Goal: Task Accomplishment & Management: Complete application form

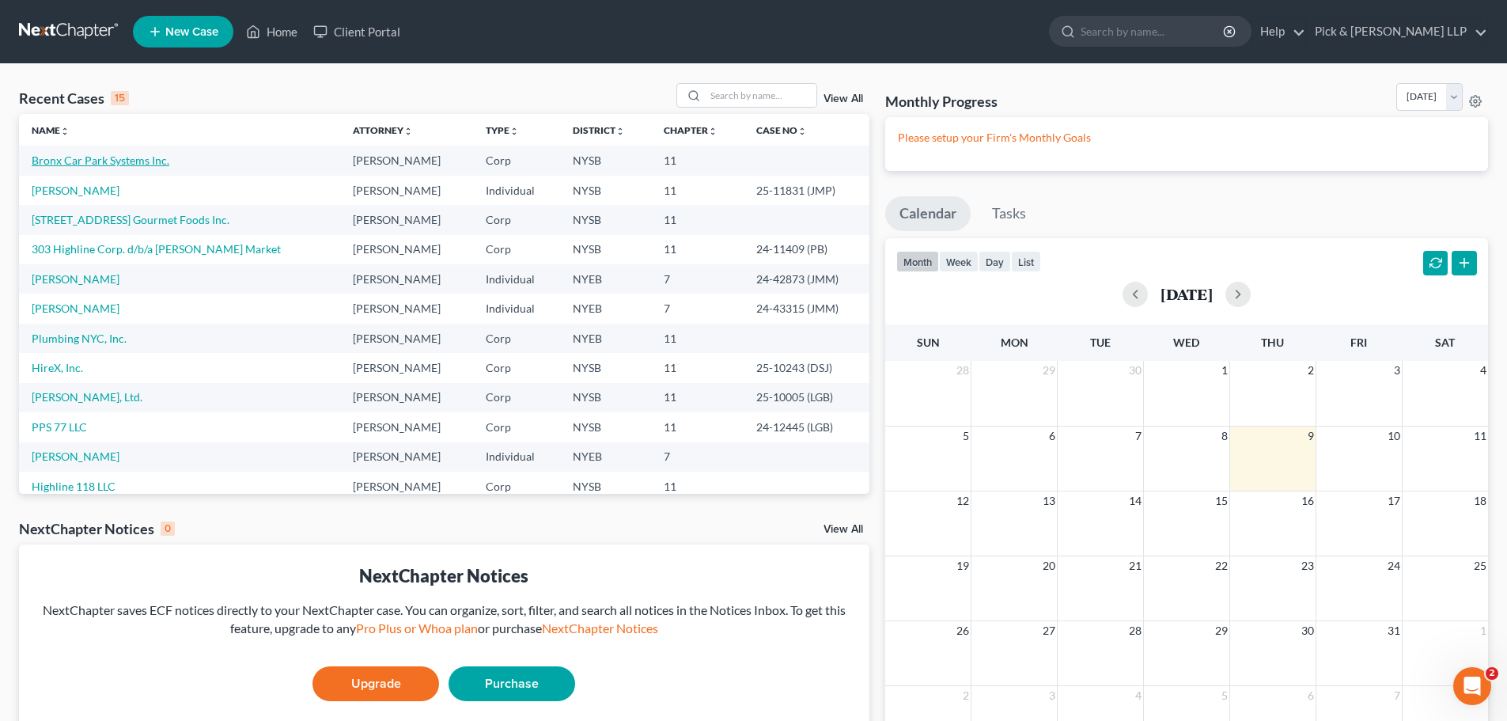
click at [77, 163] on link "Bronx Car Park Systems Inc." at bounding box center [101, 160] width 138 height 13
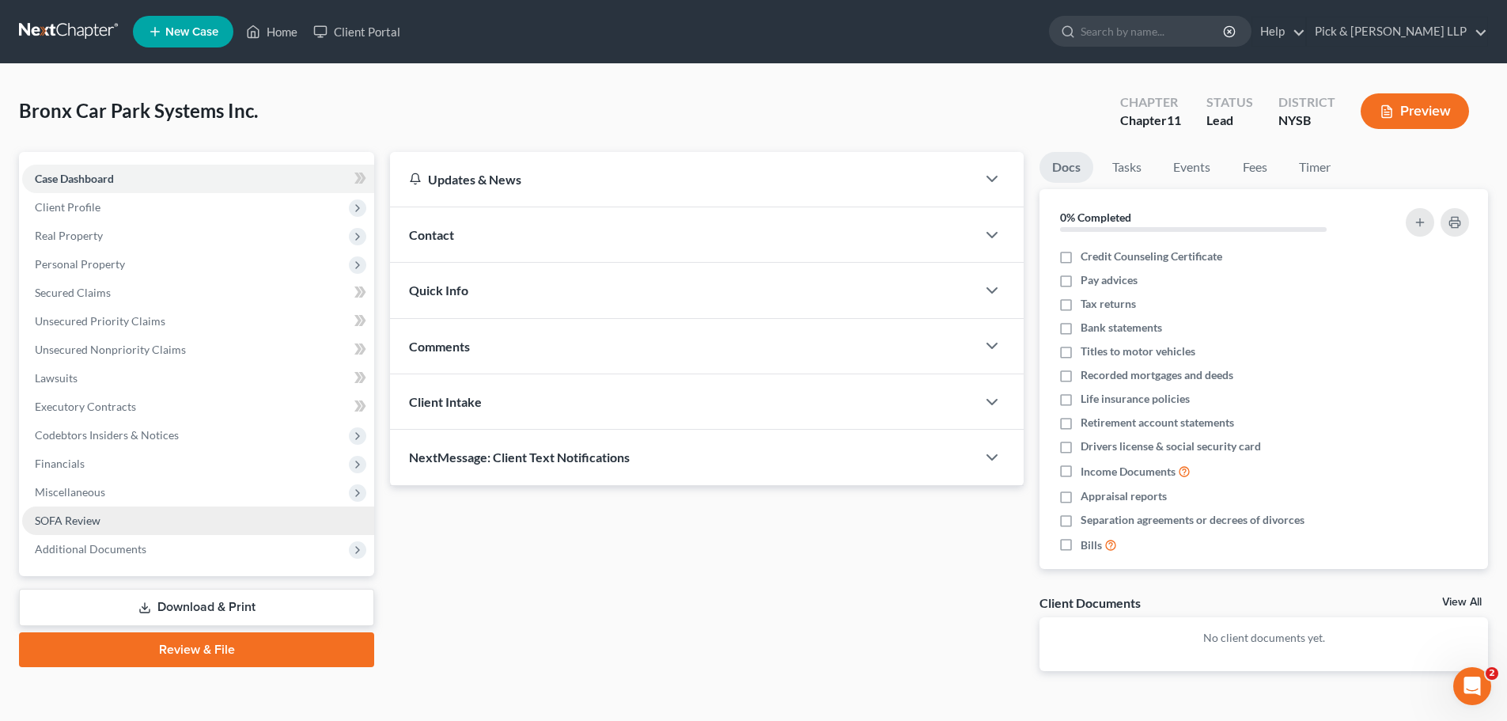
click at [86, 517] on span "SOFA Review" at bounding box center [68, 520] width 66 height 13
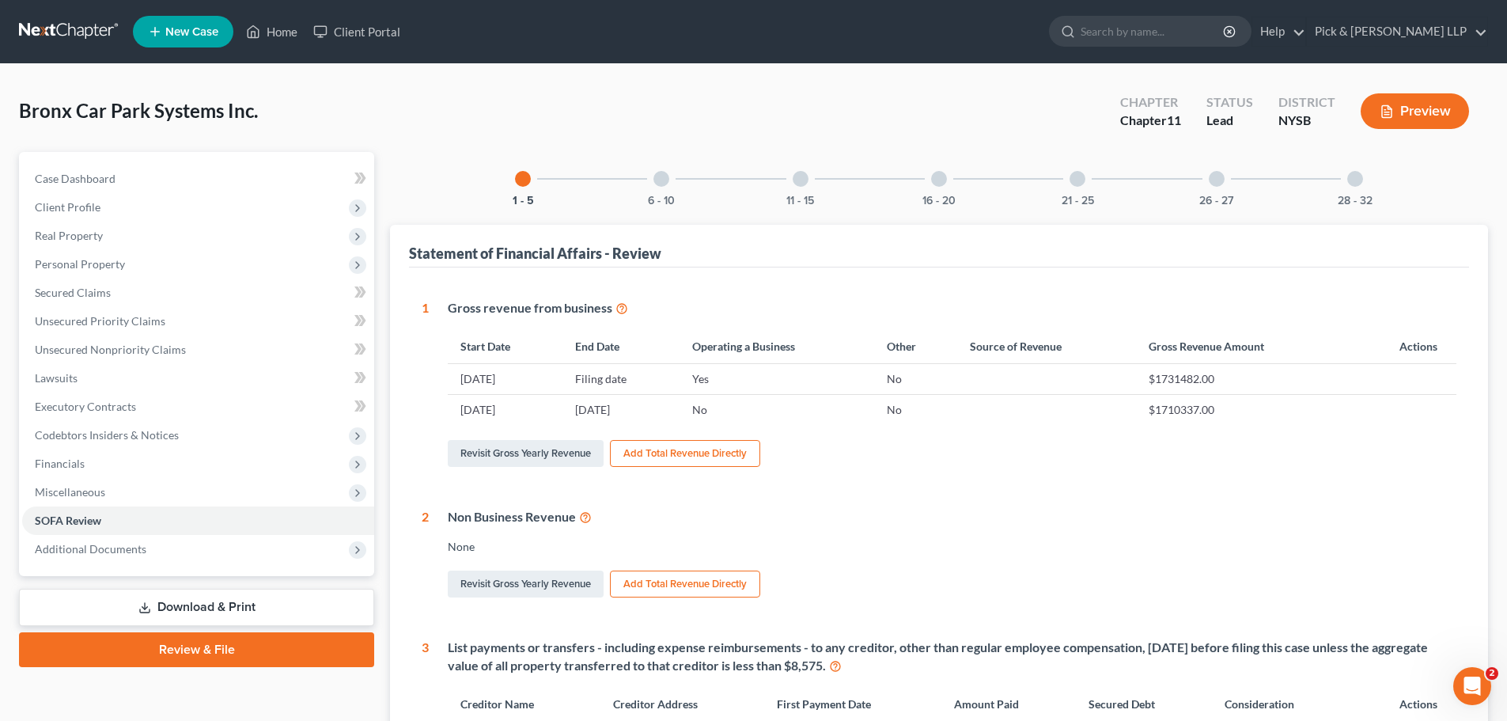
click at [1082, 182] on div at bounding box center [1078, 179] width 16 height 16
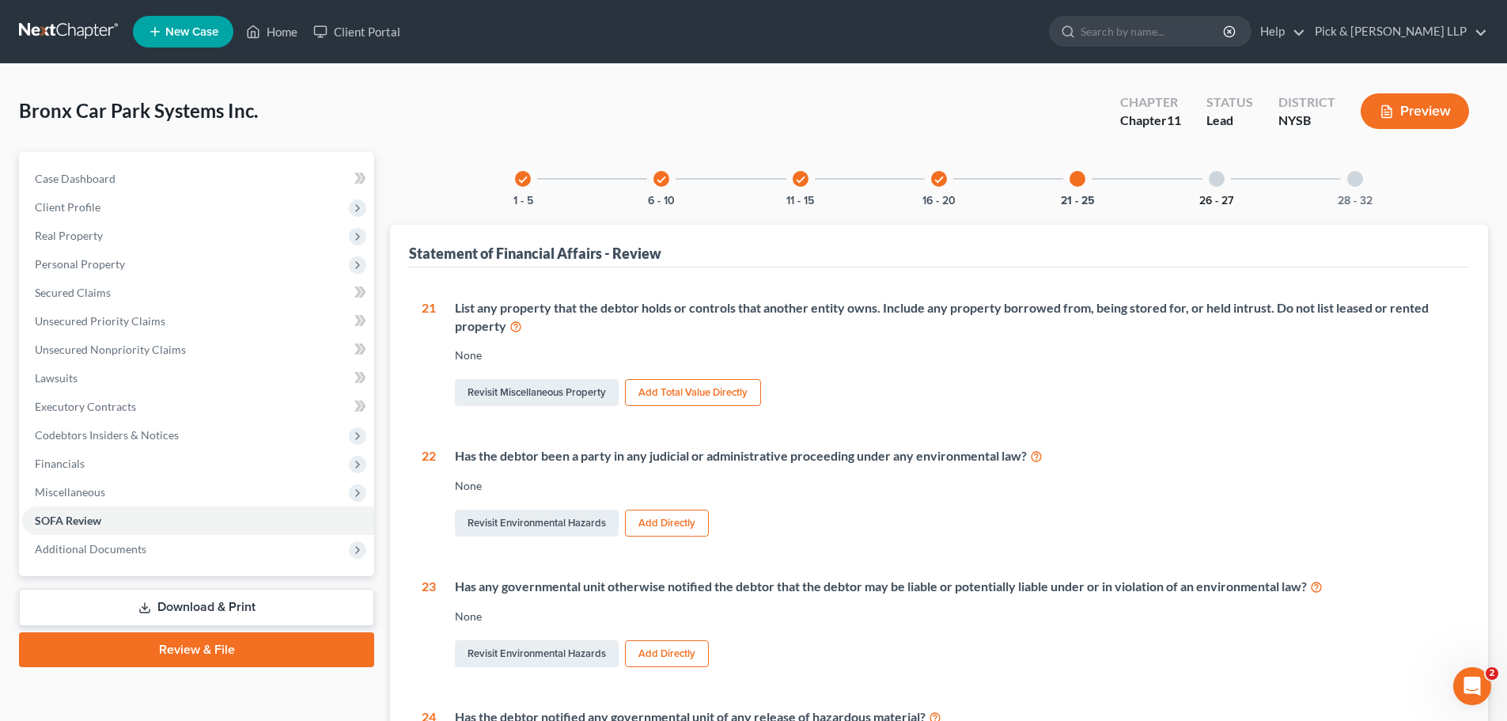
click at [1216, 203] on button "26 - 27" at bounding box center [1217, 200] width 34 height 11
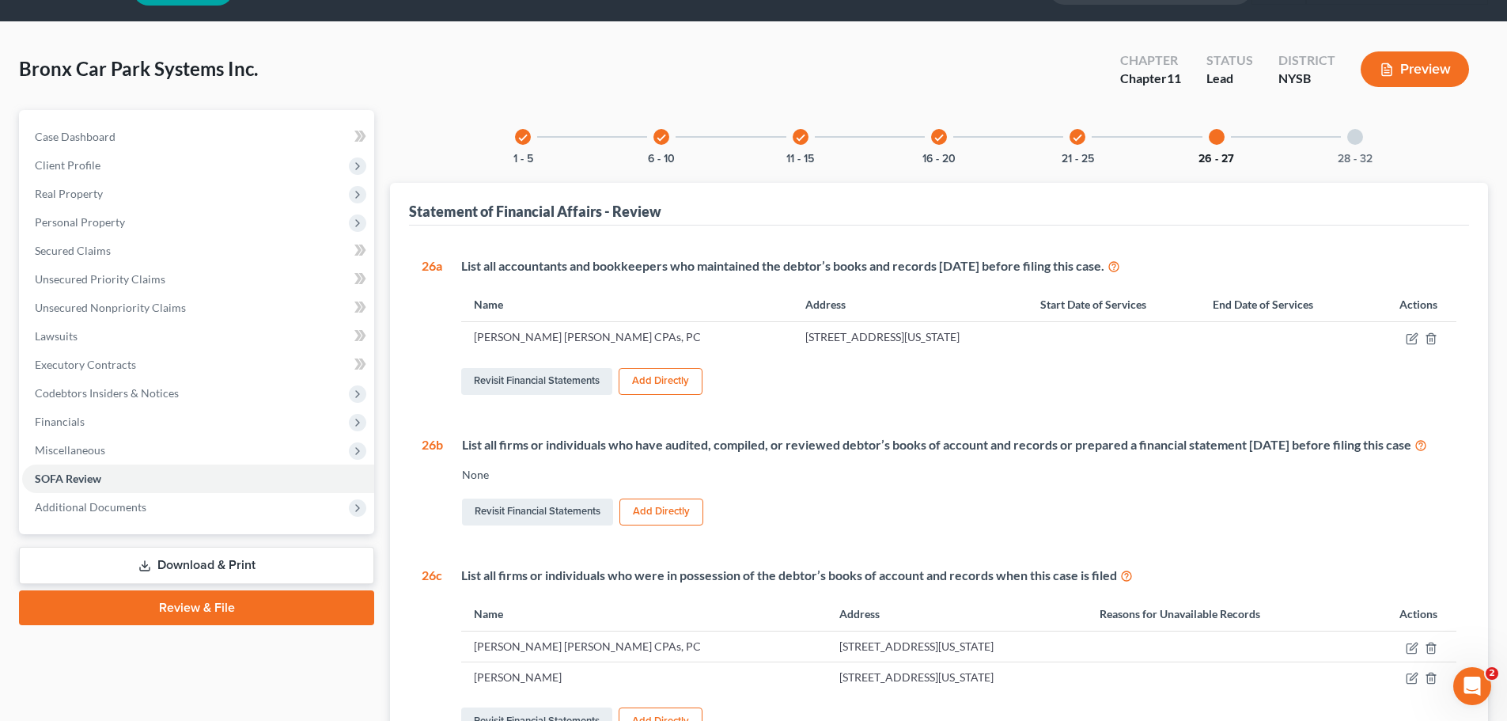
scroll to position [79, 0]
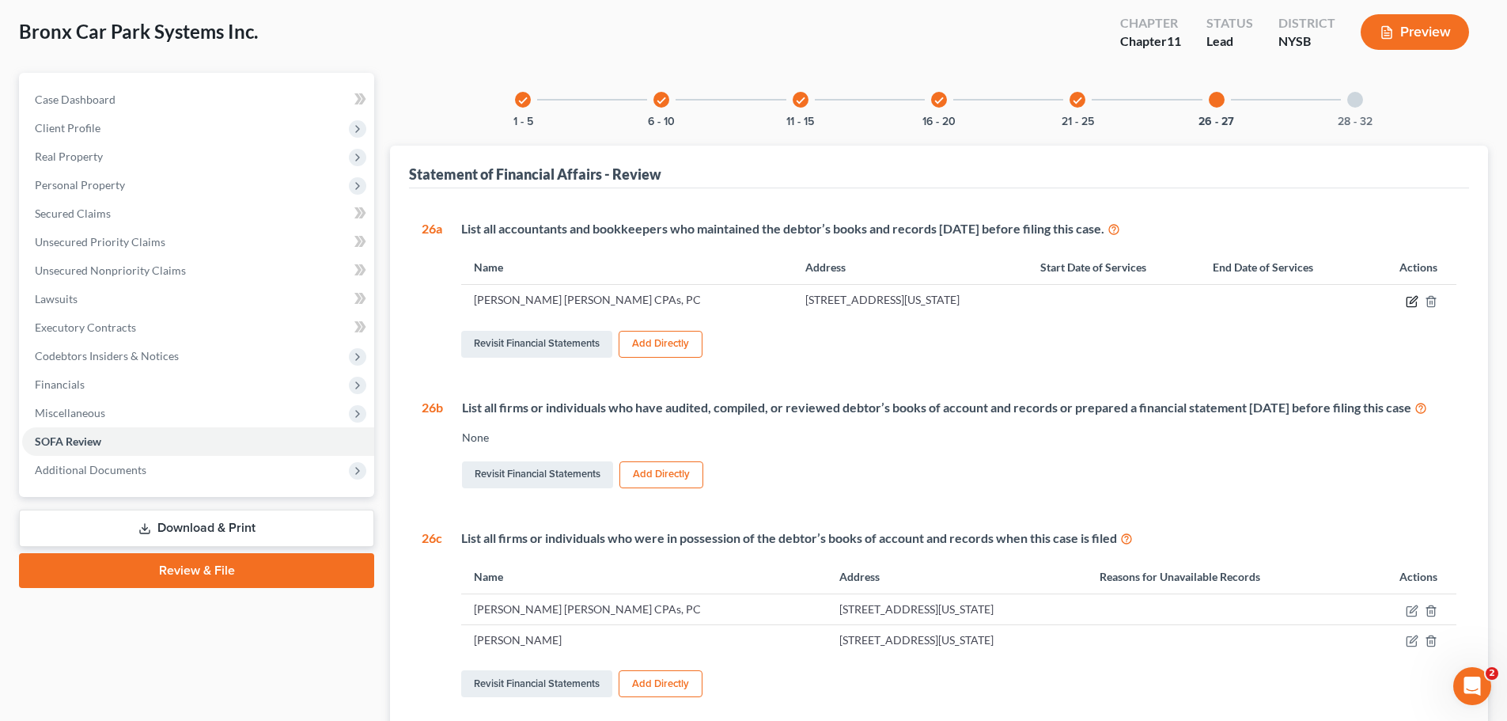
click at [1410, 301] on icon "button" at bounding box center [1412, 301] width 13 height 13
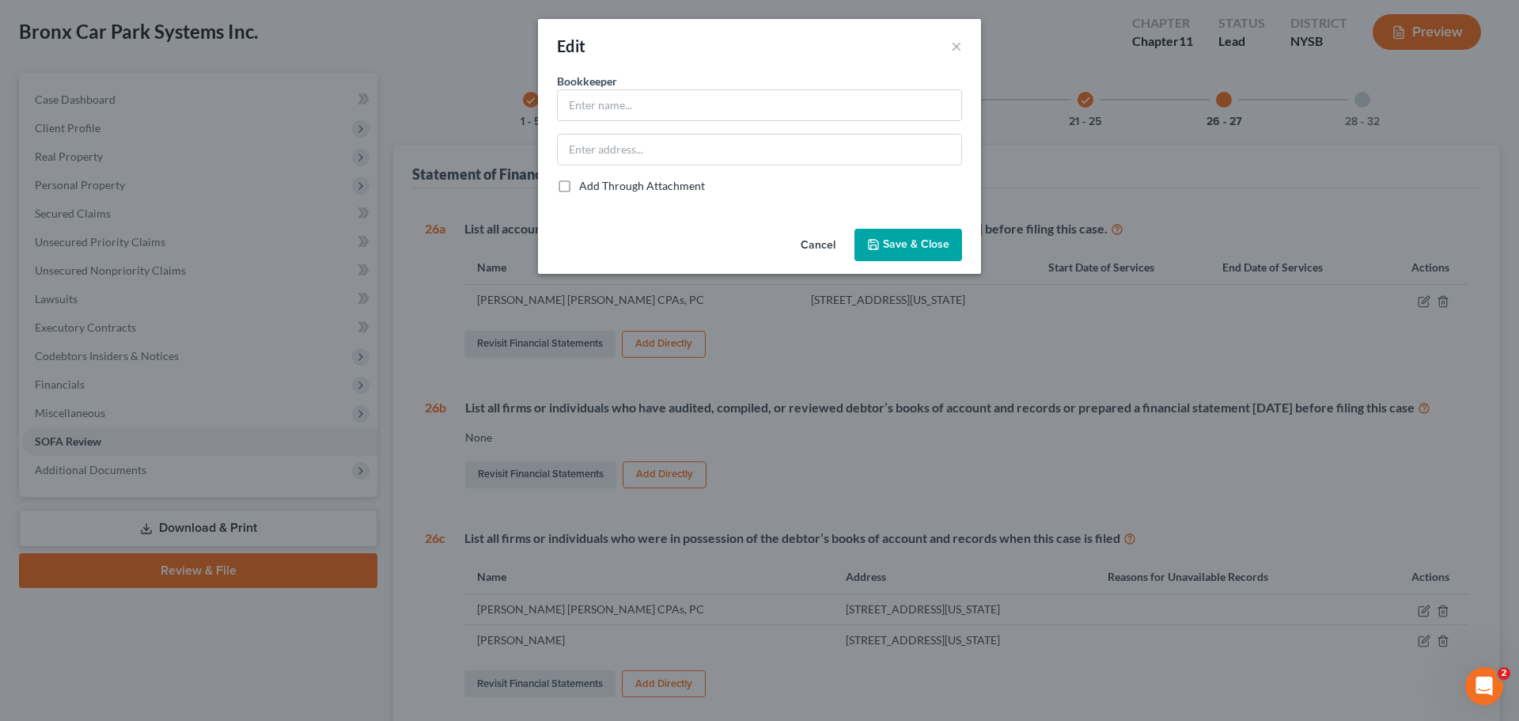
click at [807, 241] on button "Cancel" at bounding box center [818, 246] width 60 height 32
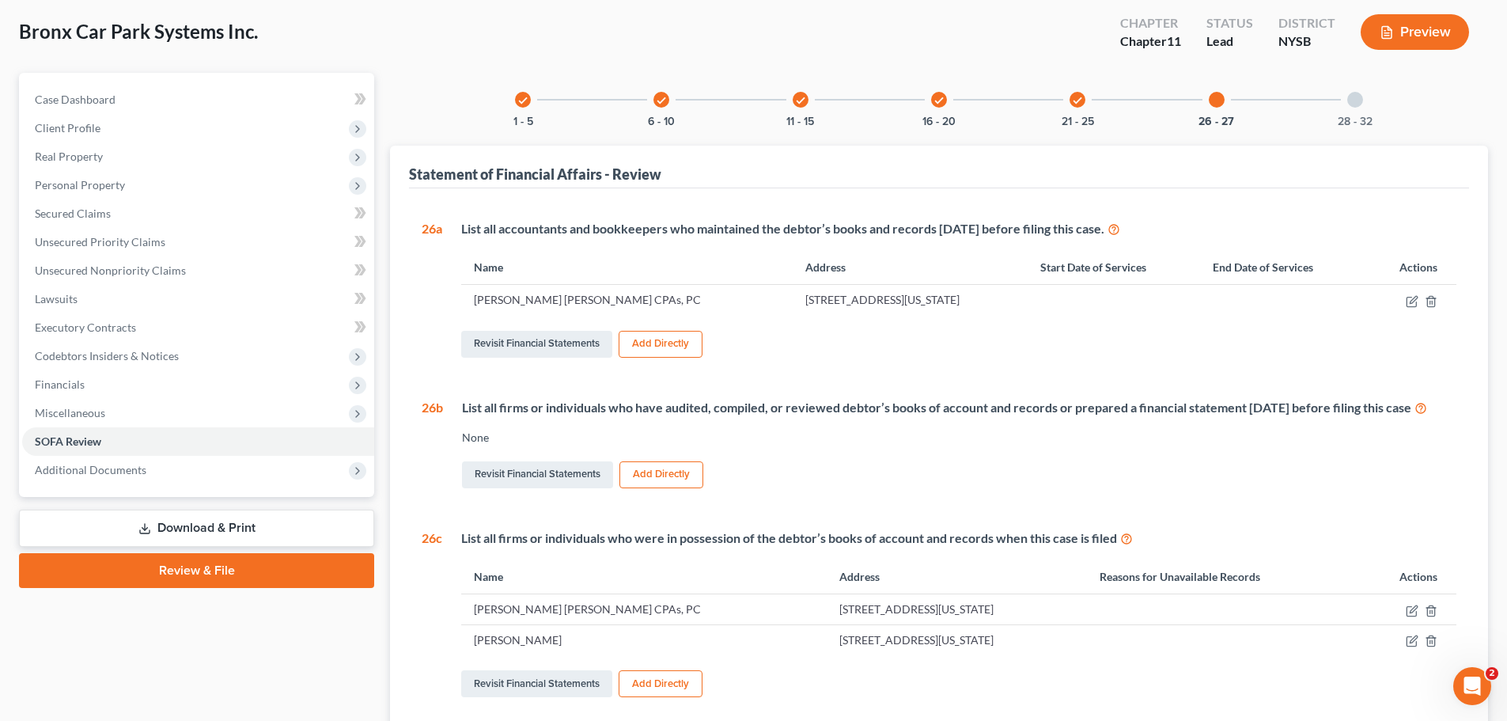
click at [796, 109] on div "check 11 - 15" at bounding box center [801, 100] width 54 height 54
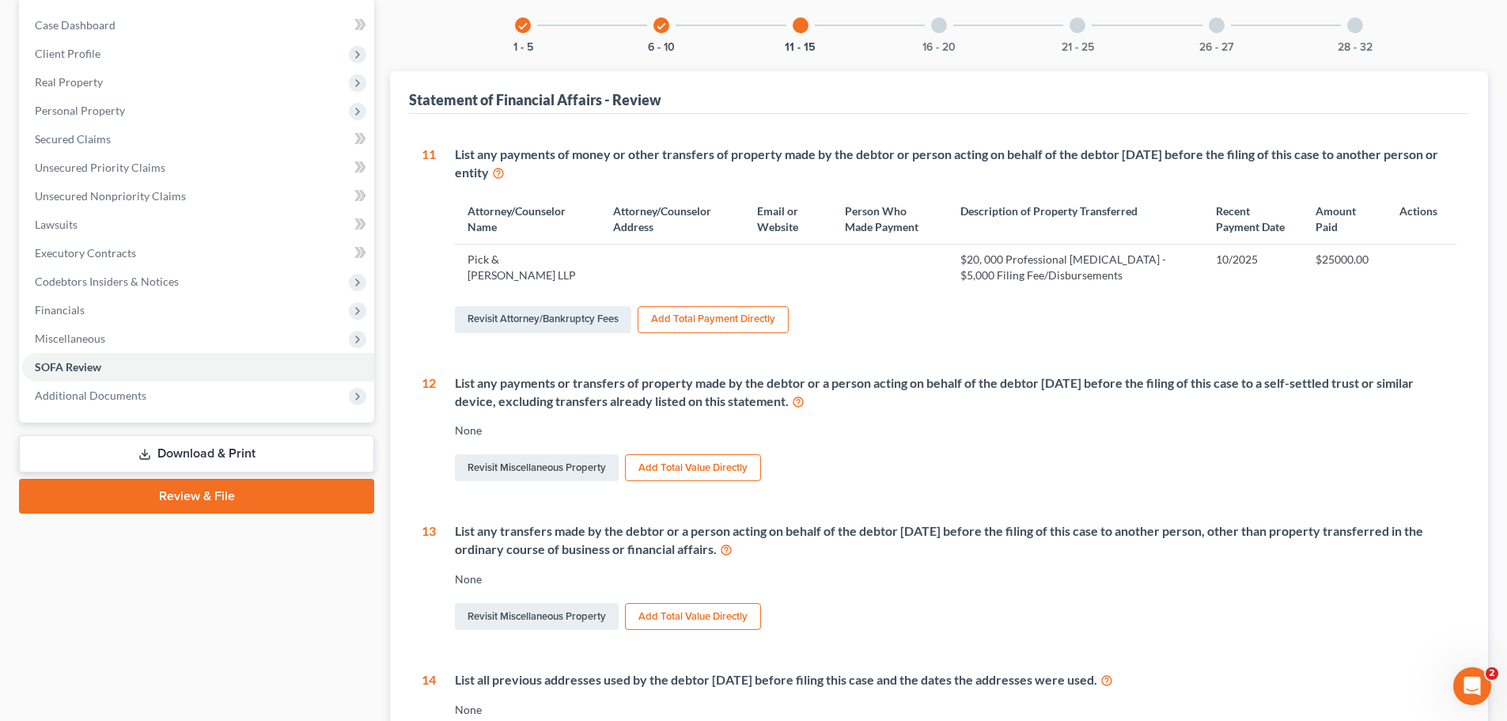
scroll to position [0, 0]
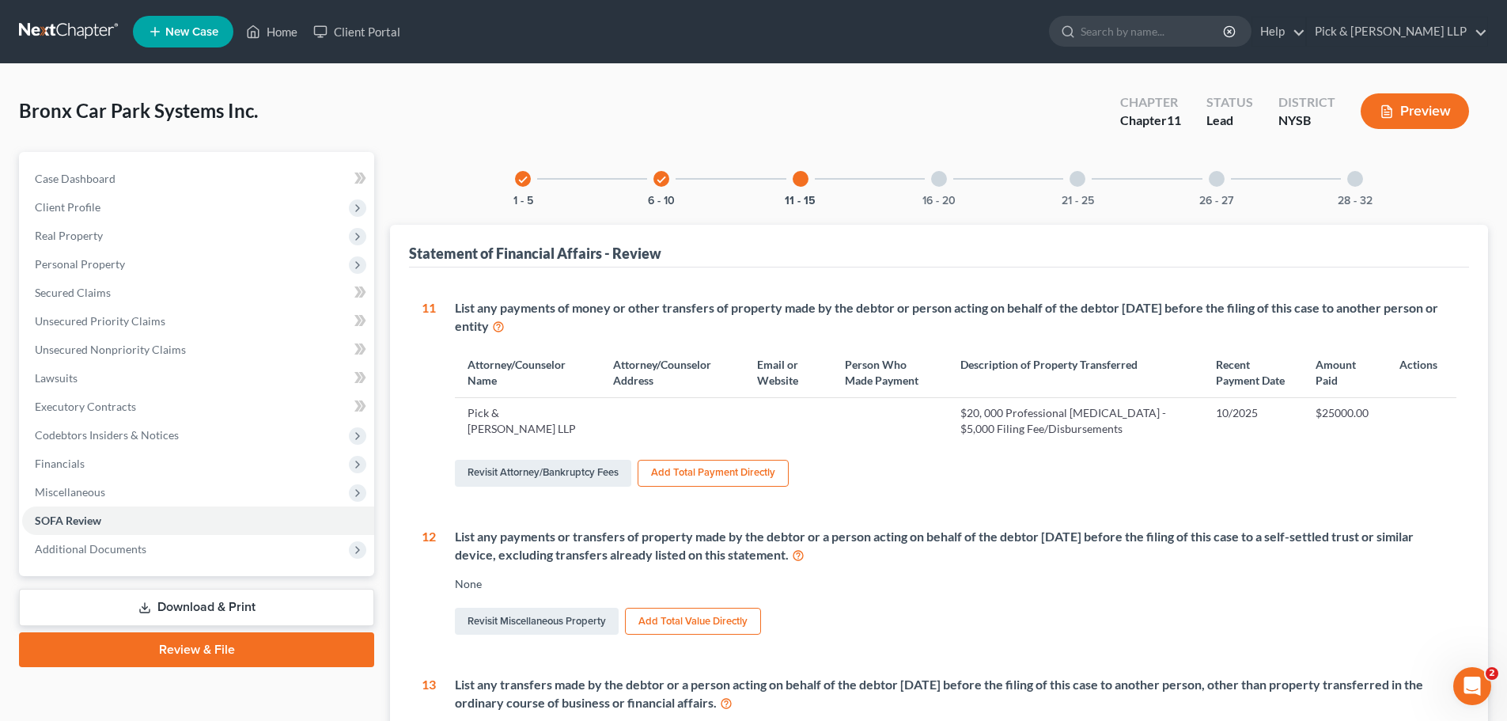
click at [1351, 181] on div at bounding box center [1356, 179] width 16 height 16
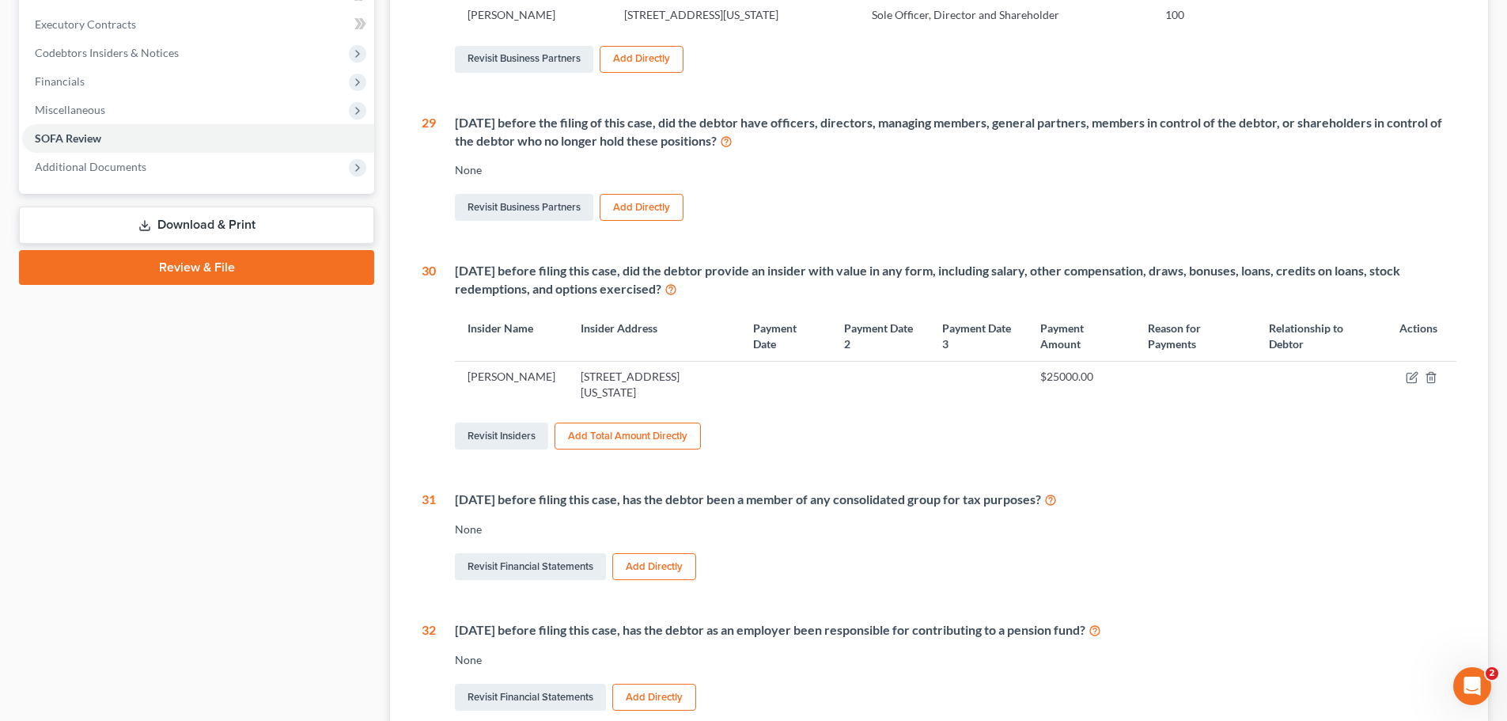
scroll to position [475, 0]
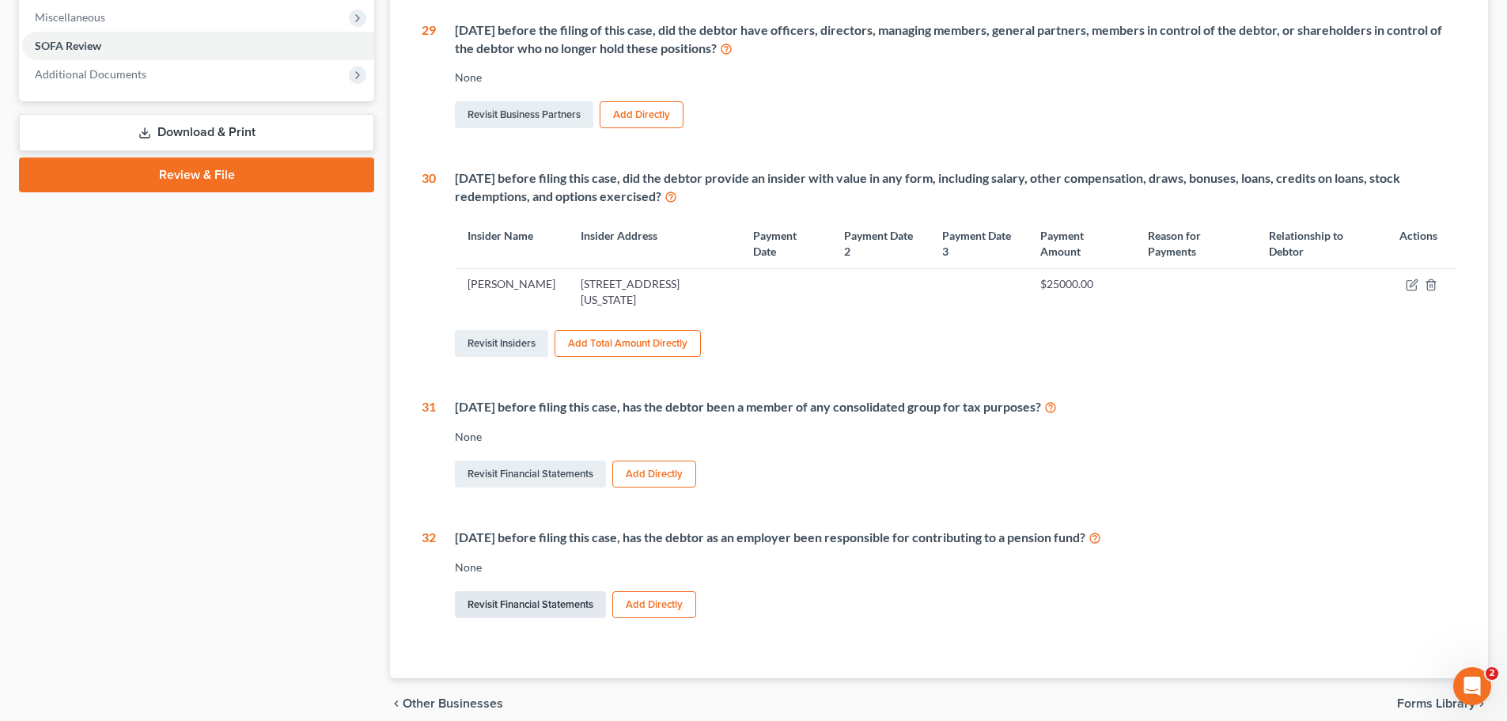
click at [554, 605] on link "Revisit Financial Statements" at bounding box center [530, 604] width 151 height 27
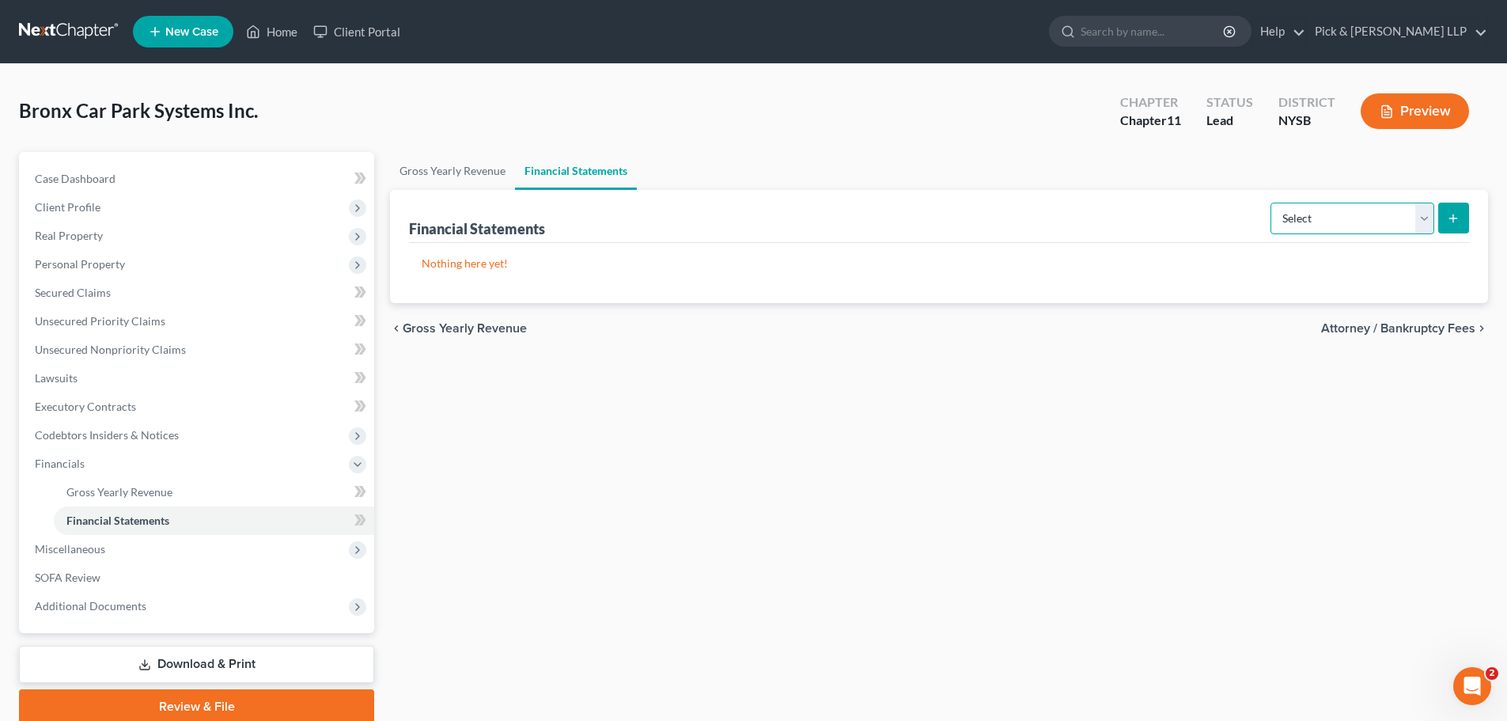
click at [1421, 220] on select "Select Auditor Bookkeeper Creditor Pension Contribution Records Keeper Tax Cons…" at bounding box center [1353, 219] width 164 height 32
click at [79, 578] on span "SOFA Review" at bounding box center [68, 577] width 66 height 13
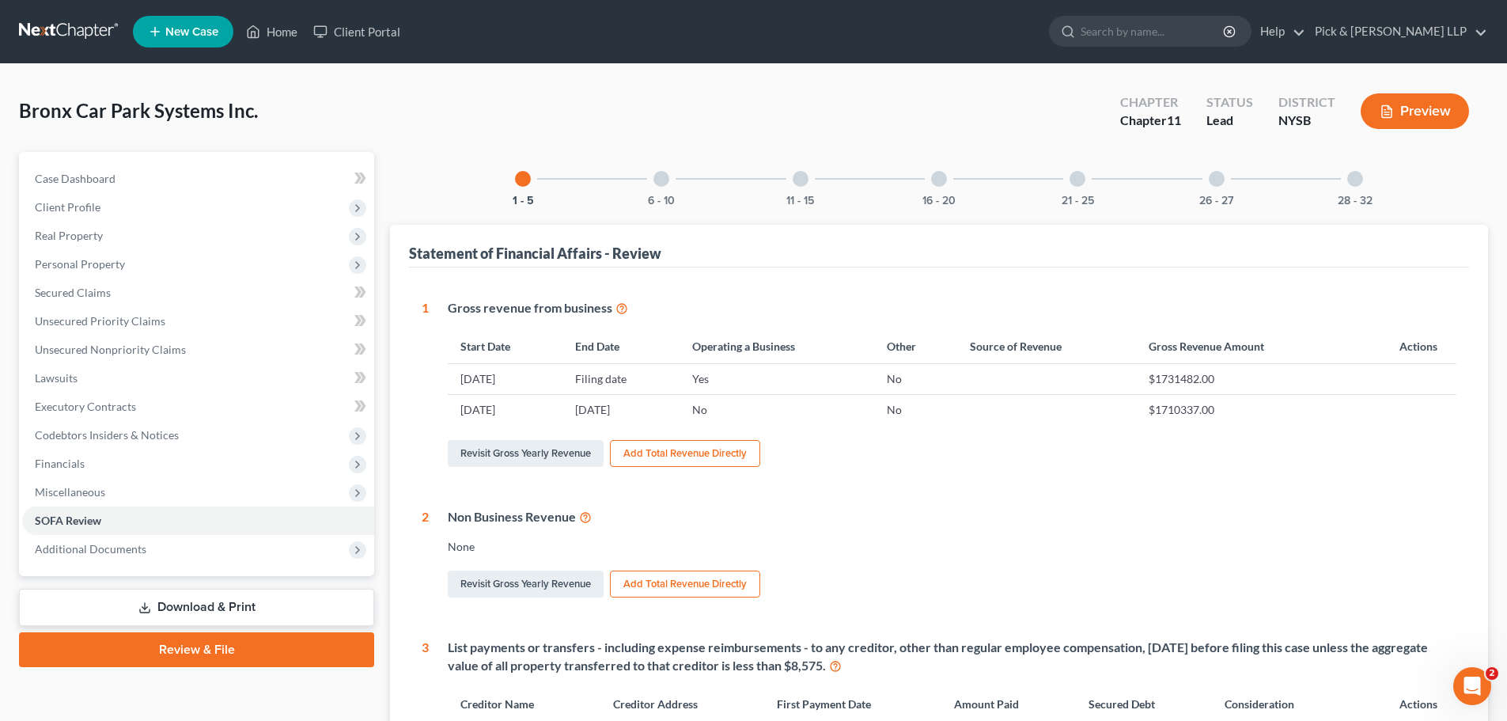
click at [1209, 189] on div "26 - 27" at bounding box center [1217, 179] width 54 height 54
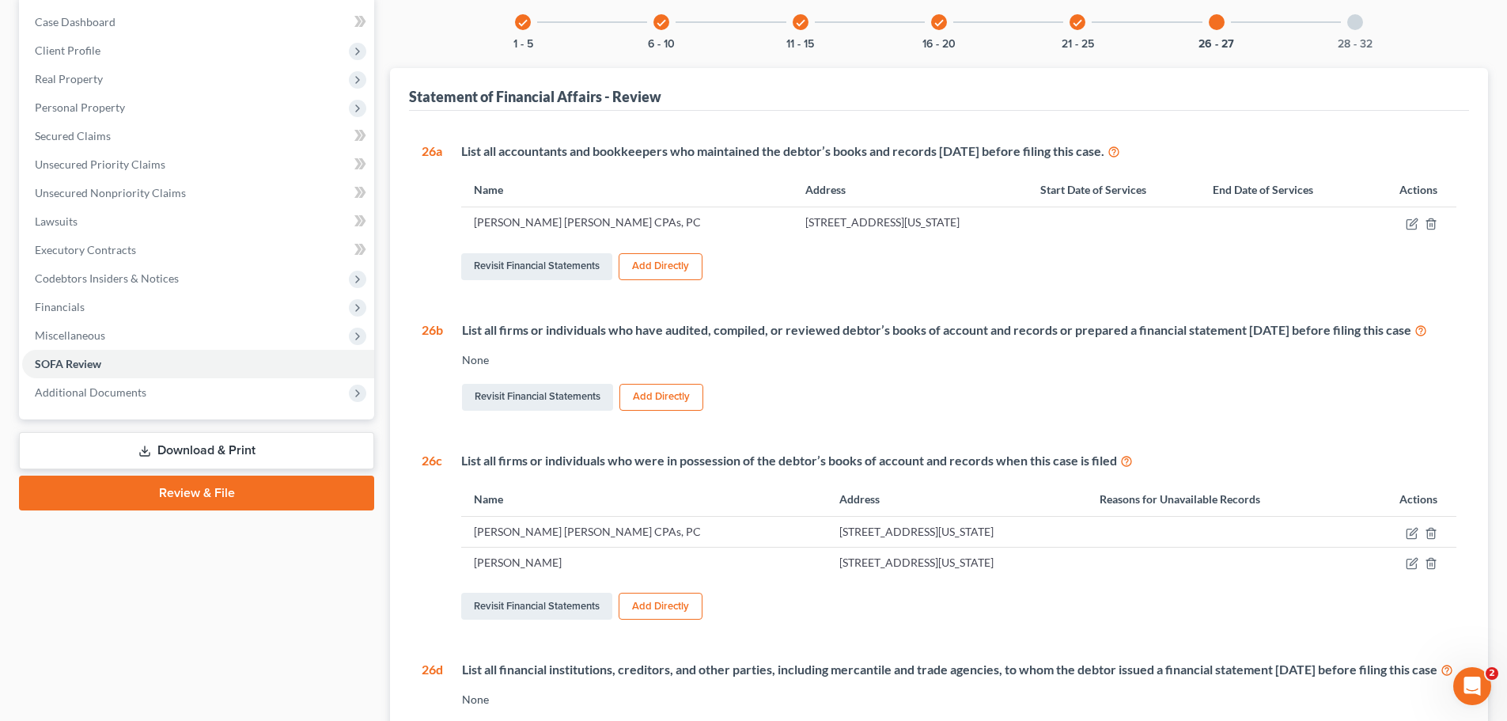
scroll to position [158, 0]
click at [1434, 538] on icon "button" at bounding box center [1431, 531] width 13 height 13
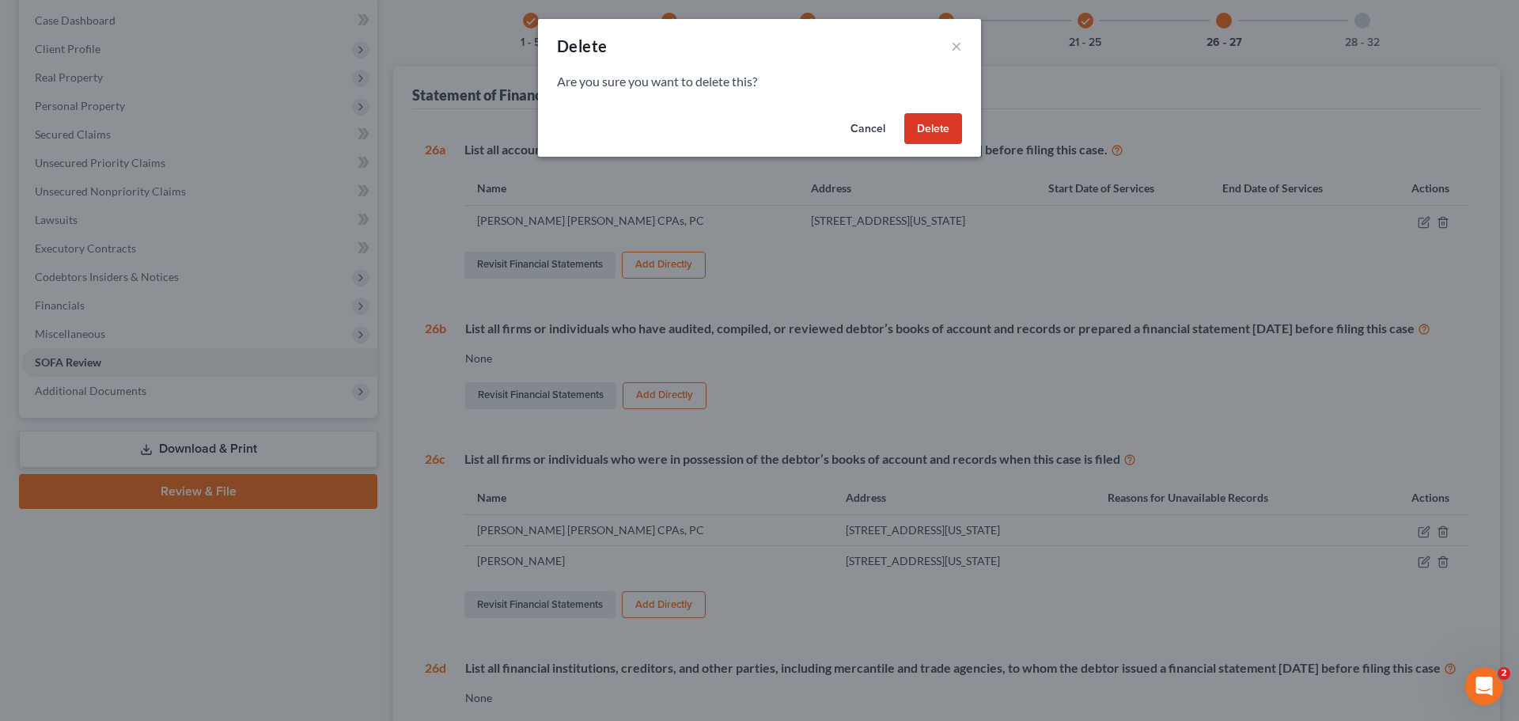
click at [938, 128] on button "Delete" at bounding box center [933, 129] width 58 height 32
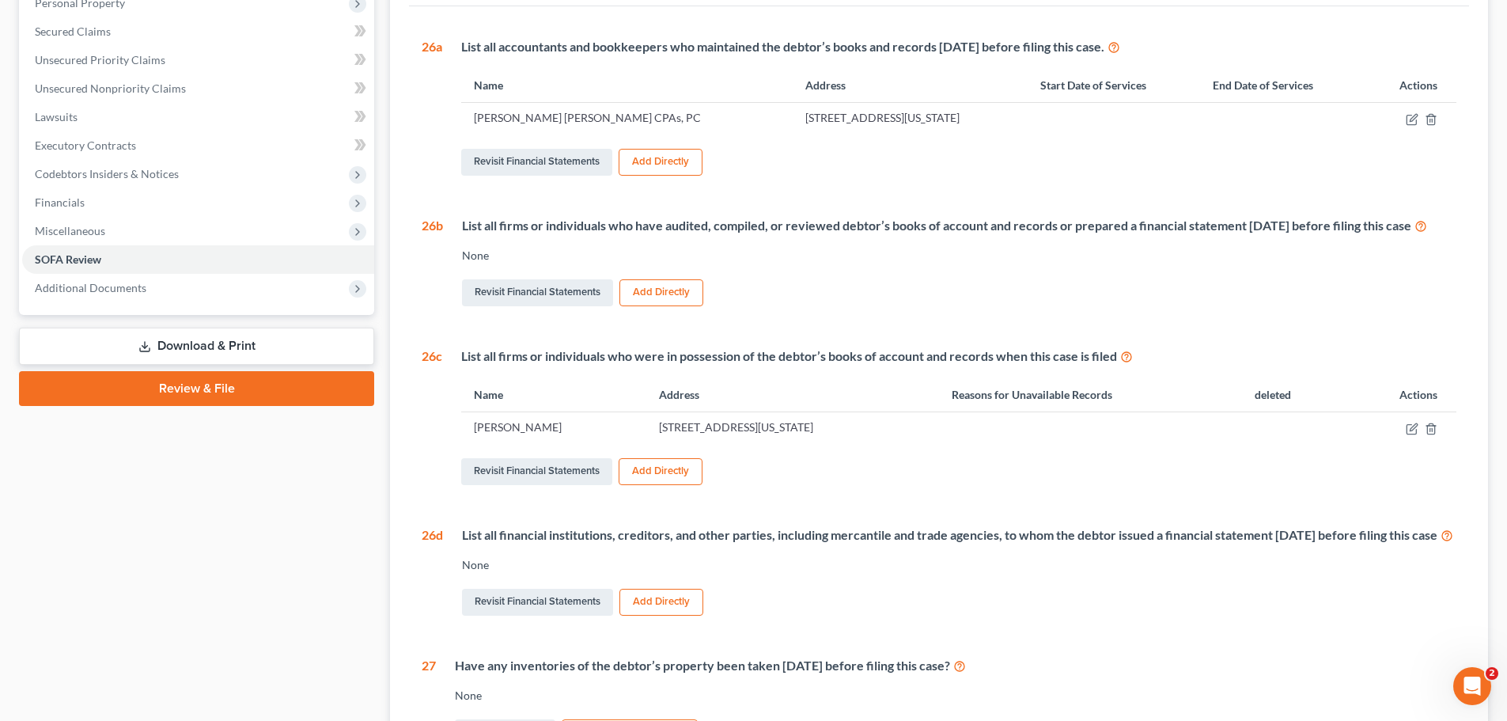
scroll to position [0, 0]
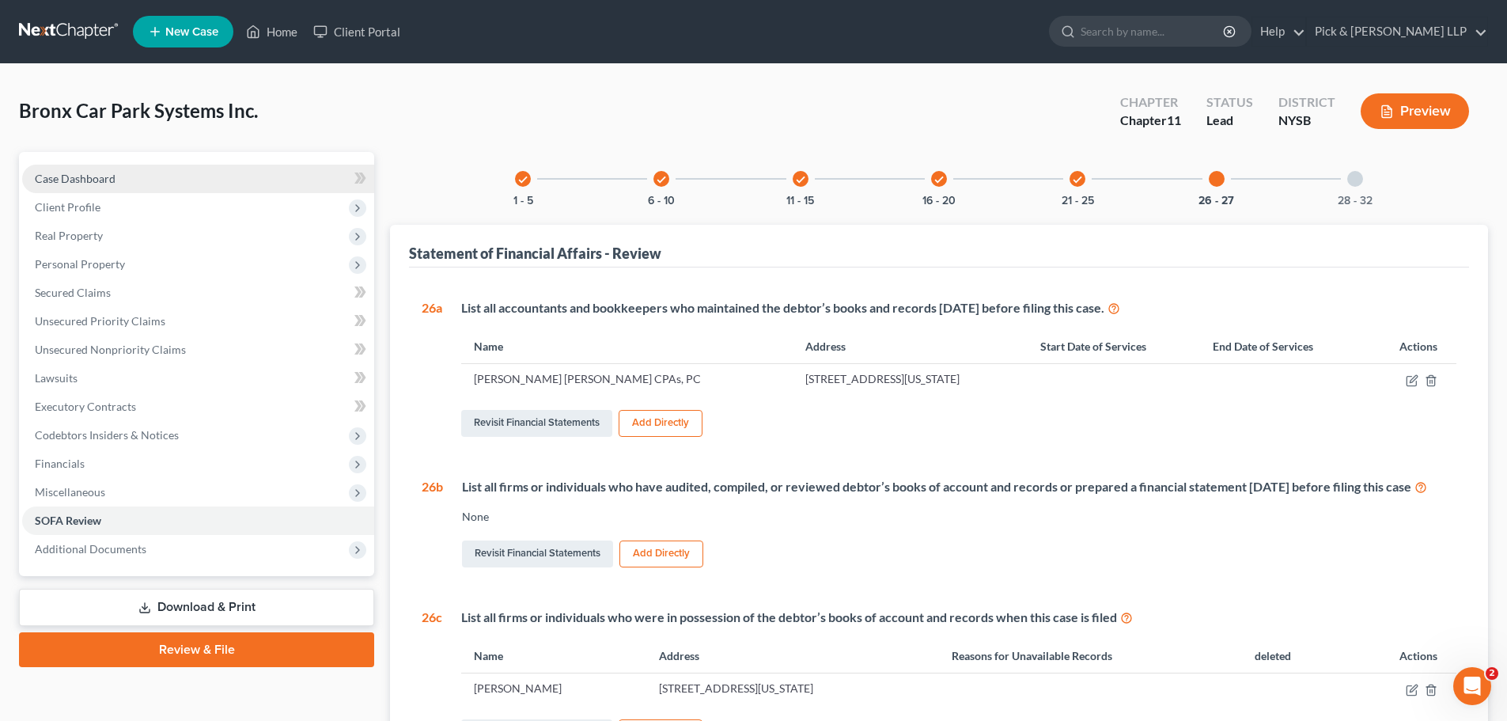
click at [124, 172] on link "Case Dashboard" at bounding box center [198, 179] width 352 height 28
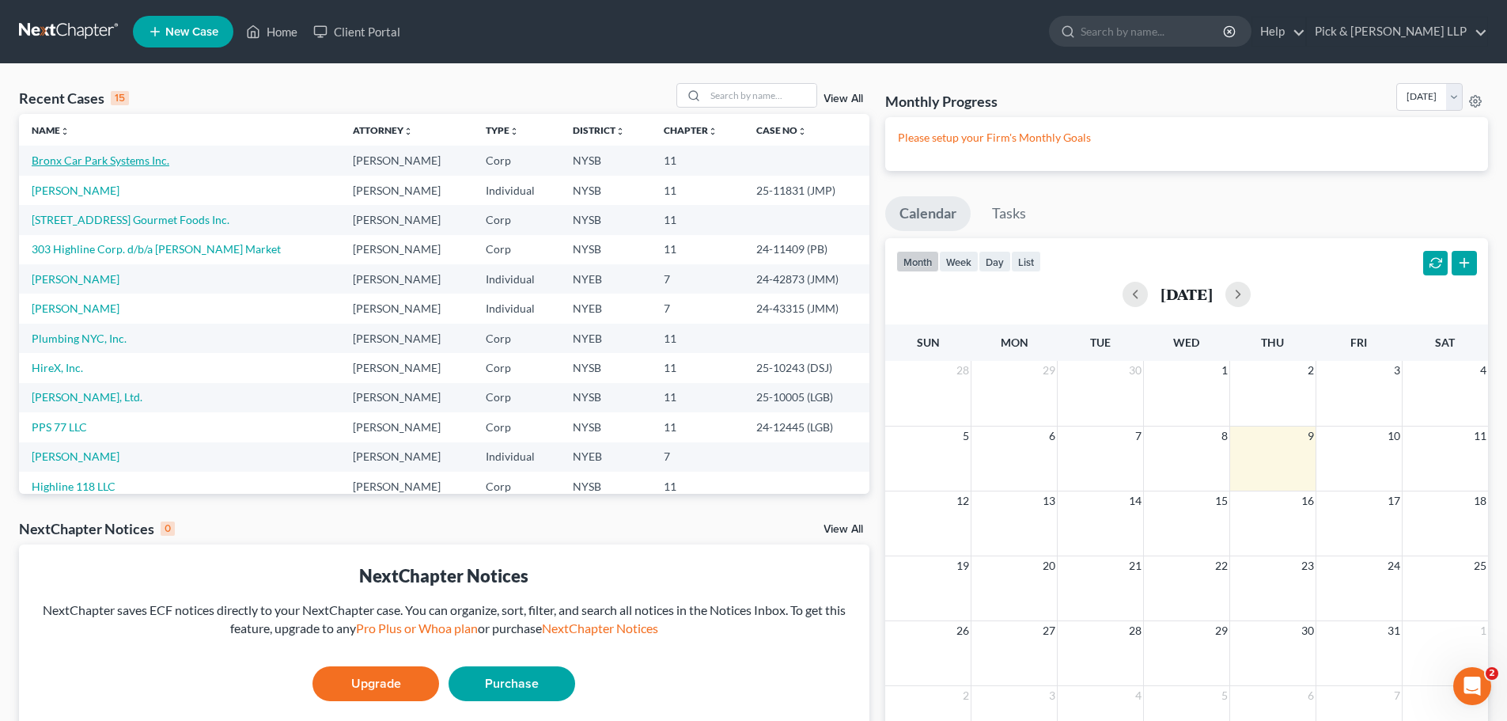
click at [140, 159] on link "Bronx Car Park Systems Inc." at bounding box center [101, 160] width 138 height 13
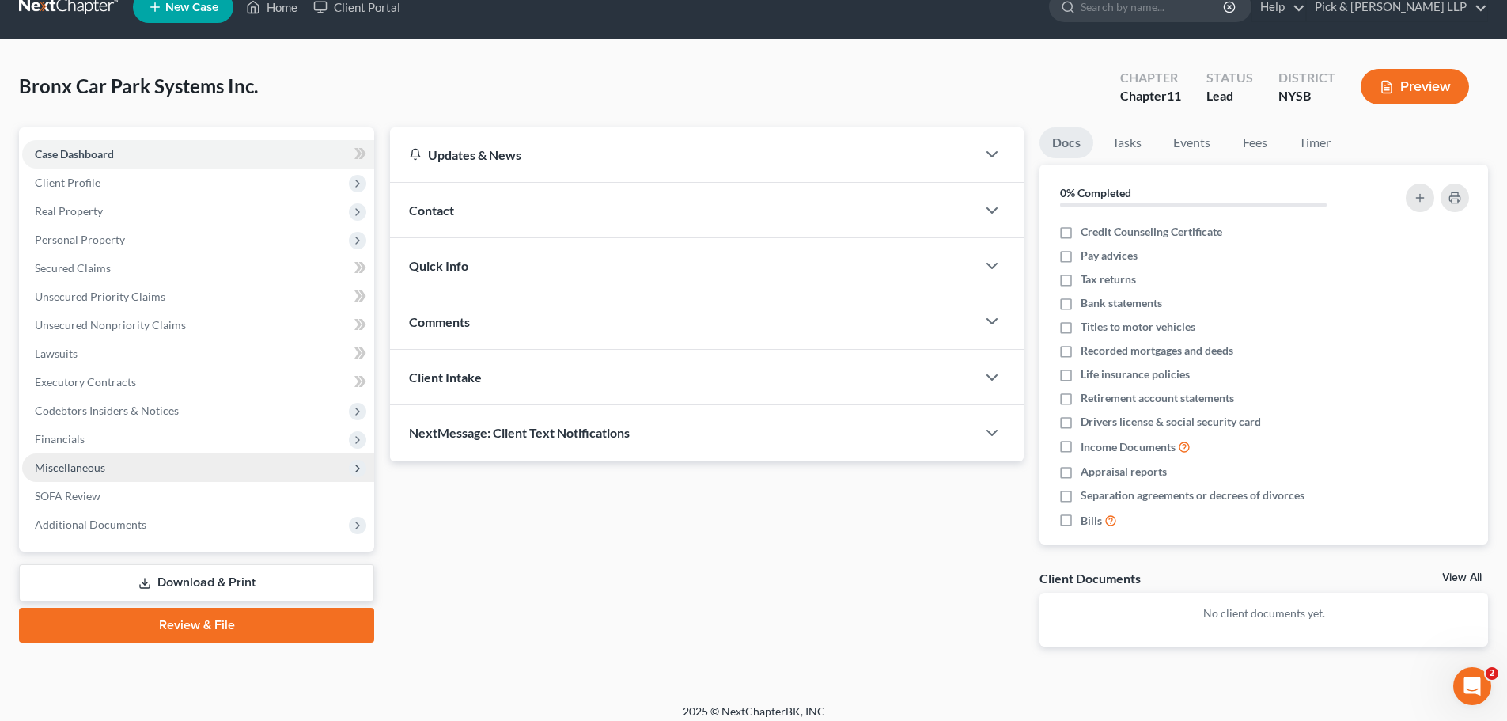
scroll to position [36, 0]
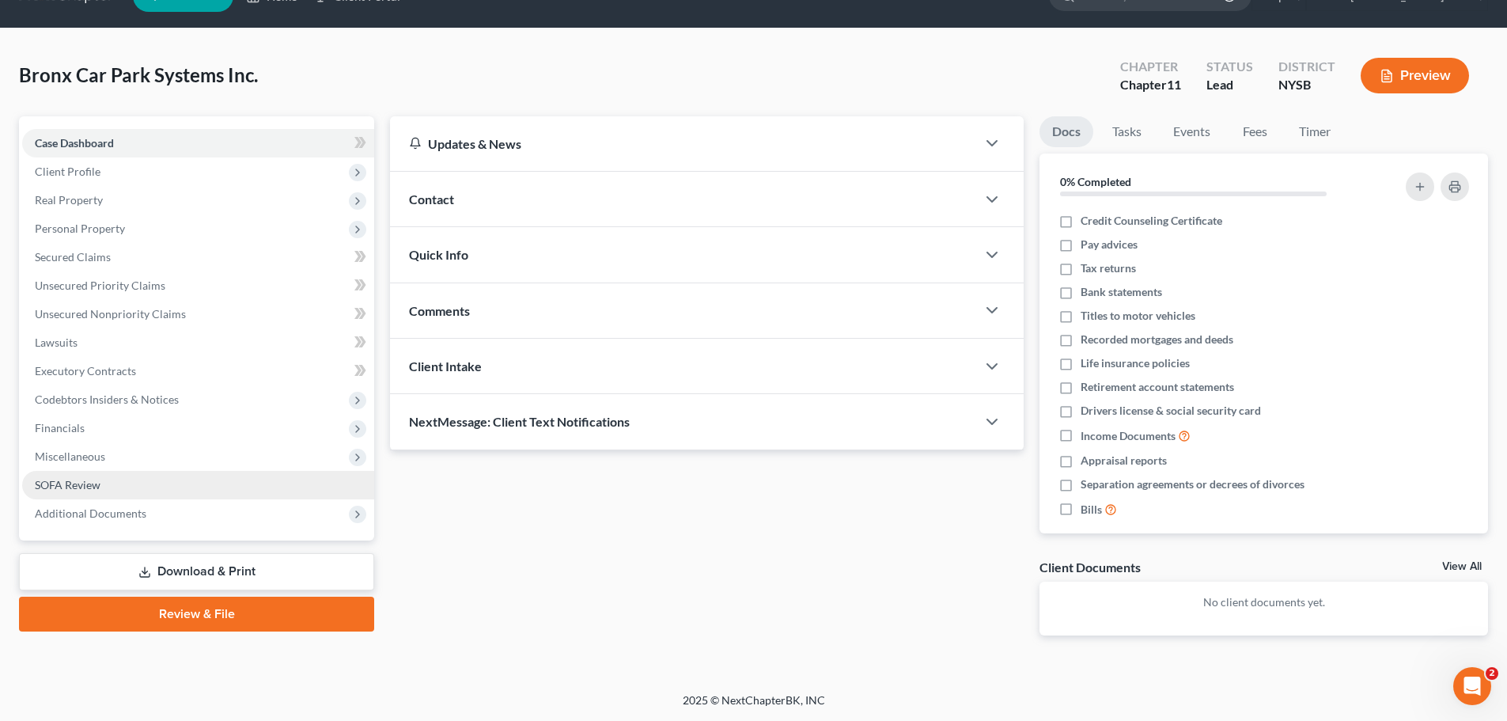
click at [80, 488] on span "SOFA Review" at bounding box center [68, 484] width 66 height 13
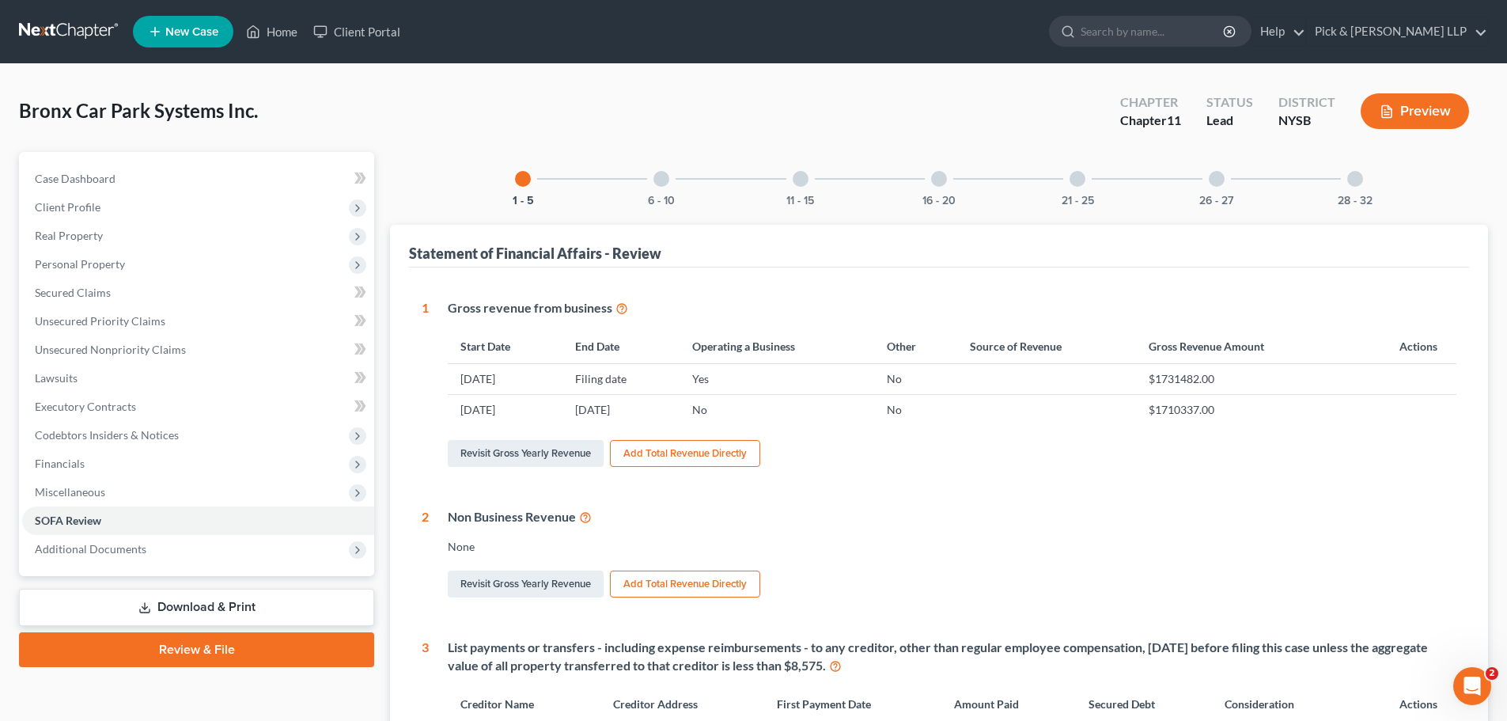
click at [1217, 187] on div "26 - 27" at bounding box center [1217, 179] width 54 height 54
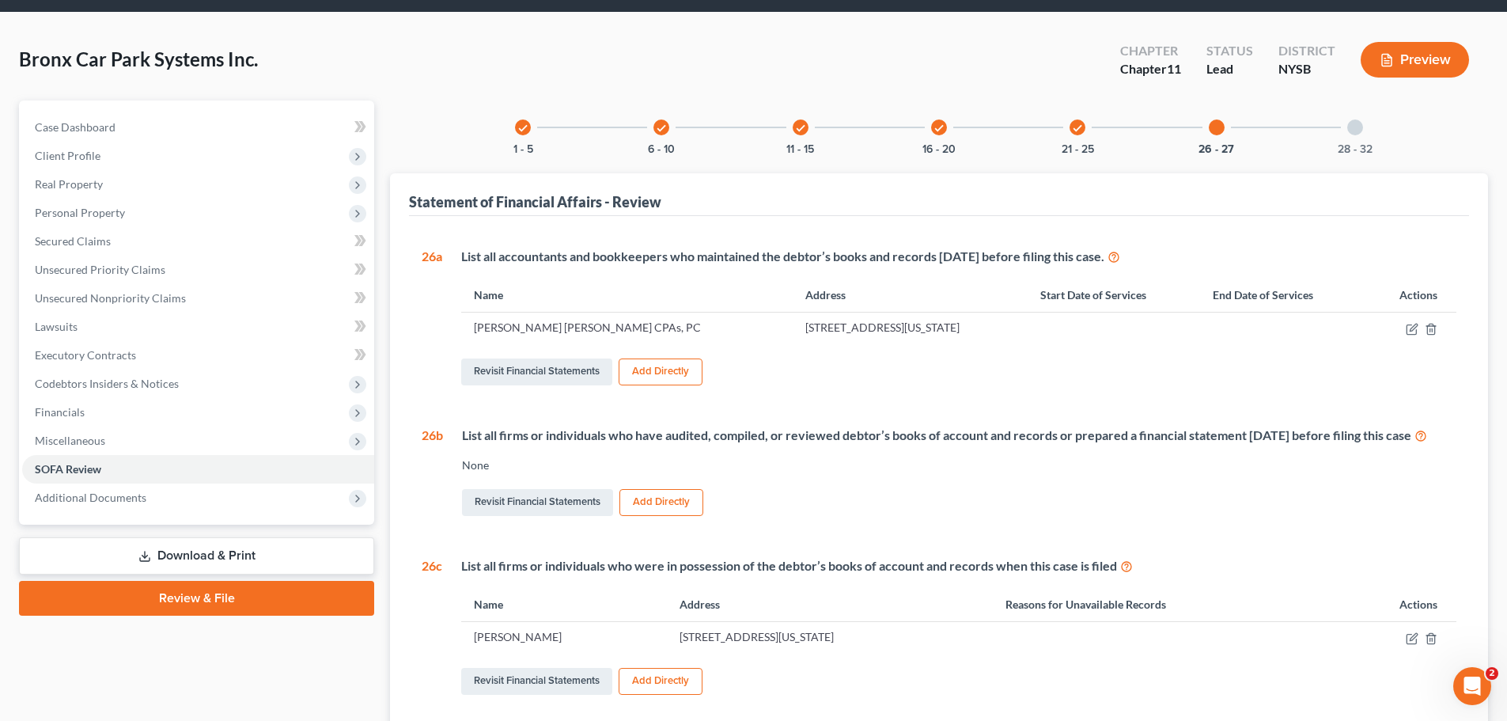
scroll to position [79, 0]
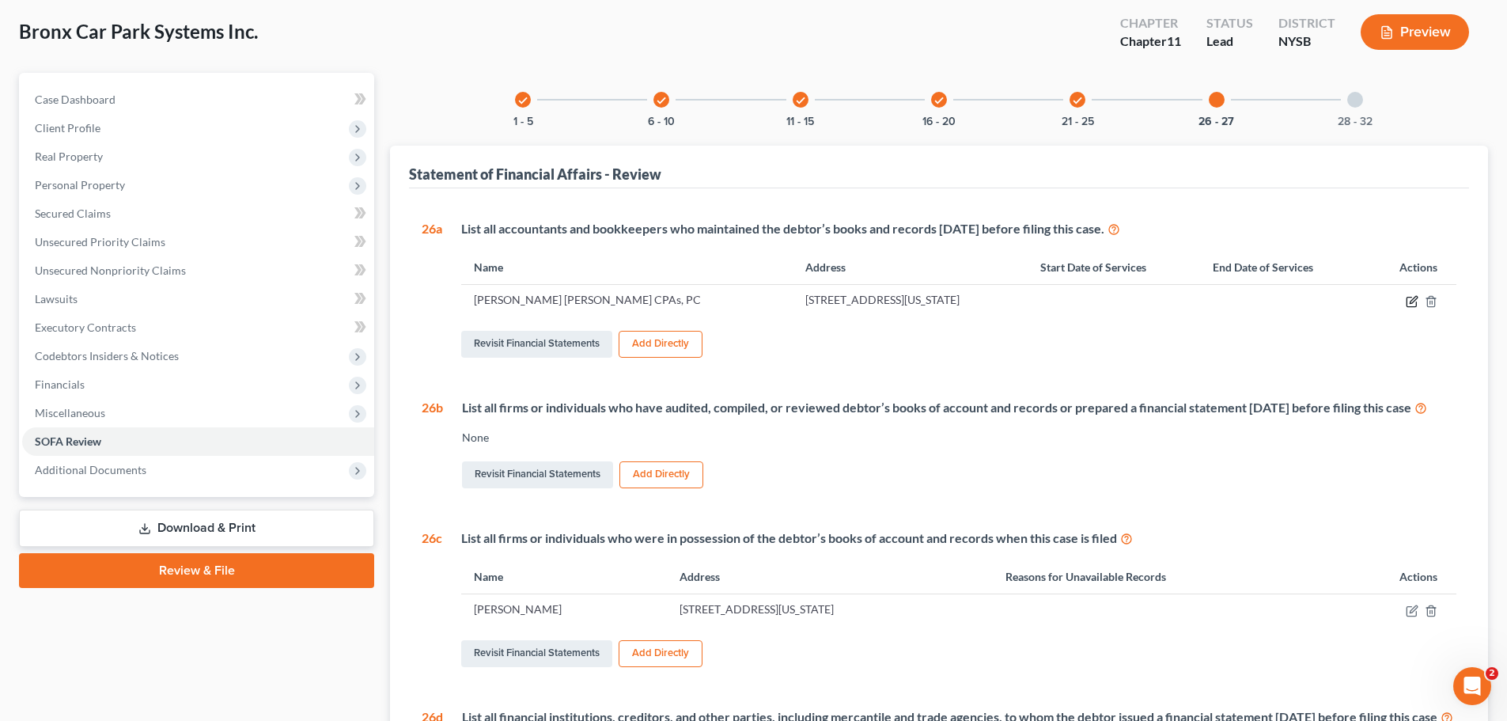
click at [1409, 296] on icon "button" at bounding box center [1412, 301] width 13 height 13
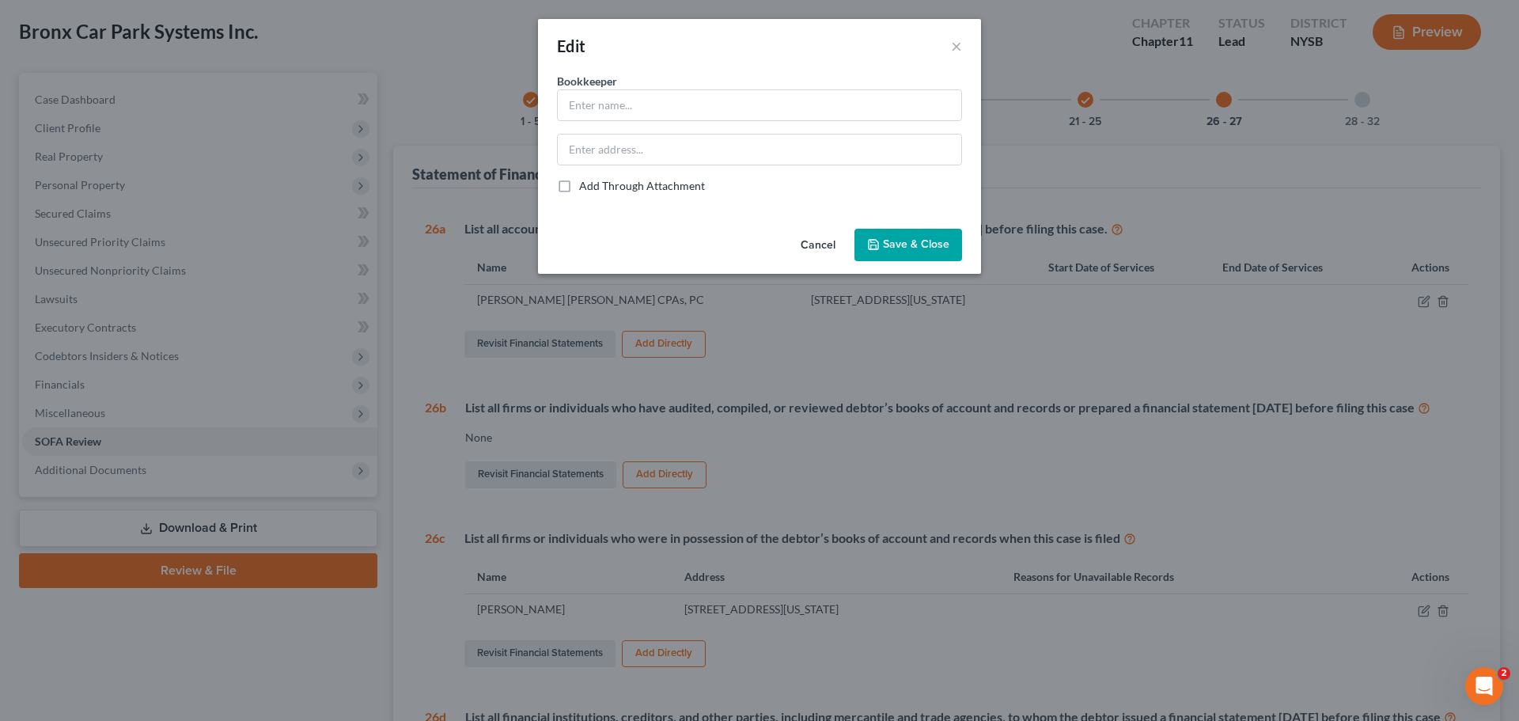
click at [822, 244] on button "Cancel" at bounding box center [818, 246] width 60 height 32
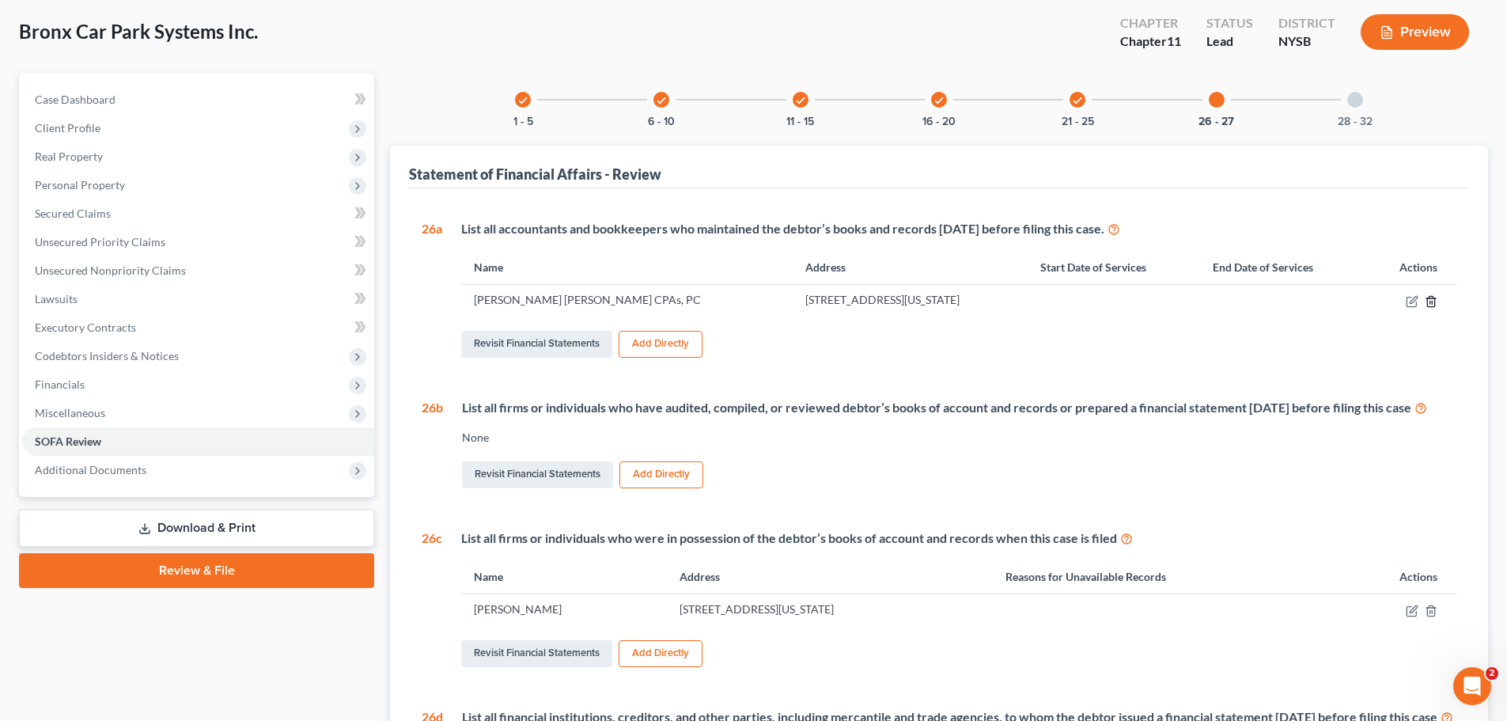
click at [1434, 299] on icon "button" at bounding box center [1431, 301] width 13 height 13
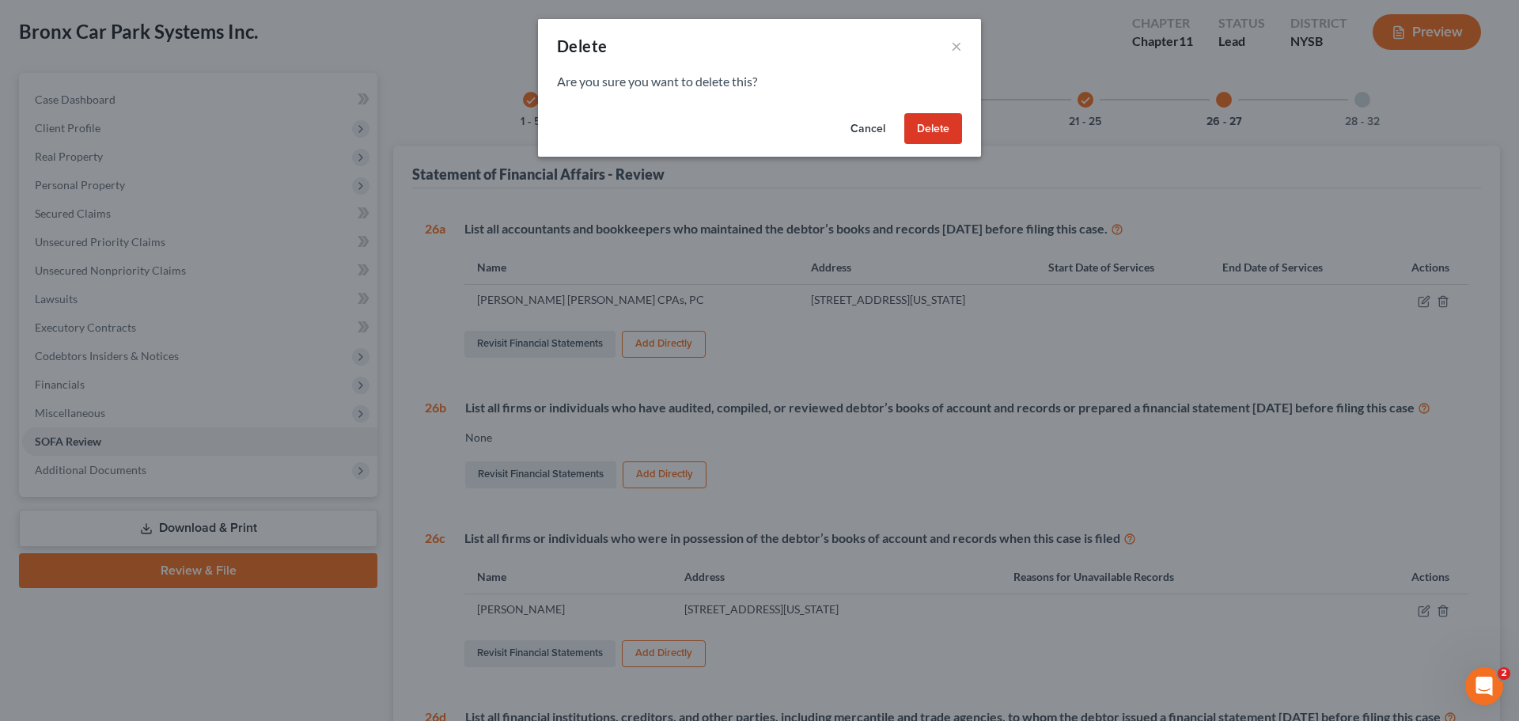
click at [940, 128] on button "Delete" at bounding box center [933, 129] width 58 height 32
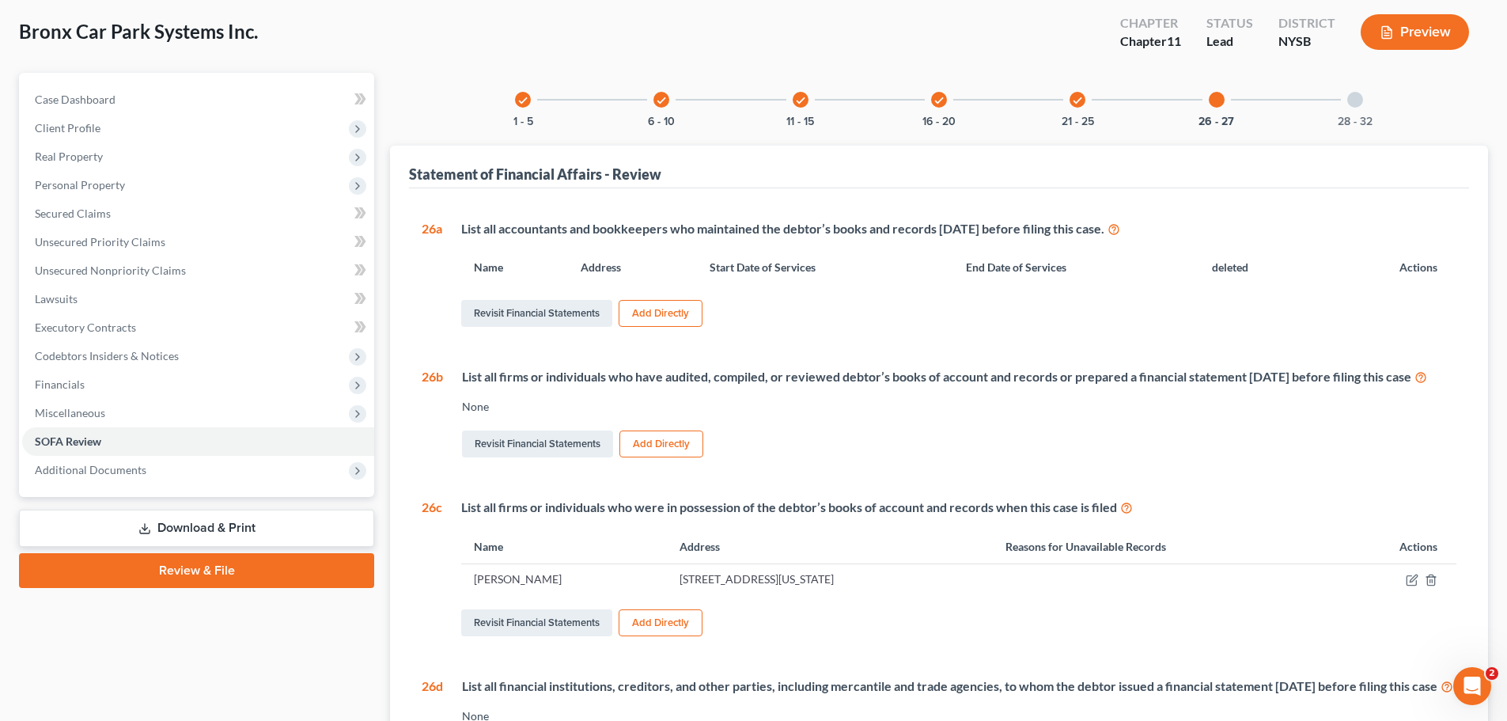
click at [669, 314] on button "Add Directly" at bounding box center [661, 313] width 84 height 27
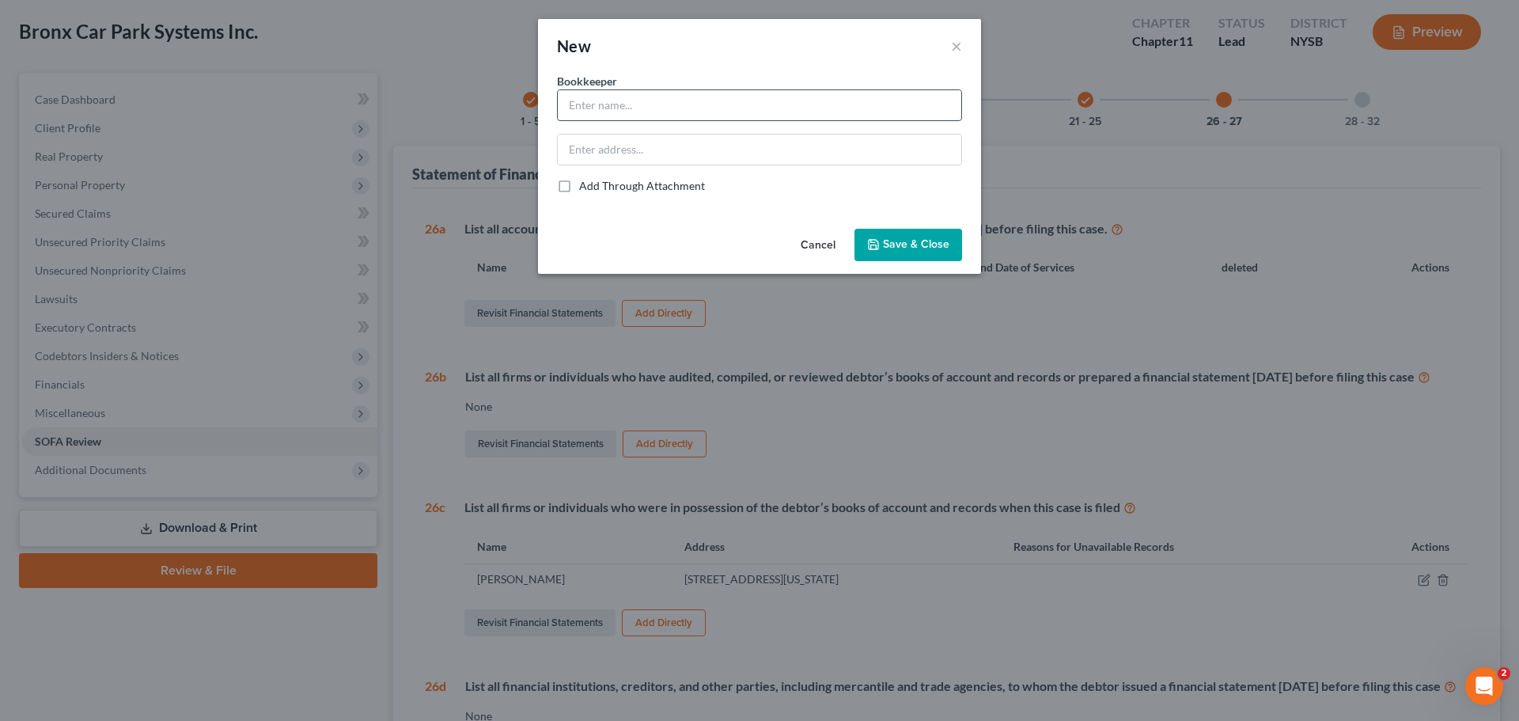
click at [641, 97] on input "text" at bounding box center [760, 105] width 404 height 30
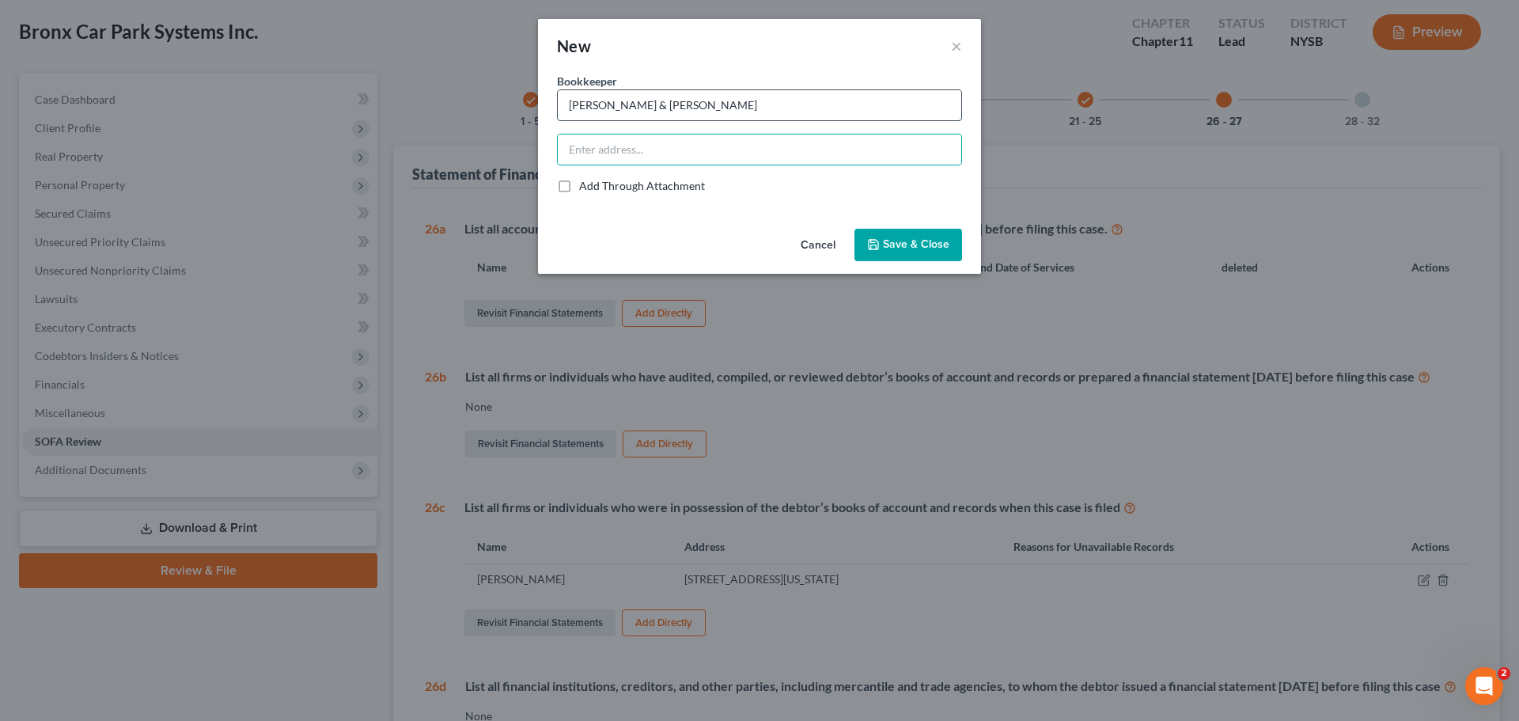
click at [659, 102] on input "Neider Wohl & Panetta" at bounding box center [760, 105] width 404 height 30
click at [707, 112] on input "Neider Wohl & Paletta" at bounding box center [760, 105] width 404 height 30
type input "Neider Wohl & Paletta, LLP"
type input "260 Madison Avenue, 15th Floor, New York, NY 10016"
click at [927, 244] on span "Save & Close" at bounding box center [916, 244] width 66 height 13
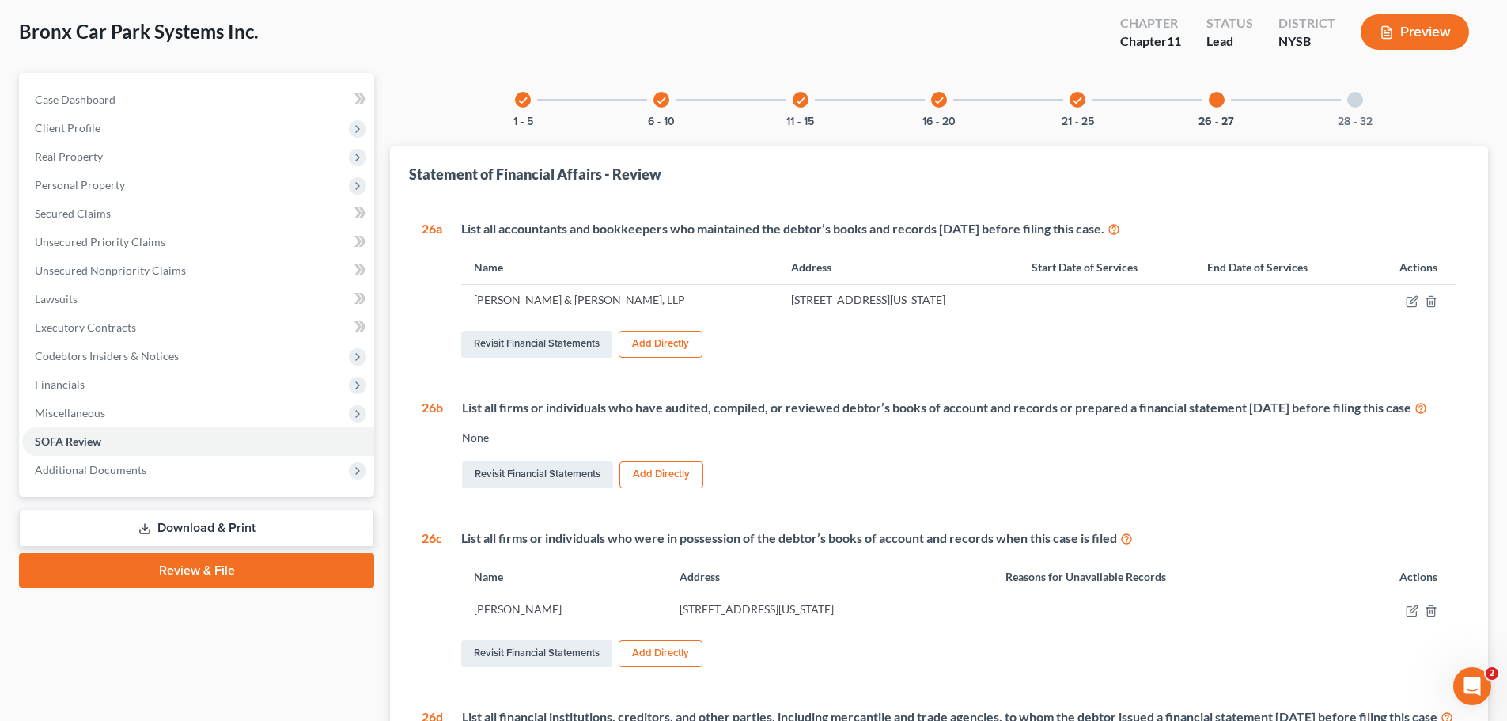
click at [927, 244] on div "List all accountants and bookkeepers who maintained the debtor’s books and reco…" at bounding box center [949, 290] width 1014 height 141
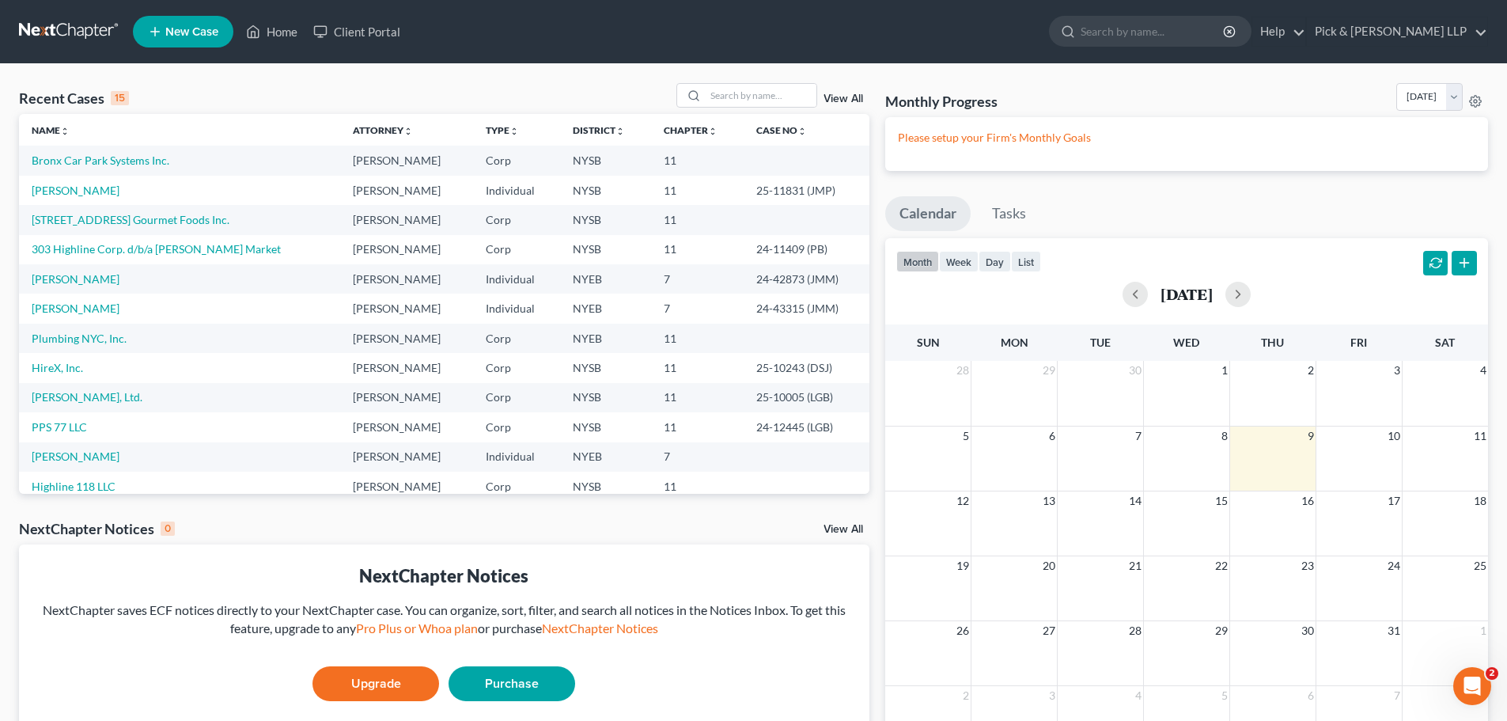
click at [199, 36] on span "New Case" at bounding box center [191, 32] width 53 height 12
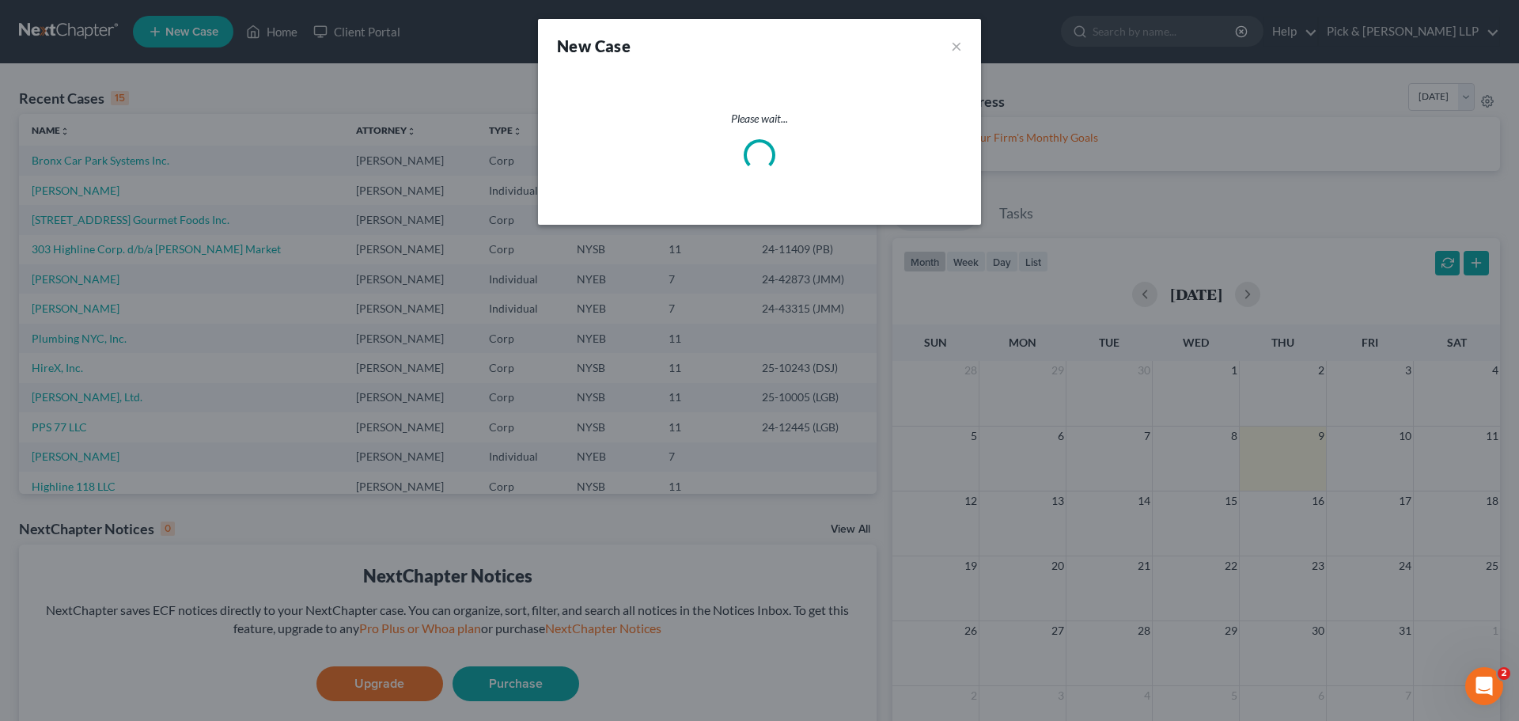
select select "55"
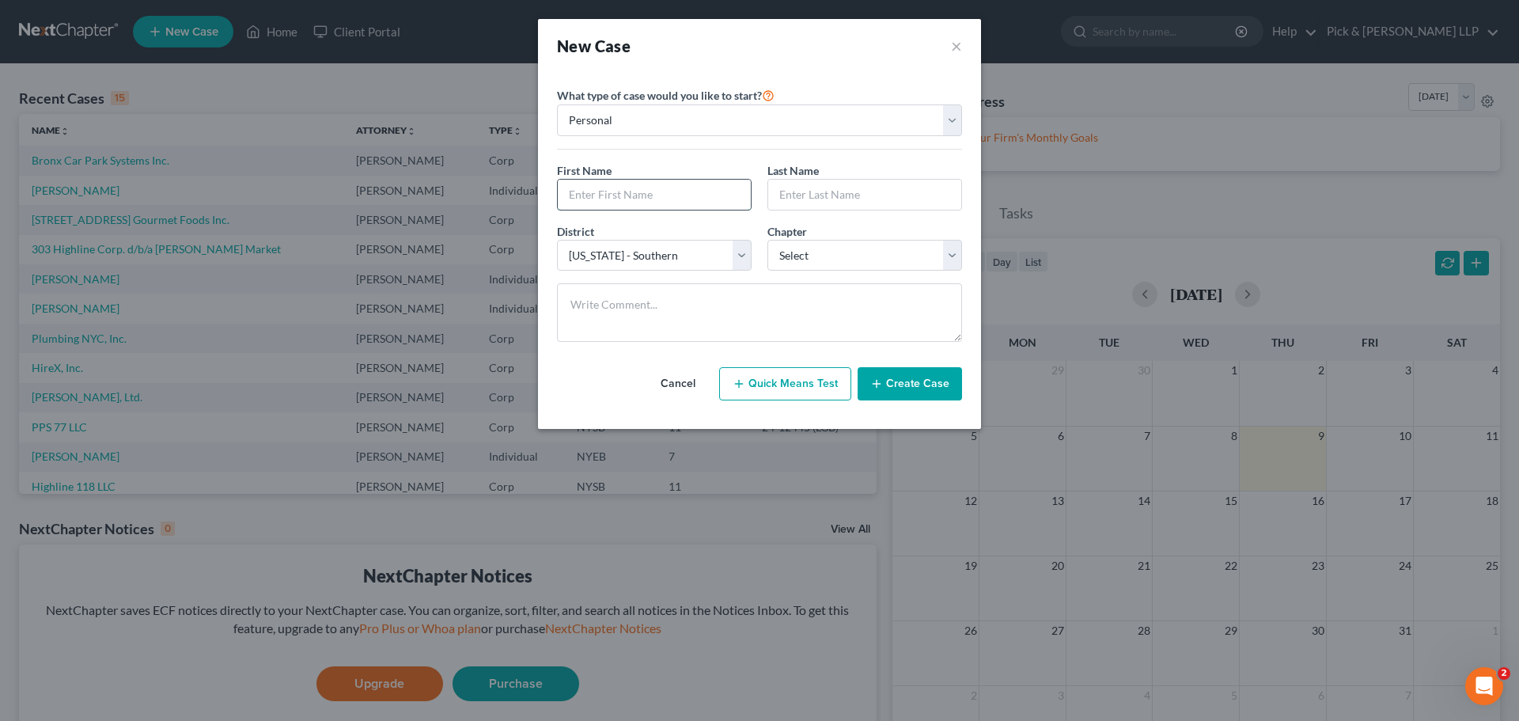
click at [656, 190] on input "text" at bounding box center [654, 195] width 193 height 30
type input "Vicky"
click at [807, 196] on input "A." at bounding box center [864, 195] width 193 height 30
type input "A"
type input "Delidimitriou"
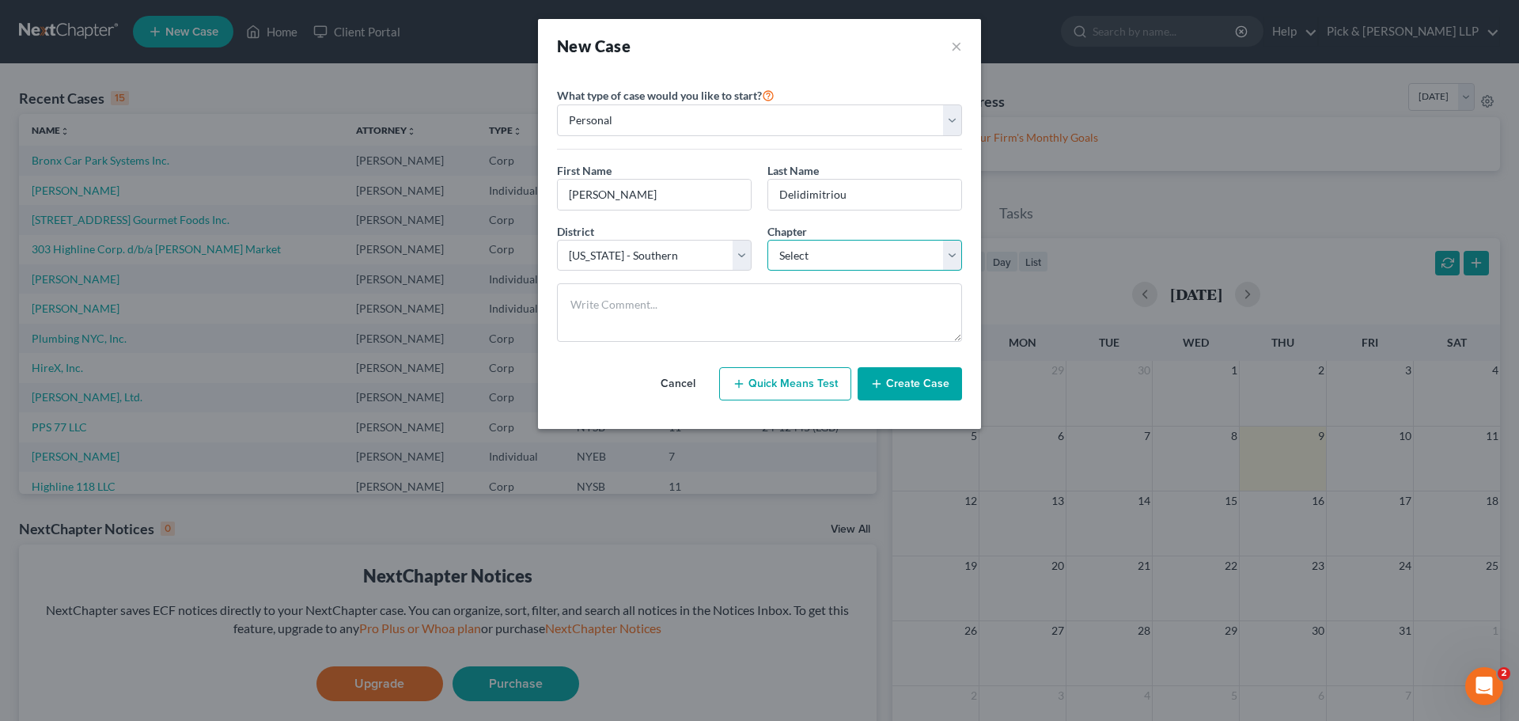
select select "0"
click at [757, 260] on div "District * Select Alabama - Middle Alabama - Northern Alabama - Southern Alaska…" at bounding box center [654, 247] width 210 height 48
click at [741, 261] on select "Select Alabama - Middle Alabama - Northern Alabama - Southern Alaska Arizona Ar…" at bounding box center [654, 256] width 195 height 32
select select "53"
click at [557, 240] on select "Select Alabama - Middle Alabama - Northern Alabama - Southern Alaska Arizona Ar…" at bounding box center [654, 256] width 195 height 32
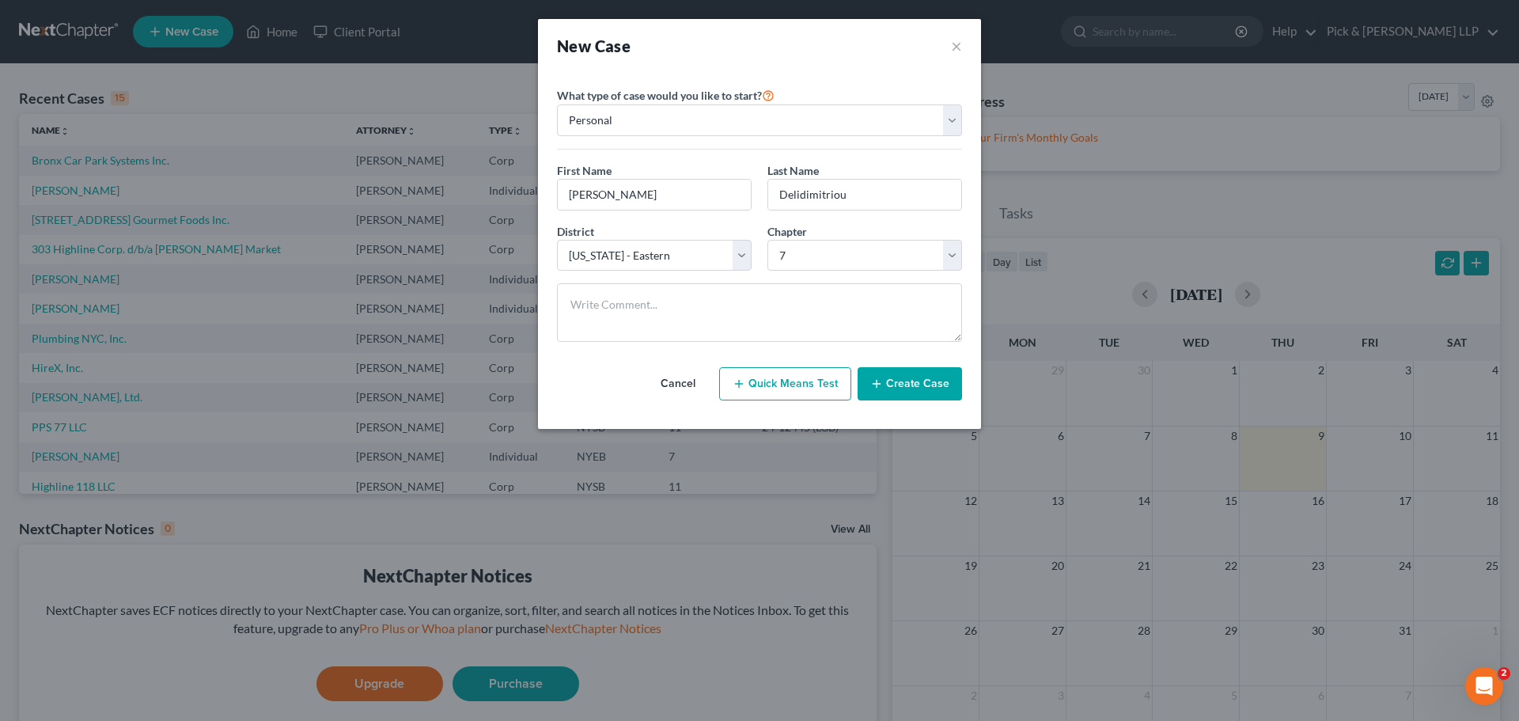
click at [900, 383] on button "Create Case" at bounding box center [910, 383] width 104 height 33
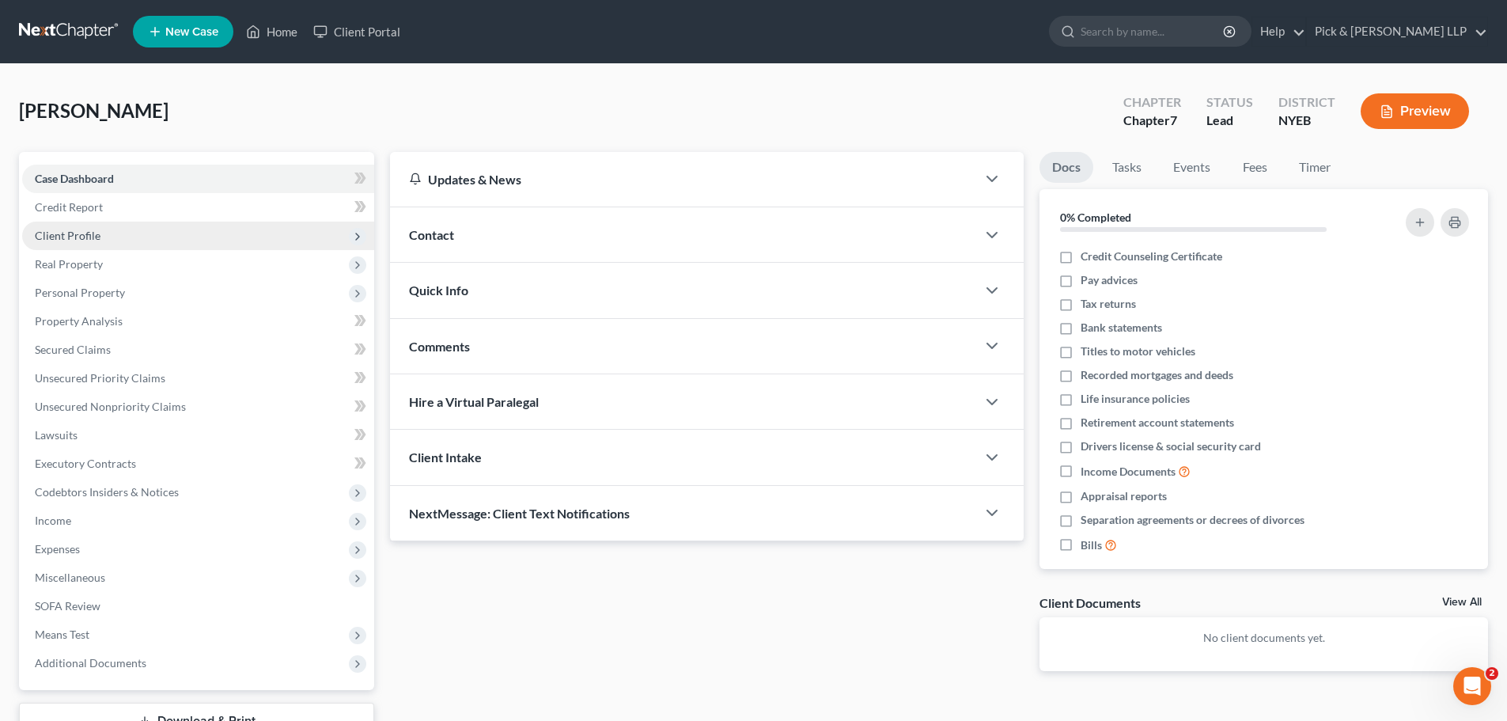
click at [68, 232] on span "Client Profile" at bounding box center [68, 235] width 66 height 13
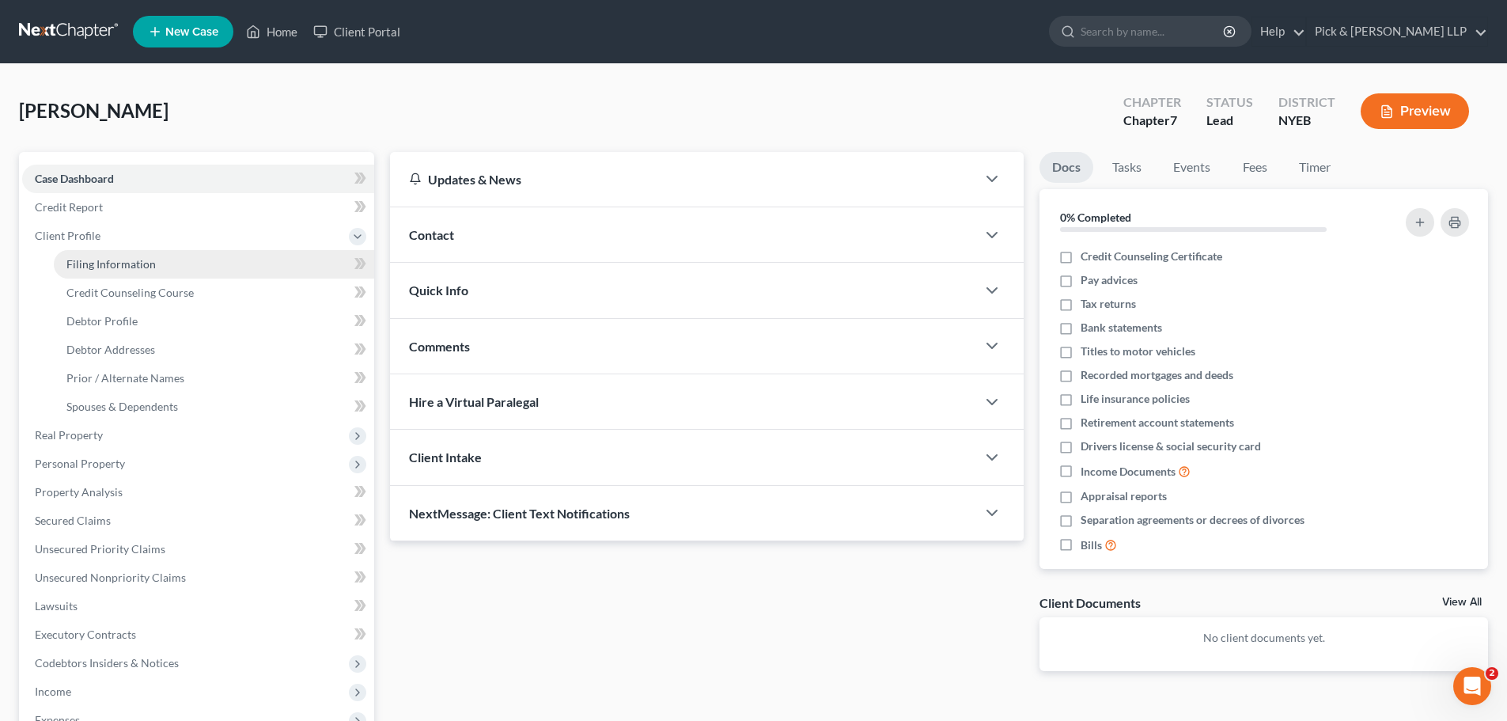
click at [76, 269] on span "Filing Information" at bounding box center [110, 263] width 89 height 13
select select "1"
select select "0"
select select "53"
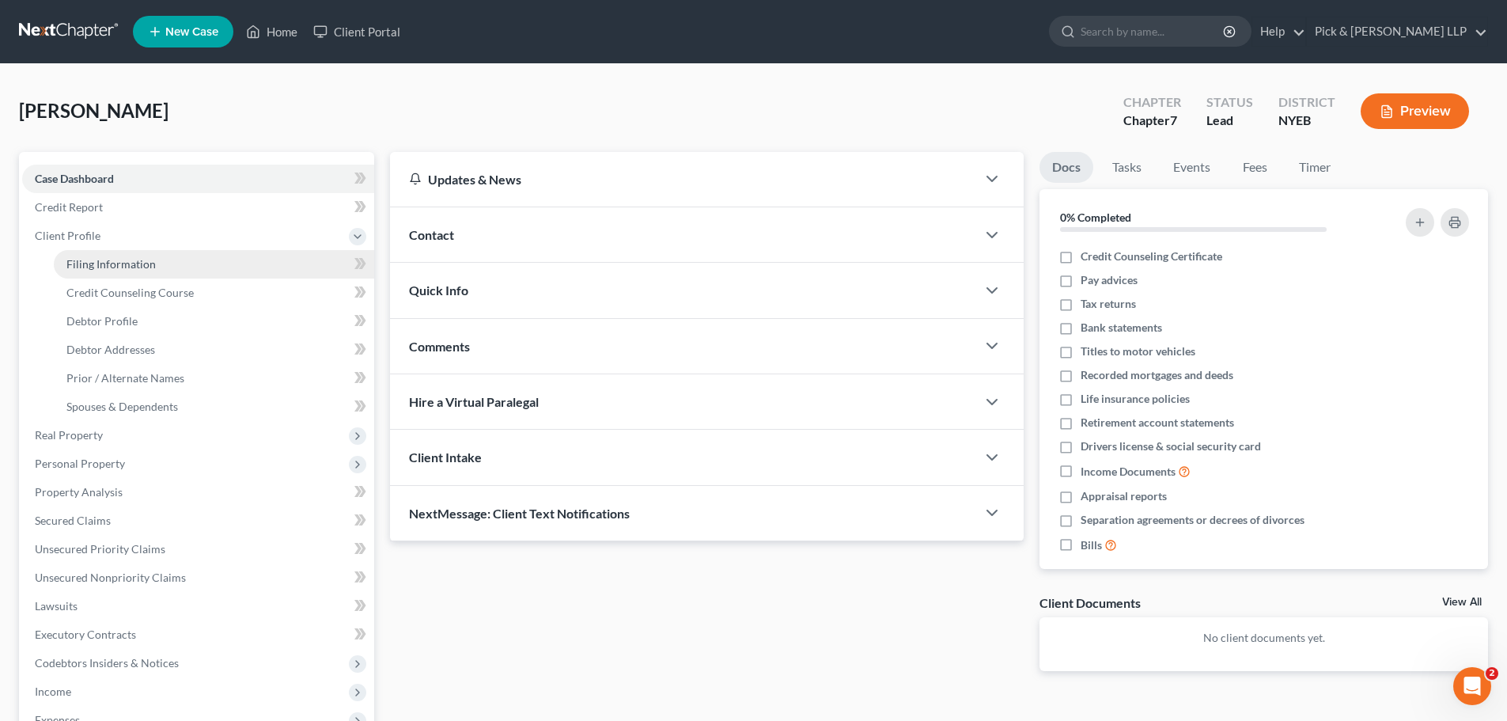
select select "0"
select select "35"
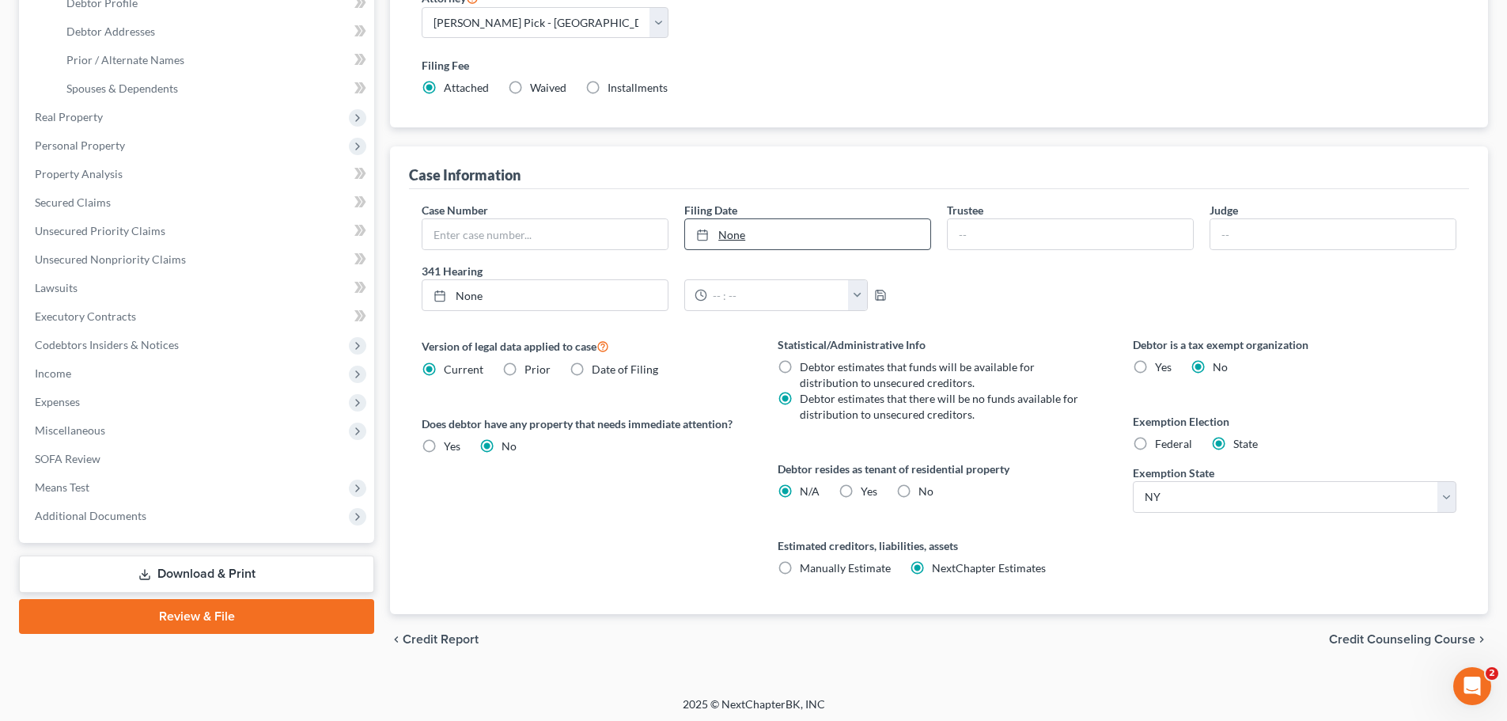
scroll to position [322, 0]
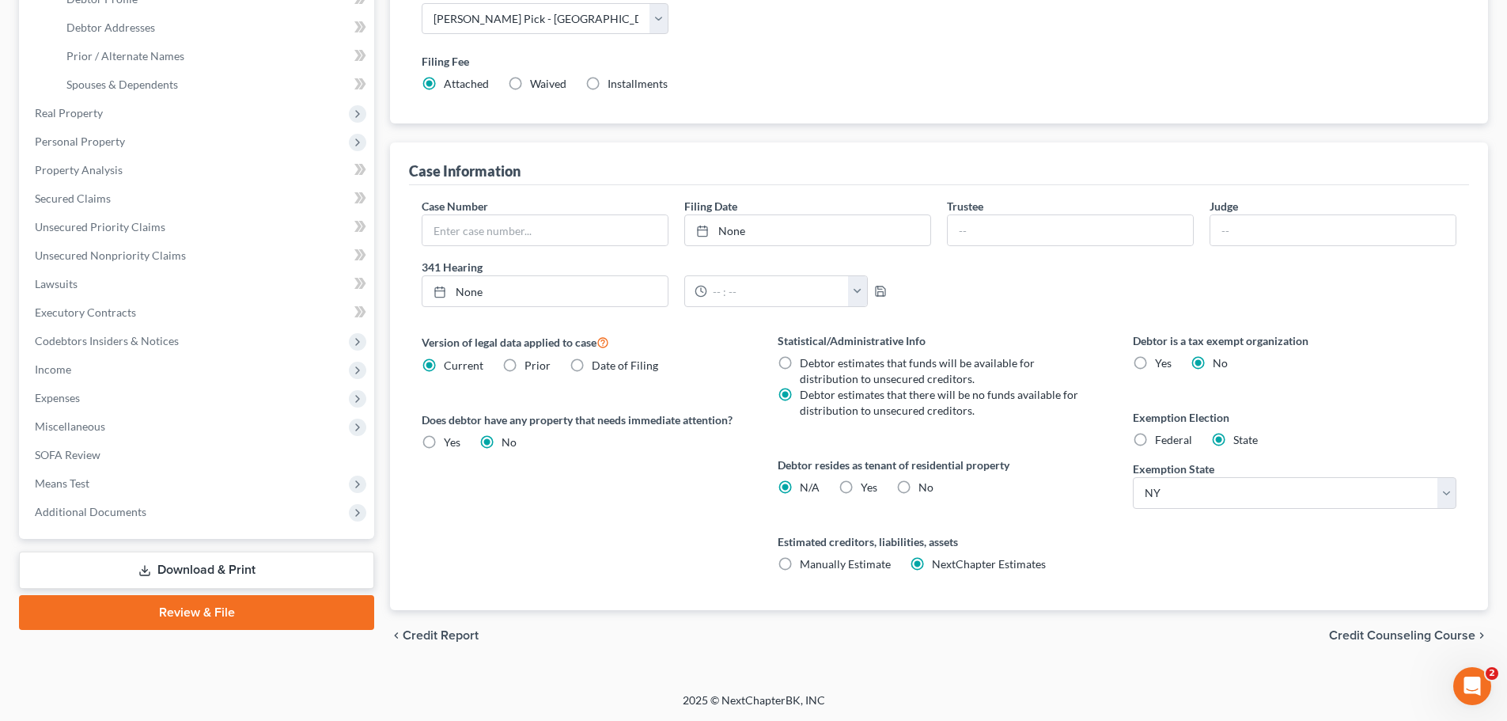
click at [1416, 638] on span "Credit Counseling Course" at bounding box center [1402, 635] width 146 height 13
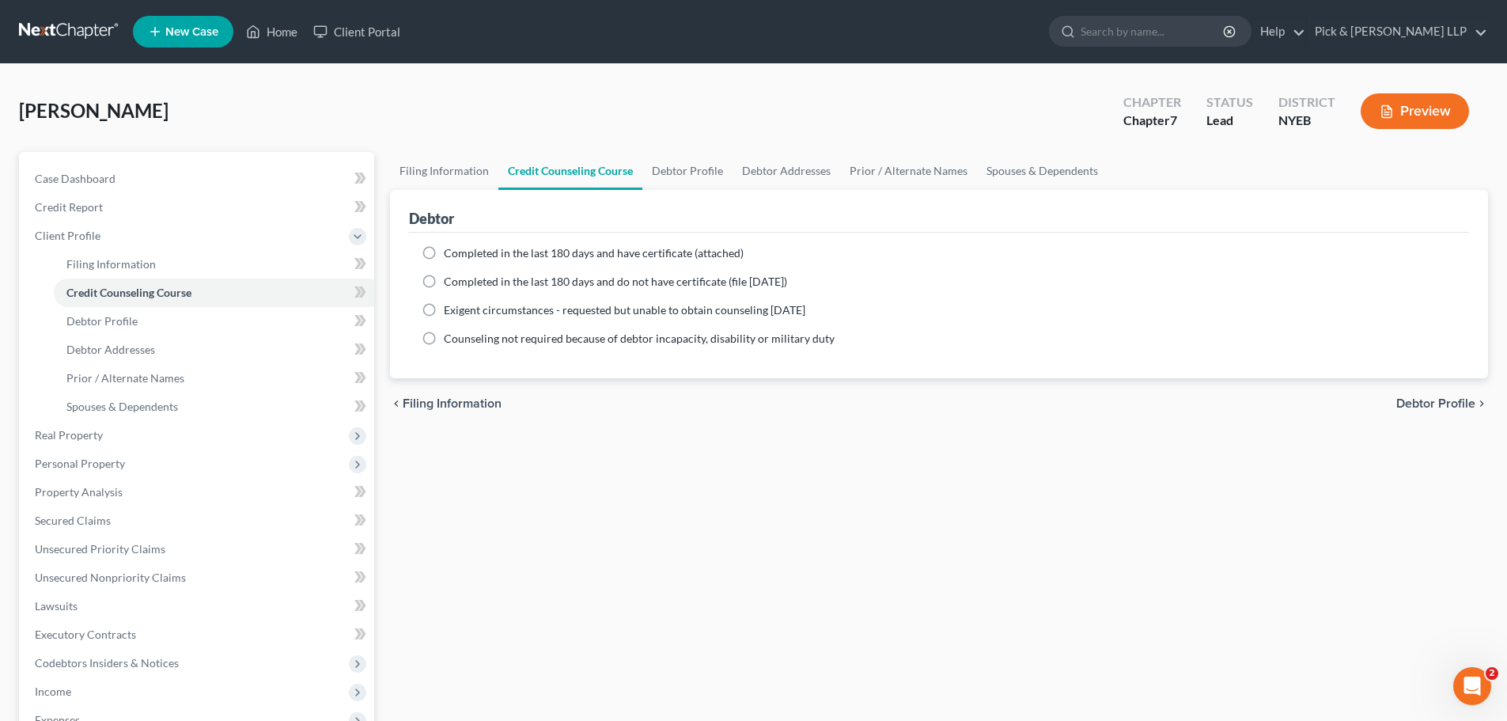
click at [444, 258] on label "Completed in the last 180 days and have certificate (attached)" at bounding box center [594, 253] width 300 height 16
click at [450, 256] on input "Completed in the last 180 days and have certificate (attached)" at bounding box center [455, 250] width 10 height 10
radio input "true"
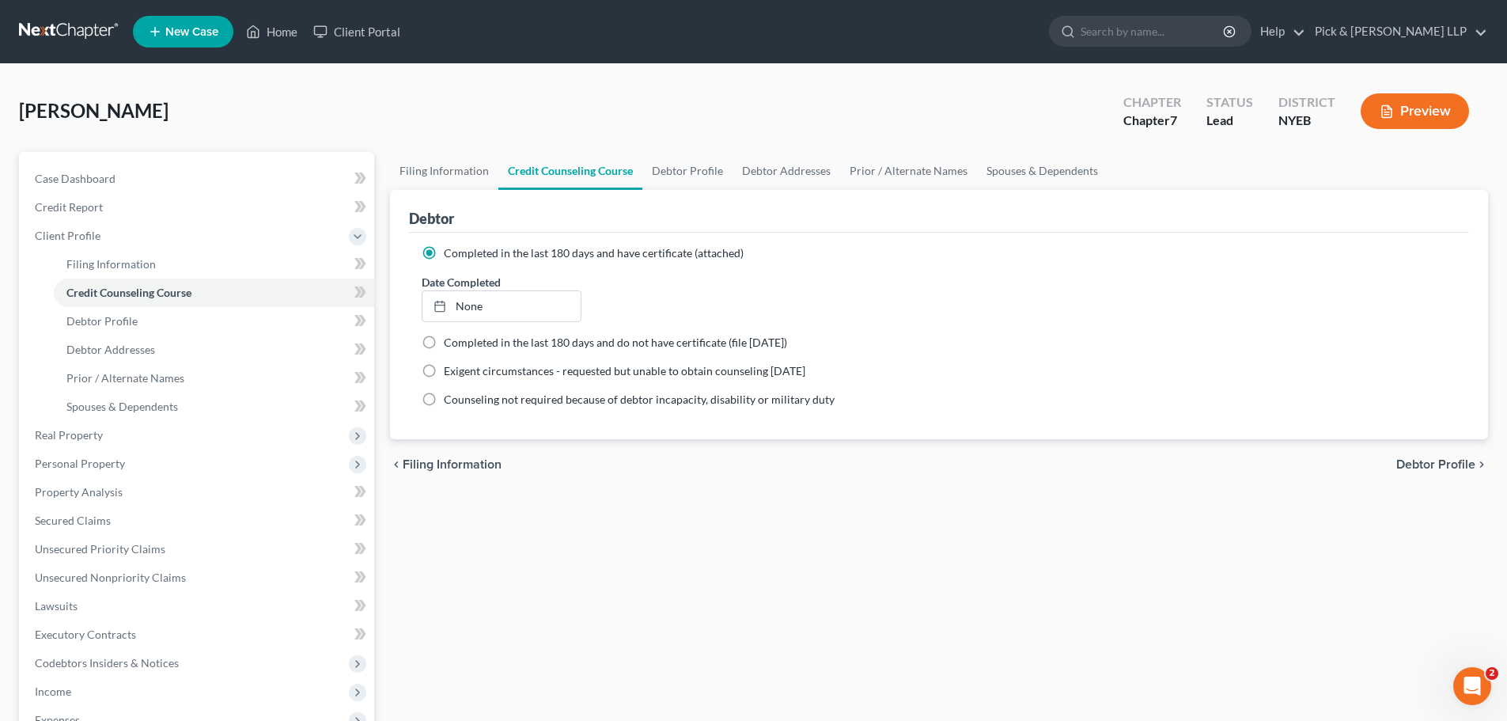
click at [1427, 465] on span "Debtor Profile" at bounding box center [1436, 464] width 79 height 13
select select "0"
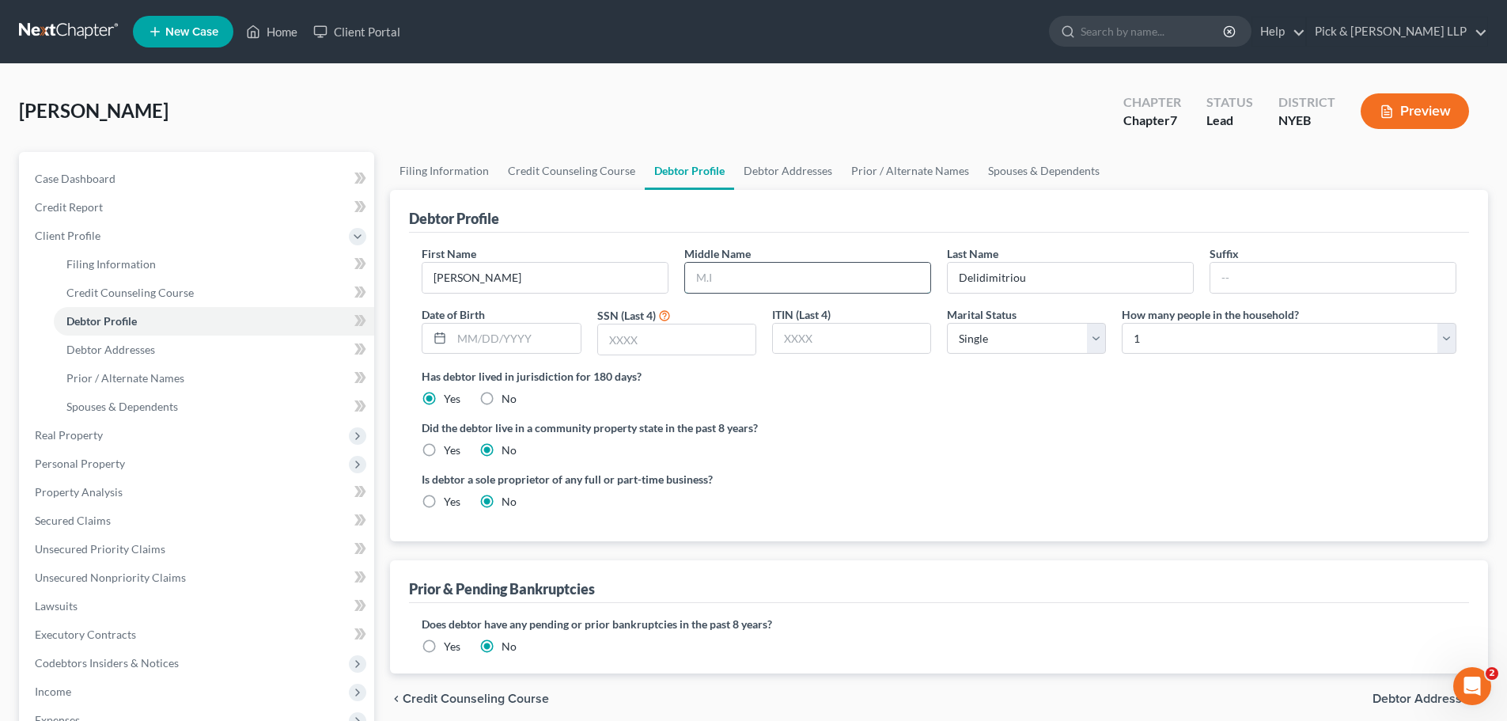
click at [809, 284] on input "text" at bounding box center [807, 278] width 245 height 30
type input "A."
type input "2435"
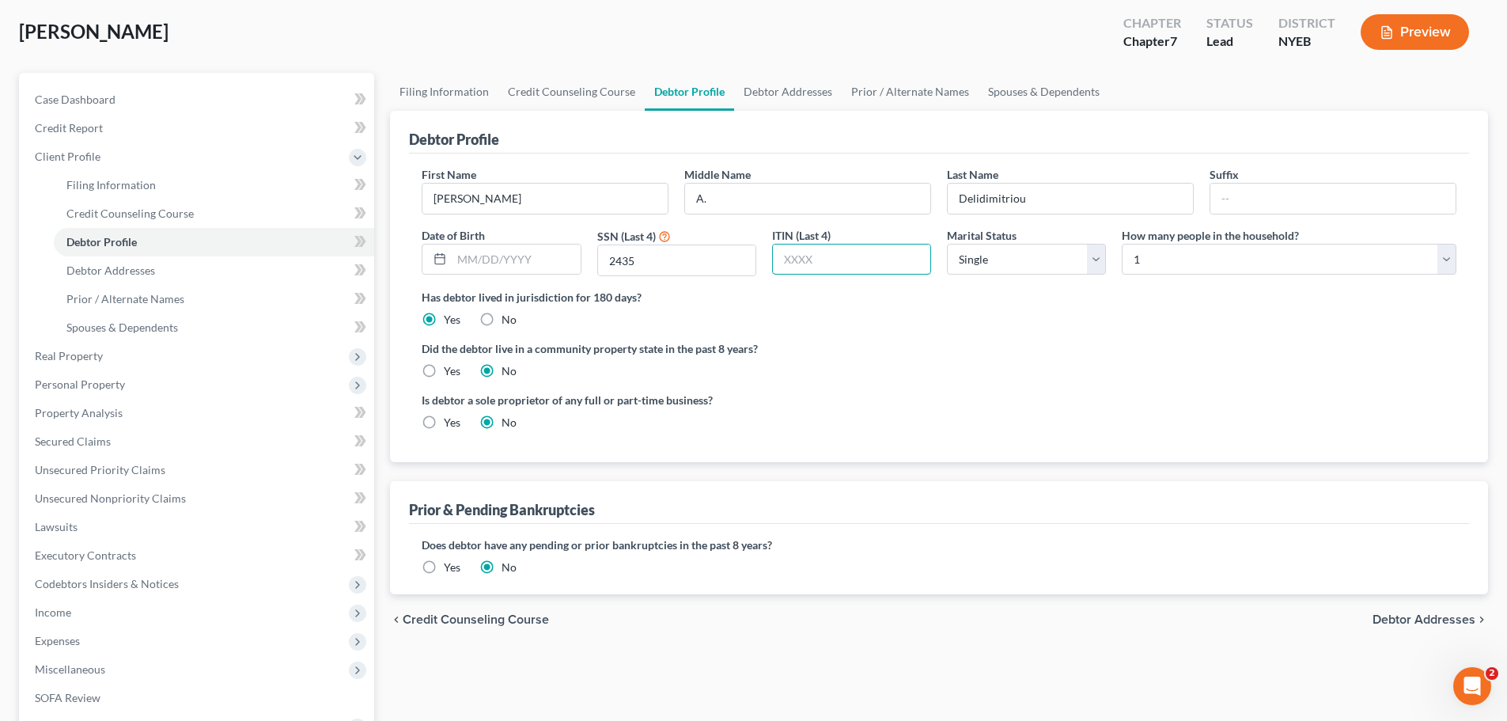
scroll to position [158, 0]
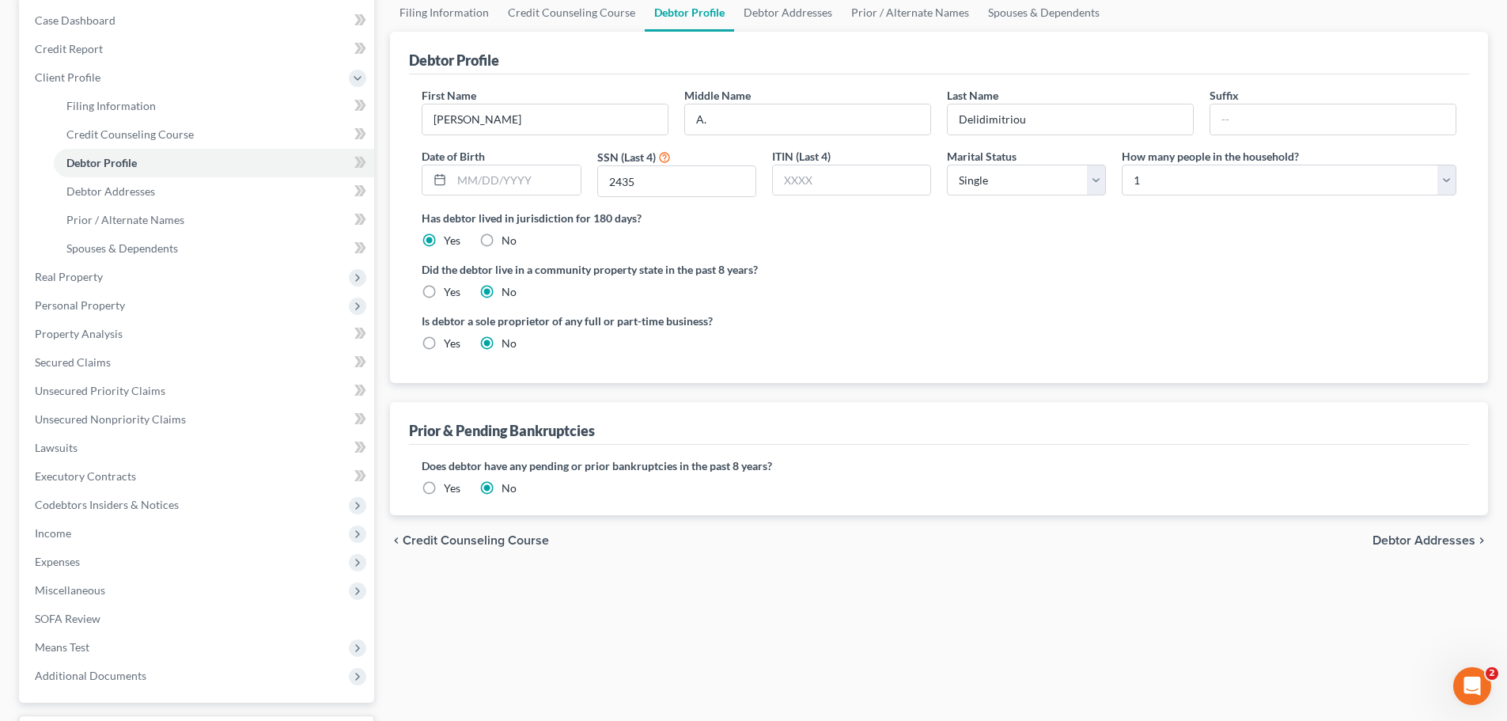
click at [1460, 538] on span "Debtor Addresses" at bounding box center [1424, 540] width 103 height 13
select select "0"
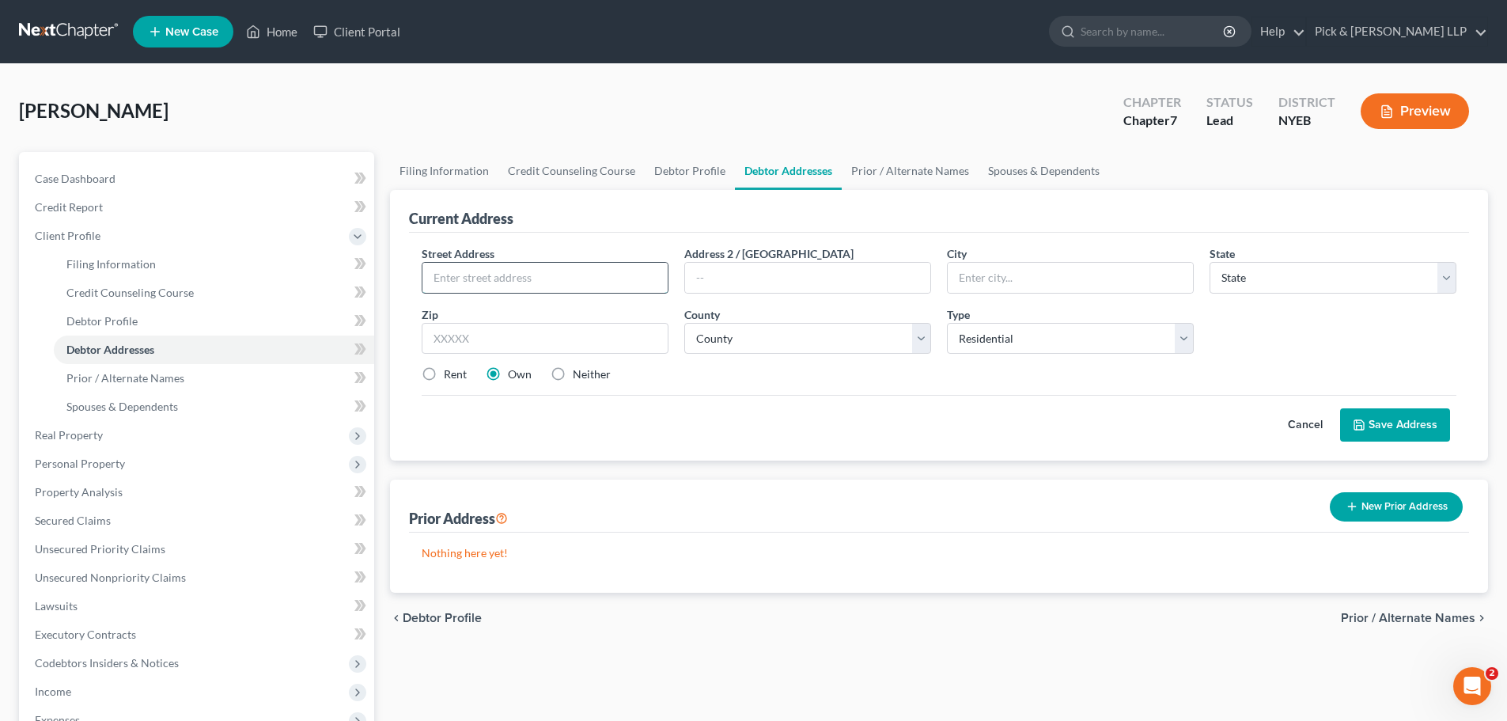
click at [601, 283] on input "text" at bounding box center [545, 278] width 245 height 30
type input "1019 85th Street"
type input "11228"
type input "Brooklyn"
select select "35"
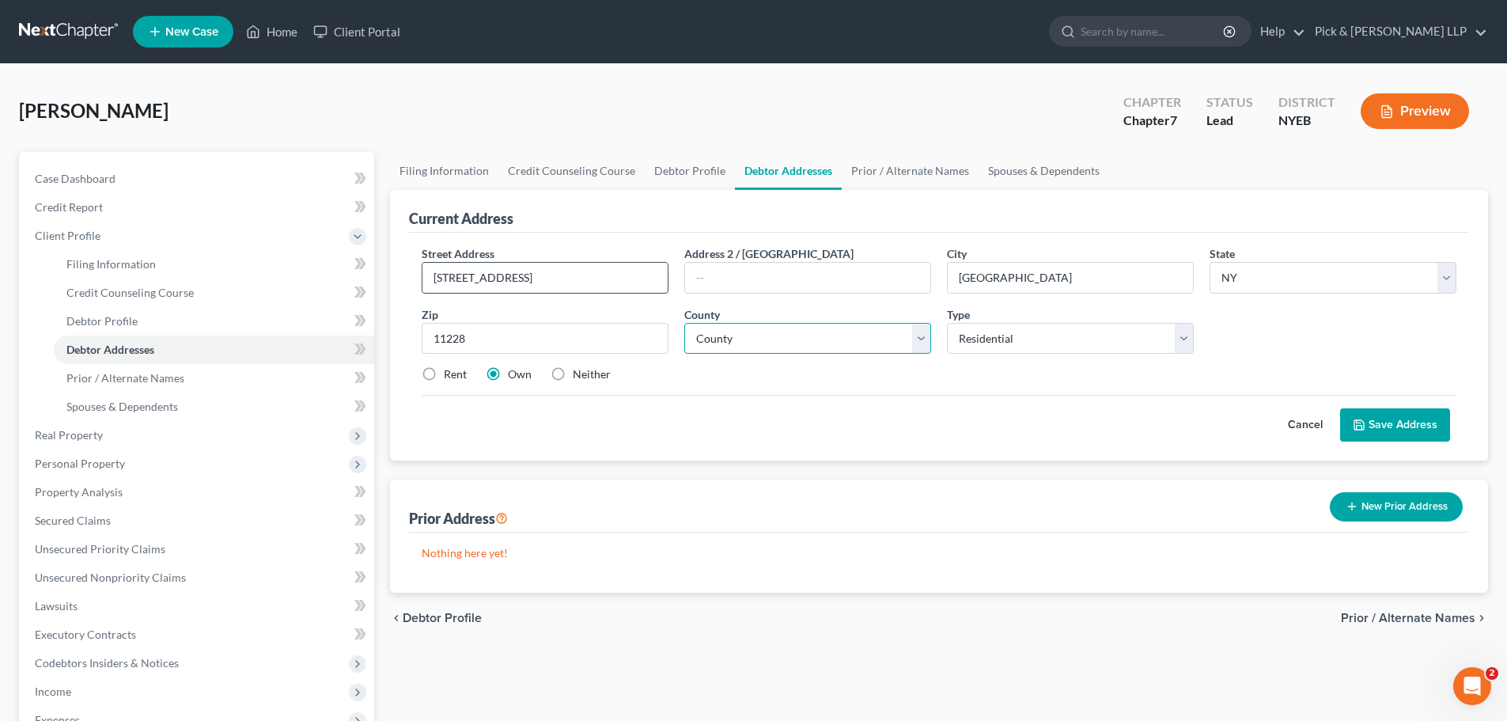
select select "23"
click at [573, 372] on label "Neither" at bounding box center [592, 374] width 38 height 16
click at [579, 372] on input "Neither" at bounding box center [584, 371] width 10 height 10
radio input "true"
click at [1416, 419] on button "Save Address" at bounding box center [1396, 424] width 110 height 33
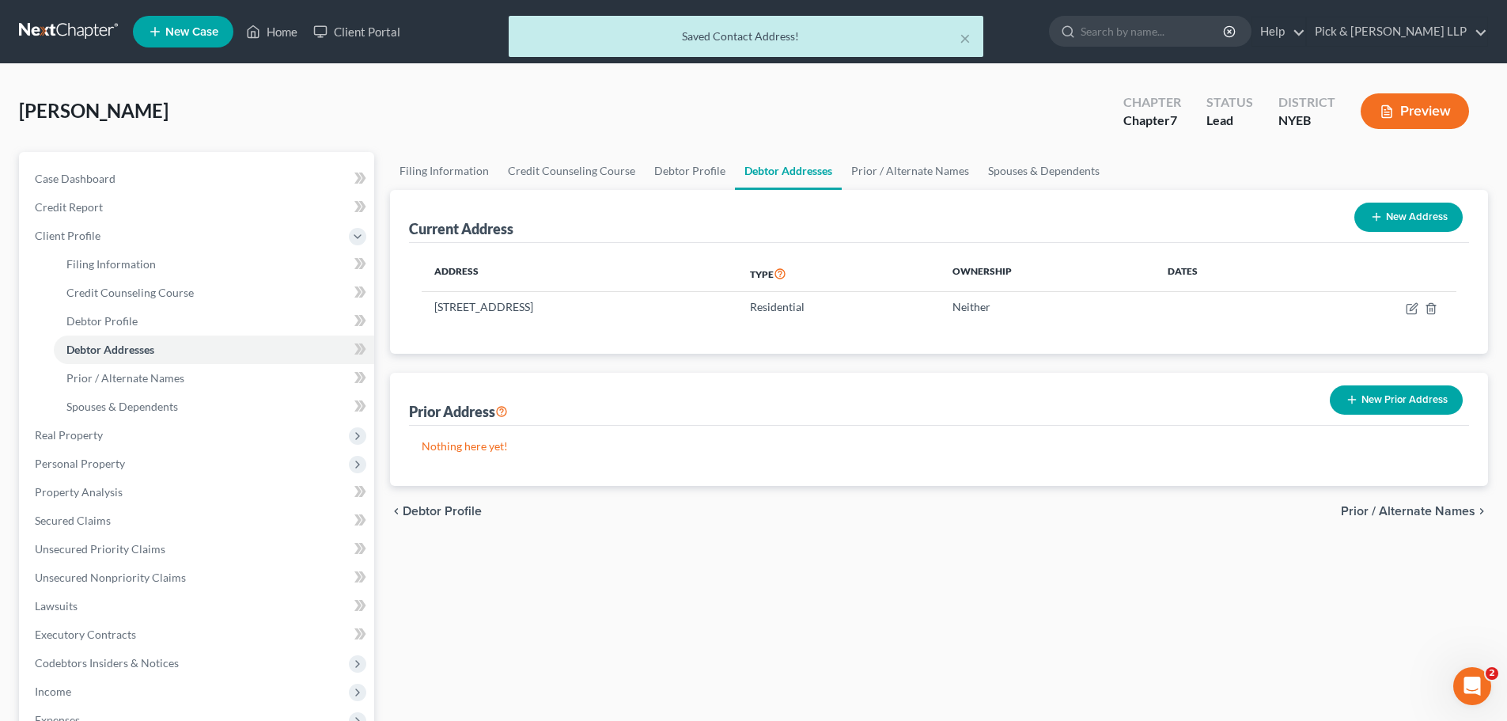
click at [1417, 512] on span "Prior / Alternate Names" at bounding box center [1408, 511] width 135 height 13
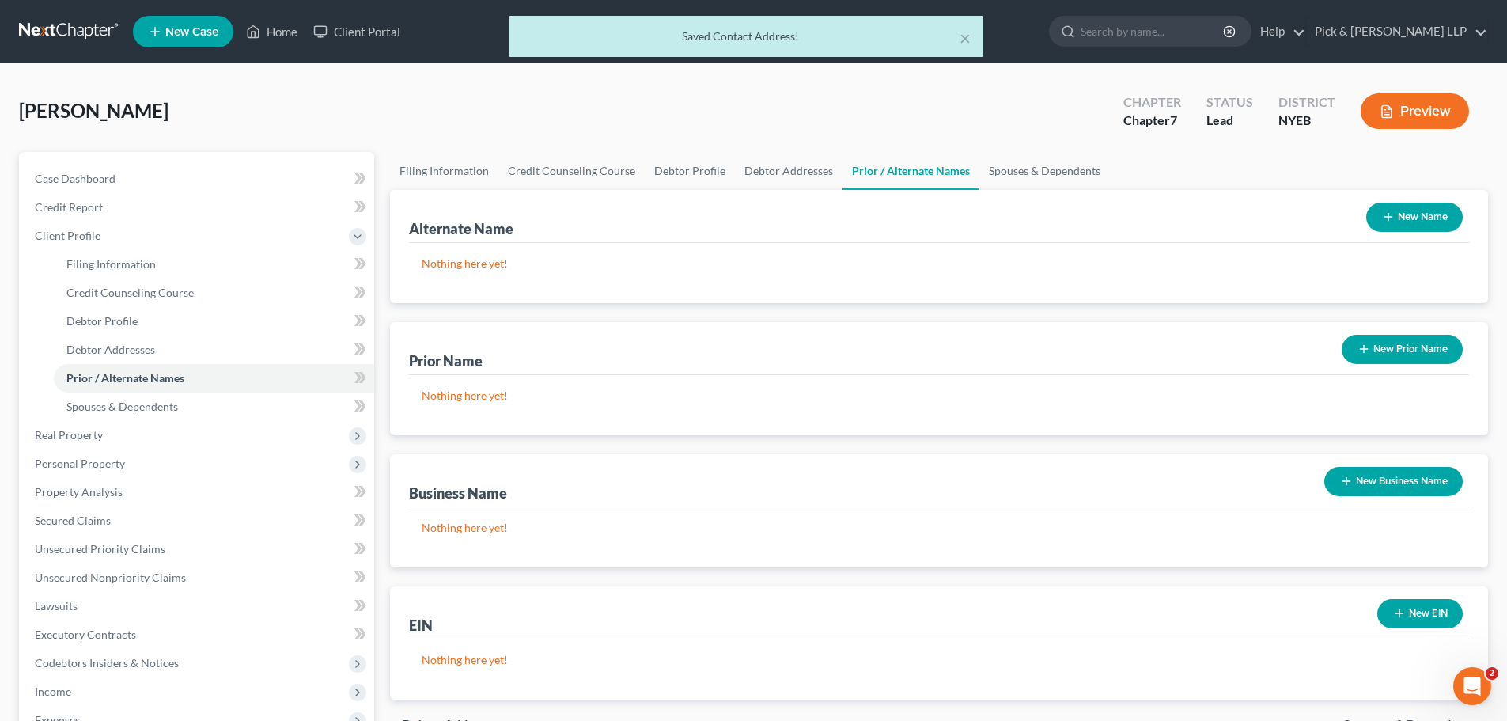
click at [1417, 218] on button "New Name" at bounding box center [1415, 217] width 97 height 29
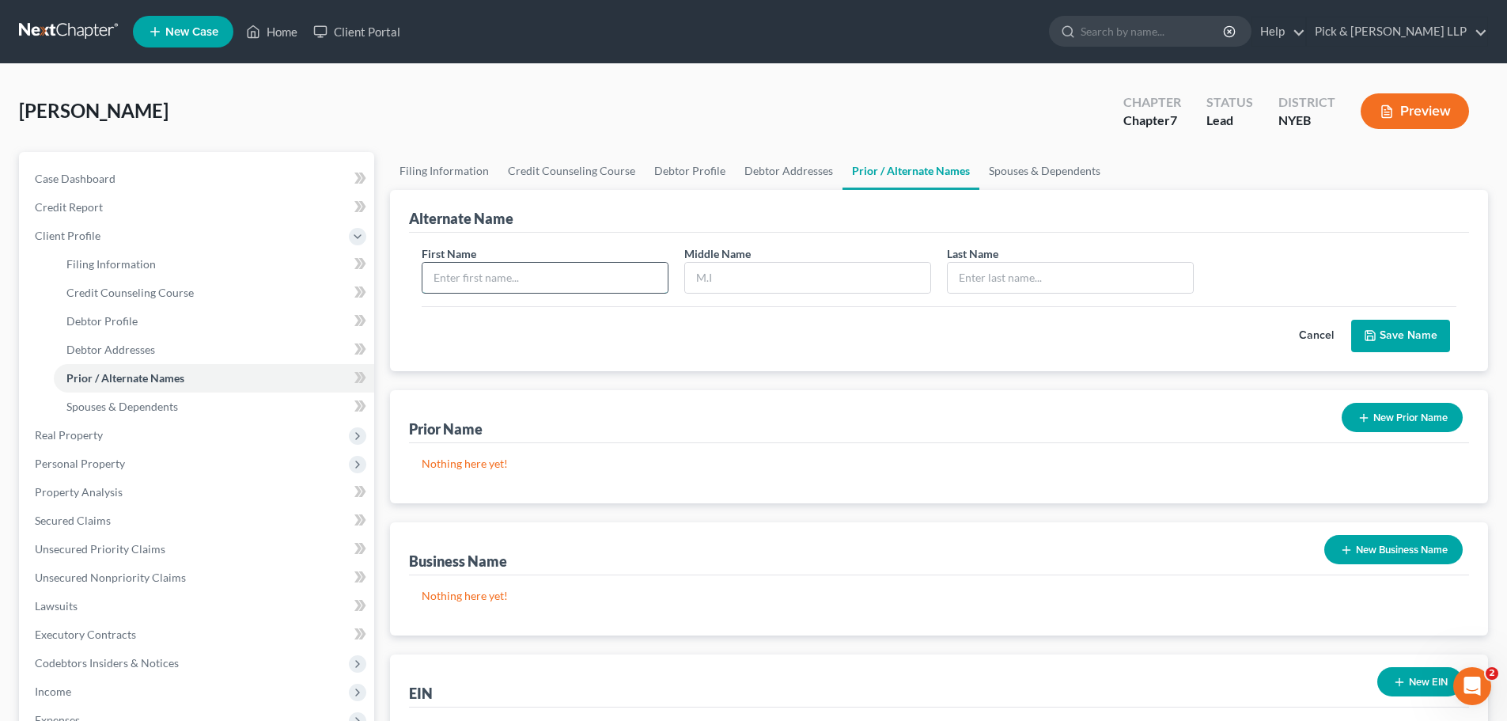
click at [577, 279] on input "text" at bounding box center [545, 278] width 245 height 30
type input "[PERSON_NAME]"
type input "Tatsis"
click at [1403, 338] on button "Save Name" at bounding box center [1401, 336] width 99 height 33
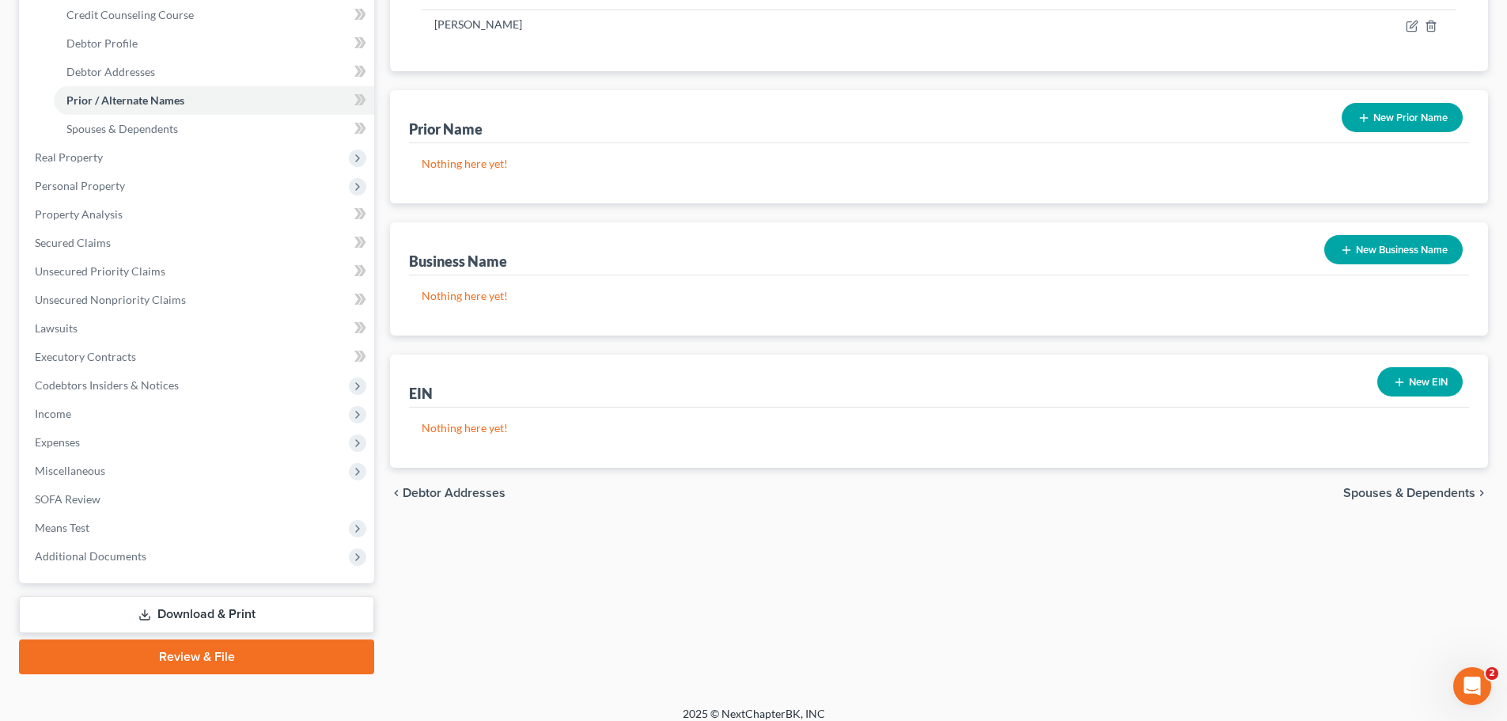
scroll to position [291, 0]
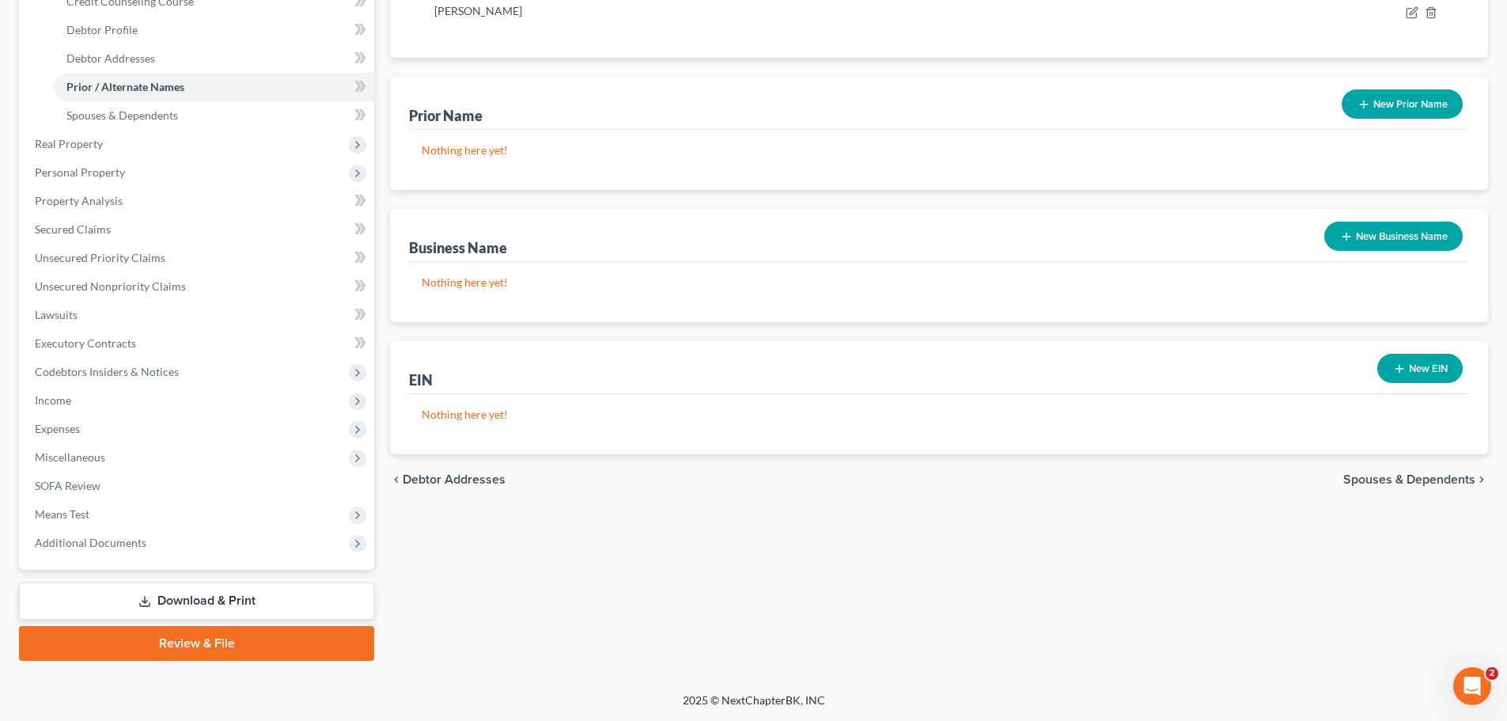
click at [1448, 482] on span "Spouses & Dependents" at bounding box center [1410, 479] width 132 height 13
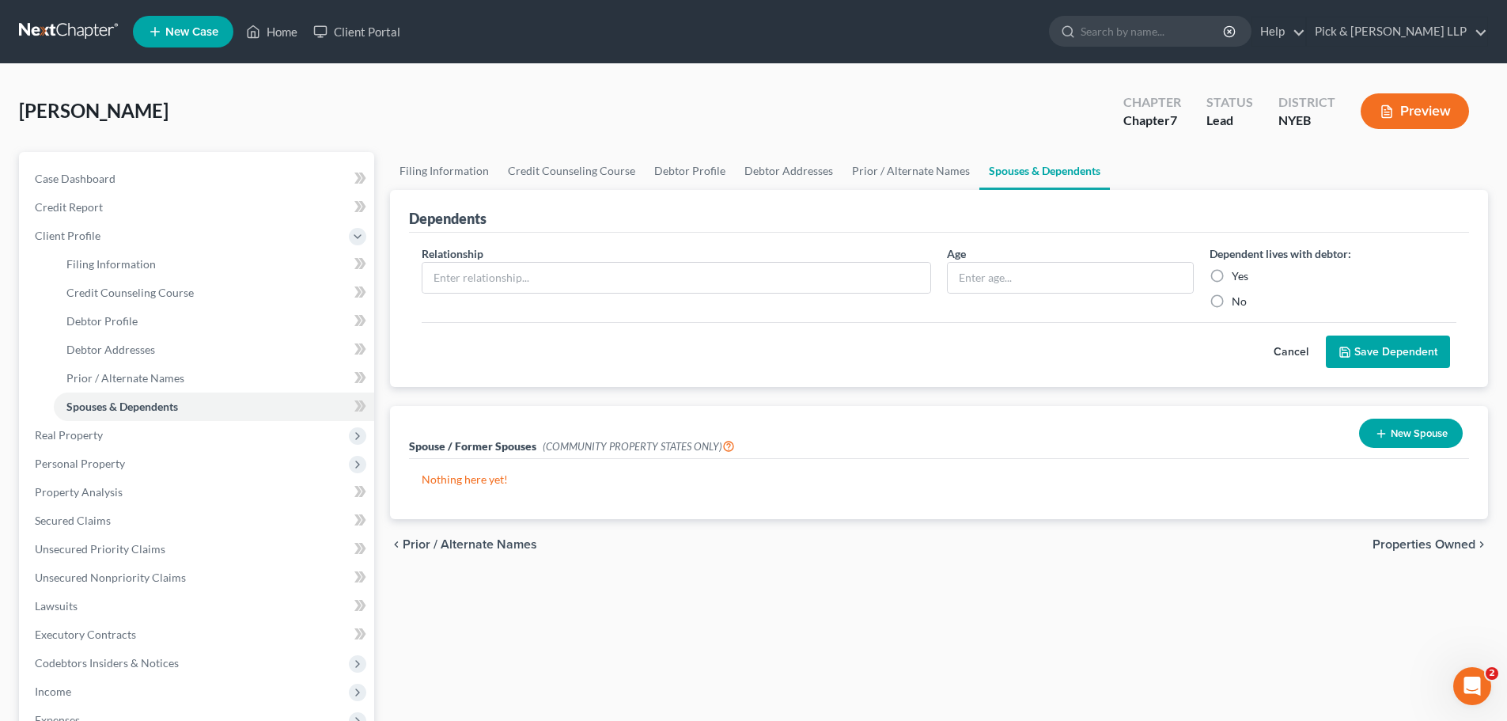
click at [1444, 544] on span "Properties Owned" at bounding box center [1424, 544] width 103 height 13
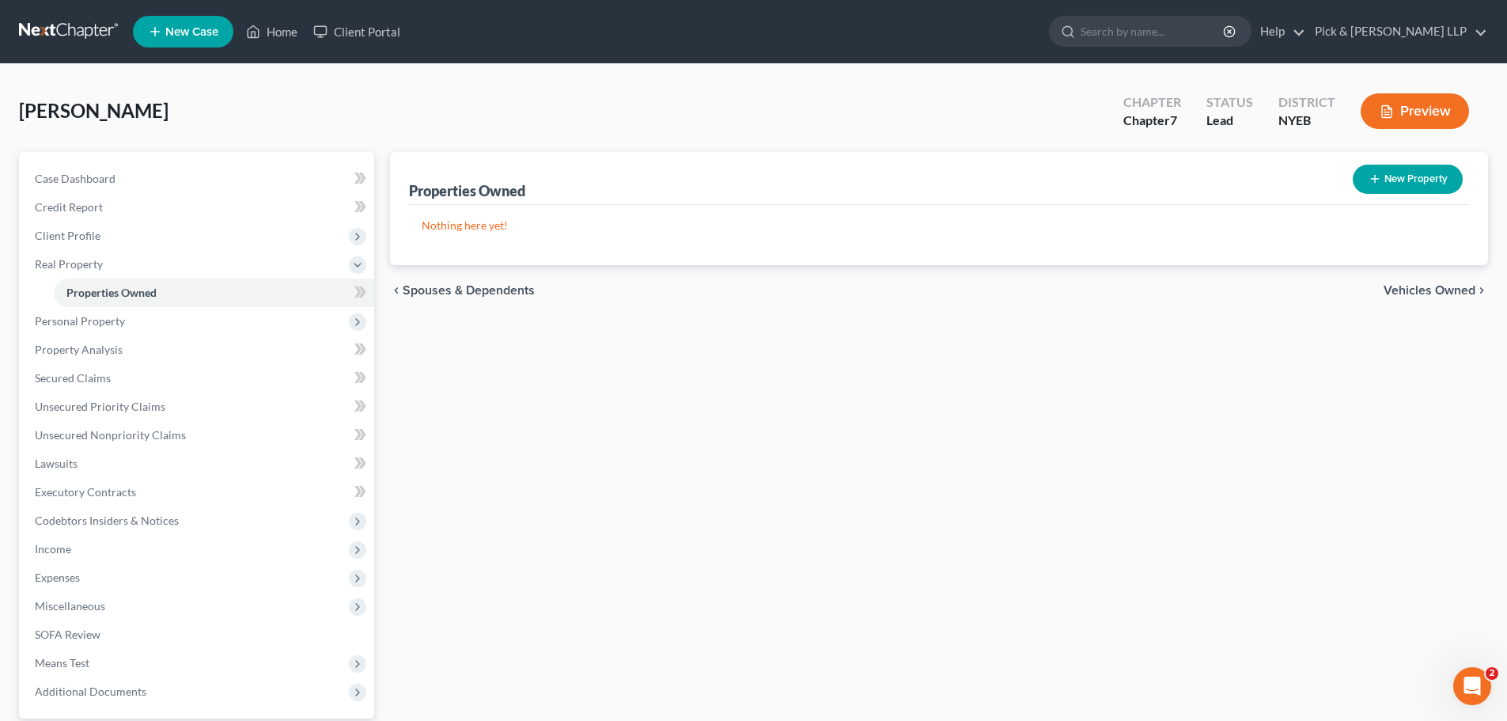
click at [1443, 290] on span "Vehicles Owned" at bounding box center [1430, 290] width 92 height 13
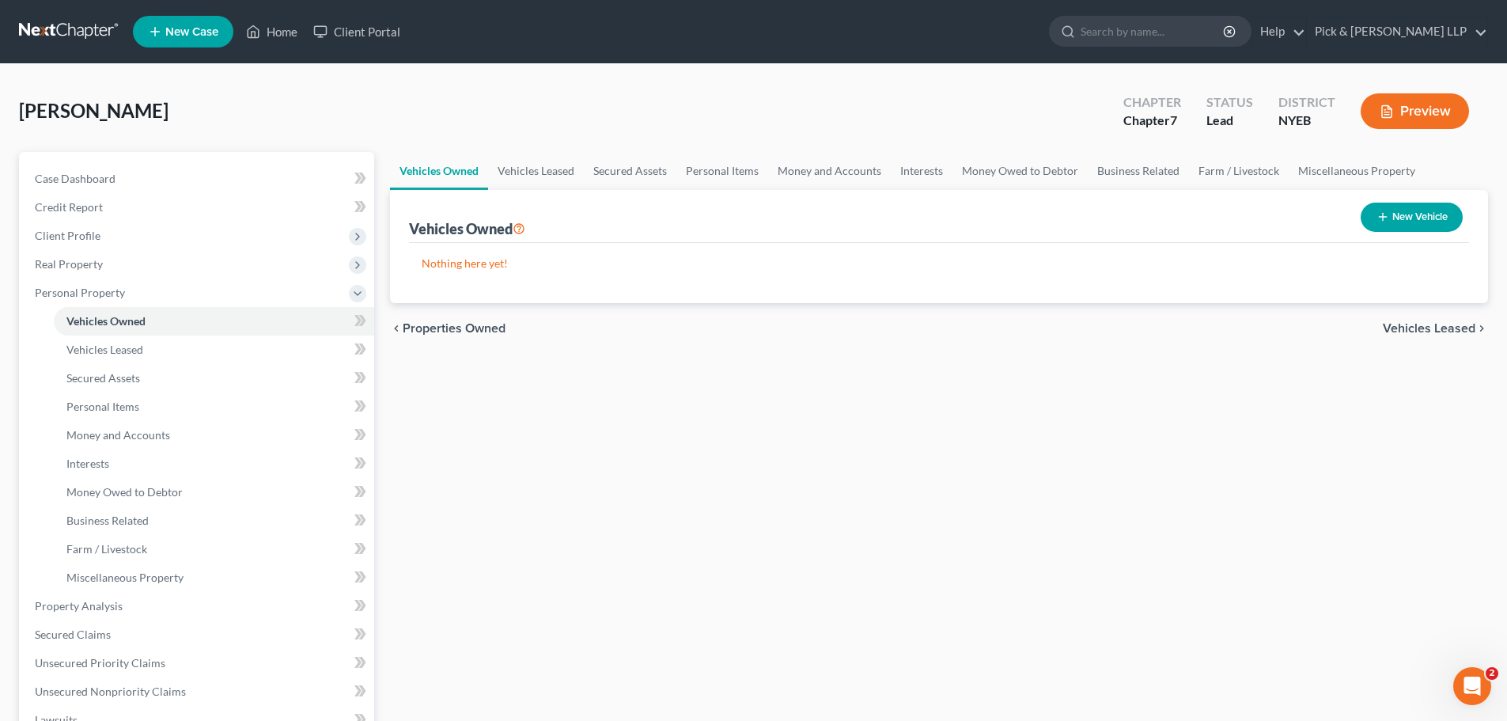
click at [1432, 329] on span "Vehicles Leased" at bounding box center [1429, 328] width 93 height 13
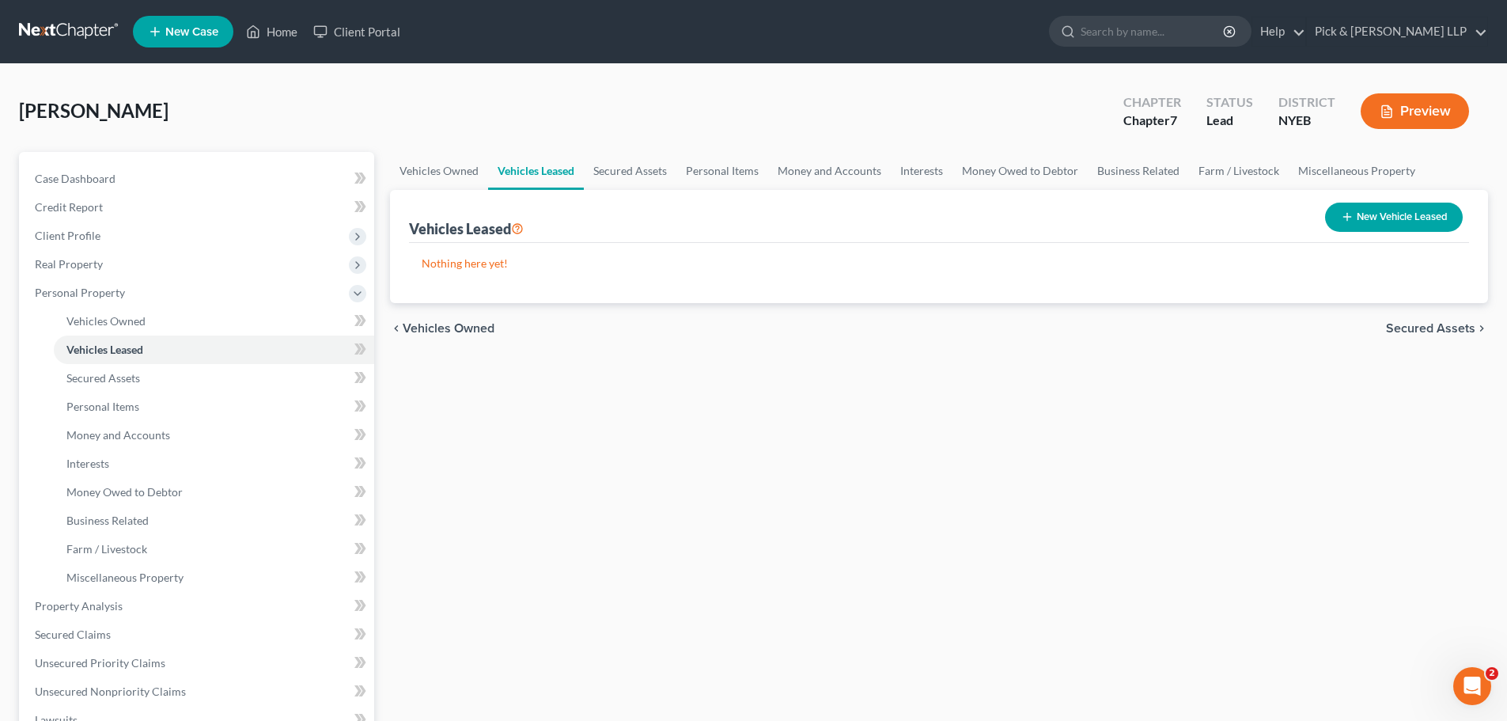
click at [1432, 329] on span "Secured Assets" at bounding box center [1430, 328] width 89 height 13
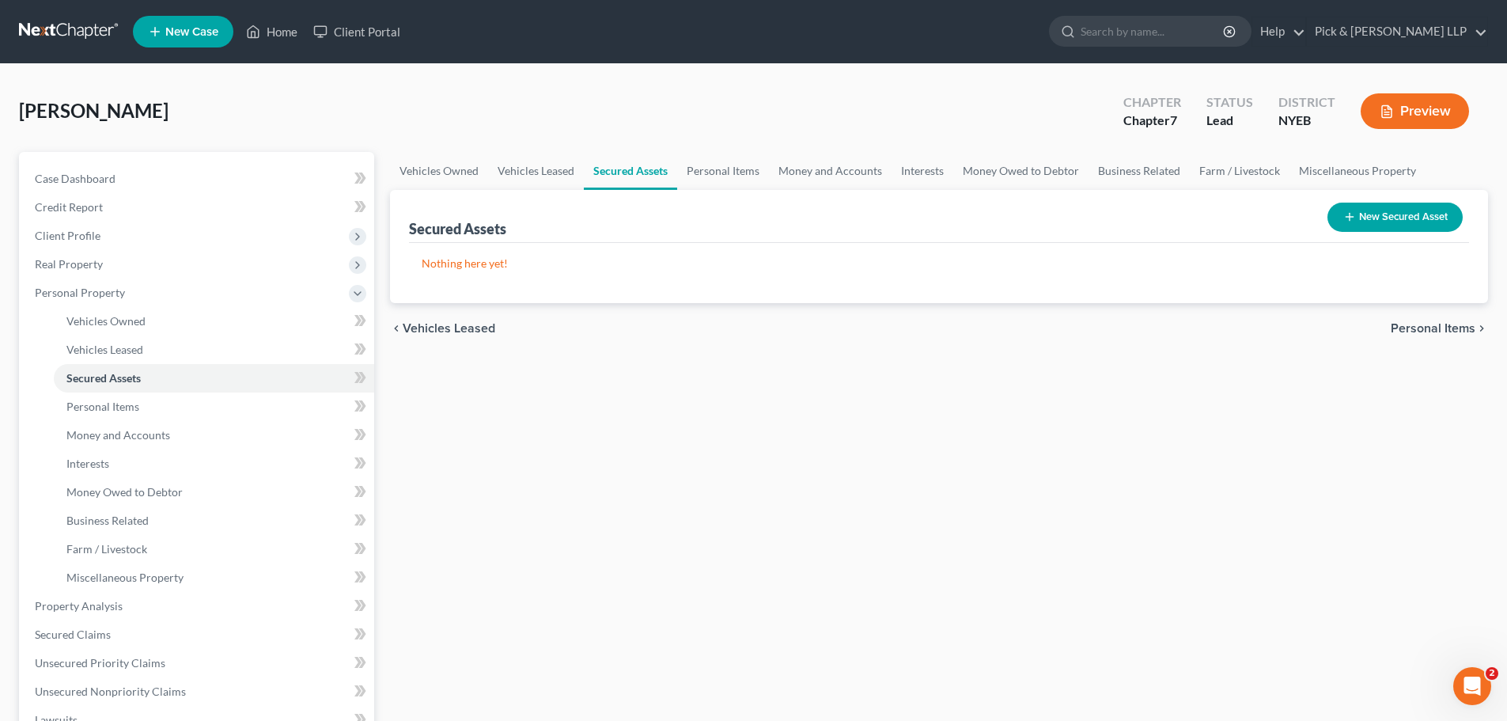
click at [1432, 330] on span "Personal Items" at bounding box center [1433, 328] width 85 height 13
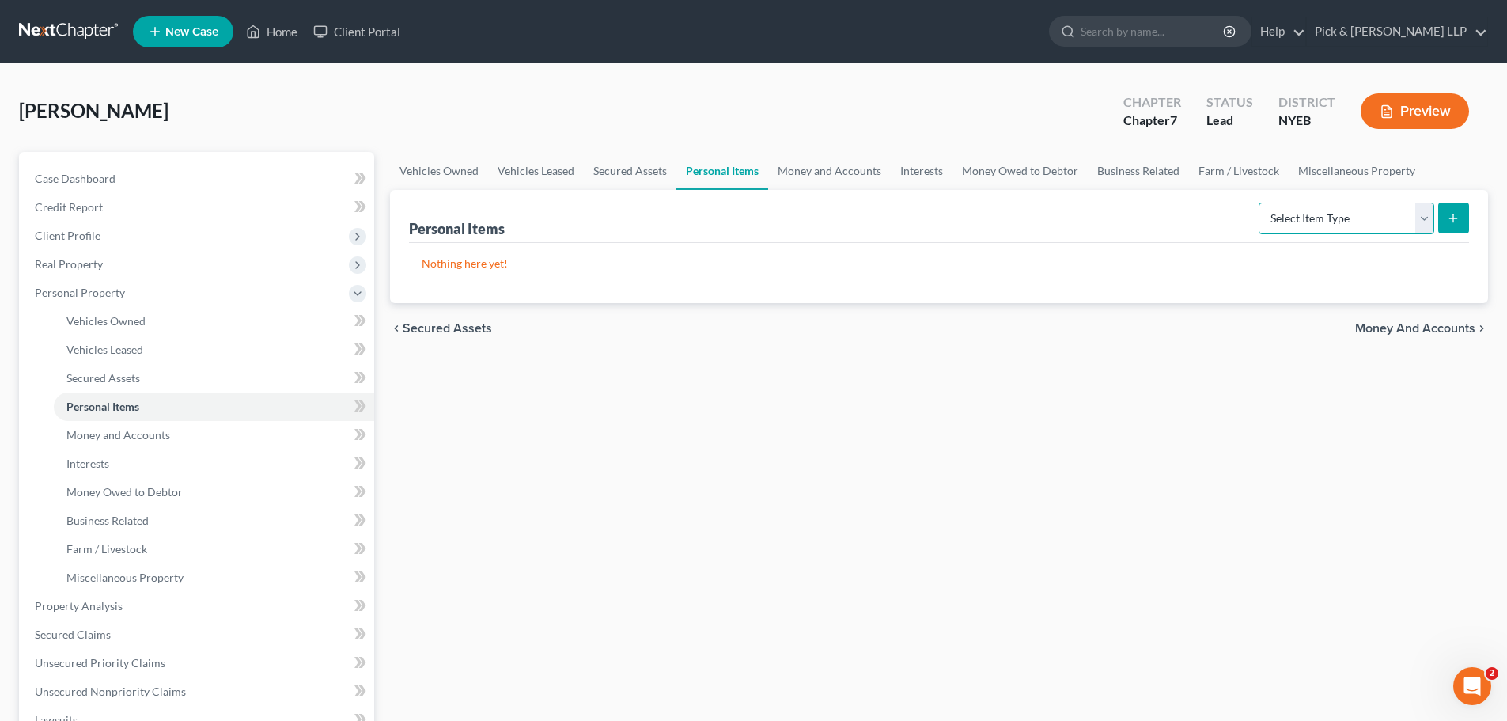
click at [1428, 217] on select "Select Item Type Clothing Collectibles Of Value Electronics Firearms Household …" at bounding box center [1347, 219] width 176 height 32
click at [135, 430] on span "Money and Accounts" at bounding box center [118, 434] width 104 height 13
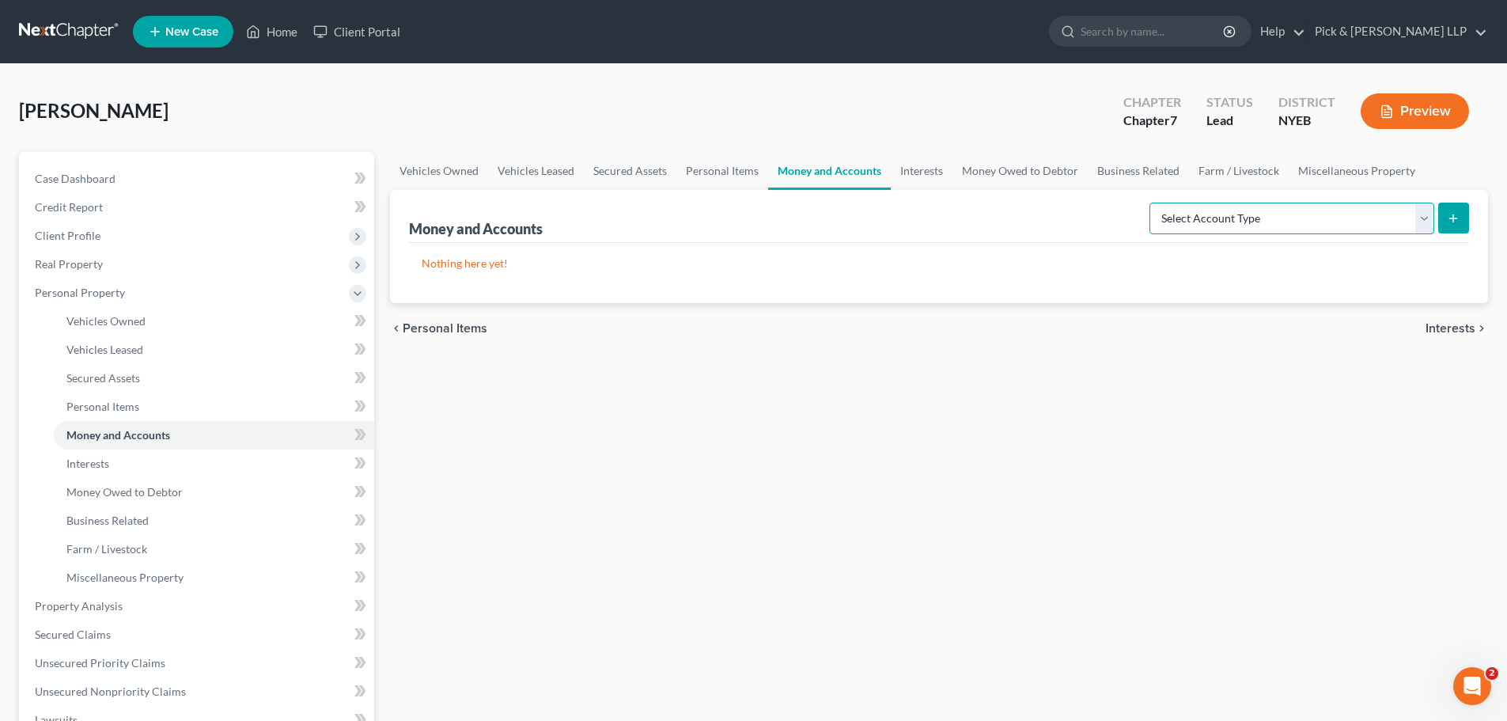
click at [1425, 213] on select "Select Account Type Brokerage Cash on Hand Certificates of Deposit Checking Acc…" at bounding box center [1292, 219] width 285 height 32
select select "checking"
click at [1153, 203] on select "Select Account Type Brokerage Cash on Hand Certificates of Deposit Checking Acc…" at bounding box center [1292, 219] width 285 height 32
click at [1450, 215] on icon "submit" at bounding box center [1453, 218] width 13 height 13
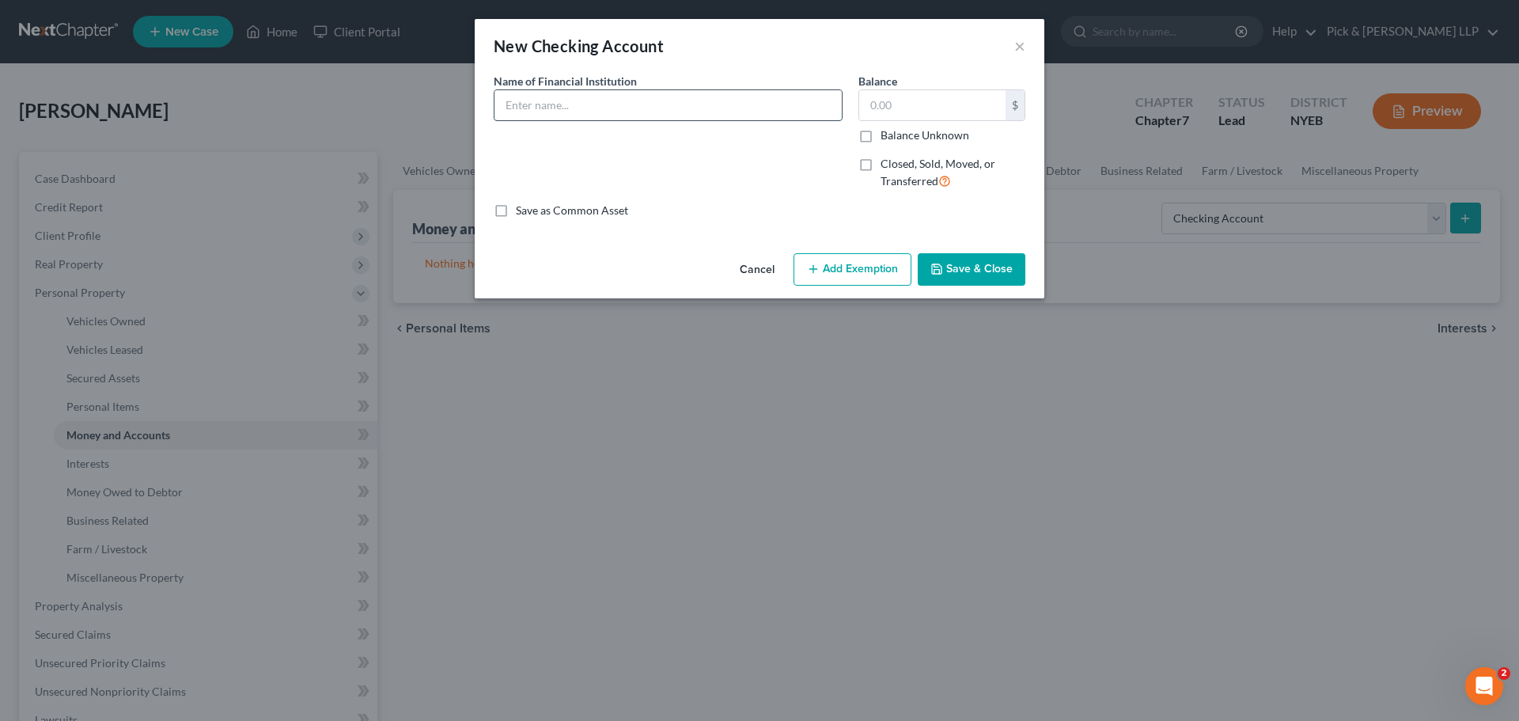
click at [609, 105] on input "text" at bounding box center [668, 105] width 347 height 30
type input "Citizens Bank"
type input "15.00"
click at [973, 277] on button "Save & Close" at bounding box center [972, 269] width 108 height 33
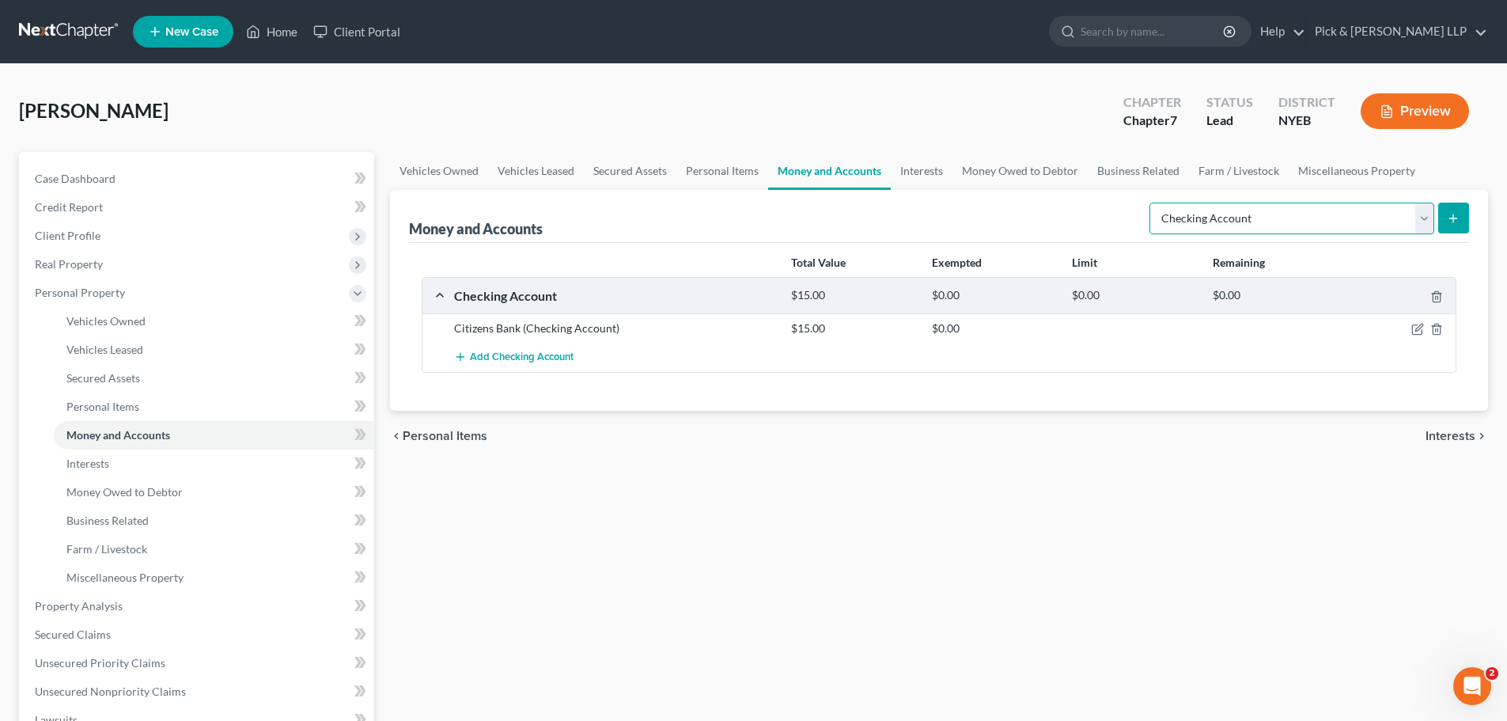
click at [1424, 216] on select "Select Account Type Brokerage Cash on Hand Certificates of Deposit Checking Acc…" at bounding box center [1292, 219] width 285 height 32
select select "cash_on_hand"
click at [1153, 203] on select "Select Account Type Brokerage Cash on Hand Certificates of Deposit Checking Acc…" at bounding box center [1292, 219] width 285 height 32
click at [1452, 222] on icon "submit" at bounding box center [1453, 218] width 13 height 13
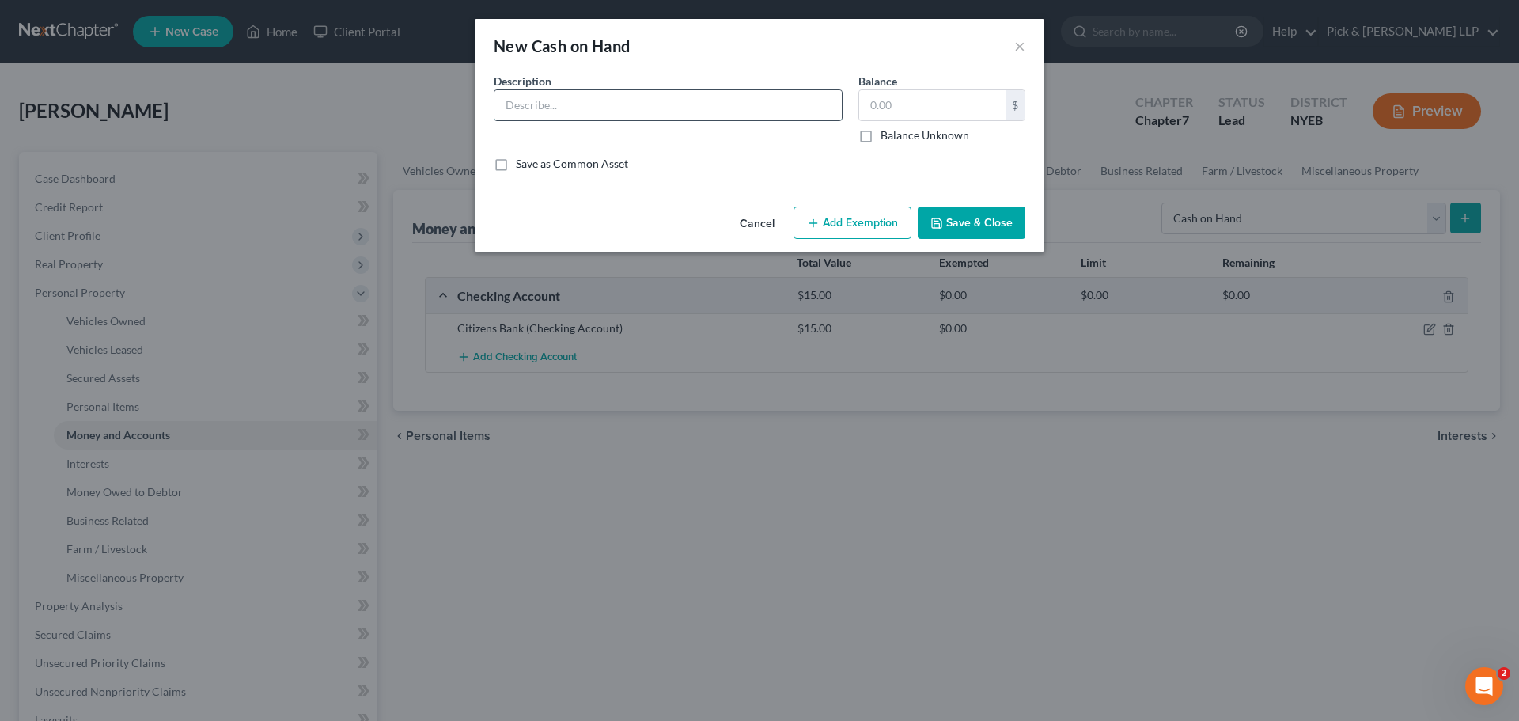
click at [772, 108] on input "text" at bounding box center [668, 105] width 347 height 30
type input "Cash on hand"
click at [878, 99] on input "text" at bounding box center [932, 105] width 146 height 30
type input "100.00"
drag, startPoint x: 995, startPoint y: 203, endPoint x: 988, endPoint y: 222, distance: 20.6
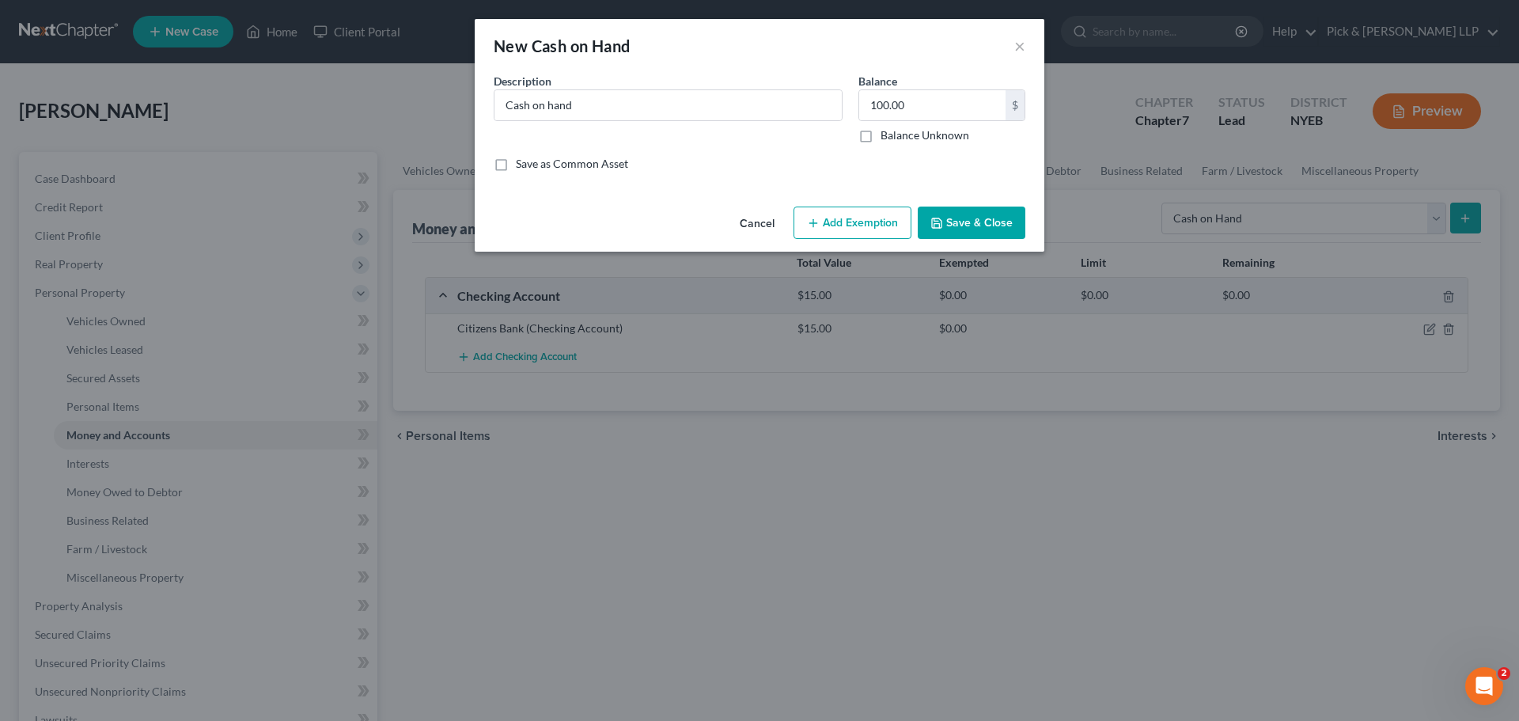
click at [995, 203] on div "Cancel Add Exemption Save & Close" at bounding box center [760, 226] width 570 height 52
click at [988, 222] on button "Save & Close" at bounding box center [972, 223] width 108 height 33
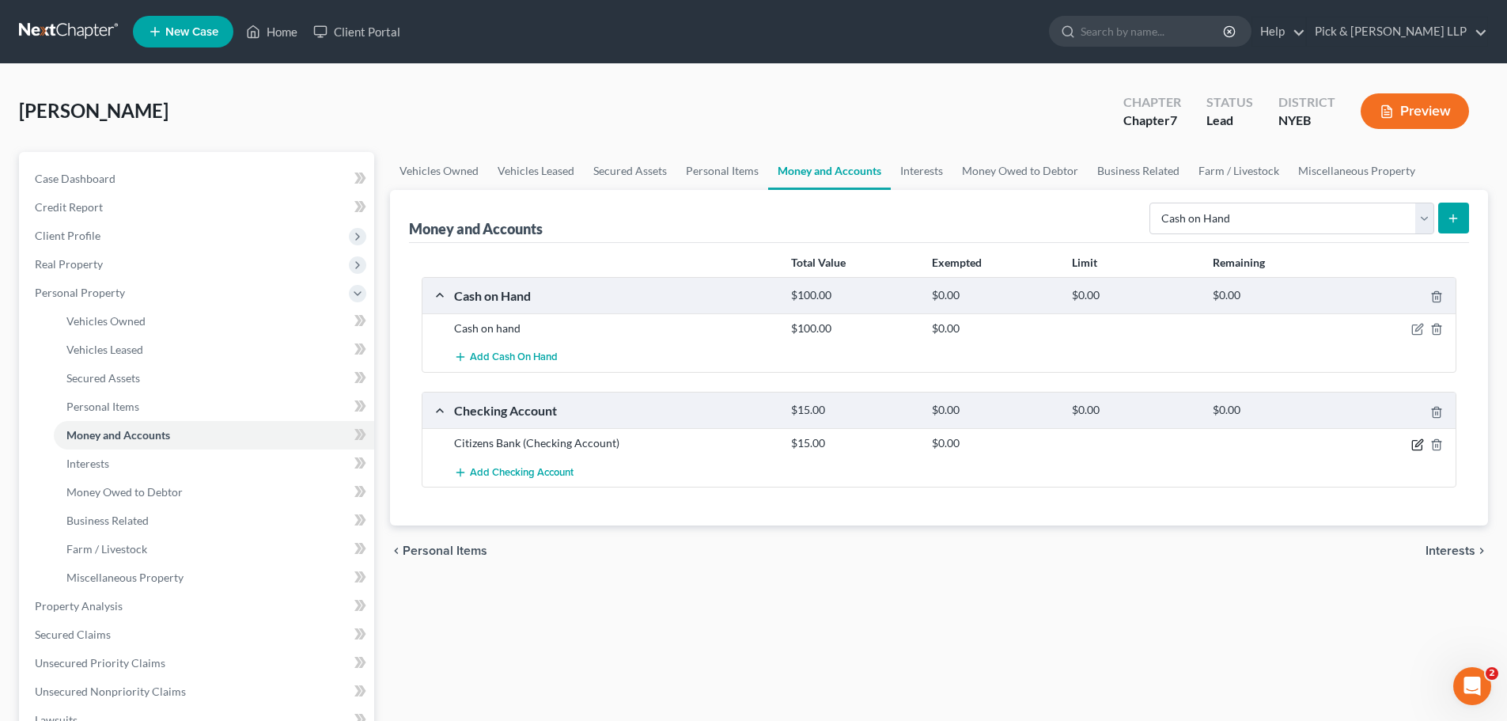
click at [1418, 440] on icon "button" at bounding box center [1418, 444] width 13 height 13
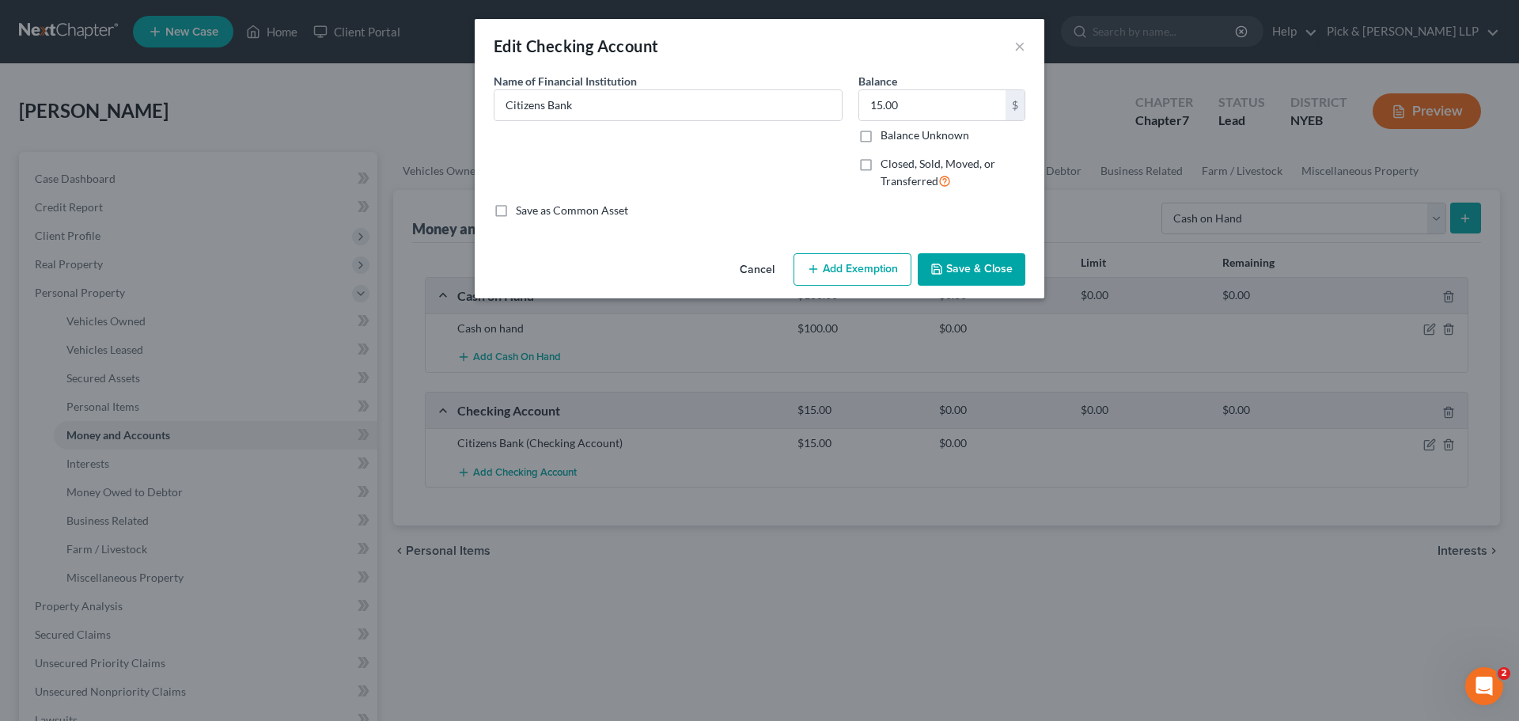
click at [852, 284] on button "Add Exemption" at bounding box center [853, 269] width 118 height 33
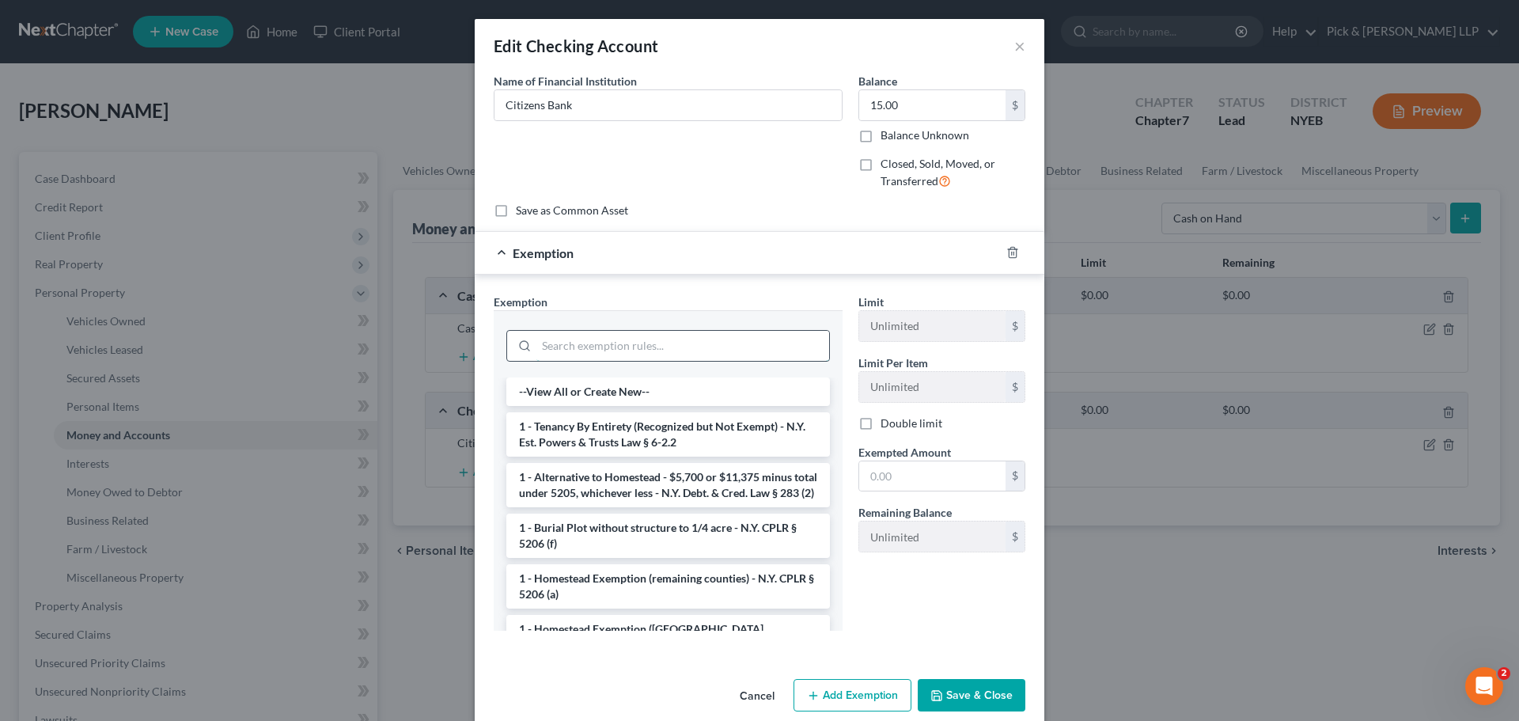
click at [678, 351] on input "search" at bounding box center [683, 346] width 293 height 30
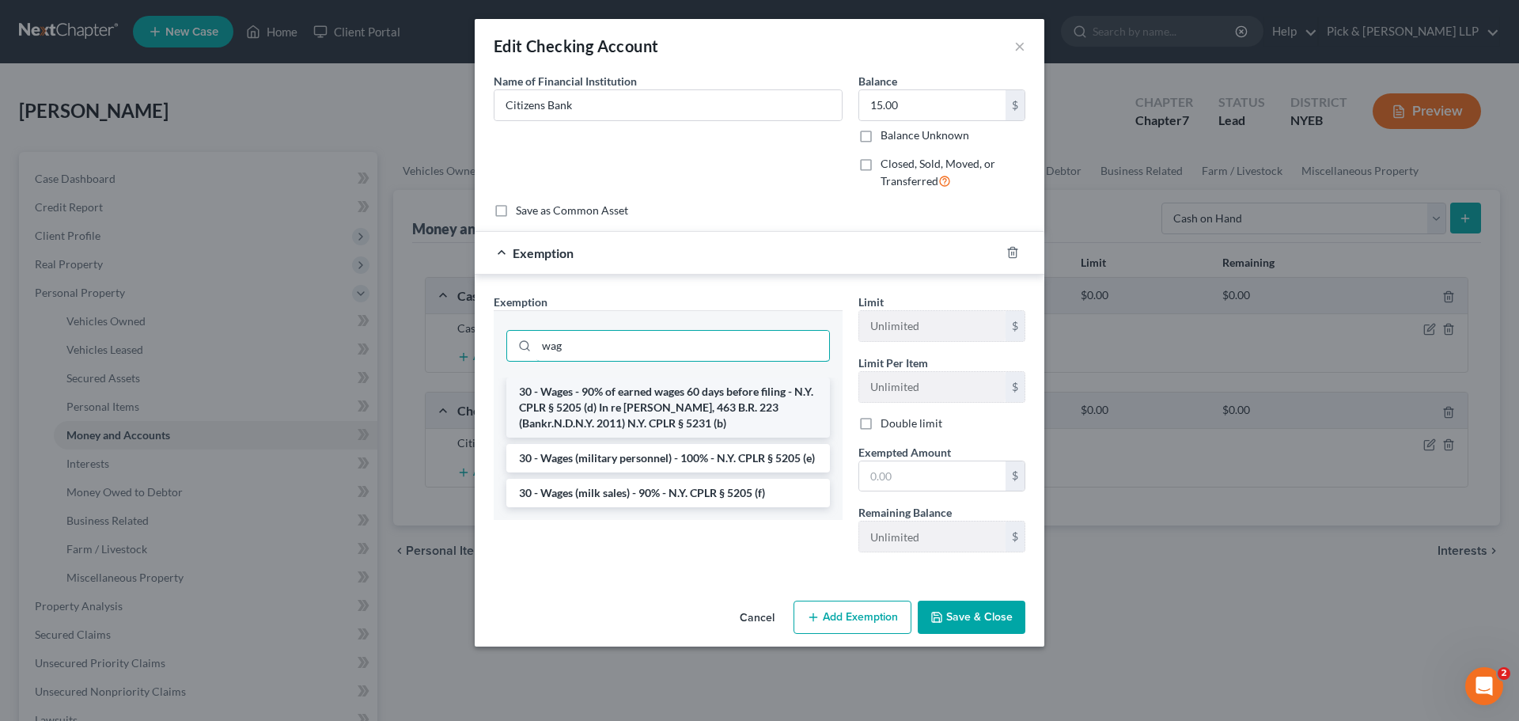
type input "wag"
click at [670, 386] on li "30 - Wages - 90% of earned wages 60 days before filing - N.Y. CPLR § 5205 (d) I…" at bounding box center [668, 407] width 324 height 60
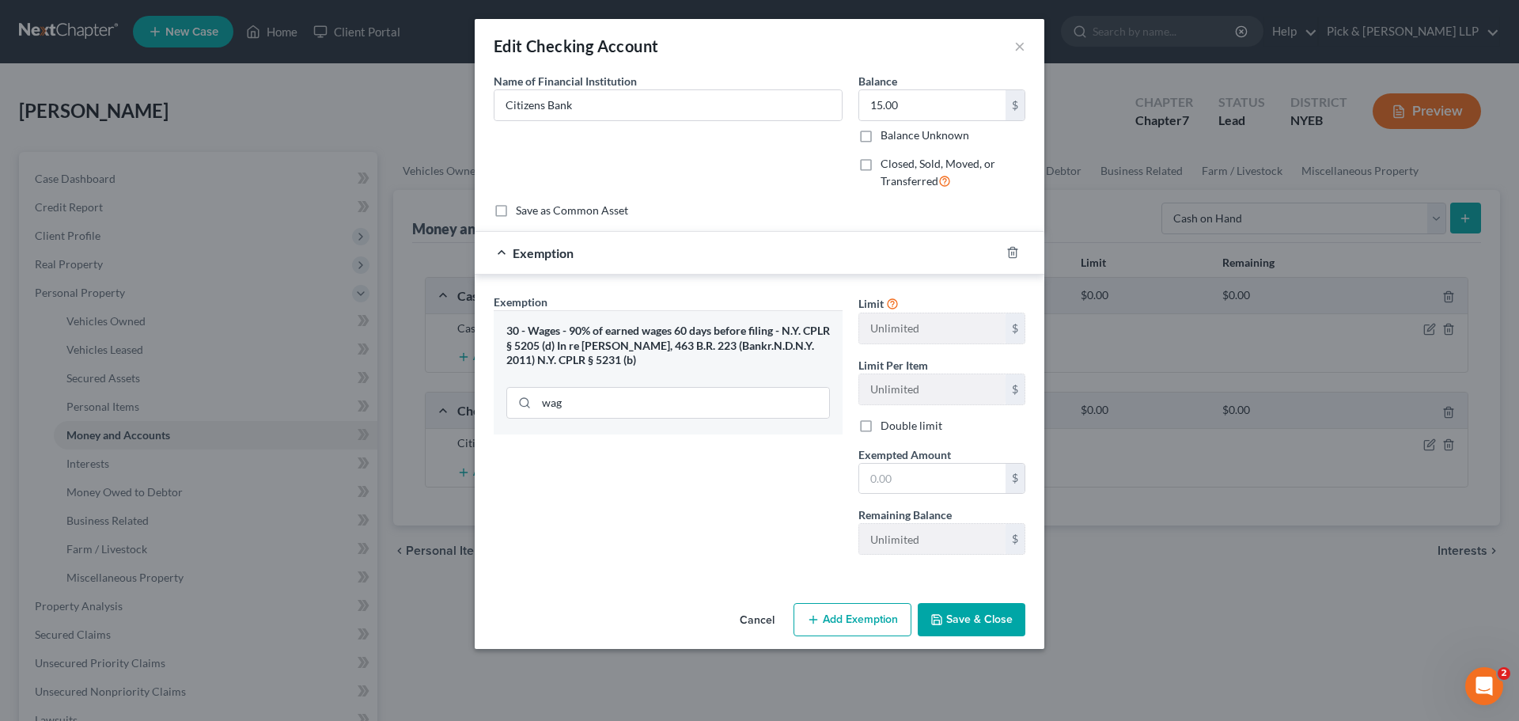
click at [1000, 633] on button "Save & Close" at bounding box center [972, 619] width 108 height 33
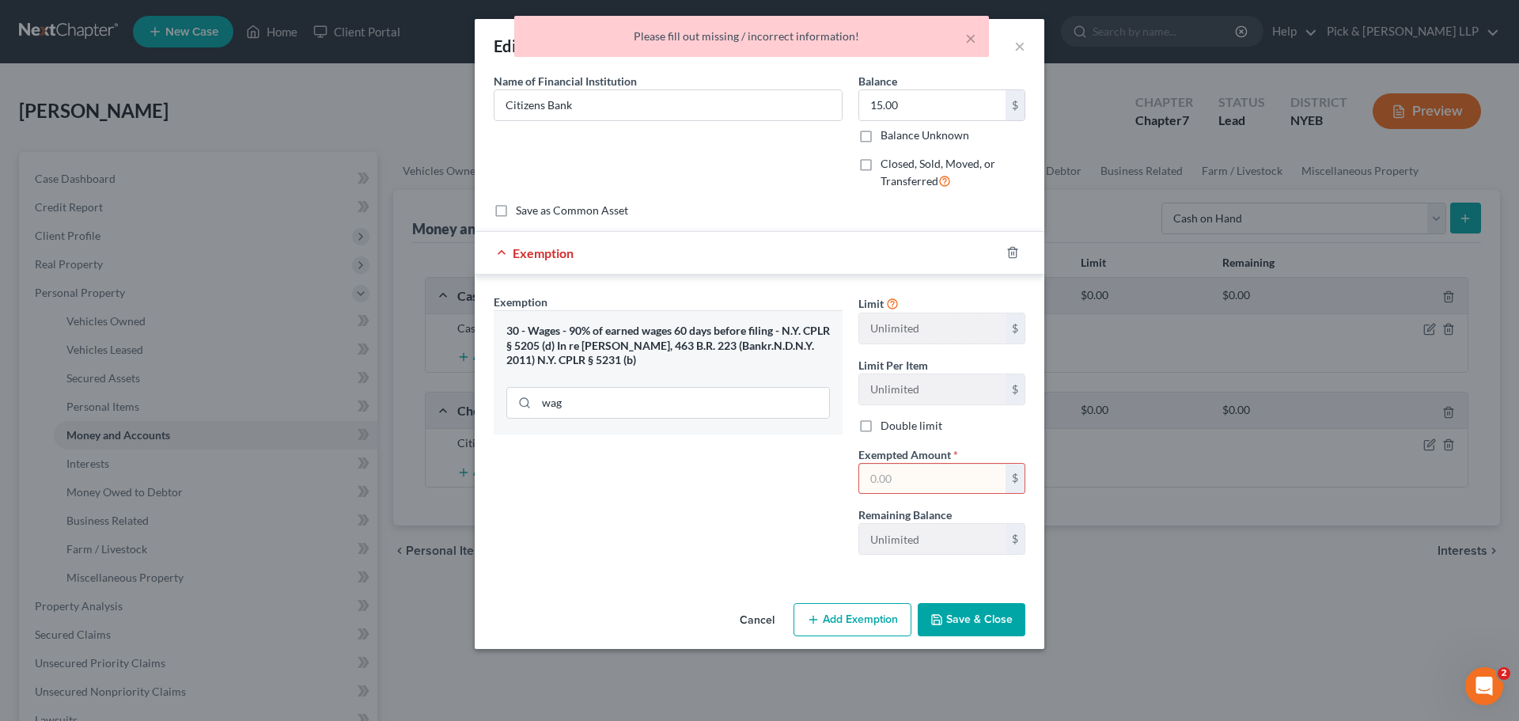
click at [941, 478] on input "text" at bounding box center [932, 479] width 146 height 30
type input "15.00"
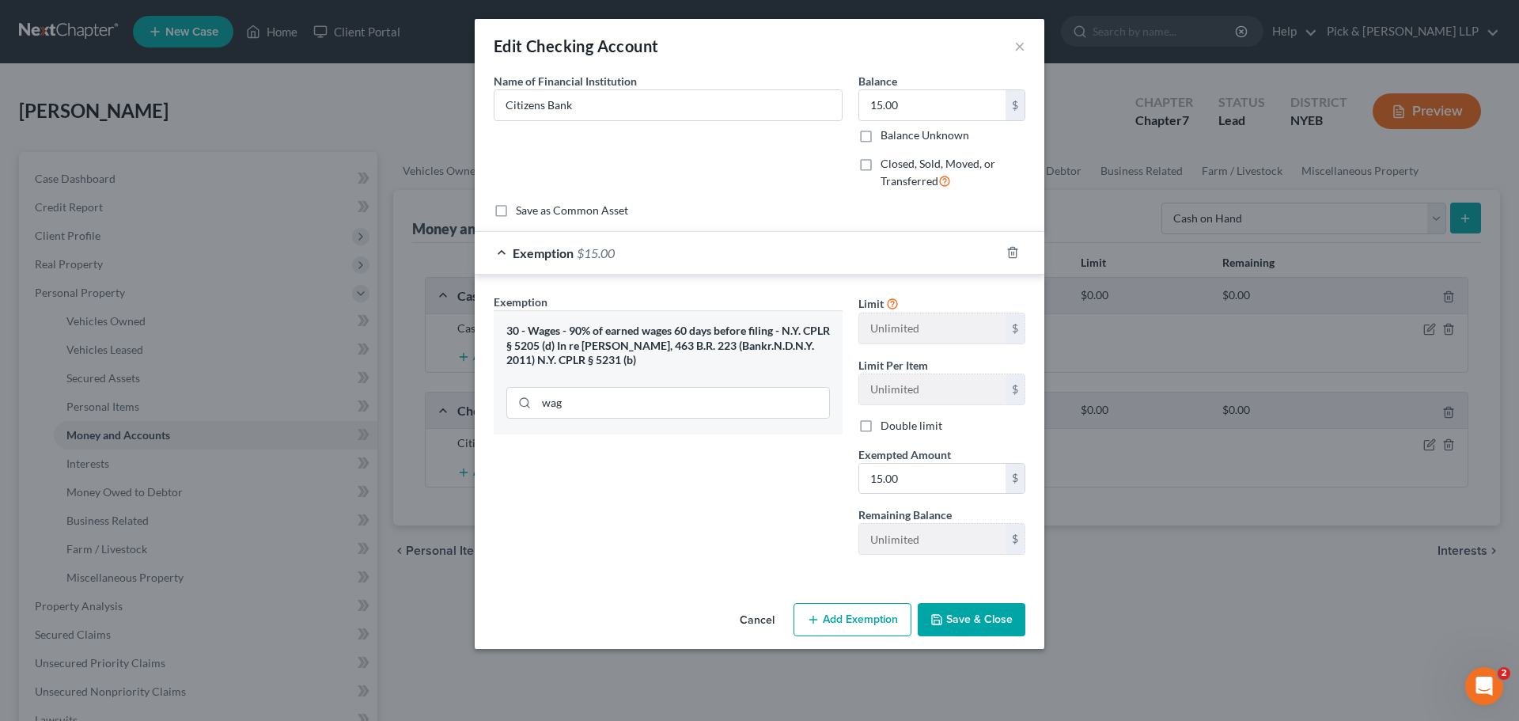
click at [960, 623] on button "Save & Close" at bounding box center [972, 619] width 108 height 33
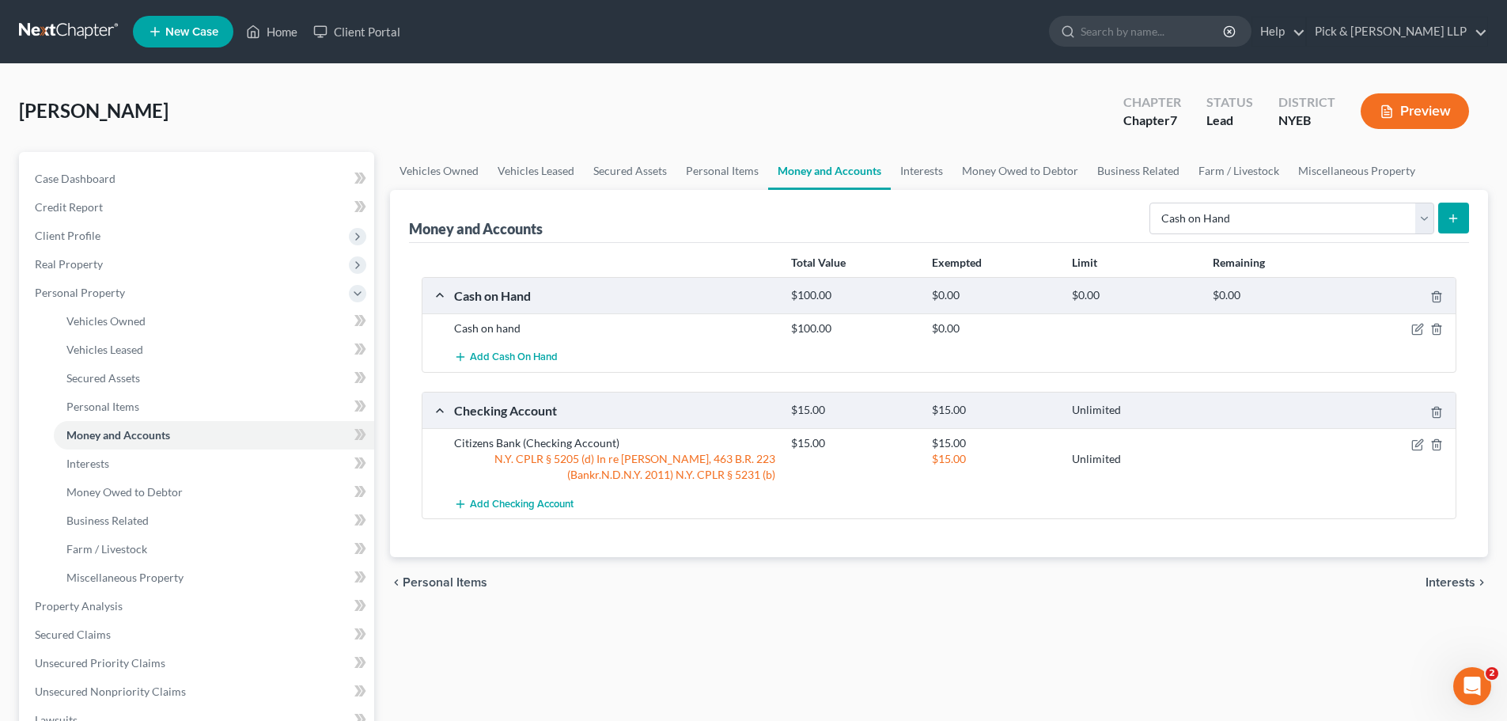
scroll to position [79, 0]
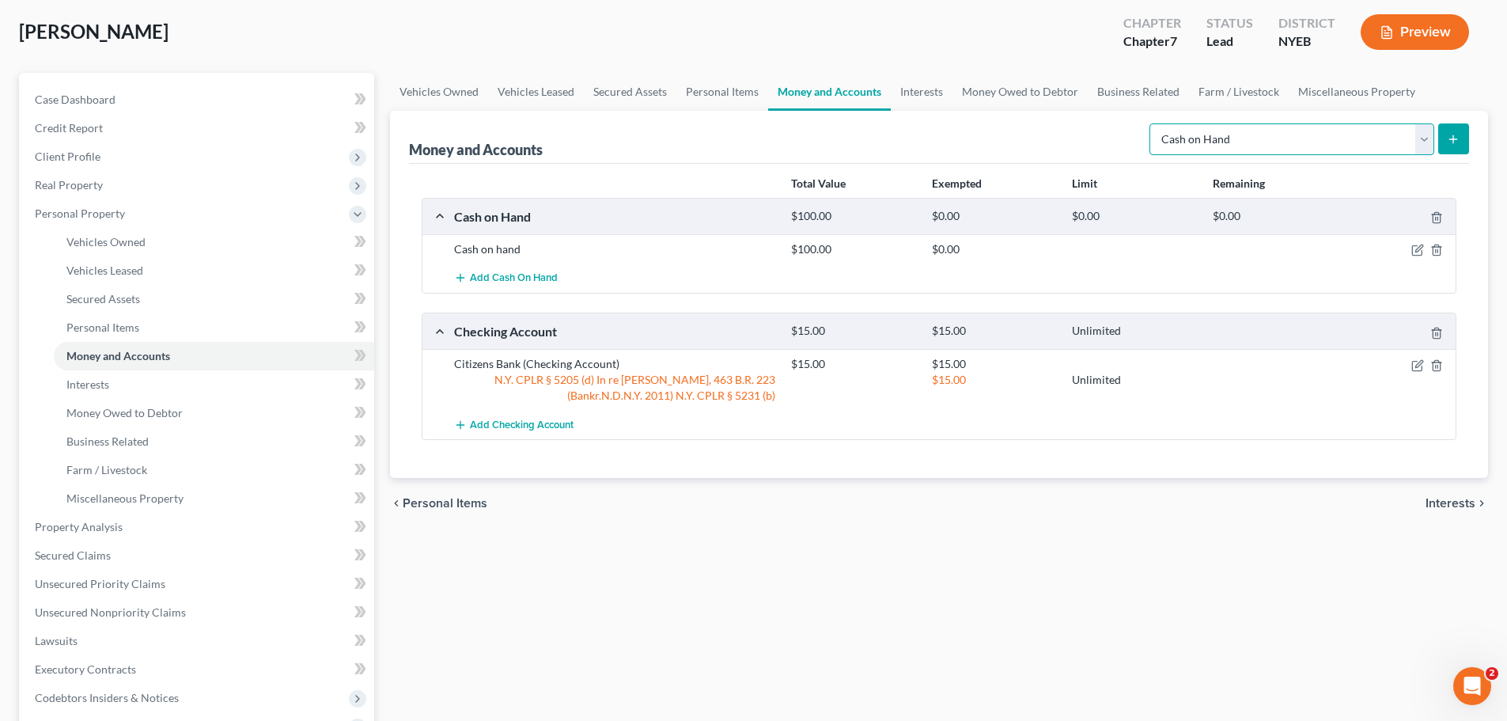
click at [1425, 142] on select "Select Account Type Brokerage Cash on Hand Certificates of Deposit Checking Acc…" at bounding box center [1292, 139] width 285 height 32
click at [1153, 123] on select "Select Account Type Brokerage Cash on Hand Certificates of Deposit Checking Acc…" at bounding box center [1292, 139] width 285 height 32
click at [1450, 131] on button "submit" at bounding box center [1454, 138] width 31 height 31
click at [1446, 138] on button "submit" at bounding box center [1454, 138] width 31 height 31
click at [1459, 138] on icon "submit" at bounding box center [1453, 139] width 13 height 13
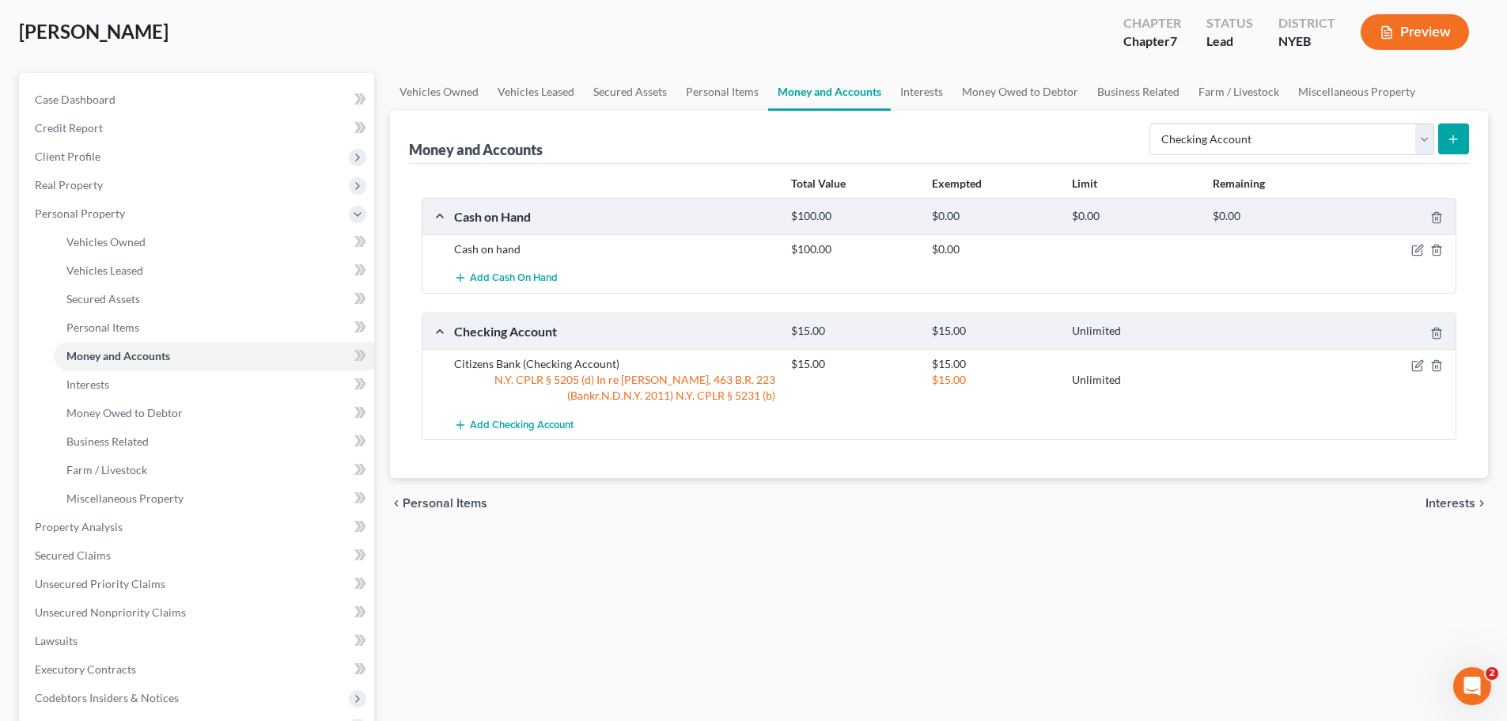
drag, startPoint x: 770, startPoint y: 574, endPoint x: 1055, endPoint y: 410, distance: 328.6
click at [775, 571] on div "Vehicles Owned Vehicles Leased Secured Assets Personal Items Money and Accounts…" at bounding box center [939, 530] width 1114 height 914
click at [1450, 133] on icon "submit" at bounding box center [1453, 139] width 13 height 13
drag, startPoint x: 1423, startPoint y: 136, endPoint x: 1394, endPoint y: 150, distance: 31.5
click at [1423, 136] on select "Select Account Type Brokerage Cash on Hand Certificates of Deposit Checking Acc…" at bounding box center [1292, 139] width 285 height 32
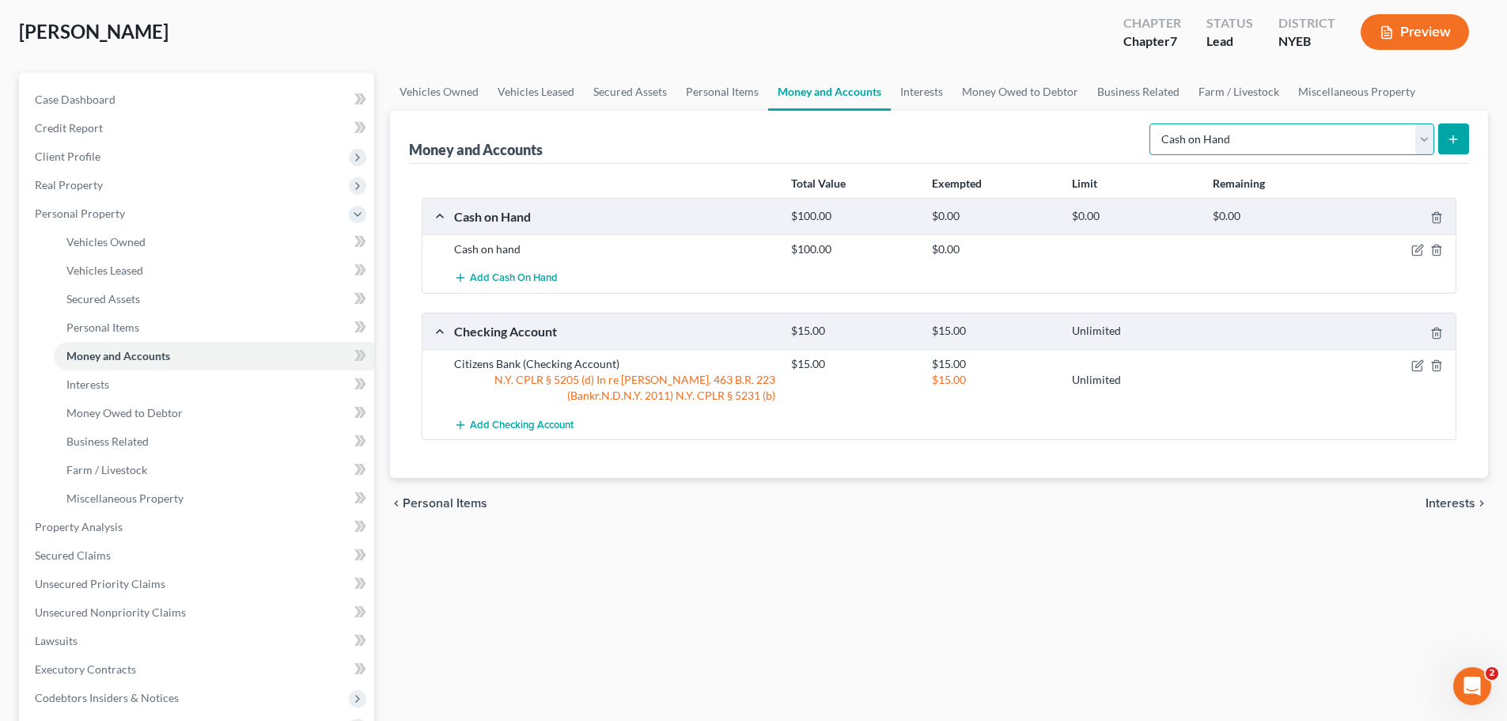
click at [1153, 123] on select "Select Account Type Brokerage Cash on Hand Certificates of Deposit Checking Acc…" at bounding box center [1292, 139] width 285 height 32
click at [1458, 141] on icon "submit" at bounding box center [1453, 139] width 13 height 13
drag, startPoint x: 1424, startPoint y: 145, endPoint x: 1412, endPoint y: 154, distance: 14.7
click at [1424, 145] on select "Select Account Type Brokerage Cash on Hand Certificates of Deposit Checking Acc…" at bounding box center [1292, 139] width 285 height 32
select select "other"
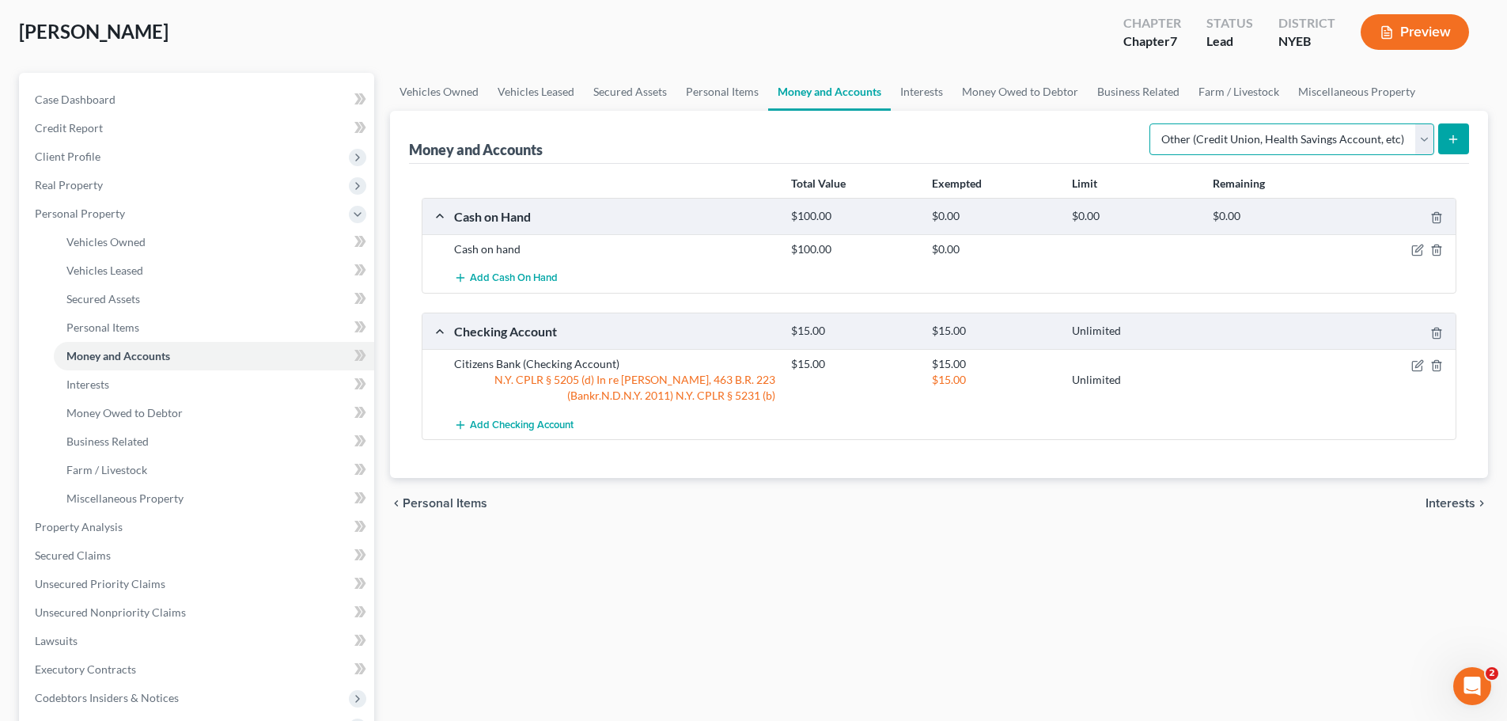
click at [1153, 123] on select "Select Account Type Brokerage Cash on Hand Certificates of Deposit Checking Acc…" at bounding box center [1292, 139] width 285 height 32
click at [1454, 139] on icon "submit" at bounding box center [1453, 139] width 13 height 13
click at [1432, 133] on select "Select Account Type Brokerage Cash on Hand Certificates of Deposit Checking Acc…" at bounding box center [1292, 139] width 285 height 32
select select "checking"
click at [1153, 123] on select "Select Account Type Brokerage Cash on Hand Certificates of Deposit Checking Acc…" at bounding box center [1292, 139] width 285 height 32
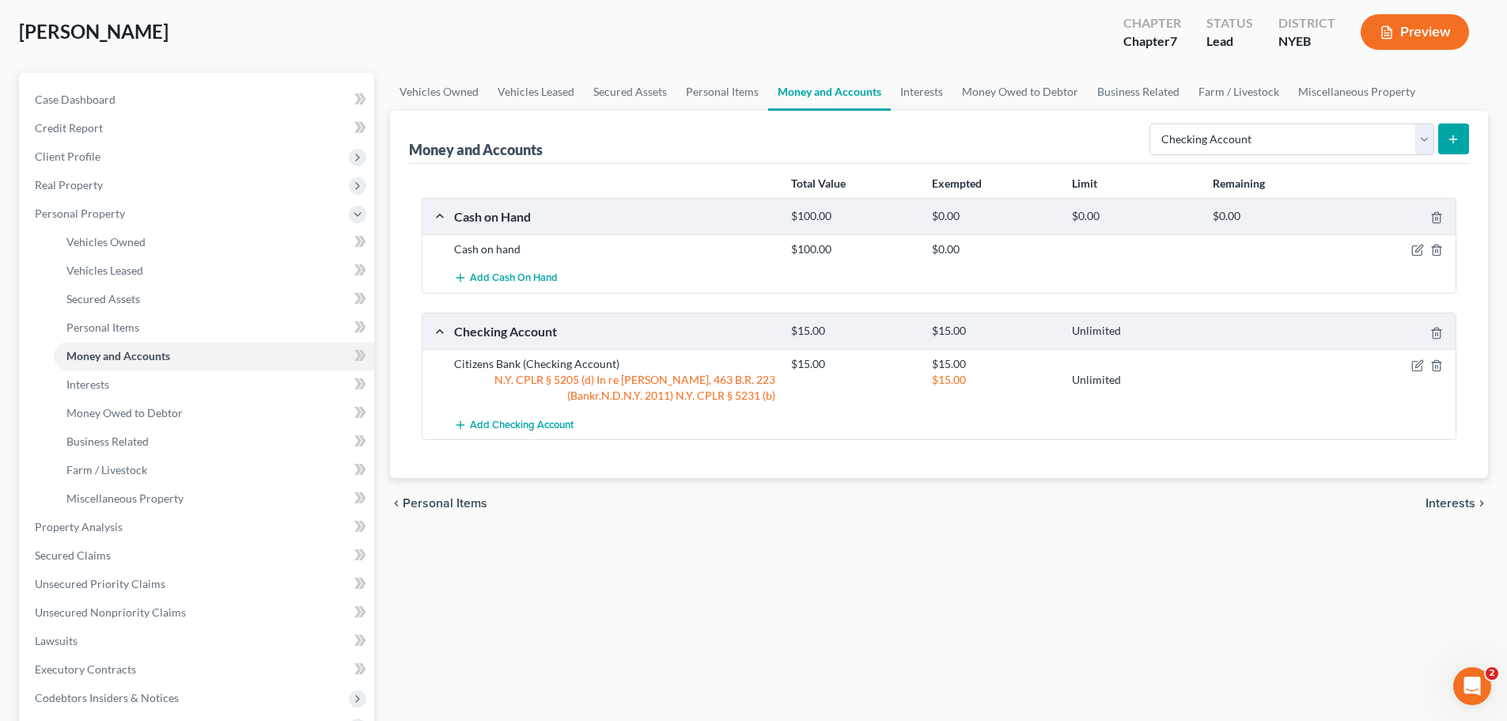
click at [1462, 135] on button "submit" at bounding box center [1454, 138] width 31 height 31
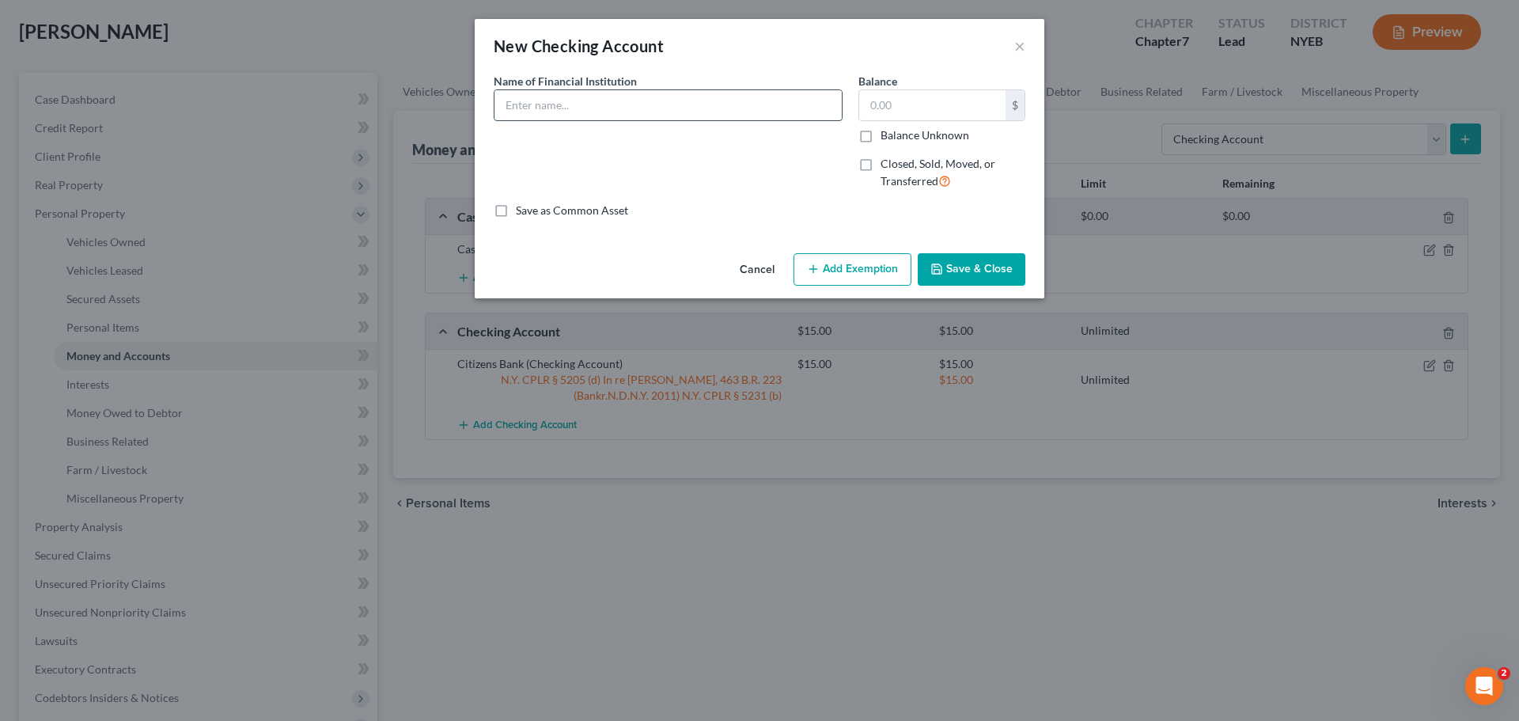
click at [536, 104] on input "text" at bounding box center [668, 105] width 347 height 30
type input "TD Bank"
type input "3,763"
click at [646, 127] on div "Name of Financial Institution * TD Bank" at bounding box center [668, 138] width 365 height 130
click at [649, 118] on input "TD Bank" at bounding box center [668, 105] width 347 height 30
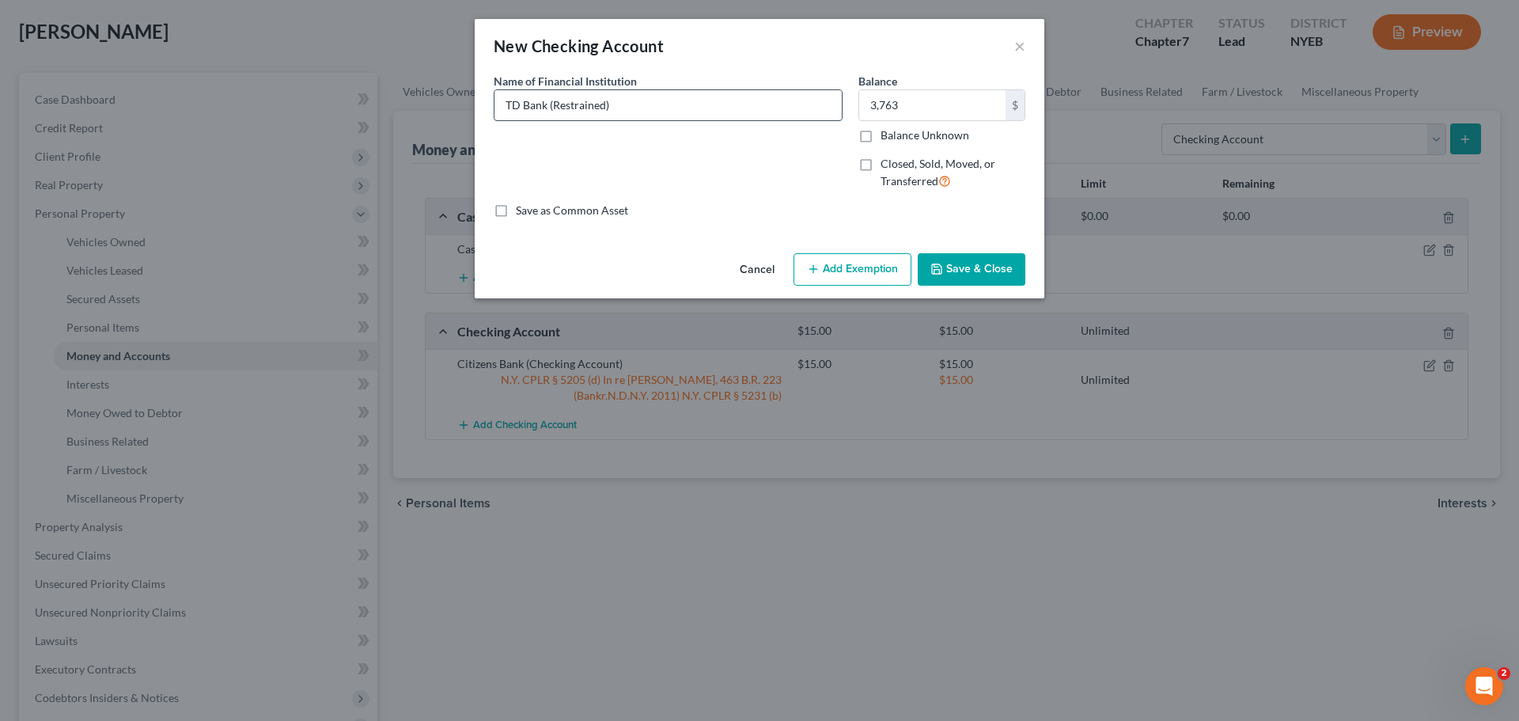
type input "TD Bank (Restrained)"
click at [844, 263] on button "Add Exemption" at bounding box center [853, 269] width 118 height 33
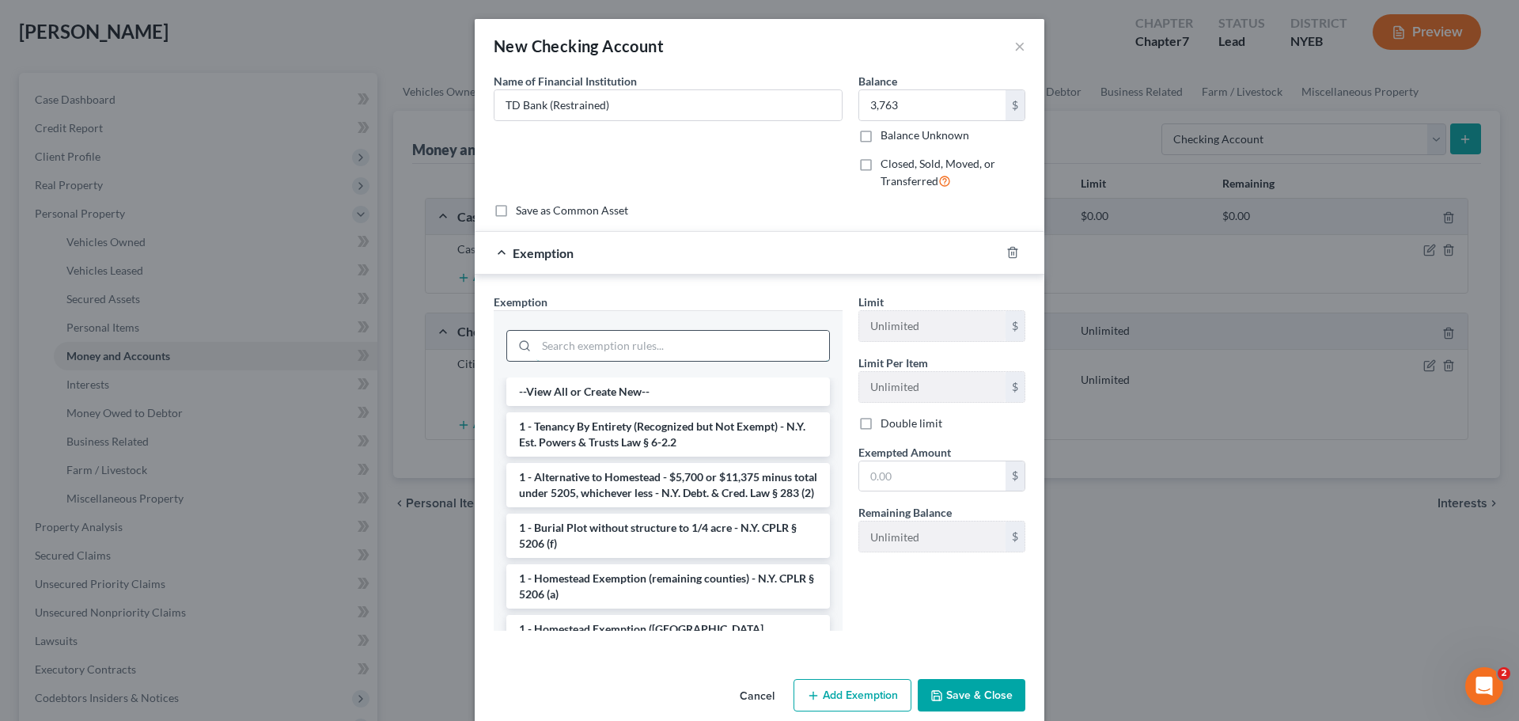
click at [665, 347] on input "search" at bounding box center [683, 346] width 293 height 30
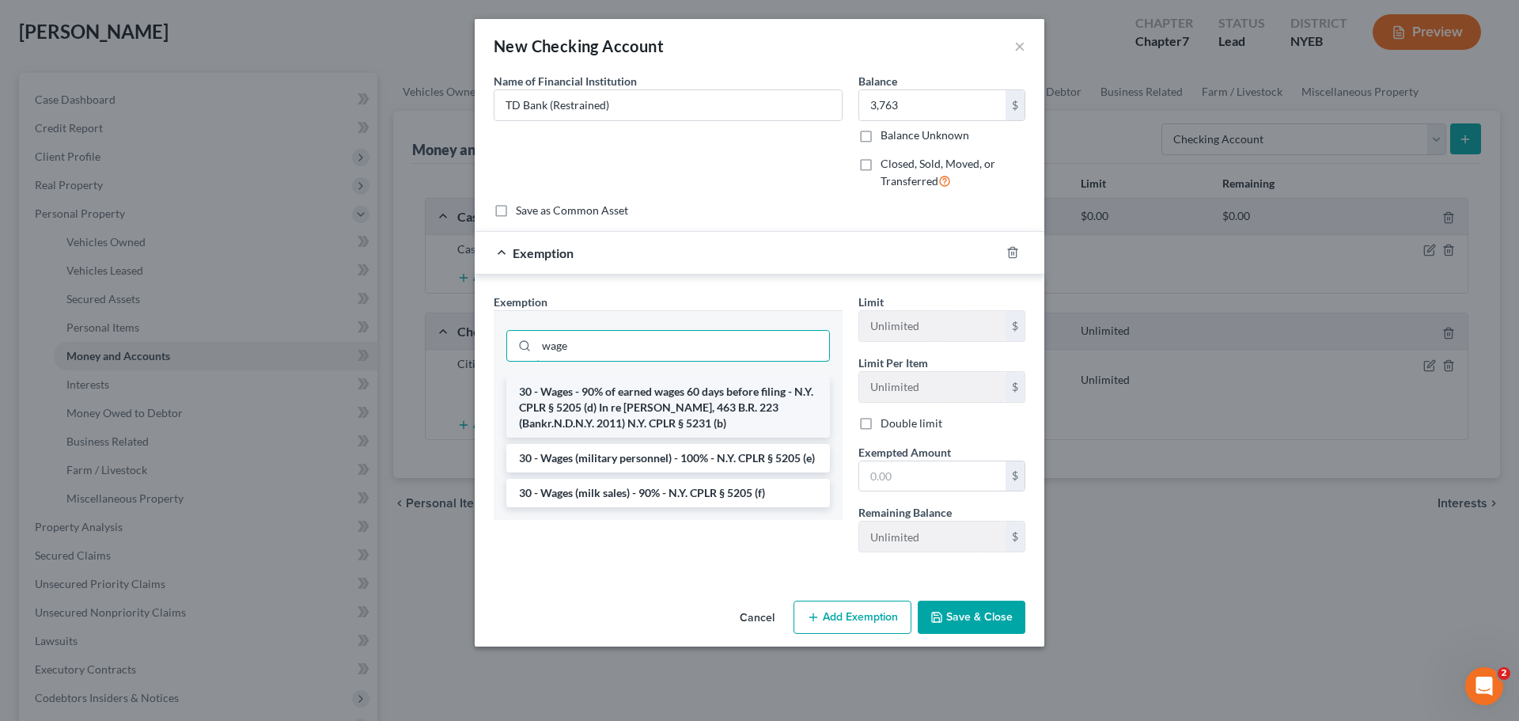
type input "wage"
click at [643, 396] on li "30 - Wages - 90% of earned wages 60 days before filing - N.Y. CPLR § 5205 (d) I…" at bounding box center [668, 407] width 324 height 60
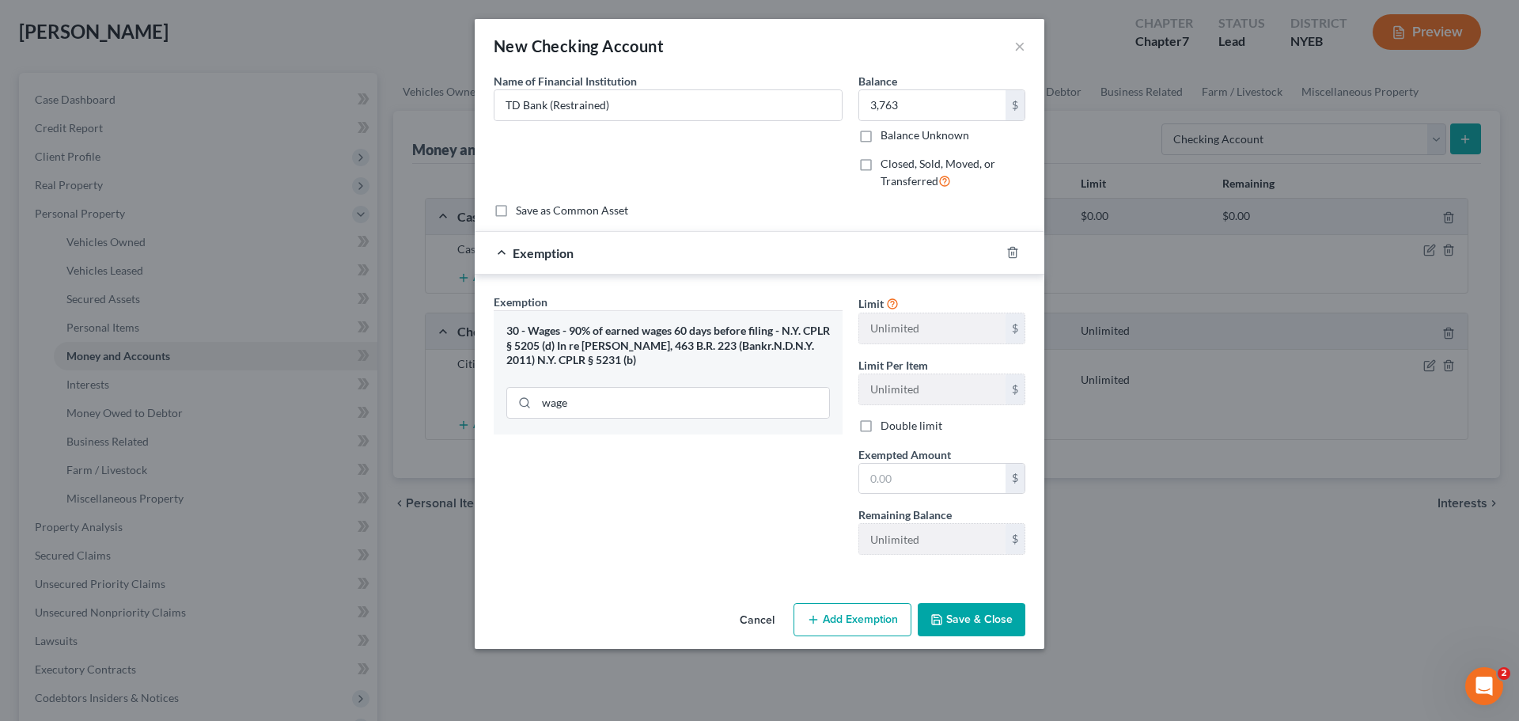
click at [969, 624] on button "Save & Close" at bounding box center [972, 619] width 108 height 33
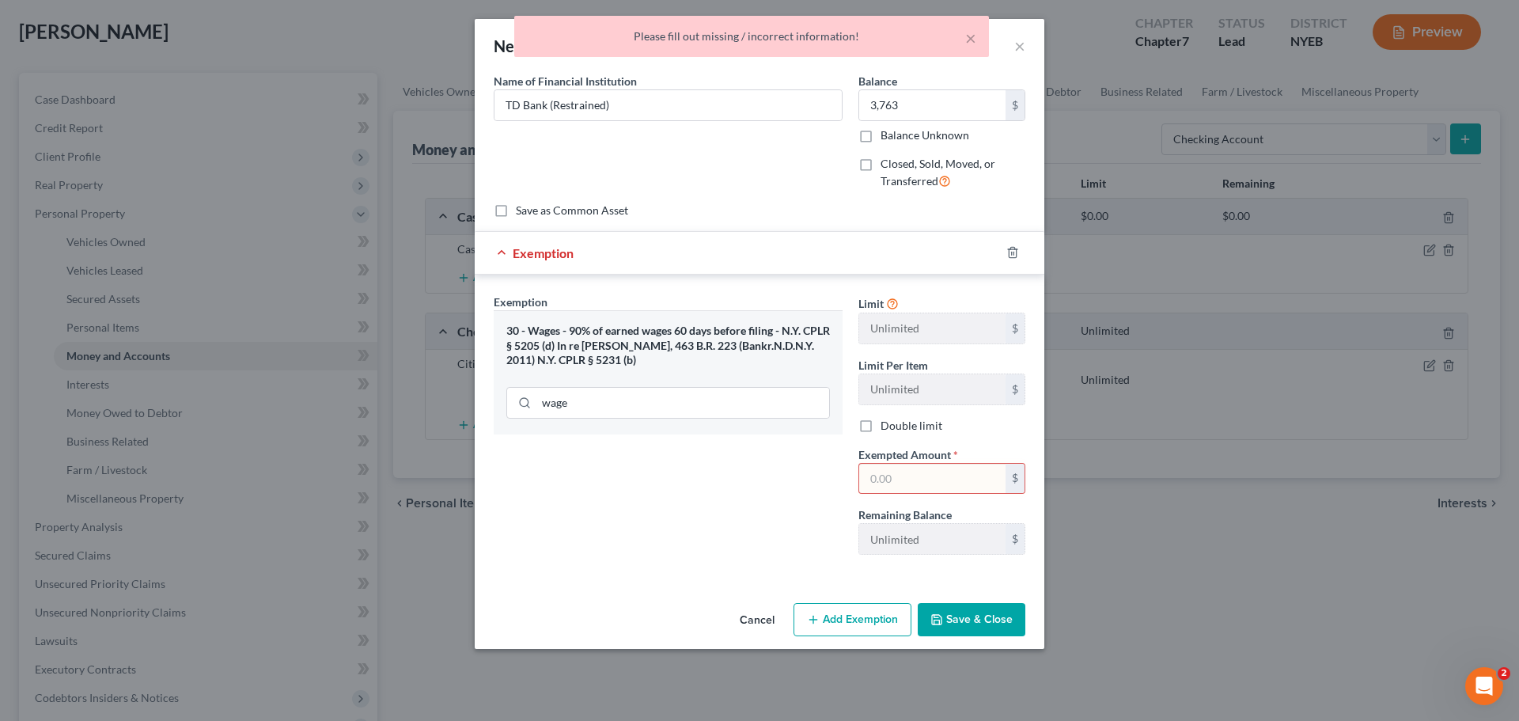
click at [938, 472] on input "text" at bounding box center [932, 479] width 146 height 30
type input "3,763"
click at [952, 619] on button "Save & Close" at bounding box center [972, 619] width 108 height 33
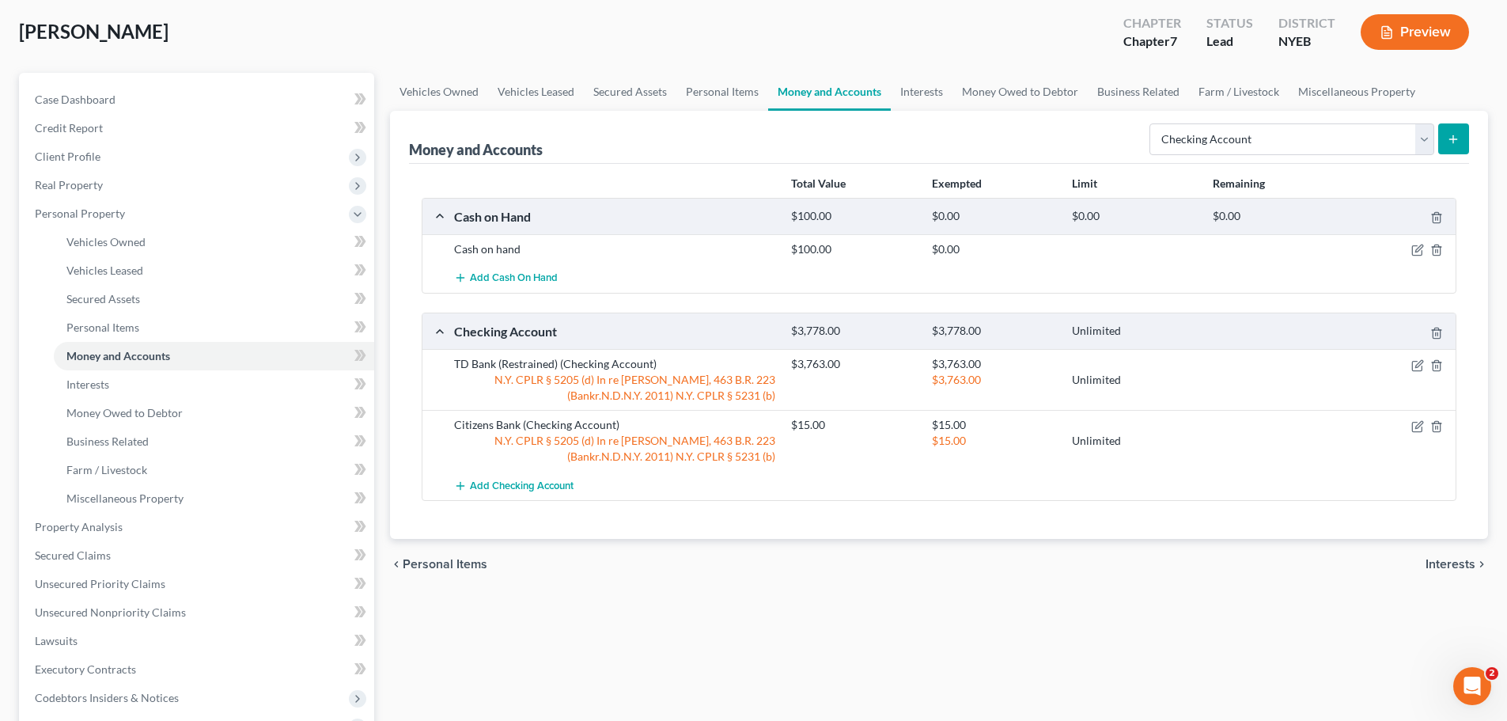
click at [1454, 141] on line "submit" at bounding box center [1454, 138] width 0 height 7
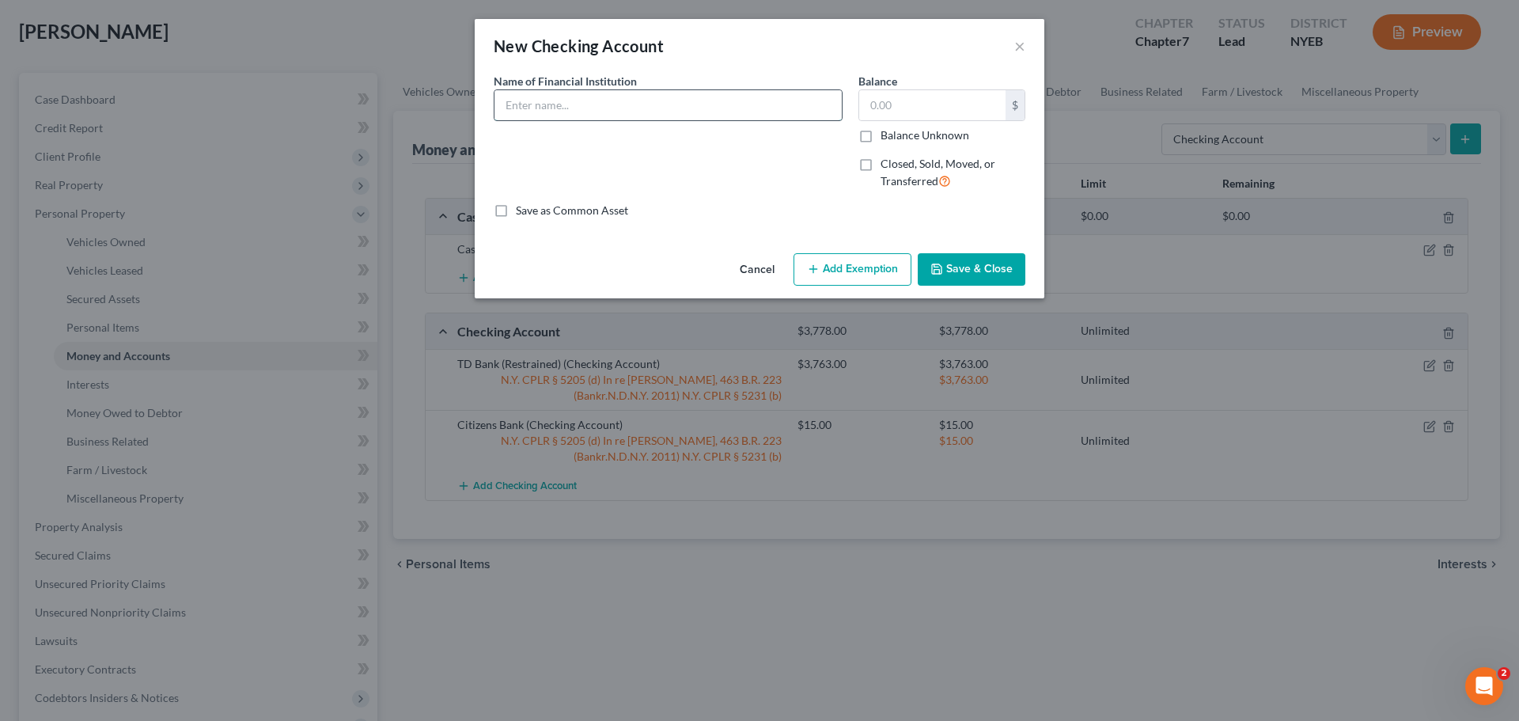
click at [647, 105] on input "text" at bounding box center [668, 105] width 347 height 30
type input "TD Bank"
type input "0.00"
click at [972, 264] on button "Save & Close" at bounding box center [972, 269] width 108 height 33
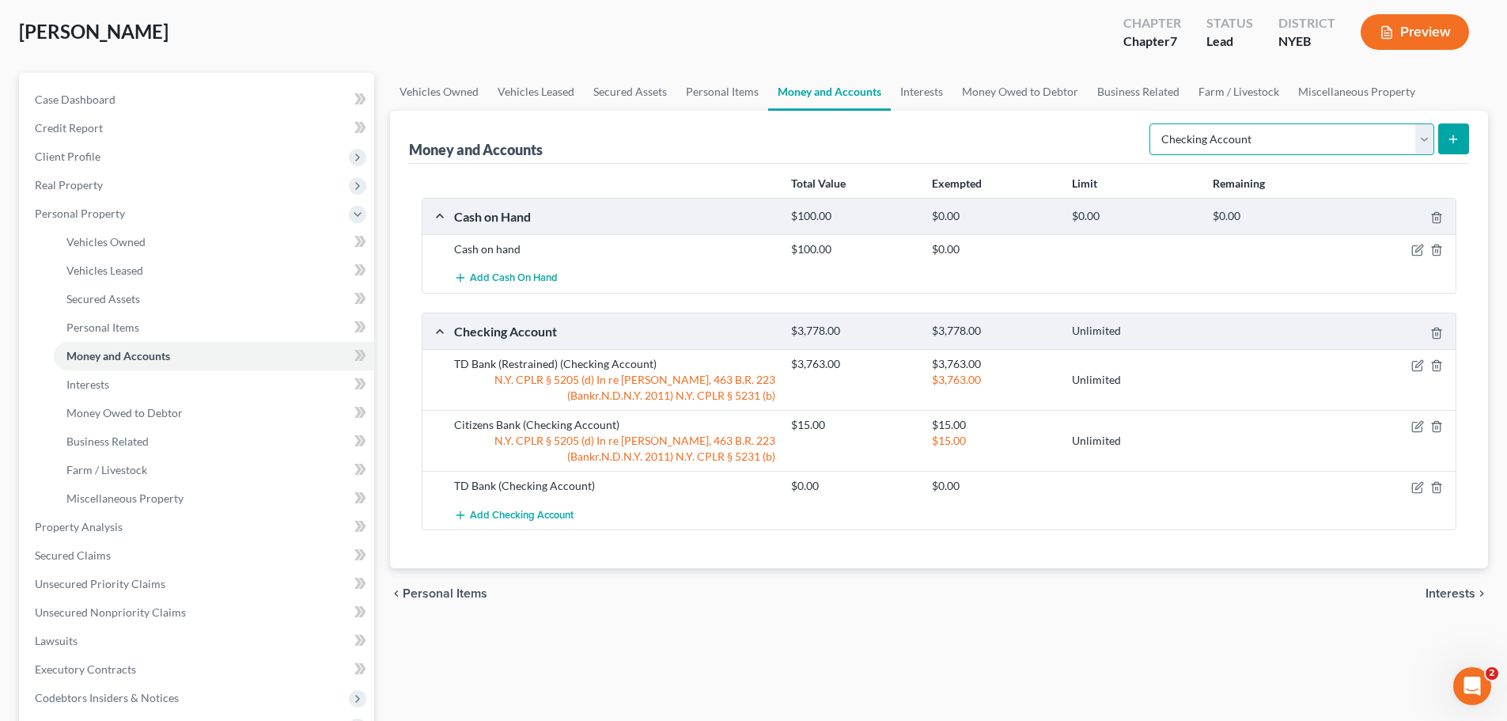
click at [1425, 140] on select "Select Account Type Brokerage Cash on Hand Certificates of Deposit Checking Acc…" at bounding box center [1292, 139] width 285 height 32
select select "other"
click at [1153, 123] on select "Select Account Type Brokerage Cash on Hand Certificates of Deposit Checking Acc…" at bounding box center [1292, 139] width 285 height 32
click at [1454, 144] on icon "submit" at bounding box center [1453, 139] width 13 height 13
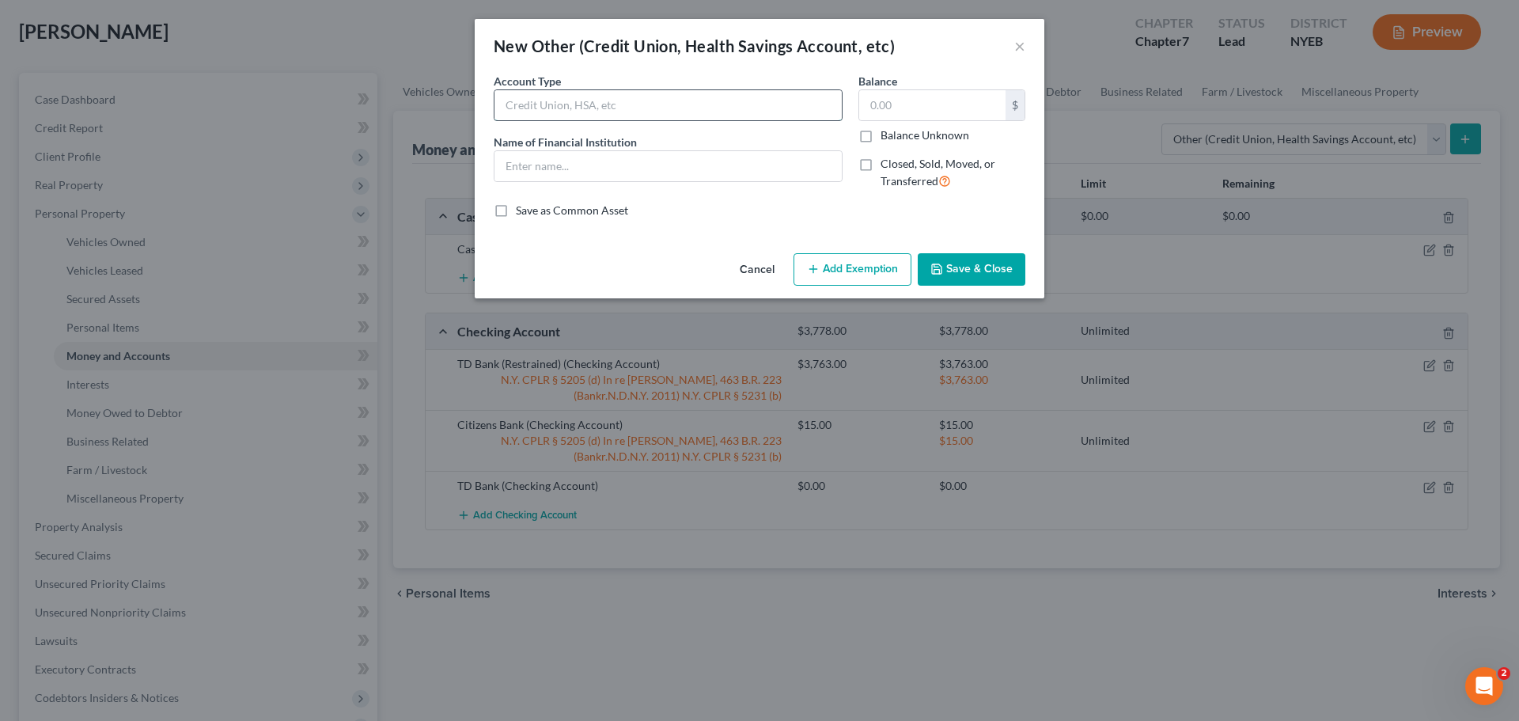
click at [605, 108] on input "text" at bounding box center [668, 105] width 347 height 30
type input "Venmo Account"
type input "Venmo"
type input "7"
click at [940, 274] on icon "button" at bounding box center [936, 268] width 9 height 9
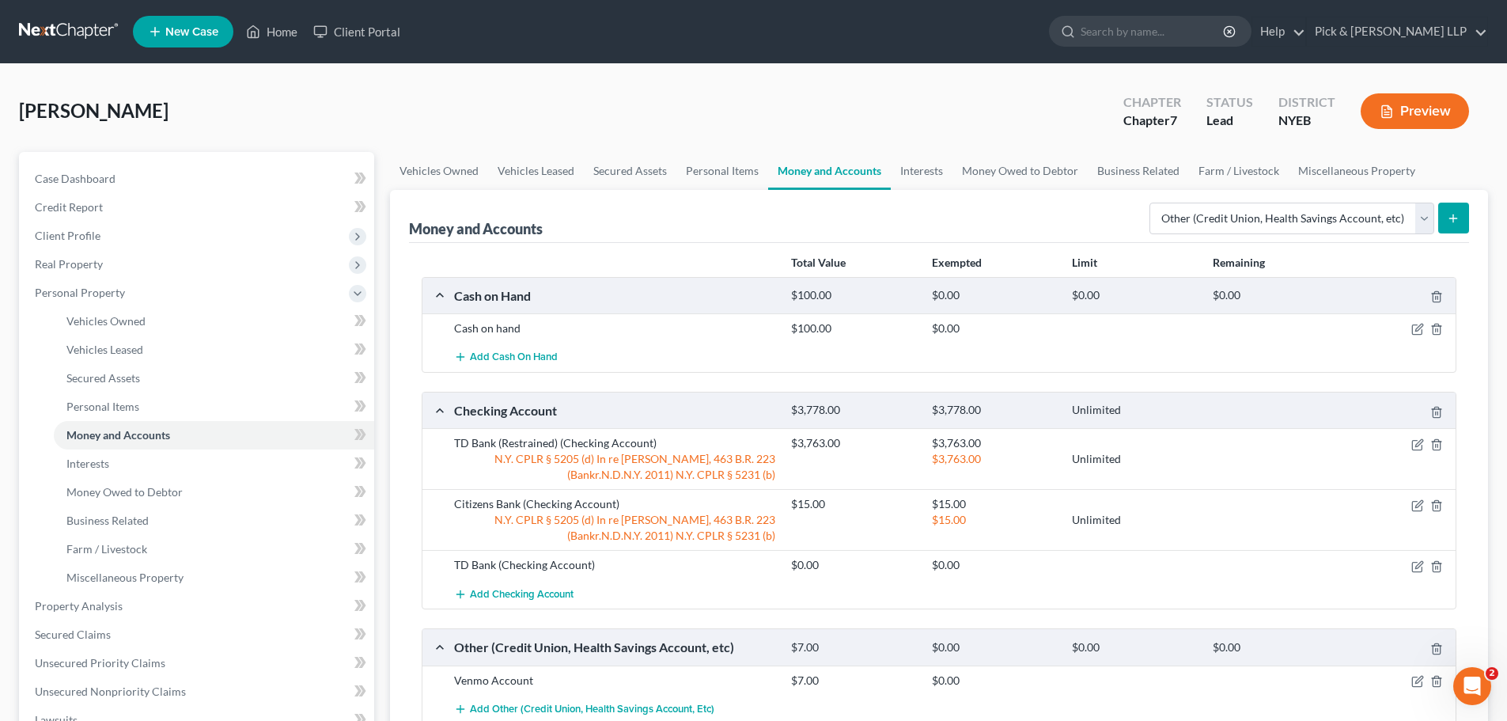
click at [1458, 217] on icon "submit" at bounding box center [1453, 218] width 13 height 13
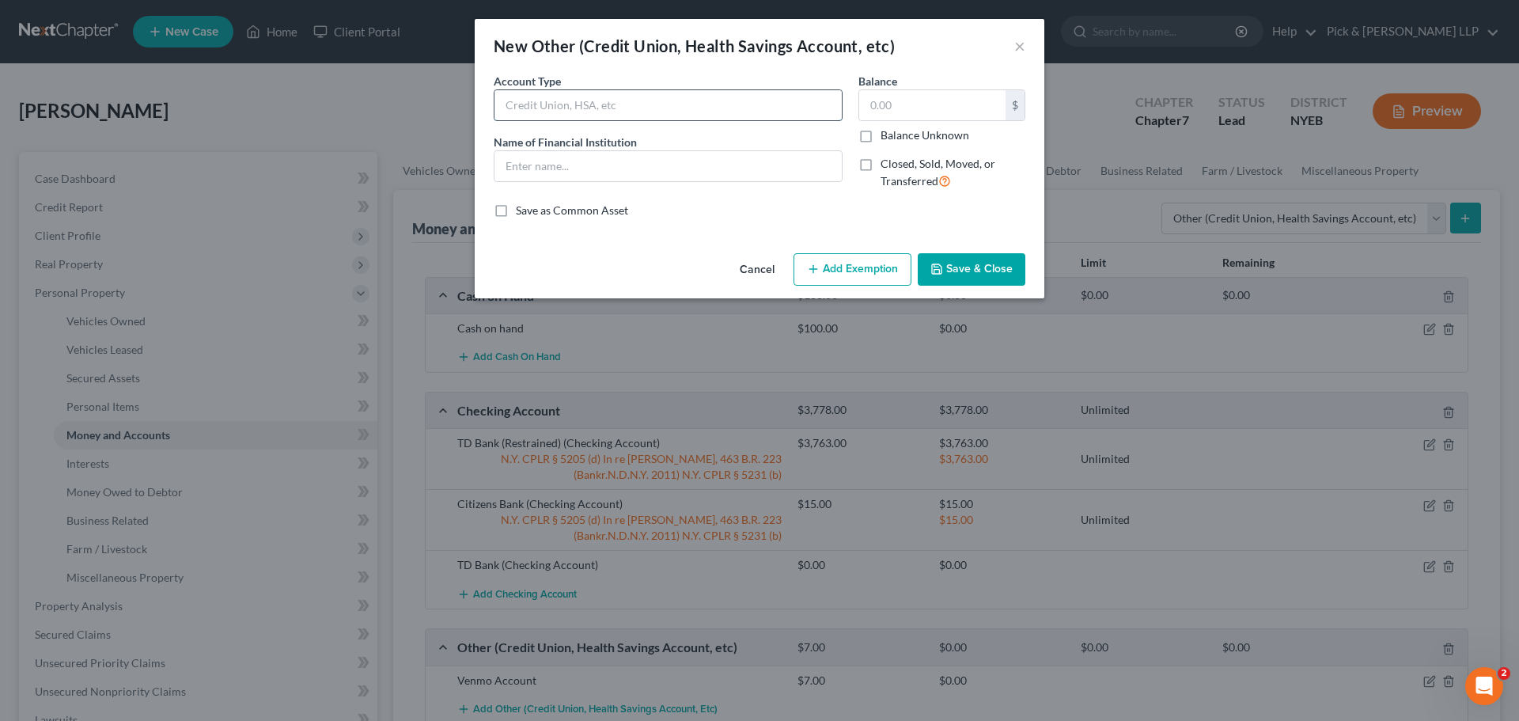
click at [604, 109] on input "text" at bounding box center [668, 105] width 347 height 30
type input "PayPal Account"
type input "PayPal"
type input "44.00"
click at [957, 267] on button "Save & Close" at bounding box center [972, 269] width 108 height 33
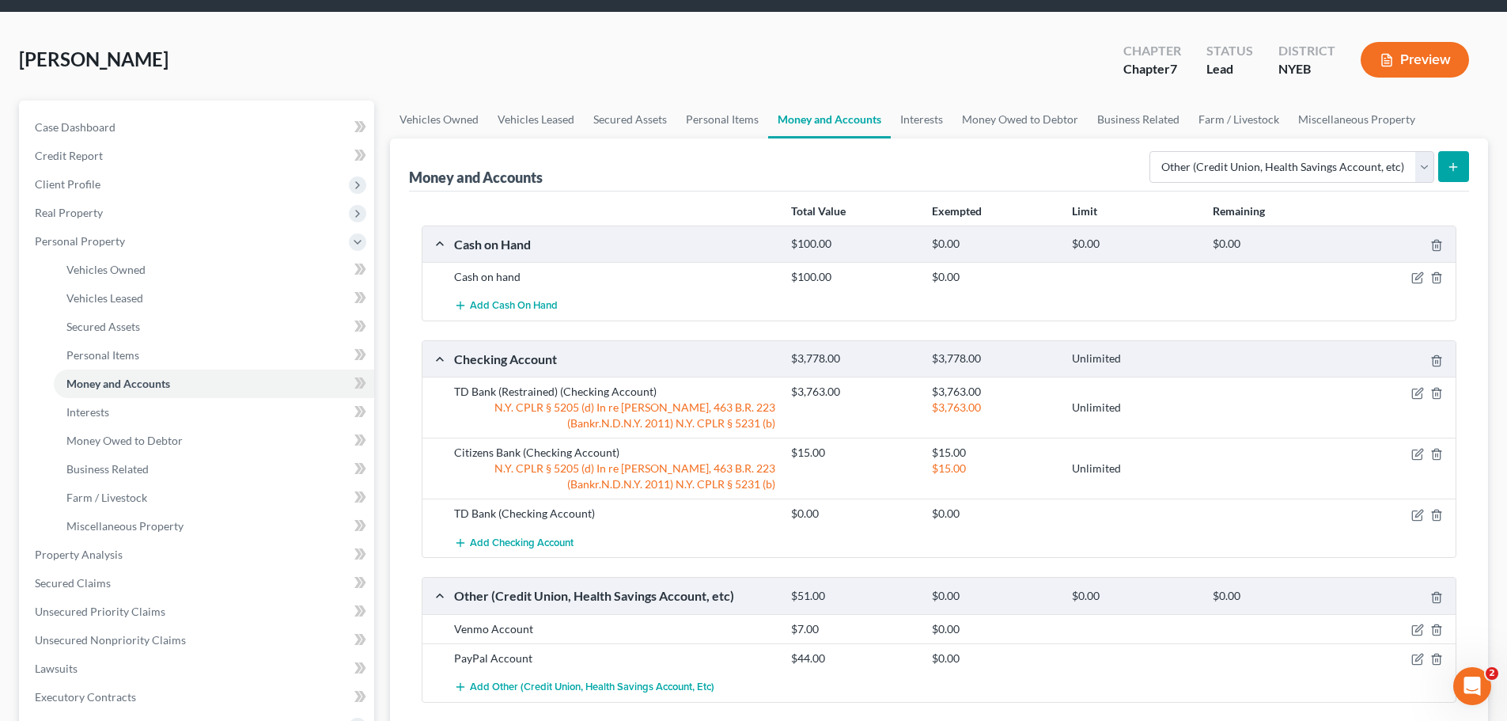
scroll to position [79, 0]
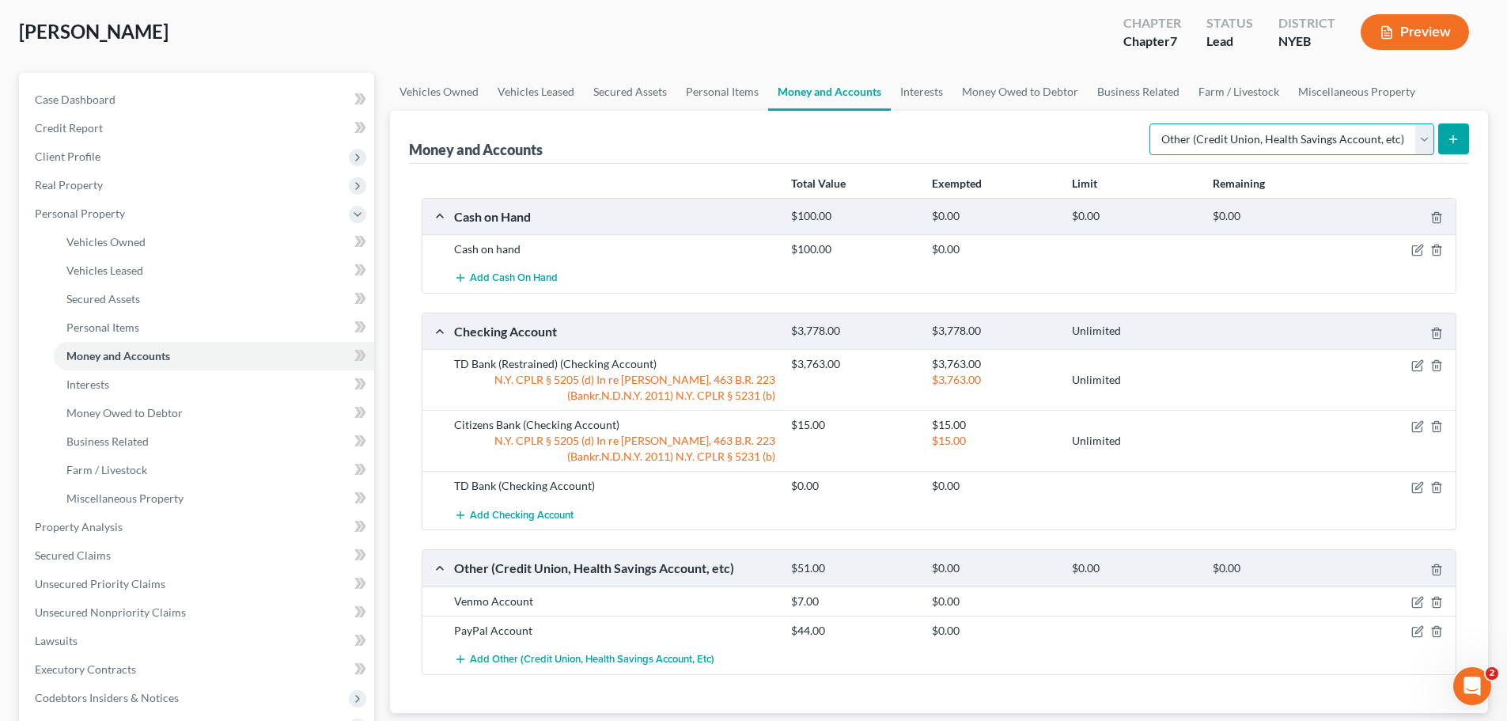
click at [1428, 137] on select "Select Account Type Brokerage Cash on Hand Certificates of Deposit Checking Acc…" at bounding box center [1292, 139] width 285 height 32
click at [105, 381] on span "Interests" at bounding box center [87, 383] width 43 height 13
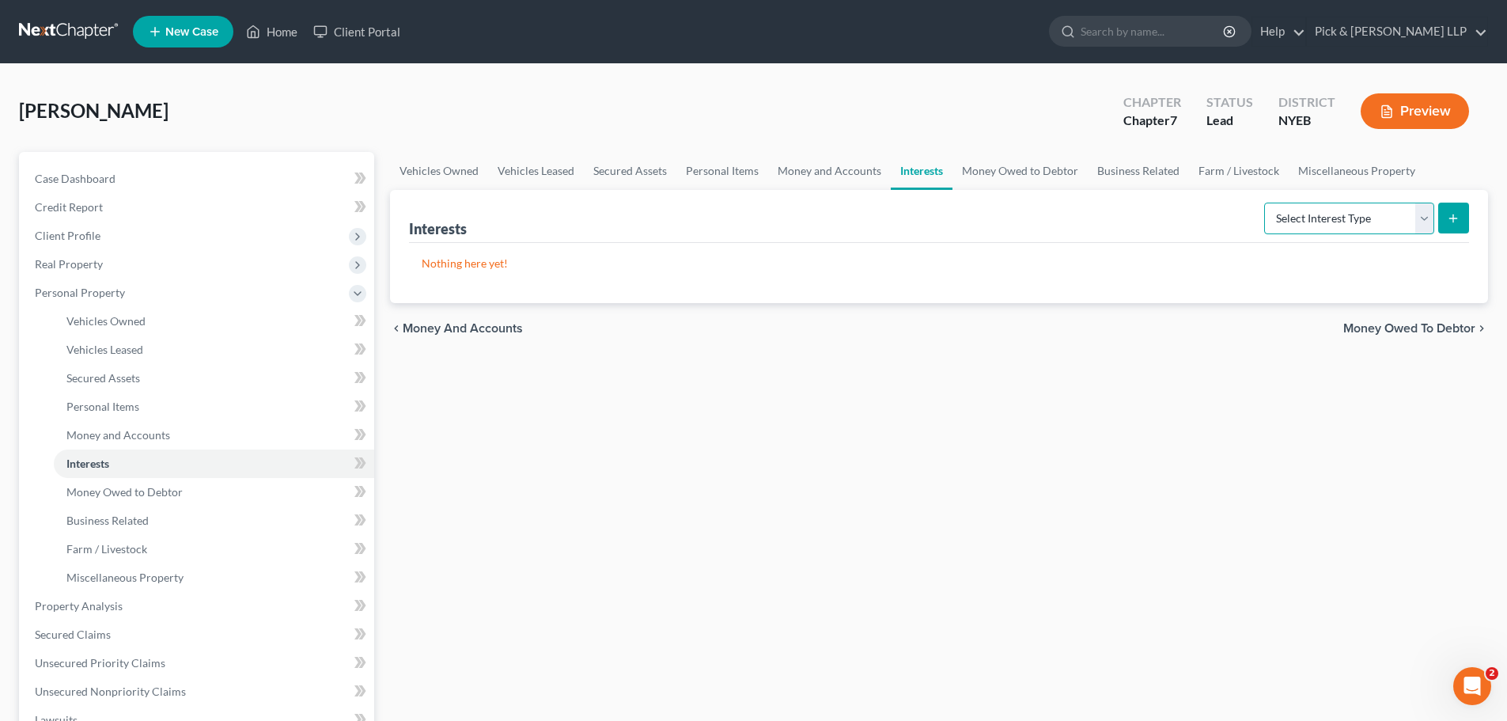
click at [1424, 214] on select "Select Interest Type 401K Annuity Bond Education IRA Government Bond Government…" at bounding box center [1350, 219] width 170 height 32
drag, startPoint x: 151, startPoint y: 433, endPoint x: 205, endPoint y: 427, distance: 54.2
click at [151, 433] on span "Money and Accounts" at bounding box center [118, 434] width 104 height 13
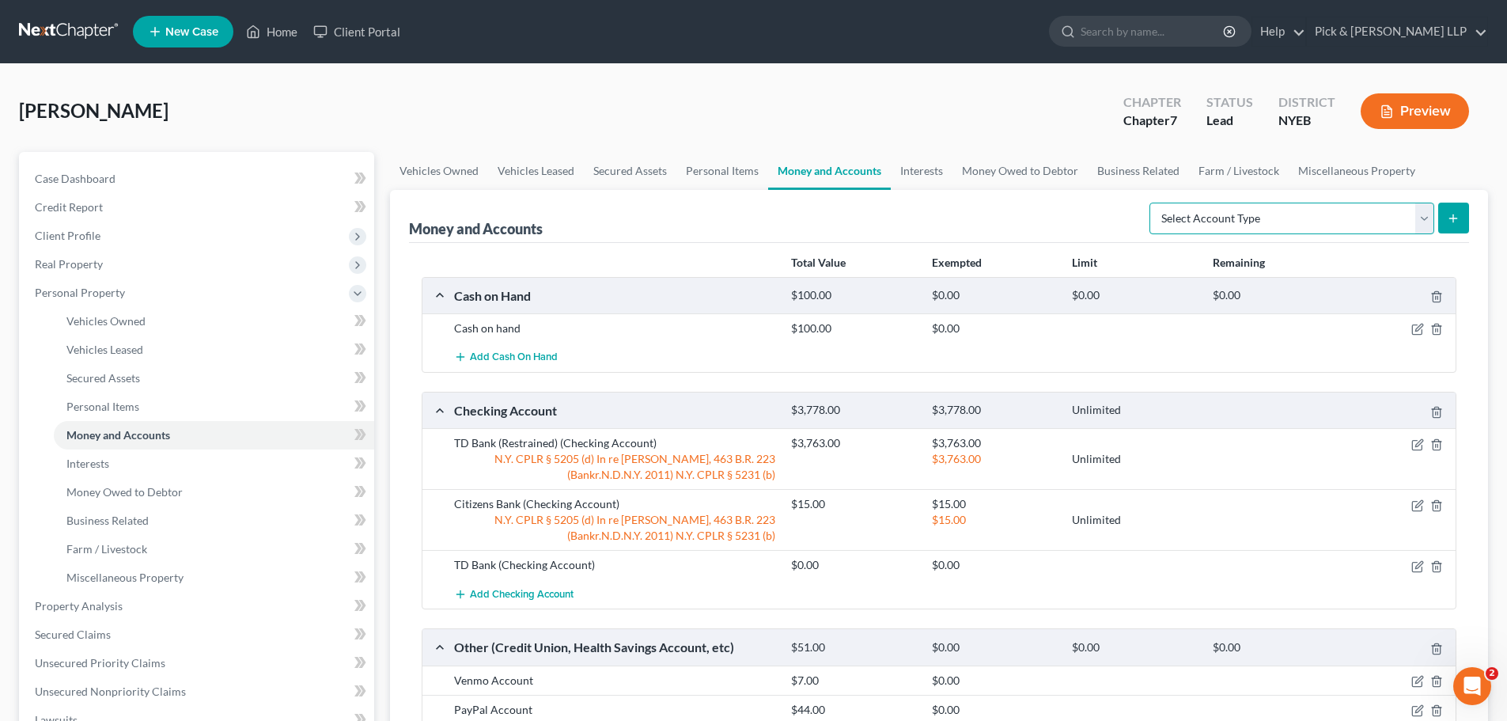
drag, startPoint x: 1416, startPoint y: 224, endPoint x: 1410, endPoint y: 233, distance: 11.0
click at [1416, 224] on select "Select Account Type Brokerage Cash on Hand Certificates of Deposit Checking Acc…" at bounding box center [1292, 219] width 285 height 32
select select "brokerage"
click at [1153, 203] on select "Select Account Type Brokerage Cash on Hand Certificates of Deposit Checking Acc…" at bounding box center [1292, 219] width 285 height 32
click at [1460, 214] on icon "submit" at bounding box center [1453, 218] width 13 height 13
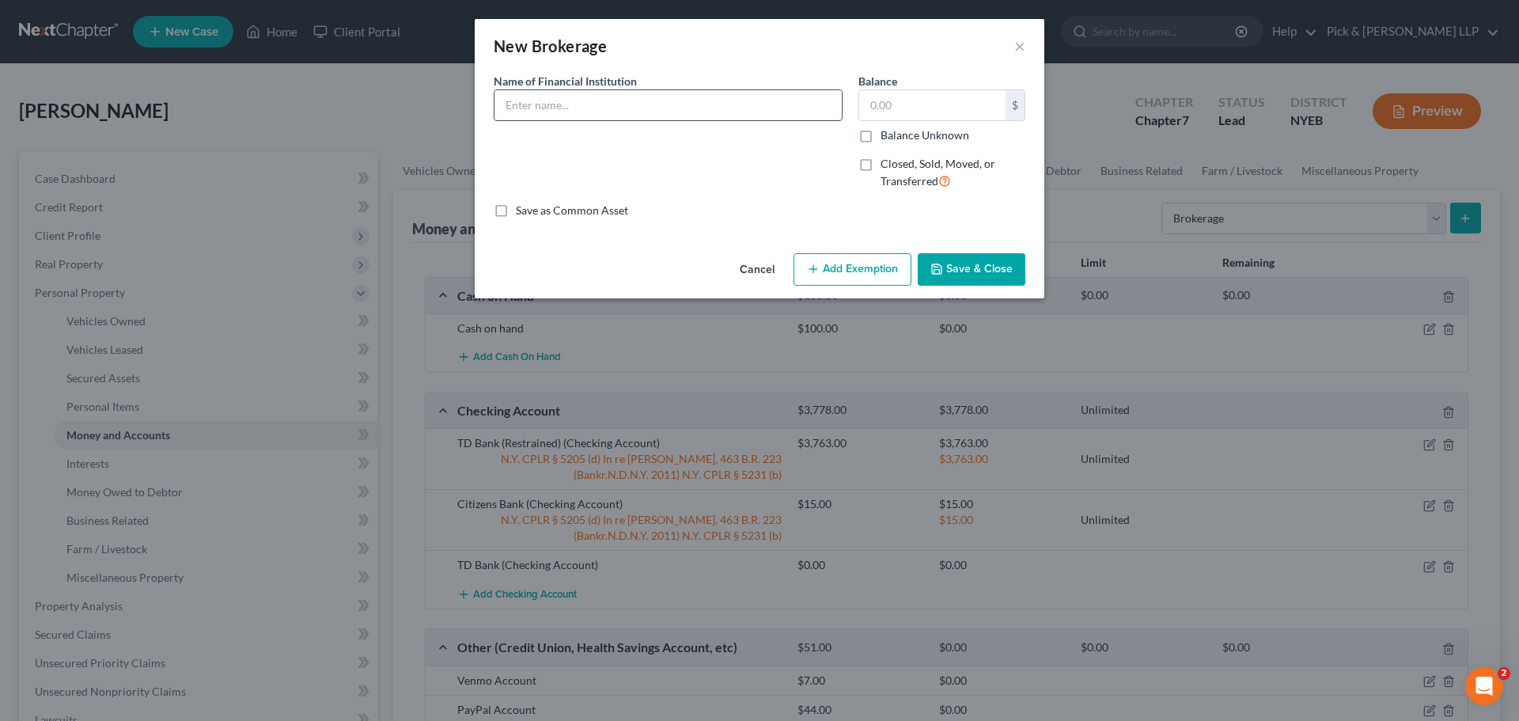
click at [590, 103] on input "text" at bounding box center [668, 105] width 347 height 30
type input "E-Trade/[PERSON_NAME] [PERSON_NAME]"
type input "1,500.00"
click at [1006, 269] on button "Save & Close" at bounding box center [972, 269] width 108 height 33
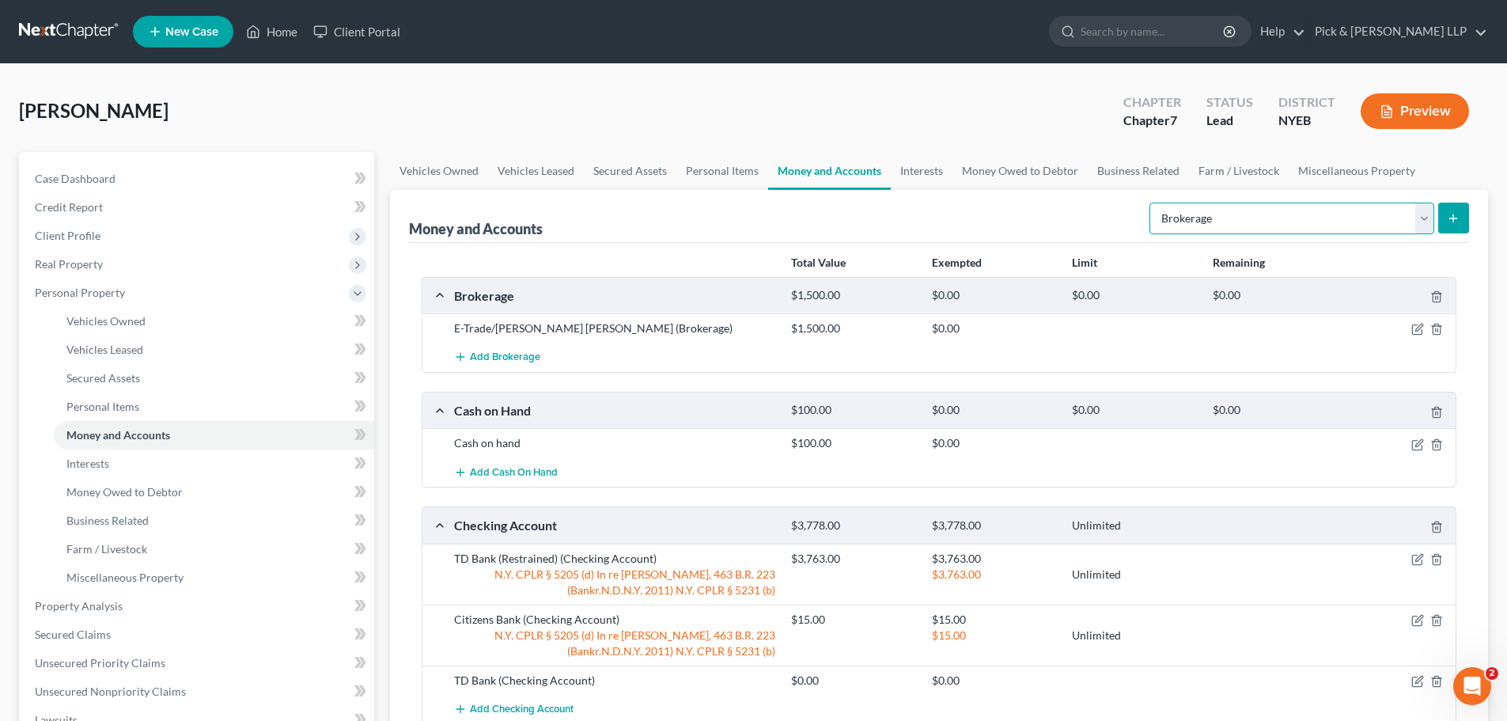
click at [1421, 222] on select "Select Account Type Brokerage Cash on Hand Certificates of Deposit Checking Acc…" at bounding box center [1292, 219] width 285 height 32
click at [1422, 222] on select "Select Account Type Brokerage Cash on Hand Certificates of Deposit Checking Acc…" at bounding box center [1292, 219] width 285 height 32
click at [108, 465] on span "Interests" at bounding box center [87, 463] width 43 height 13
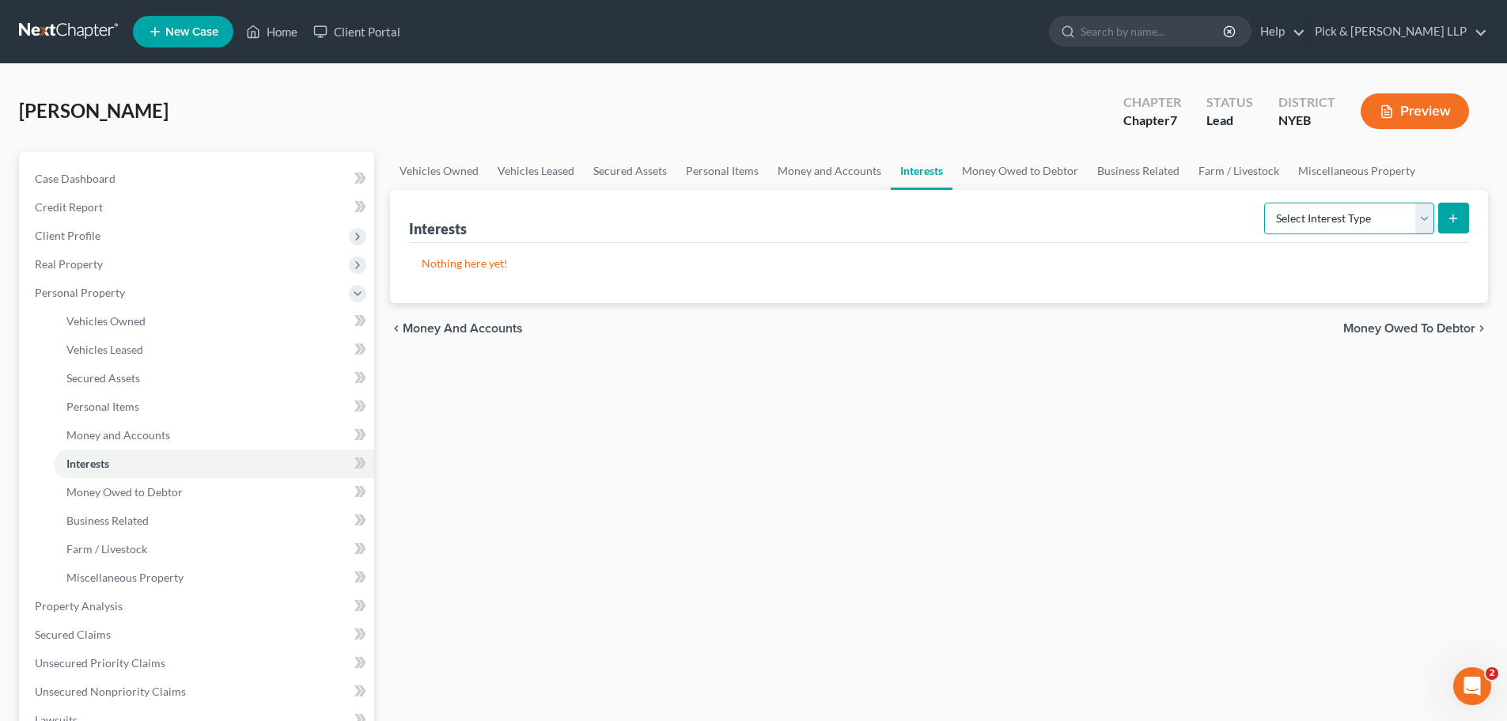
click at [1416, 214] on select "Select Interest Type 401K Annuity Bond Education IRA Government Bond Government…" at bounding box center [1350, 219] width 170 height 32
select select "ira"
click at [1266, 203] on select "Select Interest Type 401K Annuity Bond Education IRA Government Bond Government…" at bounding box center [1350, 219] width 170 height 32
click at [1421, 214] on select "Select Interest Type 401K Annuity Bond Education IRA Government Bond Government…" at bounding box center [1350, 219] width 170 height 32
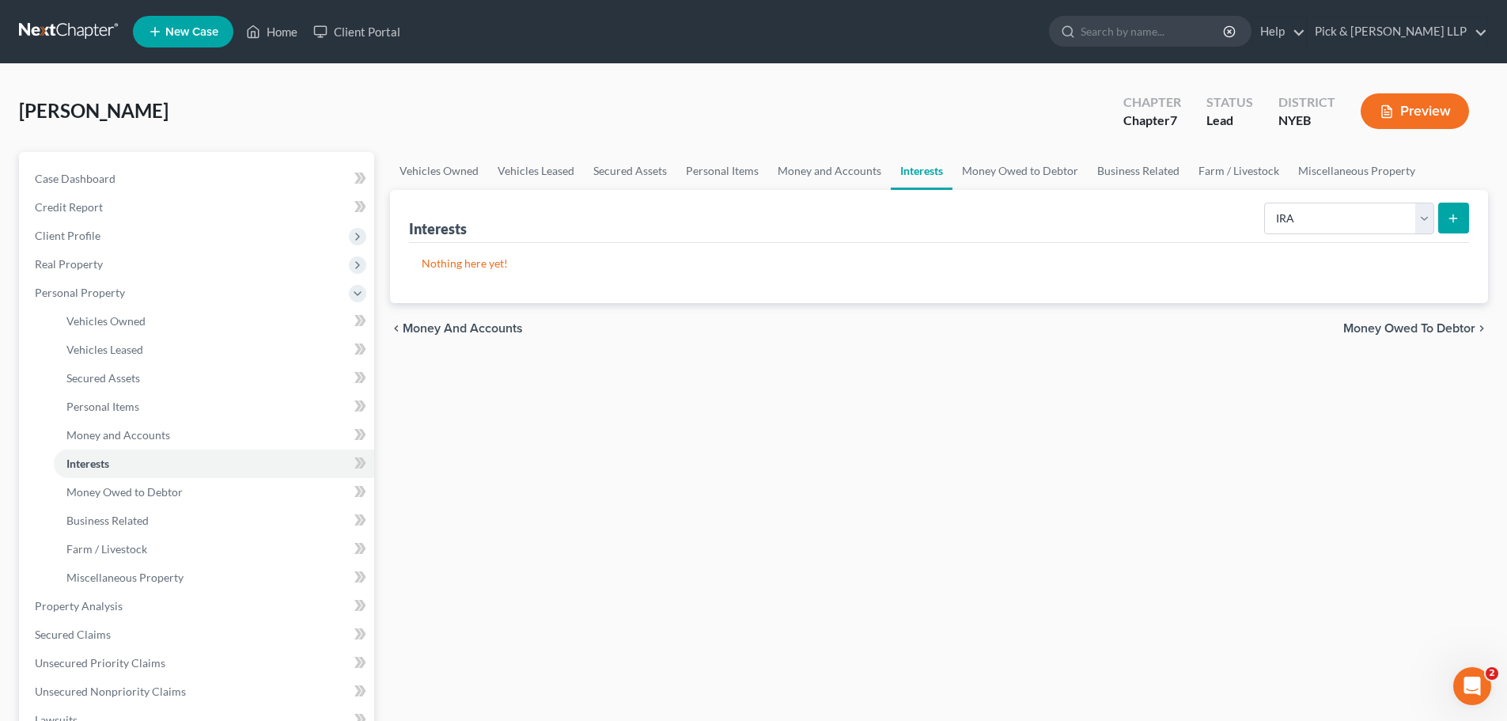
click at [1450, 220] on icon "submit" at bounding box center [1453, 218] width 13 height 13
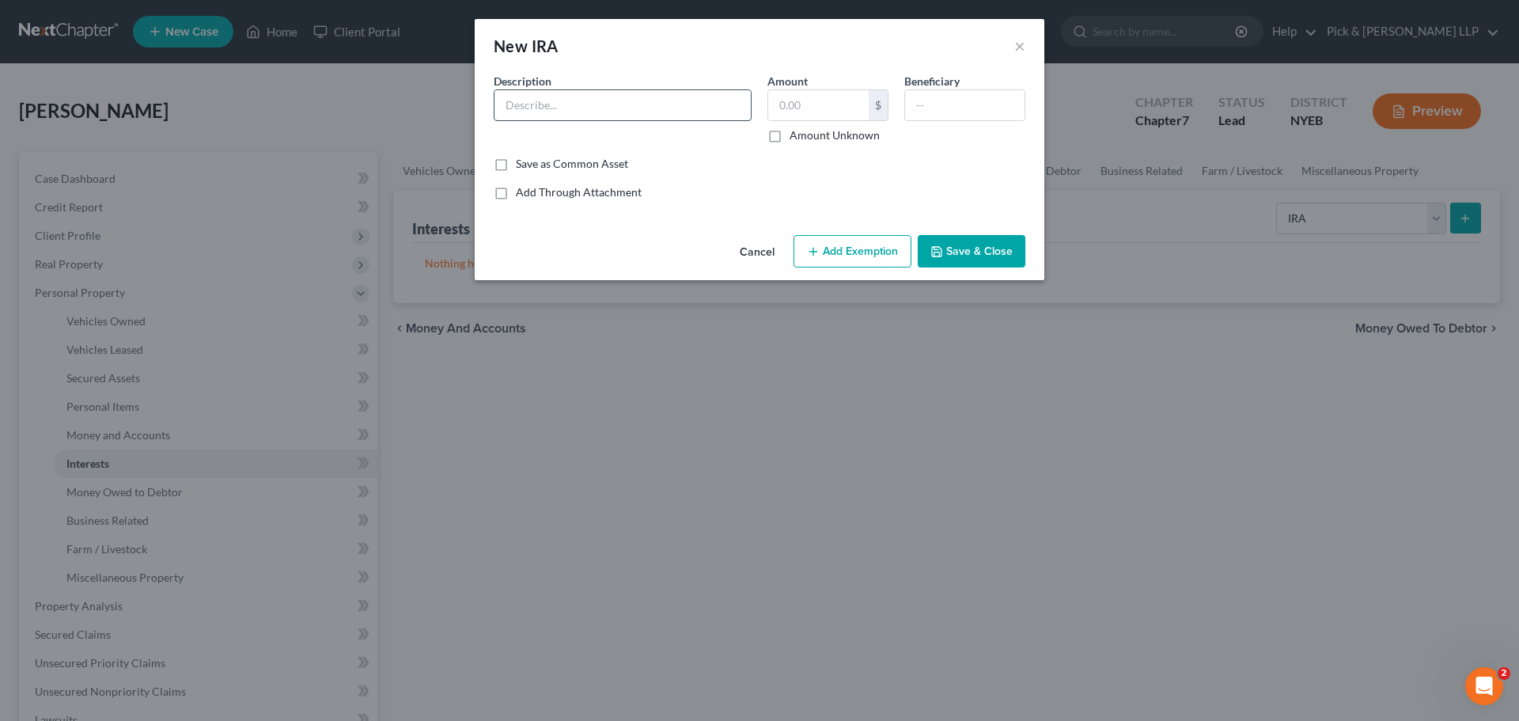
click at [567, 98] on input "text" at bounding box center [623, 105] width 256 height 30
type input "Equitable Advisors ([PERSON_NAME])"
type input "27,477"
click at [865, 258] on button "Add Exemption" at bounding box center [853, 251] width 118 height 33
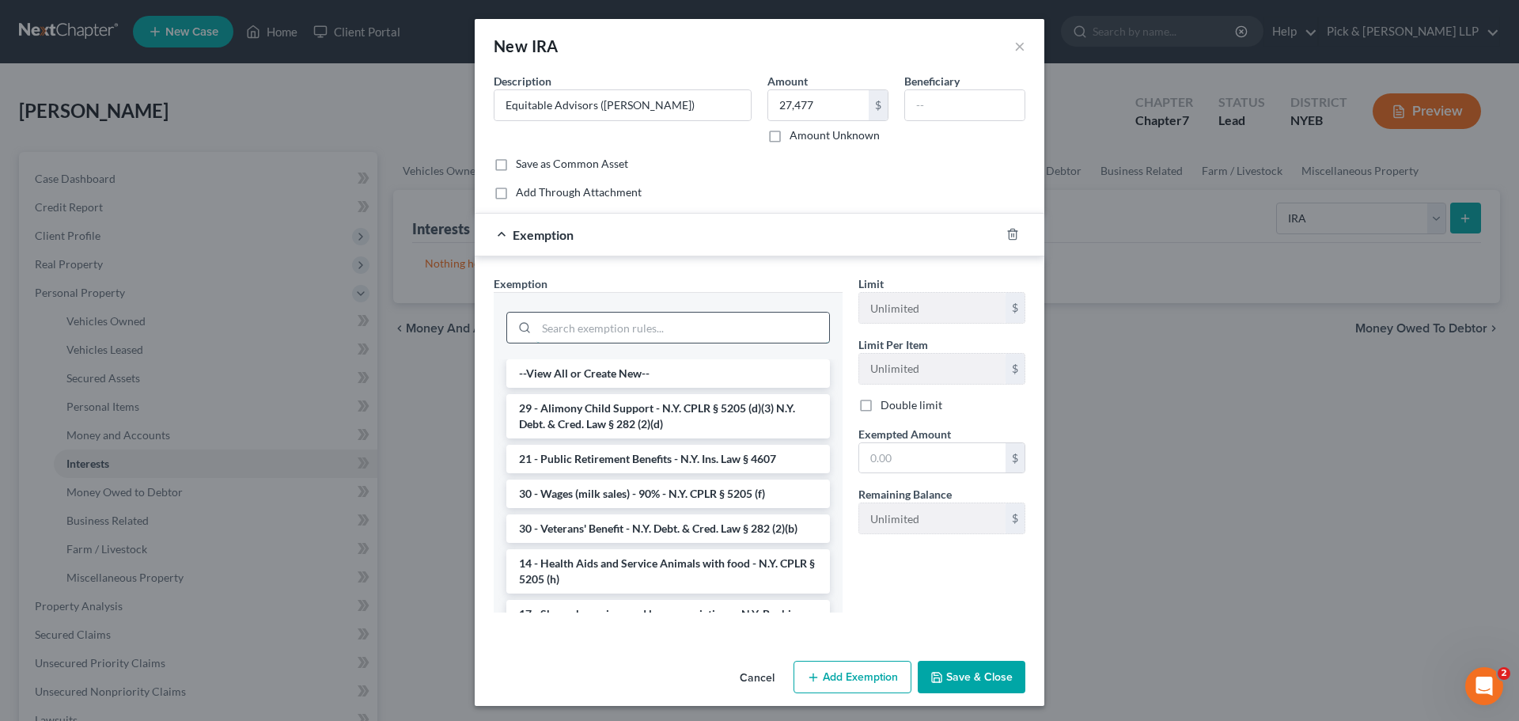
click at [632, 327] on input "search" at bounding box center [683, 328] width 293 height 30
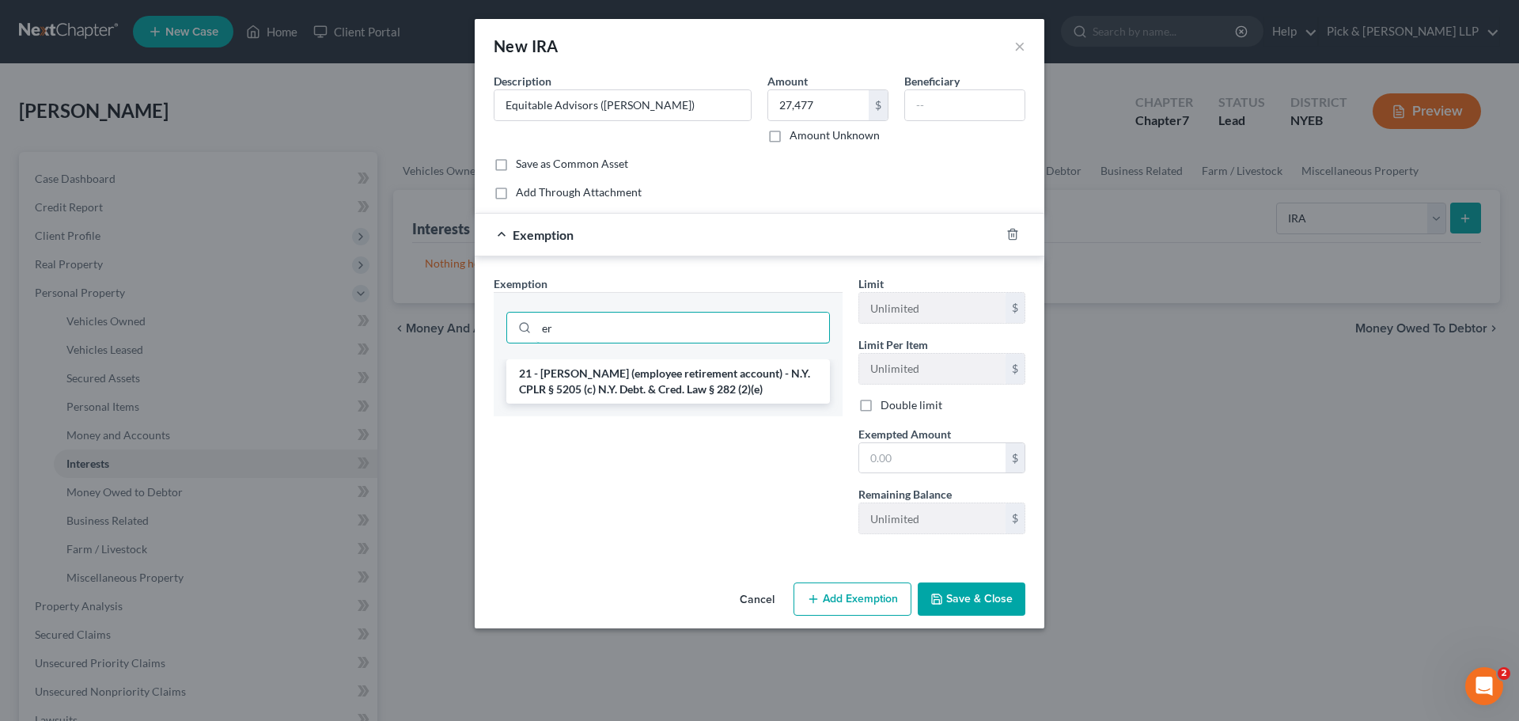
type input "e"
type input "ira"
click at [751, 384] on li "21 - IRA & [PERSON_NAME] - N.Y. CPLR § 5205 (c) N.Y. Debt. & Cred. Law § 282 (2…" at bounding box center [668, 381] width 324 height 44
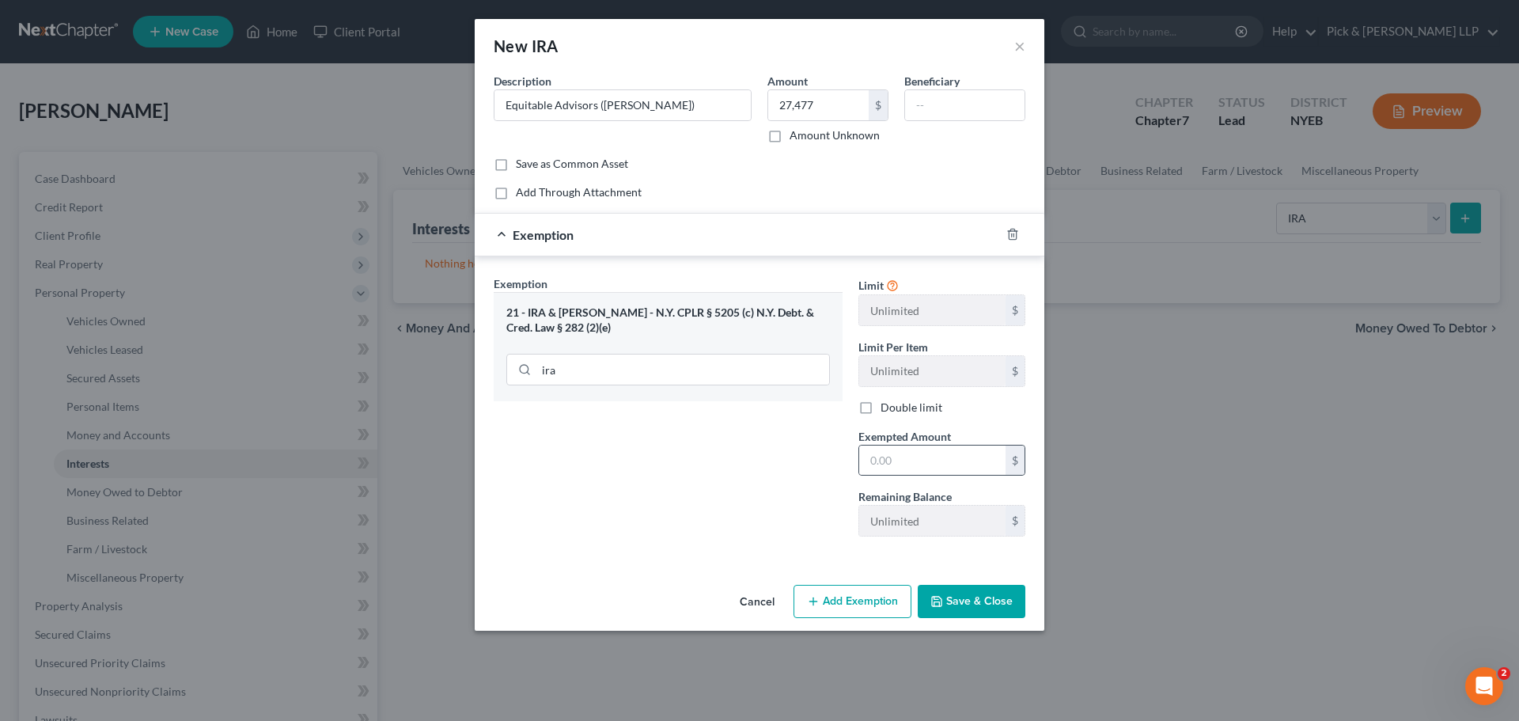
click at [906, 445] on div "$" at bounding box center [942, 461] width 167 height 32
click at [905, 446] on input "text" at bounding box center [932, 461] width 146 height 30
type input "27,477"
click at [957, 607] on button "Save & Close" at bounding box center [972, 601] width 108 height 33
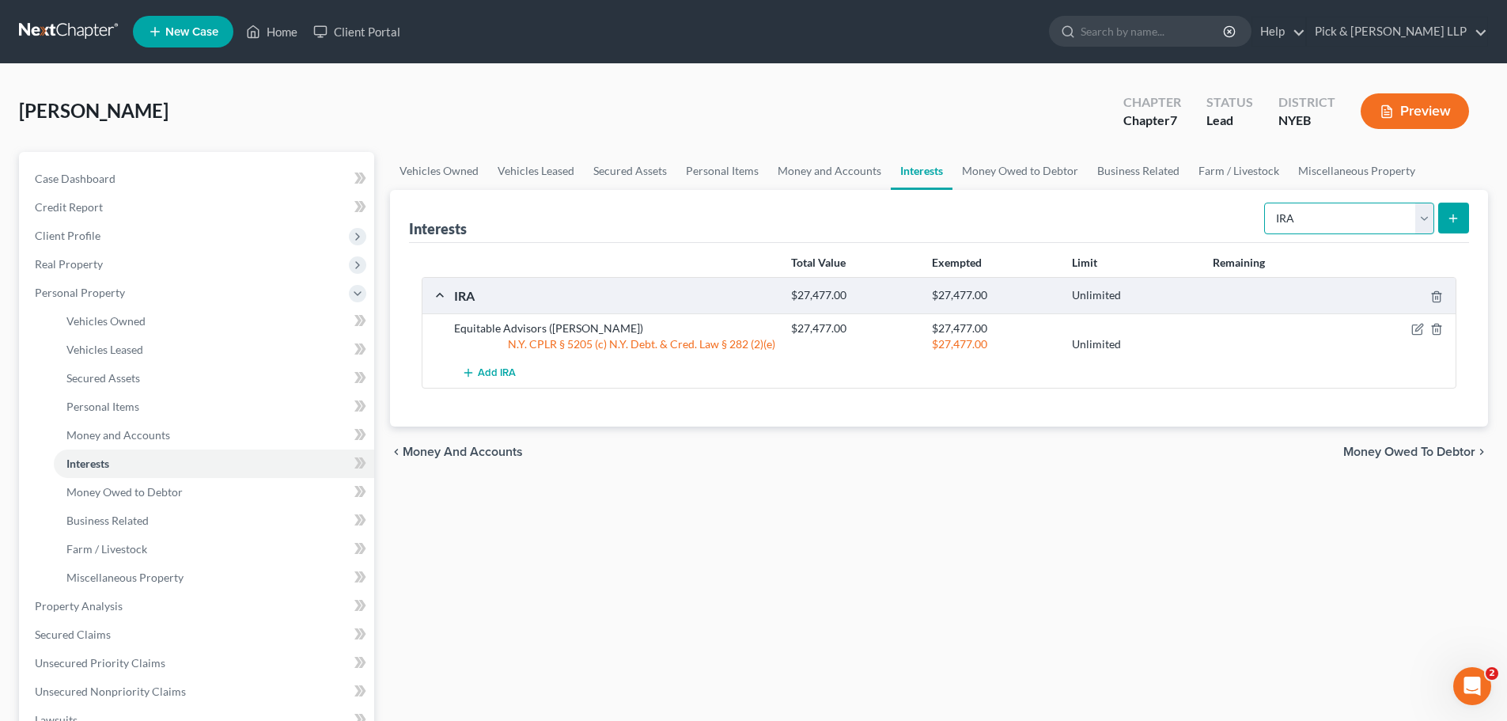
click at [1420, 214] on select "Select Interest Type 401K Annuity Bond Education IRA Government Bond Government…" at bounding box center [1350, 219] width 170 height 32
click at [127, 521] on span "Business Related" at bounding box center [107, 520] width 82 height 13
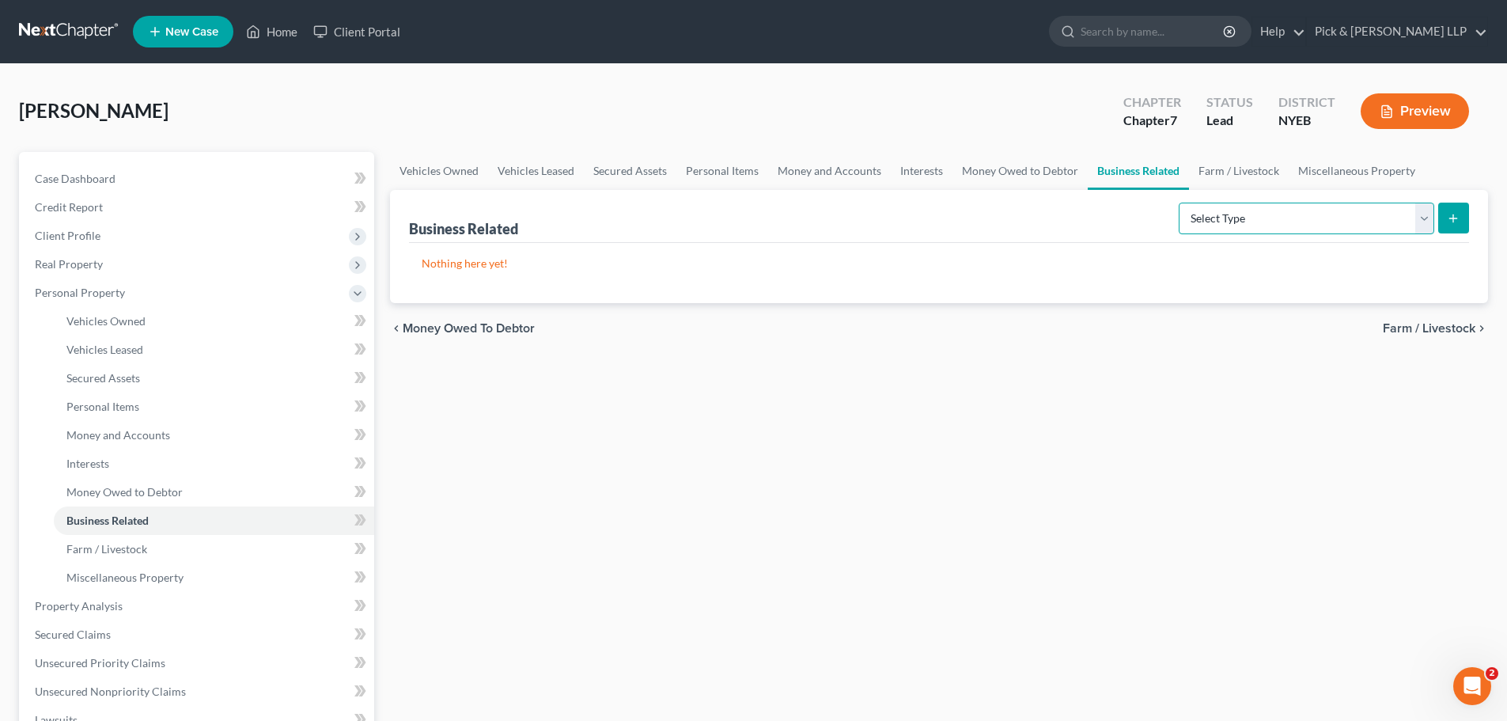
click at [1431, 223] on select "Select Type Customer Lists Franchises Inventory Licenses Machinery Office Equip…" at bounding box center [1307, 219] width 256 height 32
select select "license"
click at [1180, 203] on select "Select Type Customer Lists Franchises Inventory Licenses Machinery Office Equip…" at bounding box center [1307, 219] width 256 height 32
click at [1458, 221] on icon "submit" at bounding box center [1453, 218] width 13 height 13
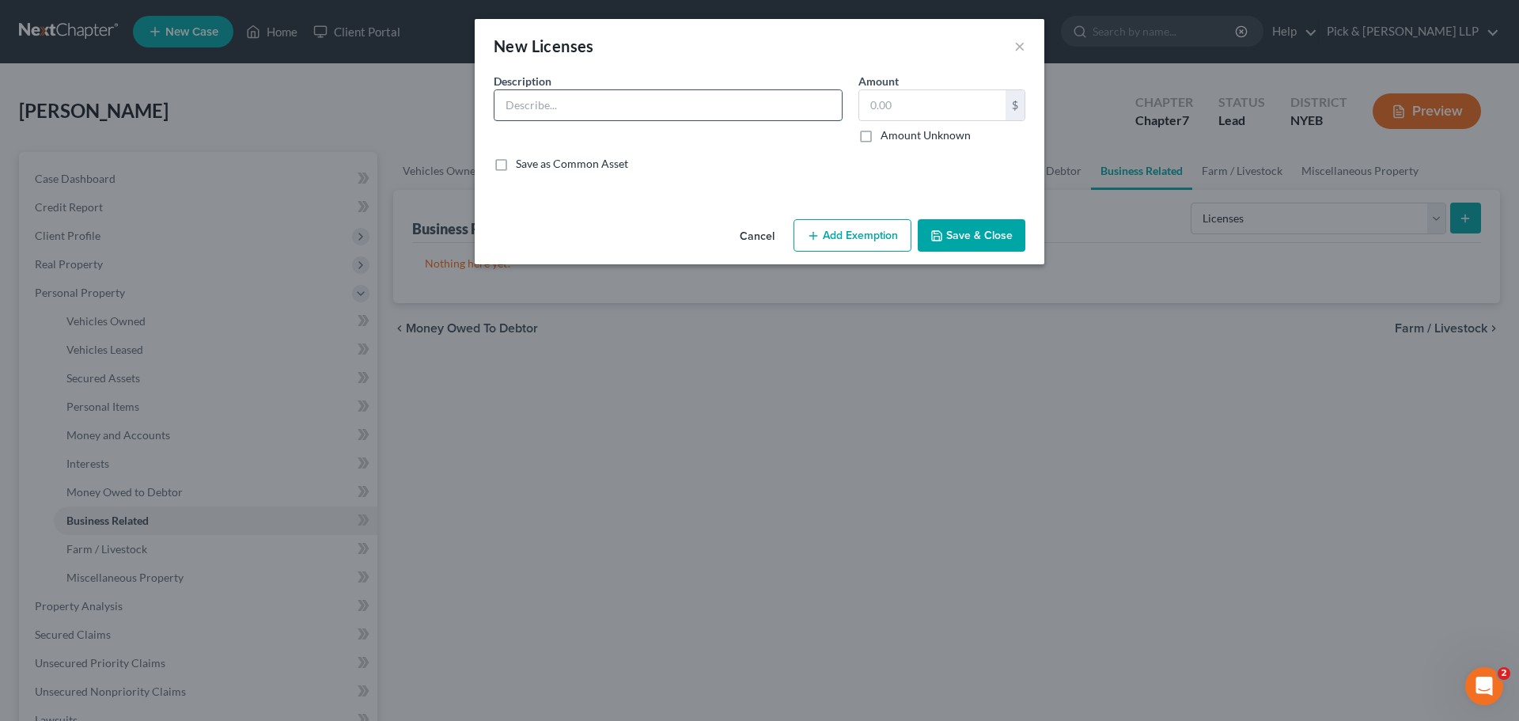
click at [671, 104] on input "text" at bounding box center [668, 105] width 347 height 30
type input "Real Estate Broker License"
click at [881, 133] on label "Amount Unknown" at bounding box center [926, 135] width 90 height 16
click at [887, 133] on input "Amount Unknown" at bounding box center [892, 132] width 10 height 10
checkbox input "true"
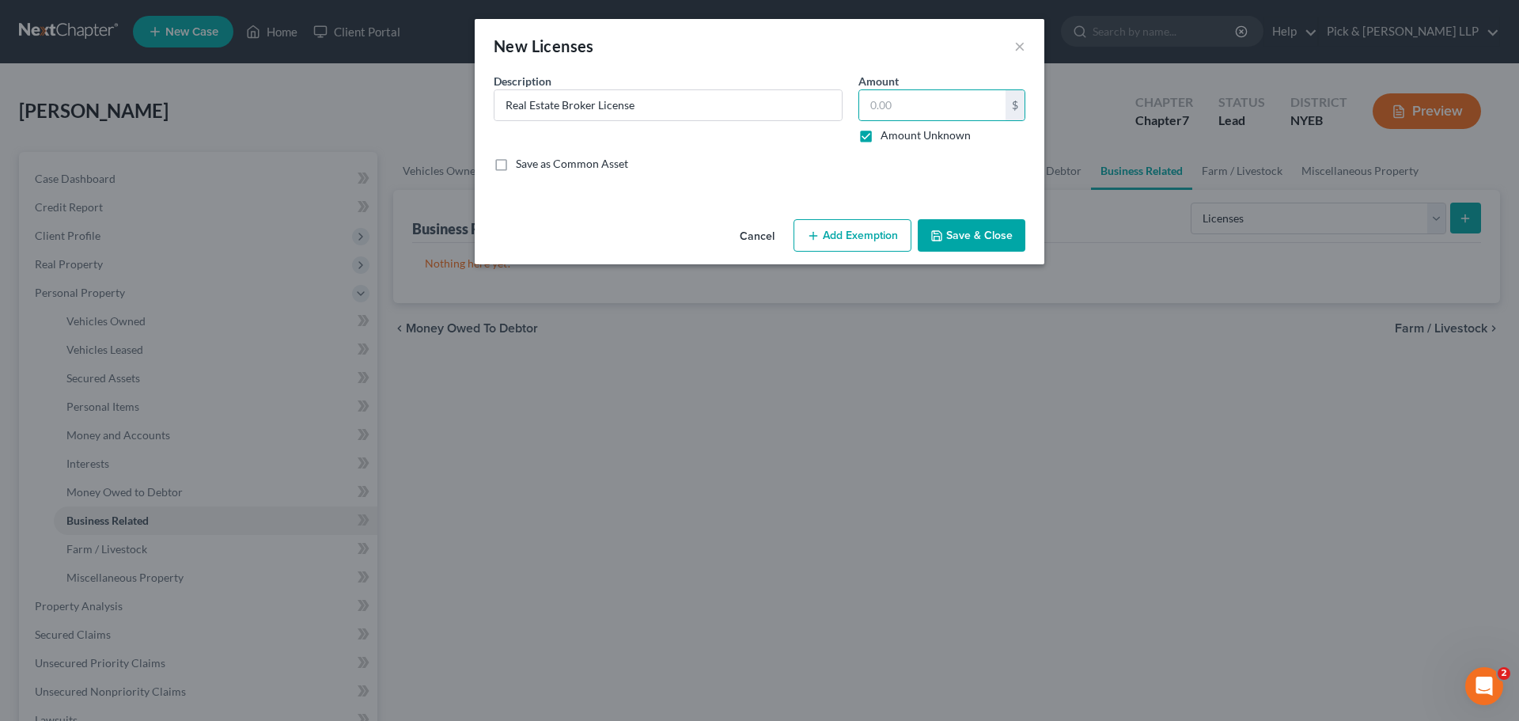
type input "0.00"
click at [881, 138] on label "Amount Unknown" at bounding box center [926, 135] width 90 height 16
click at [887, 138] on input "Amount Unknown" at bounding box center [892, 132] width 10 height 10
checkbox input "false"
click at [910, 111] on input "0.00" at bounding box center [932, 105] width 146 height 30
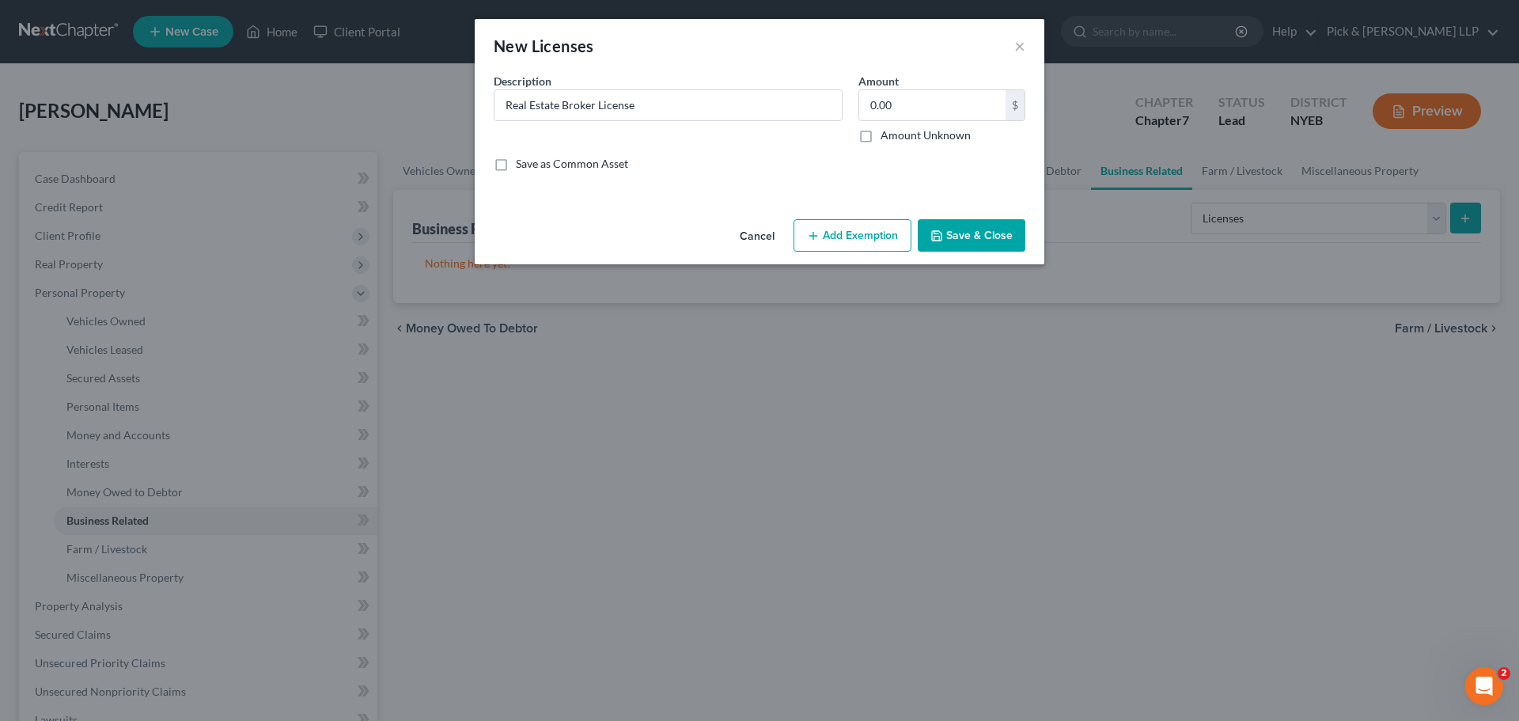
click at [967, 247] on button "Save & Close" at bounding box center [972, 235] width 108 height 33
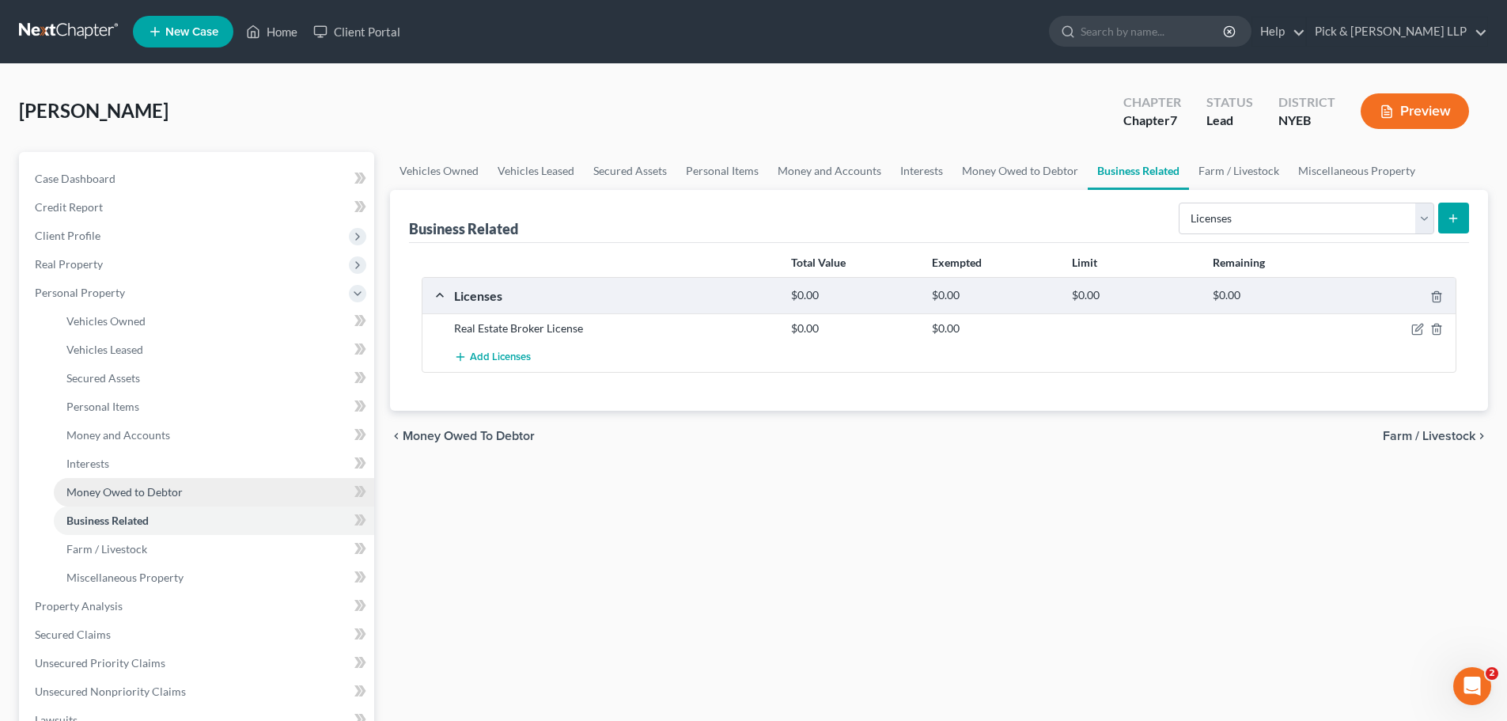
click at [93, 497] on span "Money Owed to Debtor" at bounding box center [124, 491] width 116 height 13
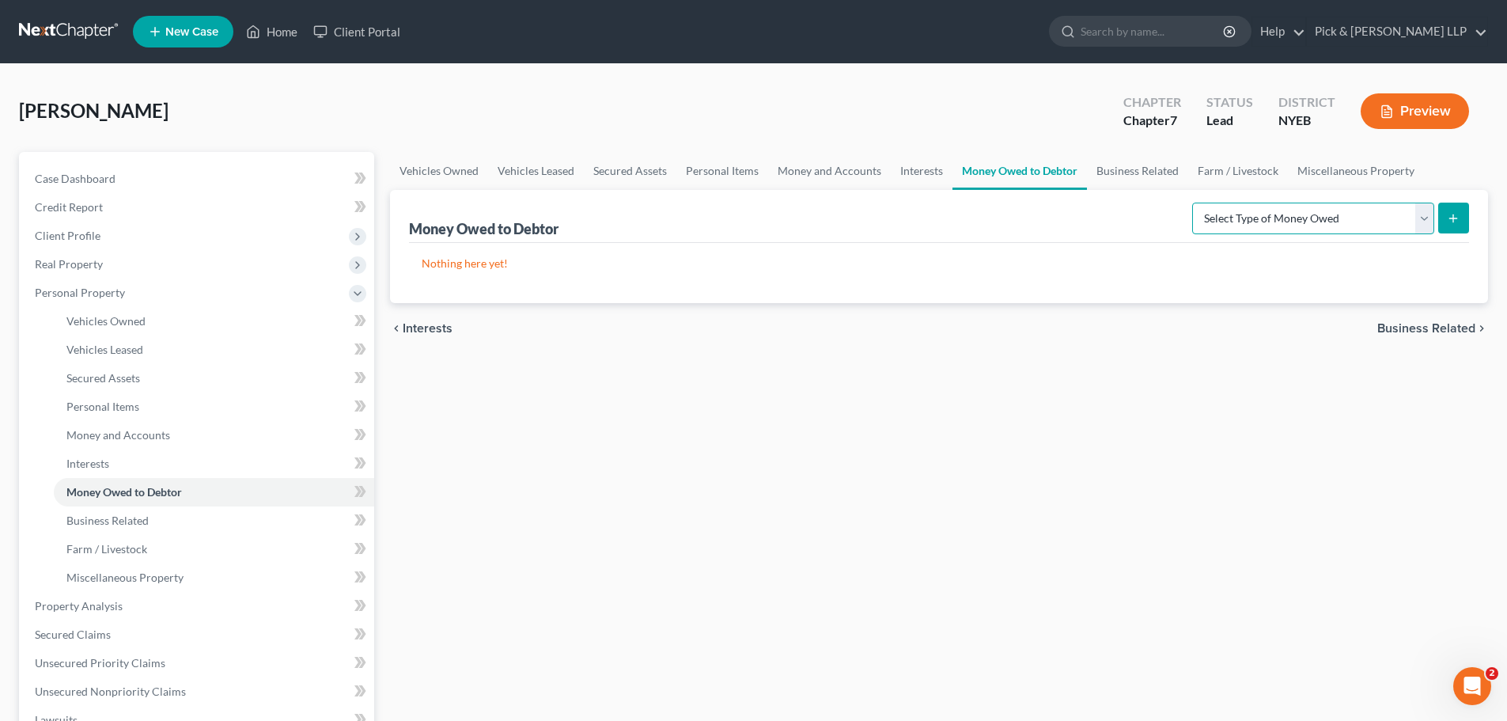
click at [1424, 209] on select "Select Type of Money Owed Accounts Receivable Alimony Child Support Claims Agai…" at bounding box center [1314, 219] width 242 height 32
select select "child_support"
click at [1195, 203] on select "Select Type of Money Owed Accounts Receivable Alimony Child Support Claims Agai…" at bounding box center [1314, 219] width 242 height 32
click at [1459, 214] on icon "submit" at bounding box center [1453, 218] width 13 height 13
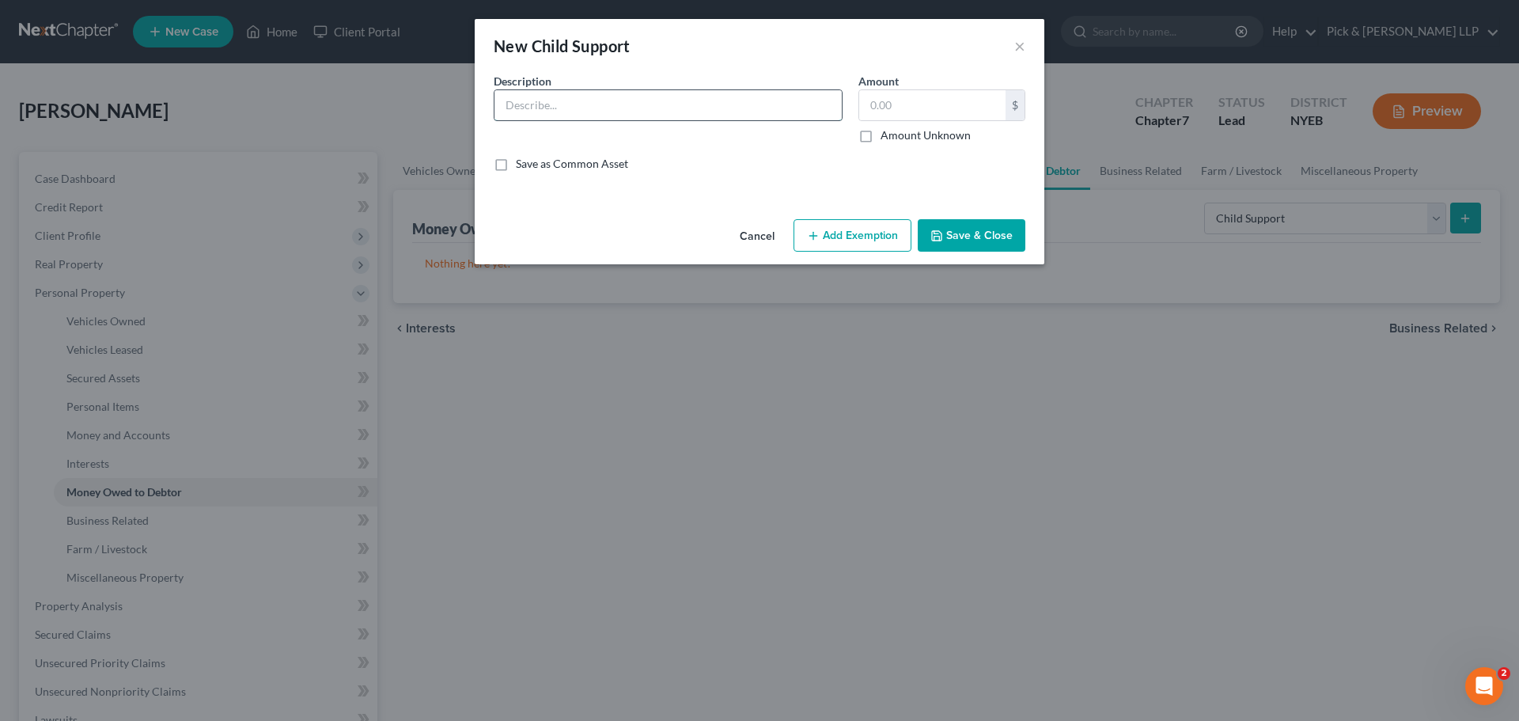
click at [621, 113] on input "text" at bounding box center [668, 105] width 347 height 30
type input "I"
type input "Unpaid Child Support Owed By [PERSON_NAME]"
type input "169,162"
click at [827, 232] on button "Add Exemption" at bounding box center [853, 235] width 118 height 33
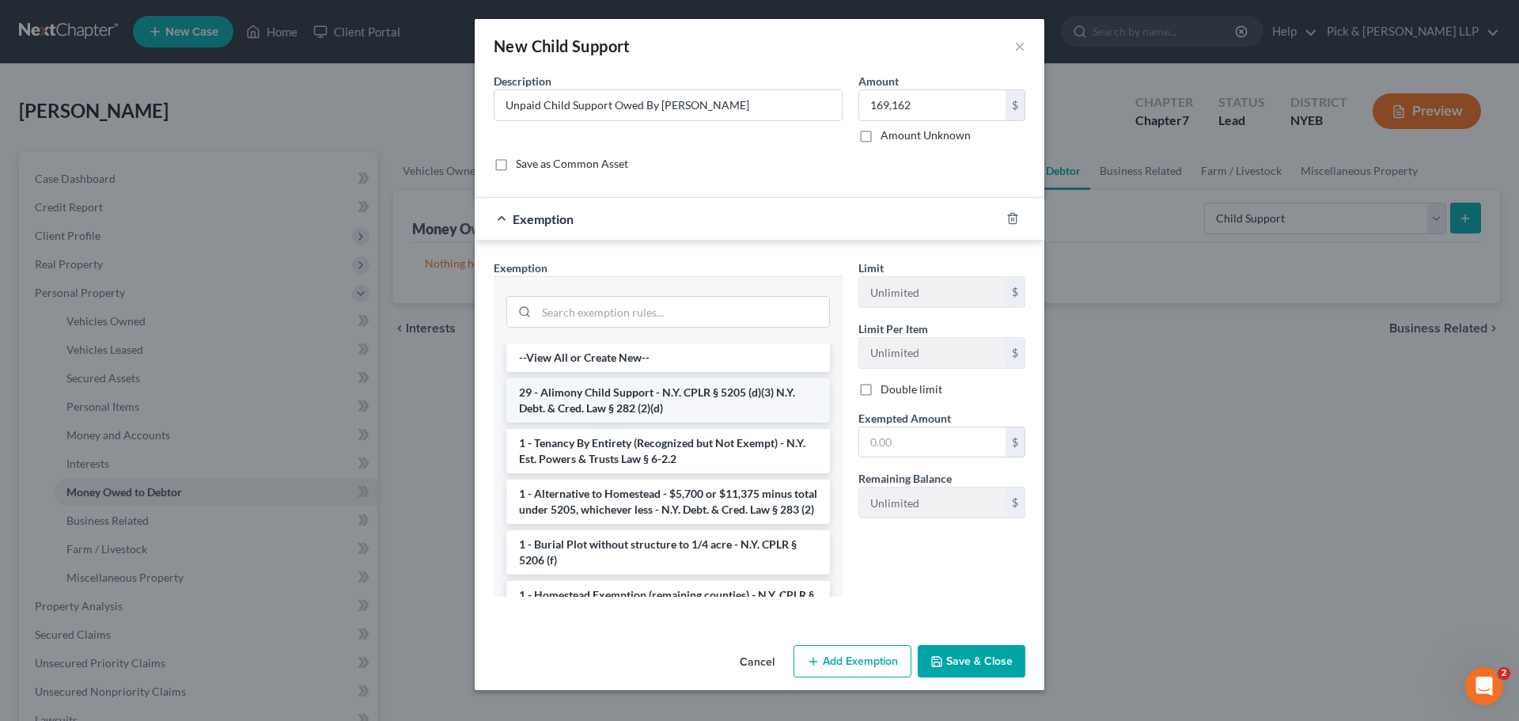
click at [658, 404] on li "29 - Alimony Child Support - N.Y. CPLR § 5205 (d)(3) N.Y. Debt. & Cred. Law § 2…" at bounding box center [668, 400] width 324 height 44
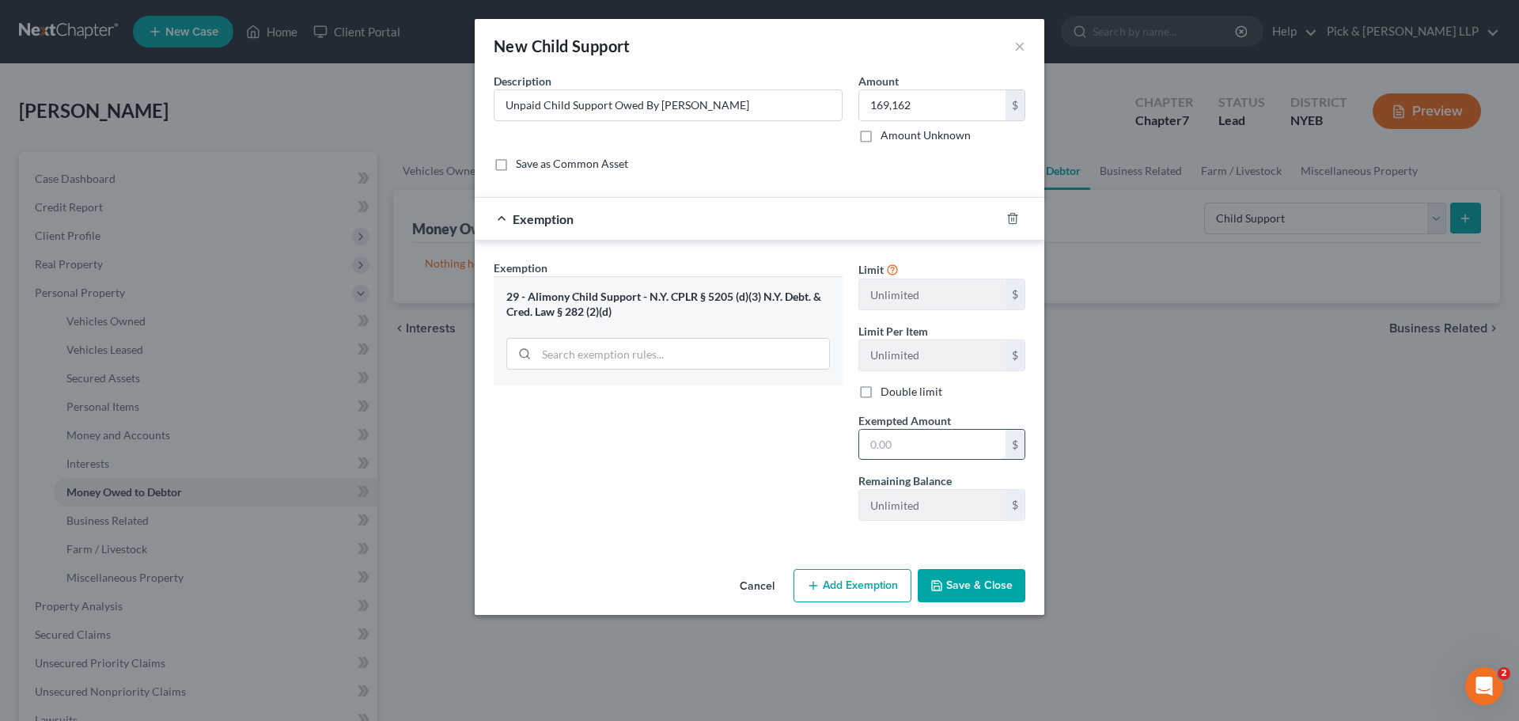
click at [950, 449] on input "text" at bounding box center [932, 445] width 146 height 30
type input "169,162"
click at [971, 595] on button "Save & Close" at bounding box center [972, 585] width 108 height 33
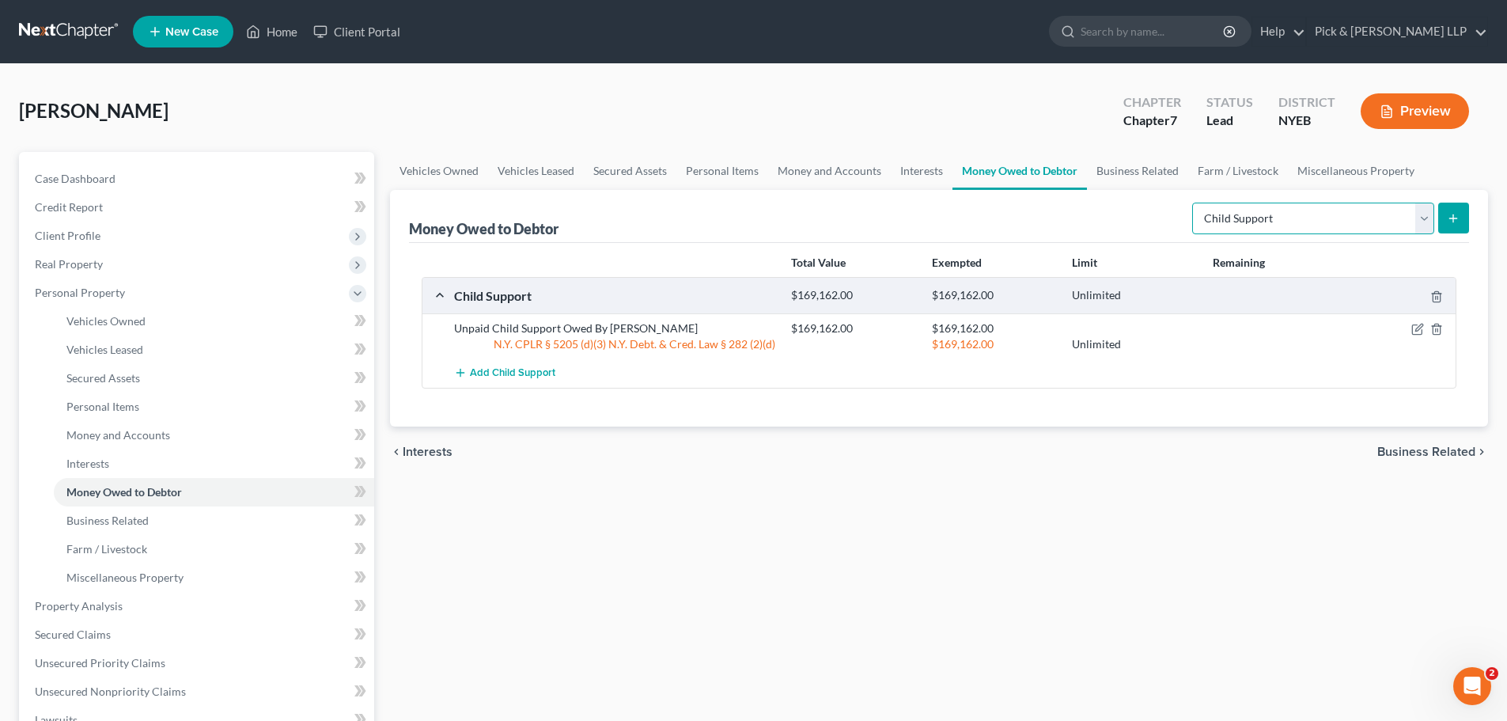
click at [1419, 218] on select "Select Type of Money Owed Accounts Receivable Alimony Child Support Claims Agai…" at bounding box center [1314, 219] width 242 height 32
click at [1195, 203] on select "Select Type of Money Owed Accounts Receivable Alimony Child Support Claims Agai…" at bounding box center [1314, 219] width 242 height 32
click at [1448, 217] on icon "submit" at bounding box center [1453, 218] width 13 height 13
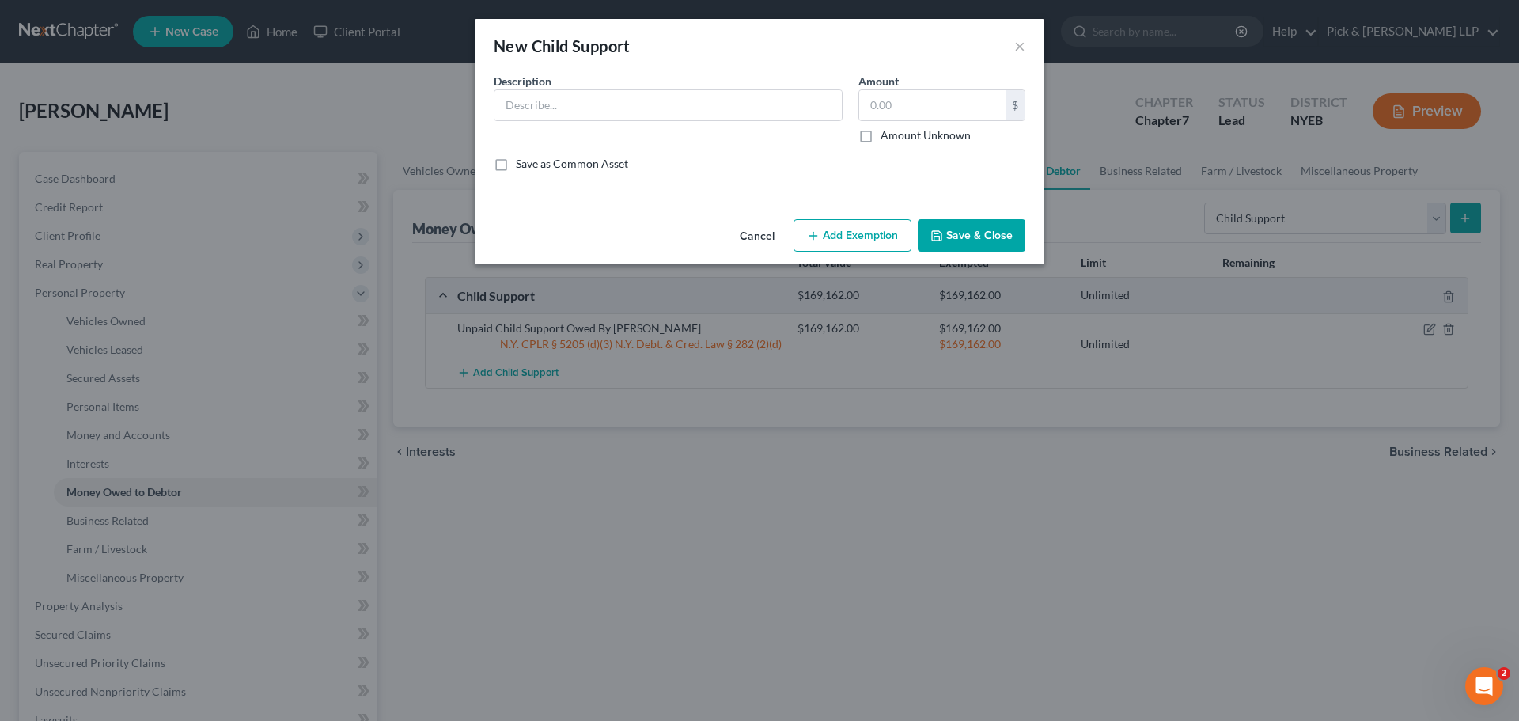
click at [593, 121] on div "Description *" at bounding box center [668, 108] width 365 height 70
click at [593, 113] on input "text" at bounding box center [668, 105] width 347 height 30
type input "Contempt Award Against [PERSON_NAME]"
type input "5"
type input "4,750.00"
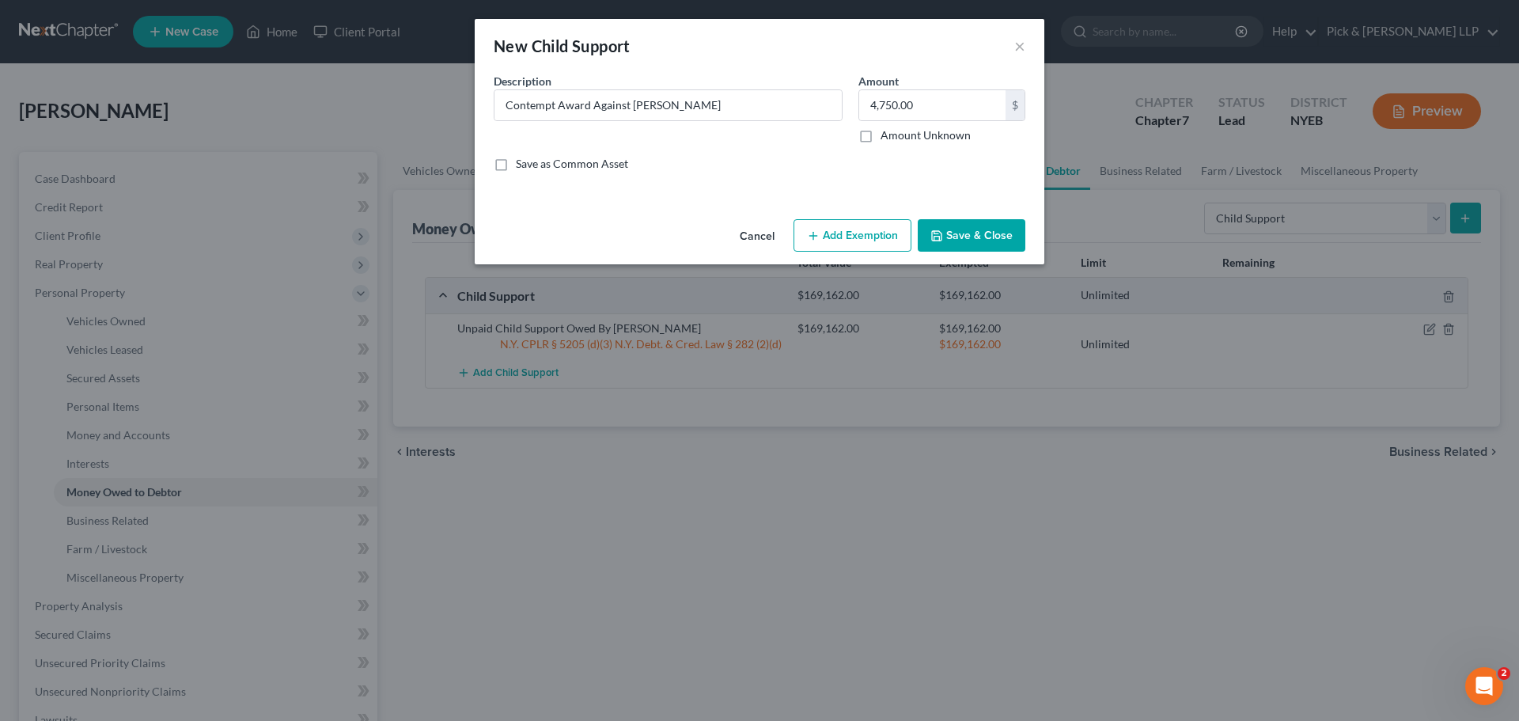
click at [844, 249] on button "Add Exemption" at bounding box center [853, 235] width 118 height 33
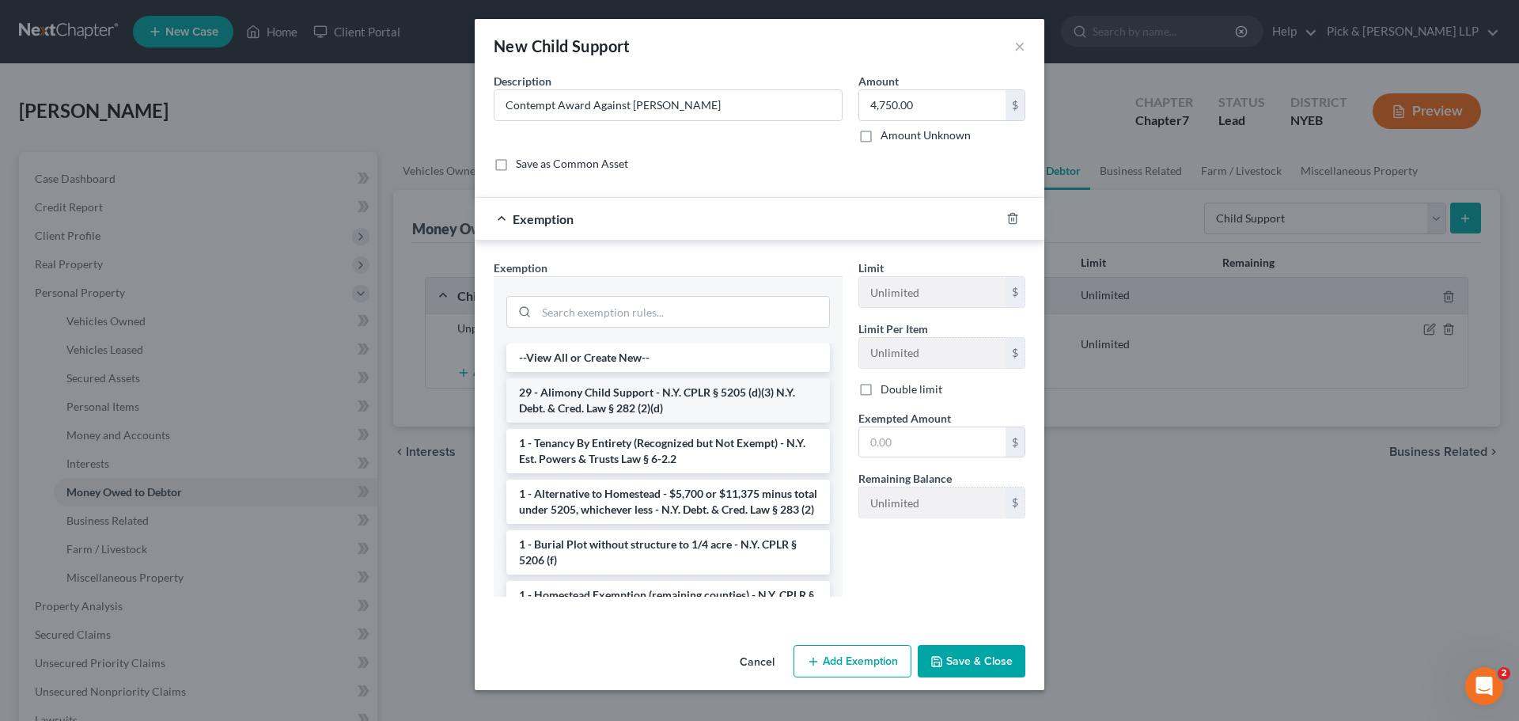
click at [647, 401] on li "29 - Alimony Child Support - N.Y. CPLR § 5205 (d)(3) N.Y. Debt. & Cred. Law § 2…" at bounding box center [668, 400] width 324 height 44
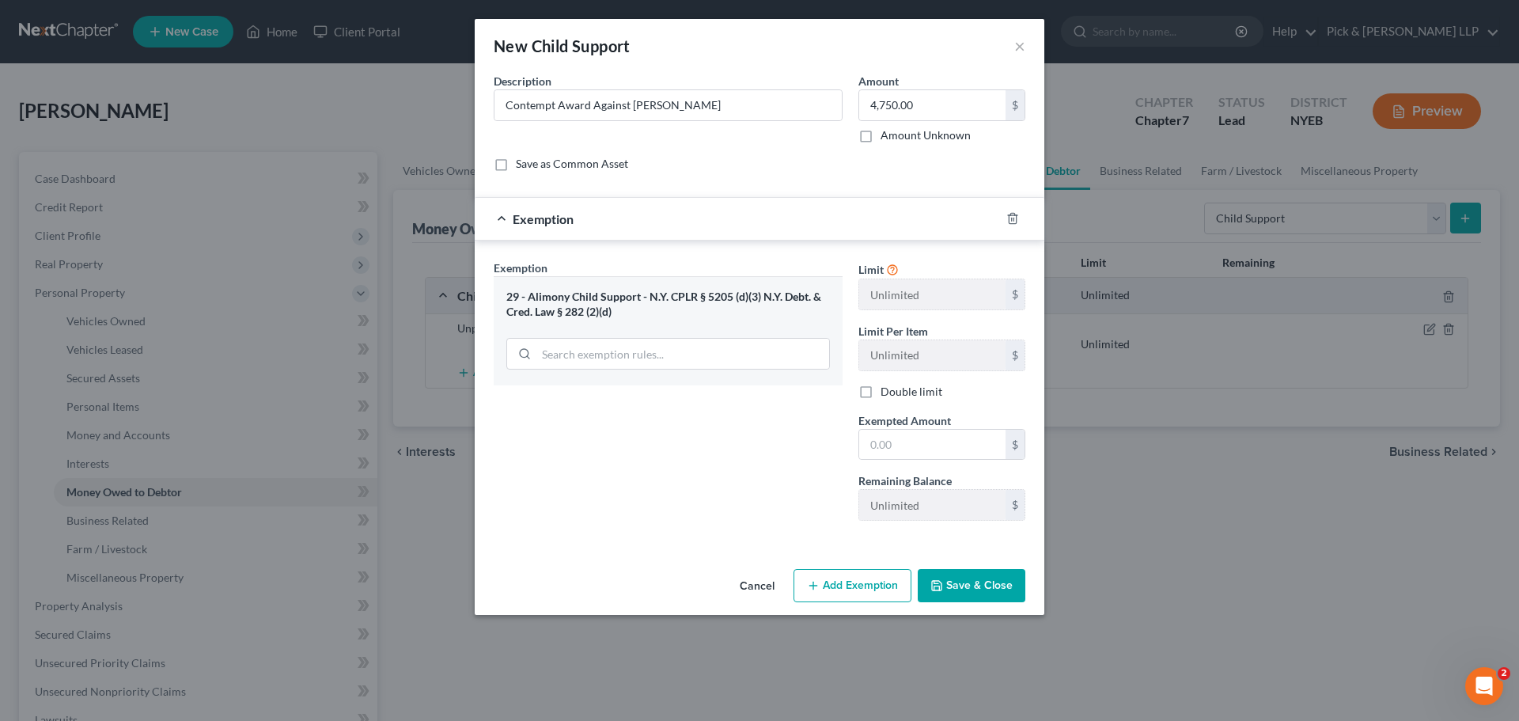
click at [962, 586] on button "Save & Close" at bounding box center [972, 585] width 108 height 33
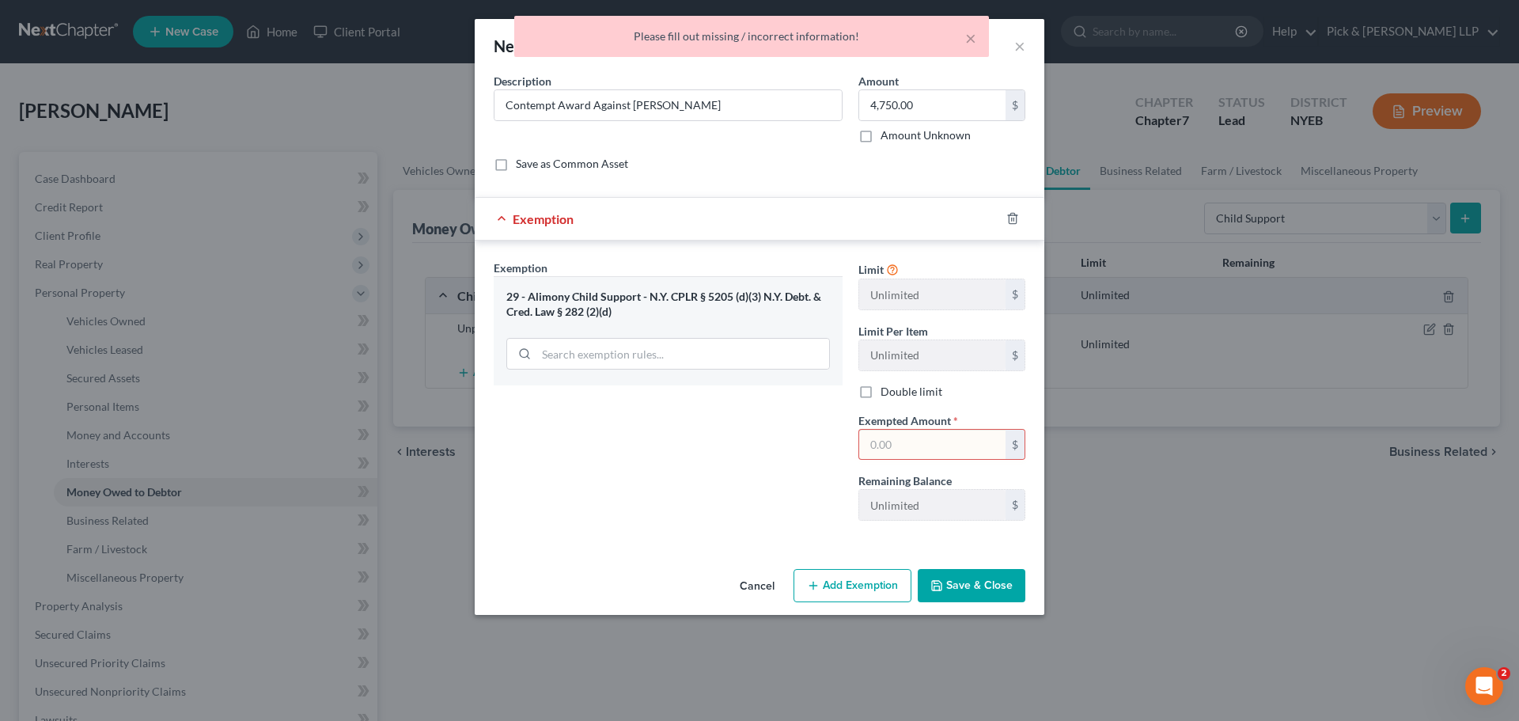
click at [929, 450] on input "text" at bounding box center [932, 445] width 146 height 30
type input "4,750.00"
click at [946, 588] on button "Save & Close" at bounding box center [972, 585] width 108 height 33
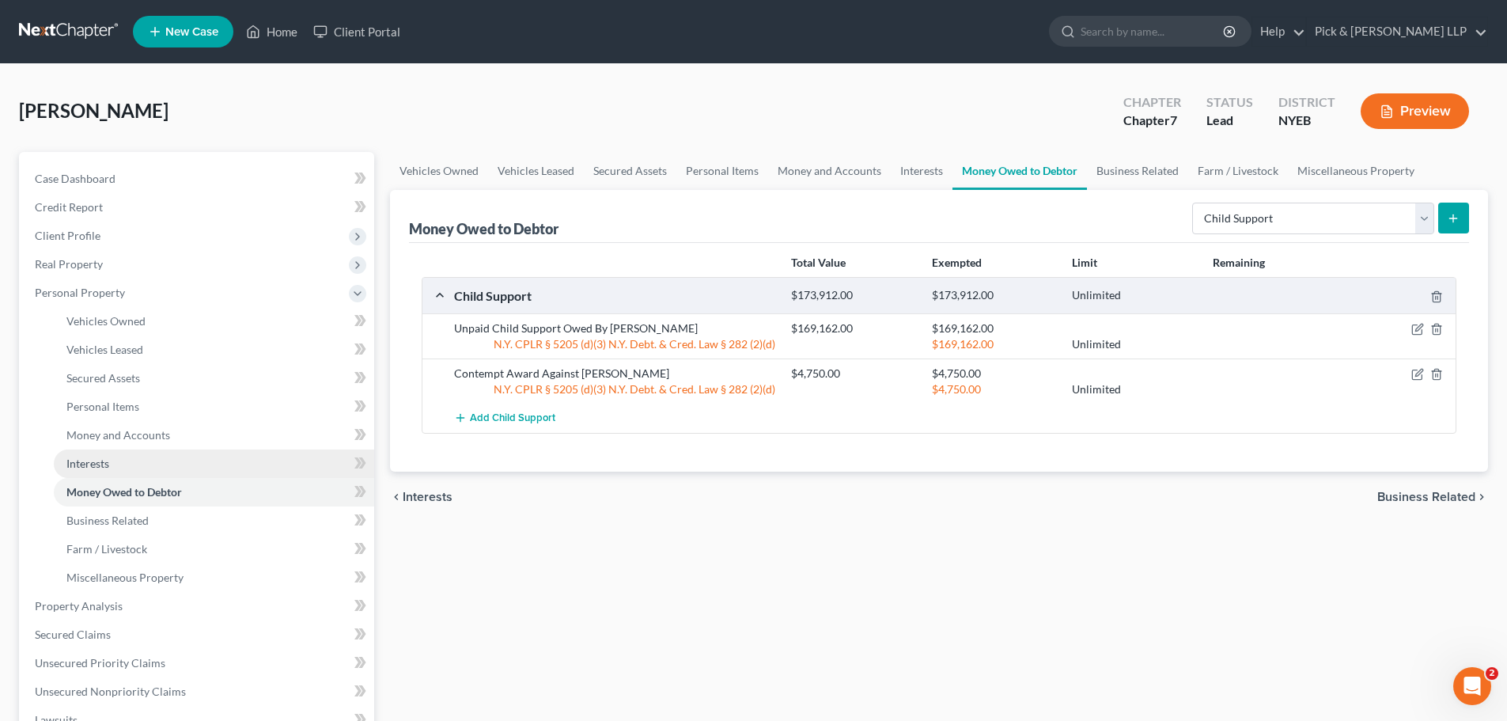
drag, startPoint x: 125, startPoint y: 466, endPoint x: 147, endPoint y: 457, distance: 24.1
click at [125, 466] on link "Interests" at bounding box center [214, 463] width 320 height 28
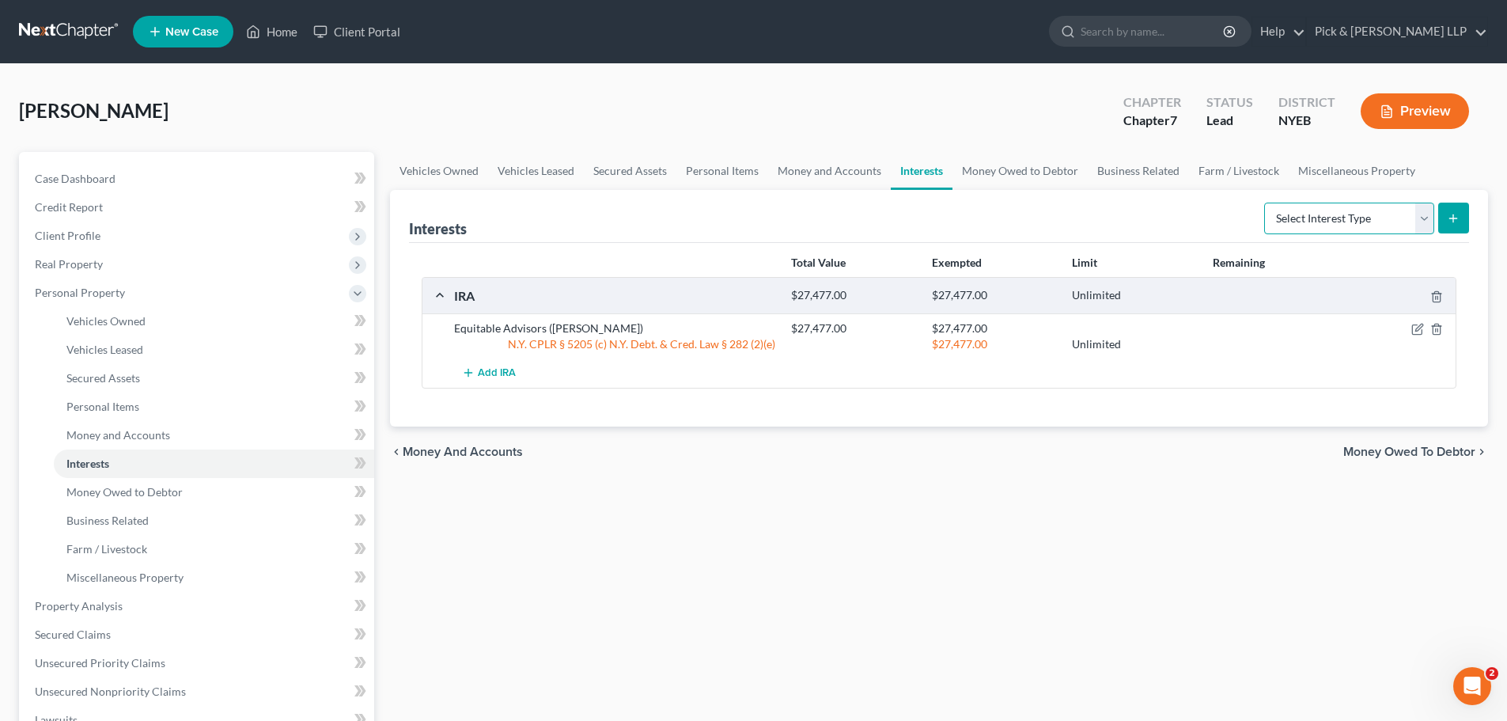
click at [1415, 214] on select "Select Interest Type 401K Annuity Bond Education IRA Government Bond Government…" at bounding box center [1350, 219] width 170 height 32
select select "whole_life_insurance"
click at [1266, 203] on select "Select Interest Type 401K Annuity Bond Education IRA Government Bond Government…" at bounding box center [1350, 219] width 170 height 32
click at [1457, 221] on icon "submit" at bounding box center [1453, 218] width 13 height 13
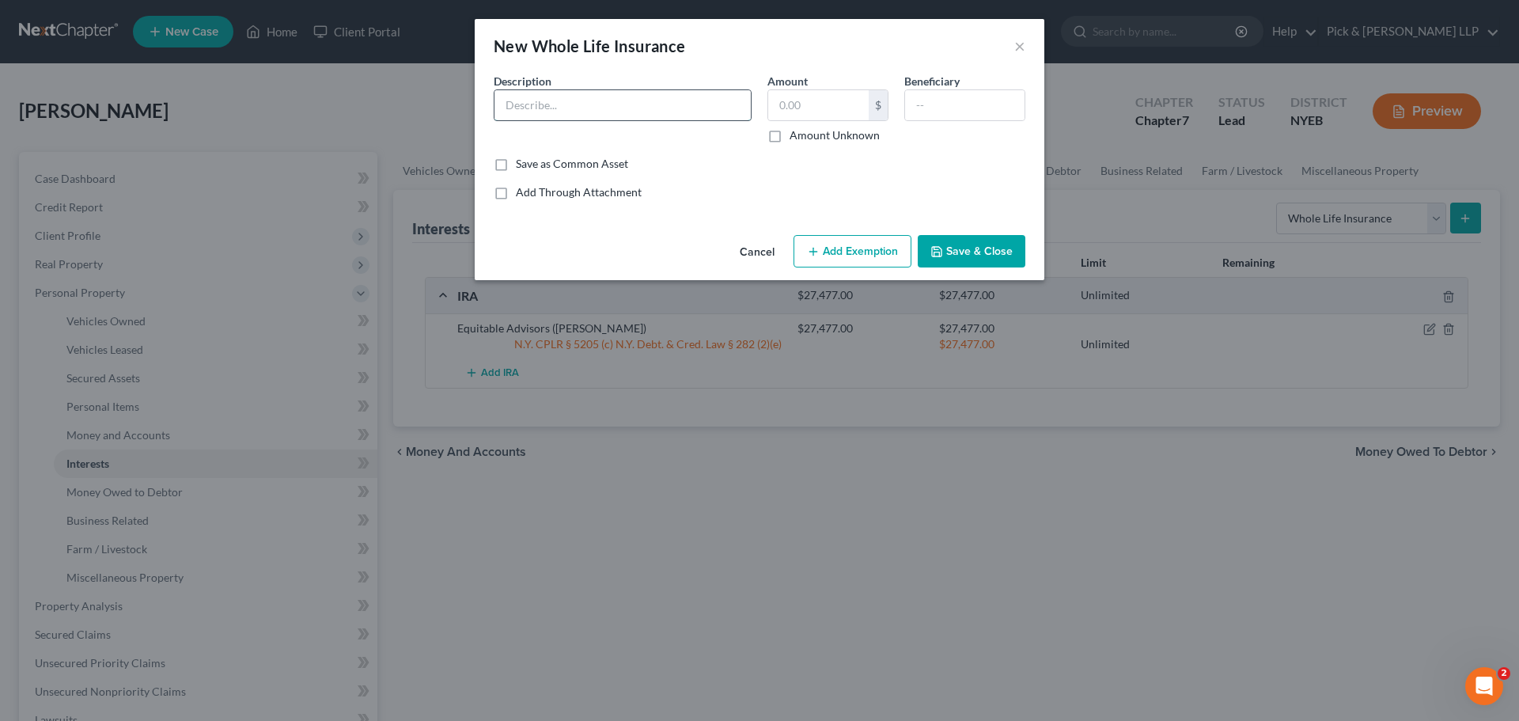
click at [558, 107] on input "text" at bounding box center [623, 105] width 256 height 30
type input "Equitable Life (Whole Life)"
type input "0.00"
click at [849, 252] on button "Add Exemption" at bounding box center [853, 251] width 118 height 33
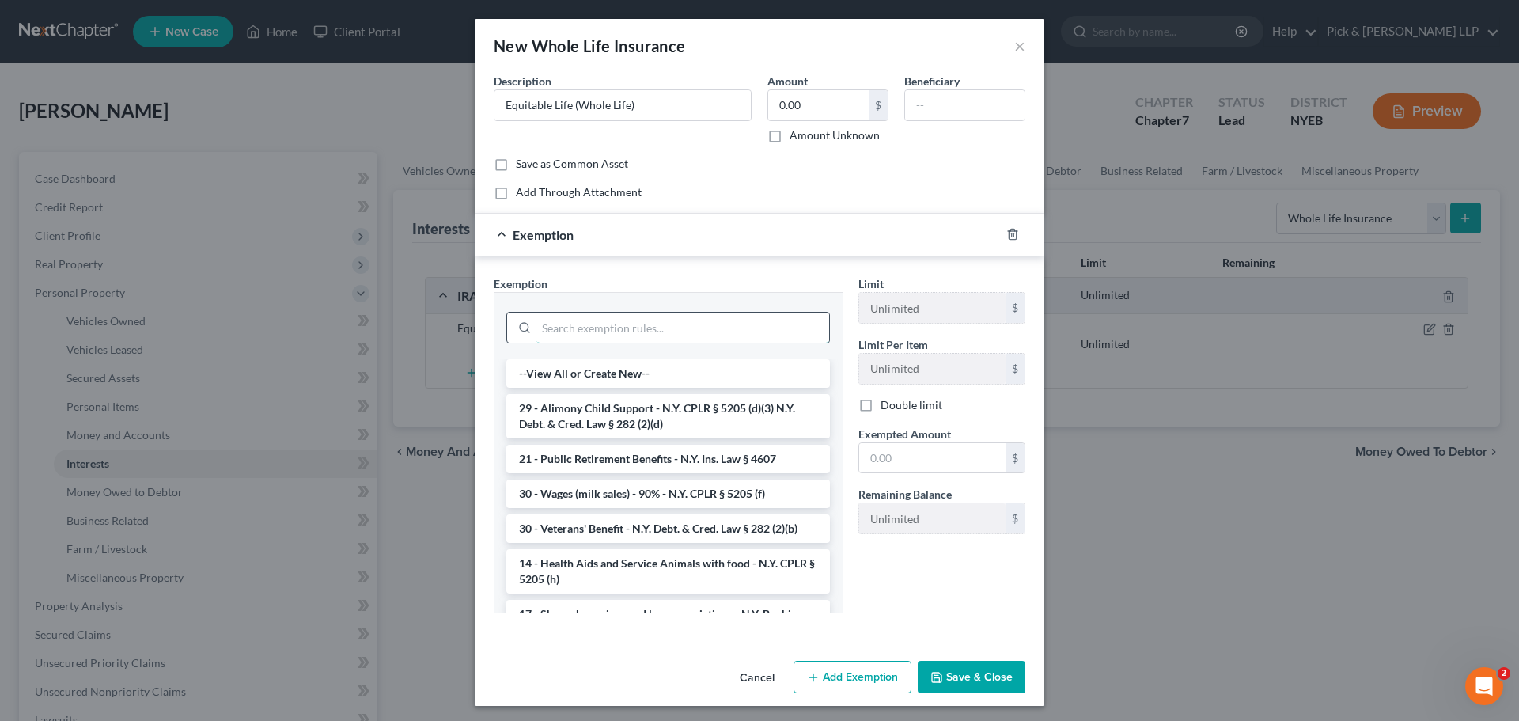
click at [684, 326] on input "search" at bounding box center [683, 328] width 293 height 30
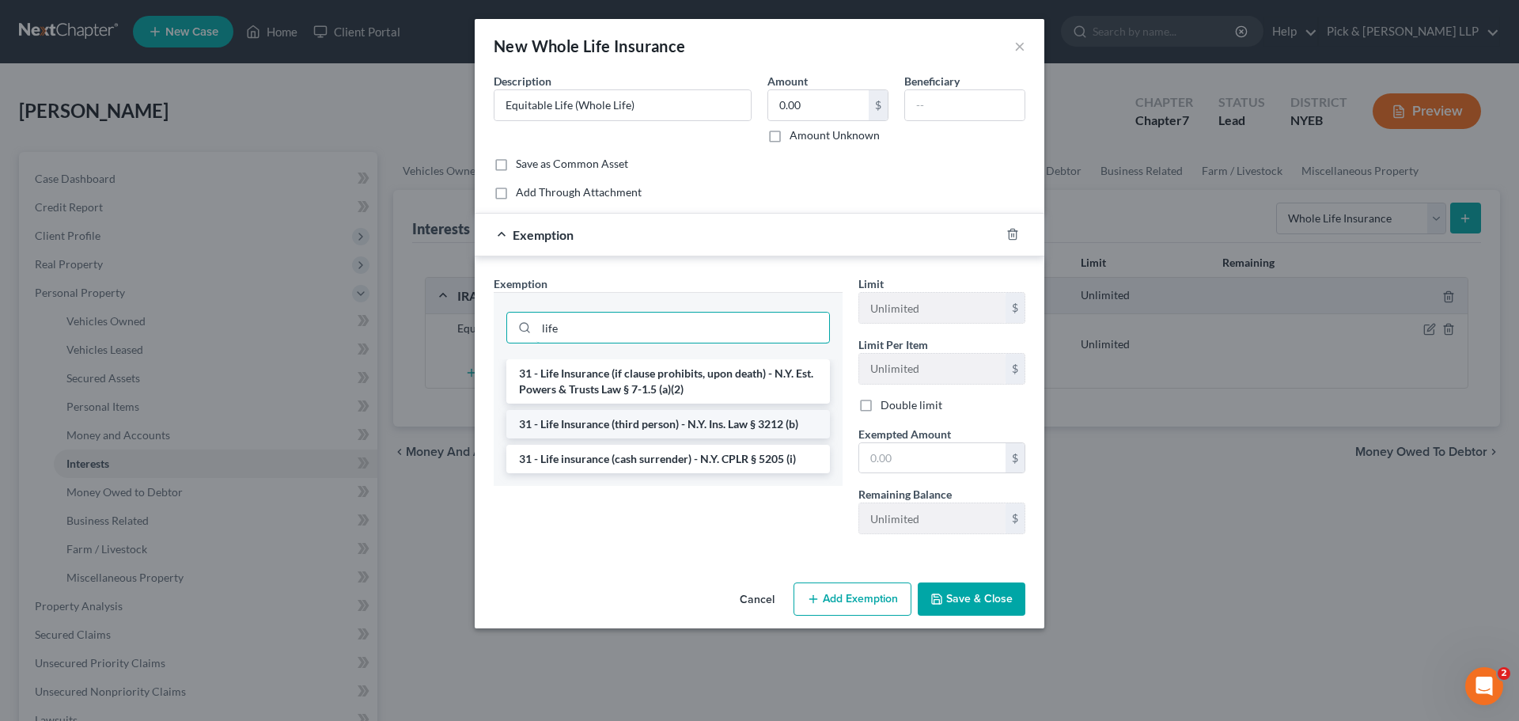
type input "life"
click at [737, 430] on li "31 - Life Insurance (third person) - N.Y. Ins. Law § 3212 (b)" at bounding box center [668, 424] width 324 height 28
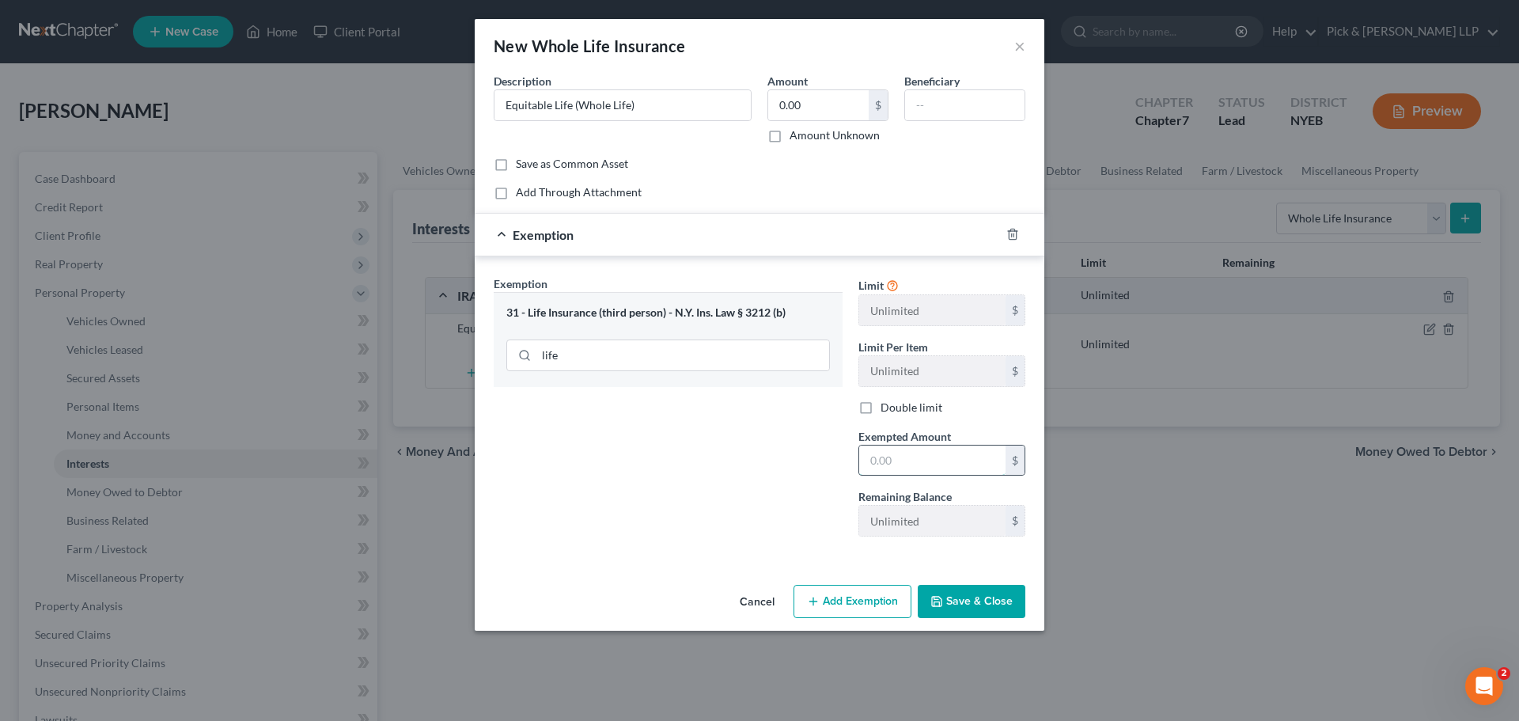
click at [921, 466] on input "text" at bounding box center [932, 461] width 146 height 30
type input "0.0"
click at [956, 609] on button "Save & Close" at bounding box center [972, 601] width 108 height 33
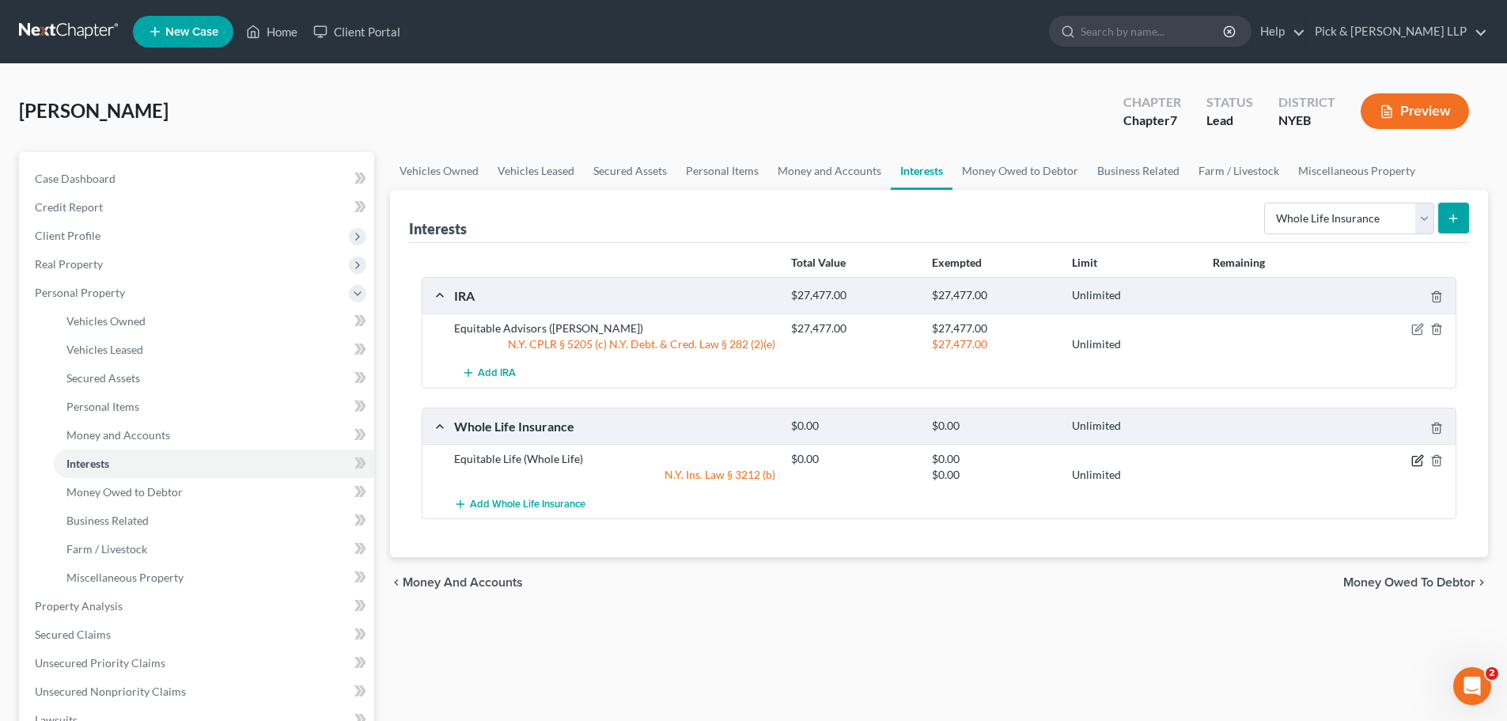
click at [1420, 455] on icon "button" at bounding box center [1418, 460] width 13 height 13
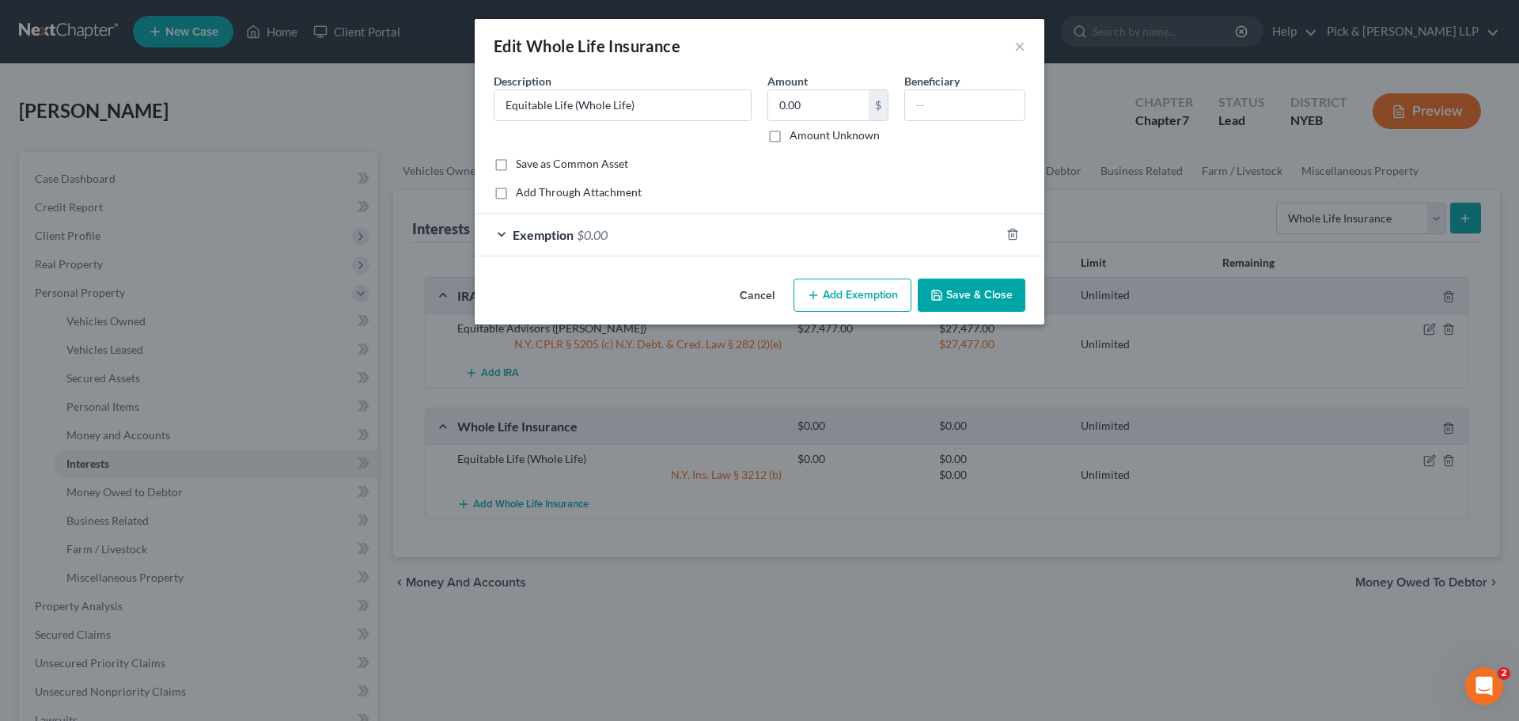
click at [857, 296] on button "Add Exemption" at bounding box center [853, 295] width 118 height 33
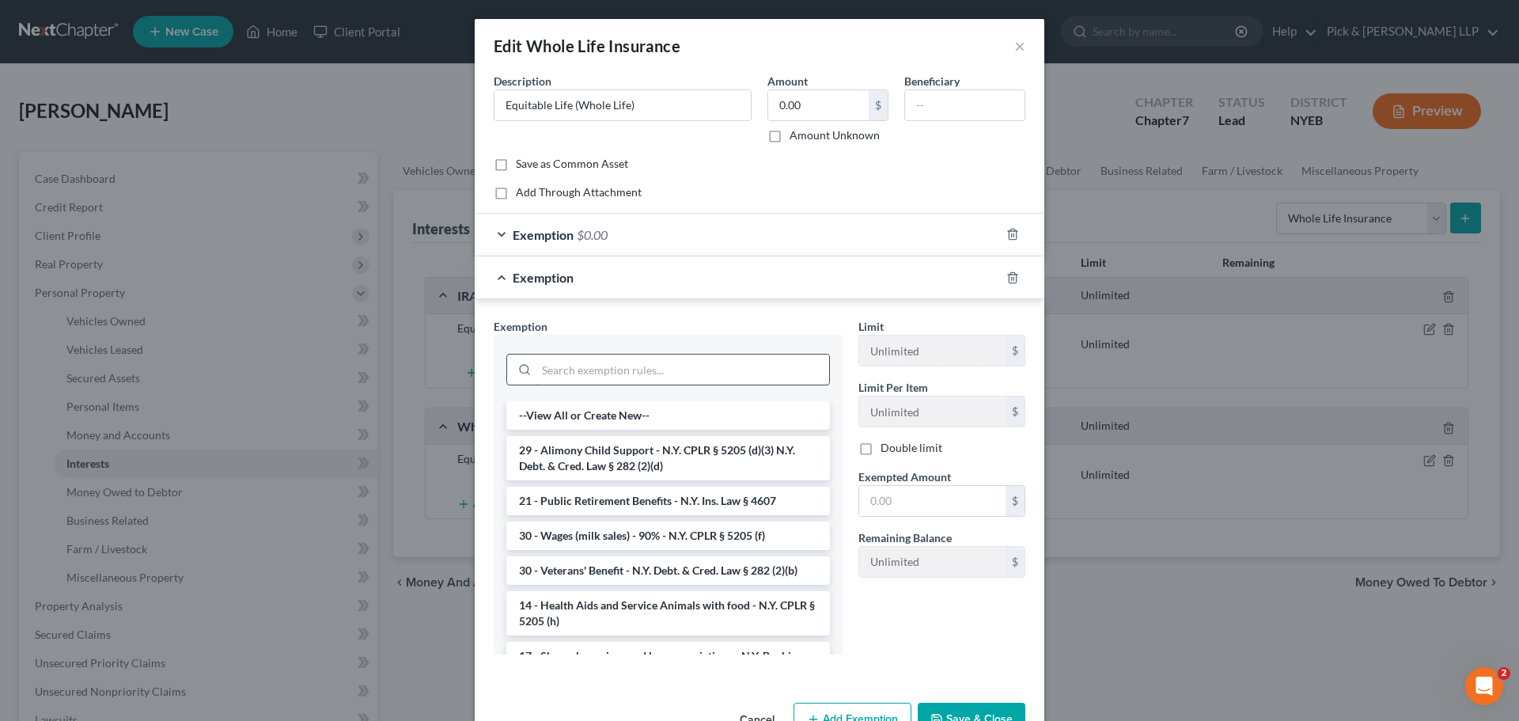
click at [711, 372] on input "search" at bounding box center [683, 370] width 293 height 30
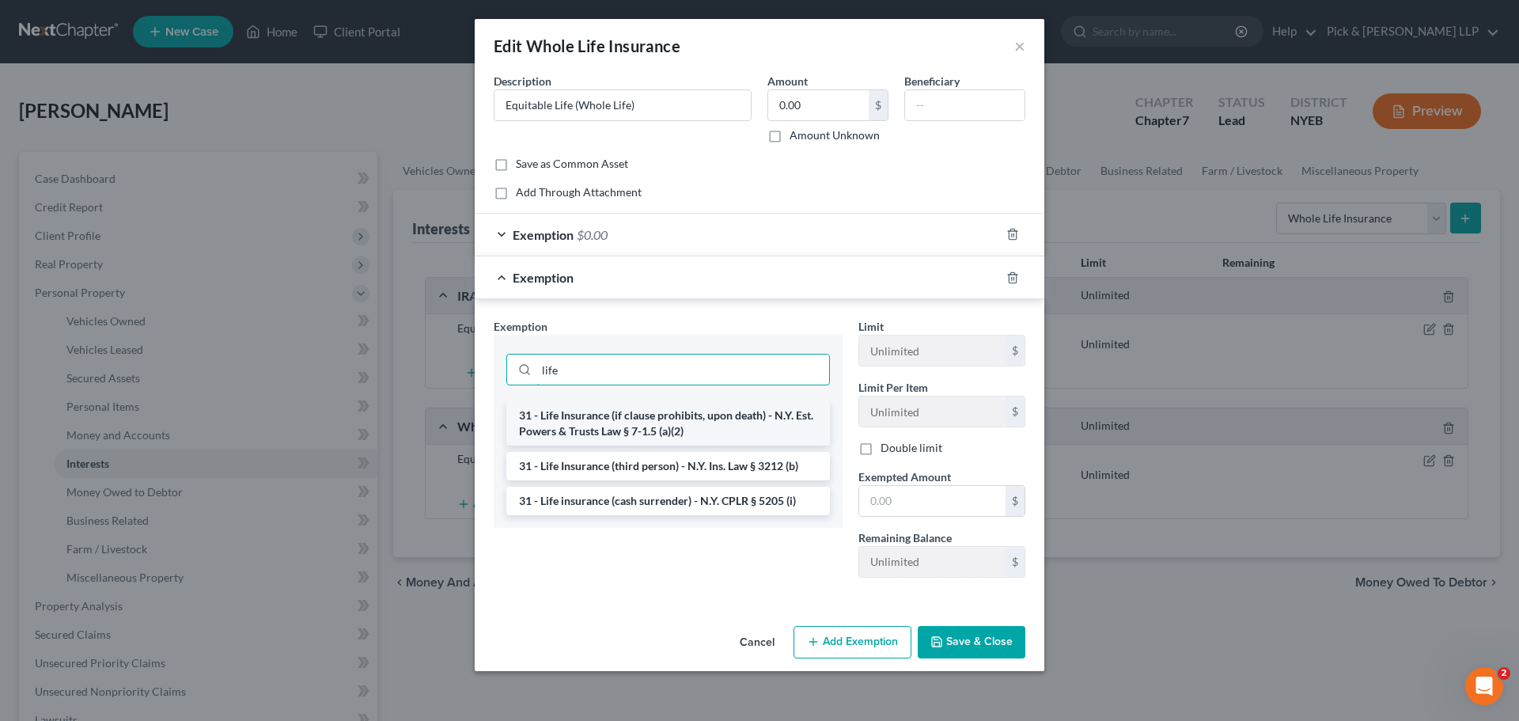
type input "life"
click at [697, 436] on li "31 - Life Insurance (if clause prohibits, upon death) - N.Y. Est. Powers & Trus…" at bounding box center [668, 423] width 324 height 44
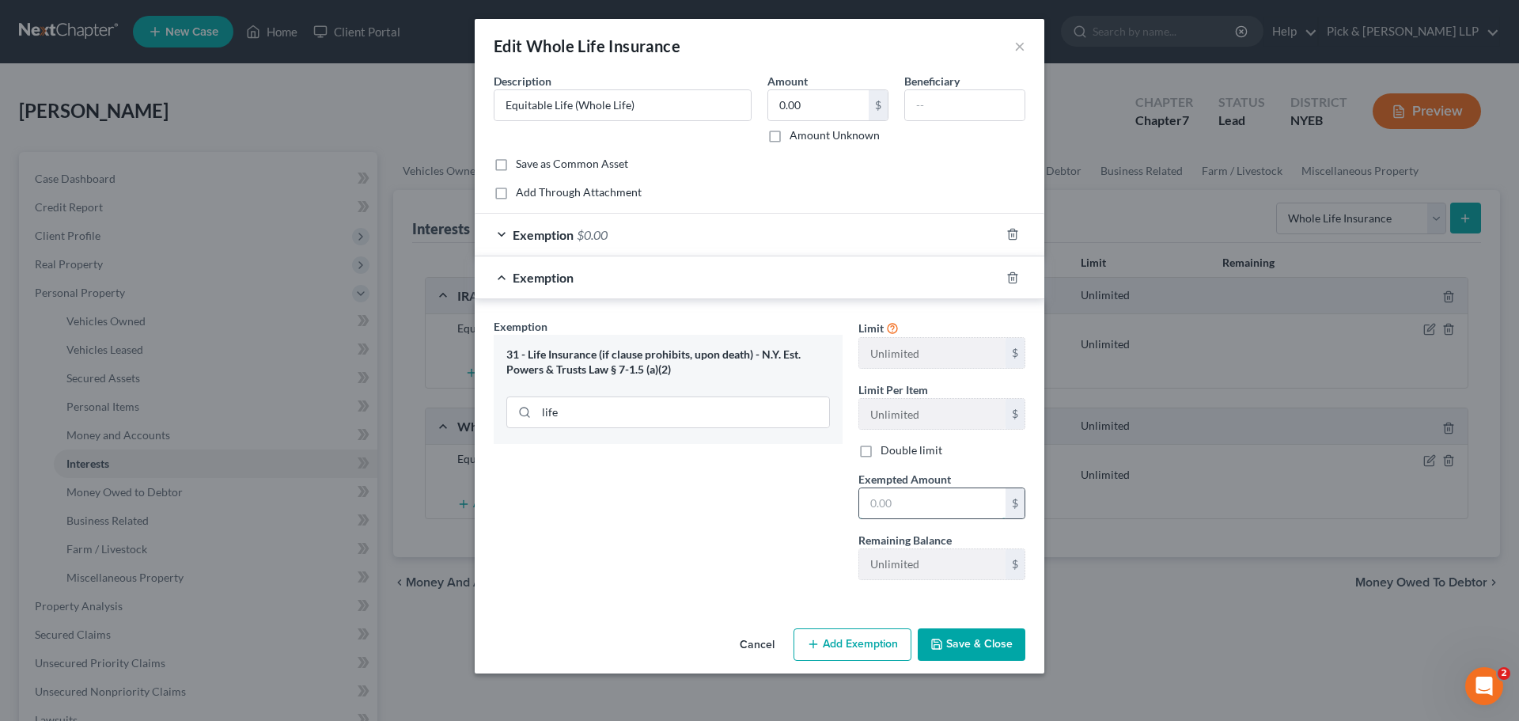
click at [881, 499] on input "text" at bounding box center [932, 503] width 146 height 30
type input "0.00"
click at [855, 635] on button "Add Exemption" at bounding box center [853, 644] width 118 height 33
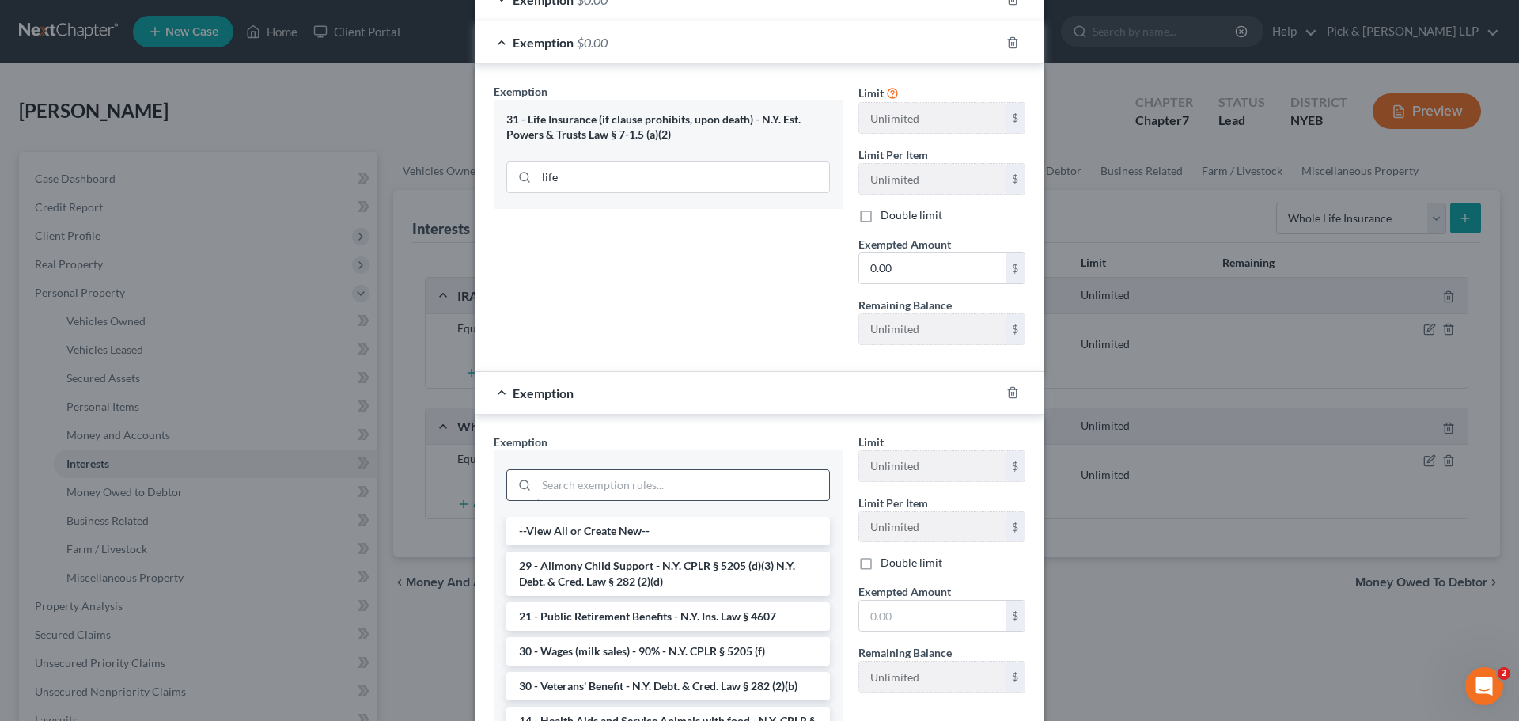
scroll to position [237, 0]
click at [590, 479] on input "search" at bounding box center [683, 483] width 293 height 30
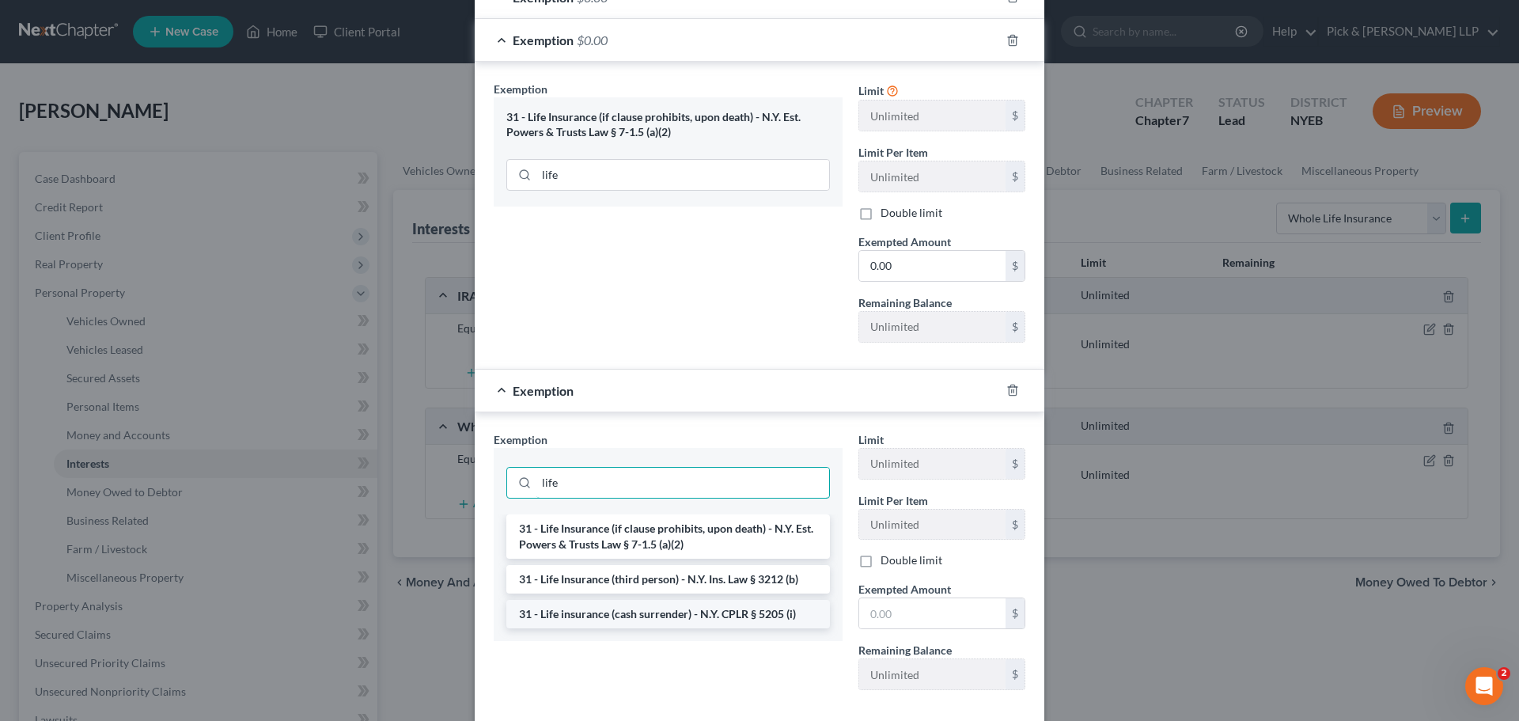
type input "life"
click at [653, 609] on li "31 - Life insurance (cash surrender) - N.Y. CPLR § 5205 (i)" at bounding box center [668, 614] width 324 height 28
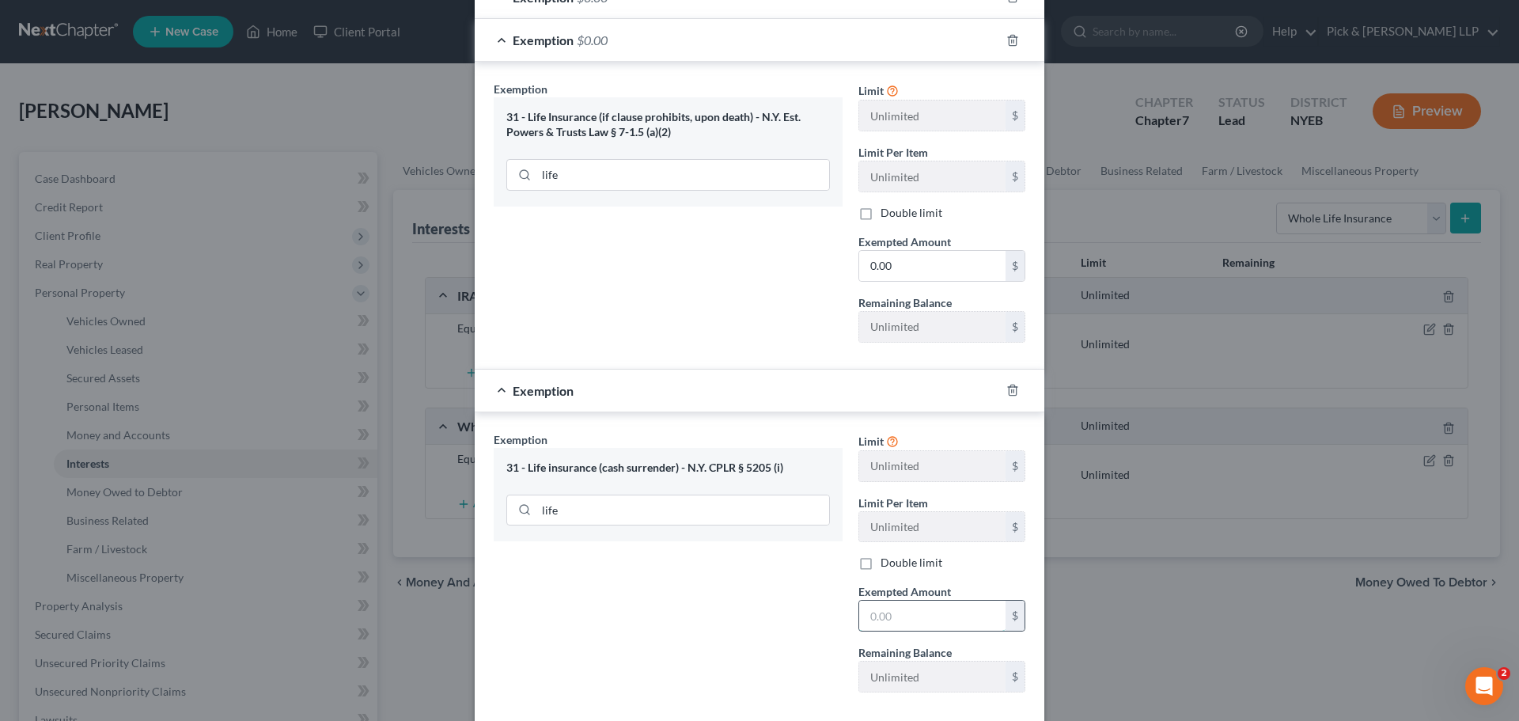
click at [923, 620] on input "text" at bounding box center [932, 616] width 146 height 30
type input "0.00"
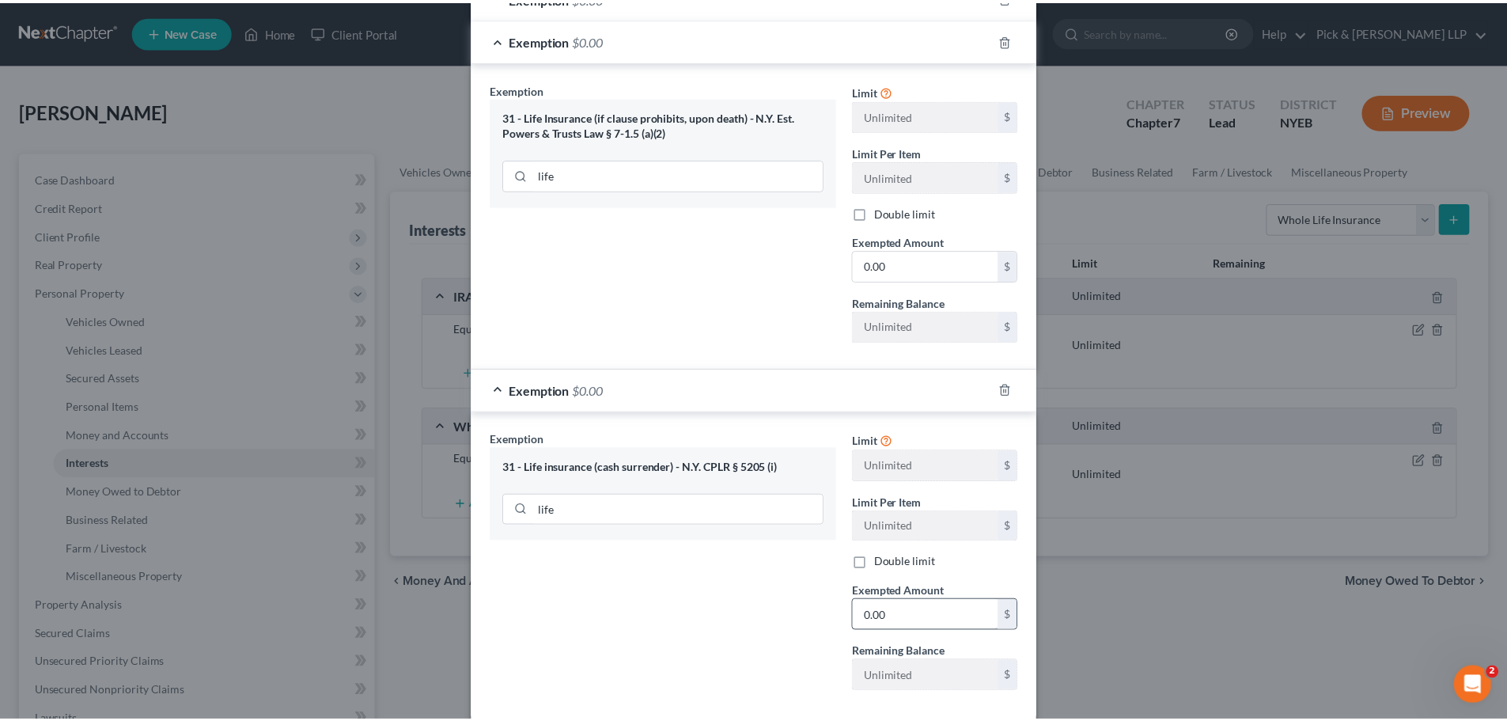
scroll to position [322, 0]
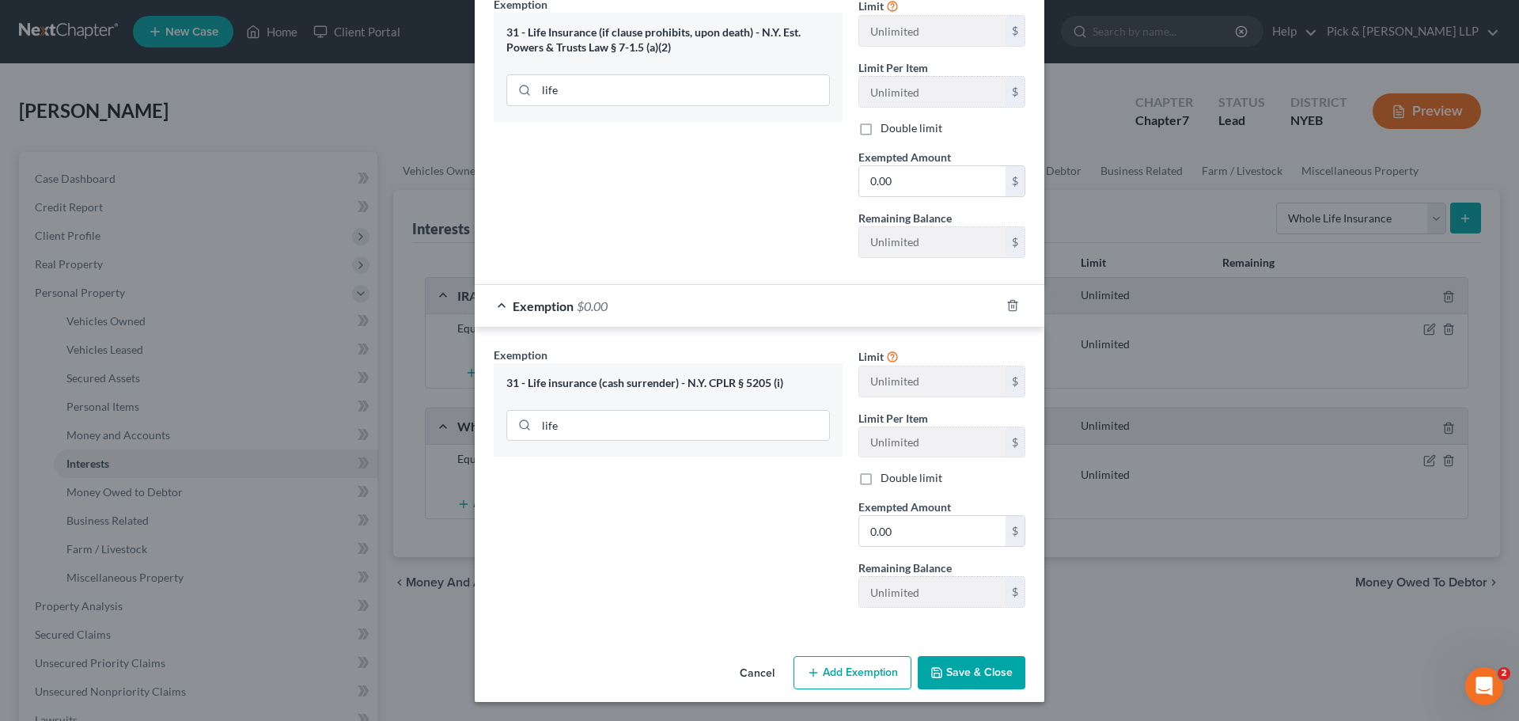
click at [957, 670] on button "Save & Close" at bounding box center [972, 672] width 108 height 33
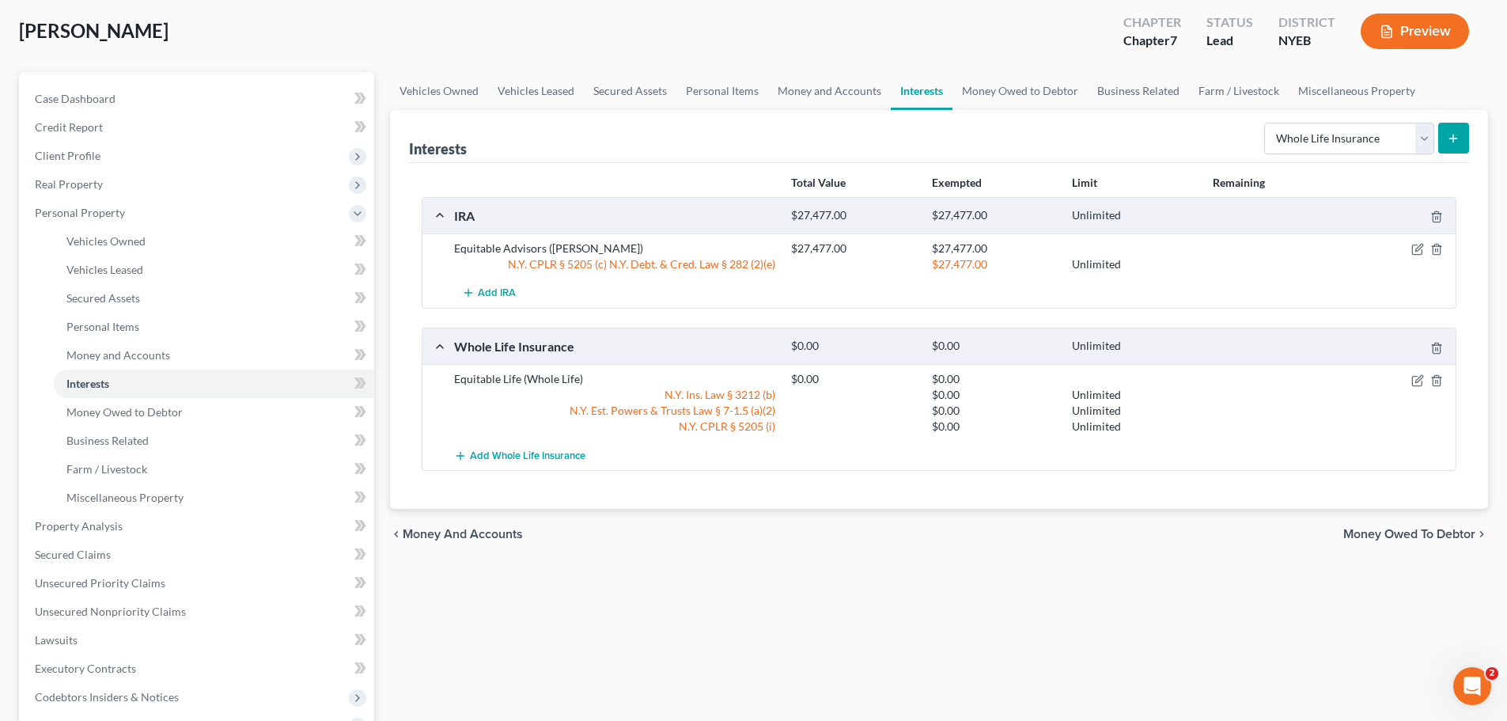
scroll to position [237, 0]
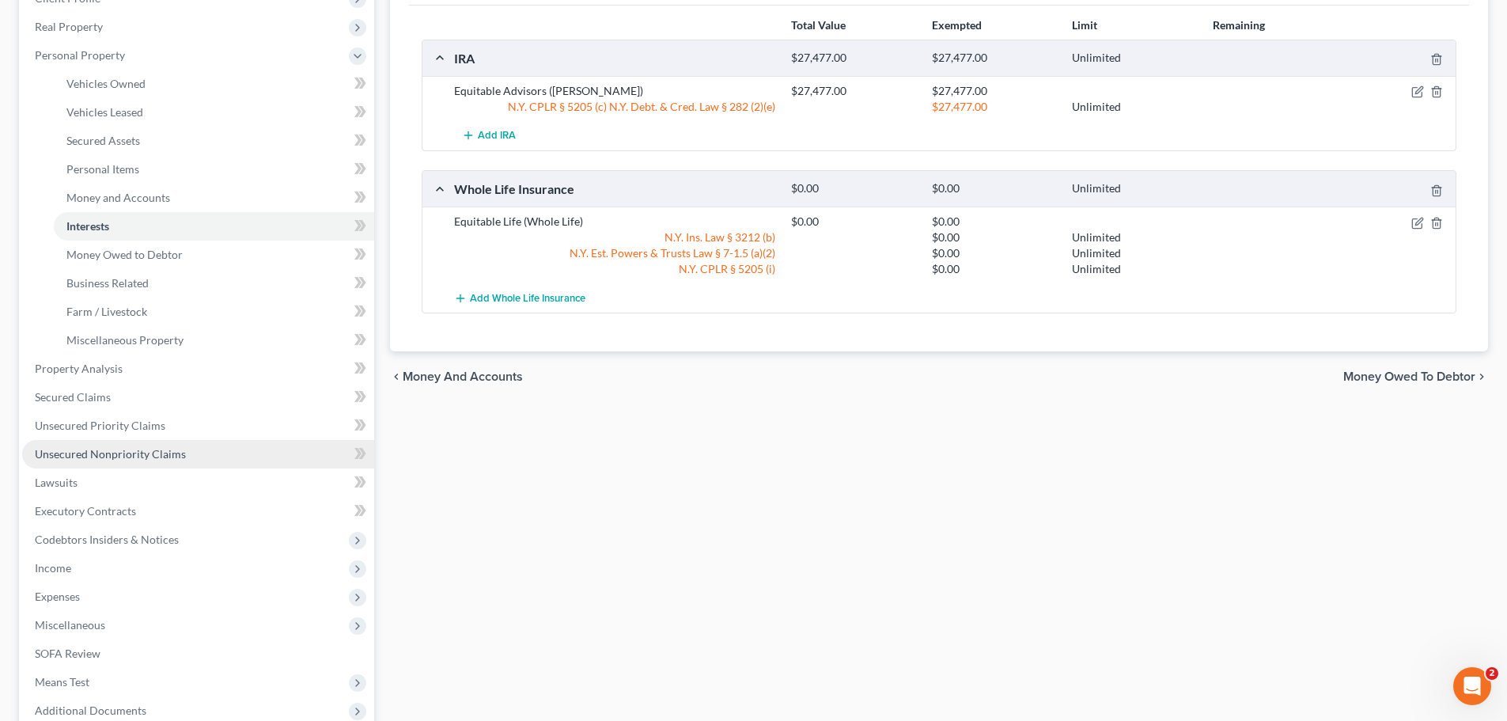
click at [93, 459] on span "Unsecured Nonpriority Claims" at bounding box center [110, 453] width 151 height 13
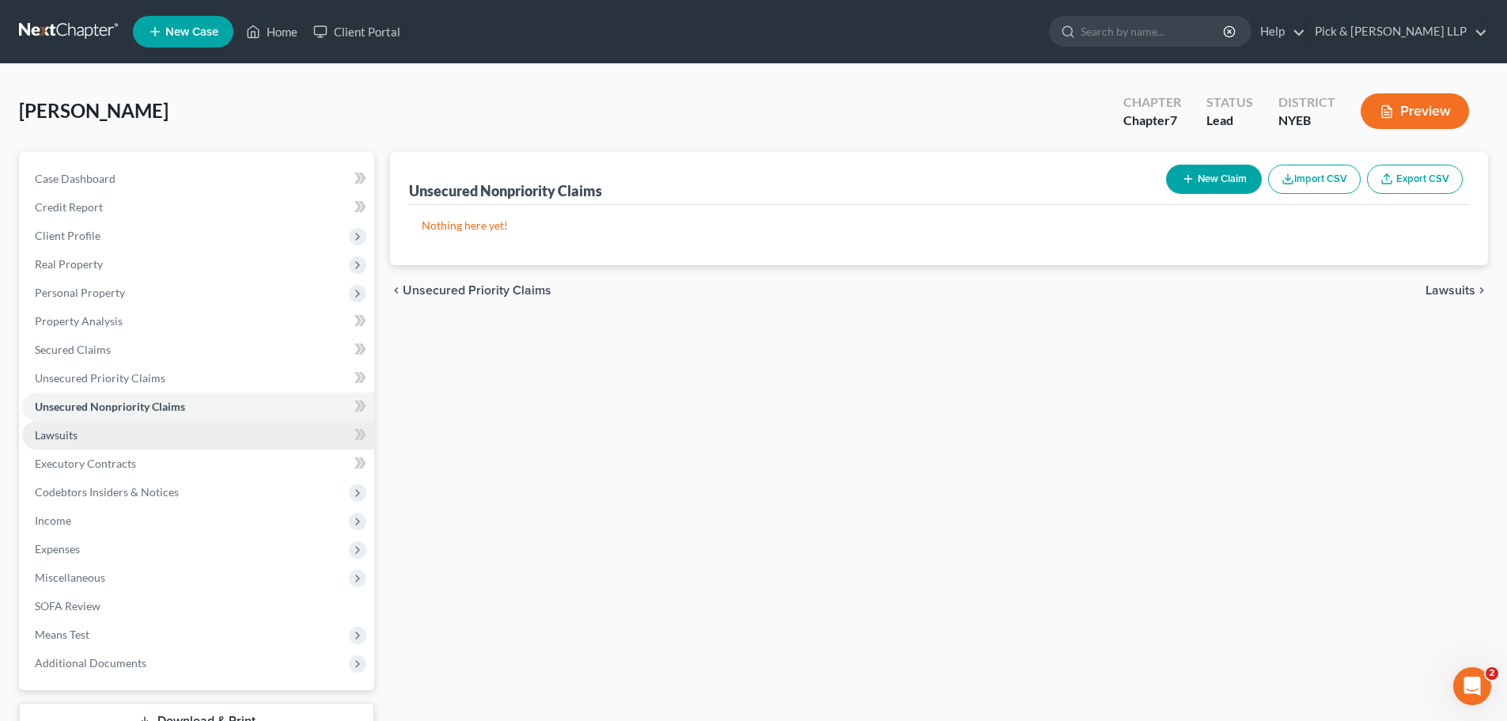
click at [103, 434] on link "Lawsuits" at bounding box center [198, 435] width 352 height 28
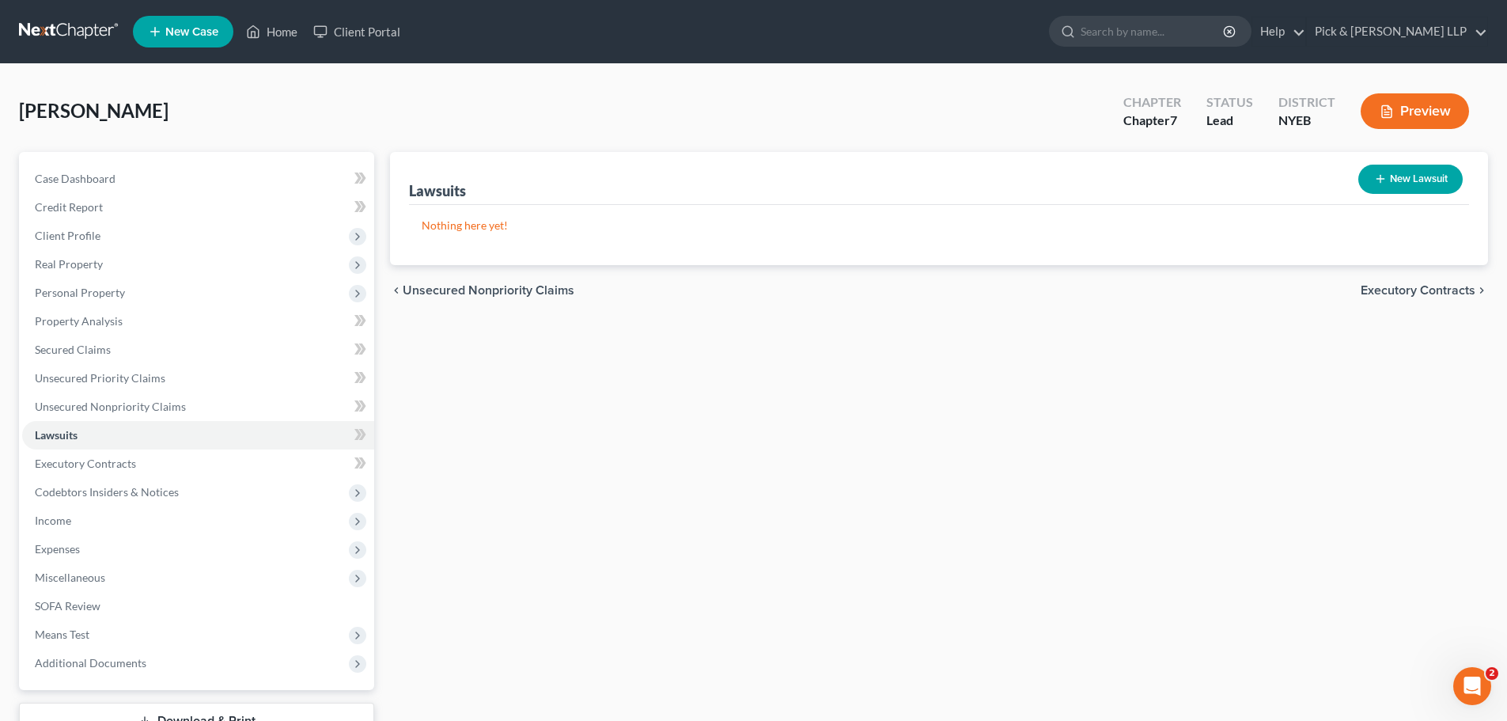
click at [1413, 173] on button "New Lawsuit" at bounding box center [1411, 179] width 104 height 29
select select "0"
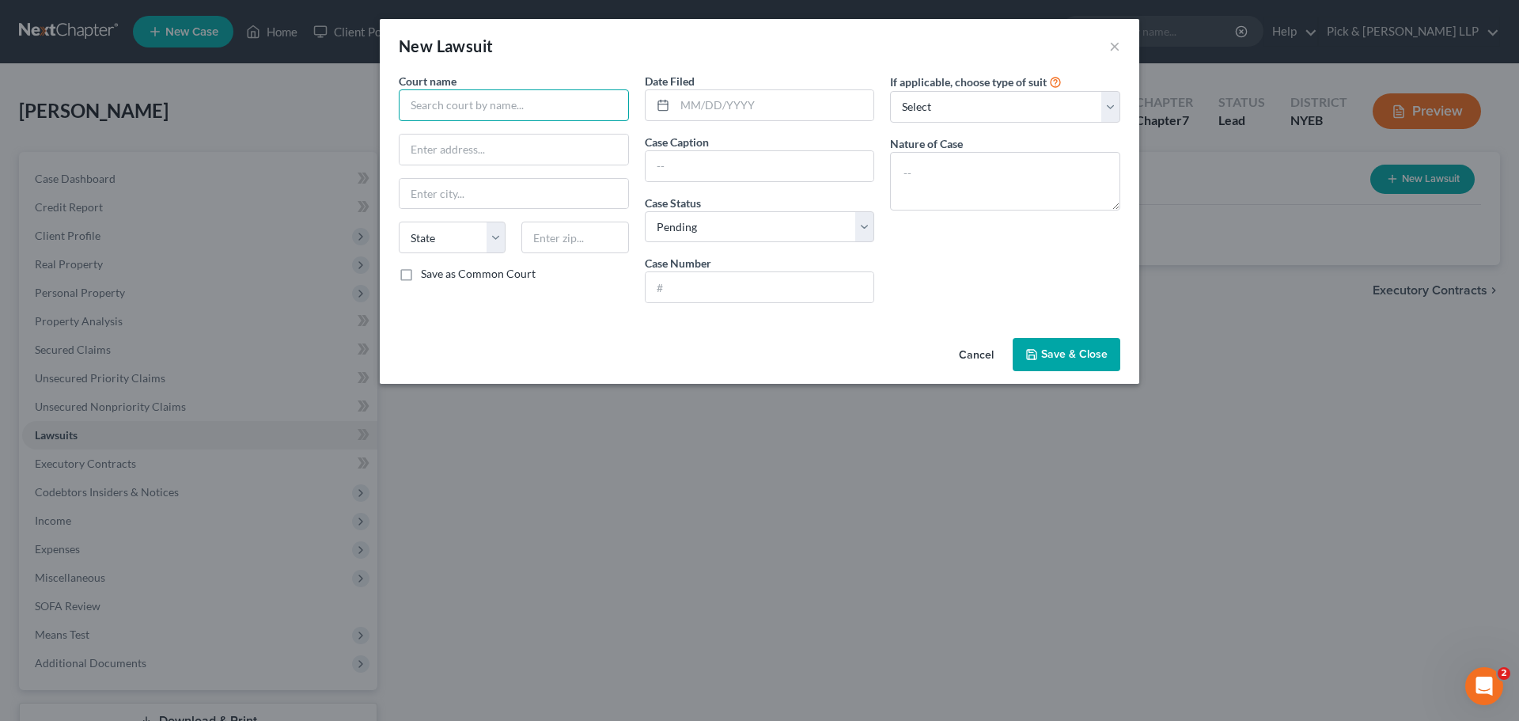
click at [516, 114] on input "text" at bounding box center [514, 105] width 230 height 32
type input "Supreme Court of the State of [US_STATE]"
type input "[GEOGRAPHIC_DATA]"
click at [700, 106] on input "text" at bounding box center [774, 105] width 199 height 30
type input "[DATE]"
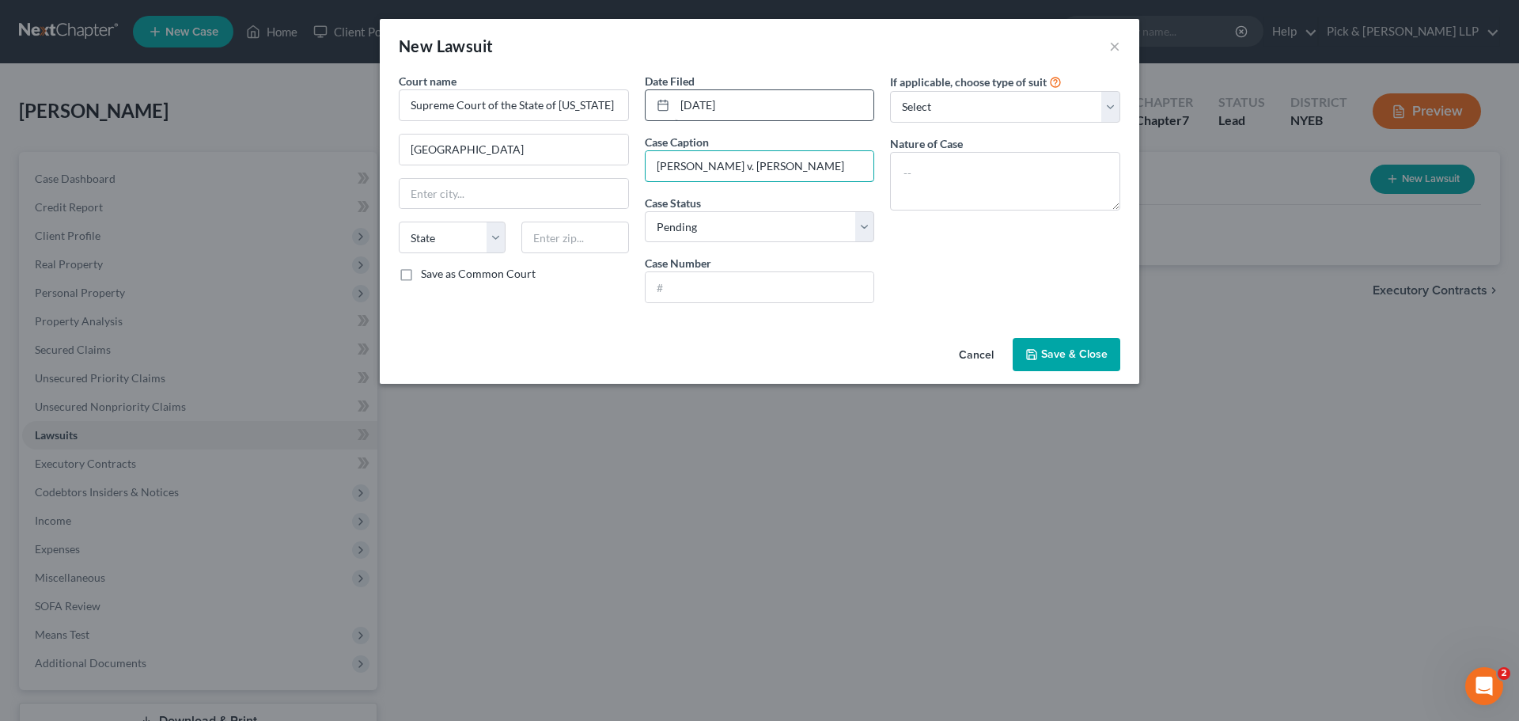
type input "[PERSON_NAME] v. [PERSON_NAME]"
type input "51309/2016"
type textarea "m"
type textarea "Matrimonial"
click at [1062, 346] on button "Save & Close" at bounding box center [1067, 354] width 108 height 33
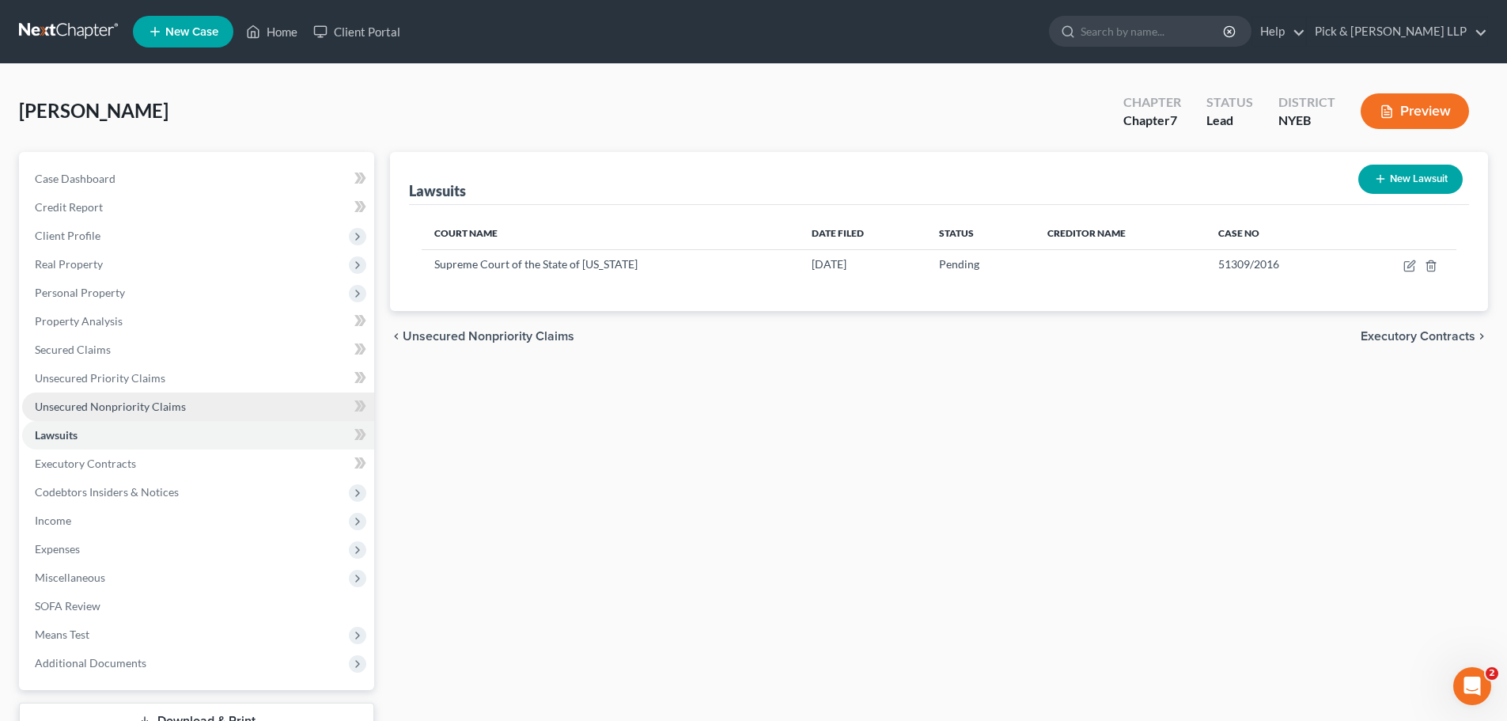
click at [108, 412] on span "Unsecured Nonpriority Claims" at bounding box center [110, 406] width 151 height 13
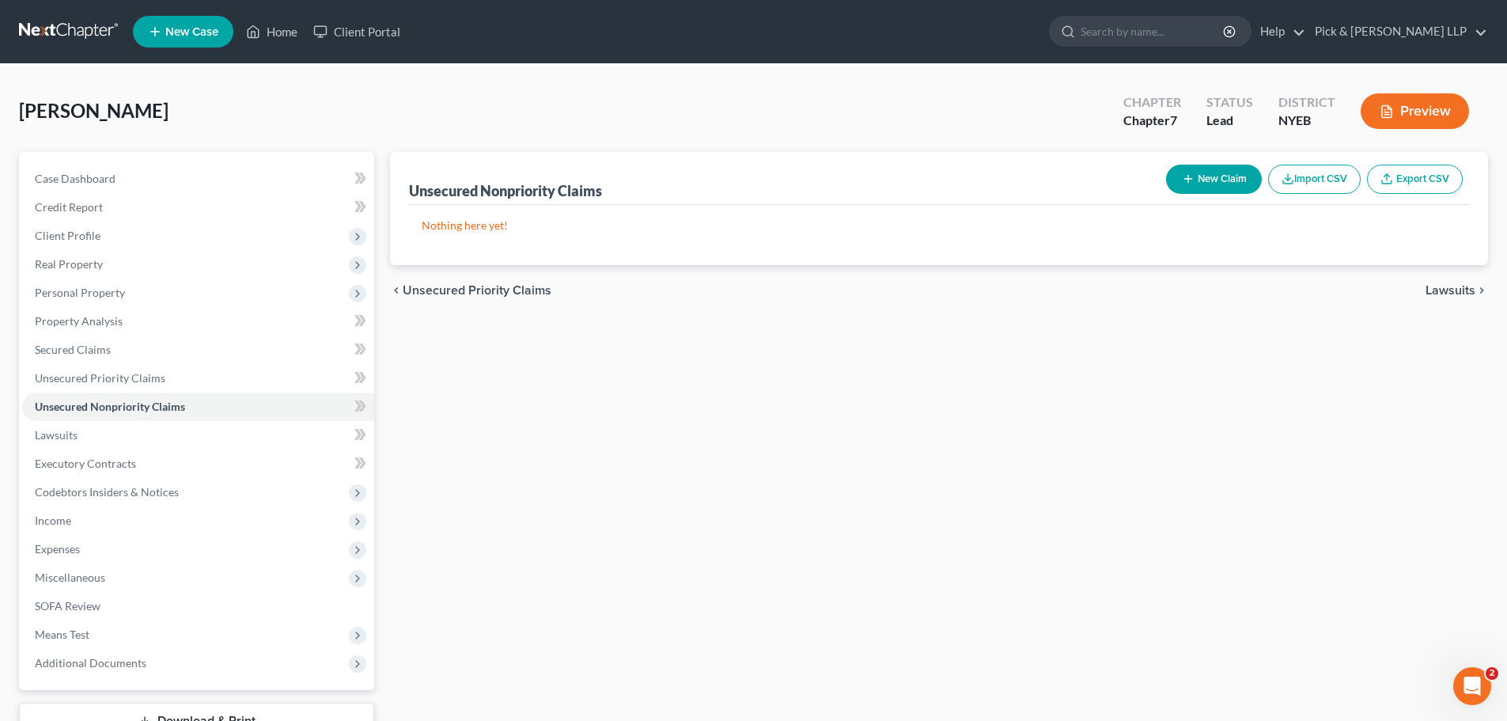
click at [1224, 178] on button "New Claim" at bounding box center [1214, 179] width 96 height 29
select select "0"
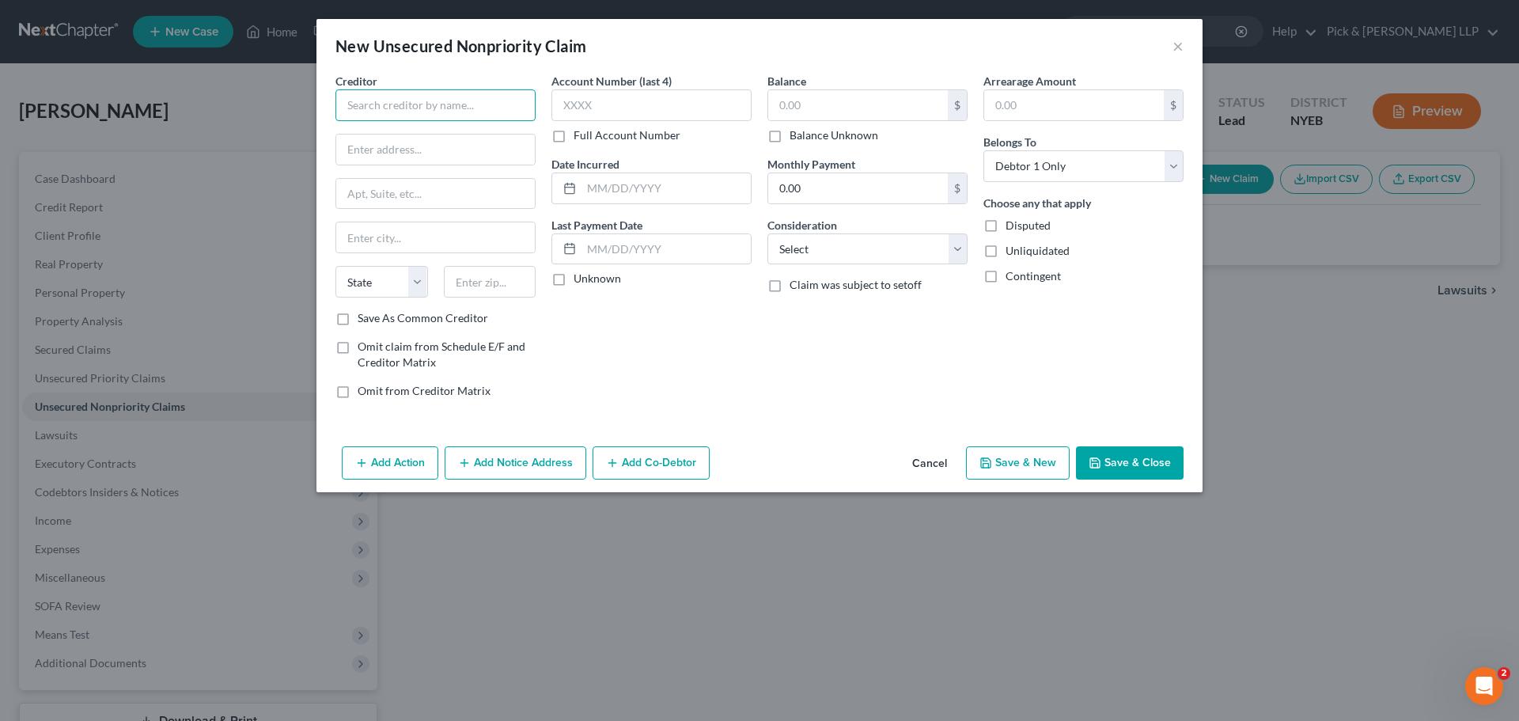
click at [396, 112] on input "text" at bounding box center [436, 105] width 200 height 32
type input "[PERSON_NAME], Esq."
click at [448, 146] on input "c/o Warner & Scheurenan" at bounding box center [435, 150] width 199 height 30
click at [443, 154] on input "c/o Warner & Scheureman" at bounding box center [435, 150] width 199 height 30
drag, startPoint x: 442, startPoint y: 154, endPoint x: 468, endPoint y: 149, distance: 26.7
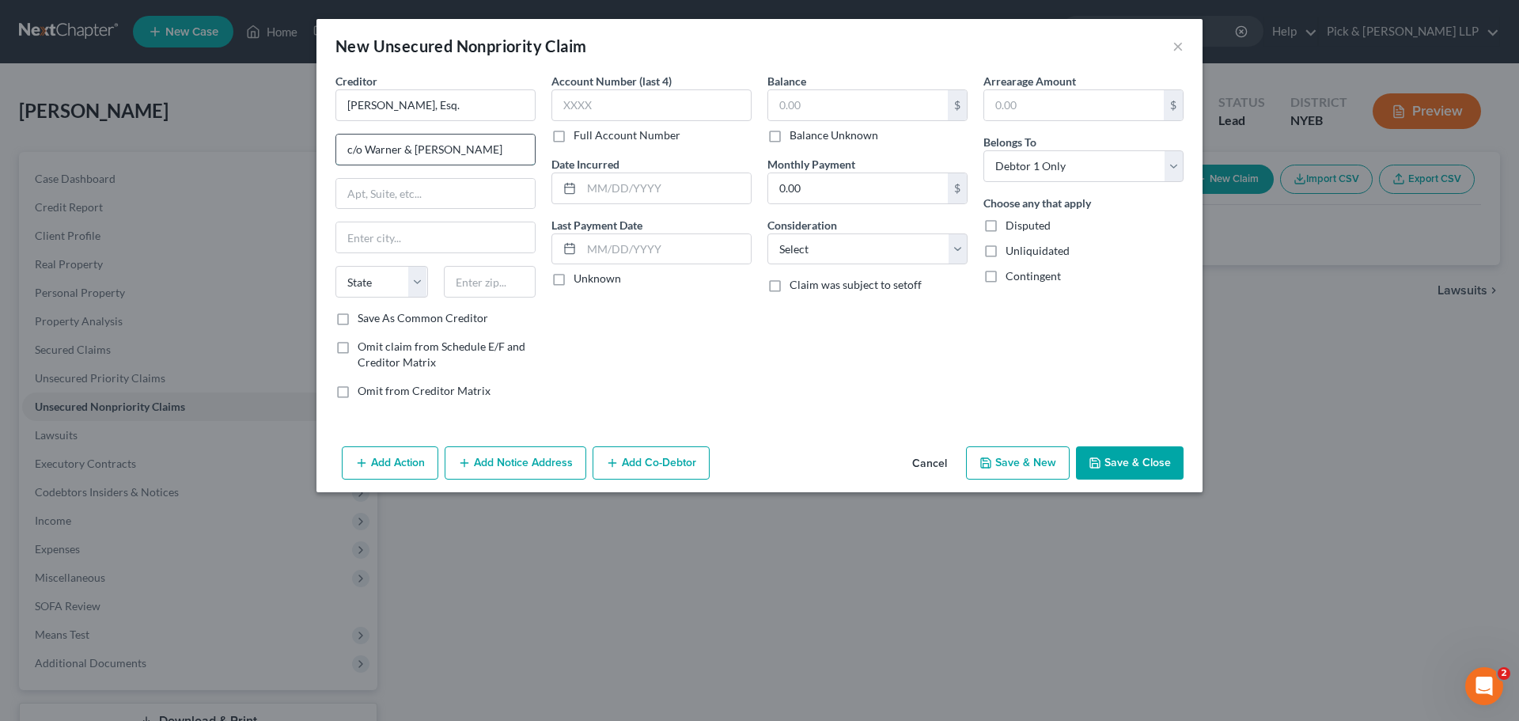
click at [443, 154] on input "c/o Warner & Scheuerman" at bounding box center [435, 150] width 199 height 30
type input "c/o Warner & Scheuerman"
type input "6 West 18th Street, 10th Floor"
type input "10011"
type input "New York"
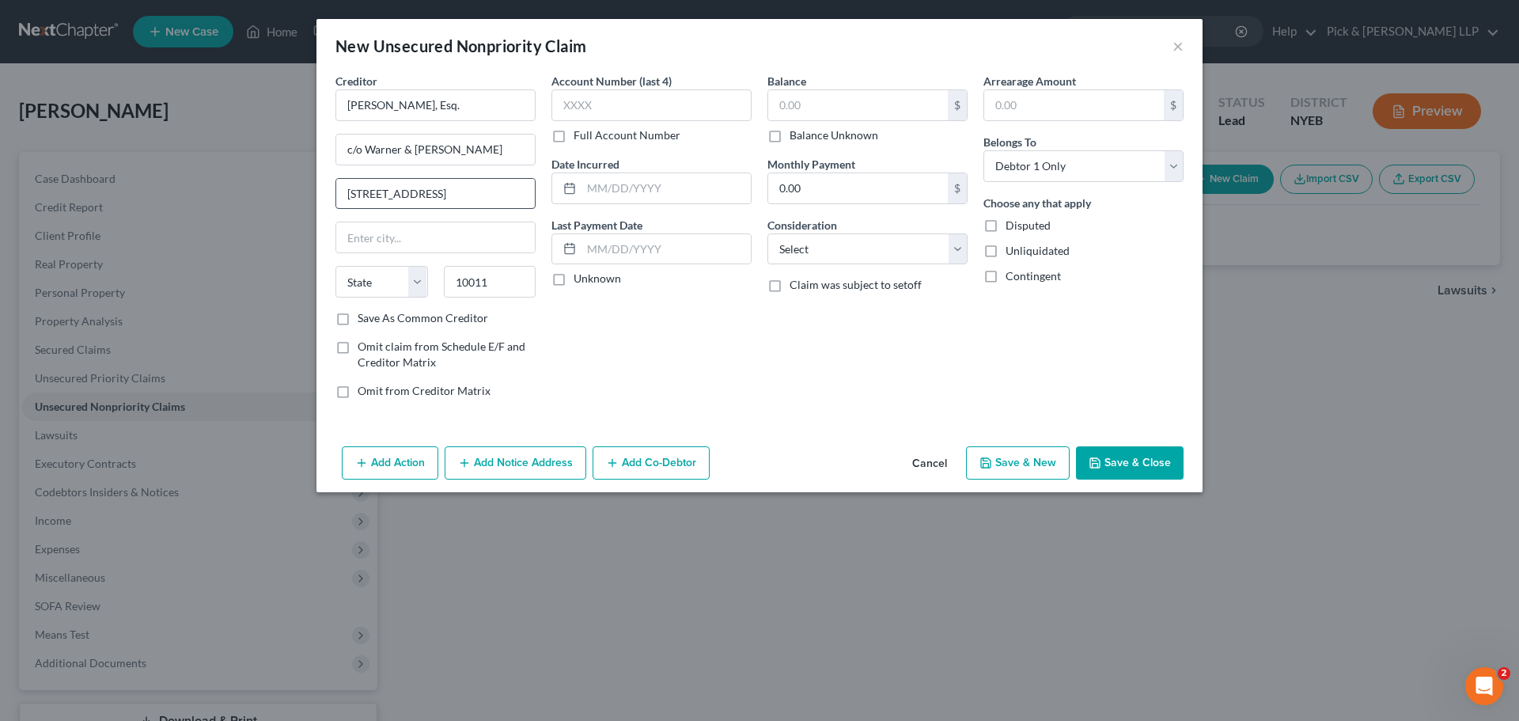
select select "35"
click at [827, 107] on input "text" at bounding box center [858, 105] width 180 height 30
type input "97,519"
click at [847, 260] on select "Select Cable / Satellite Services Collection Agency Credit Card Debt Debt Couns…" at bounding box center [868, 249] width 200 height 32
select select "14"
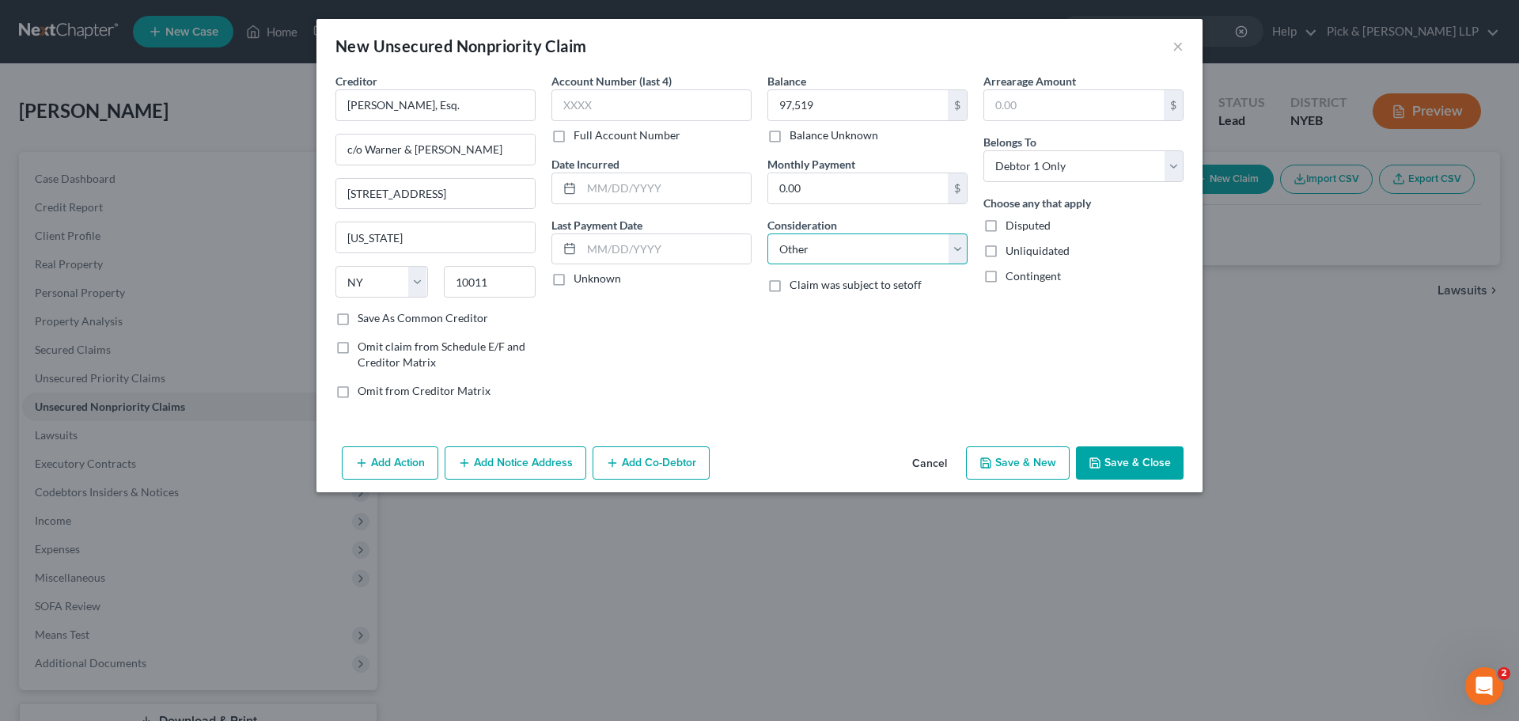
click at [768, 233] on select "Select Cable / Satellite Services Collection Agency Credit Card Debt Debt Couns…" at bounding box center [868, 249] width 200 height 32
click at [821, 307] on input "text" at bounding box center [867, 309] width 199 height 30
type input "L"
type input "Legal Fee Judgment"
click at [1119, 468] on button "Save & Close" at bounding box center [1130, 462] width 108 height 33
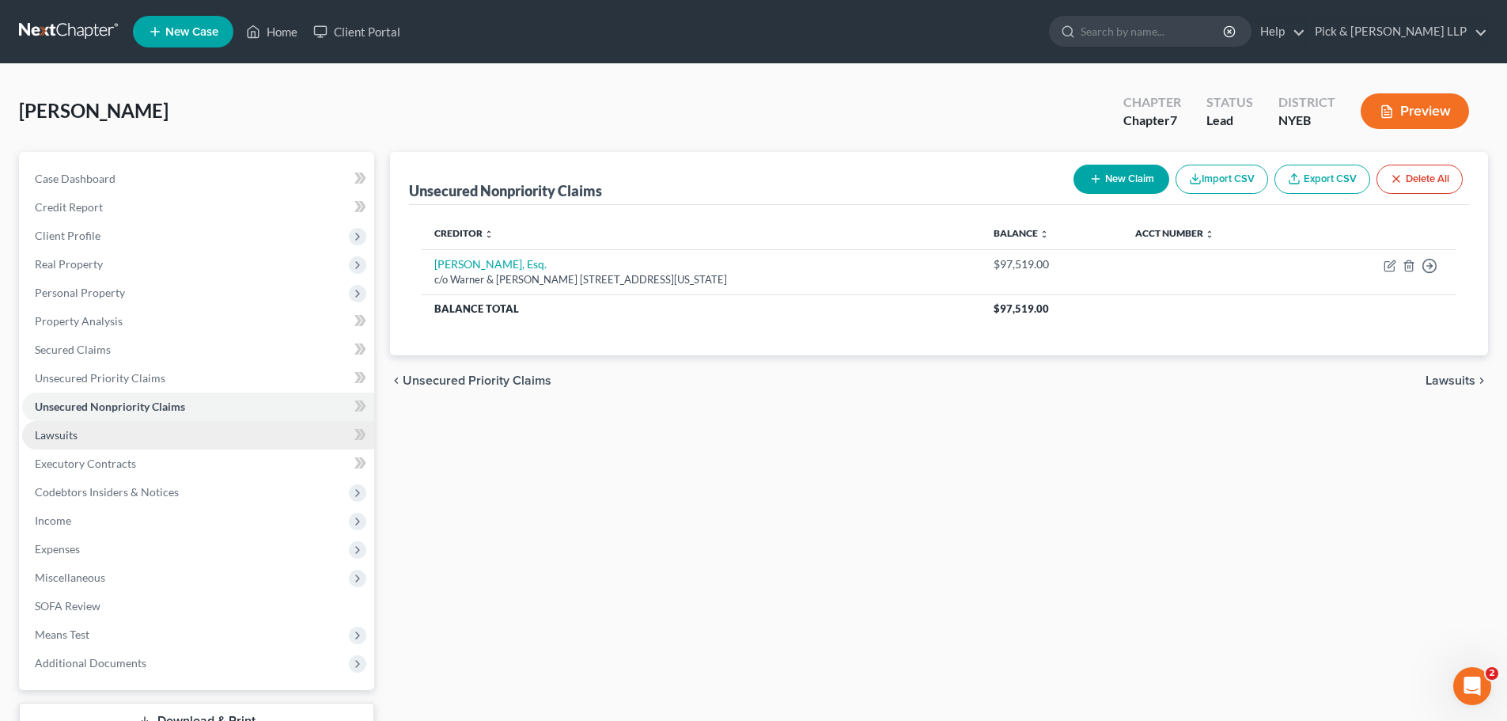
click at [66, 426] on link "Lawsuits" at bounding box center [198, 435] width 352 height 28
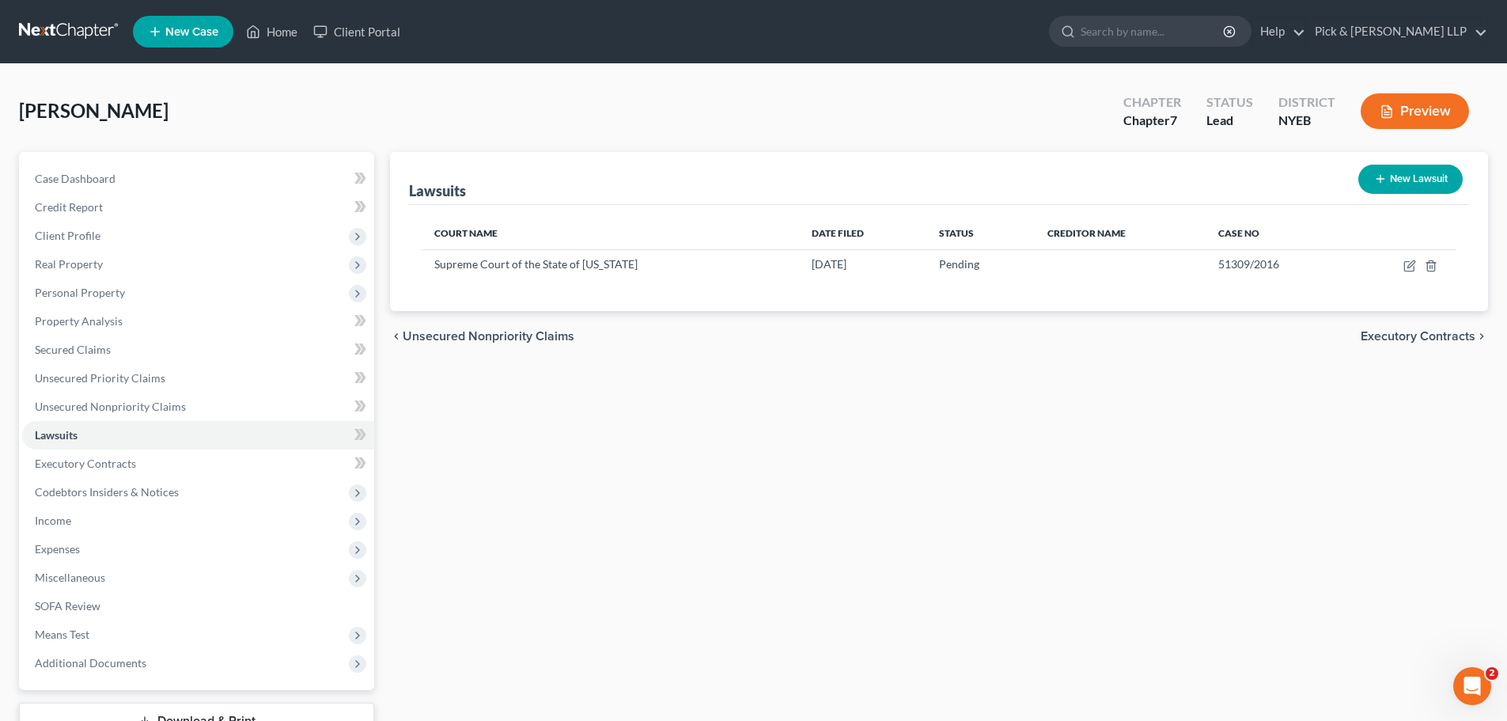
click at [1395, 177] on button "New Lawsuit" at bounding box center [1411, 179] width 104 height 29
select select "0"
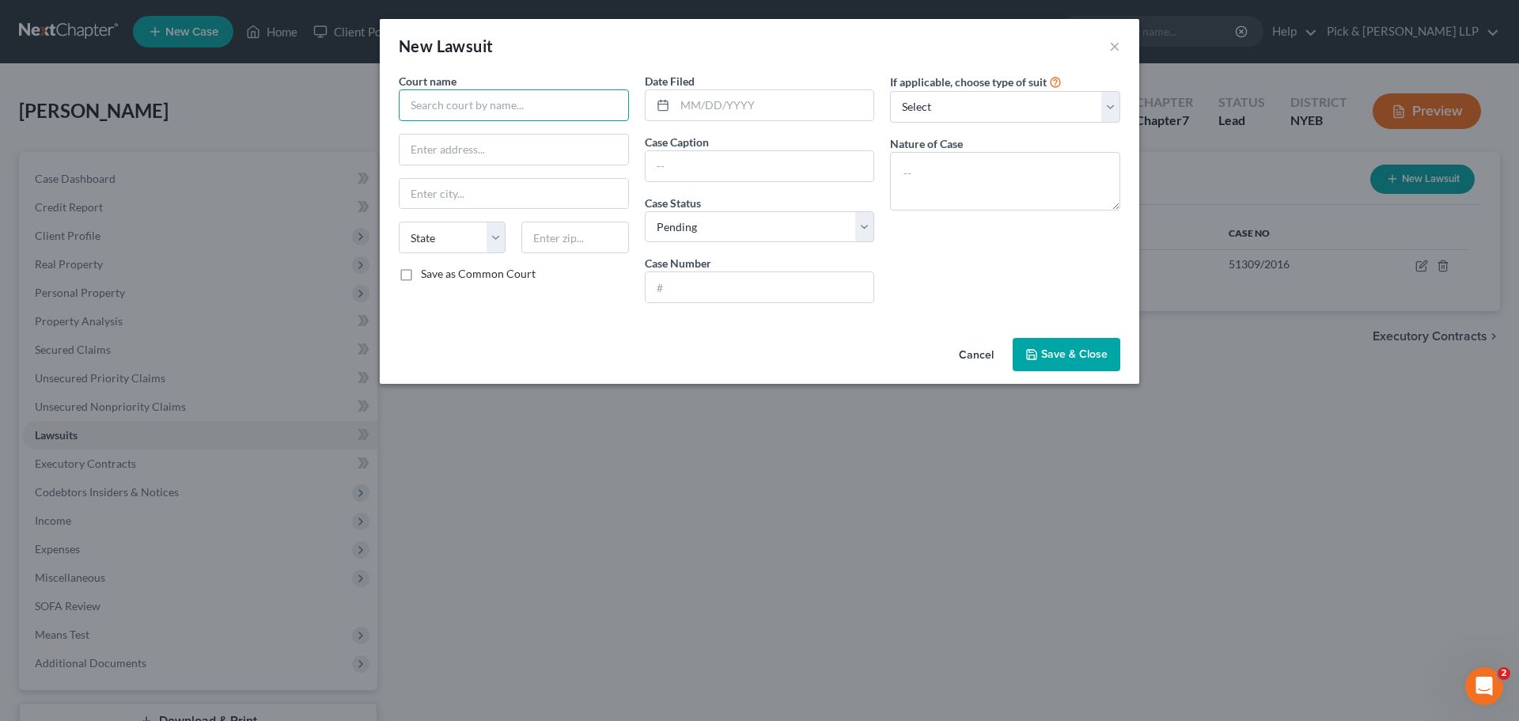
click at [546, 116] on input "text" at bounding box center [514, 105] width 230 height 32
type input "Supreme Court of the State of [US_STATE]"
type input "[GEOGRAPHIC_DATA]"
drag, startPoint x: 697, startPoint y: 110, endPoint x: 714, endPoint y: 104, distance: 17.8
click at [696, 110] on input "text" at bounding box center [774, 105] width 199 height 30
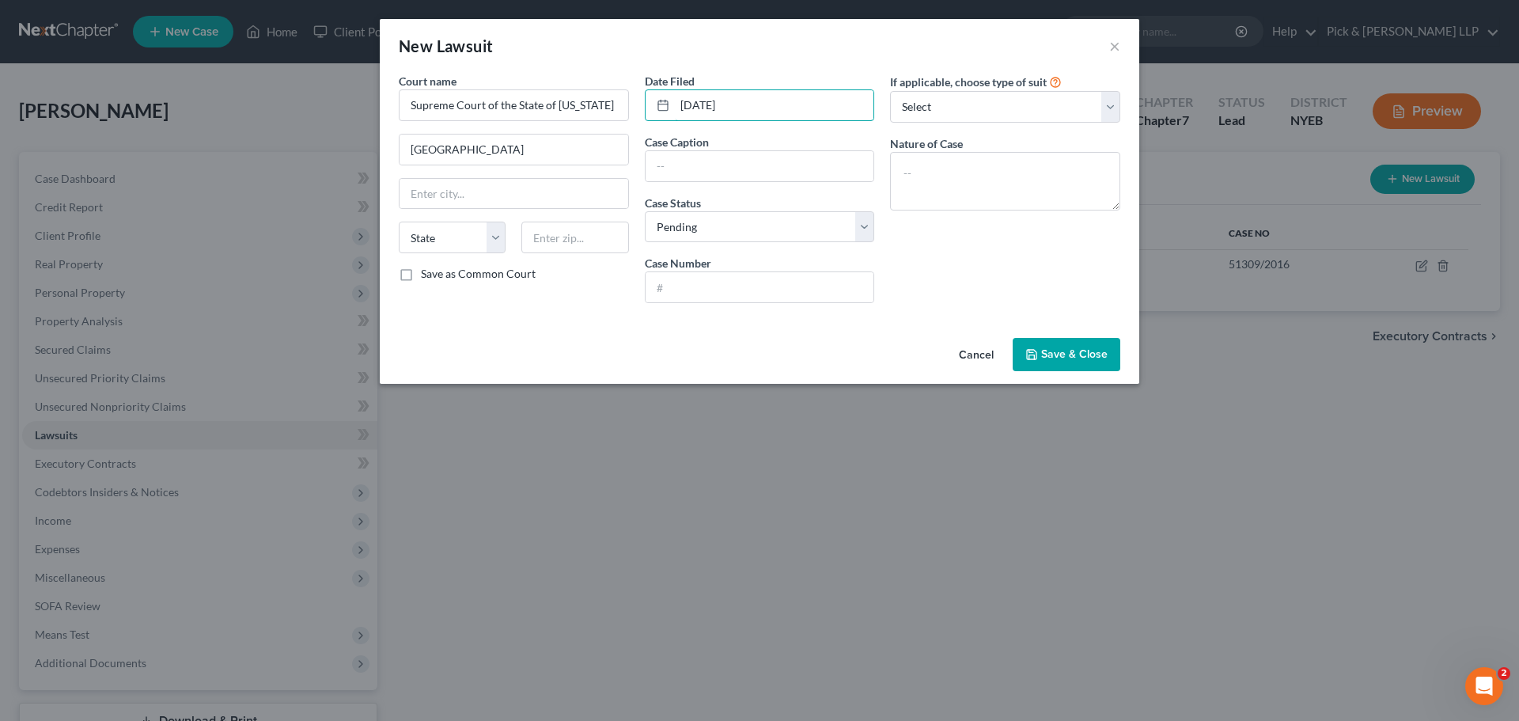
type input "[DATE]"
type input "[PERSON_NAME], Esq. v. [PERSON_NAME]"
click at [753, 283] on input "514940/202" at bounding box center [760, 287] width 229 height 30
type input "514940/2020"
drag, startPoint x: 785, startPoint y: 219, endPoint x: 779, endPoint y: 227, distance: 9.7
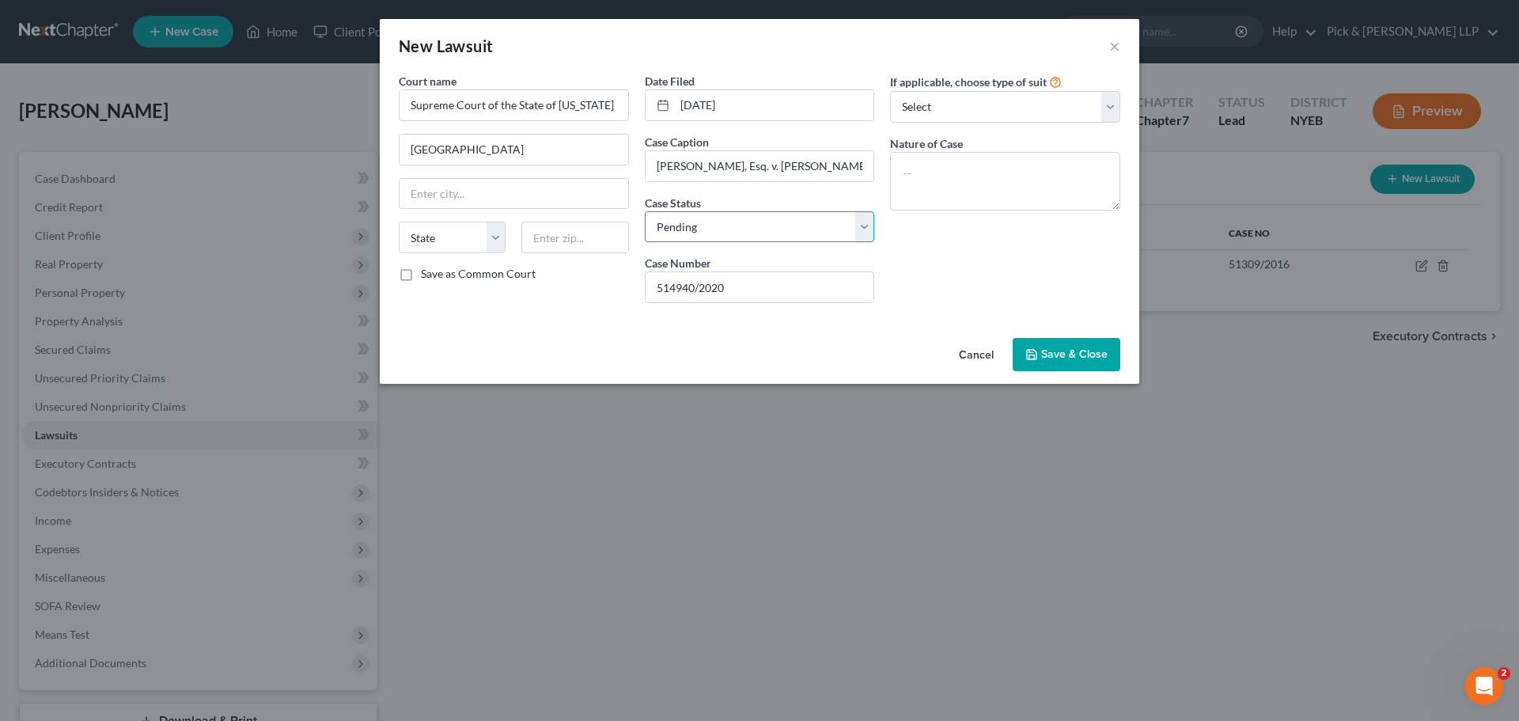
click at [785, 219] on select "Select Pending On Appeal Concluded" at bounding box center [760, 227] width 230 height 32
select select "2"
click at [645, 211] on select "Select Pending On Appeal Concluded" at bounding box center [760, 227] width 230 height 32
click at [970, 154] on textarea at bounding box center [1005, 181] width 230 height 59
type textarea "C"
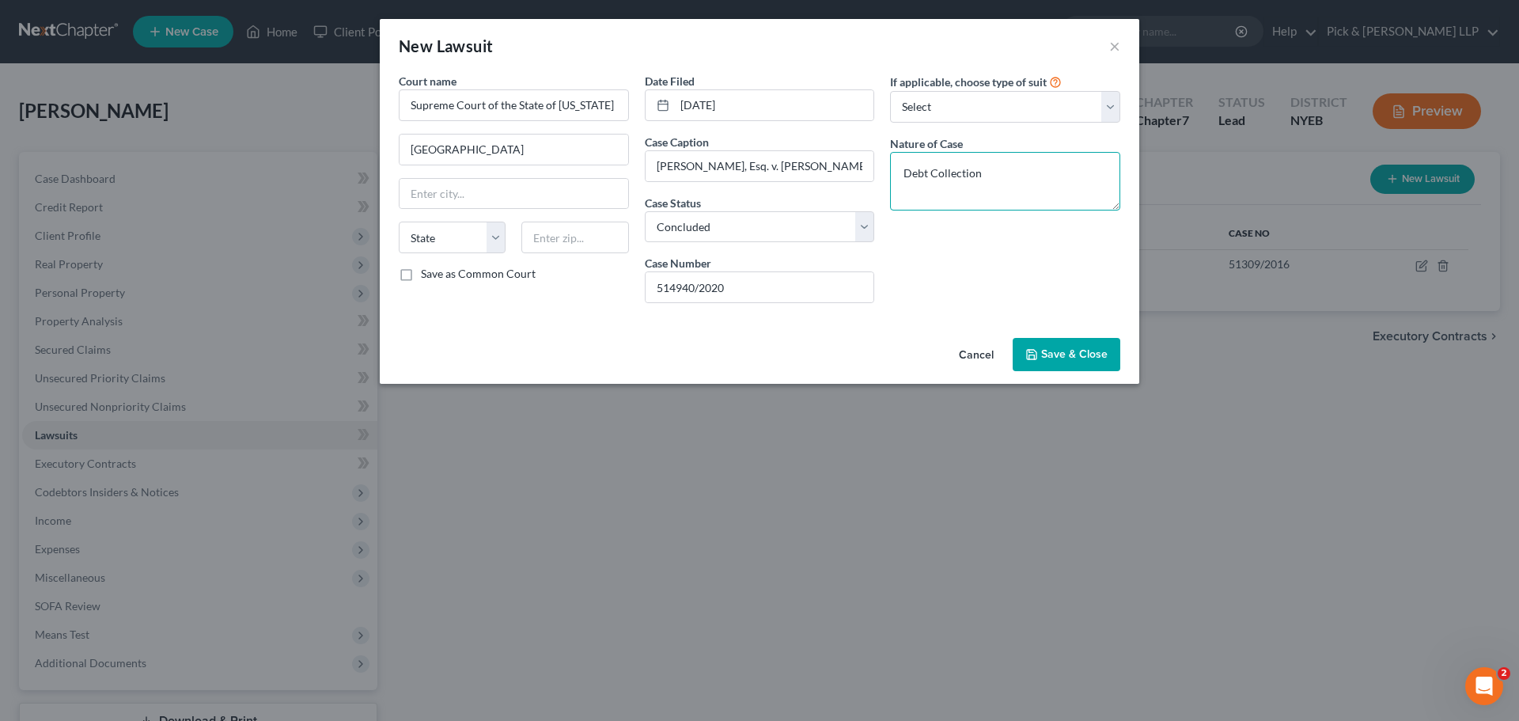
type textarea "Debt Collection"
click at [1069, 352] on span "Save & Close" at bounding box center [1074, 353] width 66 height 13
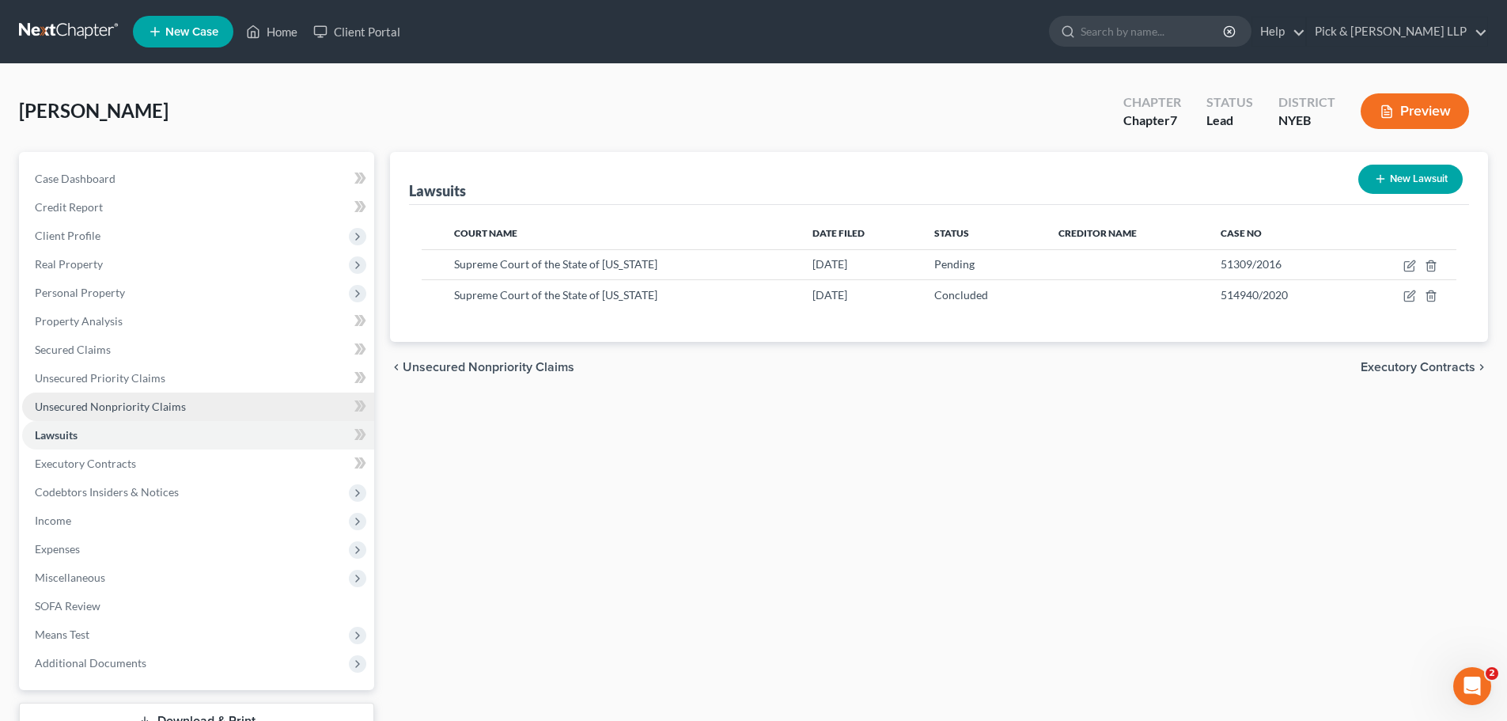
click at [121, 409] on span "Unsecured Nonpriority Claims" at bounding box center [110, 406] width 151 height 13
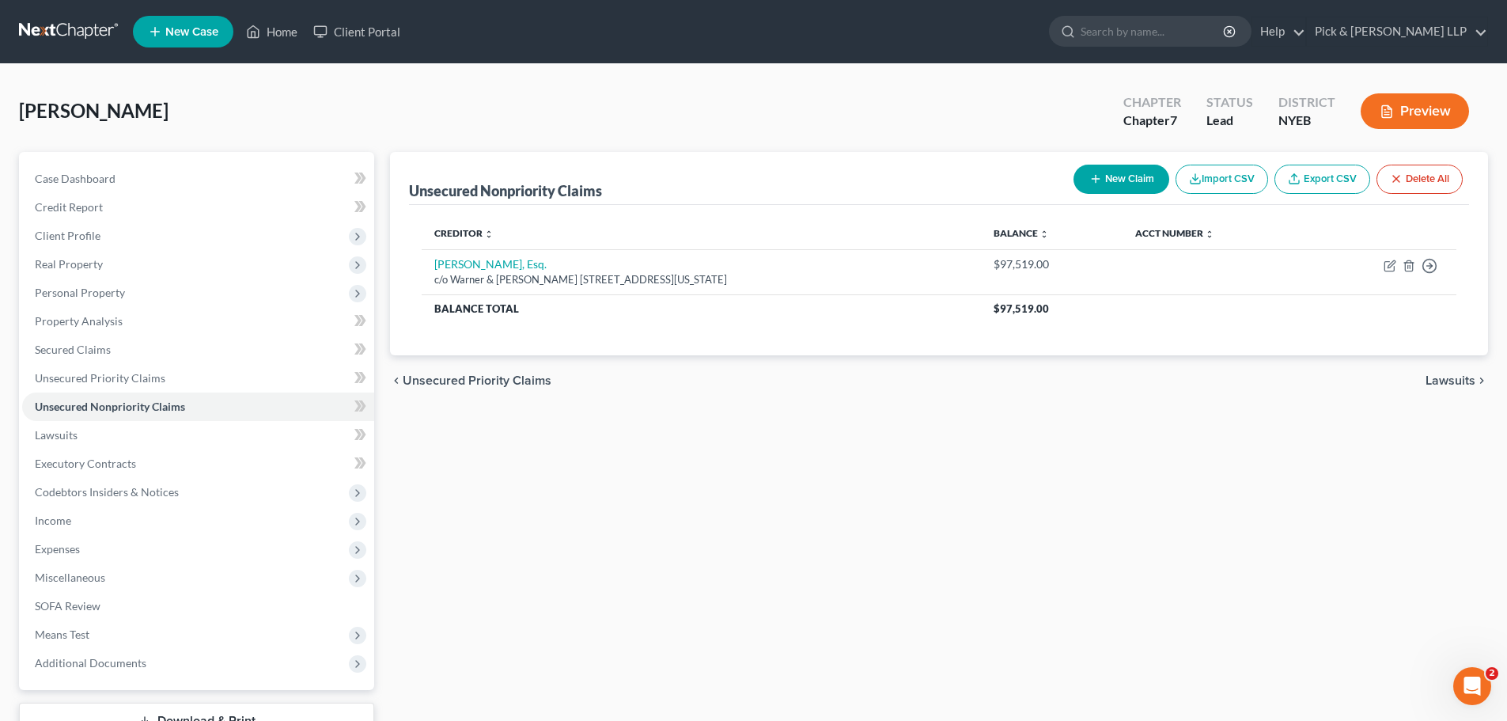
click at [1126, 174] on button "New Claim" at bounding box center [1122, 179] width 96 height 29
select select "0"
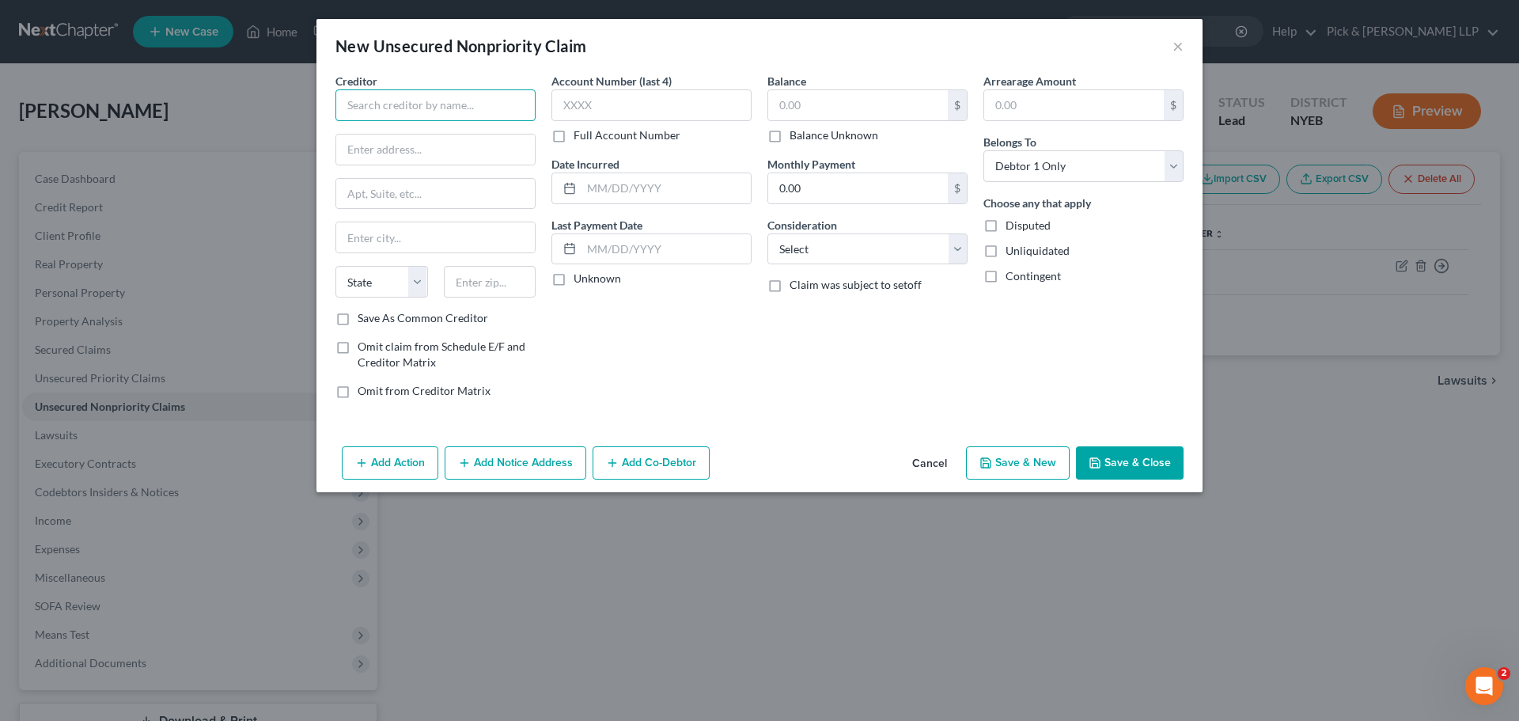
click at [476, 108] on input "text" at bounding box center [436, 105] width 200 height 32
type input "TD Bank Visa"
type input "P.O. Box 100290"
type input "29202"
type input "Columbia"
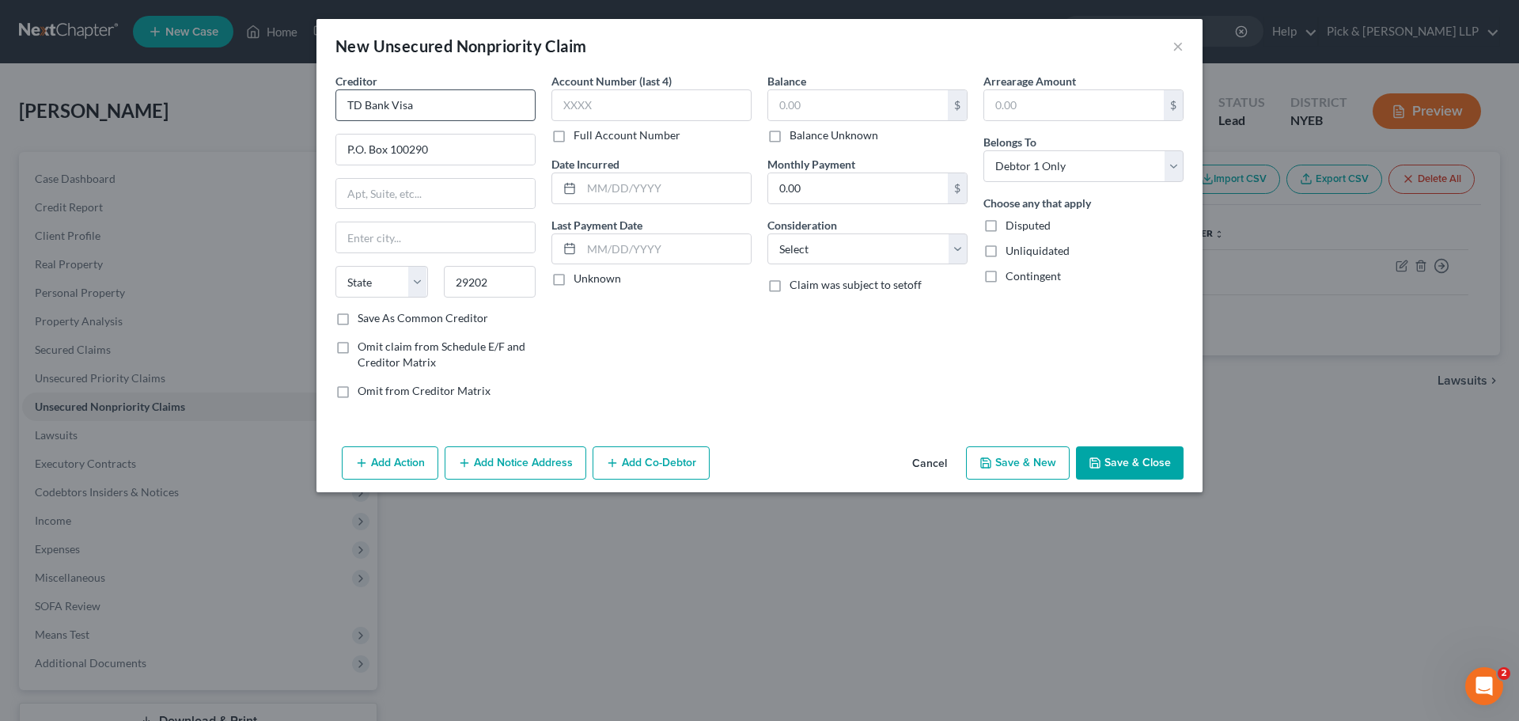
select select "42"
click at [873, 97] on input "text" at bounding box center [858, 105] width 180 height 30
type input "1,234"
select select "2"
click at [1015, 467] on button "Save & New" at bounding box center [1018, 462] width 104 height 33
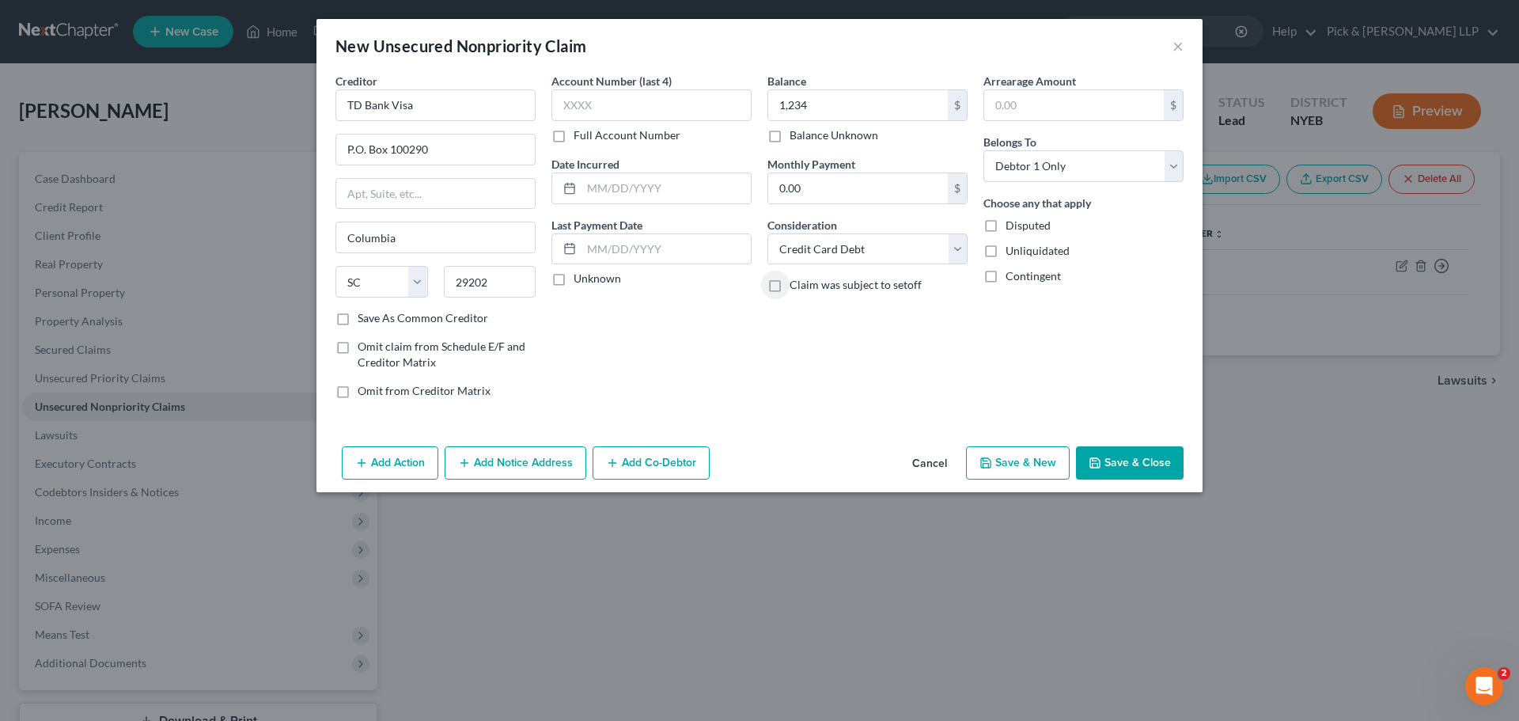
select select "0"
click at [385, 108] on input "text" at bounding box center [436, 105] width 200 height 32
type input "American Express"
type input "P.O. Box 297871"
type input "33329"
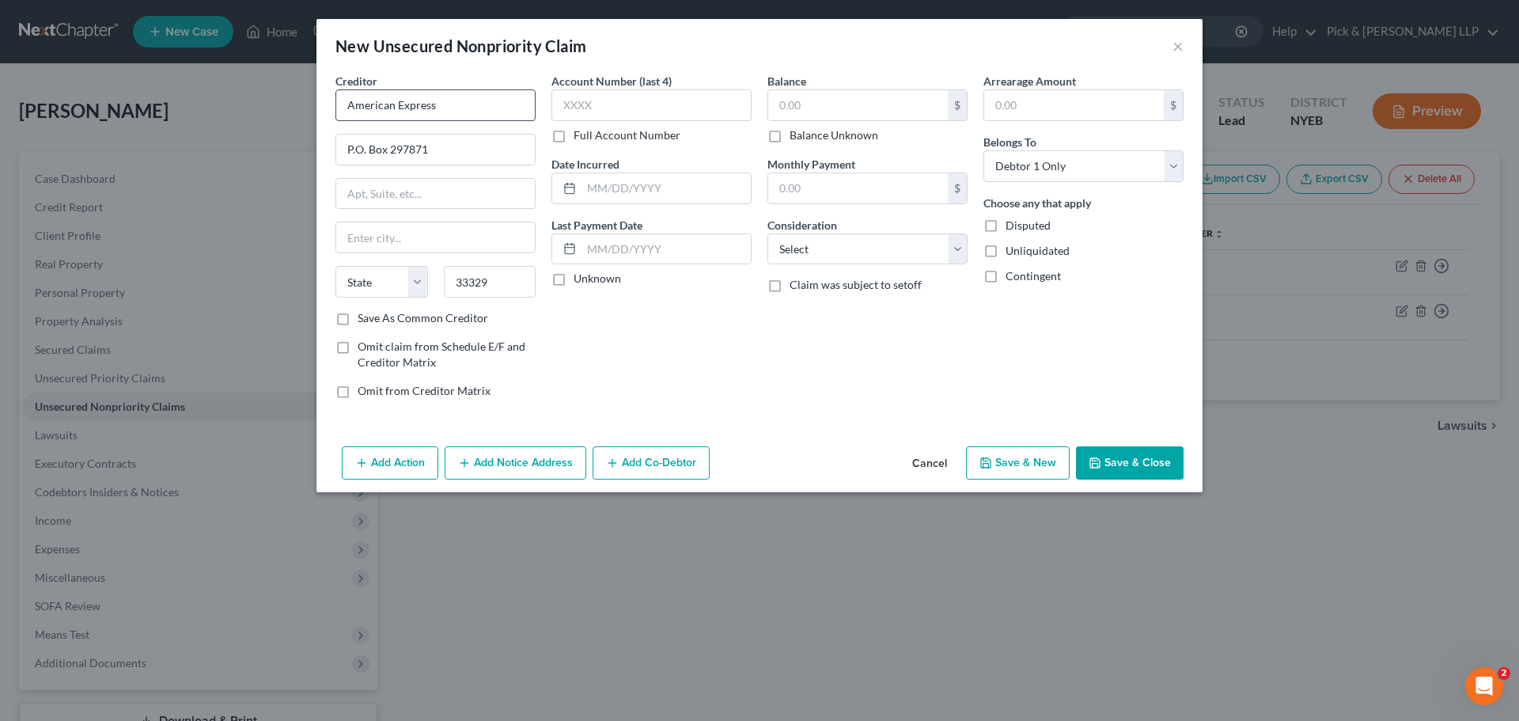
type input "Fort Lauderdale"
select select "9"
click at [579, 107] on input "text" at bounding box center [652, 105] width 200 height 32
type input "5,398"
select select "2"
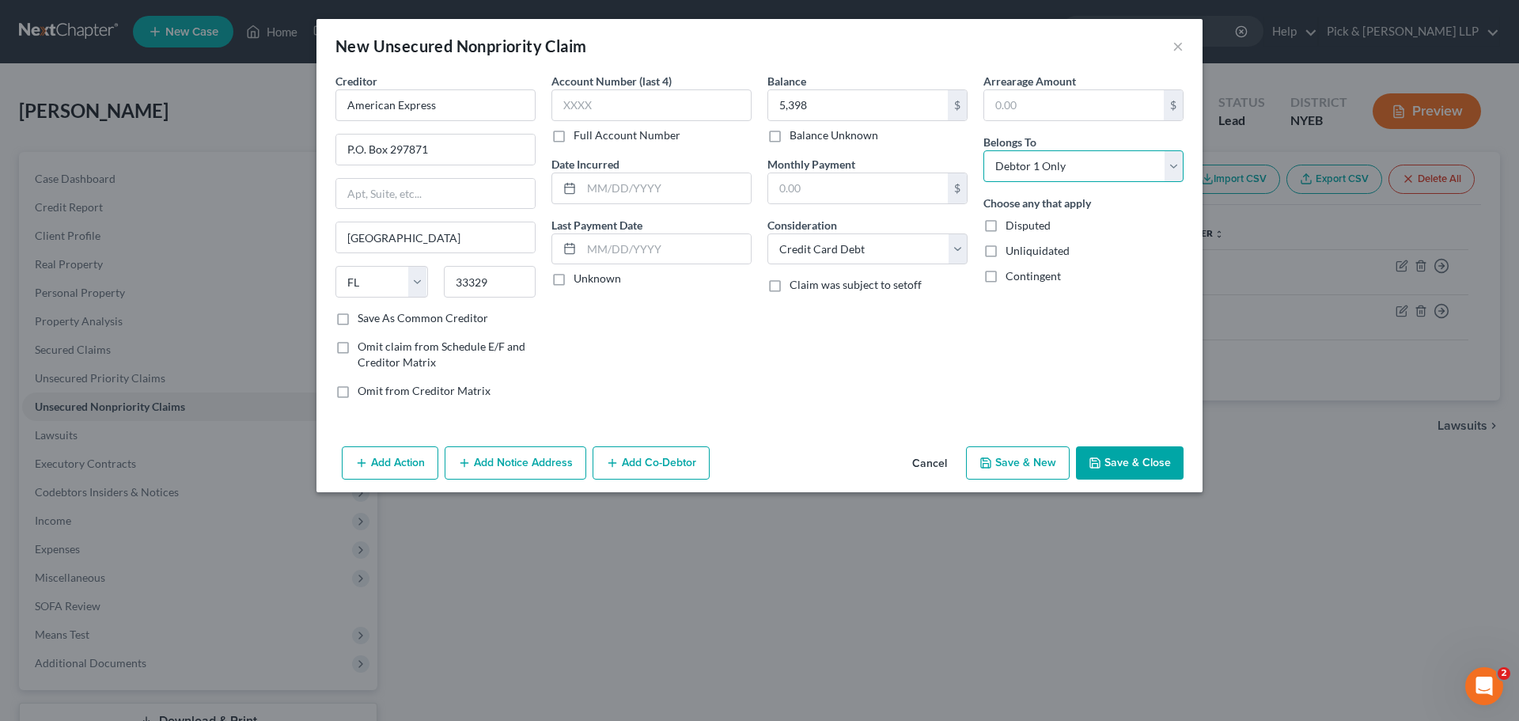
click at [1025, 166] on select "Select Debtor 1 Only Debtor 2 Only Debtor 1 And Debtor 2 Only At Least One Of T…" at bounding box center [1084, 166] width 200 height 32
select select "3"
click at [984, 150] on select "Select Debtor 1 Only Debtor 2 Only Debtor 1 And Debtor 2 Only At Least One Of T…" at bounding box center [1084, 166] width 200 height 32
click at [659, 464] on button "Add Co-Debtor" at bounding box center [651, 462] width 117 height 33
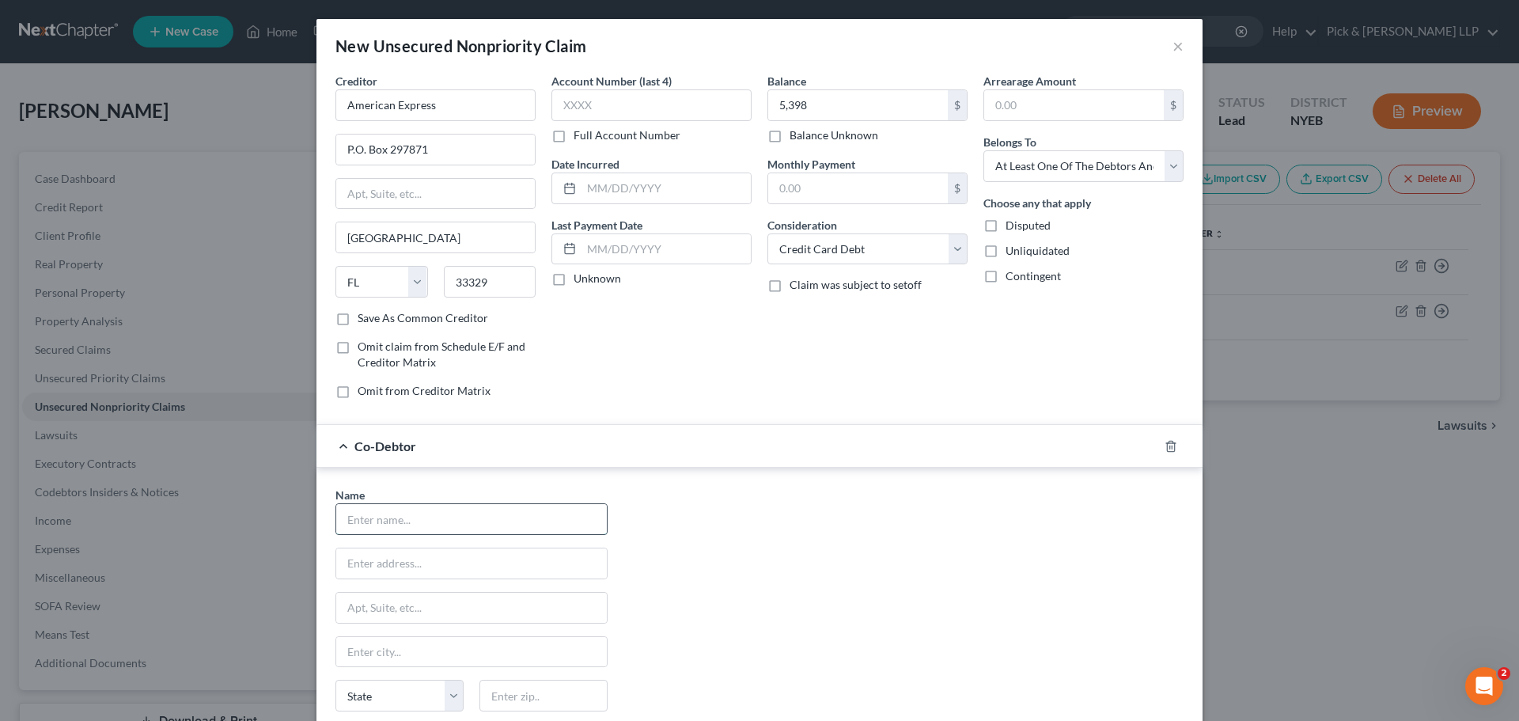
click at [377, 519] on input "text" at bounding box center [471, 519] width 271 height 30
type input "[PERSON_NAME]"
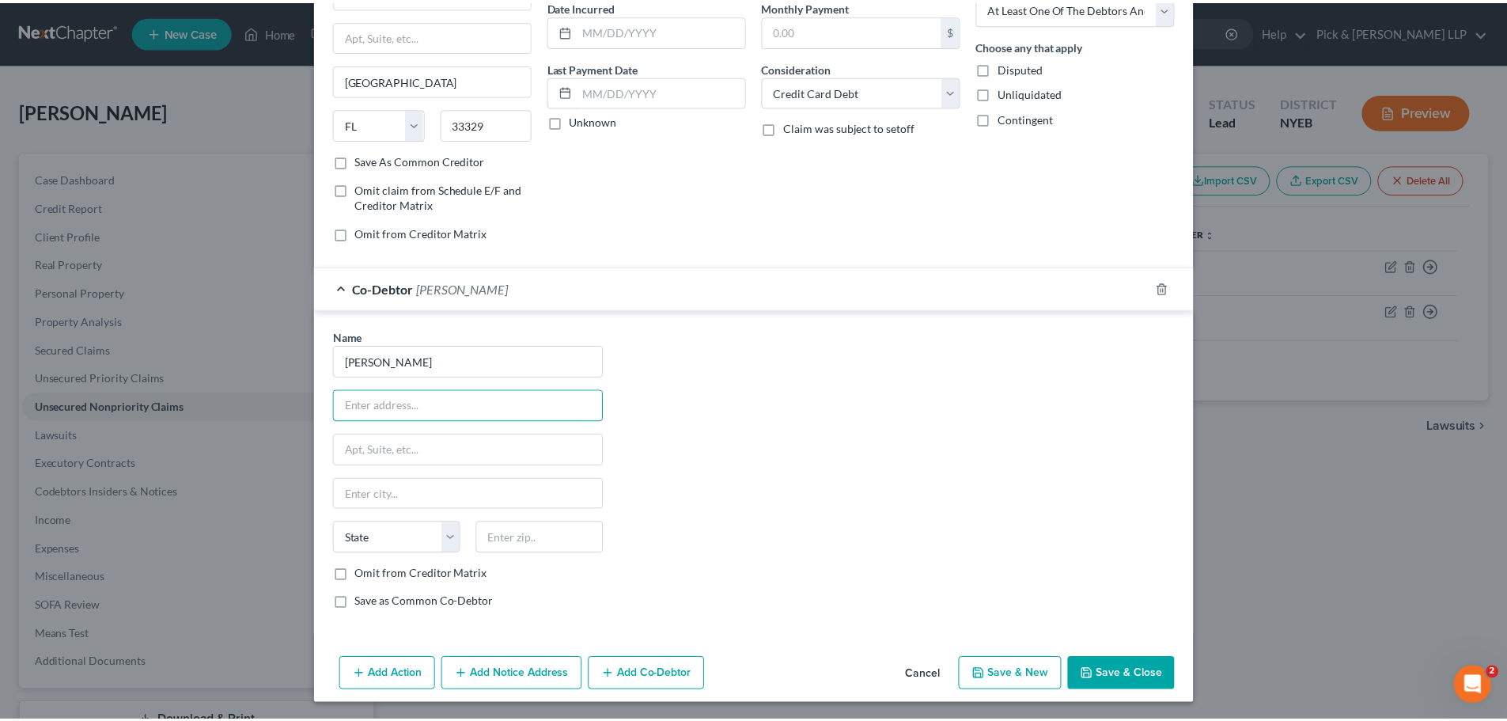
scroll to position [160, 0]
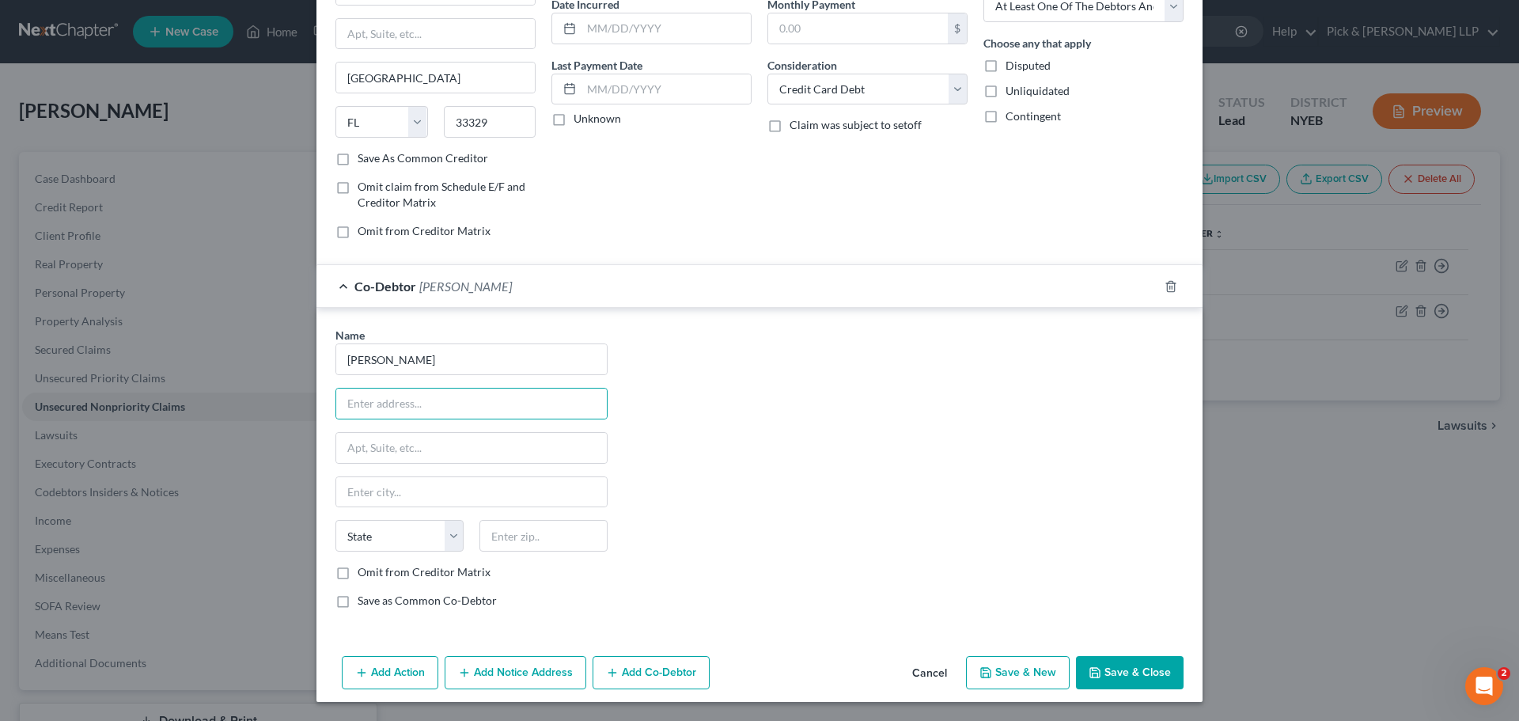
click at [358, 605] on label "Save as Common Co-Debtor" at bounding box center [427, 601] width 139 height 16
click at [364, 603] on input "Save as Common Co-Debtor" at bounding box center [369, 598] width 10 height 10
checkbox input "true"
click at [1128, 663] on button "Save & Close" at bounding box center [1130, 672] width 108 height 33
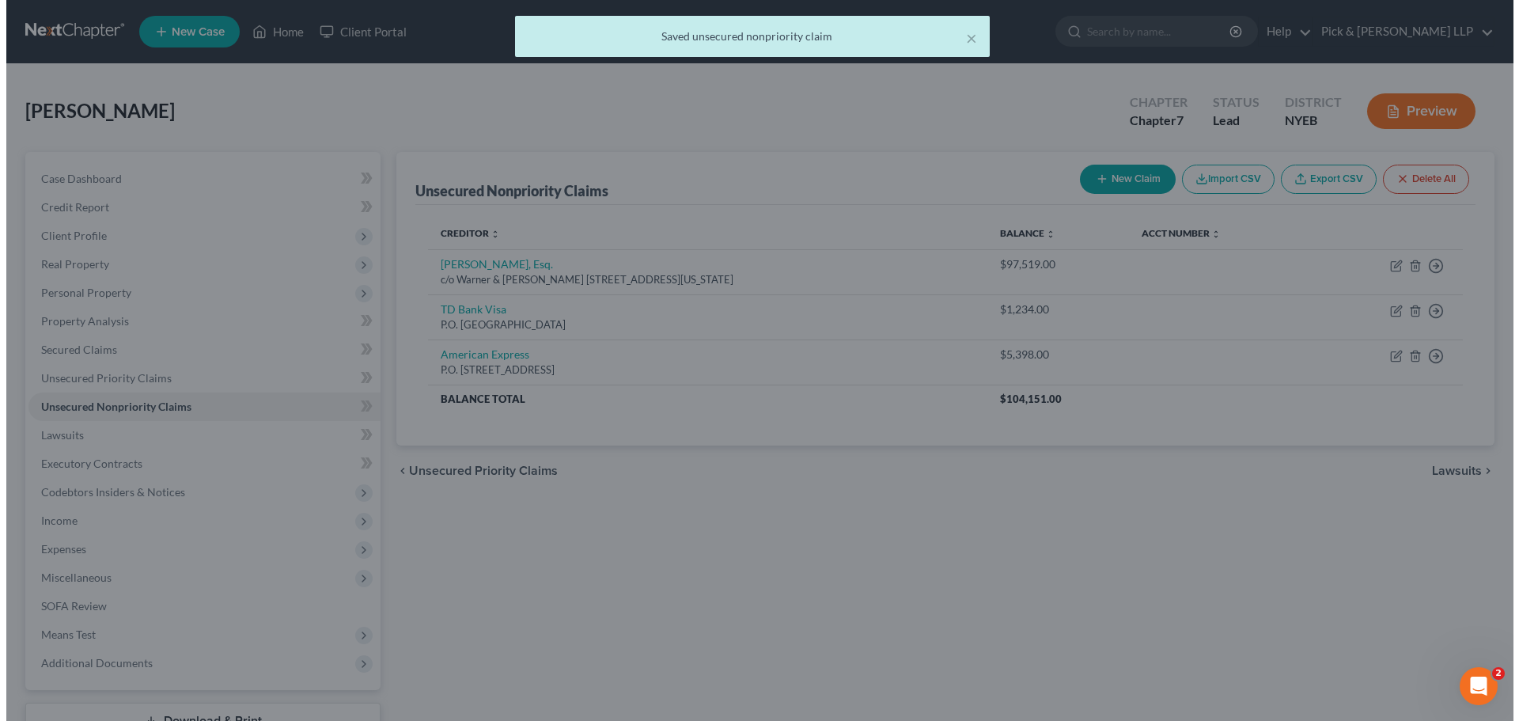
scroll to position [0, 0]
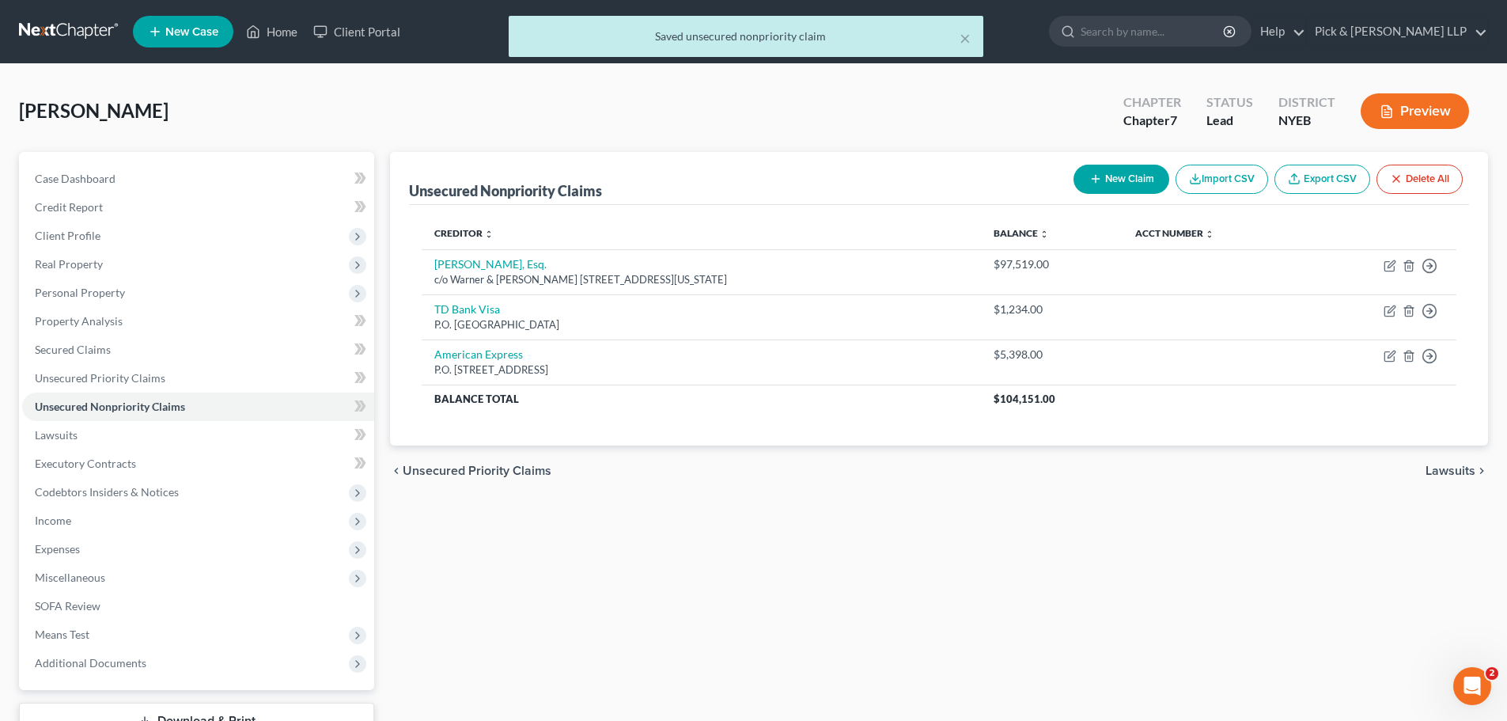
click at [1117, 182] on button "New Claim" at bounding box center [1122, 179] width 96 height 29
select select "0"
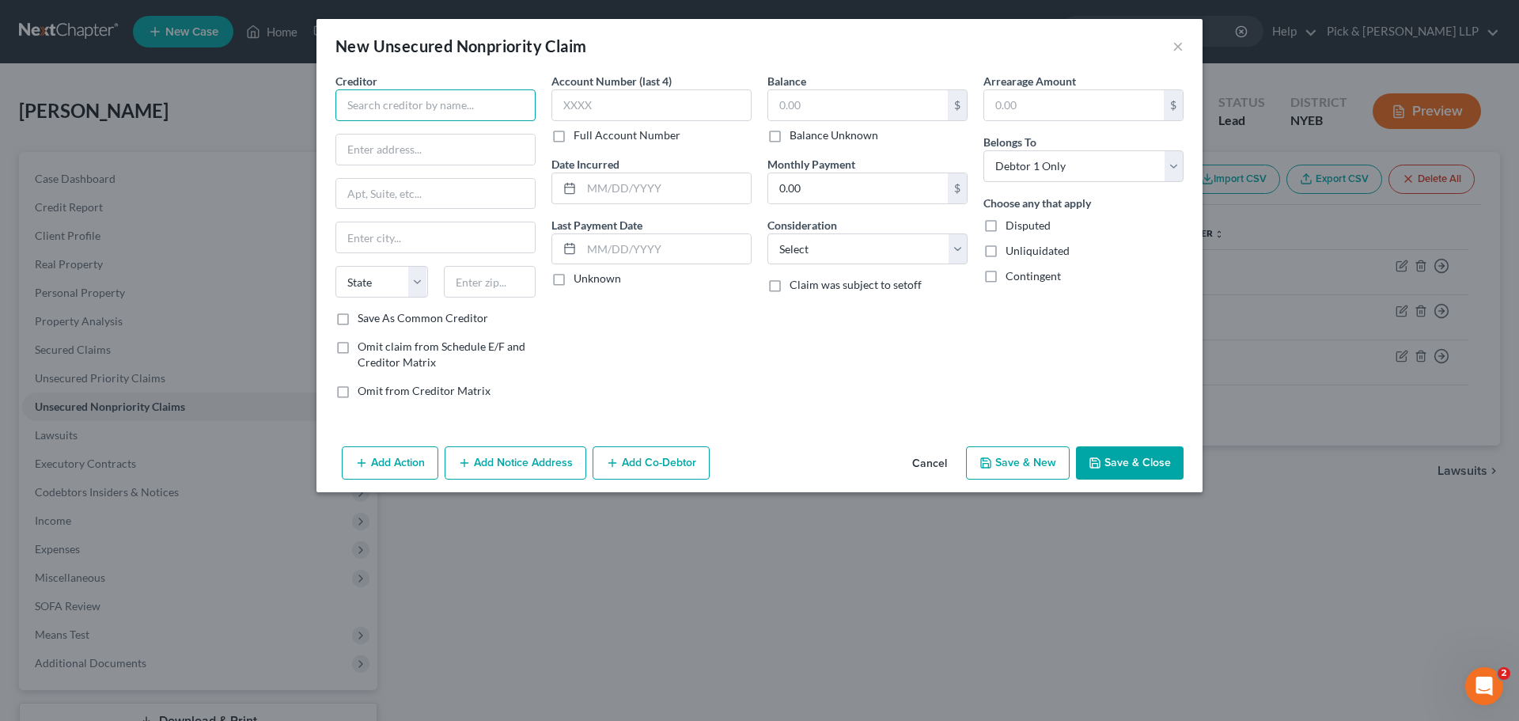
click at [432, 94] on input "text" at bounding box center [436, 105] width 200 height 32
type input "Barclays Bank Mastercard"
type input "P.O. Box 8803"
type input "19899"
type input "Wilmington"
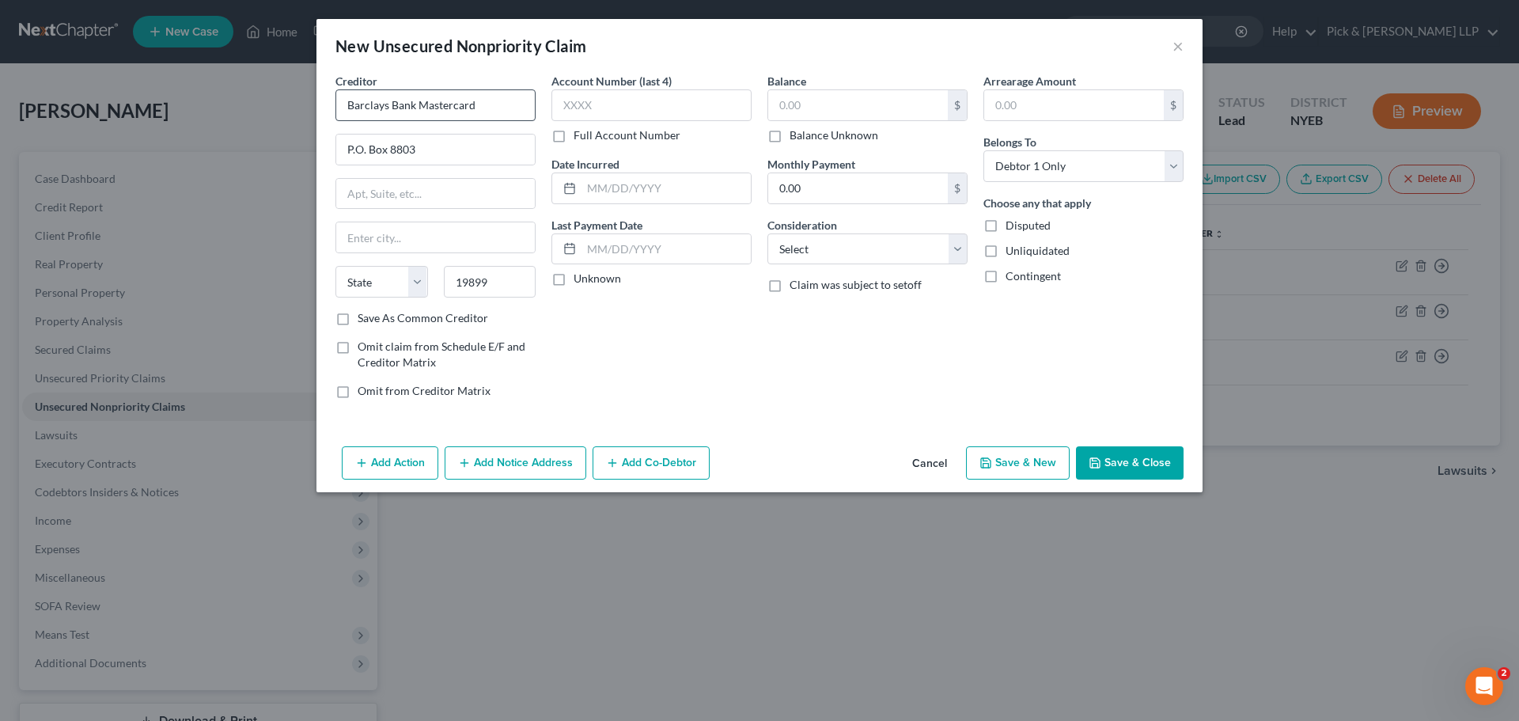
select select "7"
type input "1,254"
select select "2"
drag, startPoint x: 1112, startPoint y: 162, endPoint x: 1108, endPoint y: 178, distance: 16.3
click at [1112, 162] on select "Select Debtor 1 Only Debtor 2 Only Debtor 1 And Debtor 2 Only At Least One Of T…" at bounding box center [1084, 166] width 200 height 32
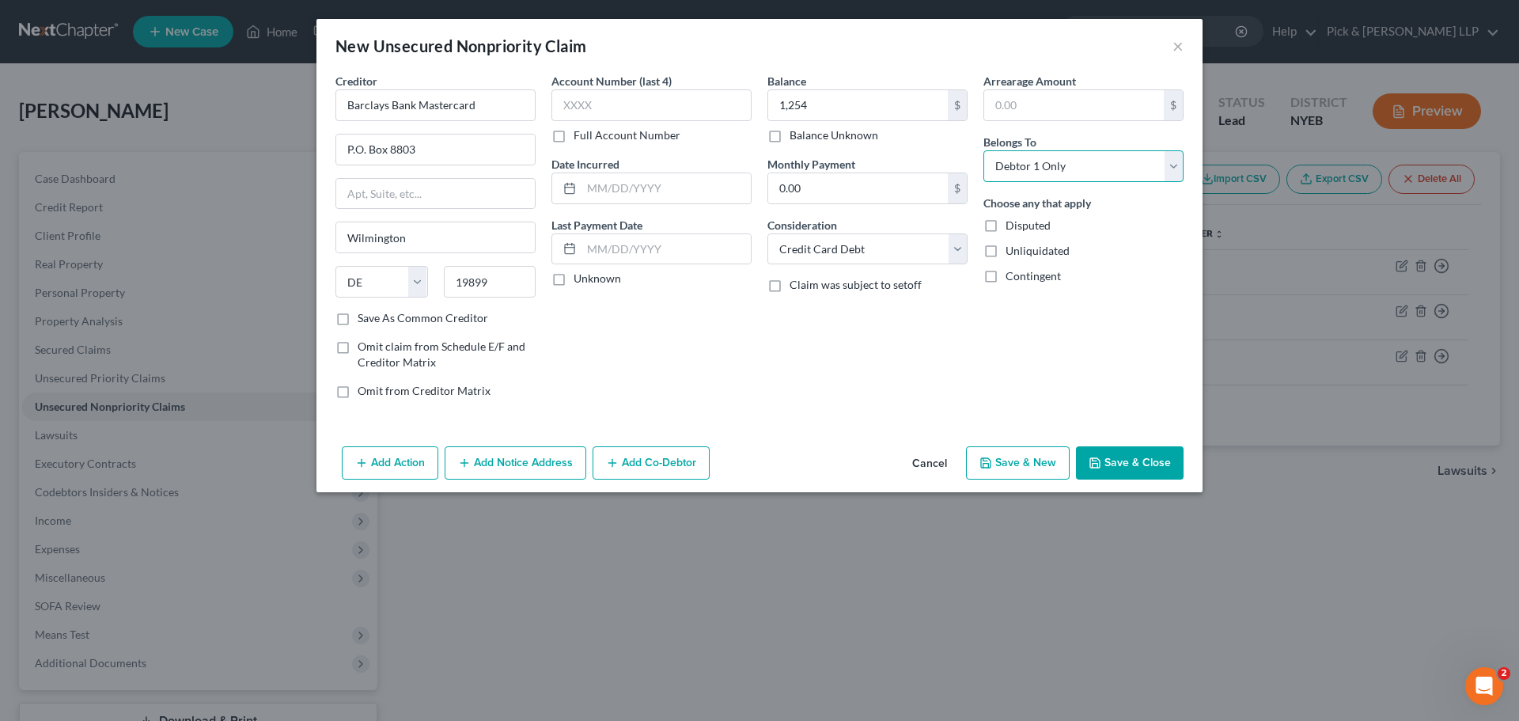
select select "3"
click at [984, 150] on select "Select Debtor 1 Only Debtor 2 Only Debtor 1 And Debtor 2 Only At Least One Of T…" at bounding box center [1084, 166] width 200 height 32
click at [633, 460] on button "Add Co-Debtor" at bounding box center [651, 462] width 117 height 33
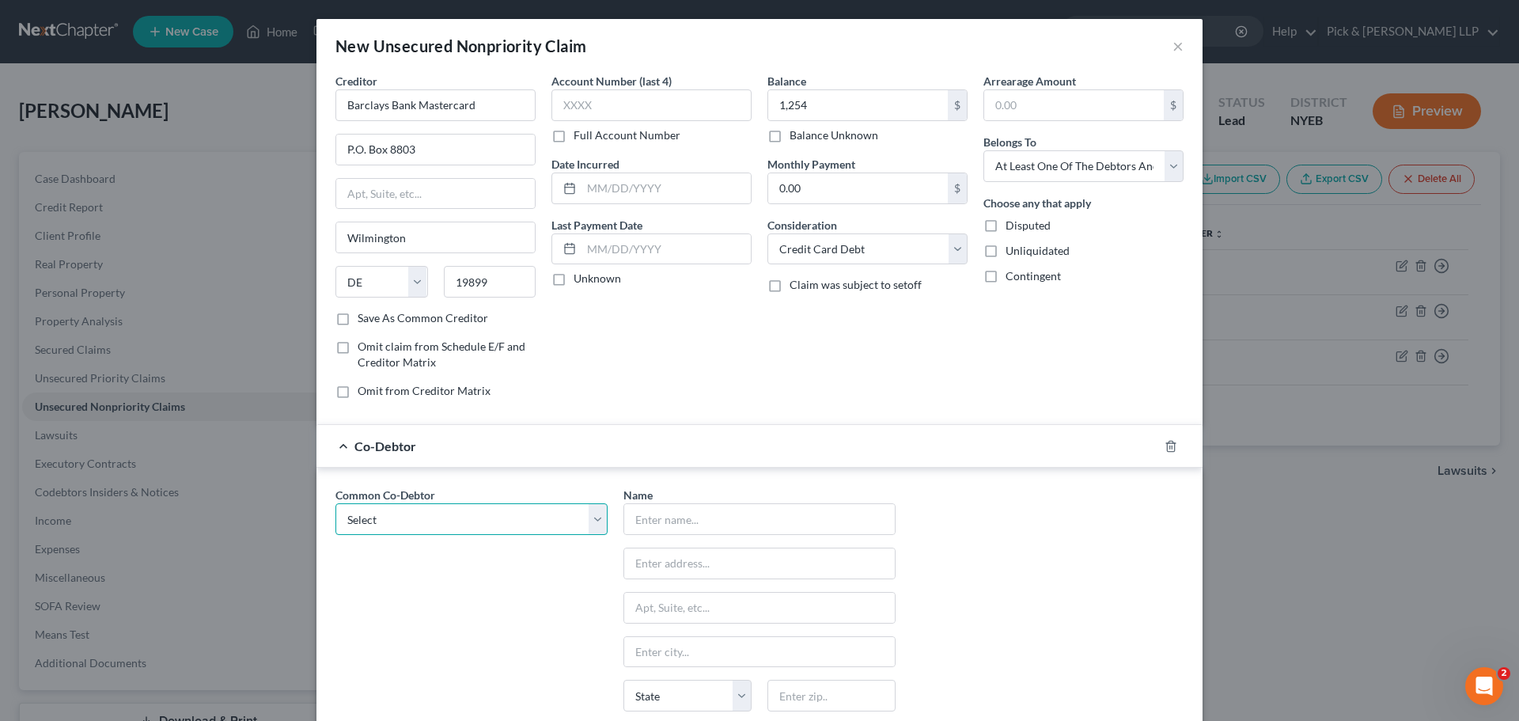
click at [591, 521] on select "Select Michael Marinakis" at bounding box center [472, 519] width 272 height 32
select select "0"
click at [336, 503] on select "Select Michael Marinakis" at bounding box center [472, 519] width 272 height 32
type input "[PERSON_NAME]"
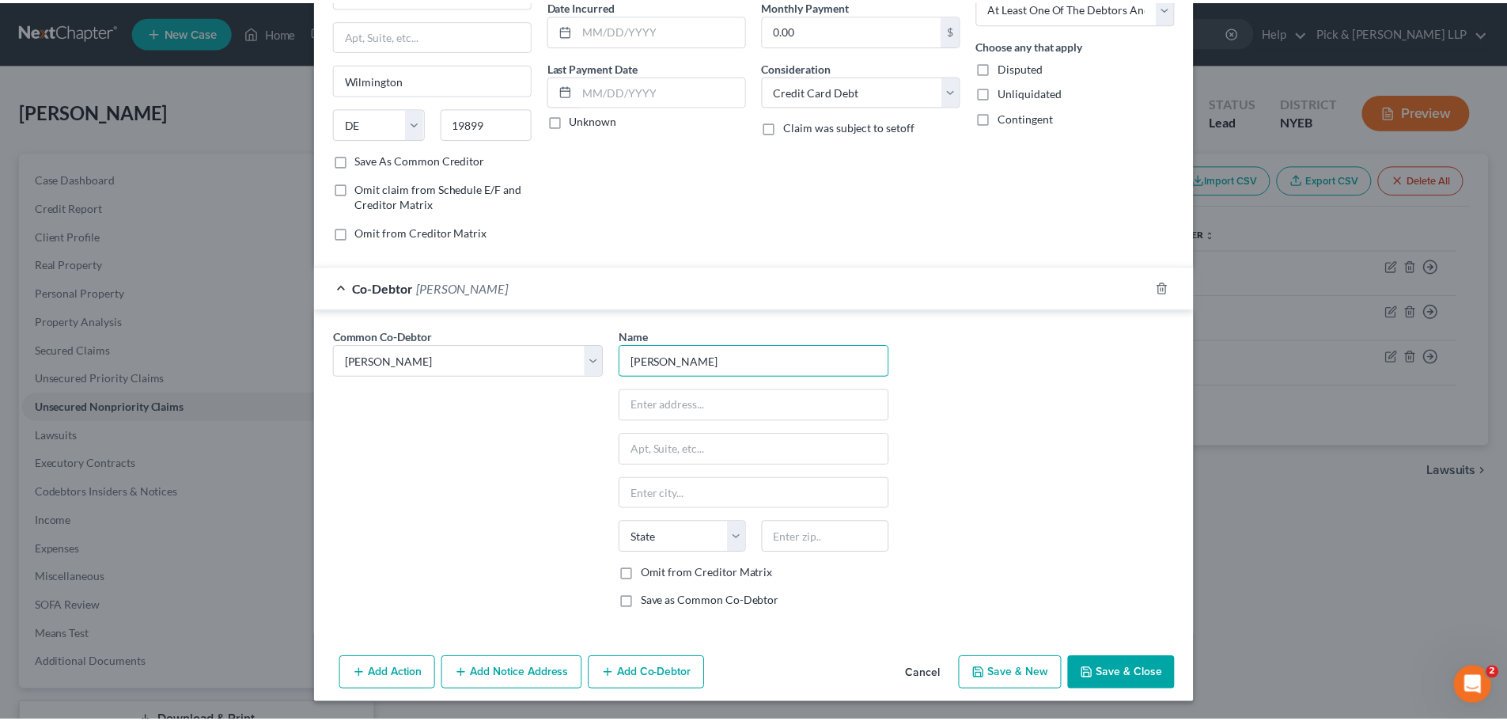
scroll to position [160, 0]
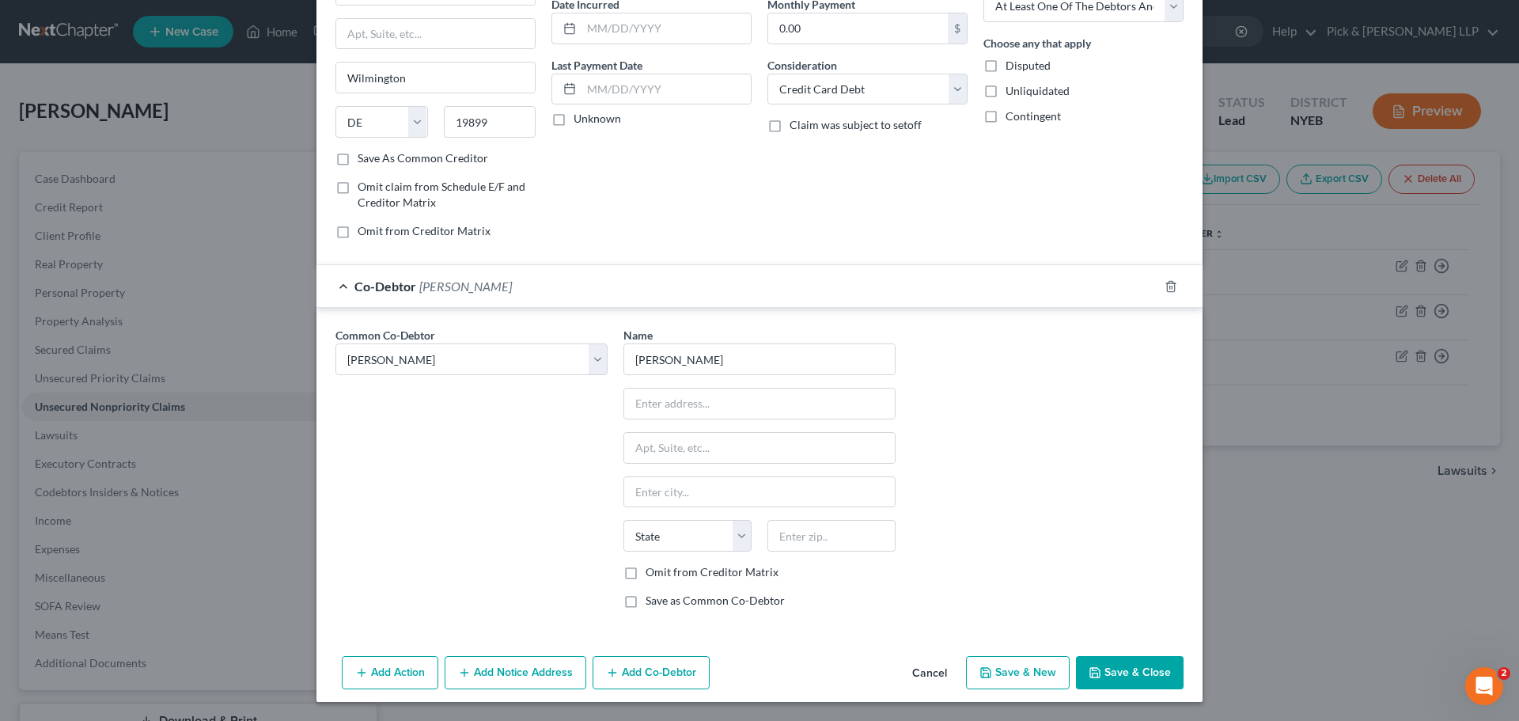
click at [1131, 679] on button "Save & Close" at bounding box center [1130, 672] width 108 height 33
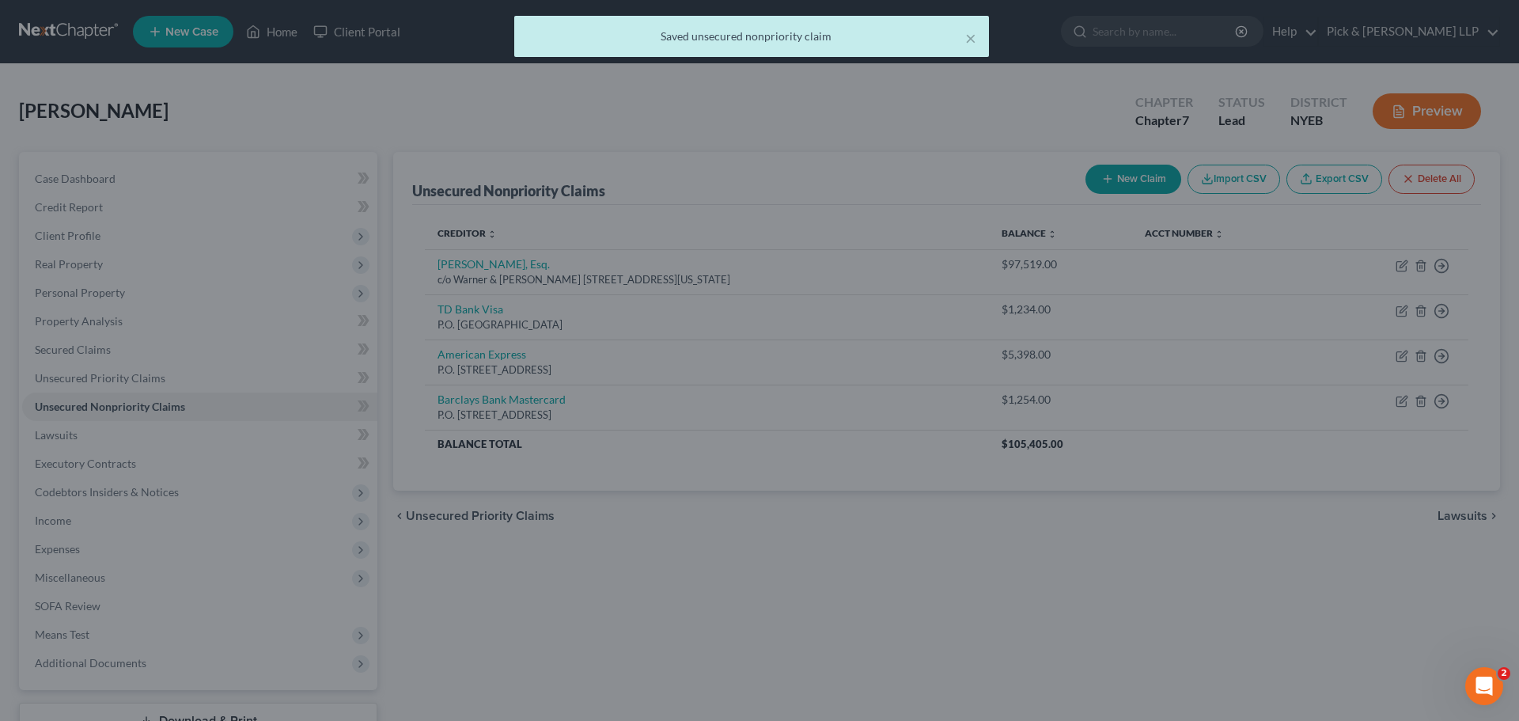
scroll to position [0, 0]
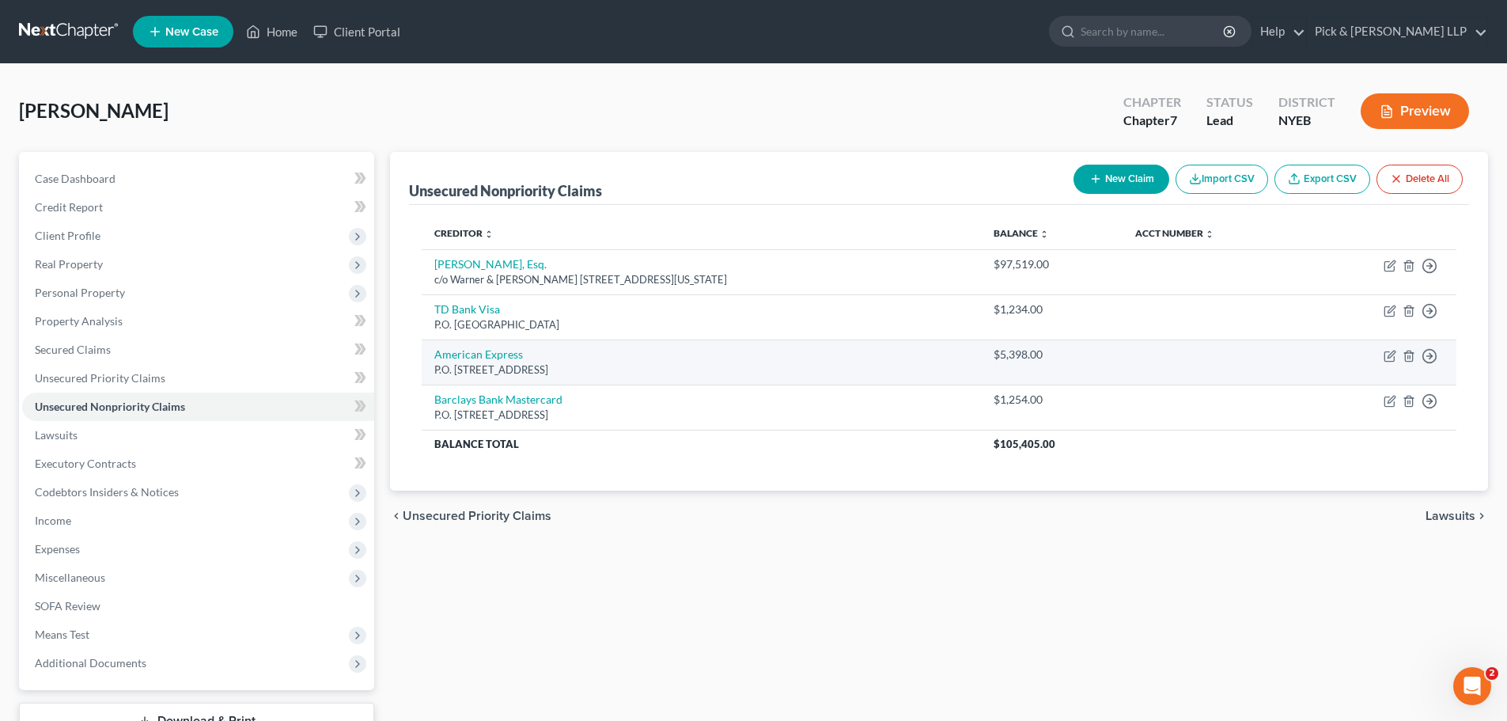
click at [1386, 365] on td "Move to D Move to E Move to G Move to Notice Only" at bounding box center [1381, 361] width 150 height 45
click at [1389, 359] on icon "button" at bounding box center [1390, 356] width 13 height 13
select select "9"
select select "2"
select select "3"
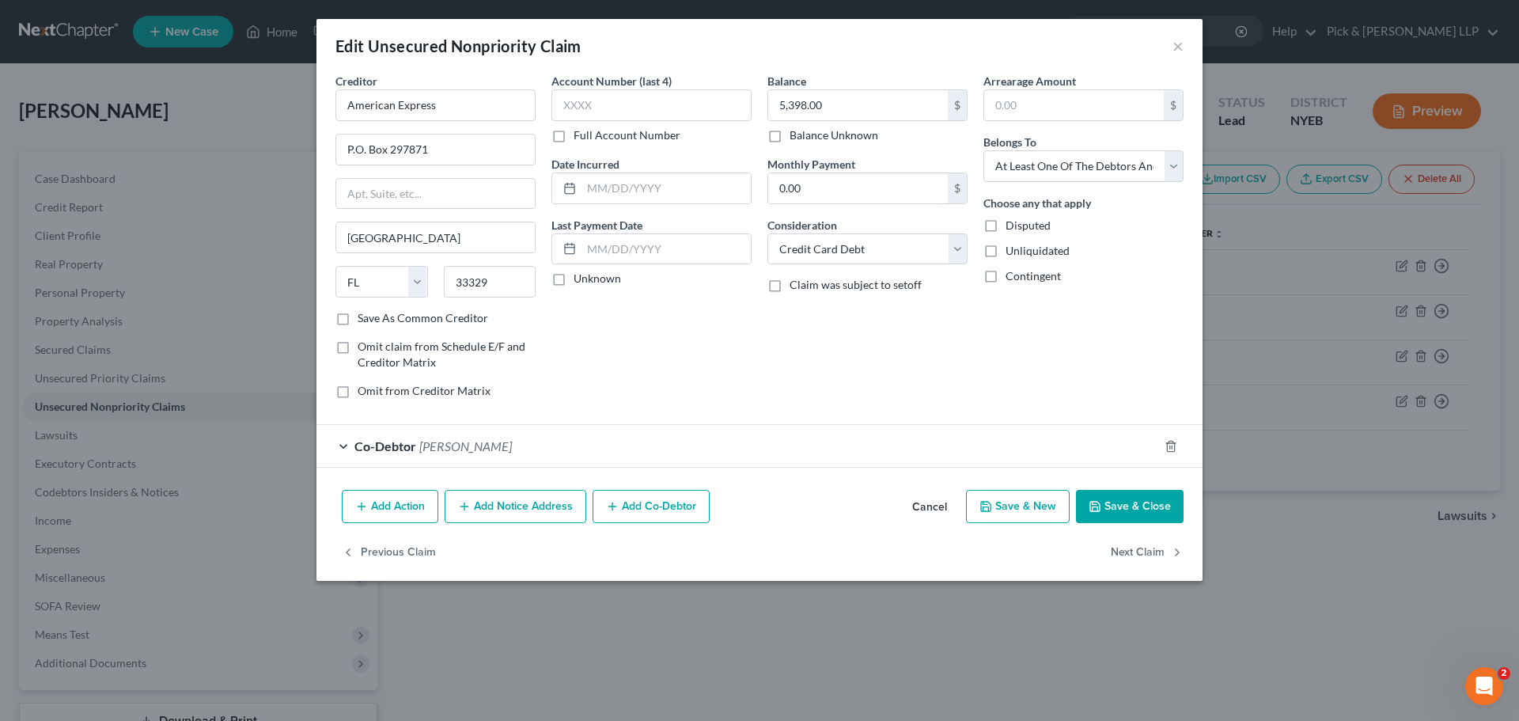
click at [349, 445] on div "Co-Debtor Michael Marinakis" at bounding box center [738, 446] width 842 height 42
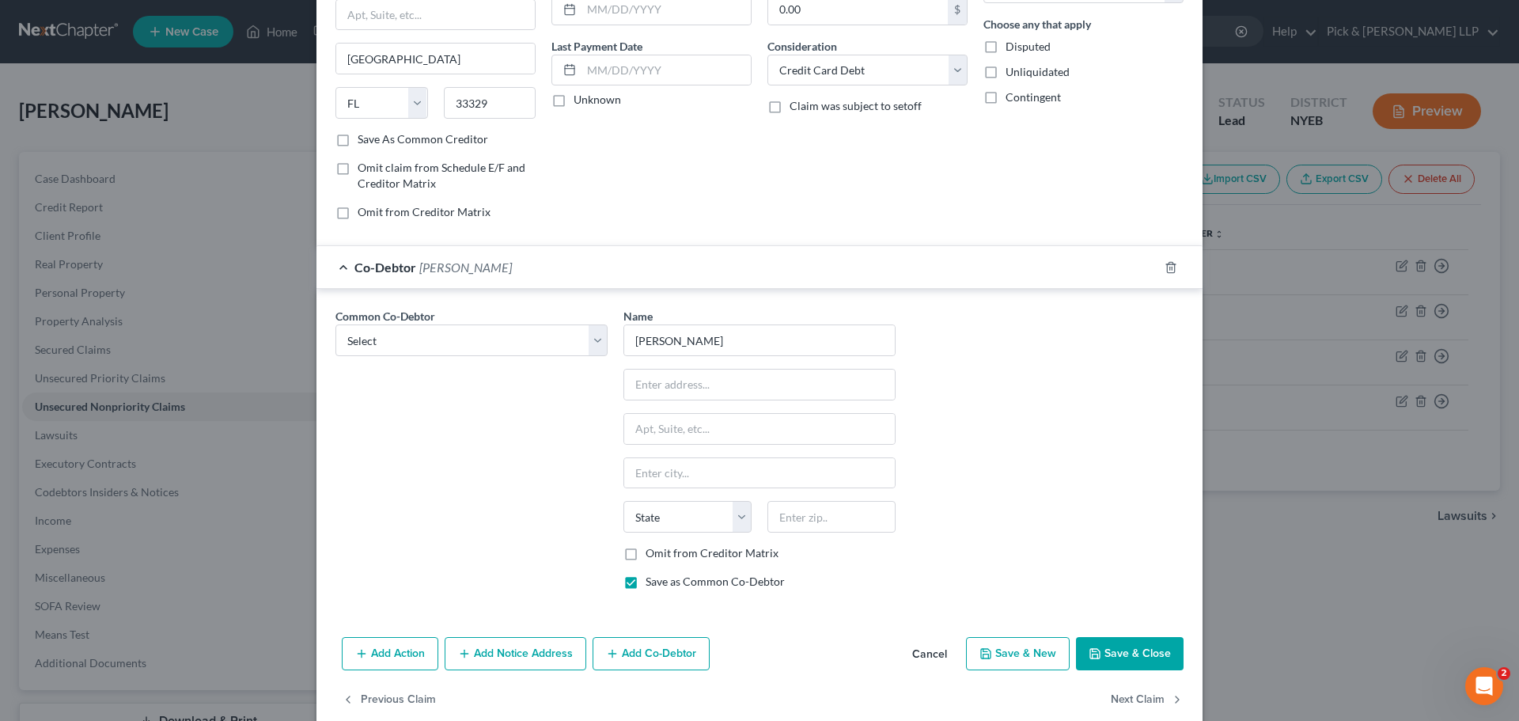
scroll to position [205, 0]
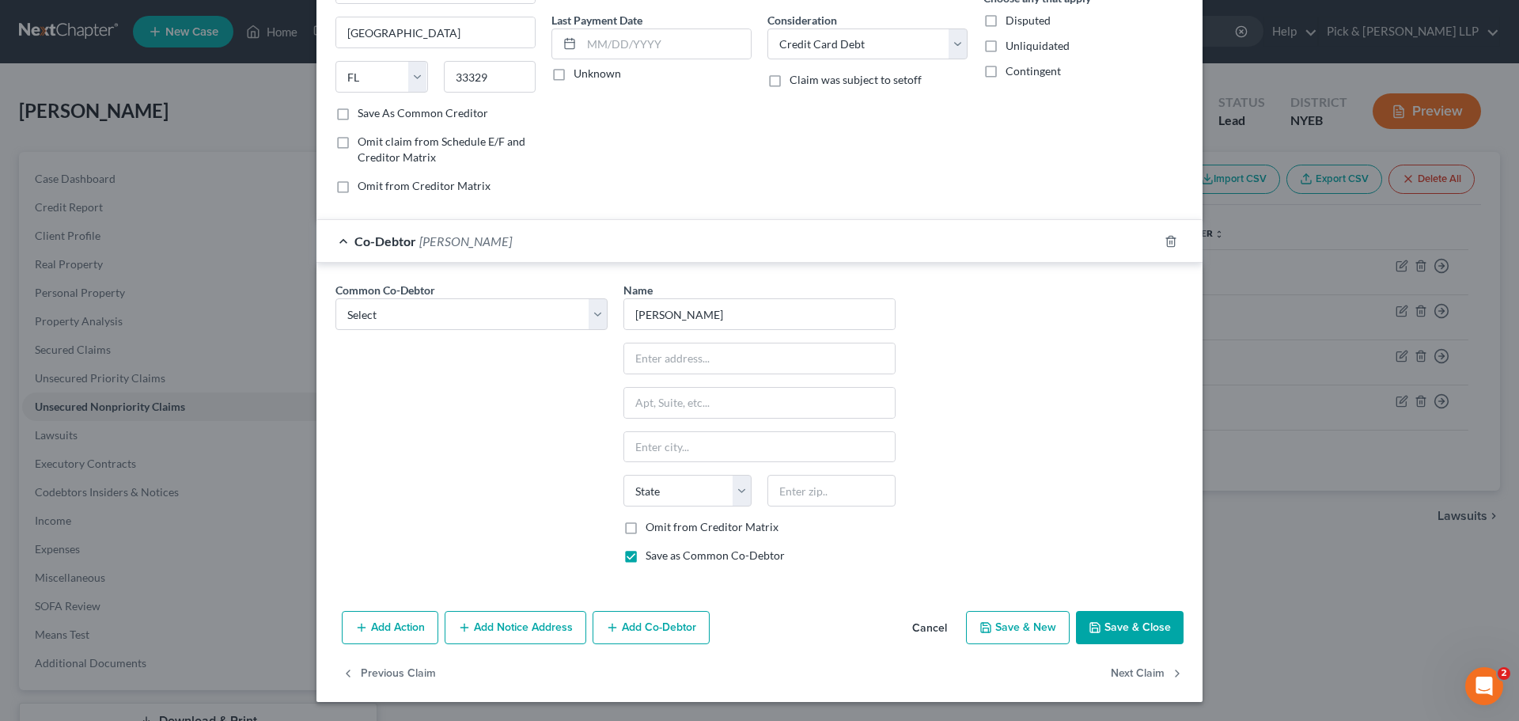
click at [688, 341] on div "Name * Michael Marinakis State AL AK AR AZ CA CO CT DE DC FL GA GU HI ID IL IN …" at bounding box center [760, 429] width 288 height 294
click at [677, 362] on input "text" at bounding box center [759, 358] width 271 height 30
type input "1019 85th Street"
type input "11228"
type input "Brooklyn"
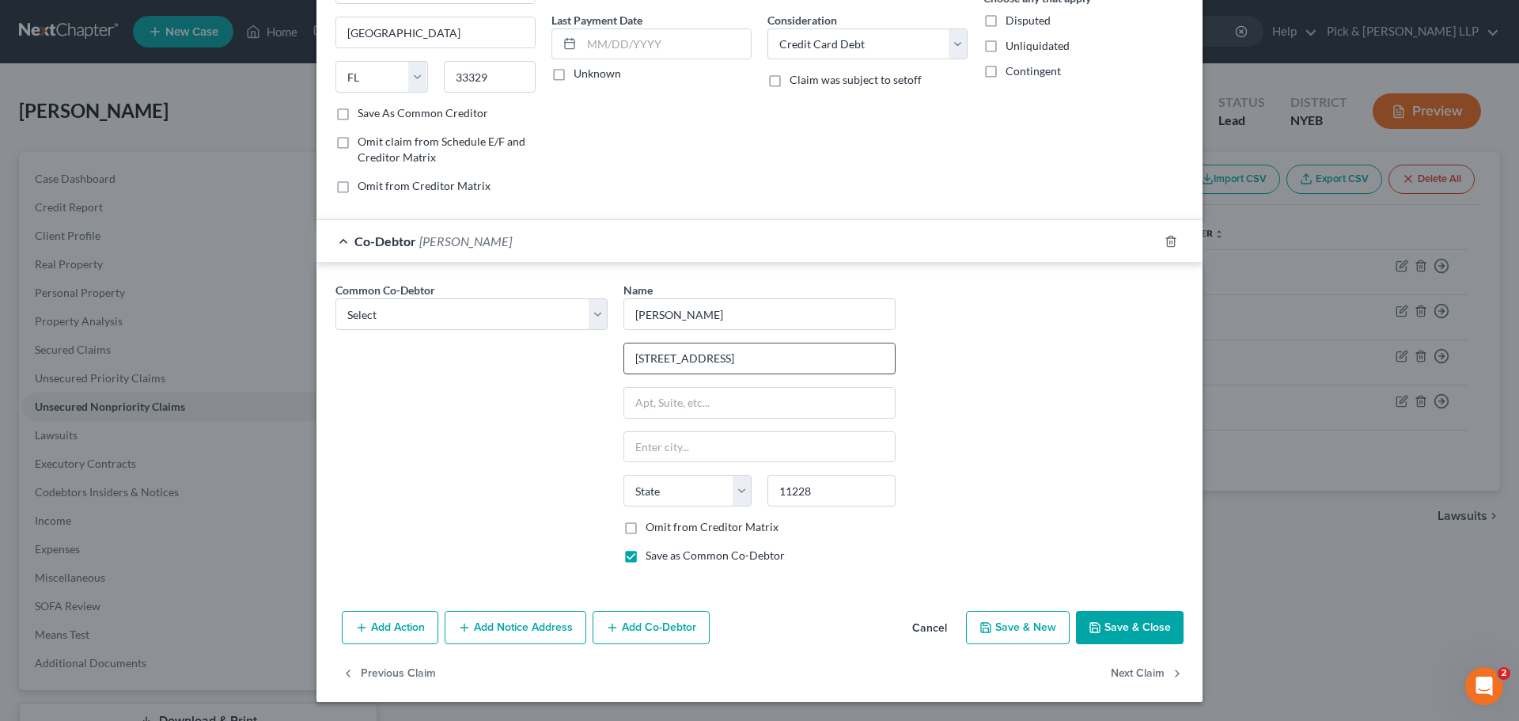
select select "35"
click at [1150, 620] on button "Save & Close" at bounding box center [1130, 627] width 108 height 33
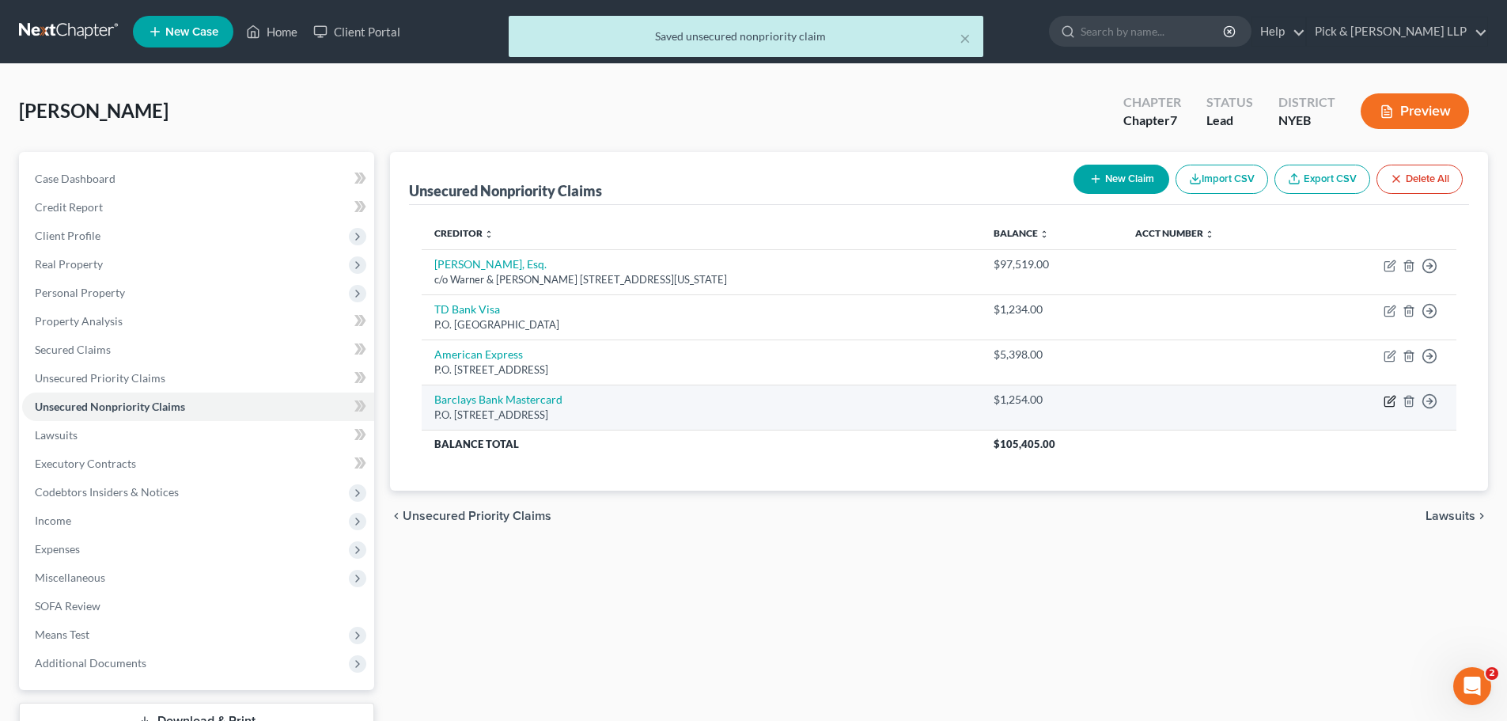
click at [1393, 396] on icon "button" at bounding box center [1390, 401] width 13 height 13
select select "7"
select select "2"
select select "3"
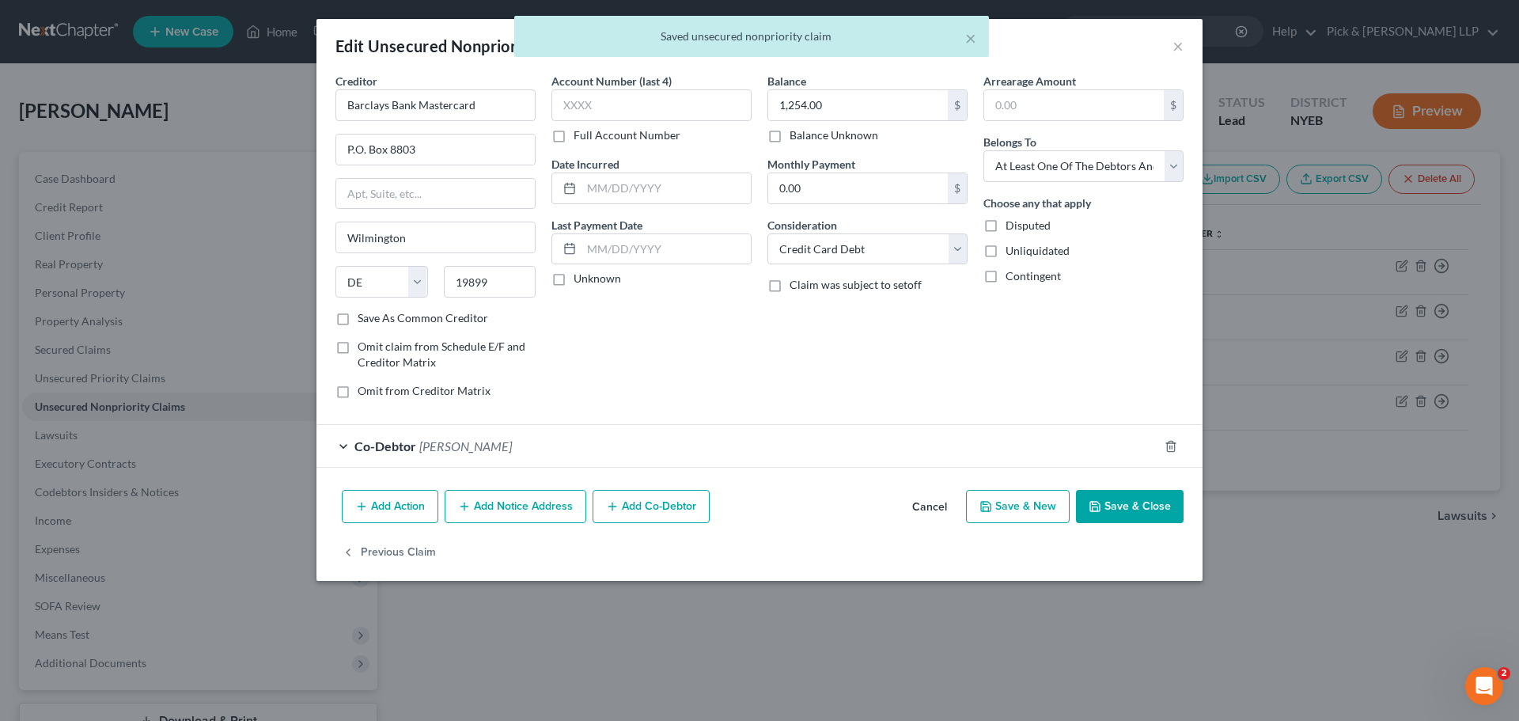
click at [358, 448] on span "Co-Debtor" at bounding box center [386, 445] width 62 height 15
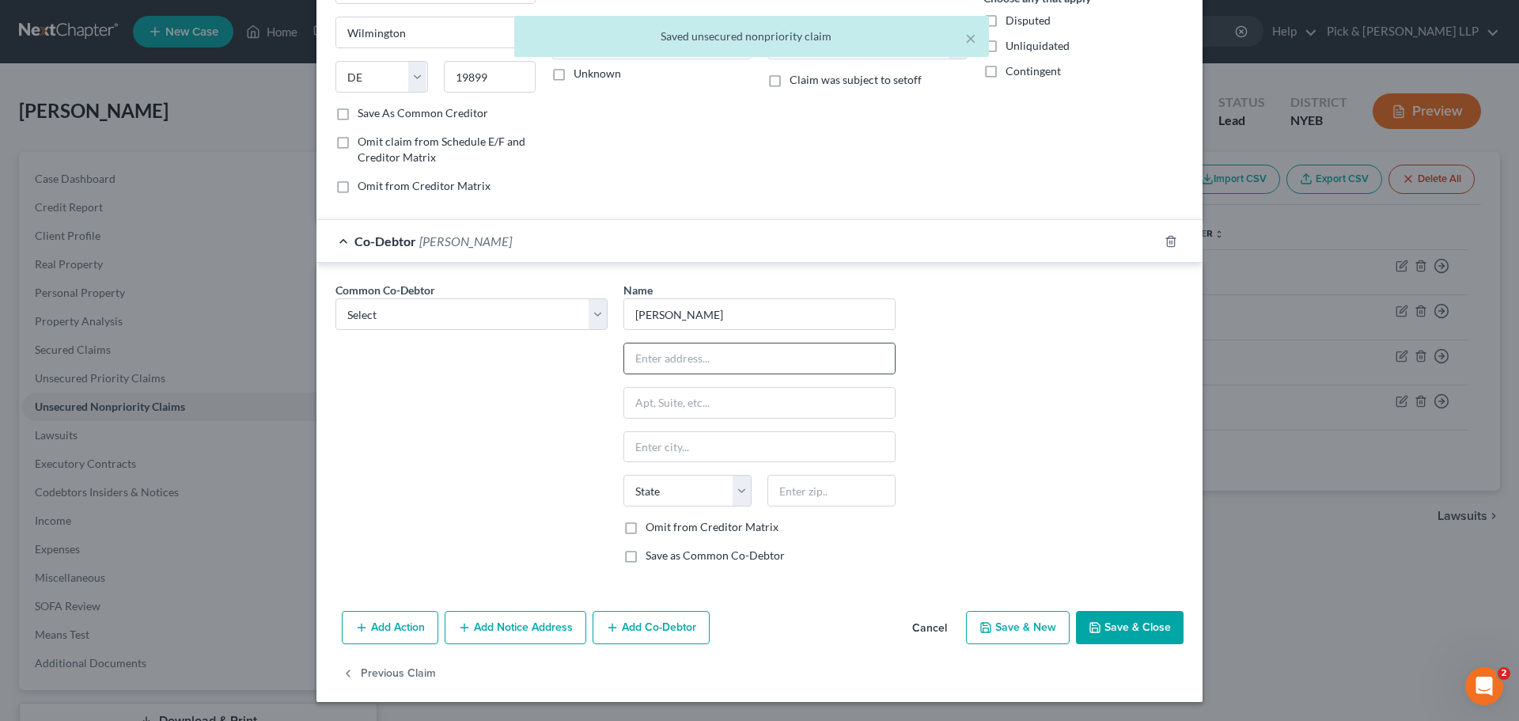
click at [720, 343] on div at bounding box center [760, 359] width 272 height 32
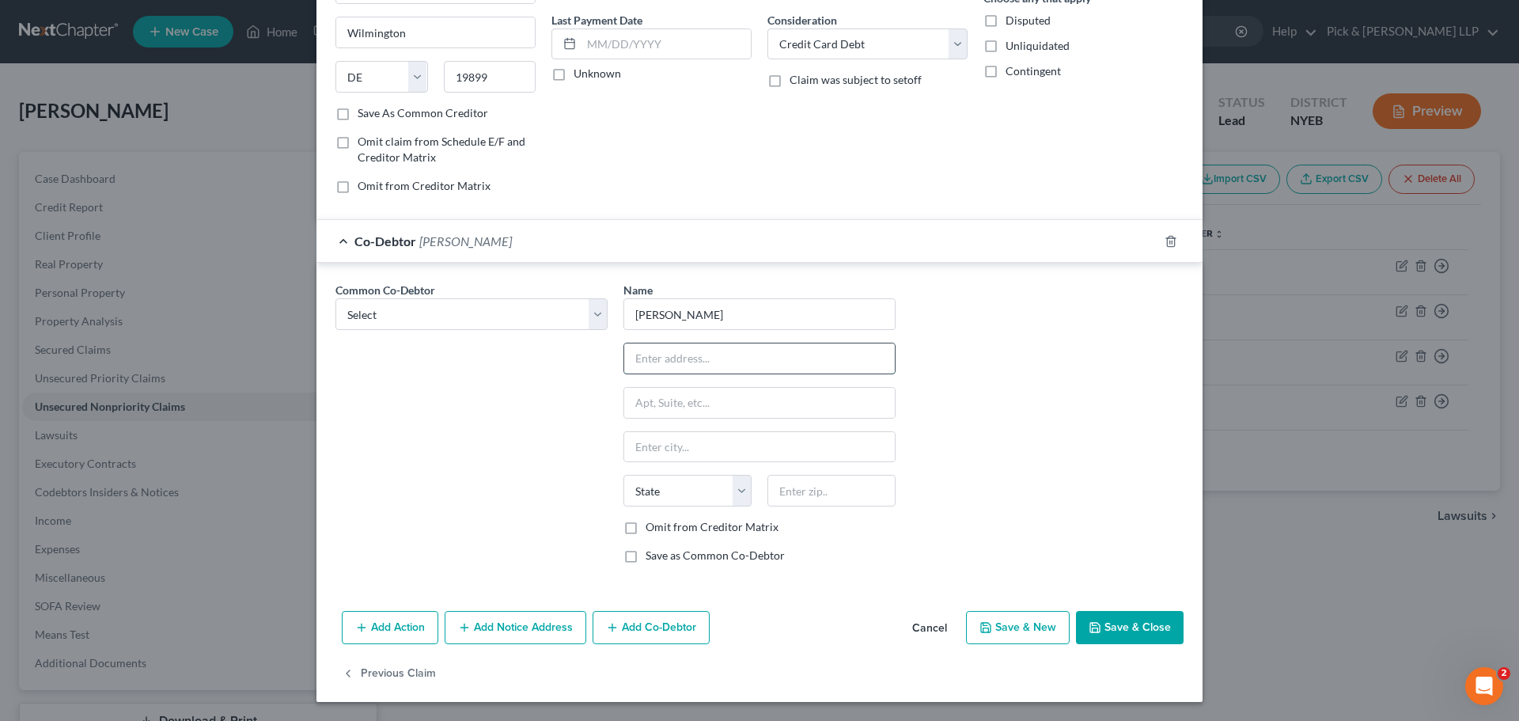
click at [722, 351] on input "text" at bounding box center [759, 358] width 271 height 30
type input "1019 85th Street"
type input "11228"
type input "Brooklyn"
select select "35"
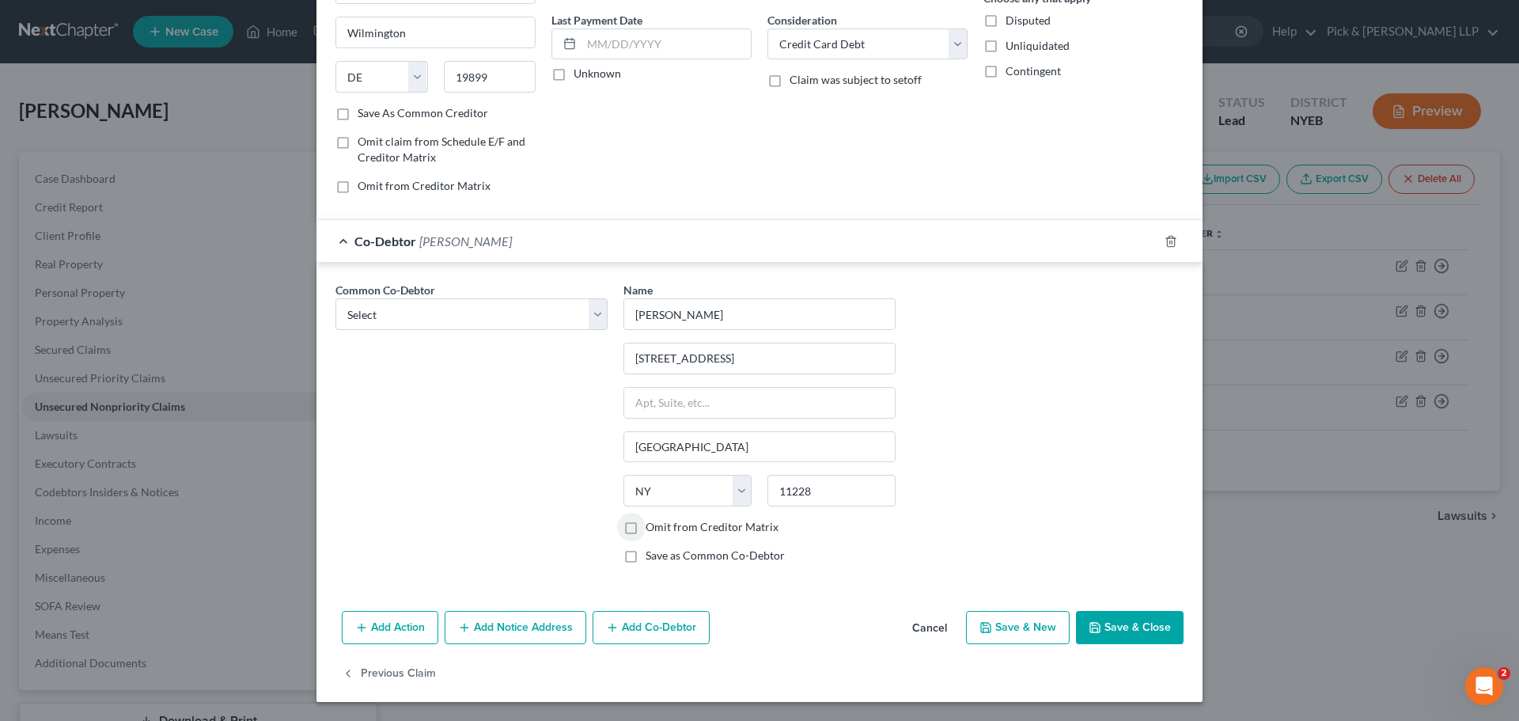
click at [1109, 627] on button "Save & Close" at bounding box center [1130, 627] width 108 height 33
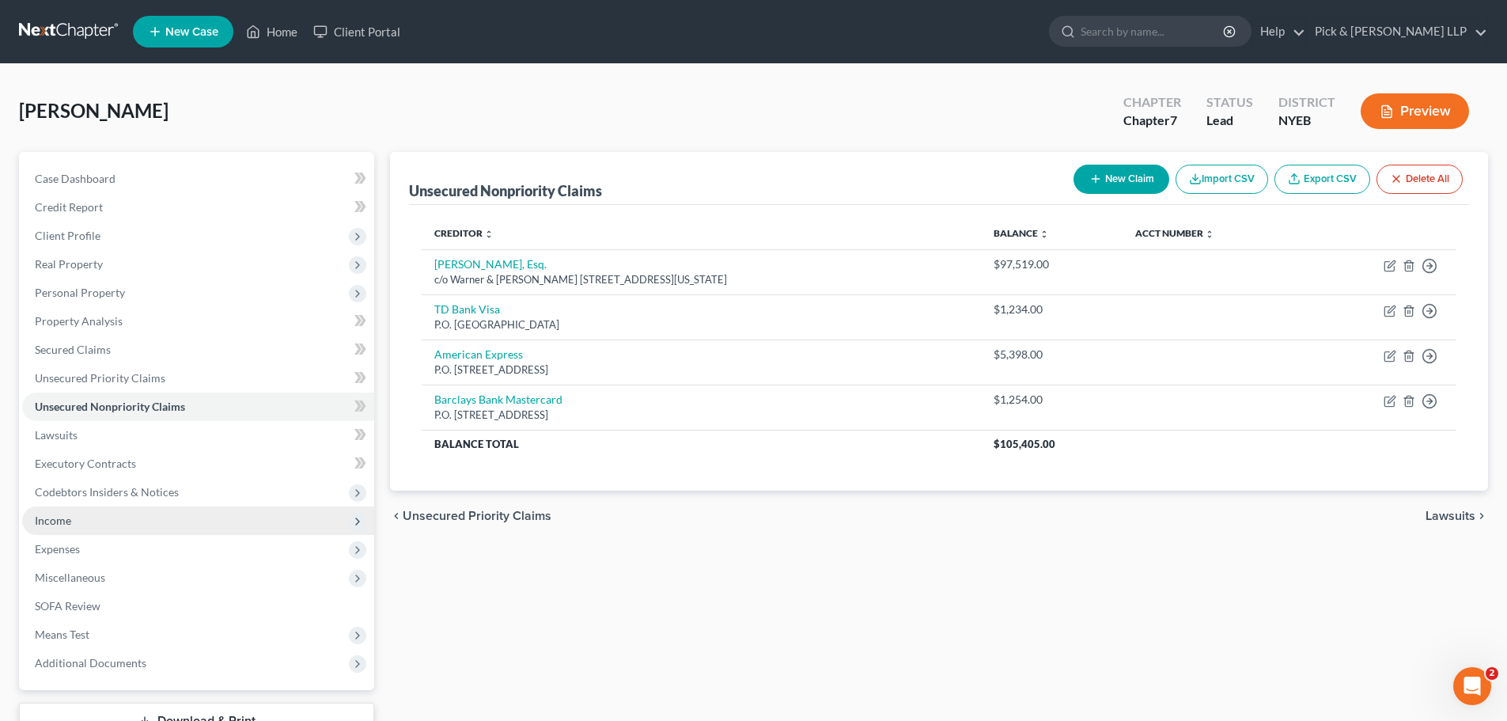
click at [178, 522] on span "Income" at bounding box center [198, 520] width 352 height 28
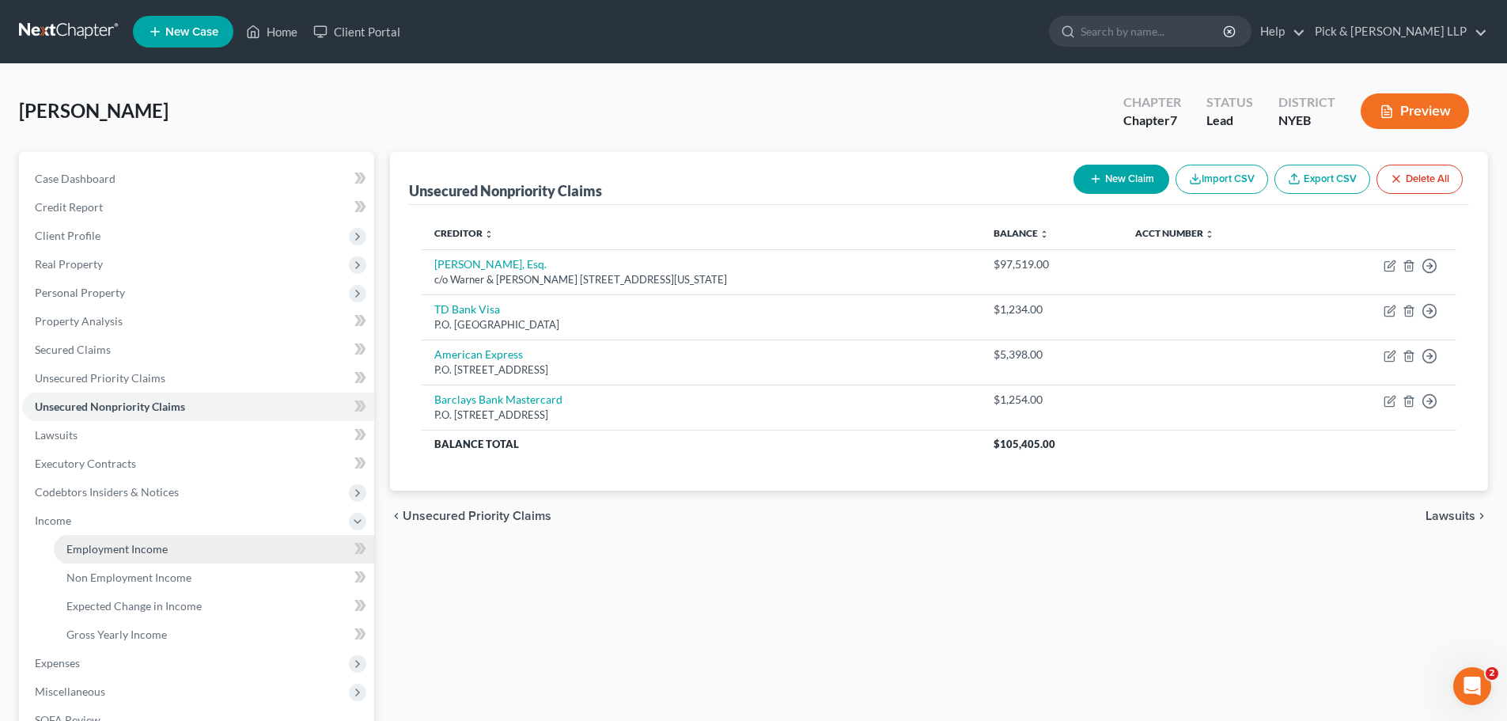
click at [161, 550] on span "Employment Income" at bounding box center [116, 548] width 101 height 13
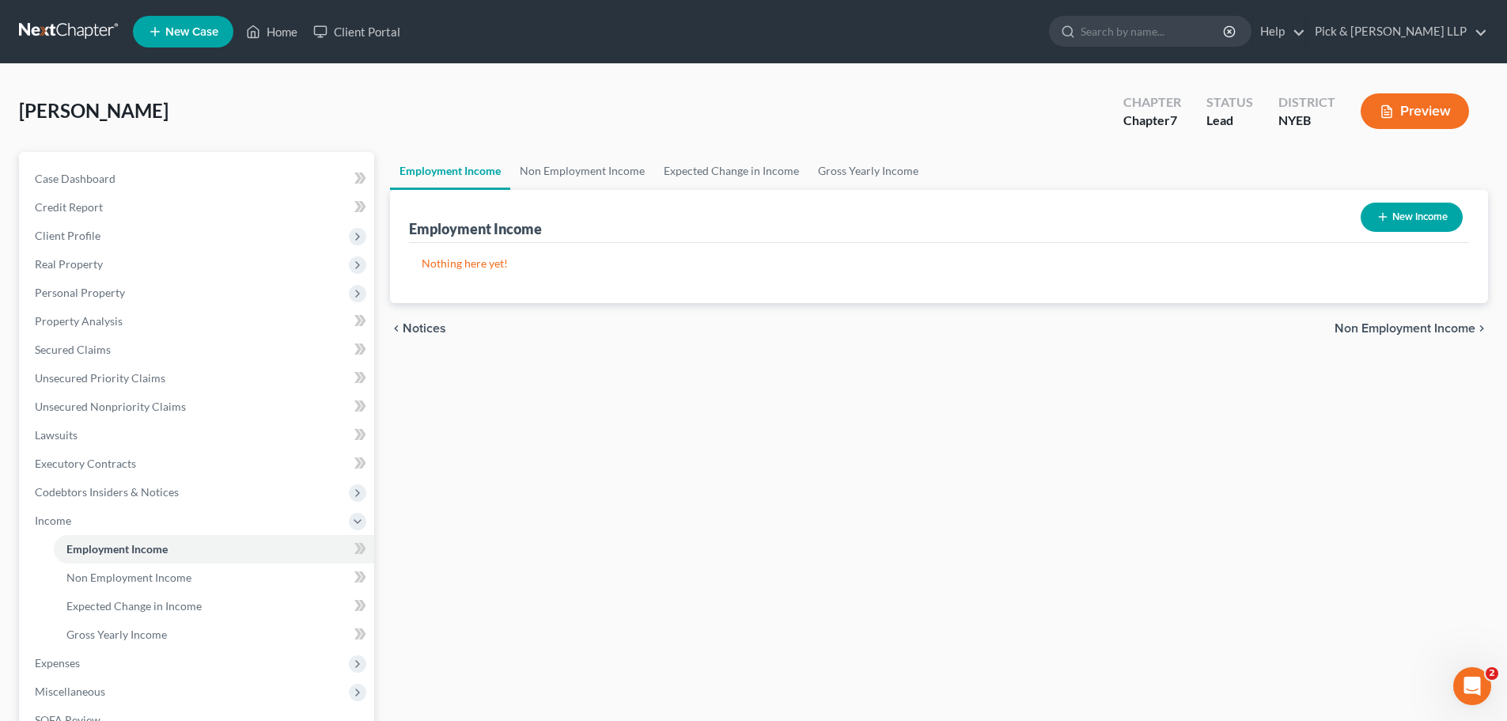
click at [1408, 219] on button "New Income" at bounding box center [1412, 217] width 102 height 29
select select "0"
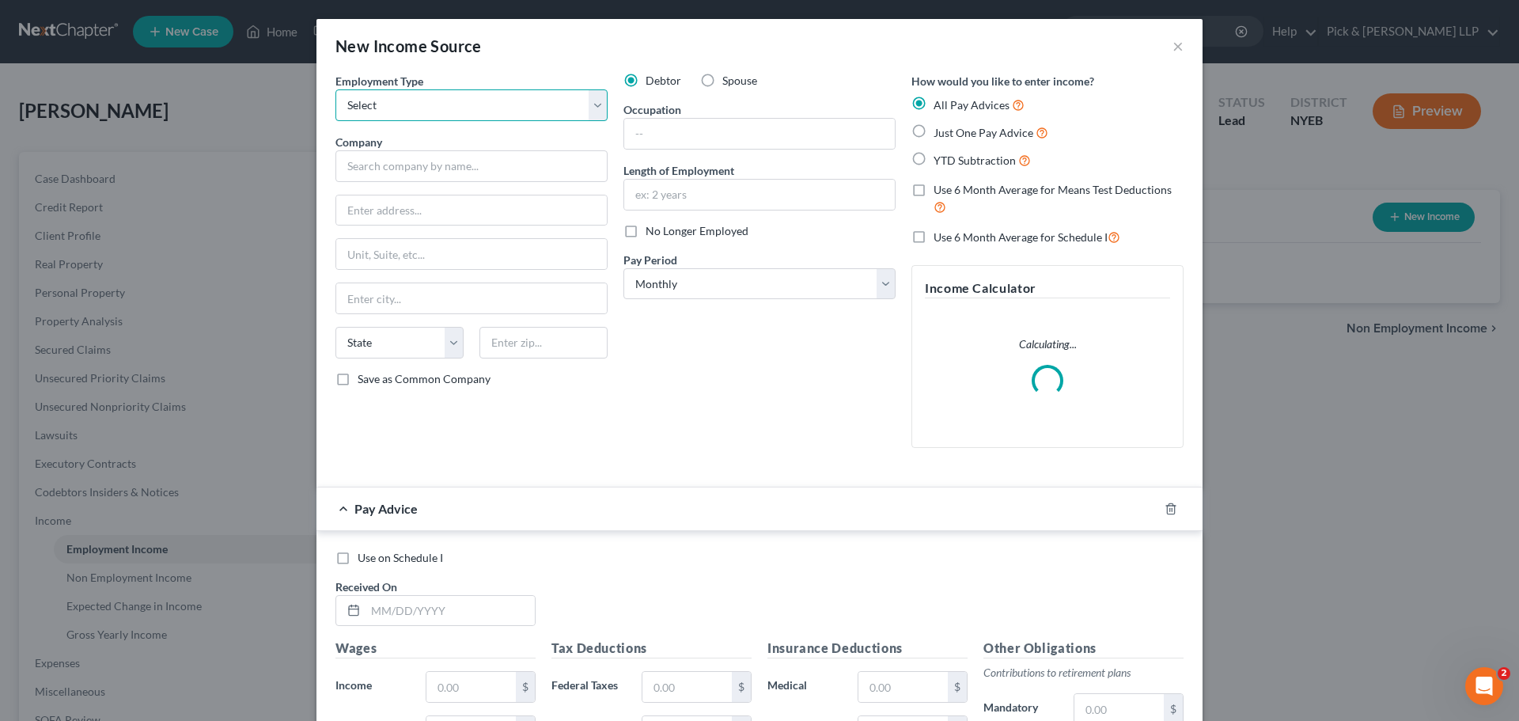
click at [591, 103] on select "Select Full or Part Time Employment Self Employment" at bounding box center [472, 105] width 272 height 32
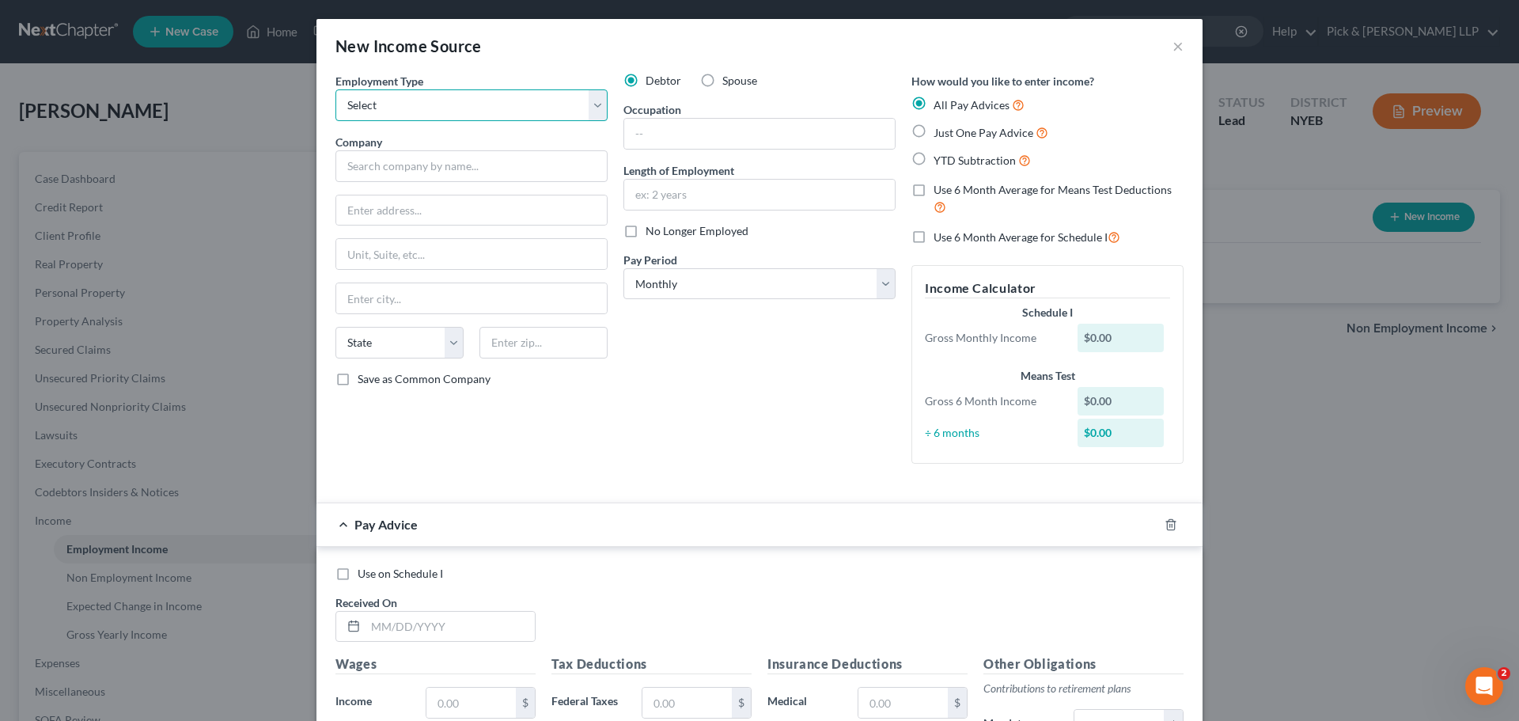
click at [591, 103] on select "Select Full or Part Time Employment Self Employment" at bounding box center [472, 105] width 272 height 32
click at [1173, 47] on button "×" at bounding box center [1178, 45] width 11 height 19
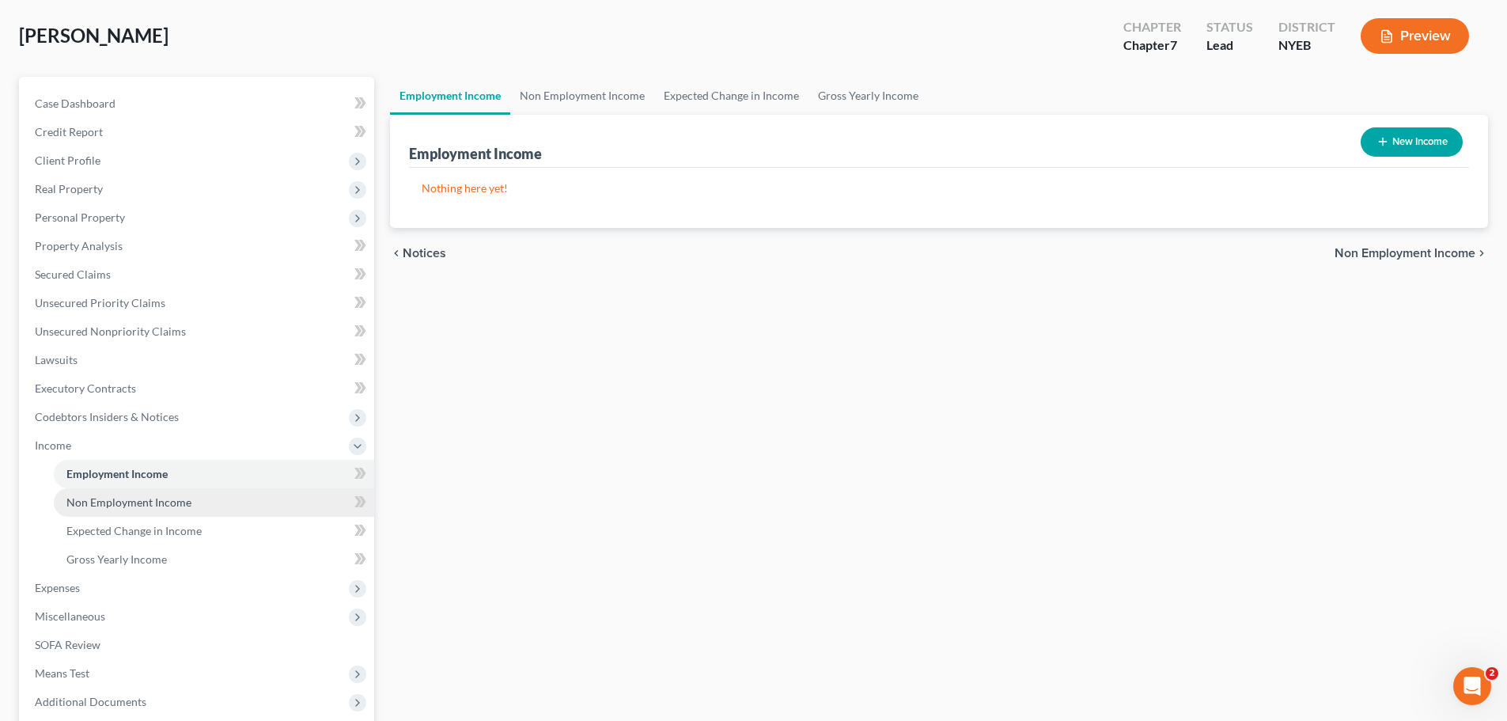
scroll to position [79, 0]
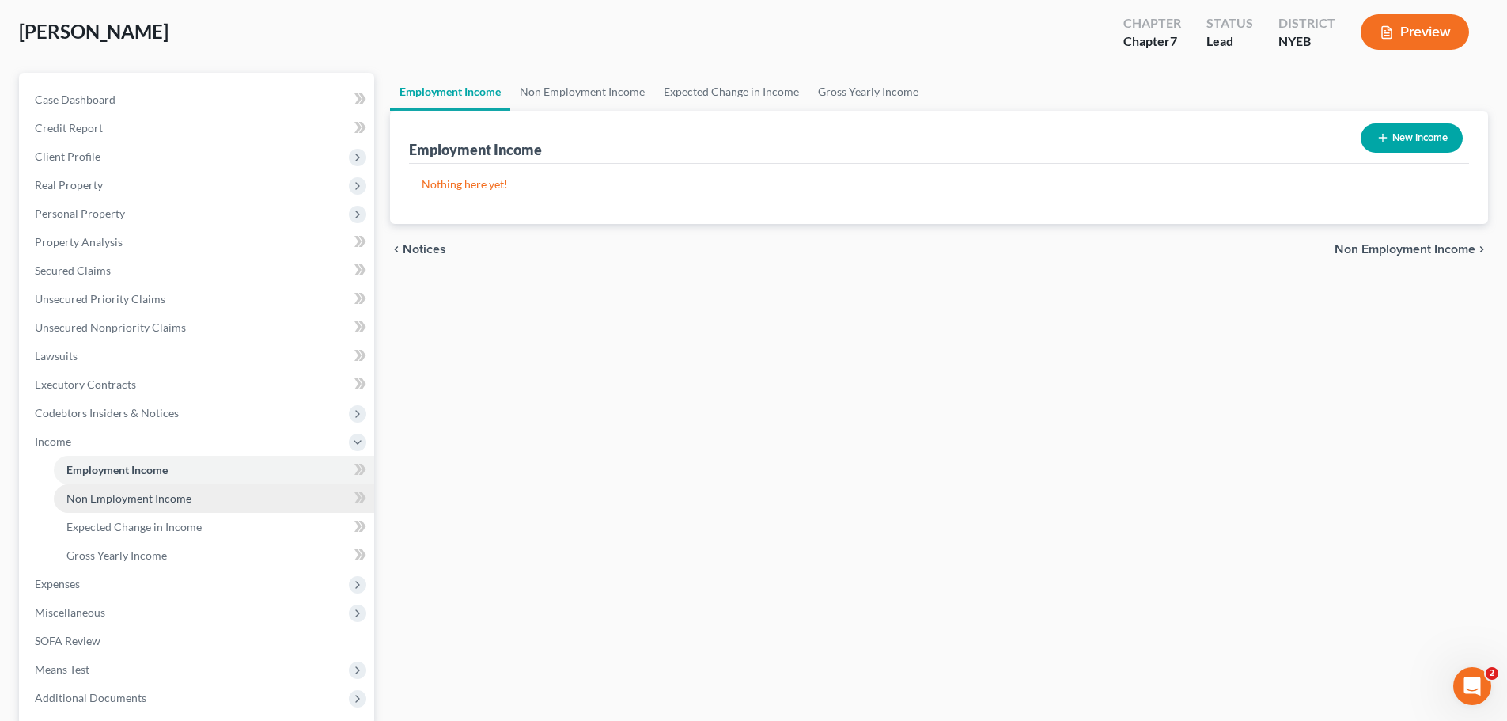
click at [119, 497] on span "Non Employment Income" at bounding box center [128, 497] width 125 height 13
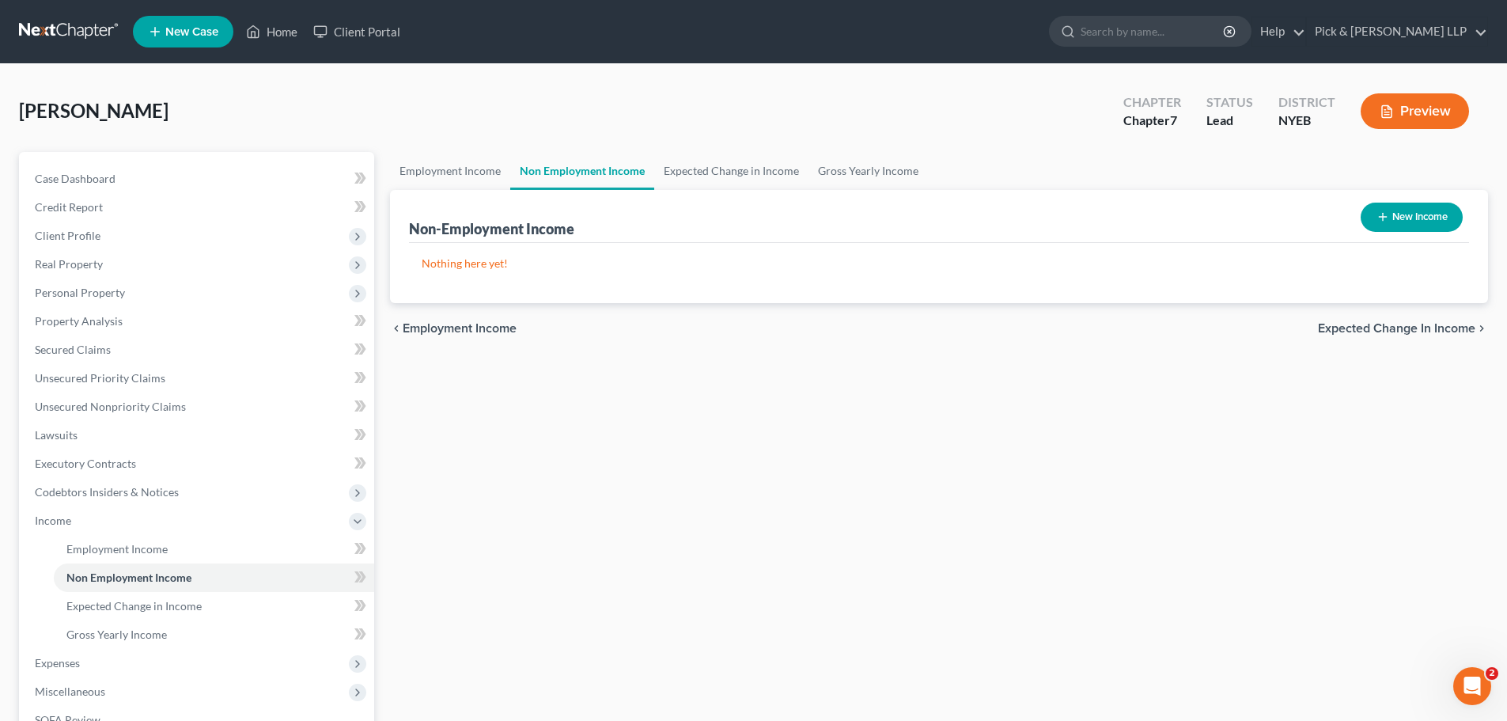
click at [1407, 214] on button "New Income" at bounding box center [1412, 217] width 102 height 29
select select "0"
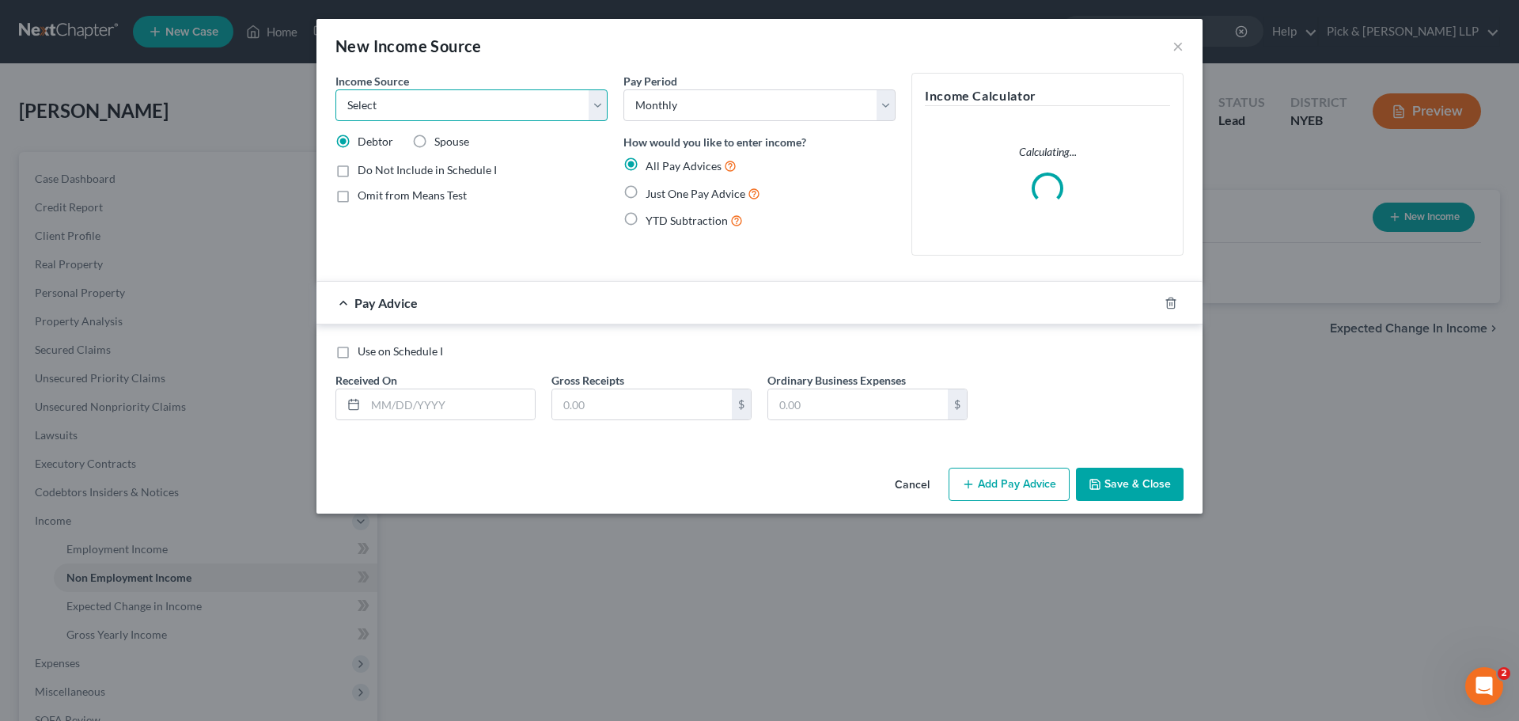
click at [595, 98] on select "Select Unemployment Disability (from employer) Pension Retirement Social Securi…" at bounding box center [472, 105] width 272 height 32
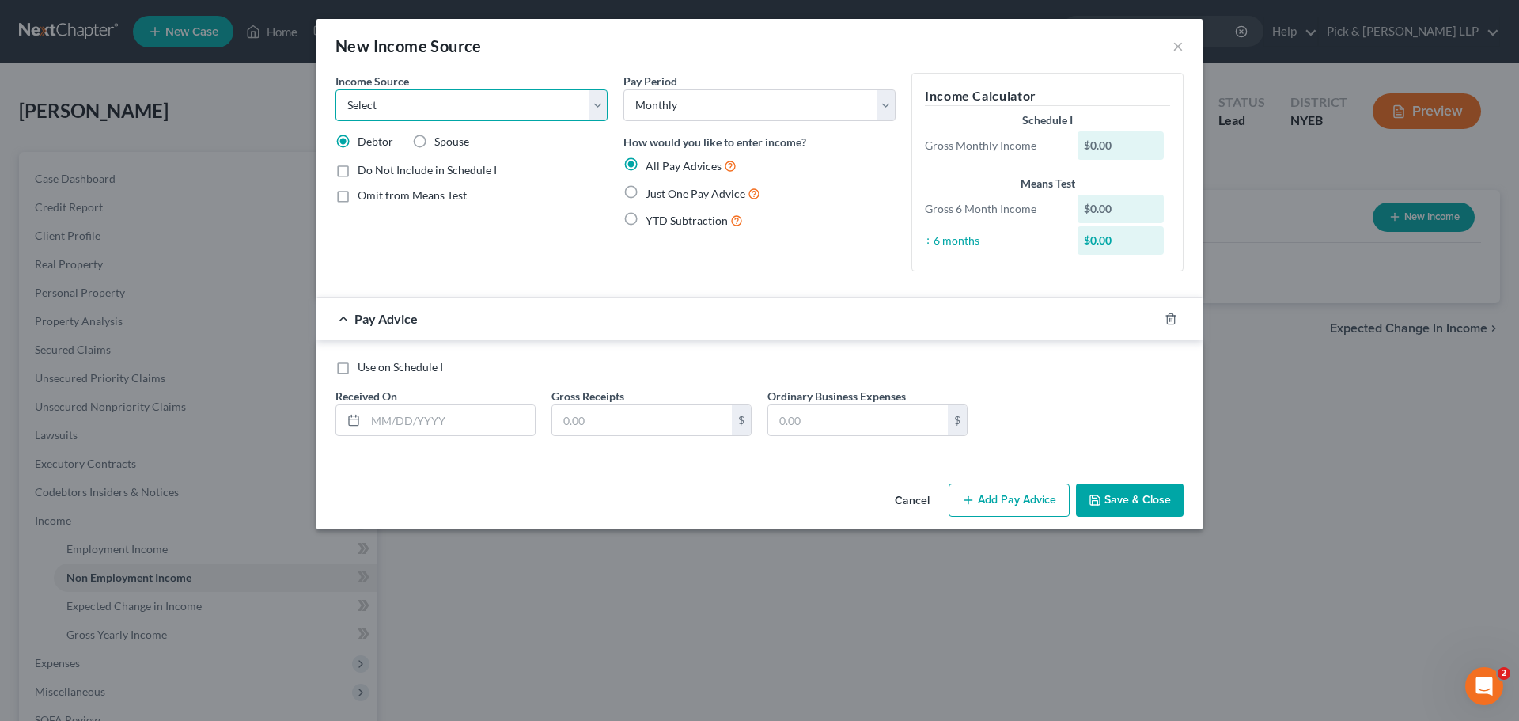
select select "7"
click at [336, 89] on select "Select Unemployment Disability (from employer) Pension Retirement Social Securi…" at bounding box center [472, 105] width 272 height 32
click at [646, 194] on label "Just One Pay Advice" at bounding box center [703, 193] width 115 height 18
click at [652, 194] on input "Just One Pay Advice" at bounding box center [657, 189] width 10 height 10
radio input "true"
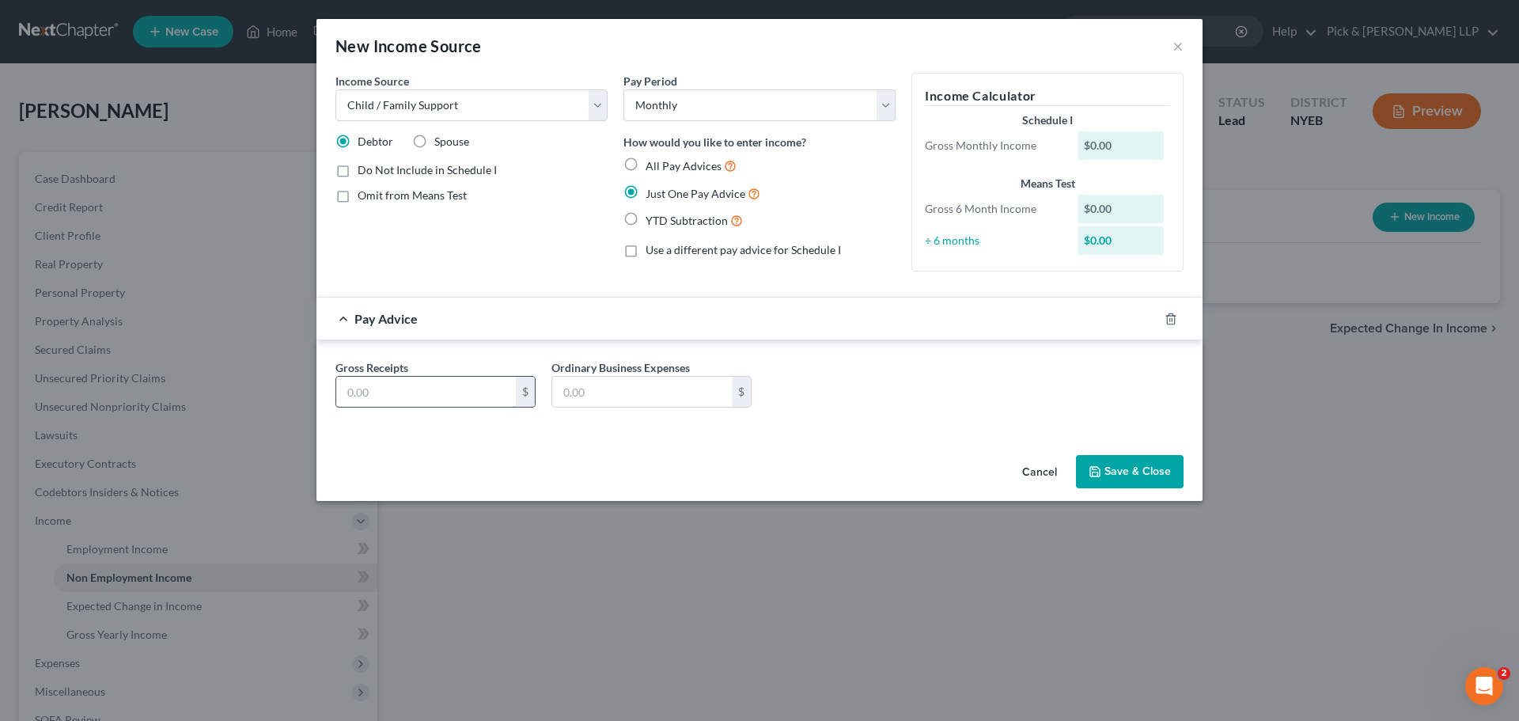
click at [398, 399] on input "text" at bounding box center [426, 392] width 180 height 30
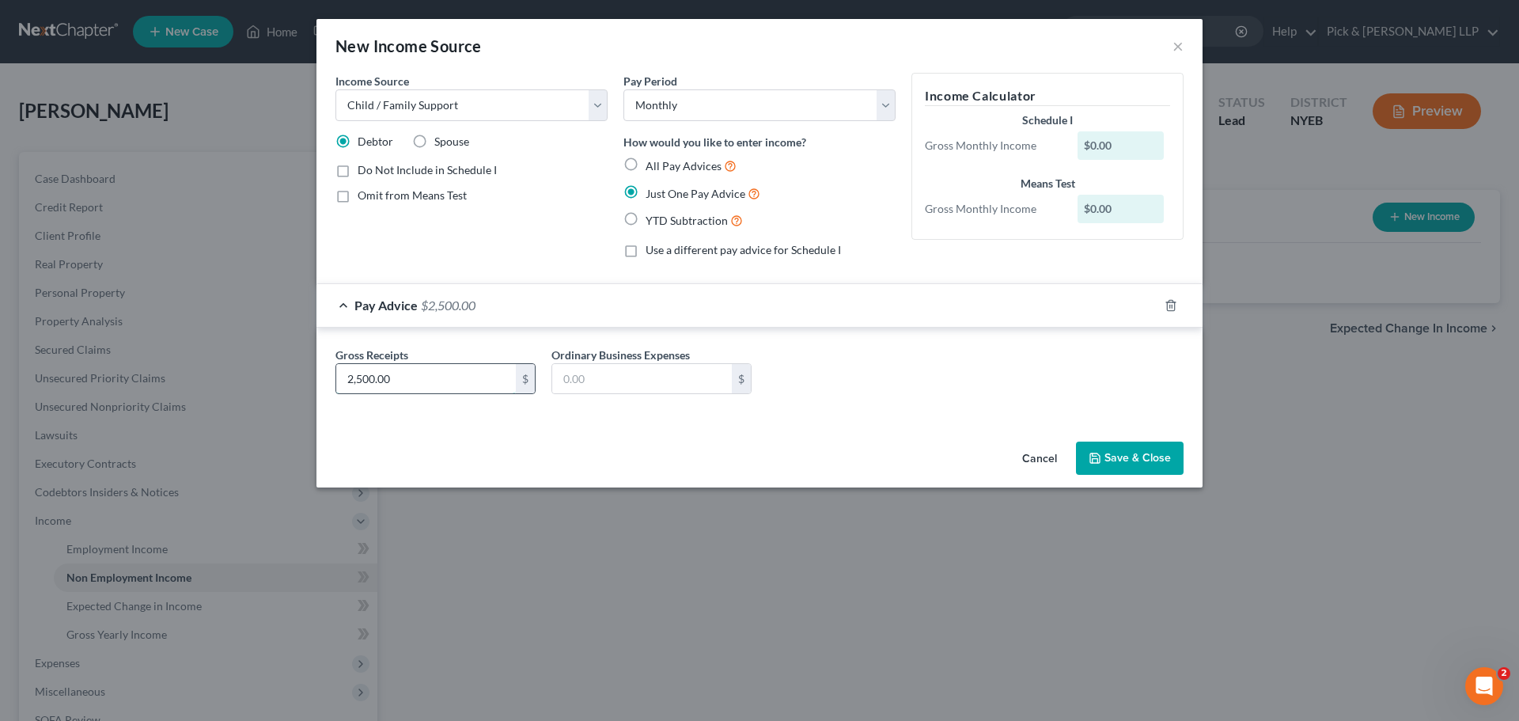
type input "2,500.00"
click at [1150, 471] on button "Save & Close" at bounding box center [1130, 458] width 108 height 33
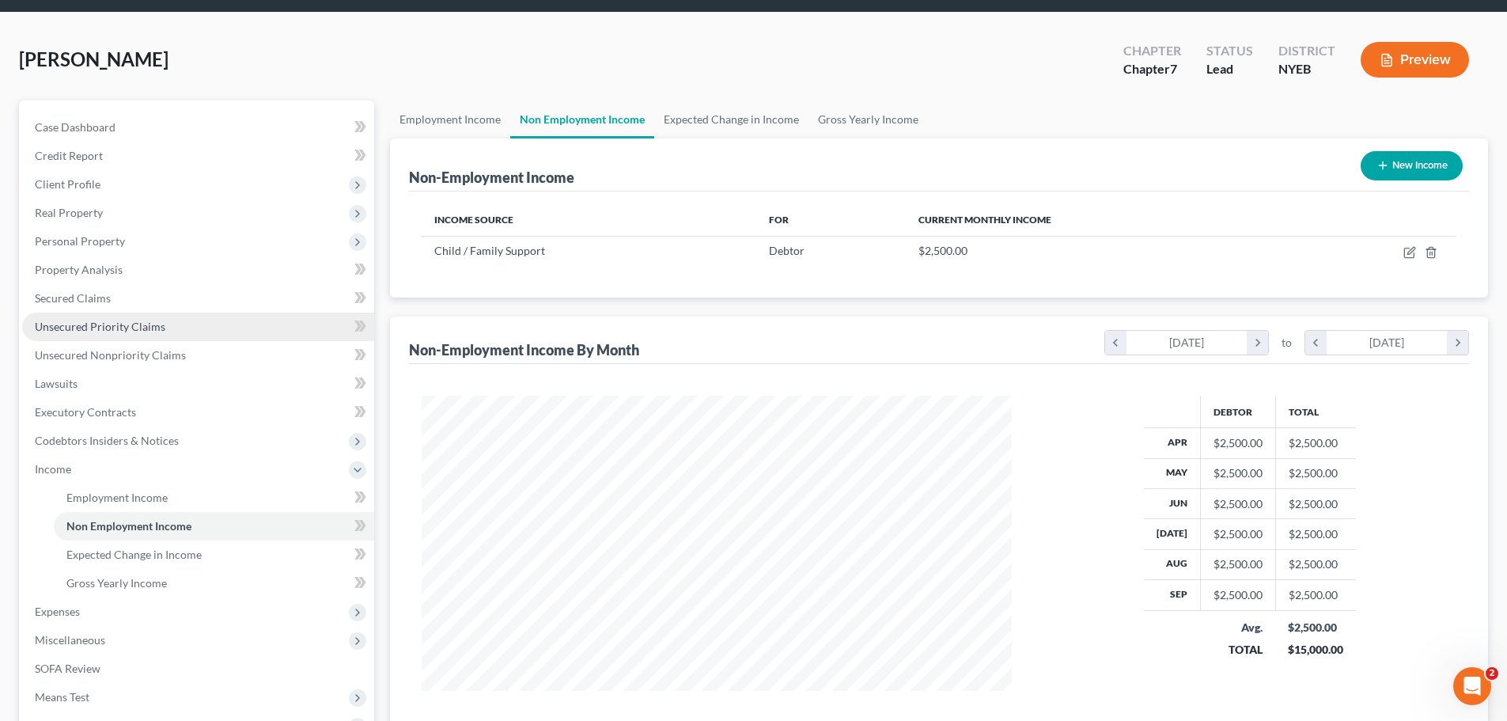
scroll to position [79, 0]
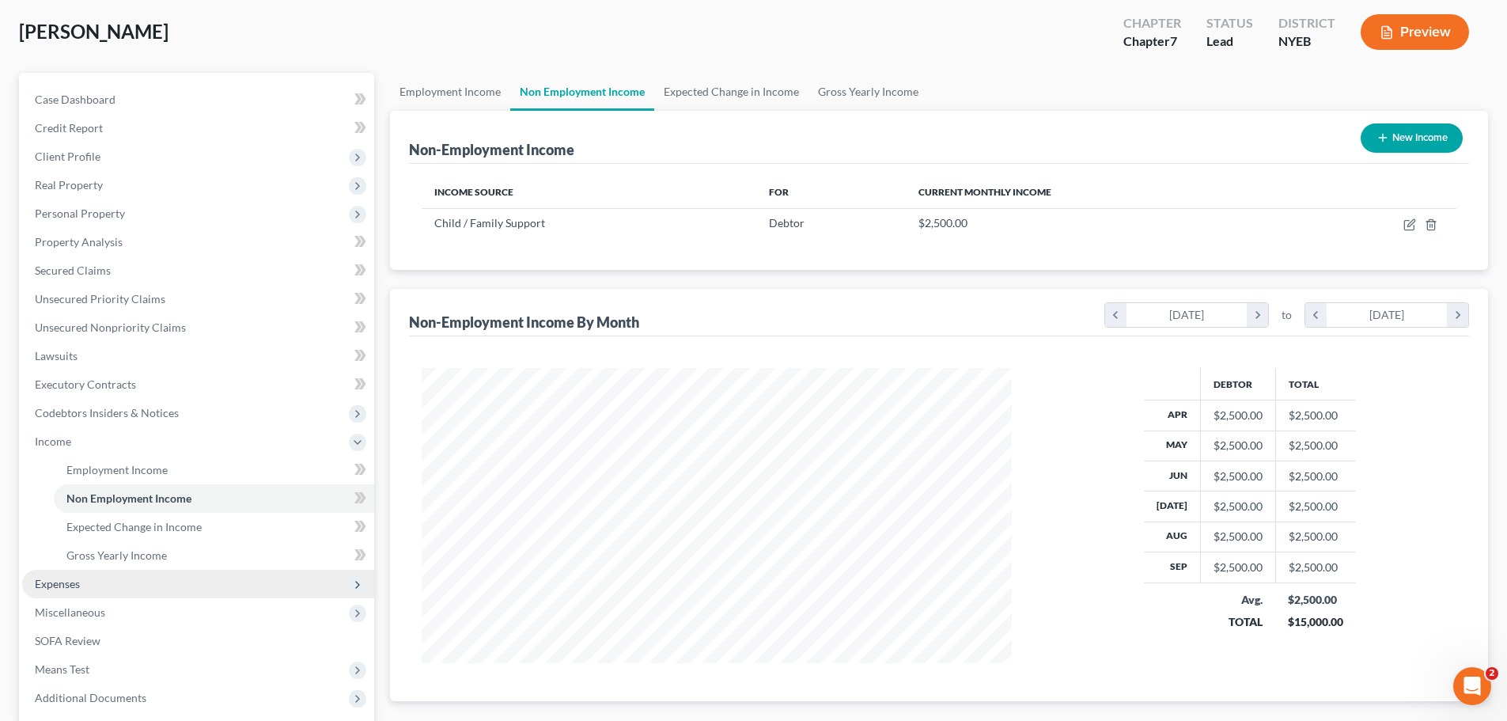
click at [127, 583] on span "Expenses" at bounding box center [198, 584] width 352 height 28
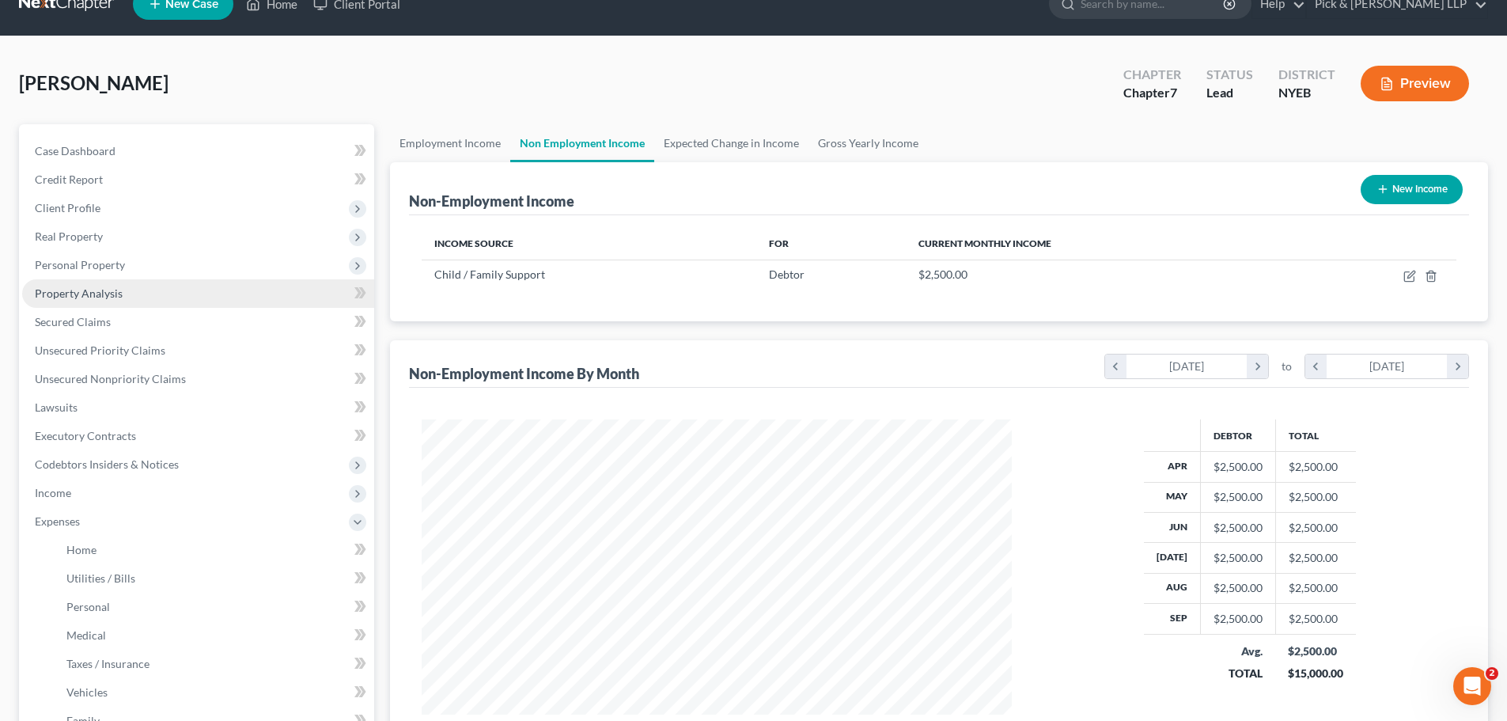
scroll to position [0, 0]
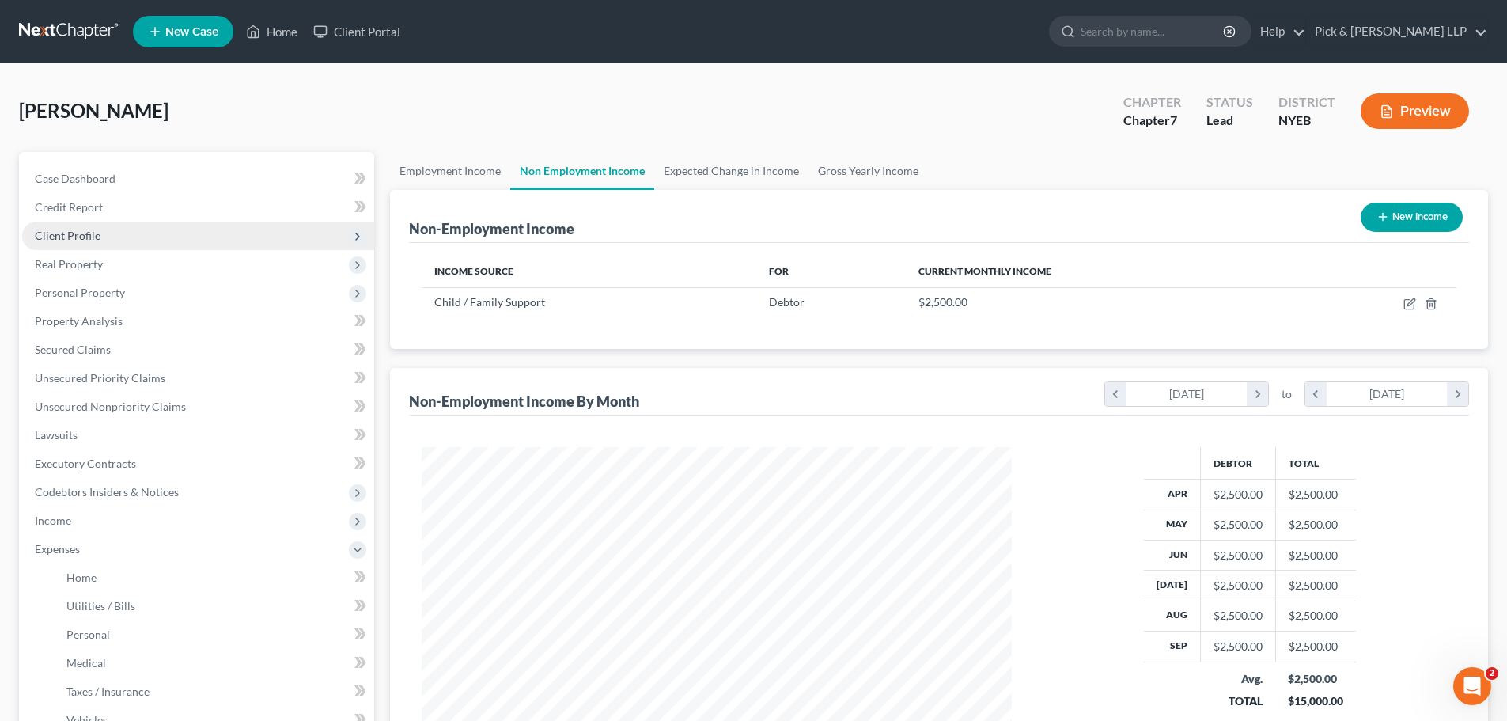
click at [100, 241] on span "Client Profile" at bounding box center [198, 236] width 352 height 28
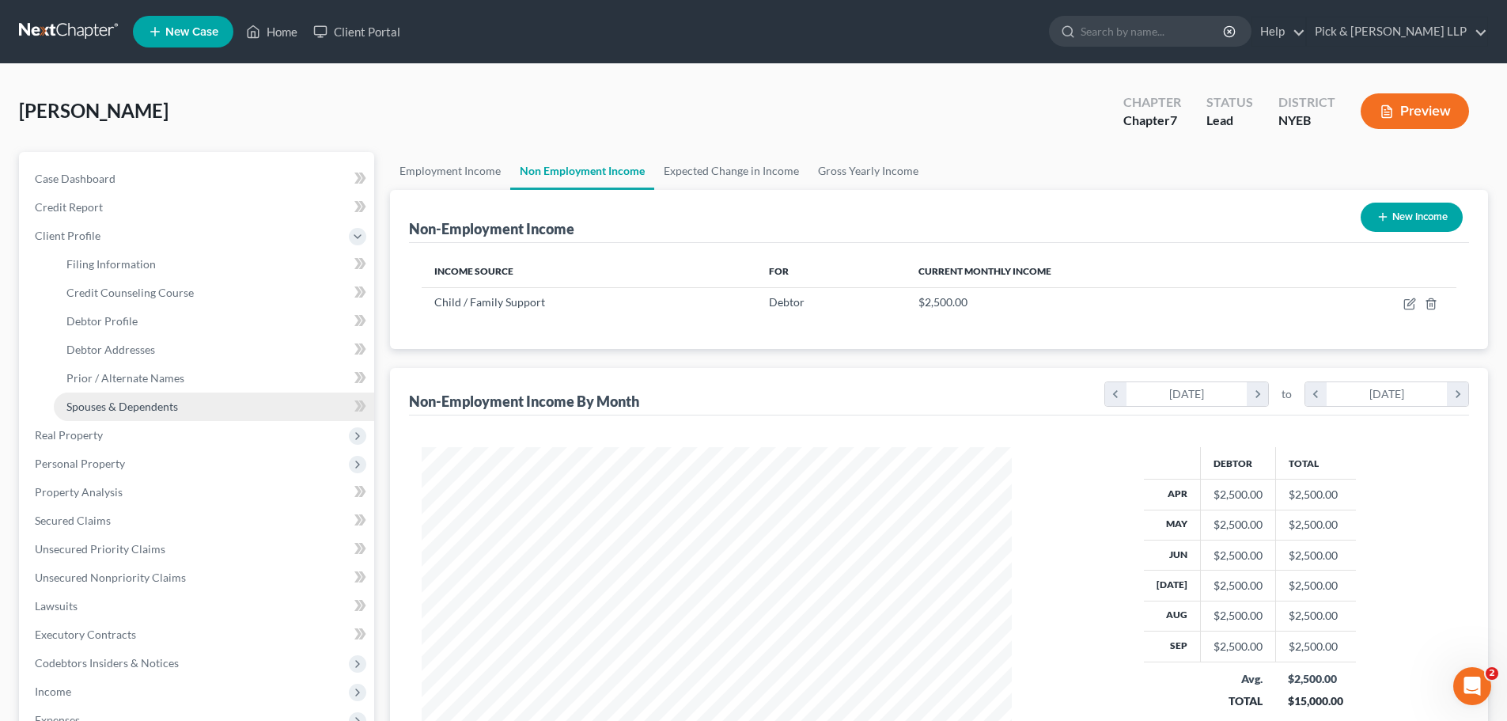
click at [167, 409] on span "Spouses & Dependents" at bounding box center [122, 406] width 112 height 13
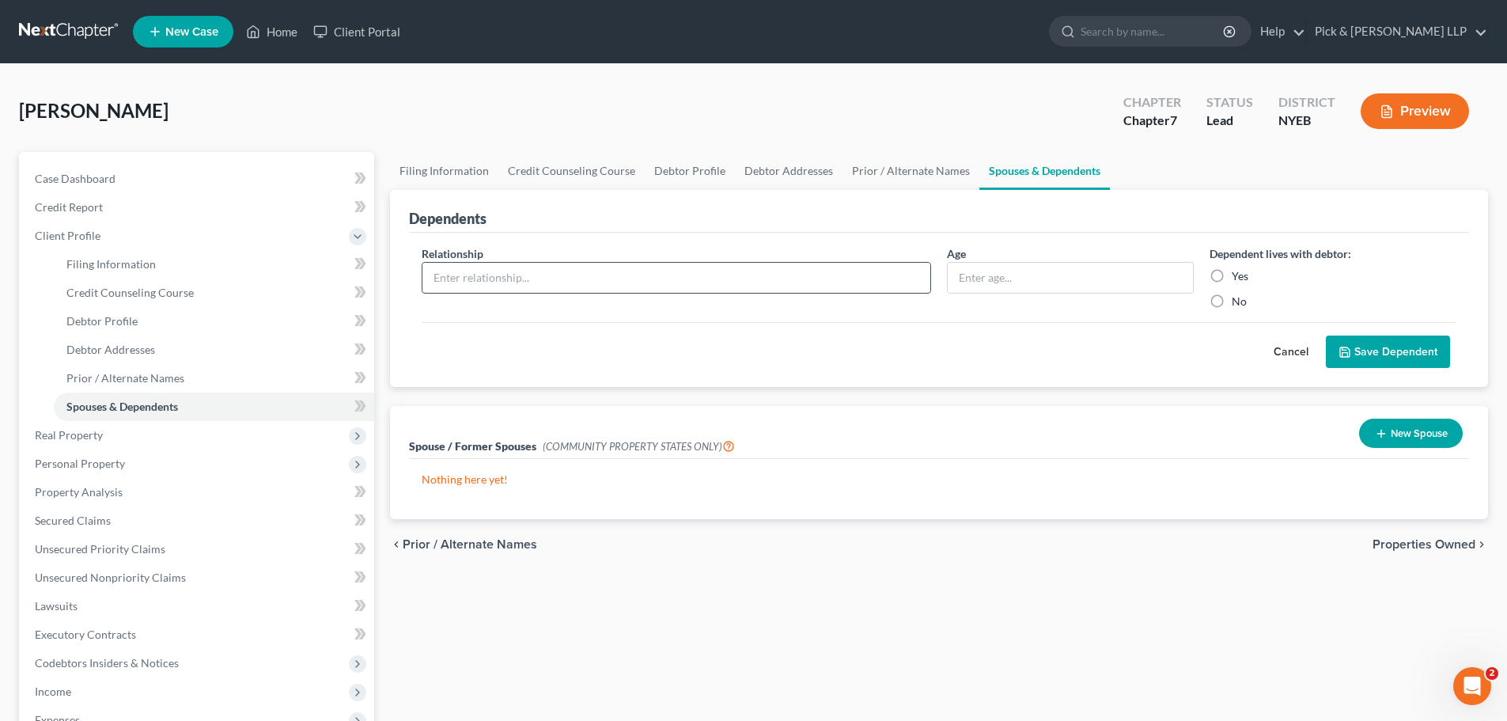
click at [772, 292] on input "text" at bounding box center [677, 278] width 508 height 30
type input "Son"
type input "14"
click at [1238, 268] on input "Yes" at bounding box center [1243, 273] width 10 height 10
radio input "true"
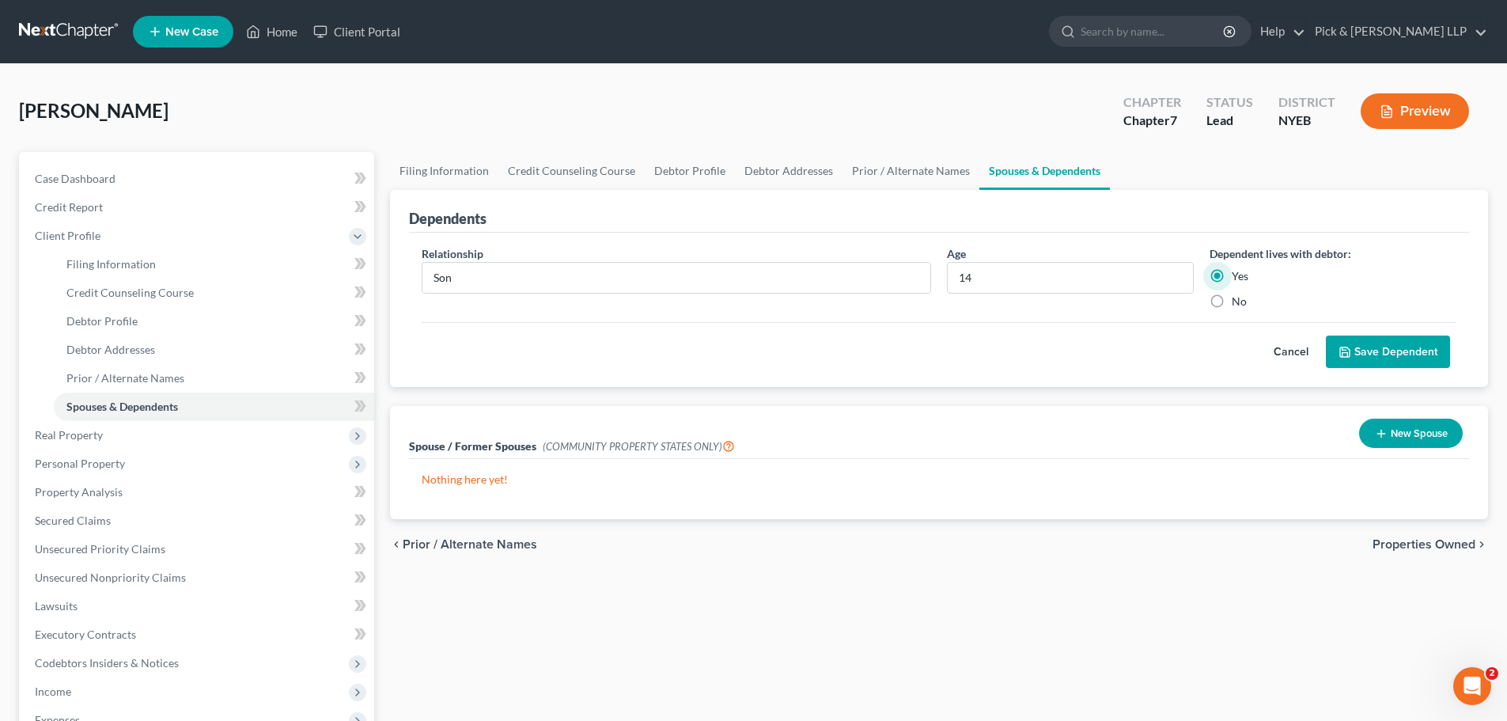
click at [1360, 339] on button "Save Dependent" at bounding box center [1388, 352] width 124 height 33
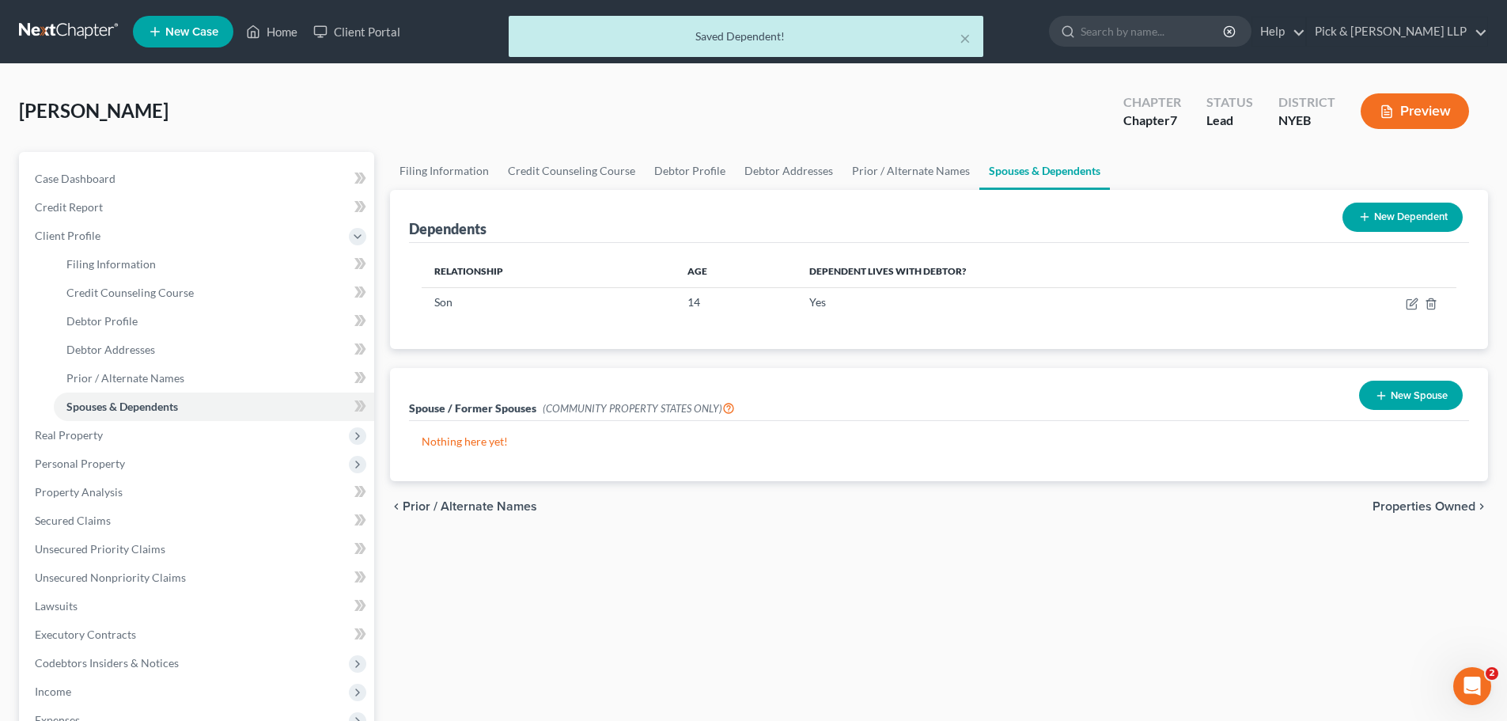
click at [1384, 224] on button "New Dependent" at bounding box center [1403, 217] width 120 height 29
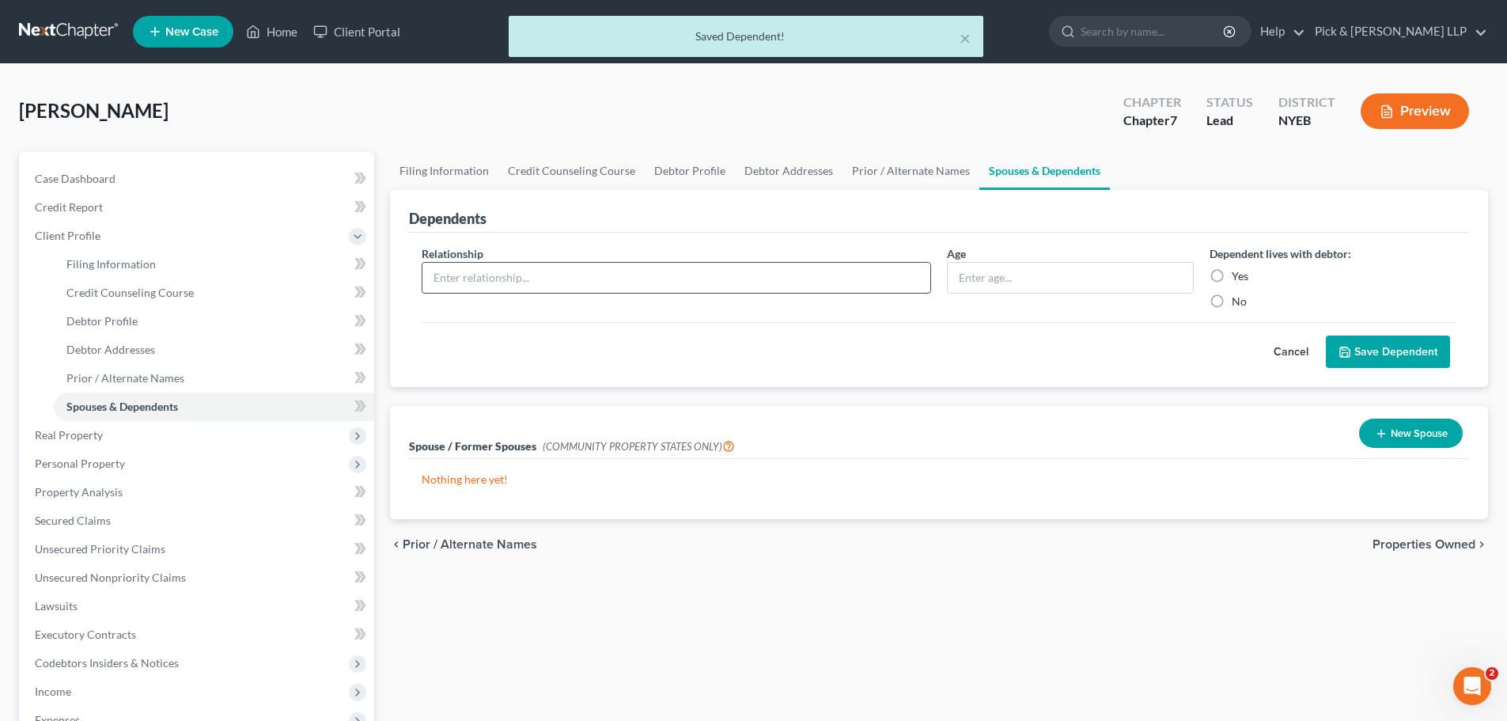
click at [586, 282] on input "text" at bounding box center [677, 278] width 508 height 30
type input "Son"
type input "18"
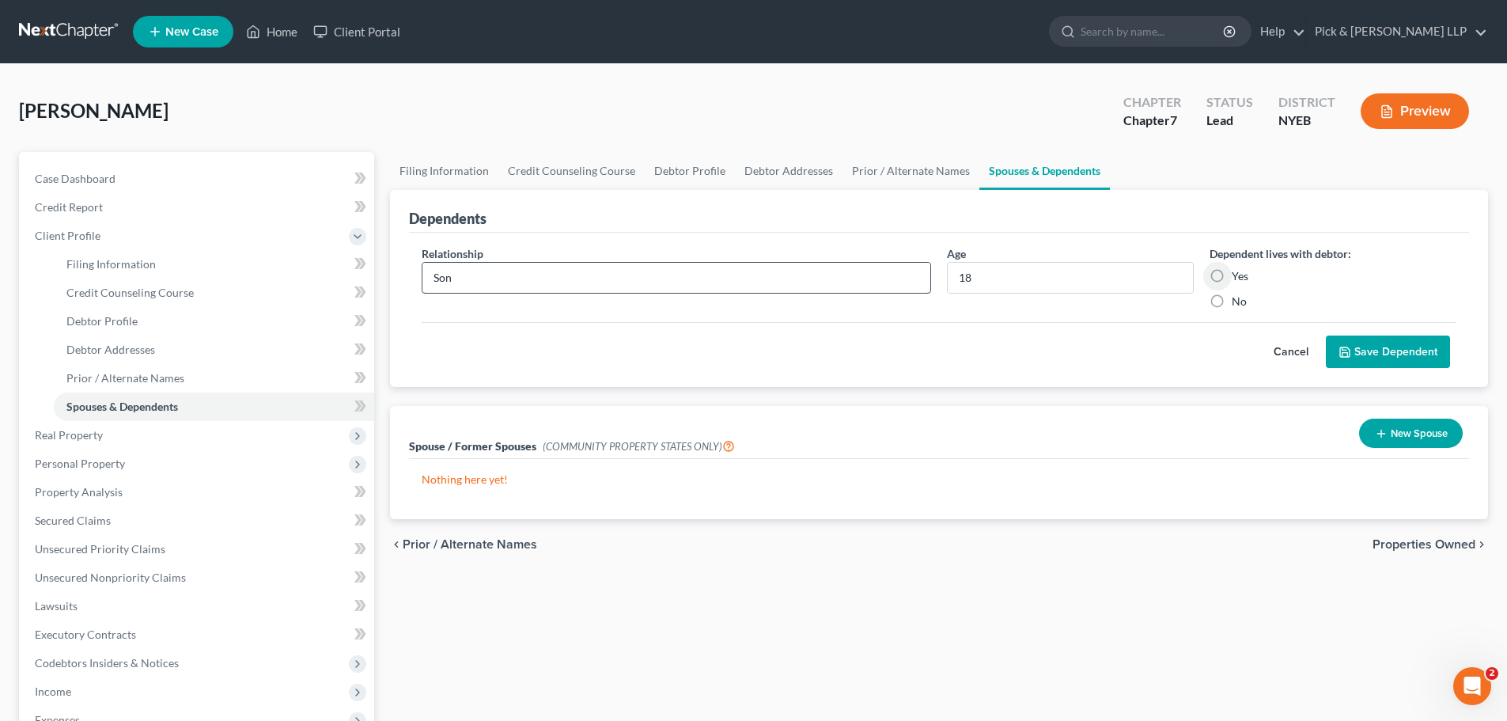
click at [1238, 268] on input "Yes" at bounding box center [1243, 273] width 10 height 10
radio input "true"
click at [1390, 345] on button "Save Dependent" at bounding box center [1388, 352] width 124 height 33
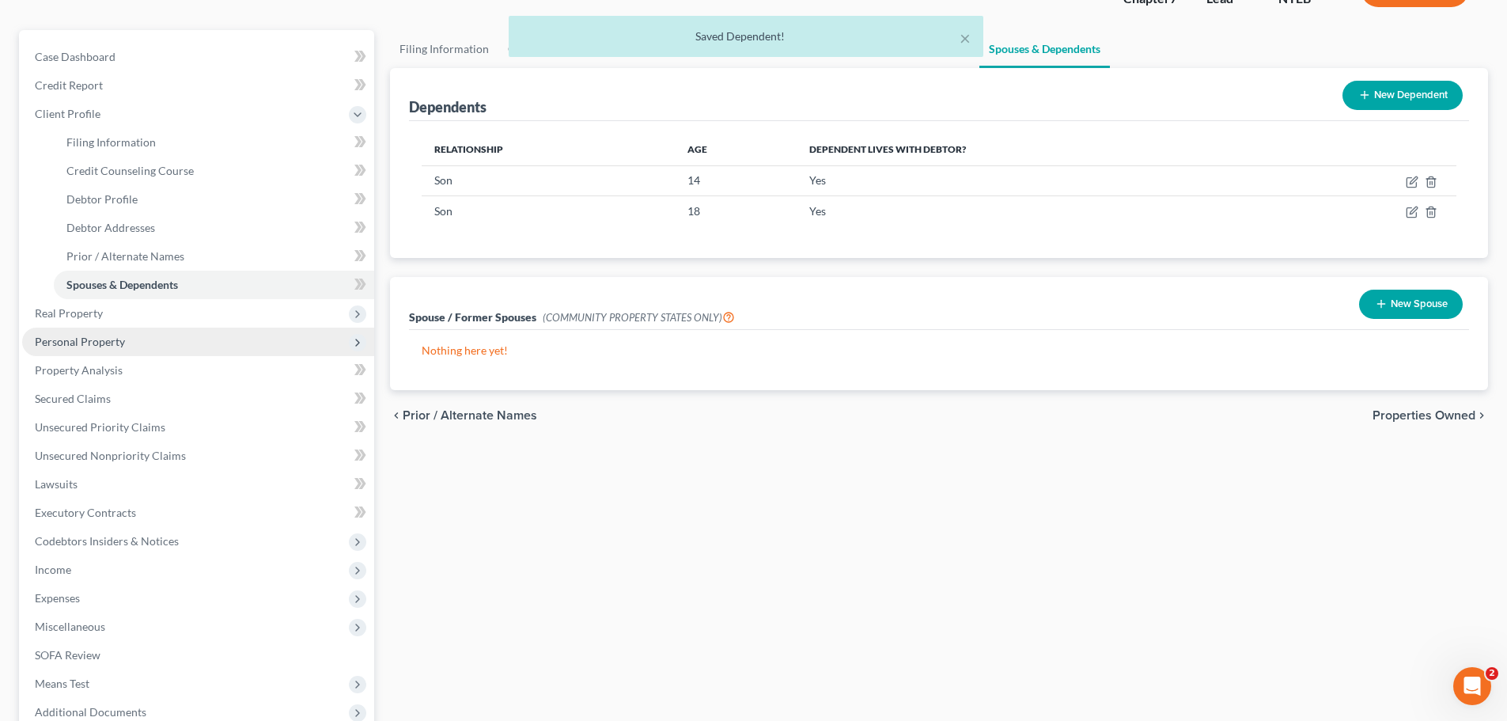
scroll to position [158, 0]
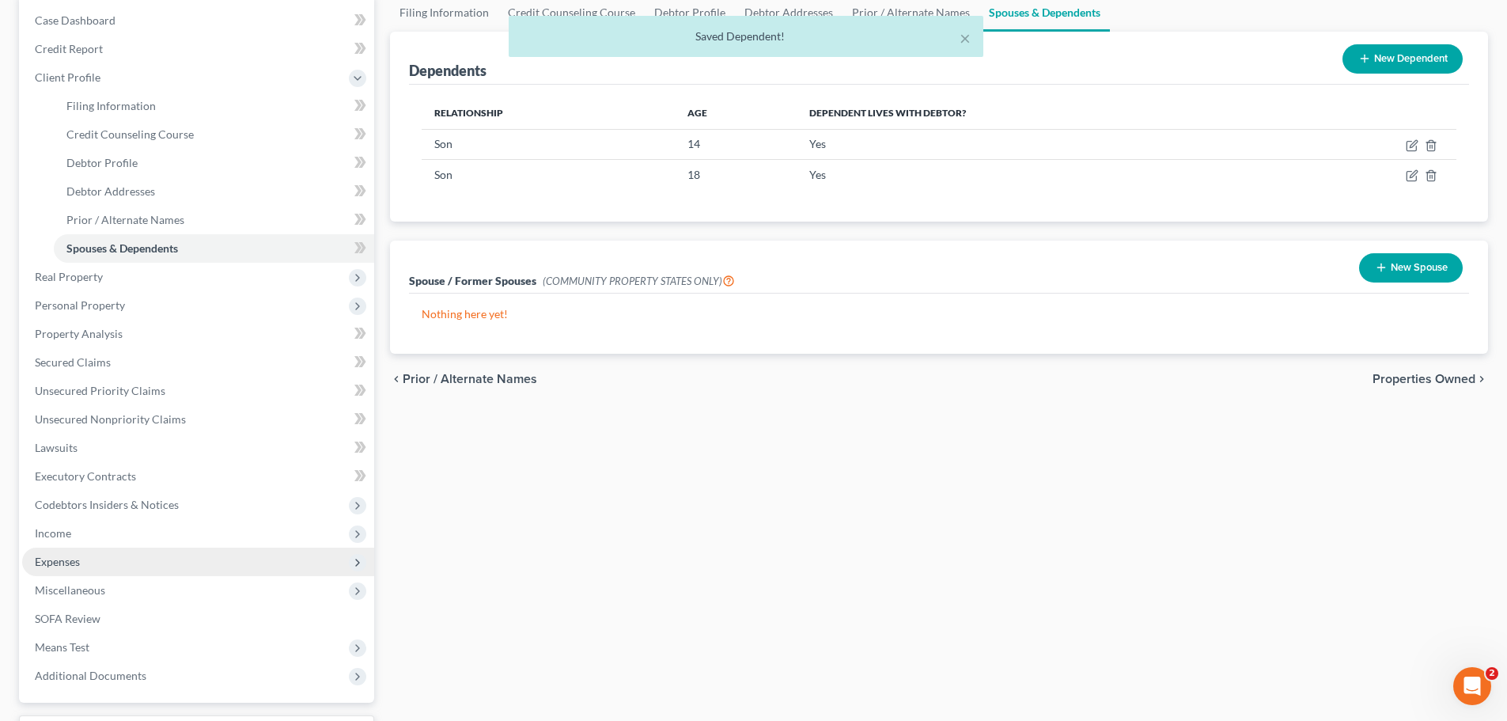
click at [104, 567] on span "Expenses" at bounding box center [198, 562] width 352 height 28
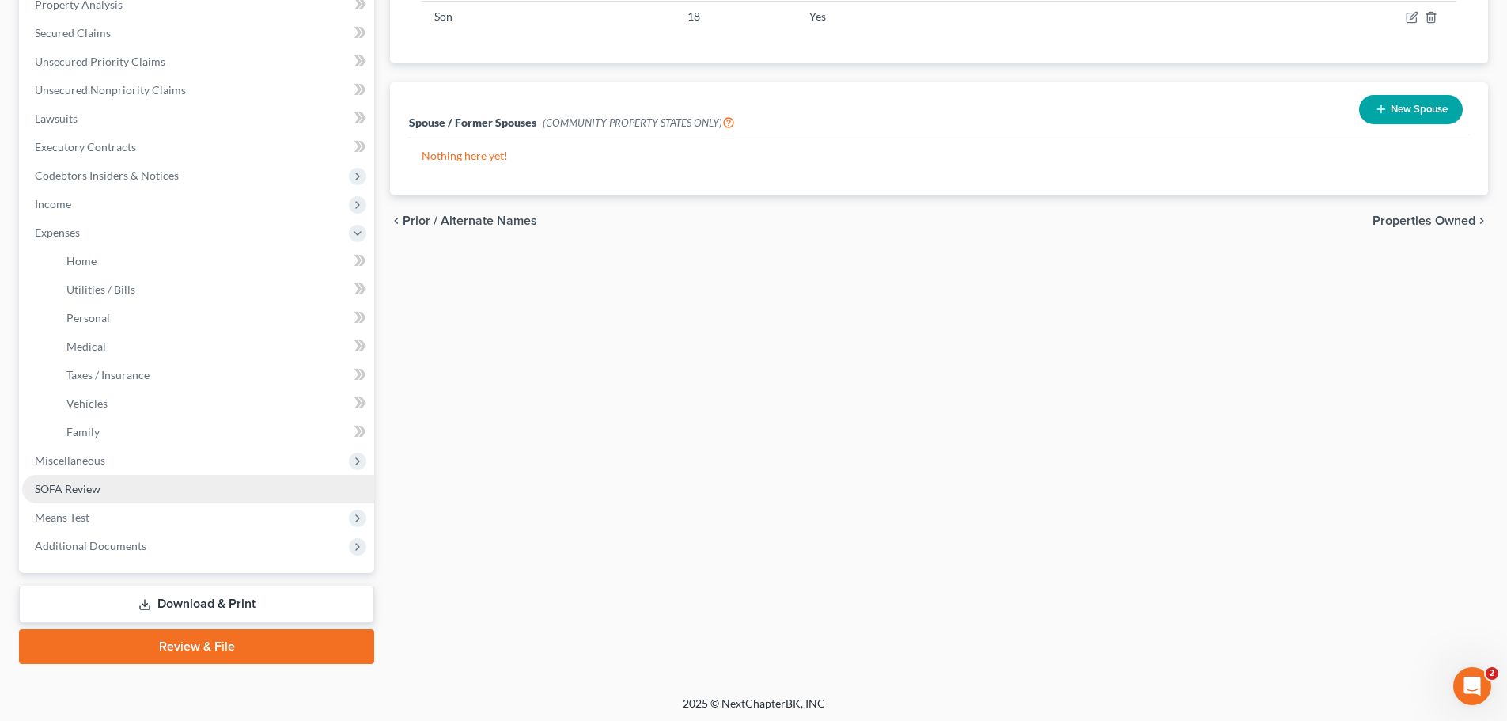
click at [90, 494] on span "SOFA Review" at bounding box center [68, 488] width 66 height 13
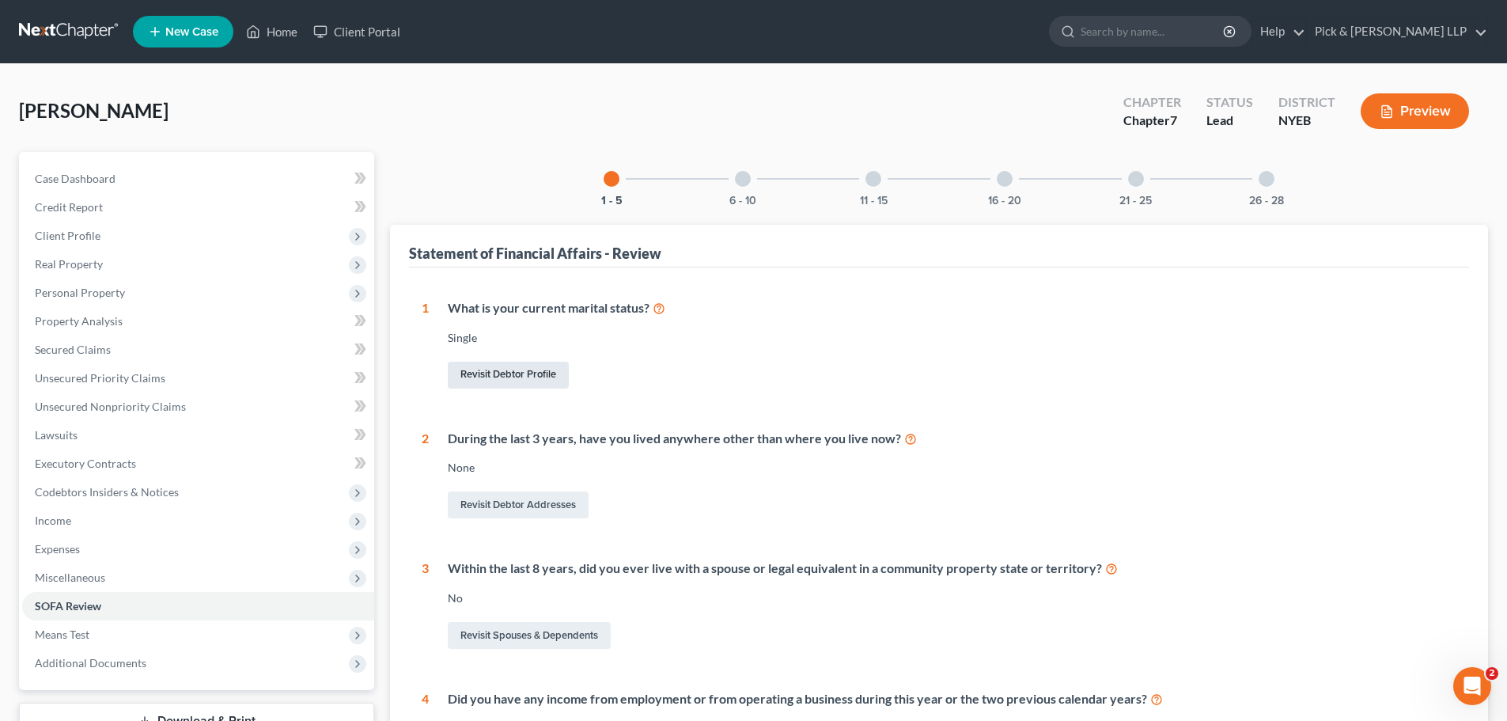
click at [510, 371] on link "Revisit Debtor Profile" at bounding box center [508, 375] width 121 height 27
select select "0"
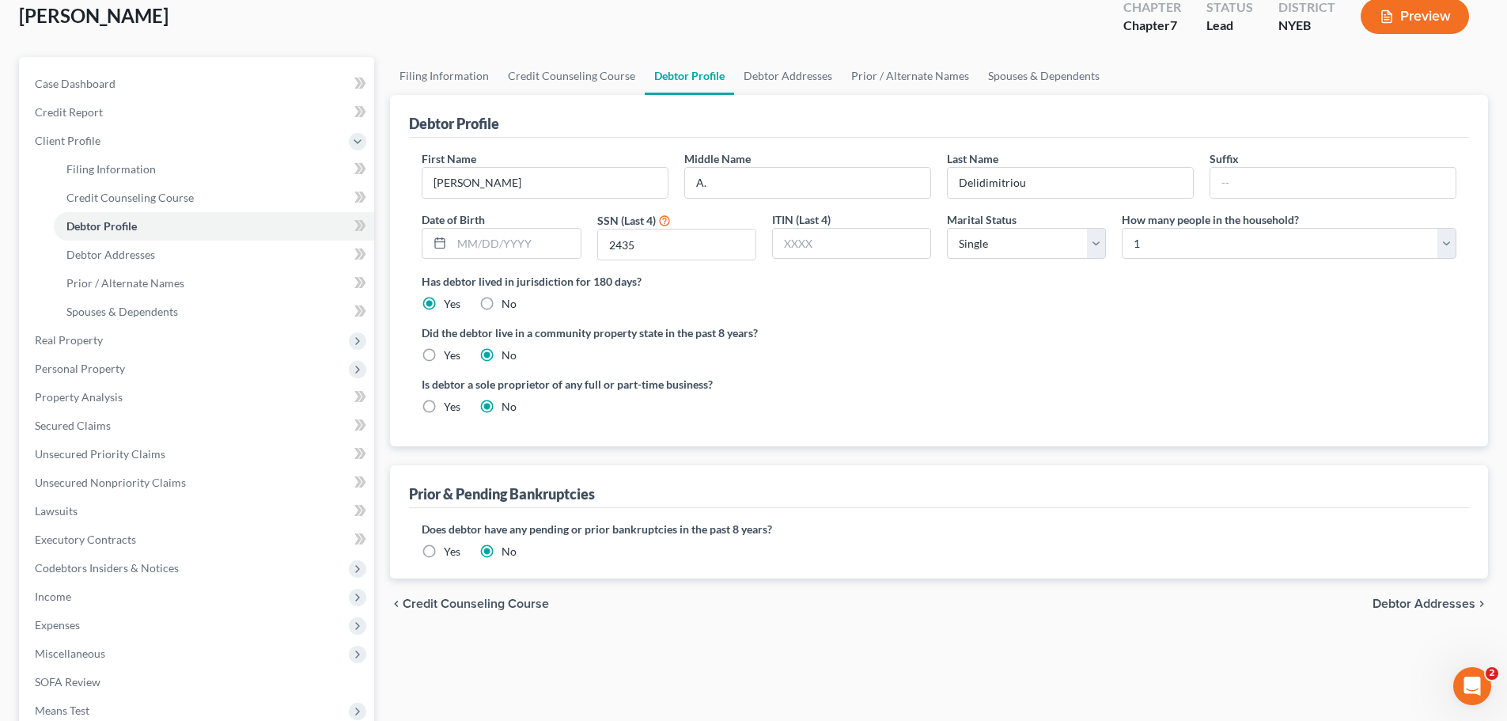
scroll to position [79, 0]
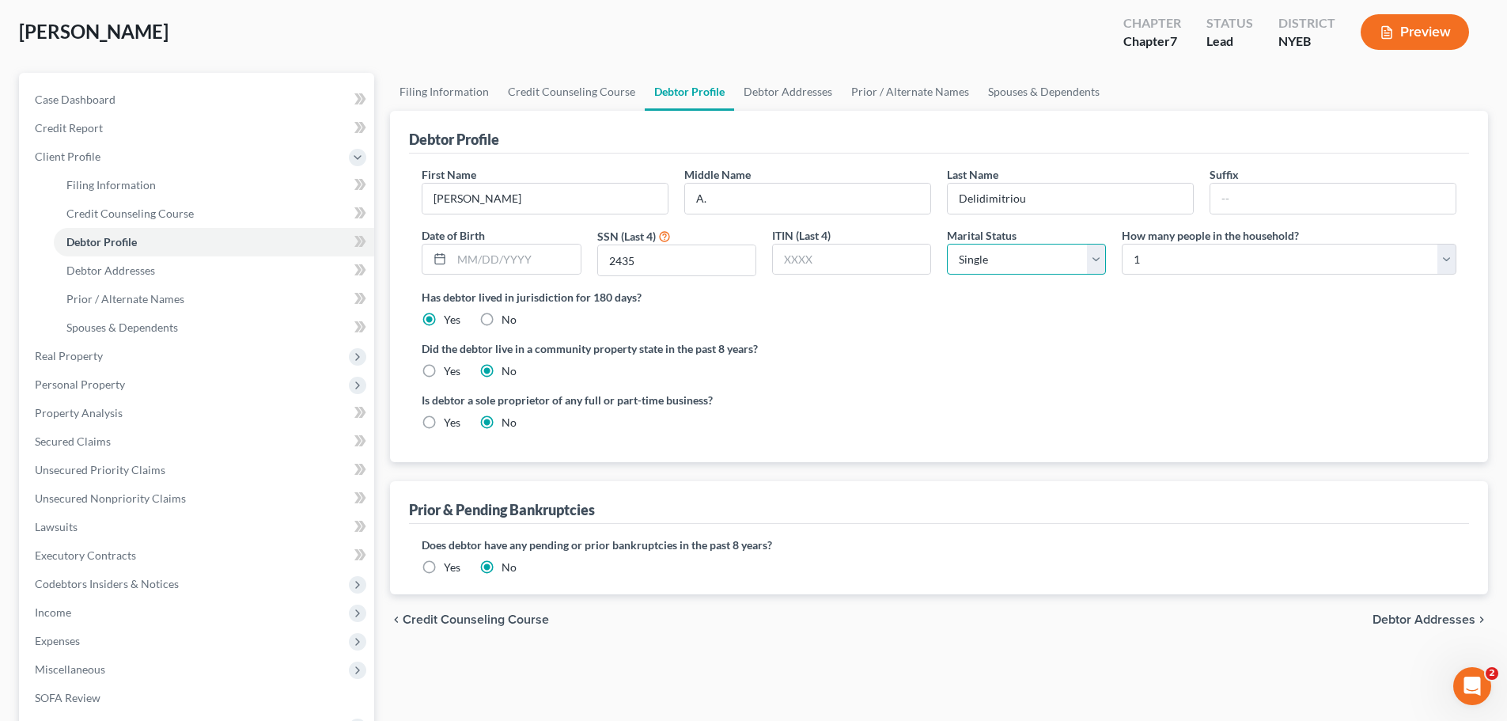
click at [1100, 256] on select "Select Single Married Separated Divorced Widowed" at bounding box center [1026, 260] width 159 height 32
select select "3"
click at [947, 244] on select "Select Single Married Separated Divorced Widowed" at bounding box center [1026, 260] width 159 height 32
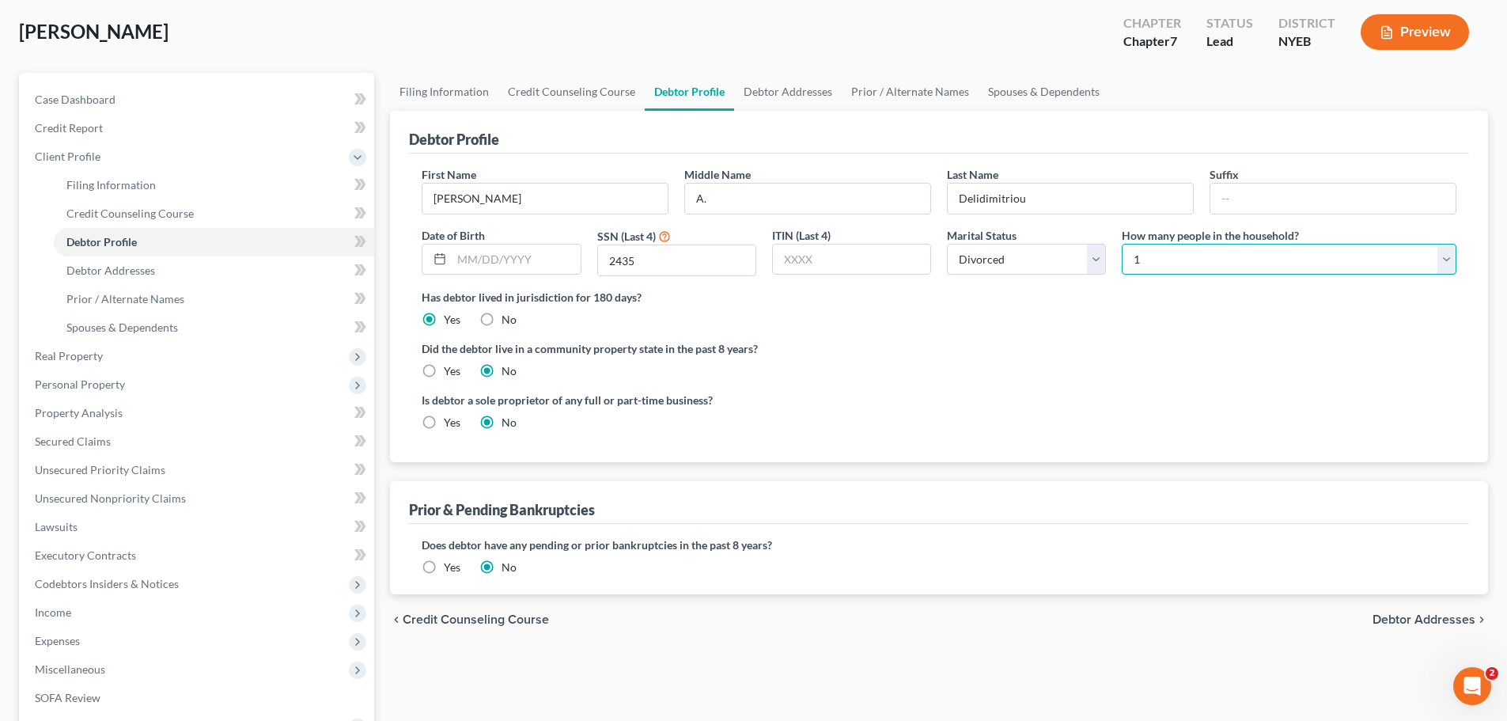
click at [1183, 262] on select "Select 1 2 3 4 5 6 7 8 9 10 11 12 13 14 15 16 17 18 19 20" at bounding box center [1289, 260] width 335 height 32
select select "2"
click at [1122, 244] on select "Select 1 2 3 4 5 6 7 8 9 10 11 12 13 14 15 16 17 18 19 20" at bounding box center [1289, 260] width 335 height 32
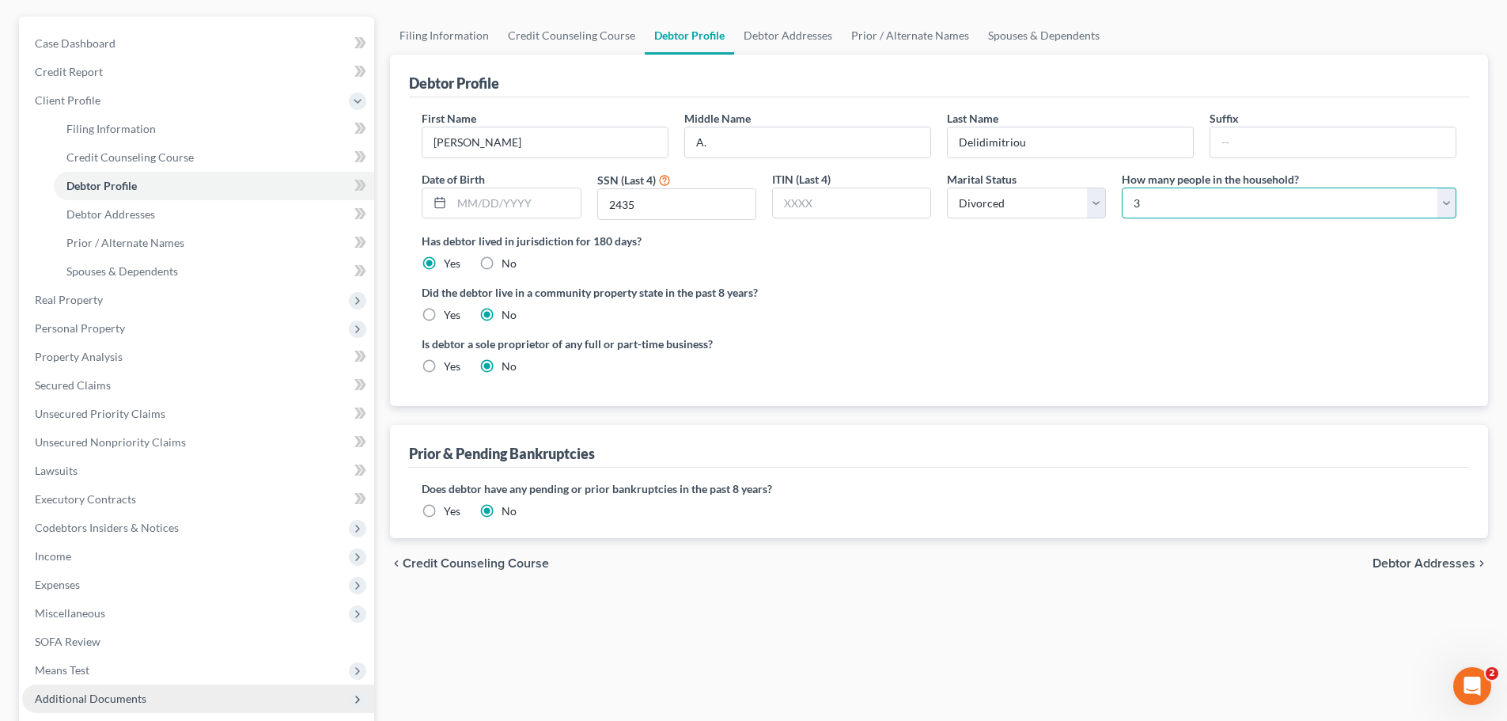
scroll to position [237, 0]
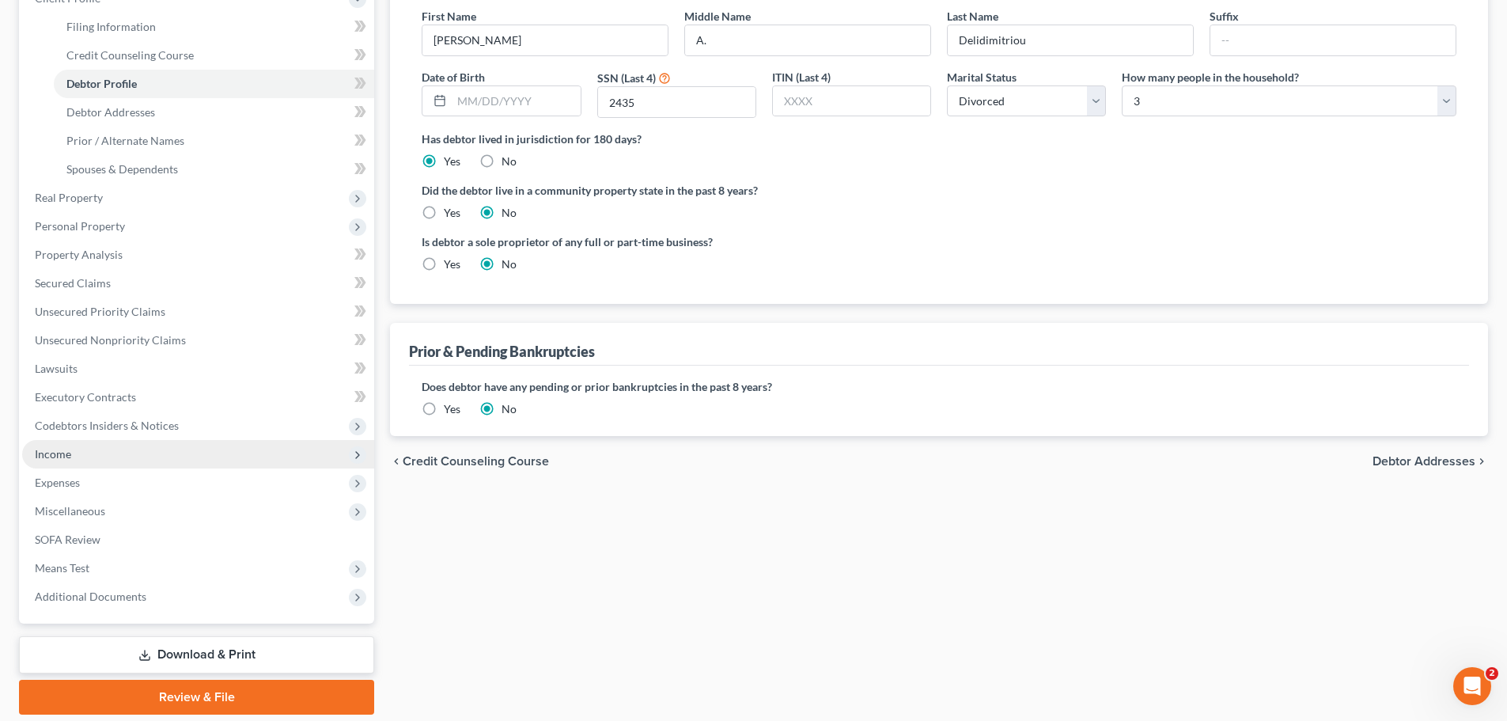
click at [84, 457] on span "Income" at bounding box center [198, 454] width 352 height 28
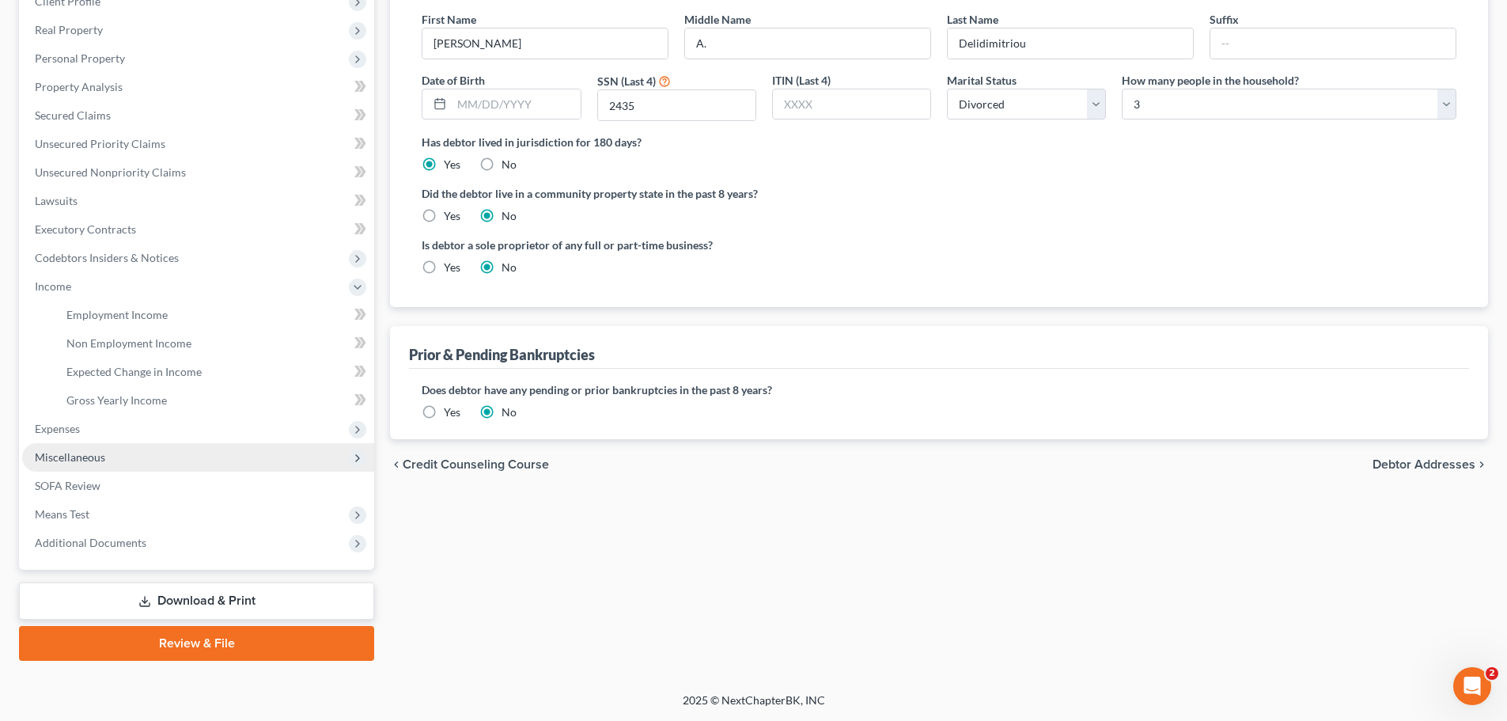
scroll to position [234, 0]
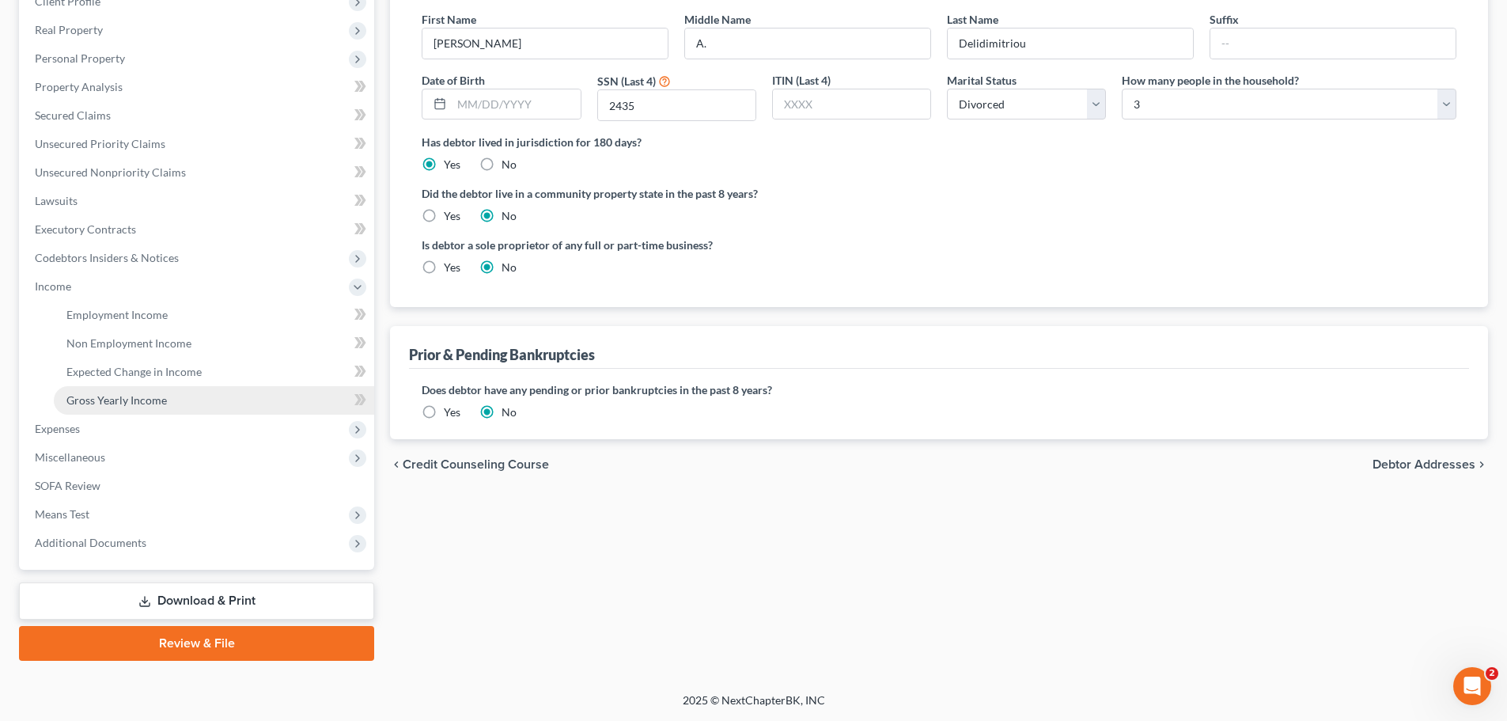
click at [112, 396] on span "Gross Yearly Income" at bounding box center [116, 399] width 100 height 13
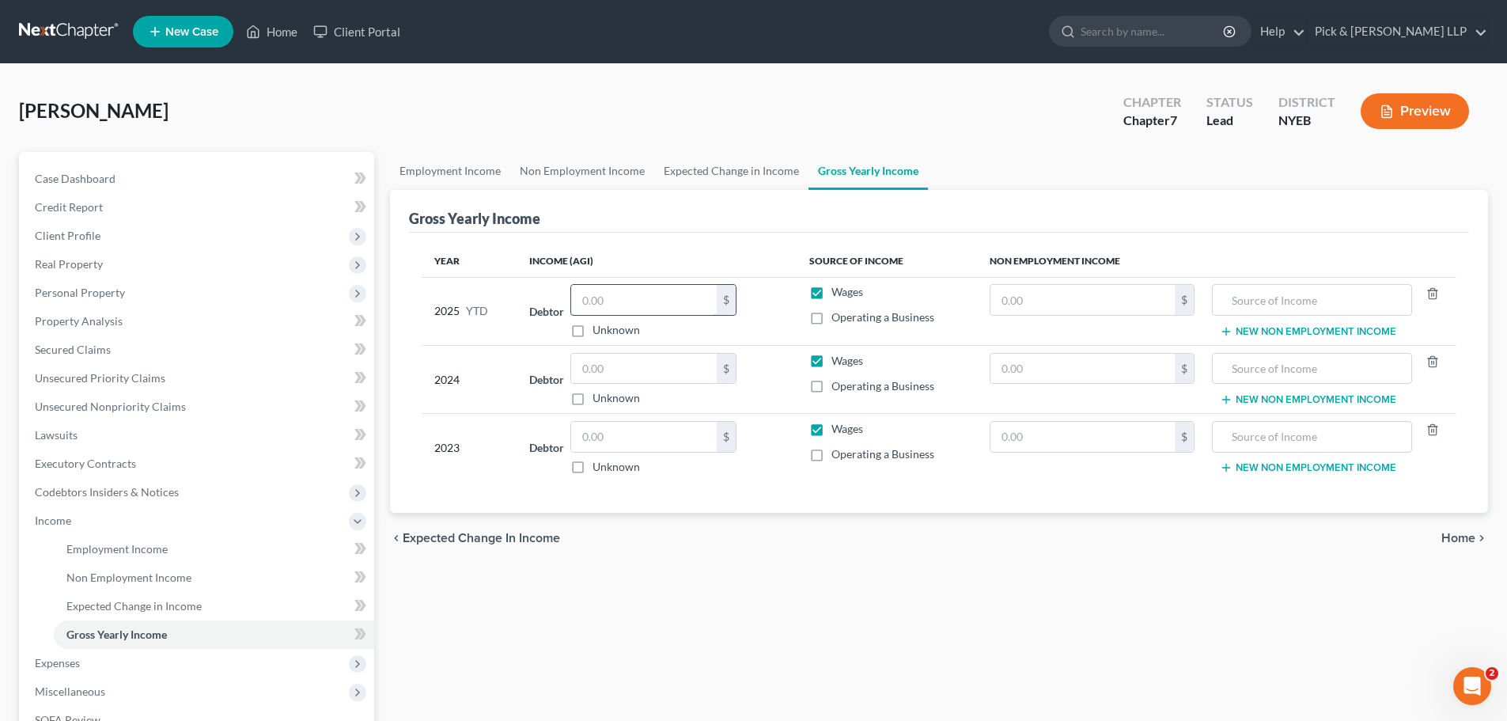
click at [605, 306] on input "text" at bounding box center [644, 300] width 146 height 30
type input "0.00"
click at [832, 296] on label "Wages" at bounding box center [848, 292] width 32 height 16
click at [838, 294] on input "Wages" at bounding box center [843, 289] width 10 height 10
checkbox input "false"
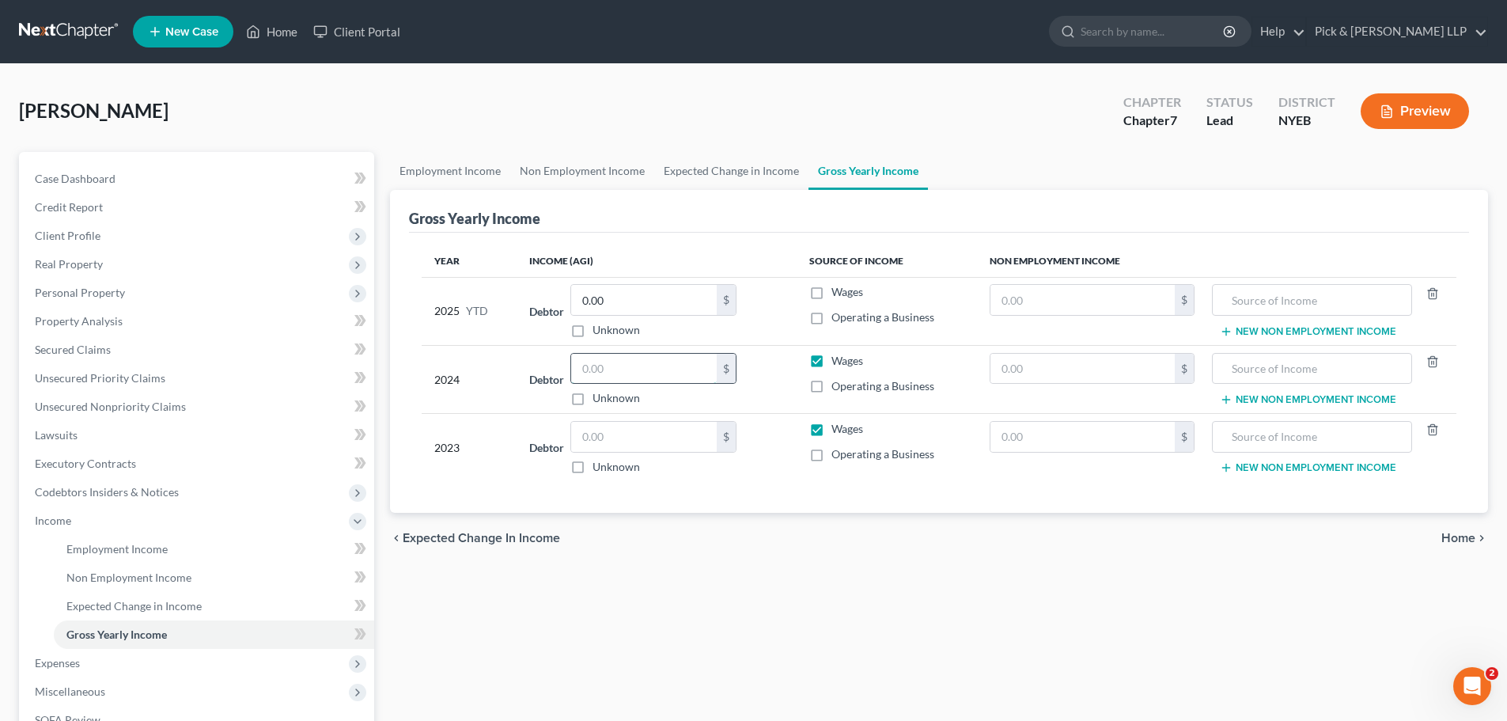
click at [592, 369] on input "text" at bounding box center [644, 369] width 146 height 30
type input "0.00"
click at [832, 362] on label "Wages" at bounding box center [848, 361] width 32 height 16
click at [838, 362] on input "Wages" at bounding box center [843, 358] width 10 height 10
checkbox input "false"
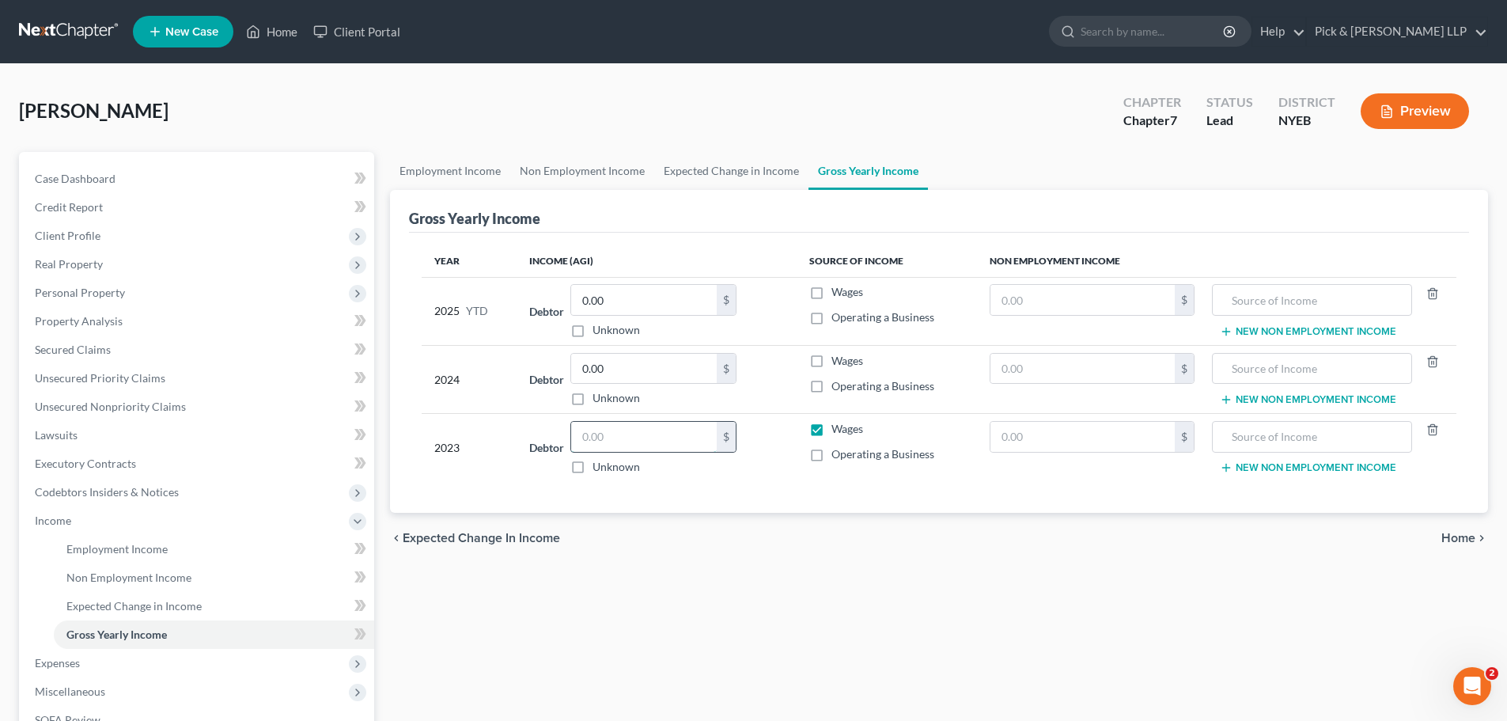
click at [643, 446] on input "text" at bounding box center [644, 437] width 146 height 30
type input "10,400"
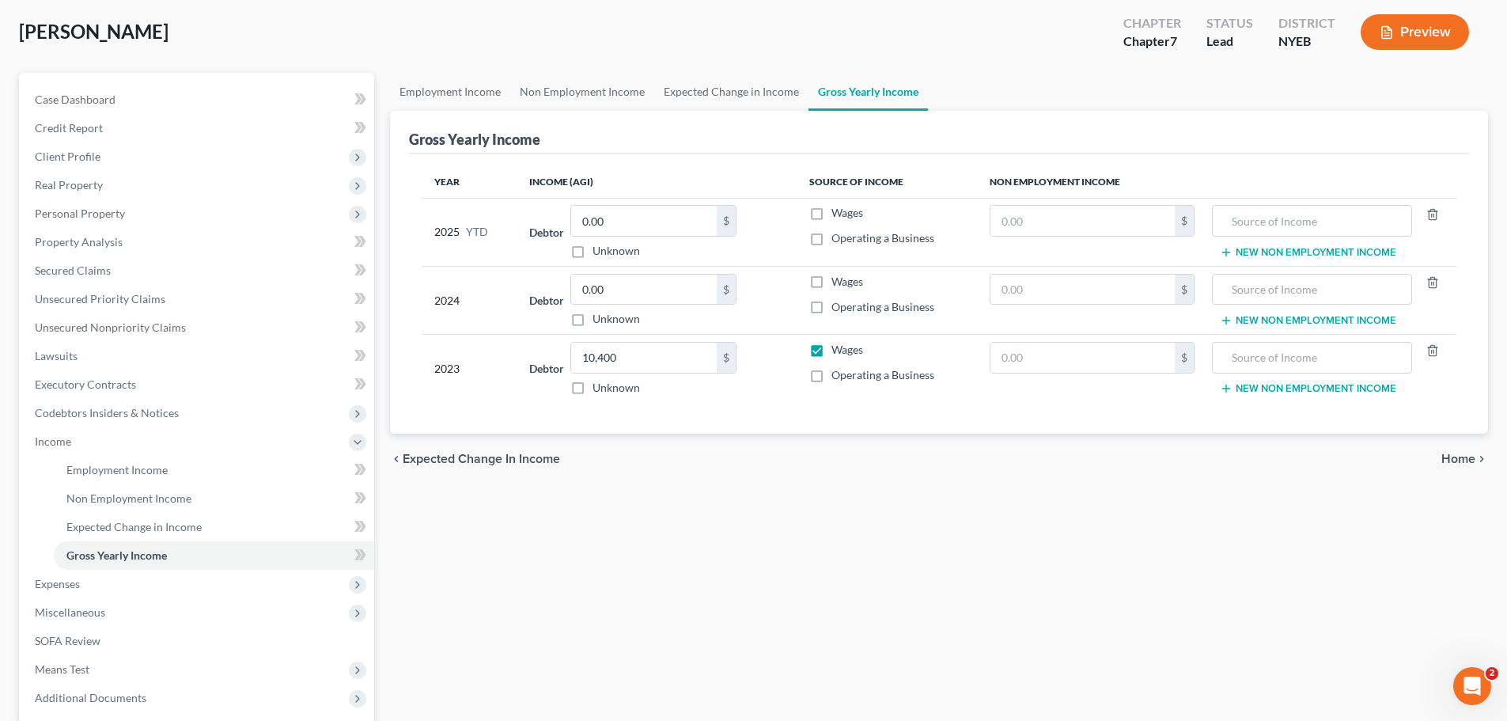
click at [832, 352] on label "Wages" at bounding box center [848, 350] width 32 height 16
click at [838, 352] on input "Wages" at bounding box center [843, 347] width 10 height 10
checkbox input "false"
click at [1083, 223] on input "text" at bounding box center [1083, 221] width 184 height 30
type input "15,000.00"
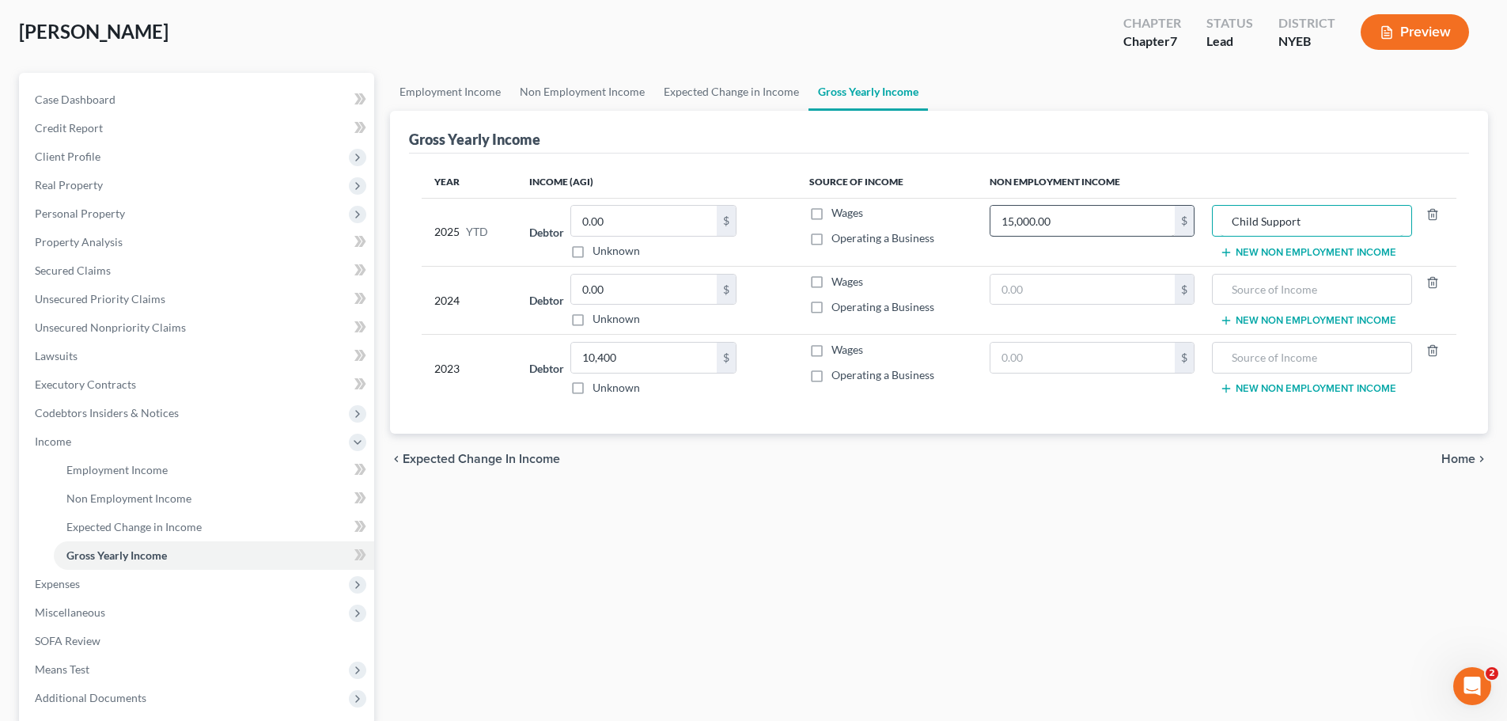
type input "Child Support"
type input "25,000"
type input "Child Support"
type input "7,200.00"
type input "Child Support"
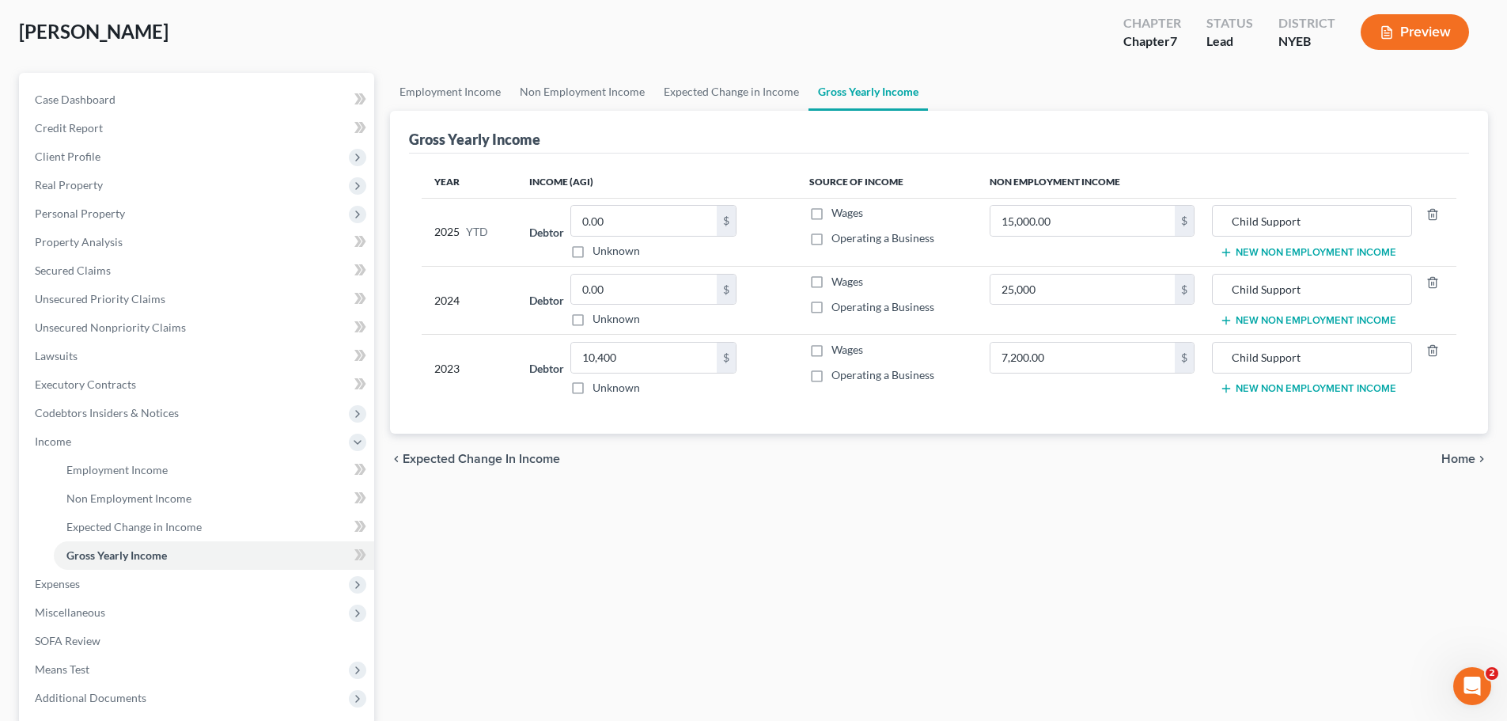
click at [1461, 461] on span "Home" at bounding box center [1459, 459] width 34 height 13
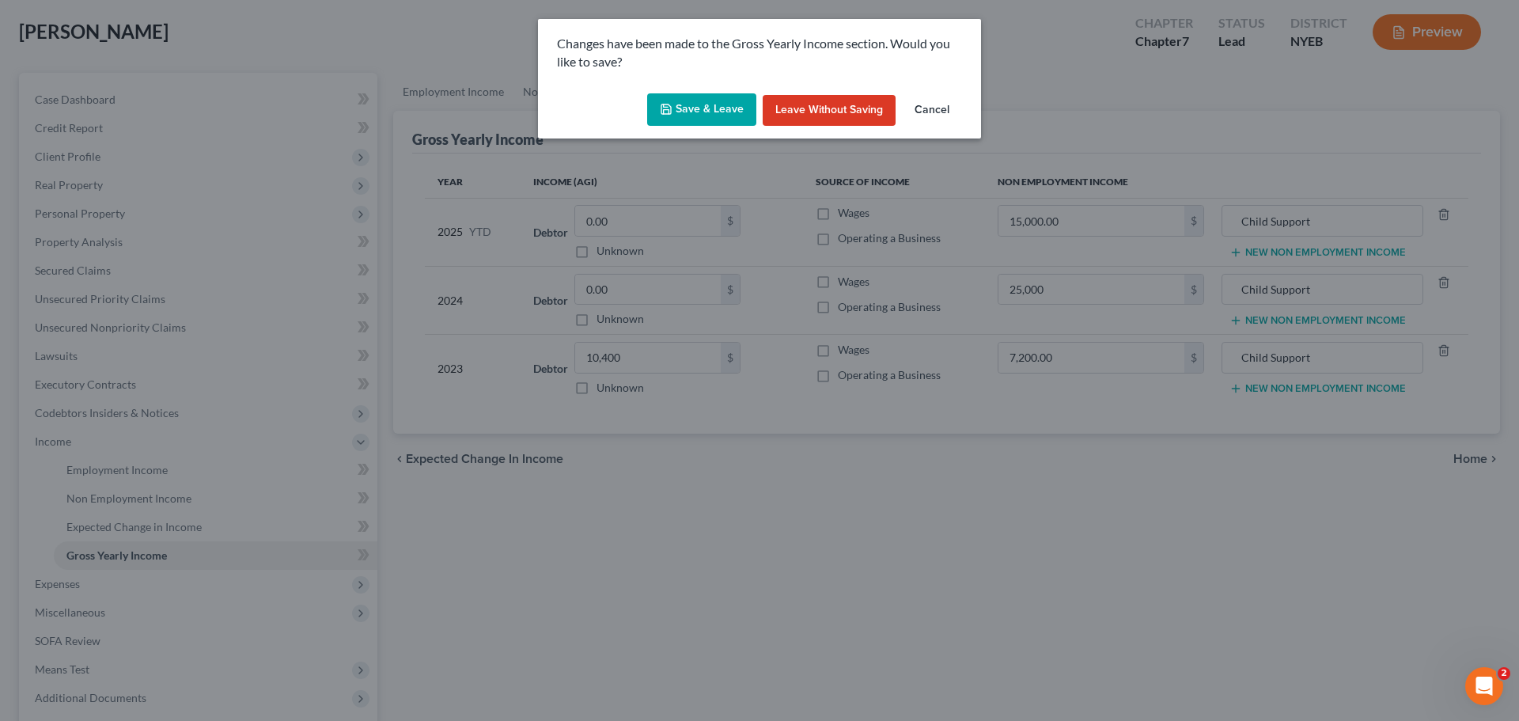
click at [703, 109] on button "Save & Leave" at bounding box center [701, 109] width 109 height 33
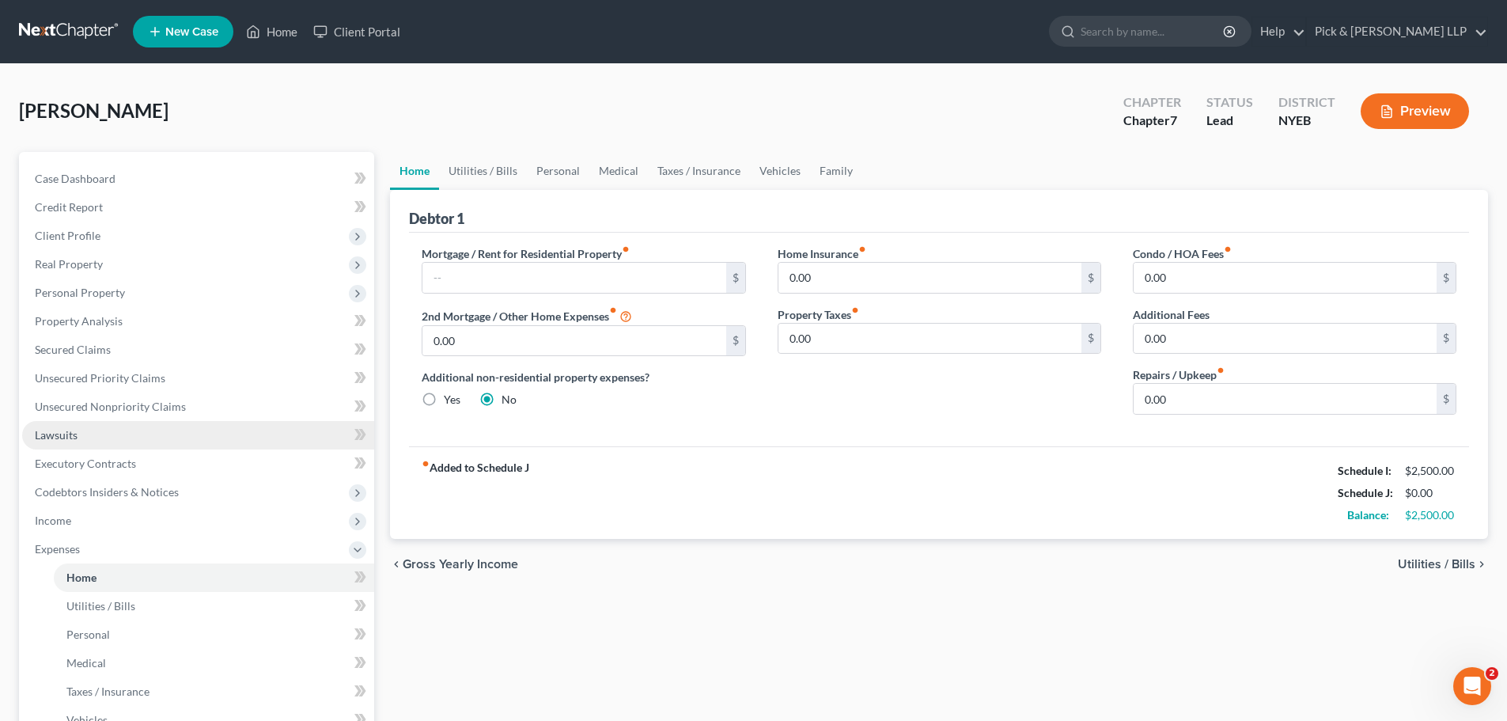
click at [67, 438] on span "Lawsuits" at bounding box center [56, 434] width 43 height 13
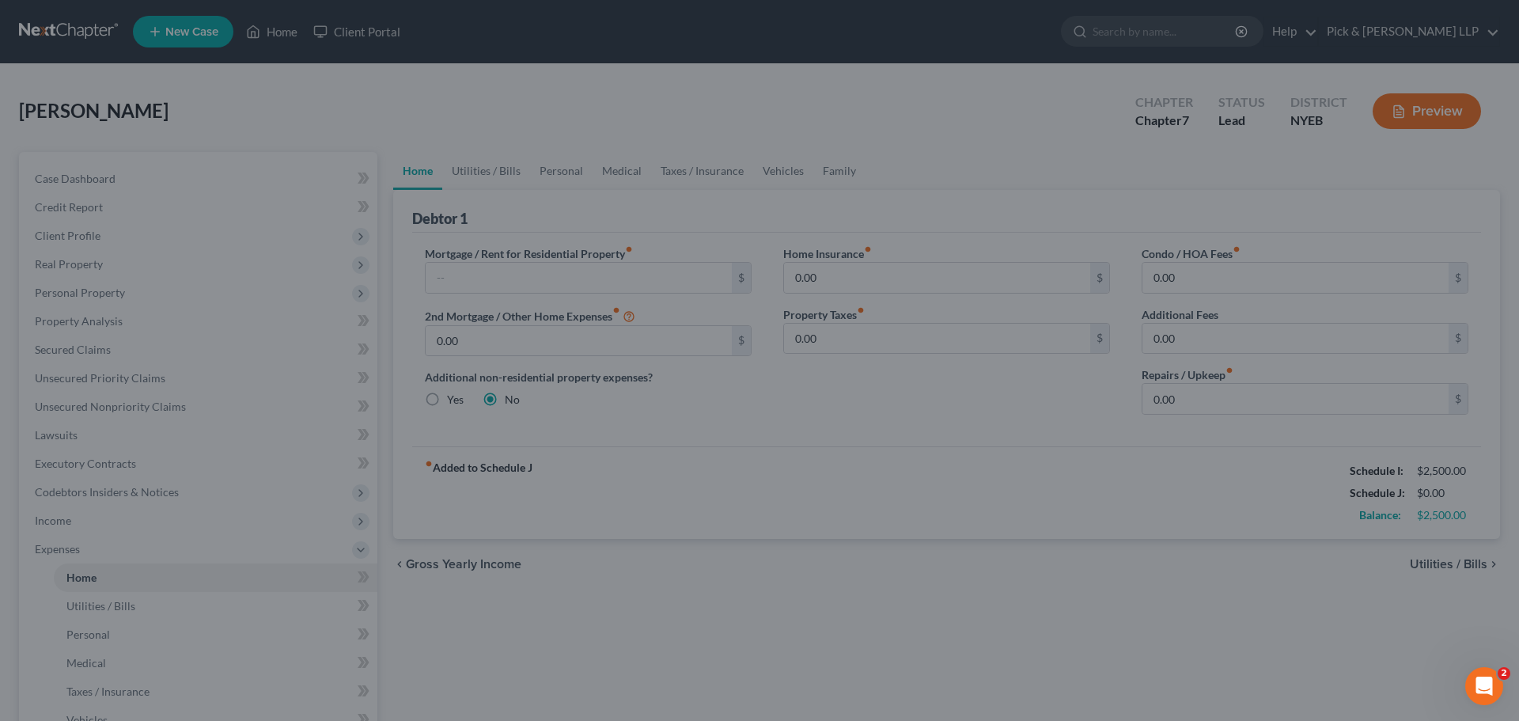
click at [85, 252] on div at bounding box center [759, 360] width 1519 height 721
click at [634, 268] on div at bounding box center [759, 360] width 1519 height 721
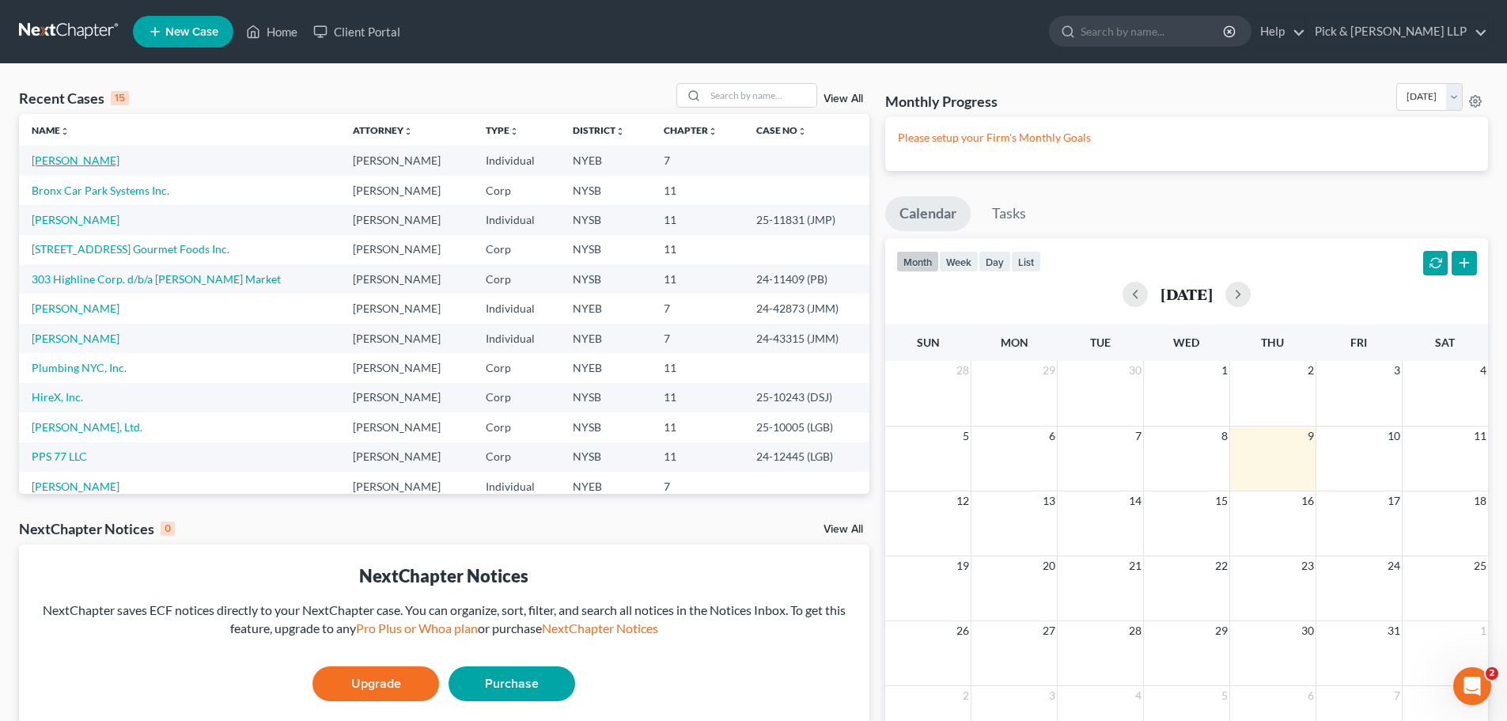
click at [82, 164] on link "[PERSON_NAME]" at bounding box center [76, 160] width 88 height 13
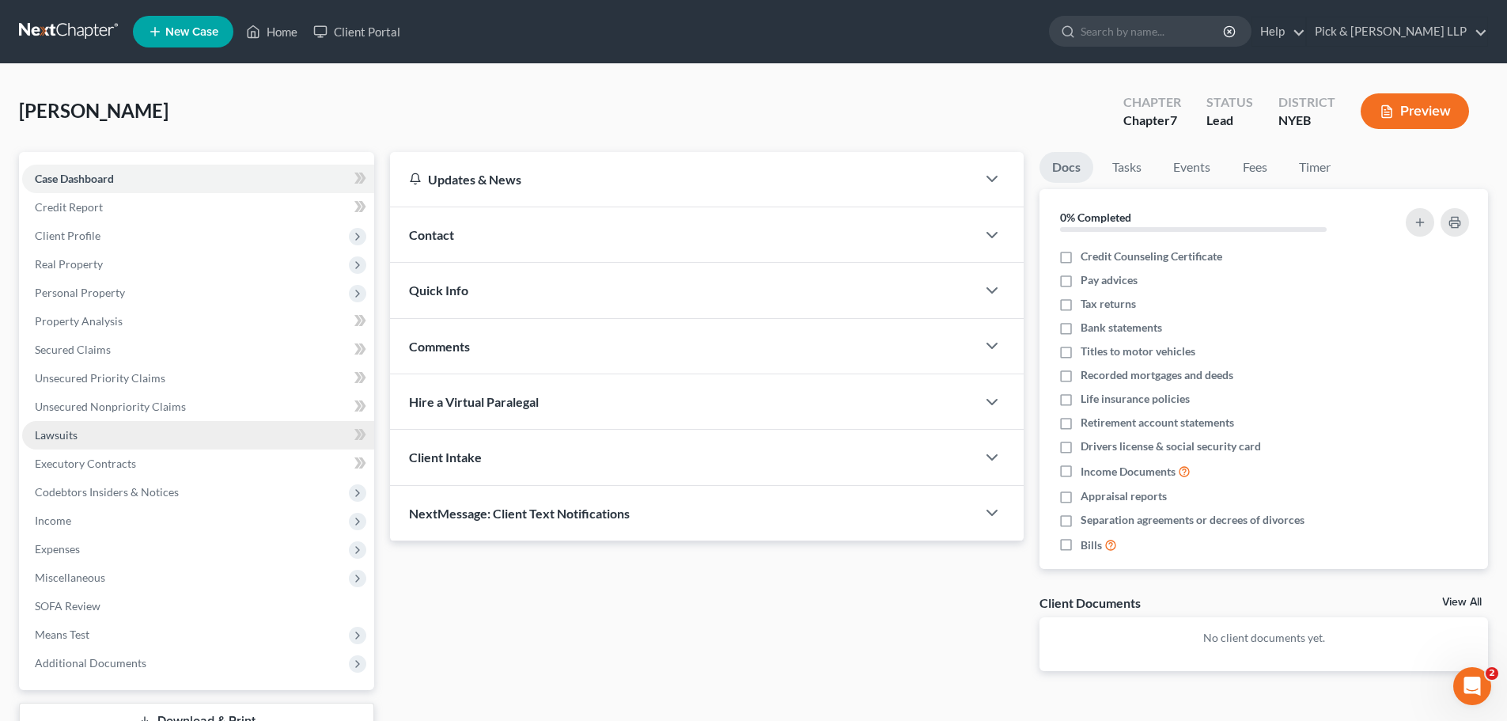
click at [72, 434] on span "Lawsuits" at bounding box center [56, 434] width 43 height 13
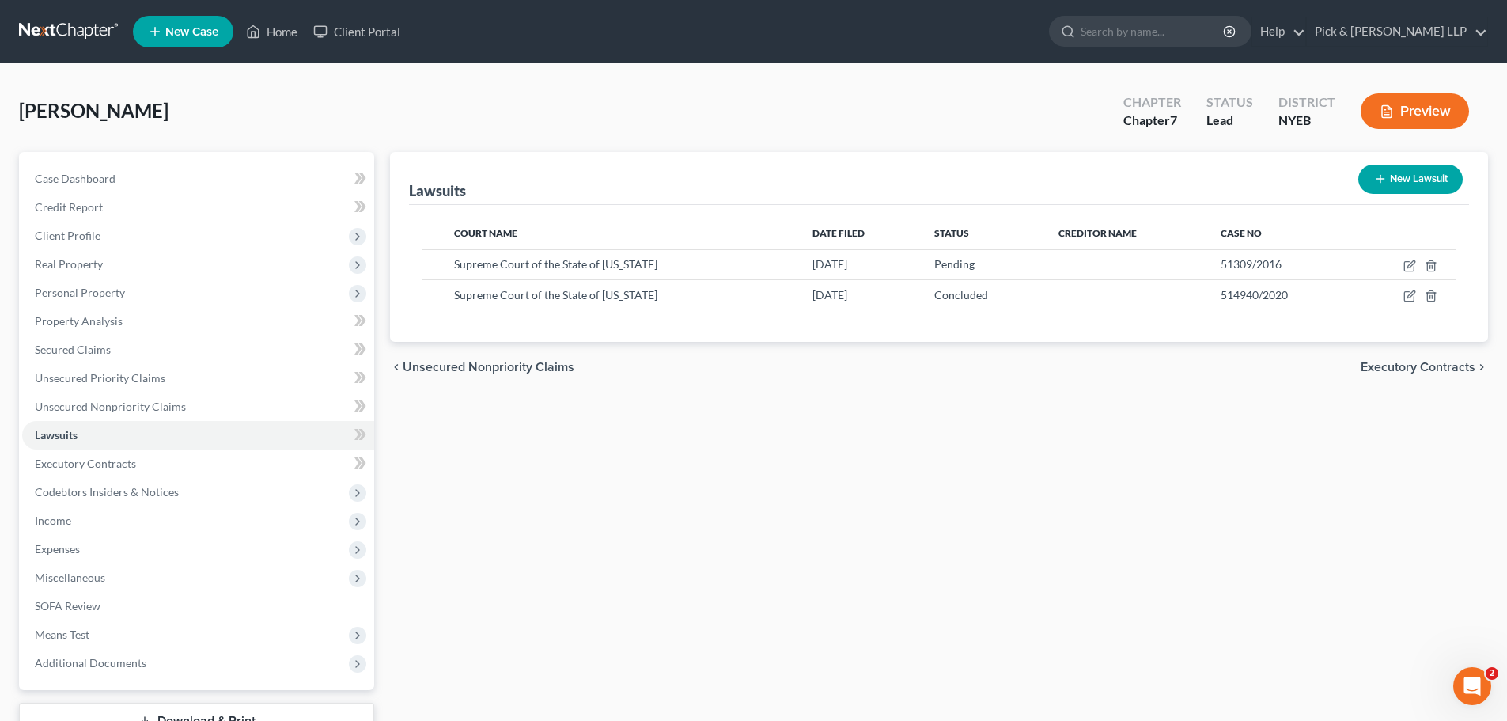
drag, startPoint x: 70, startPoint y: 519, endPoint x: 72, endPoint y: 543, distance: 23.8
click at [70, 519] on span "Income" at bounding box center [53, 520] width 36 height 13
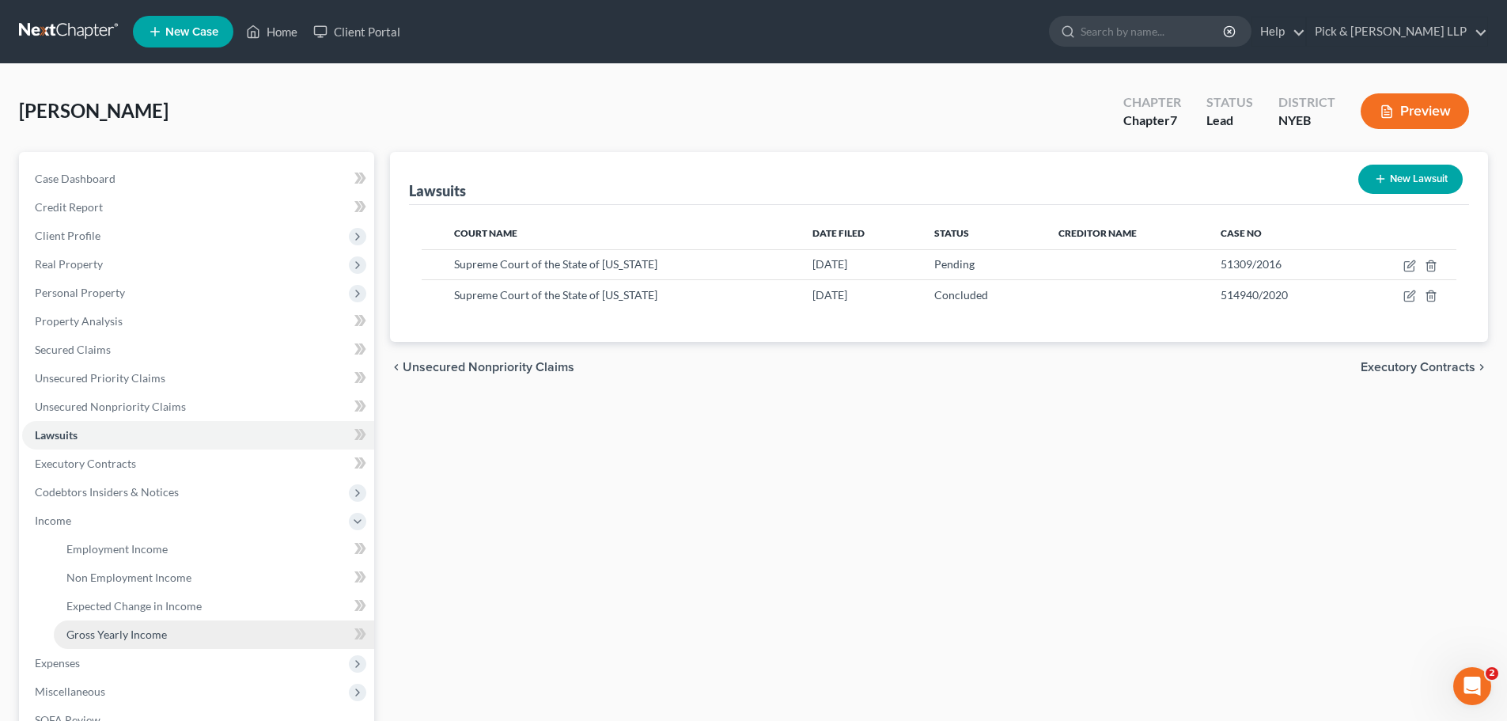
click at [89, 639] on span "Gross Yearly Income" at bounding box center [116, 634] width 100 height 13
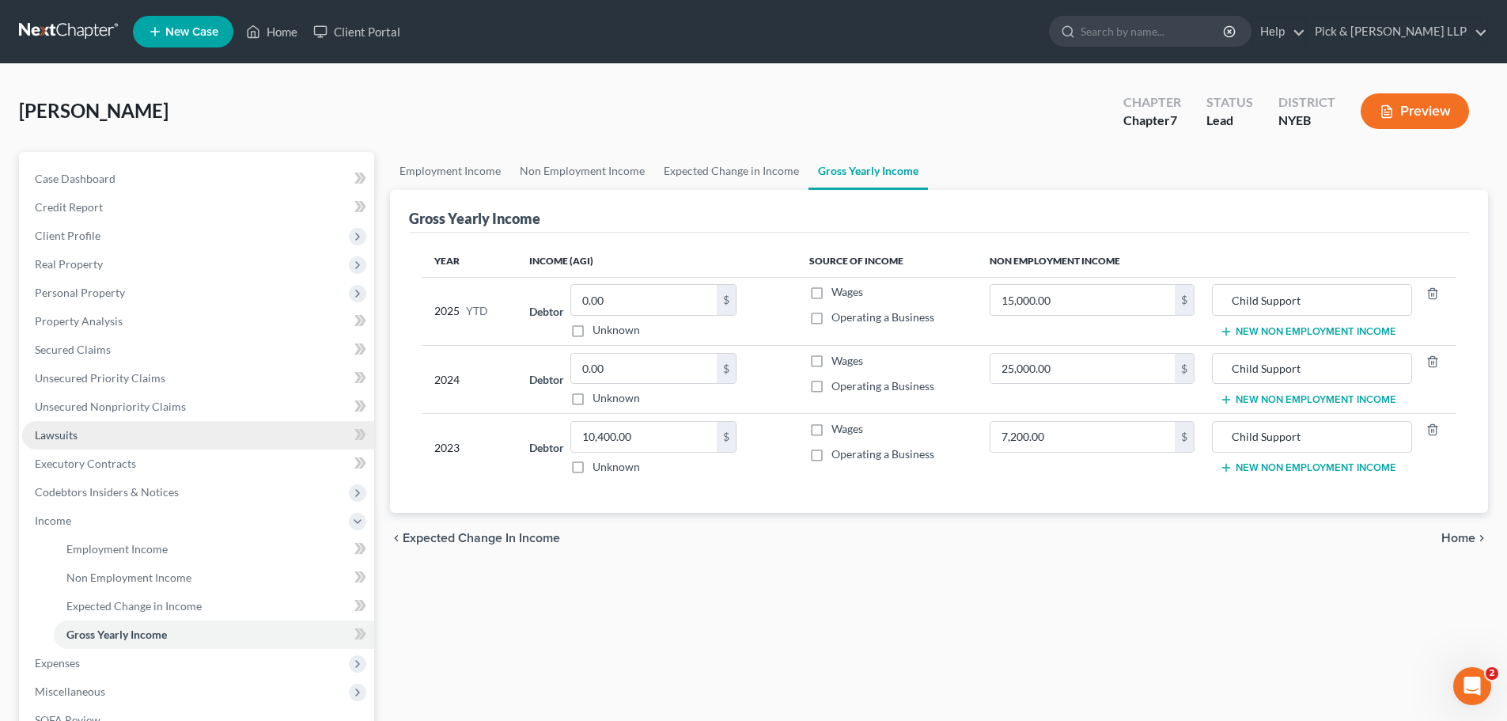
click at [67, 430] on span "Lawsuits" at bounding box center [56, 434] width 43 height 13
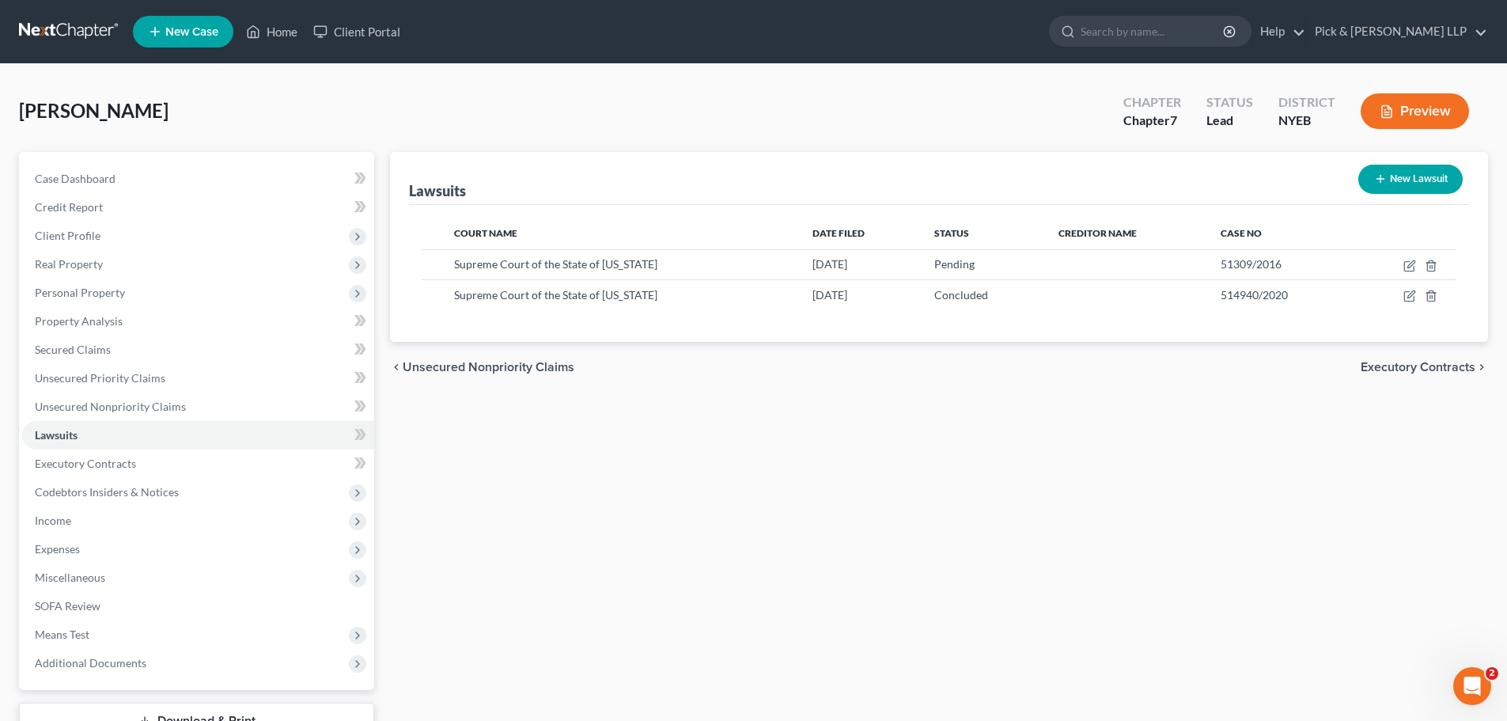
click at [1427, 179] on button "New Lawsuit" at bounding box center [1411, 179] width 104 height 29
select select "0"
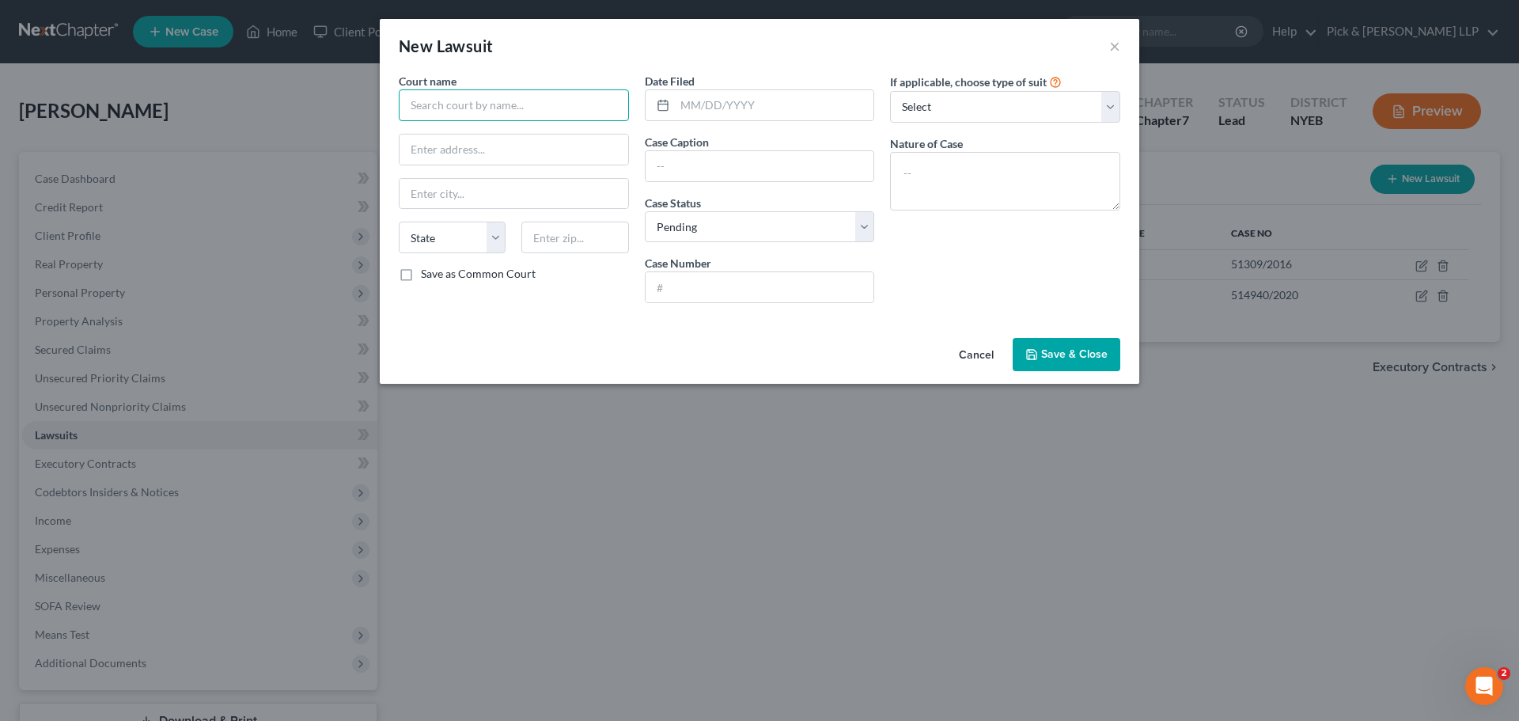
click at [479, 94] on input "text" at bounding box center [514, 105] width 230 height 32
type input "Family Court of the State of [US_STATE]"
type input "[GEOGRAPHIC_DATA]"
type input "[PERSON_NAME] v. [PERSON_NAME]"
click at [681, 285] on input "text" at bounding box center [760, 287] width 229 height 30
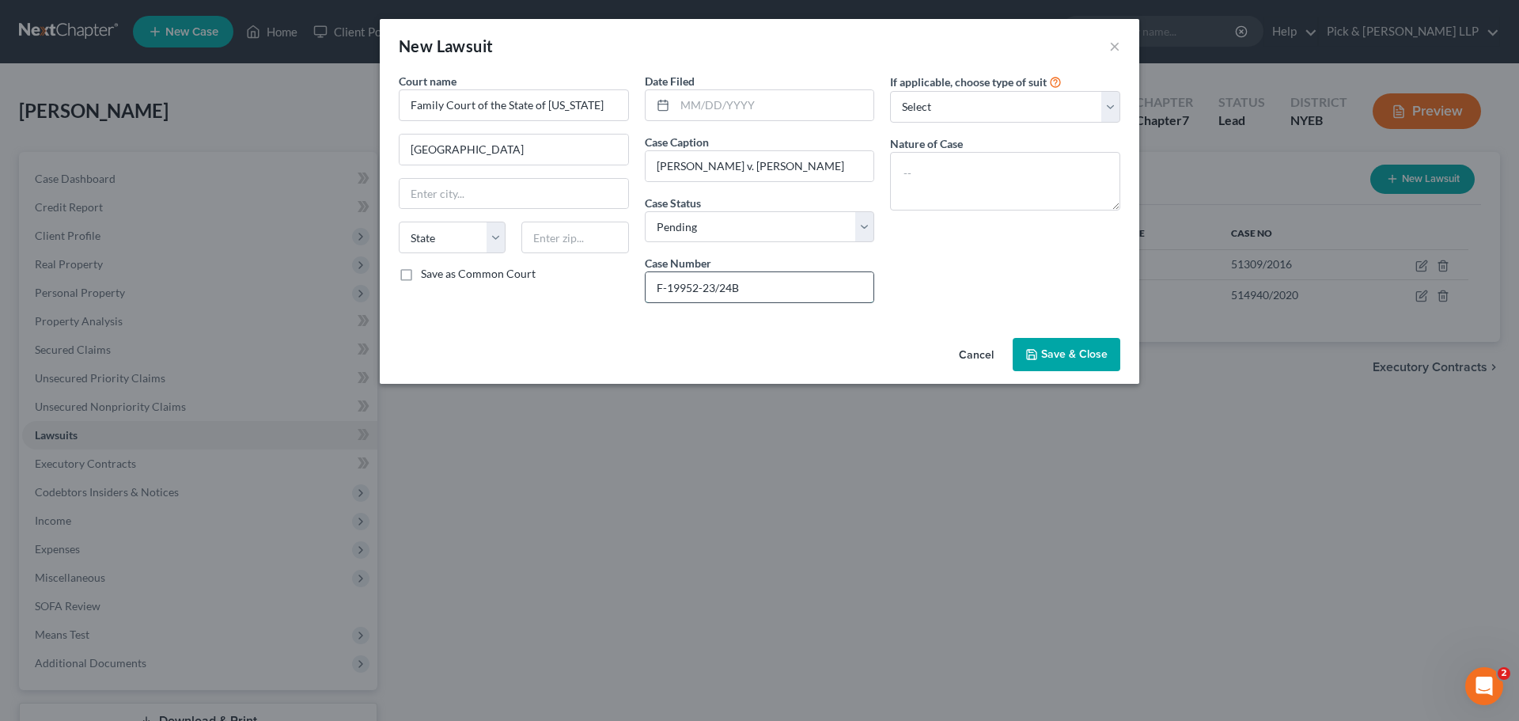
type input "F-19952-23/24B"
type textarea "S"
type textarea "Child Support"
click at [1071, 357] on span "Save & Close" at bounding box center [1074, 353] width 66 height 13
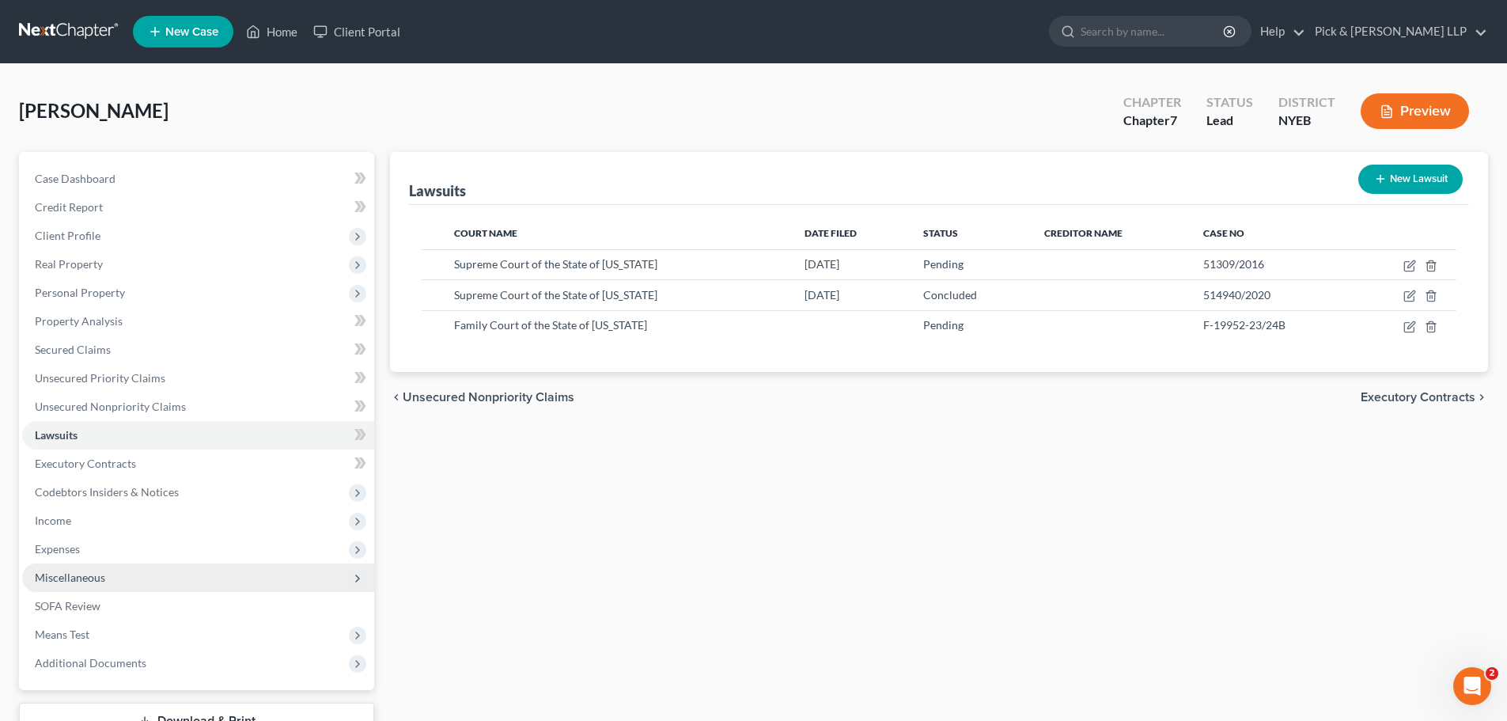
click at [109, 585] on span "Miscellaneous" at bounding box center [198, 577] width 352 height 28
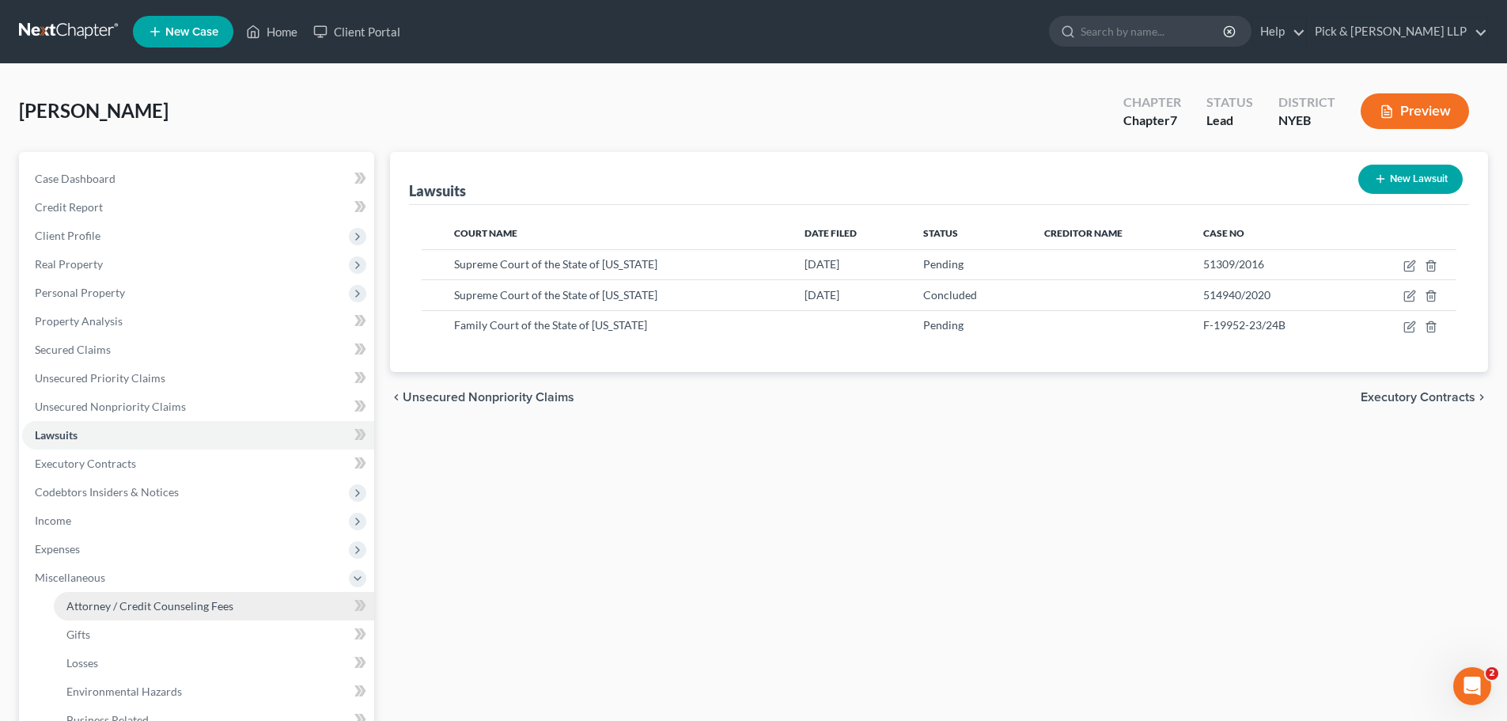
click at [109, 601] on span "Attorney / Credit Counseling Fees" at bounding box center [149, 605] width 167 height 13
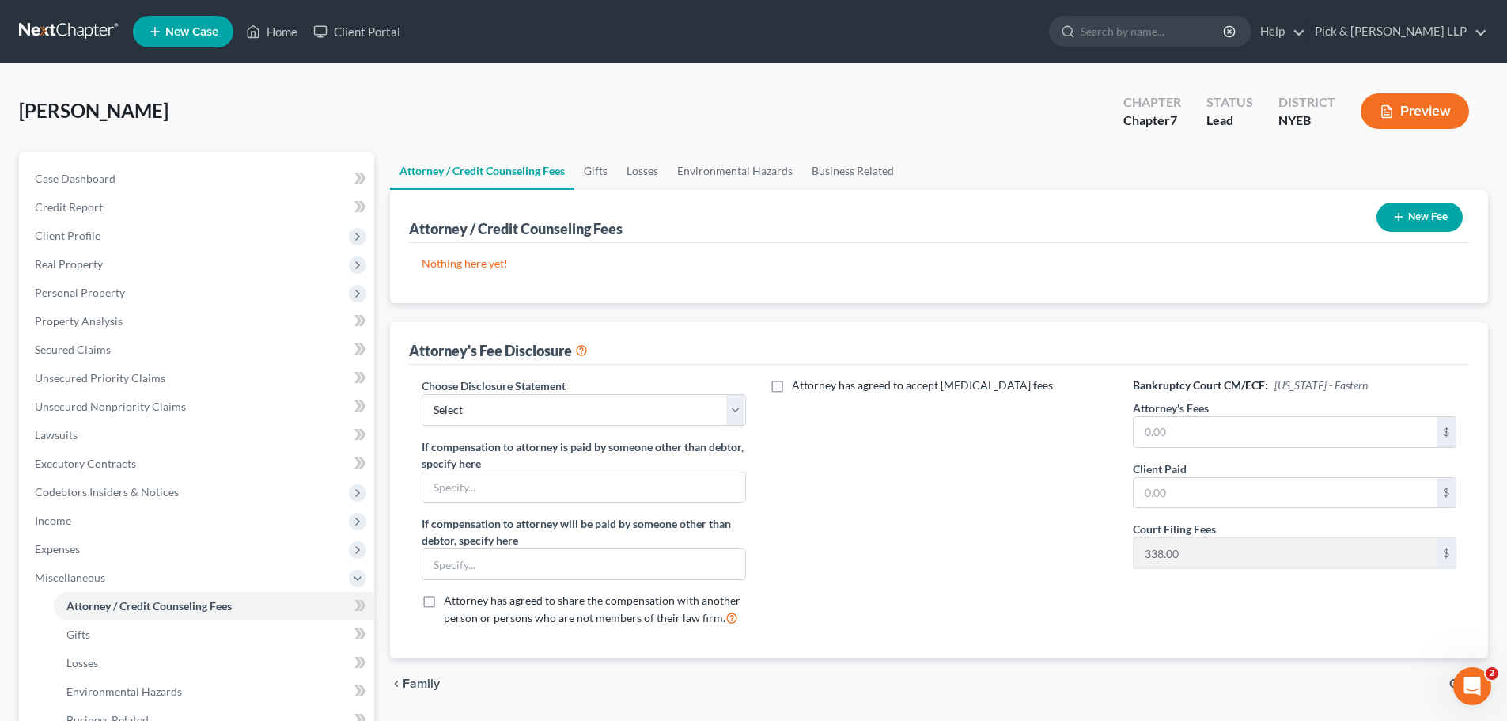
click at [1423, 224] on button "New Fee" at bounding box center [1420, 217] width 86 height 29
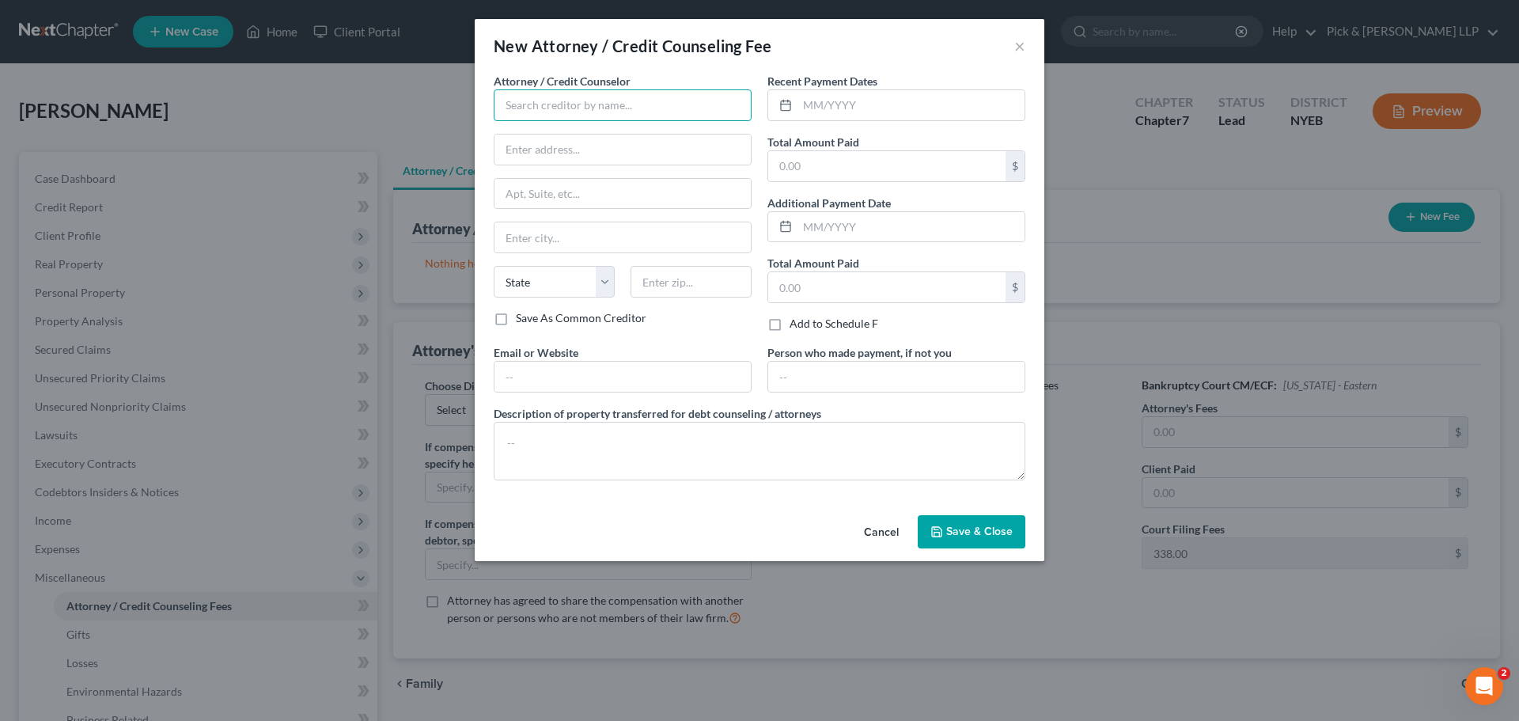
click at [555, 108] on input "text" at bounding box center [623, 105] width 258 height 32
type input "Pick & [PERSON_NAME] LLP"
click at [819, 111] on input "text" at bounding box center [911, 105] width 227 height 30
type input "[DATE]"
type input "7,500.00"
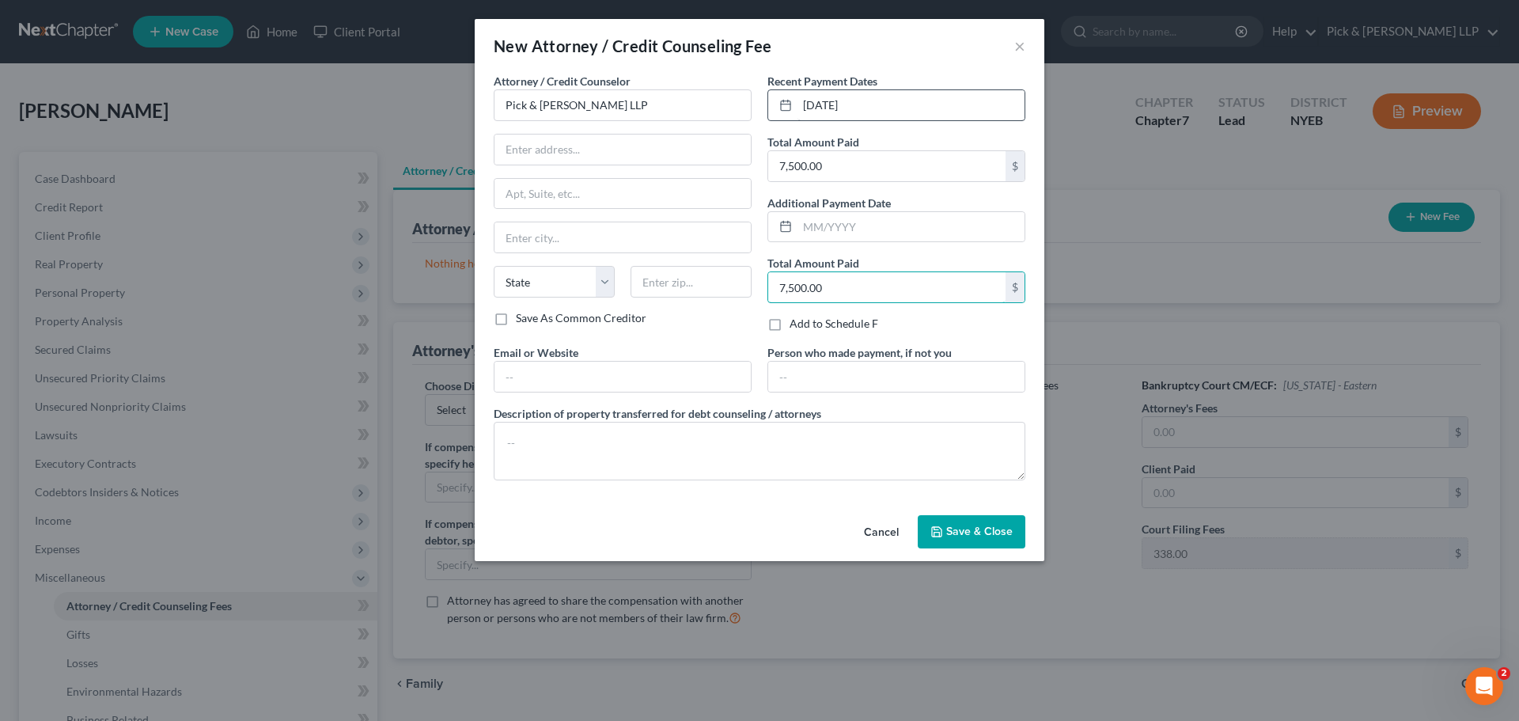
type input "7,500.00"
type input "[PERSON_NAME]"
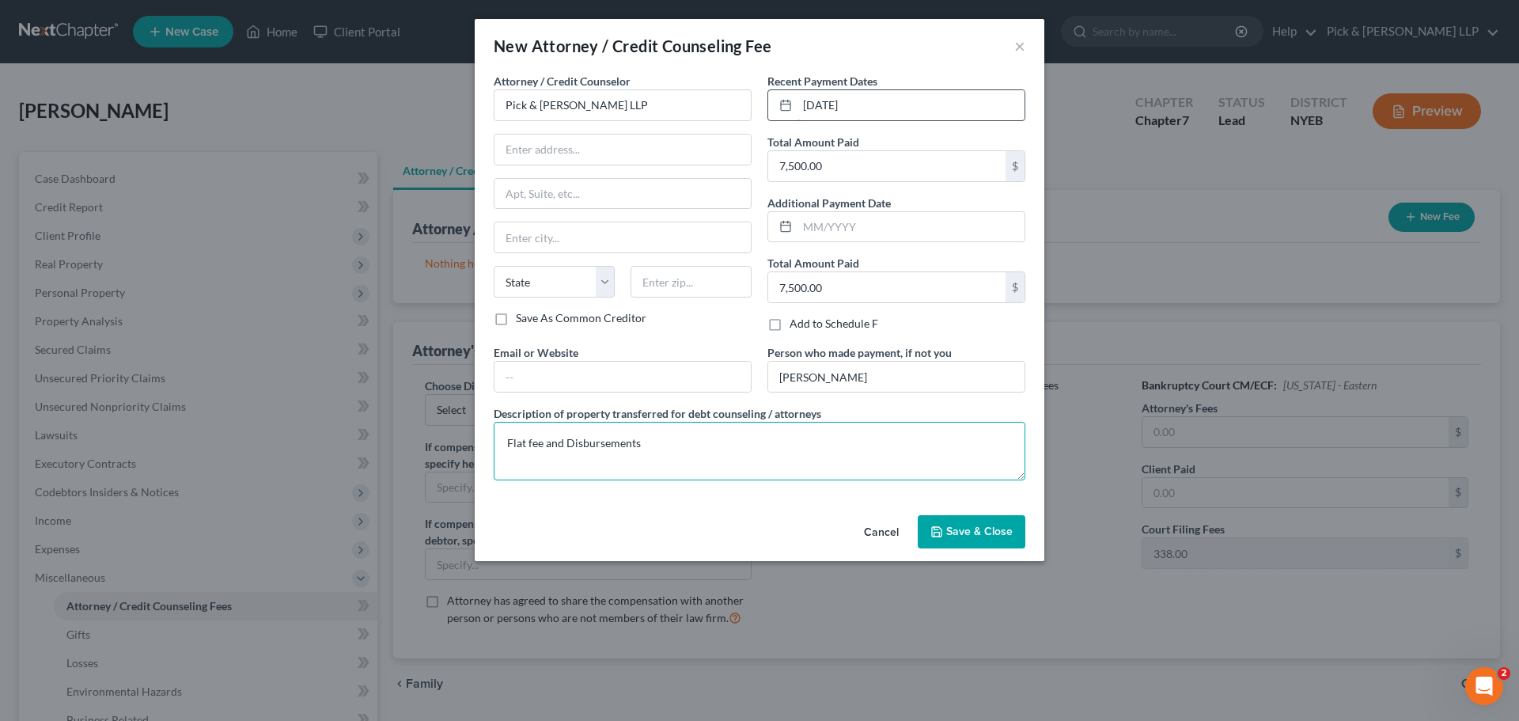
type textarea "Flat fee and Disbursements"
click at [533, 444] on textarea "Flat fee and Disbursements" at bounding box center [760, 451] width 532 height 59
type textarea "Flat Fee and Disbursements"
click at [987, 533] on span "Save & Close" at bounding box center [979, 531] width 66 height 13
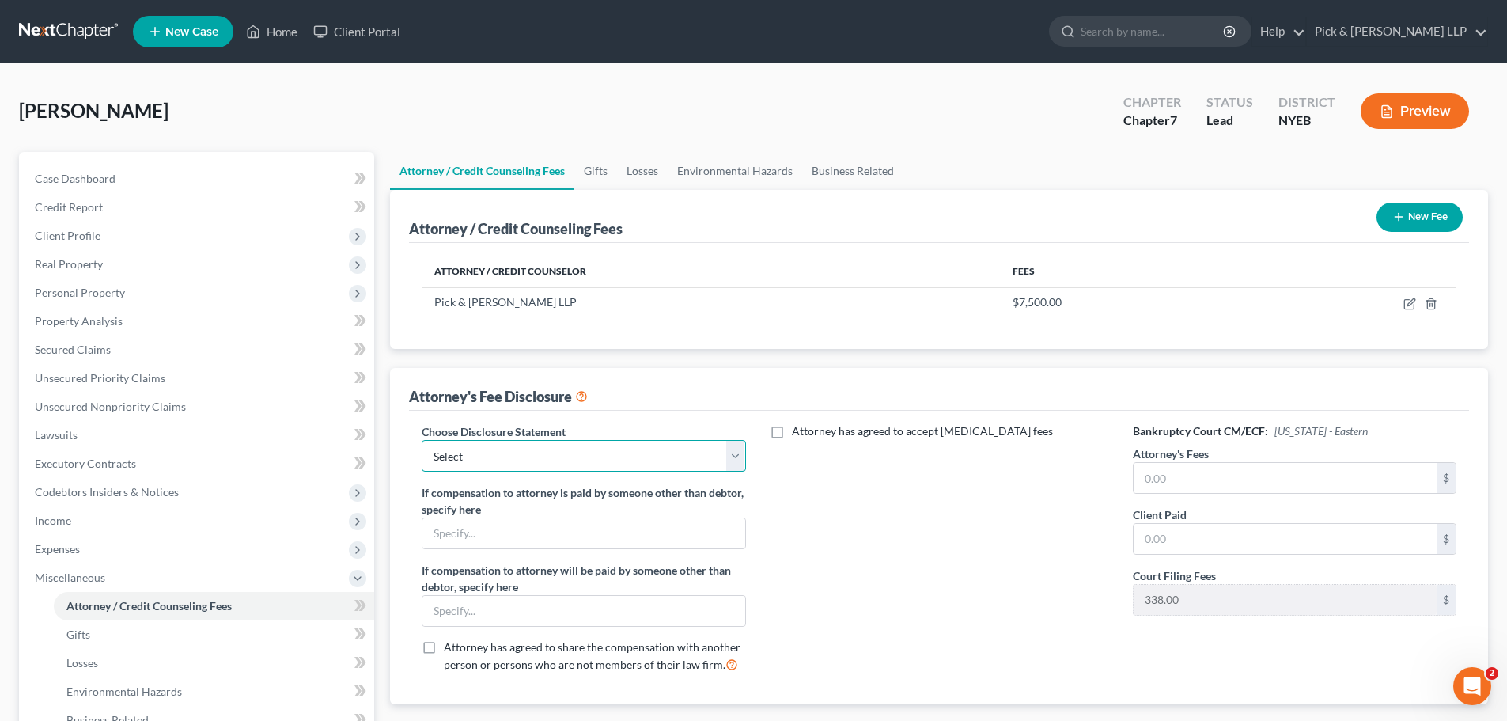
click at [735, 443] on select "Select Chapter 11 Chapter 7 Partner" at bounding box center [584, 456] width 324 height 32
select select "1"
click at [422, 440] on select "Select Chapter 11 Chapter 7 Partner" at bounding box center [584, 456] width 324 height 32
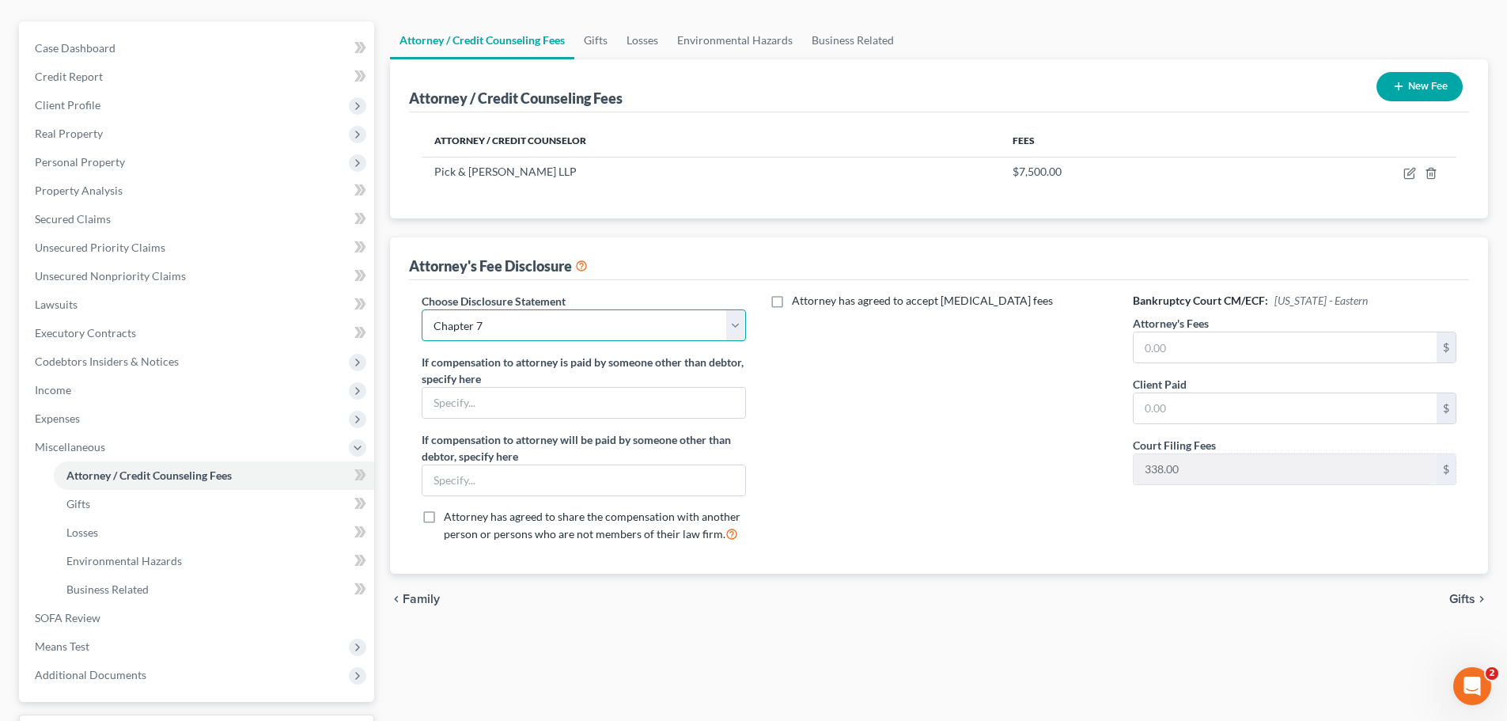
scroll to position [158, 0]
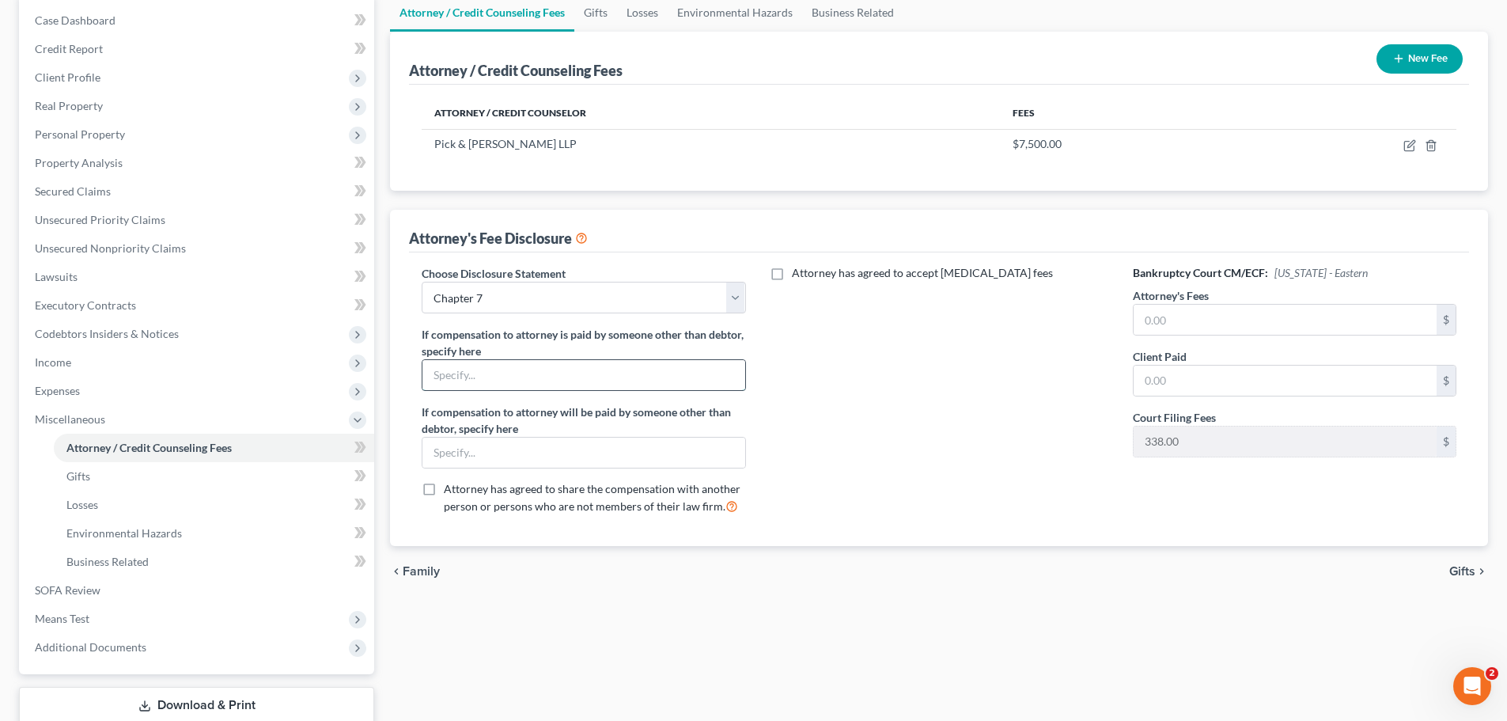
click at [598, 375] on input "text" at bounding box center [584, 375] width 322 height 30
type input "[PERSON_NAME]"
click at [1200, 328] on input "text" at bounding box center [1285, 320] width 303 height 30
click at [1158, 316] on input "7,500.00" at bounding box center [1285, 320] width 303 height 30
type input "7,000.00"
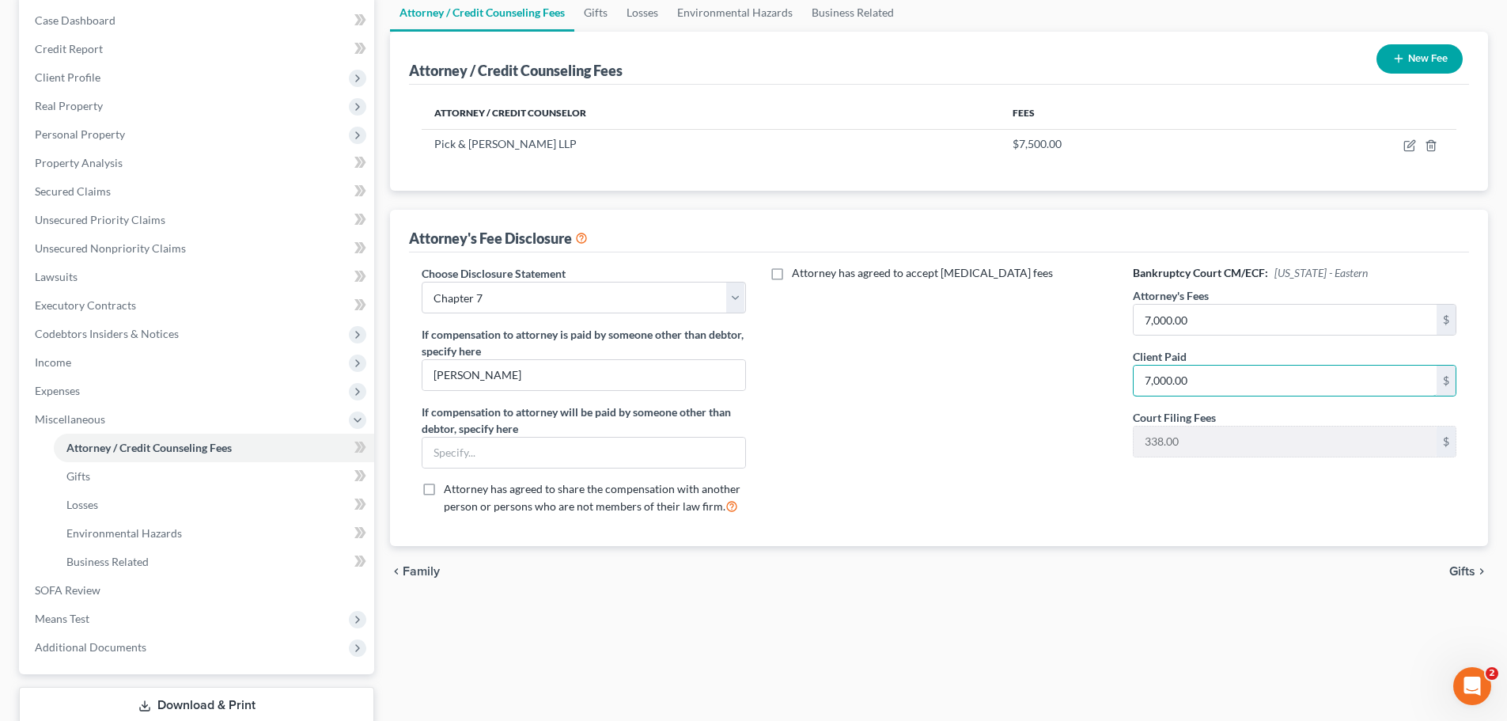
type input "7,000.00"
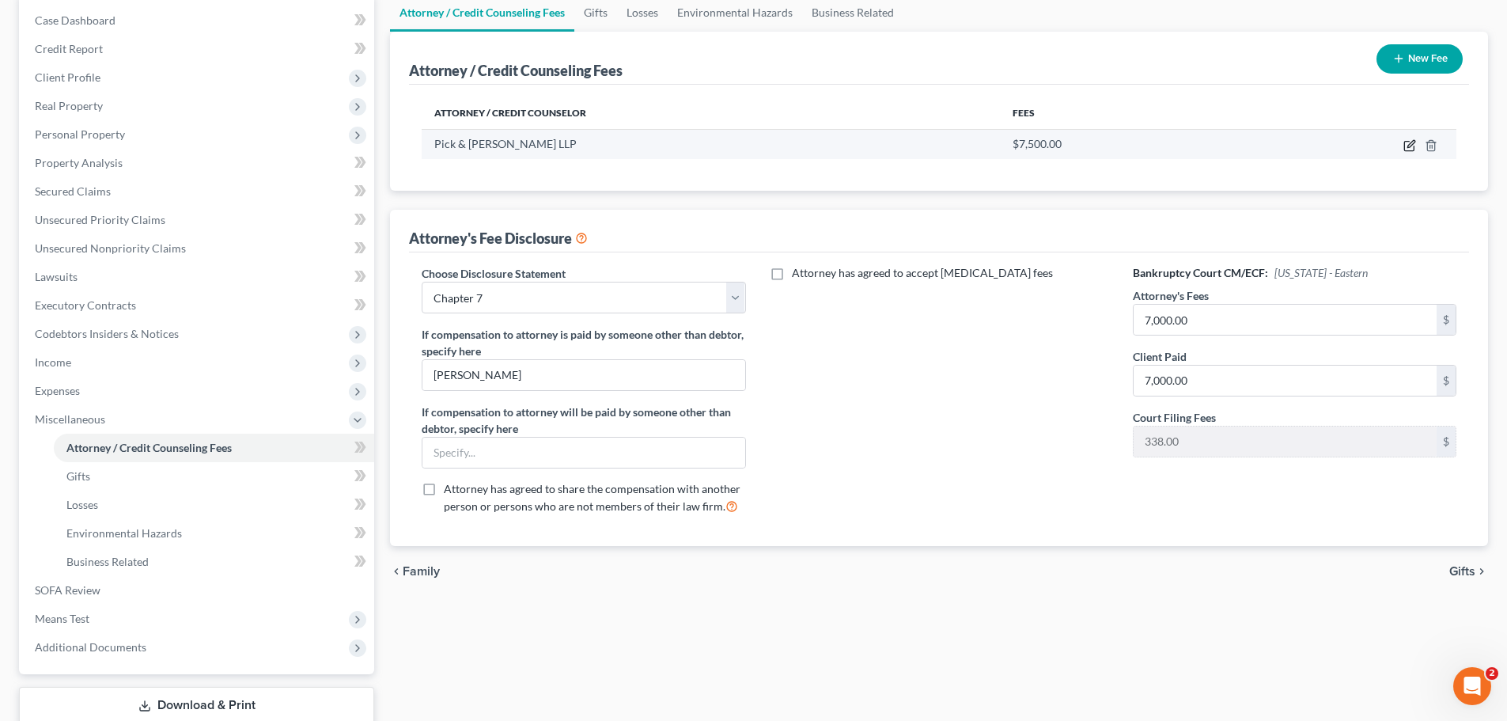
click at [1405, 148] on icon "button" at bounding box center [1409, 146] width 9 height 9
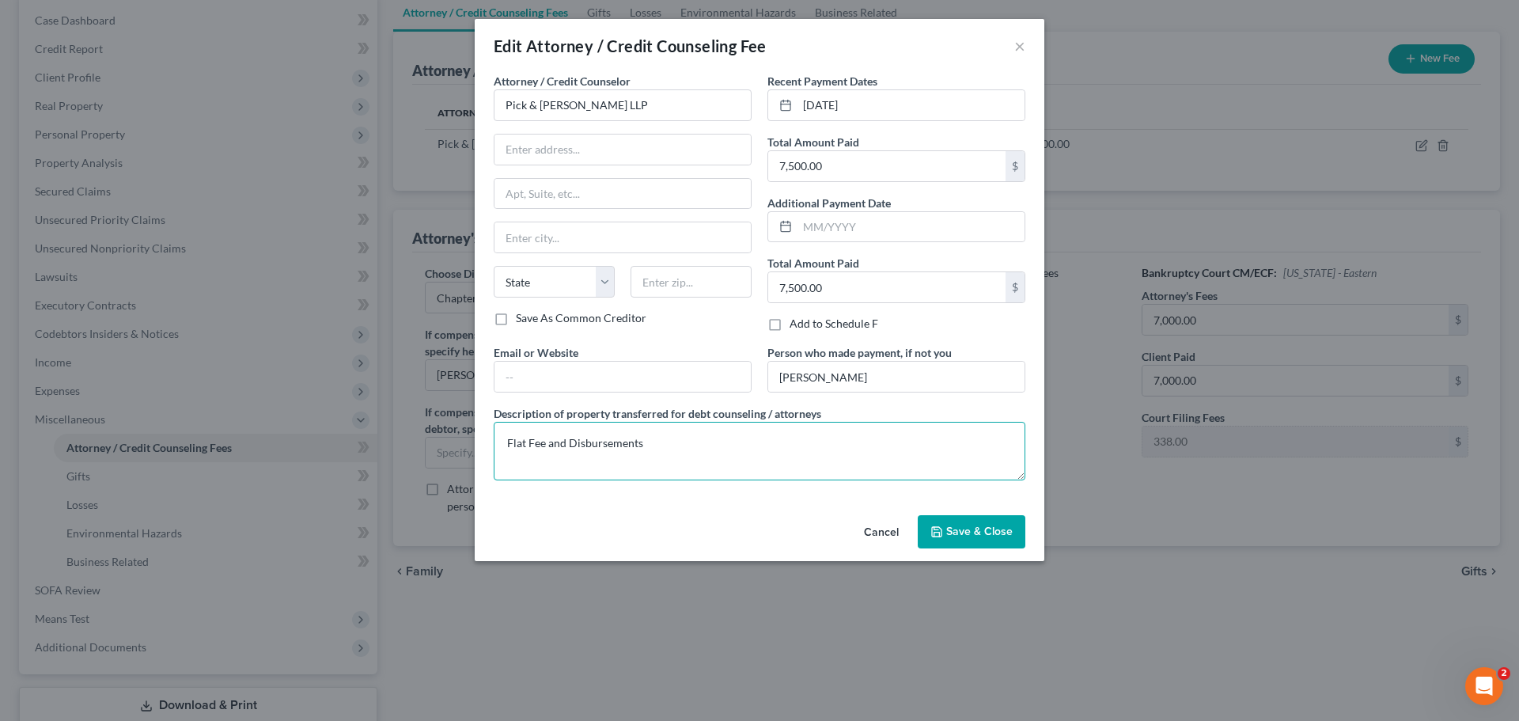
click at [509, 441] on textarea "Flat Fee and Disbursements" at bounding box center [760, 451] width 532 height 59
type textarea "$7,000 Flat Fee and $500 Filing Fee/Disbursements"
click at [953, 533] on span "Save & Close" at bounding box center [979, 531] width 66 height 13
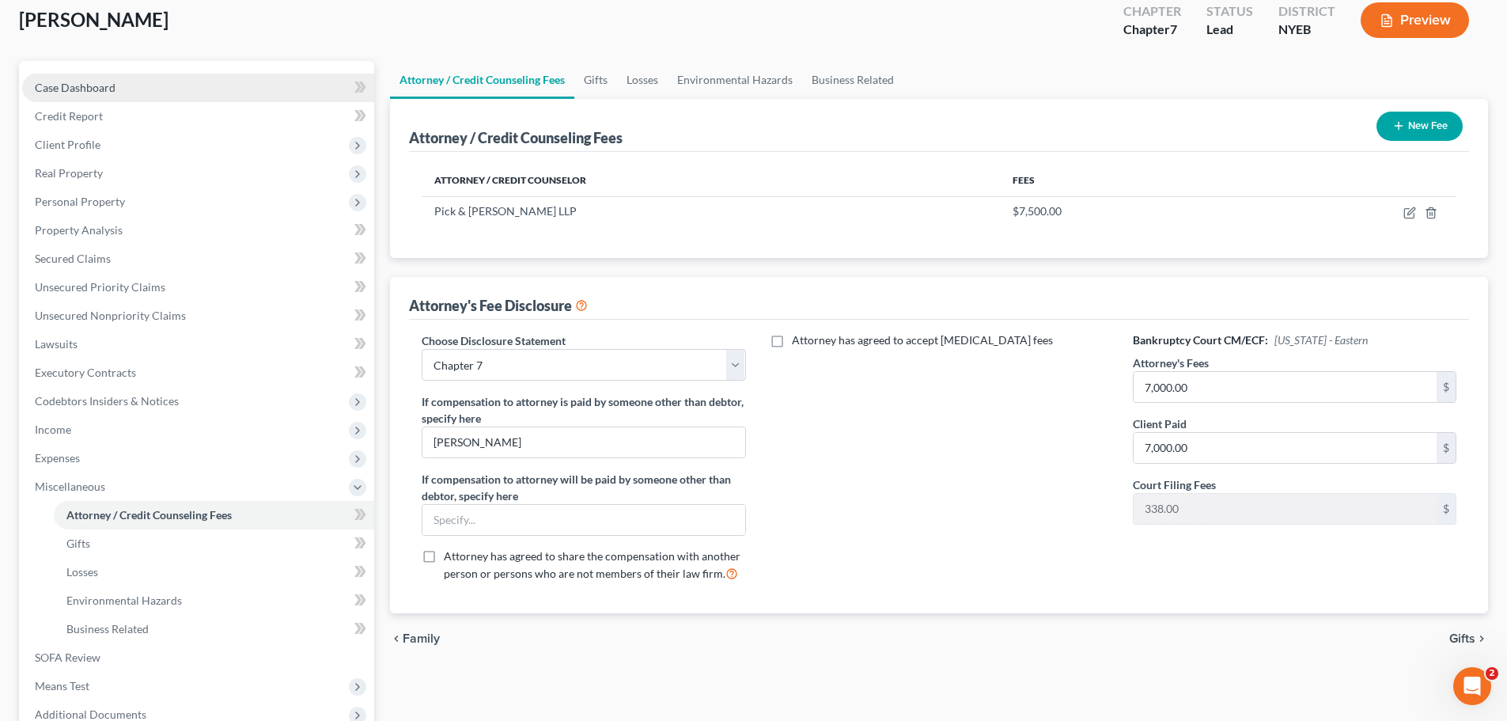
scroll to position [0, 0]
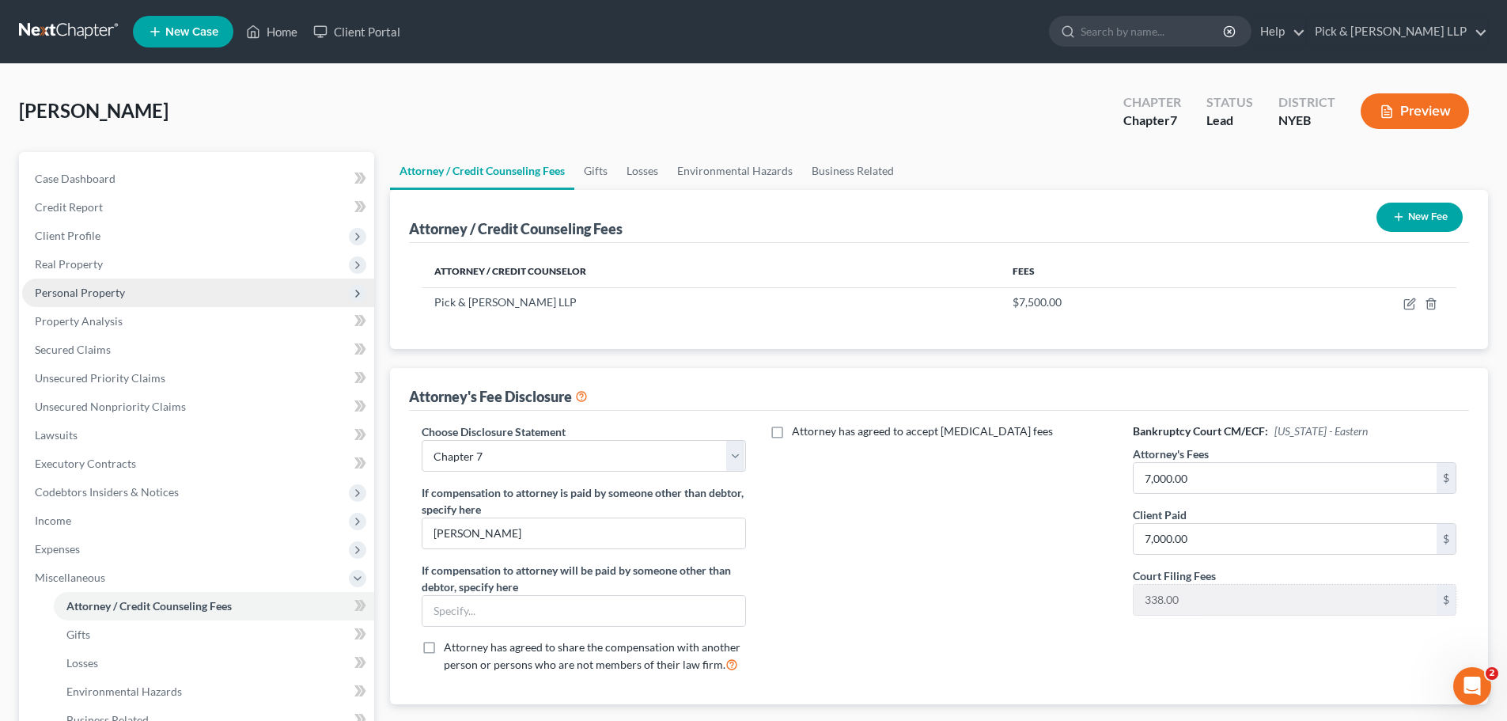
click at [140, 293] on span "Personal Property" at bounding box center [198, 293] width 352 height 28
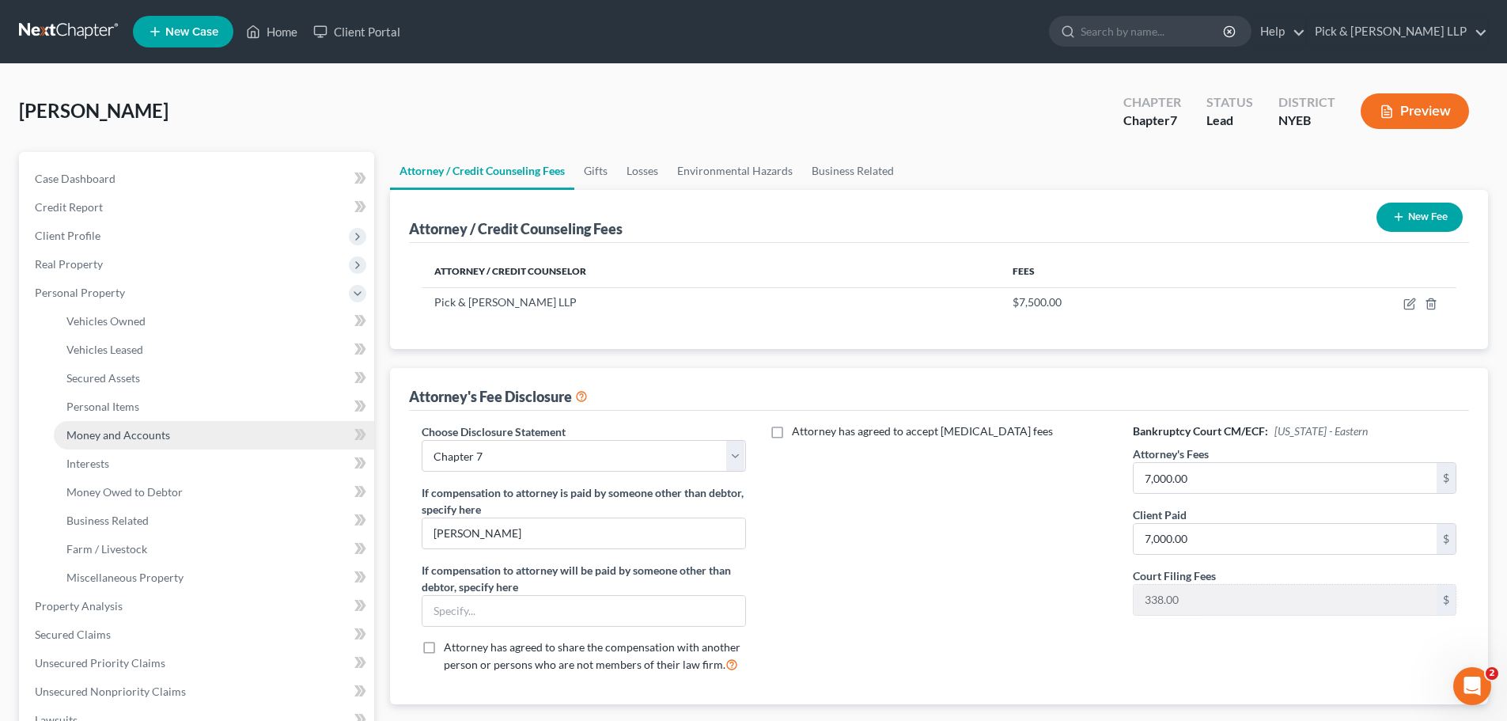
click at [154, 438] on span "Money and Accounts" at bounding box center [118, 434] width 104 height 13
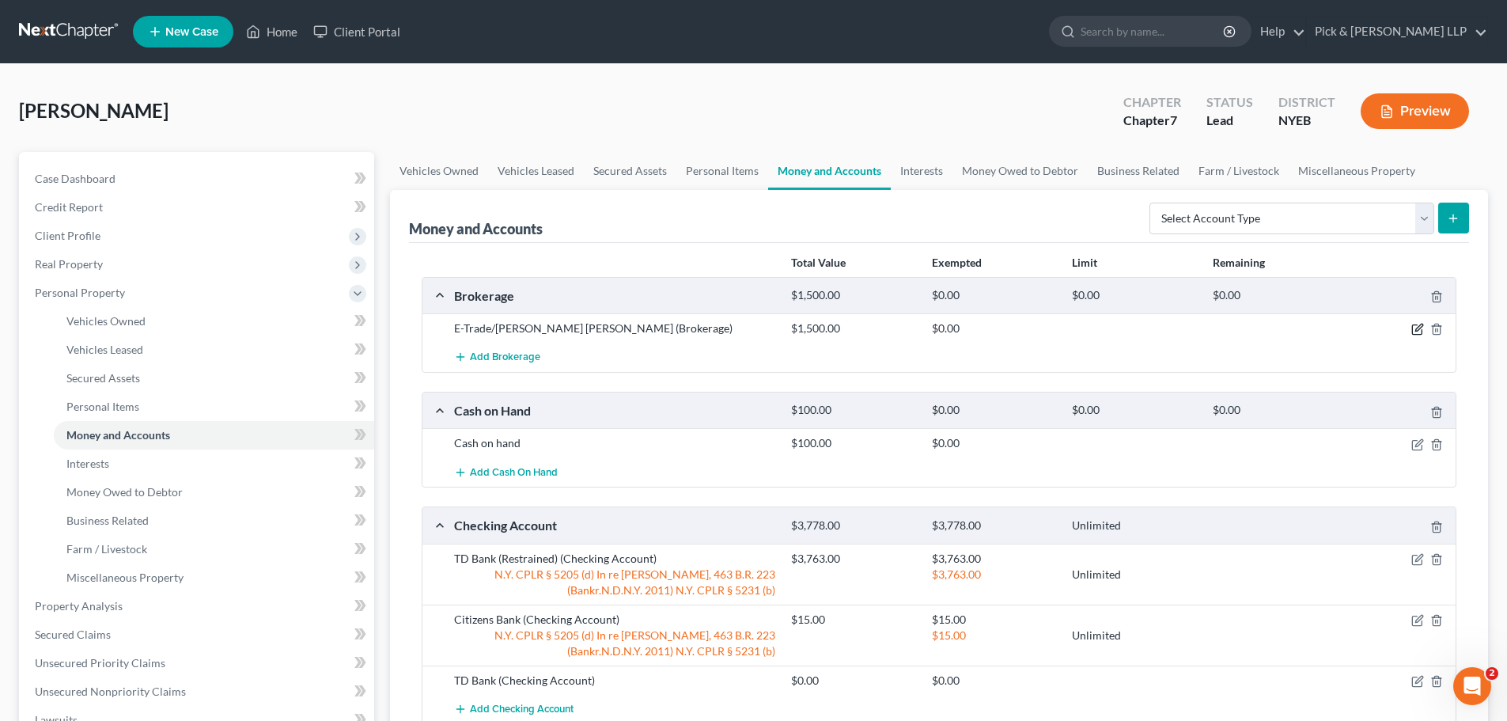
click at [1414, 330] on icon "button" at bounding box center [1418, 329] width 13 height 13
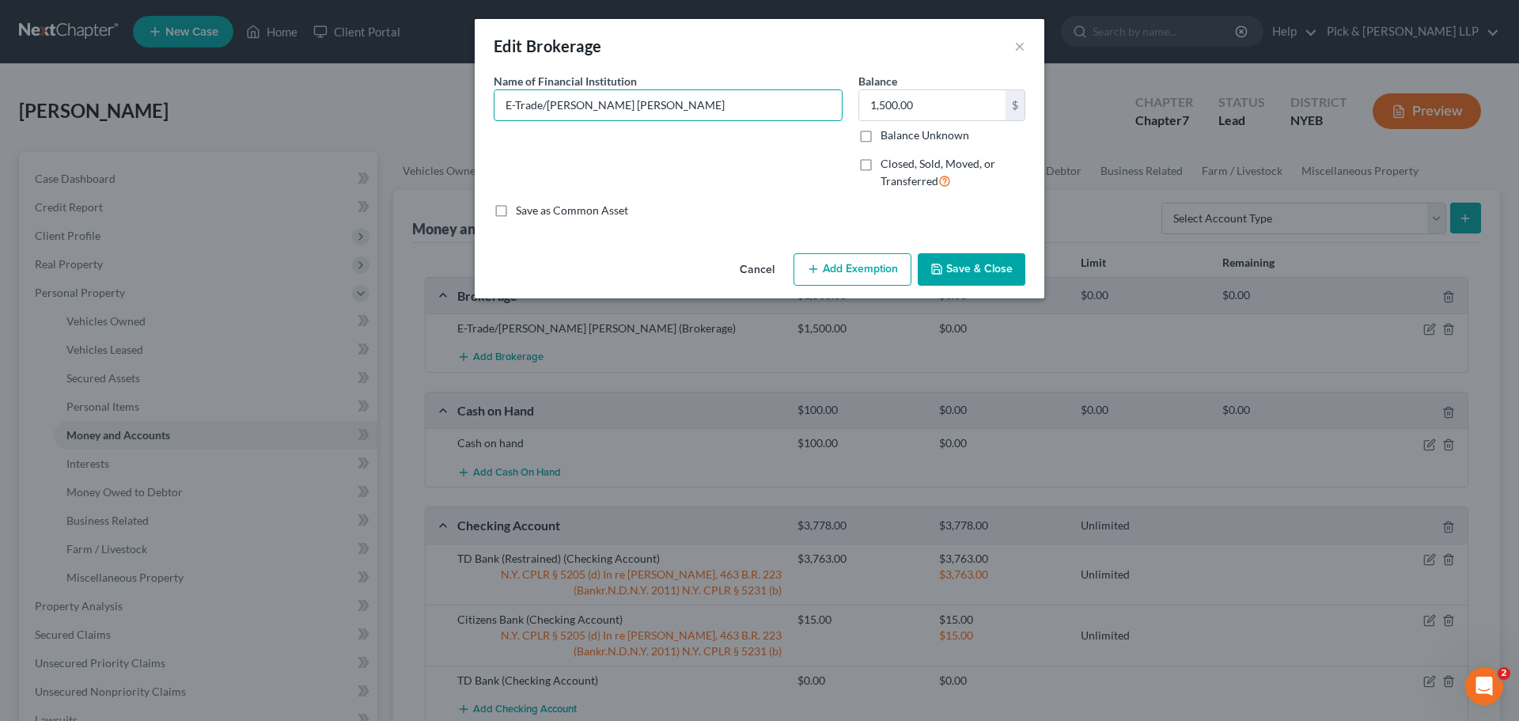
drag, startPoint x: 542, startPoint y: 104, endPoint x: 863, endPoint y: 131, distance: 322.5
click at [813, 131] on div "Name of Financial Institution * E-Trade/[PERSON_NAME] [PERSON_NAME]" at bounding box center [668, 138] width 365 height 130
type input "E-Trade"
click at [979, 253] on button "Save & Close" at bounding box center [972, 269] width 108 height 33
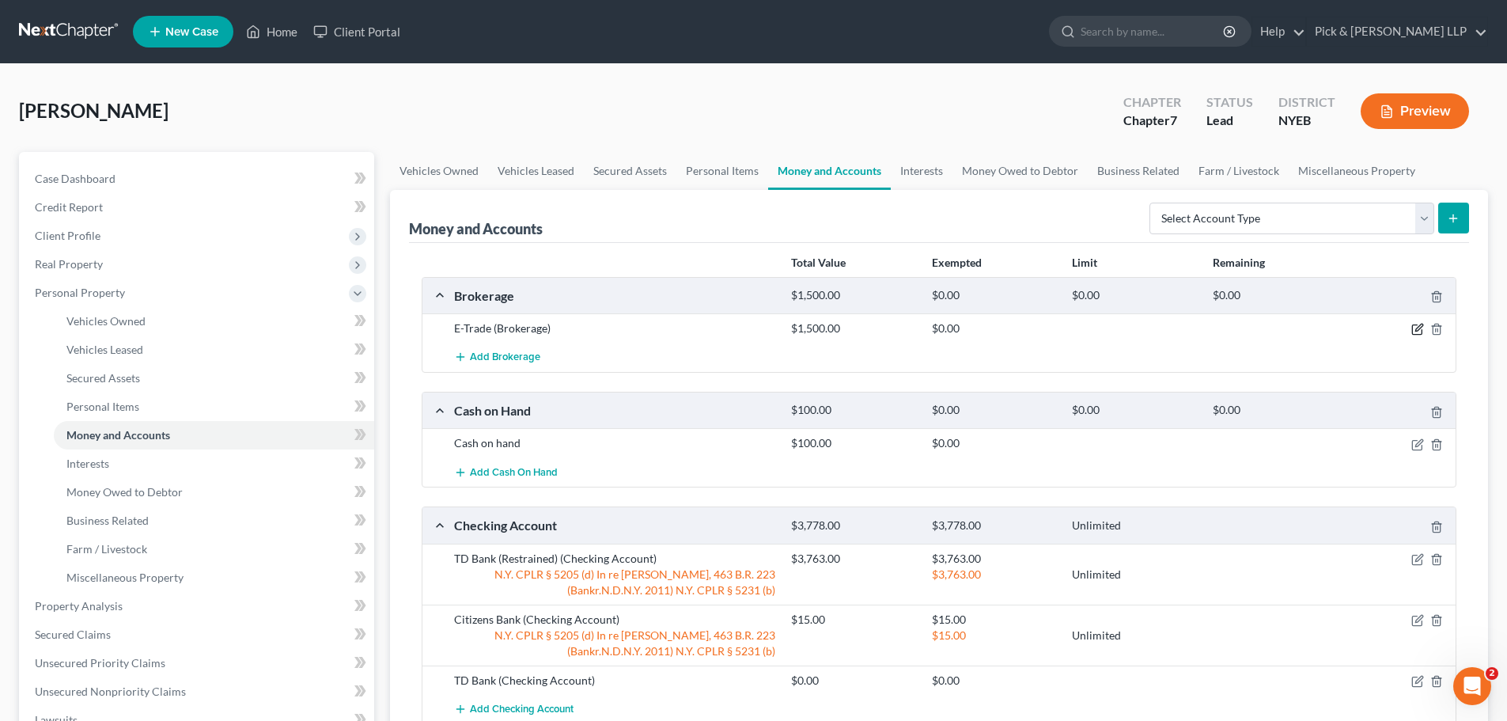
click at [1421, 331] on icon "button" at bounding box center [1418, 329] width 13 height 13
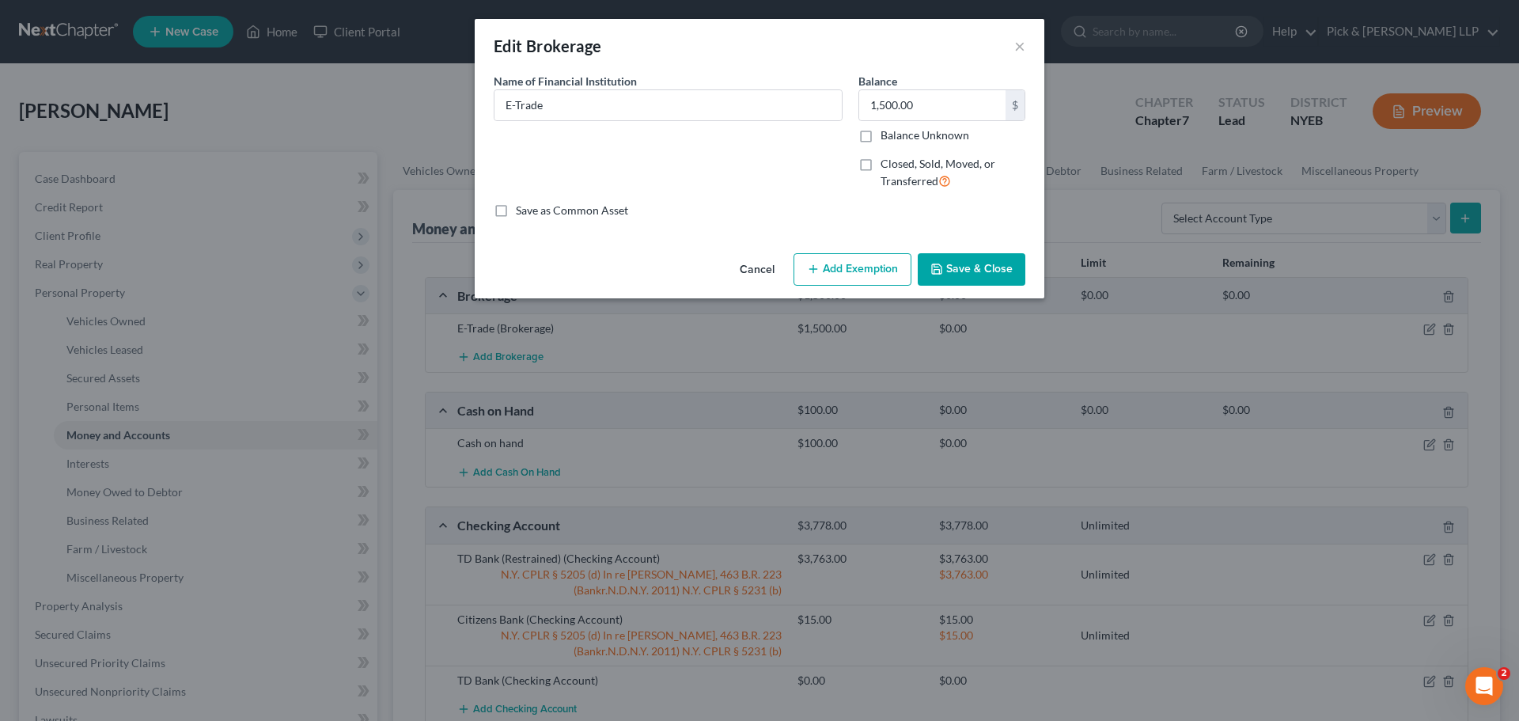
click at [861, 269] on button "Add Exemption" at bounding box center [853, 269] width 118 height 33
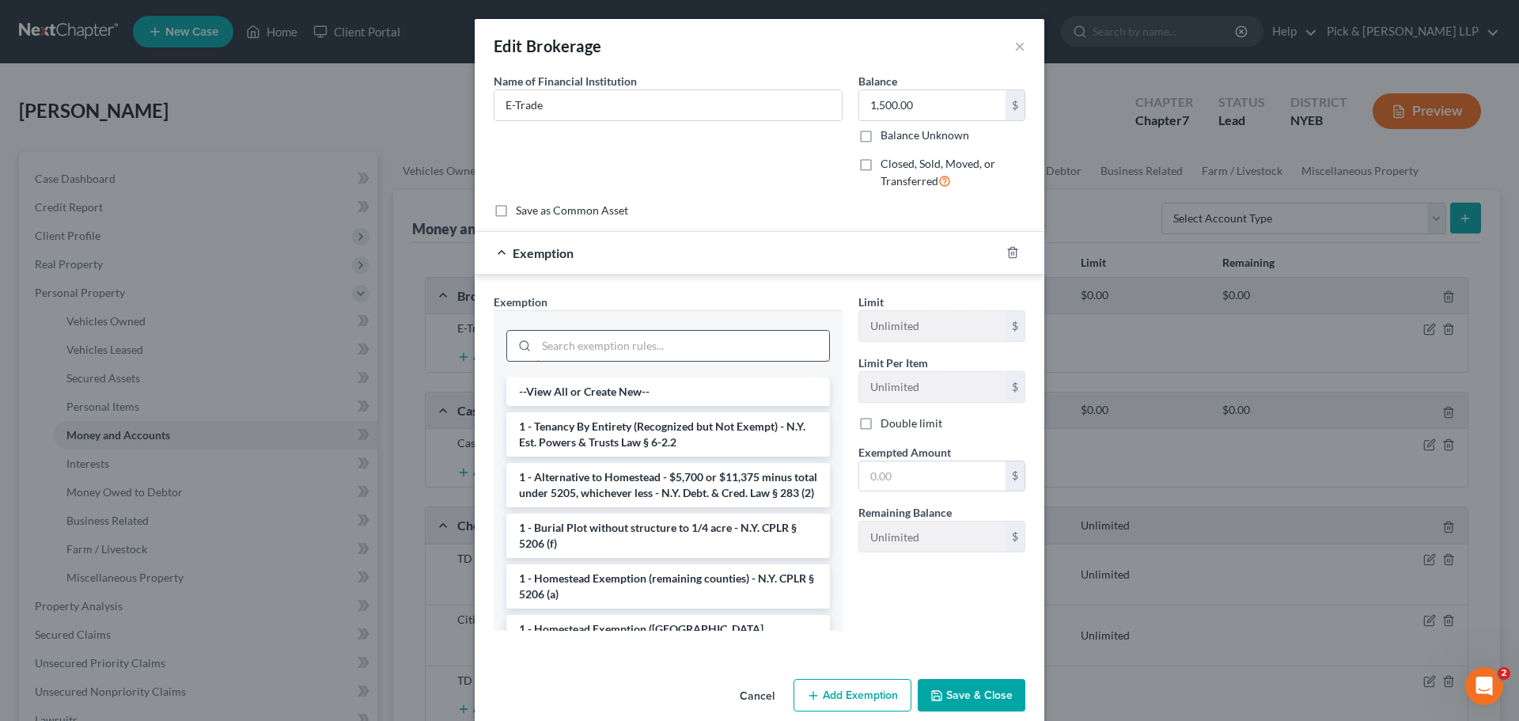
click at [589, 339] on input "search" at bounding box center [683, 346] width 293 height 30
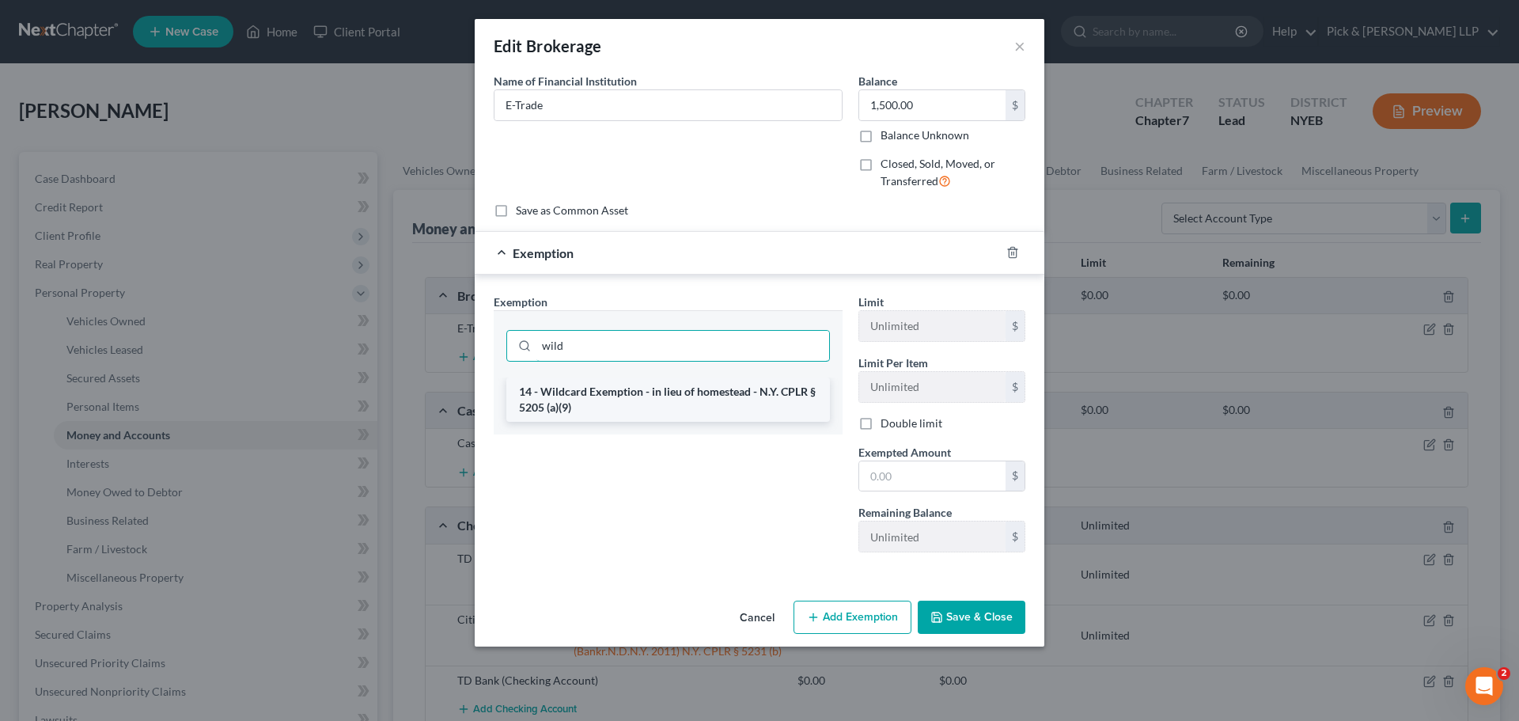
type input "wild"
click at [641, 408] on li "14 - Wildcard Exemption - in lieu of homestead - N.Y. CPLR § 5205 (a)(9)" at bounding box center [668, 399] width 324 height 44
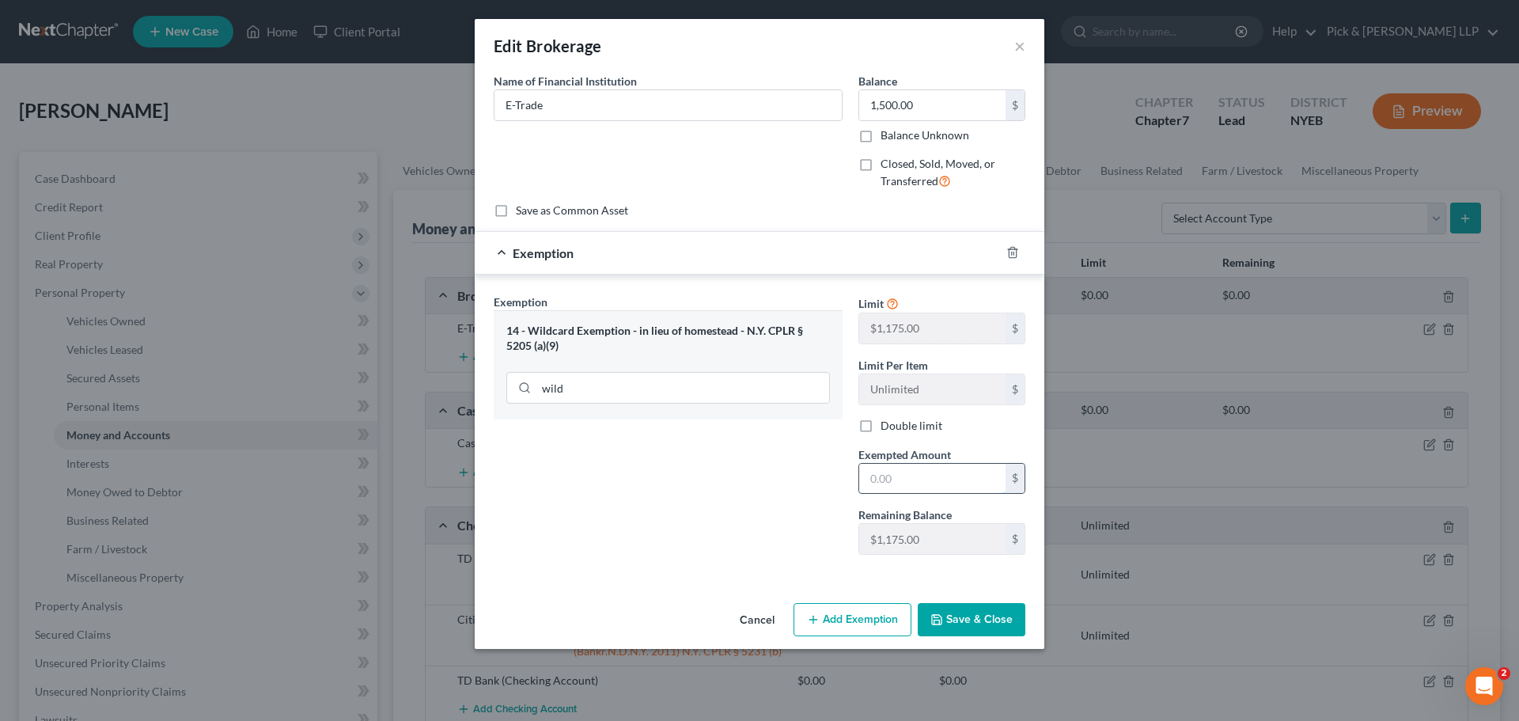
click at [882, 478] on input "text" at bounding box center [932, 479] width 146 height 30
type input "1,500.00"
click at [963, 620] on button "Save & Close" at bounding box center [972, 619] width 108 height 33
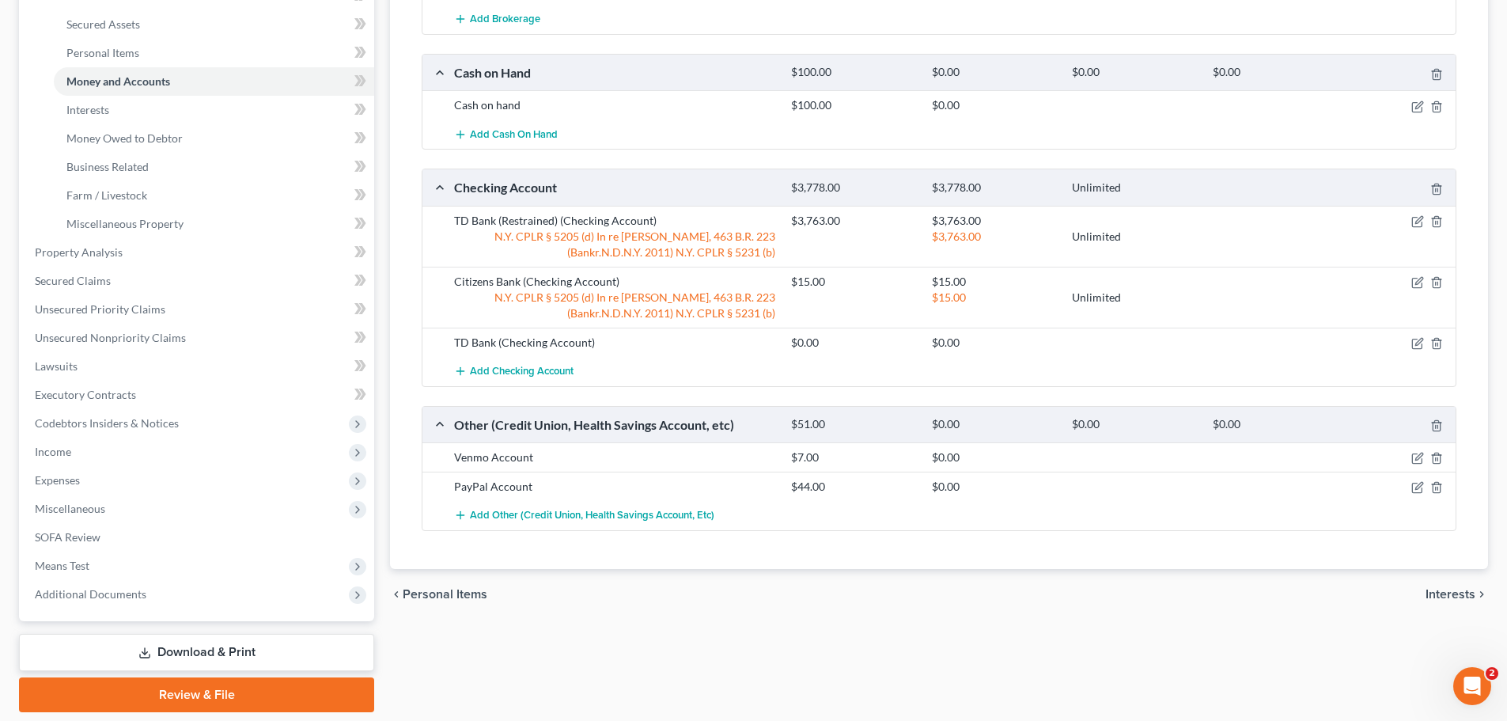
scroll to position [317, 0]
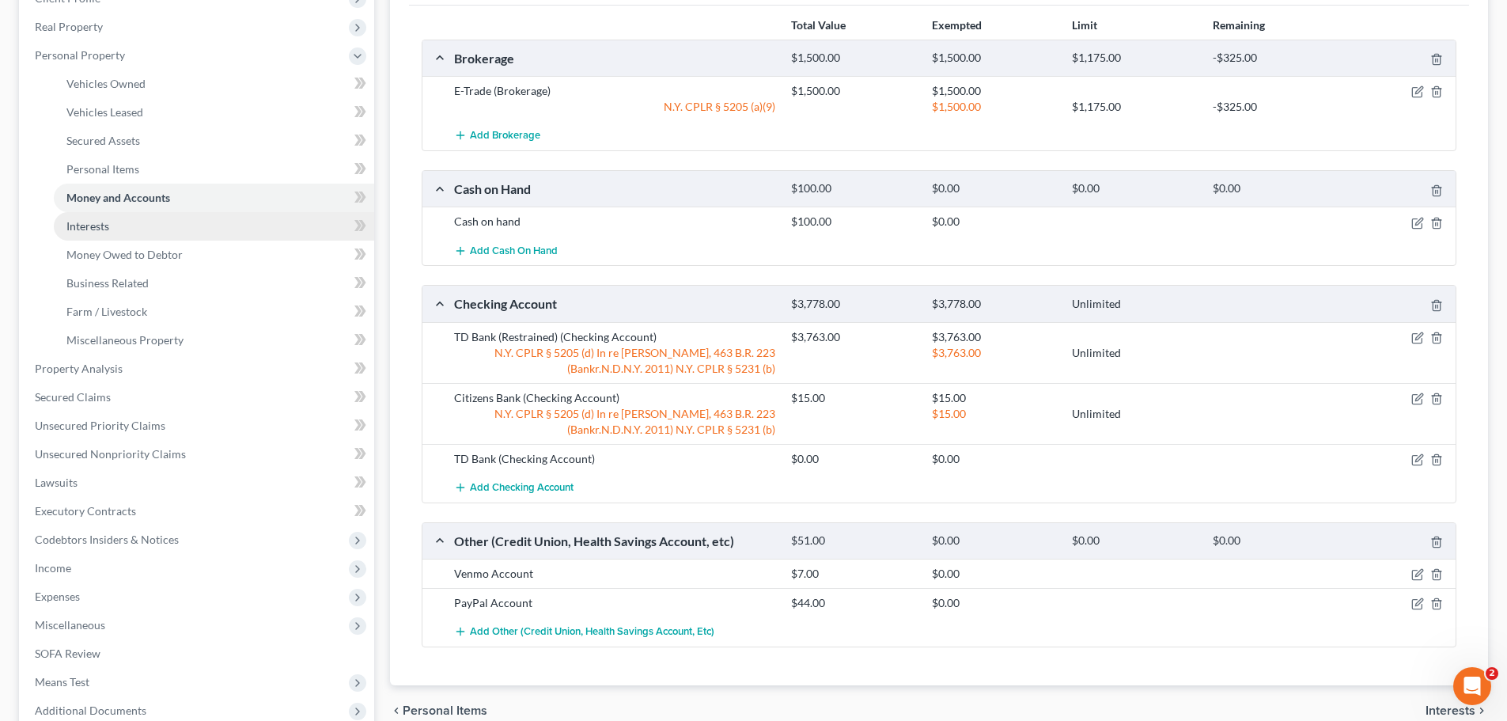
click at [159, 235] on link "Interests" at bounding box center [214, 226] width 320 height 28
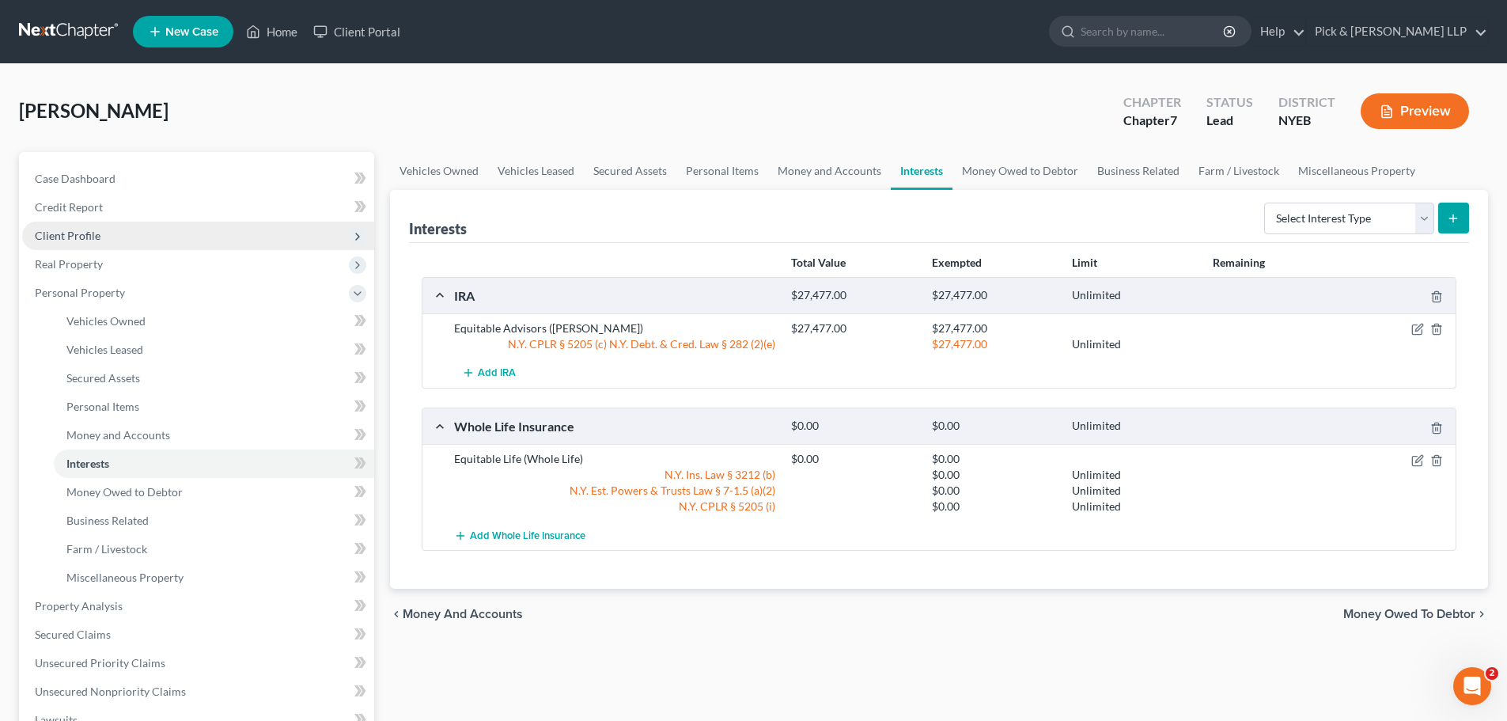
click at [123, 239] on span "Client Profile" at bounding box center [198, 236] width 352 height 28
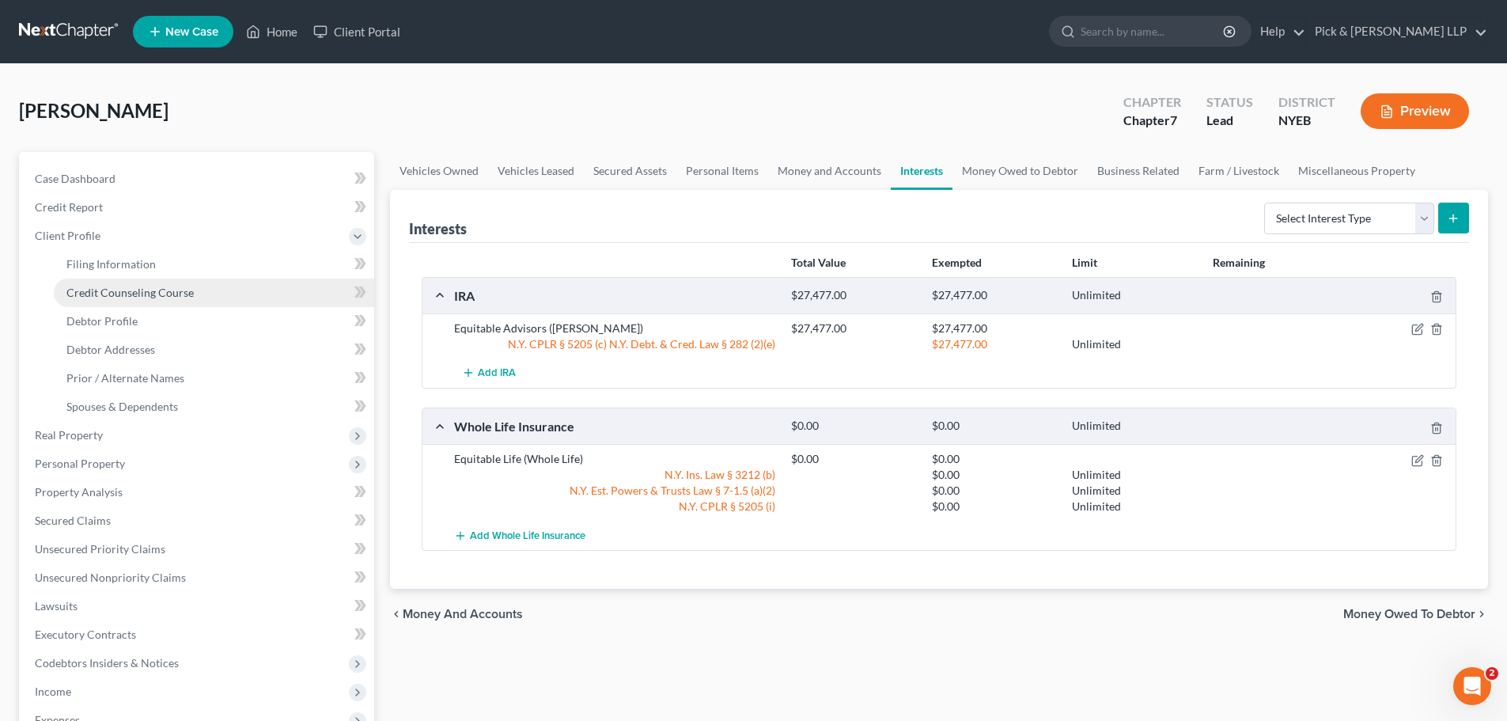
click at [185, 289] on span "Credit Counseling Course" at bounding box center [129, 292] width 127 height 13
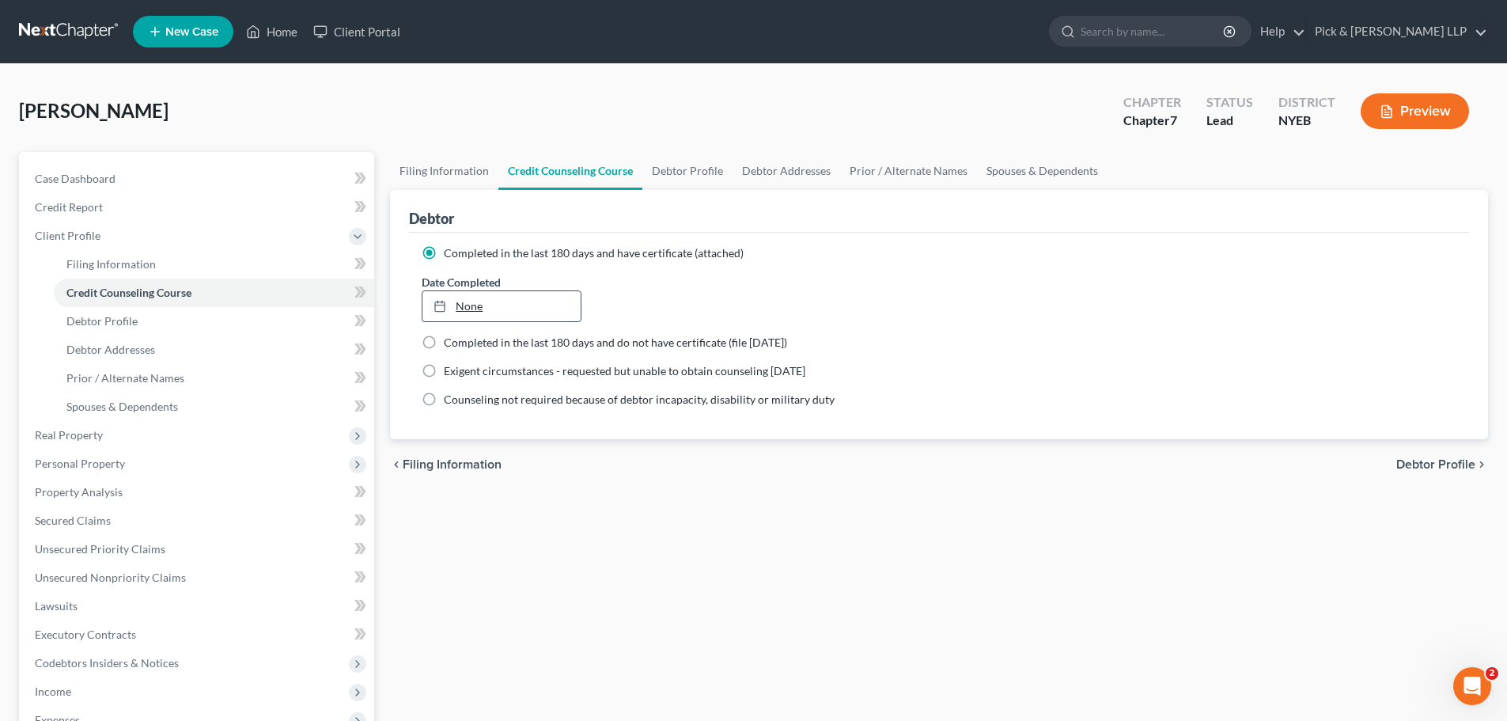
click at [454, 308] on div at bounding box center [445, 305] width 22 height 13
type input "[DATE]"
click at [1433, 468] on span "Debtor Profile" at bounding box center [1436, 464] width 79 height 13
select select "3"
select select "2"
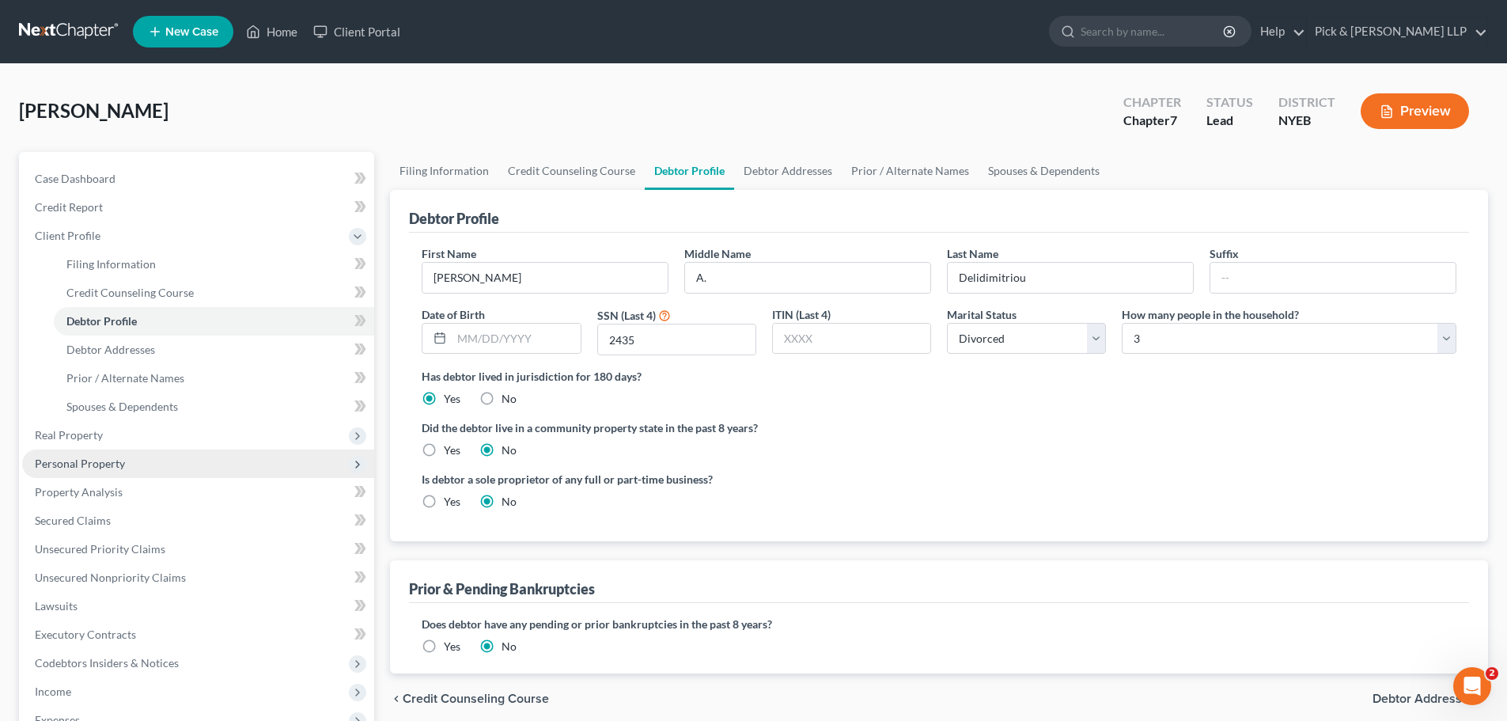
click at [124, 461] on span "Personal Property" at bounding box center [198, 463] width 352 height 28
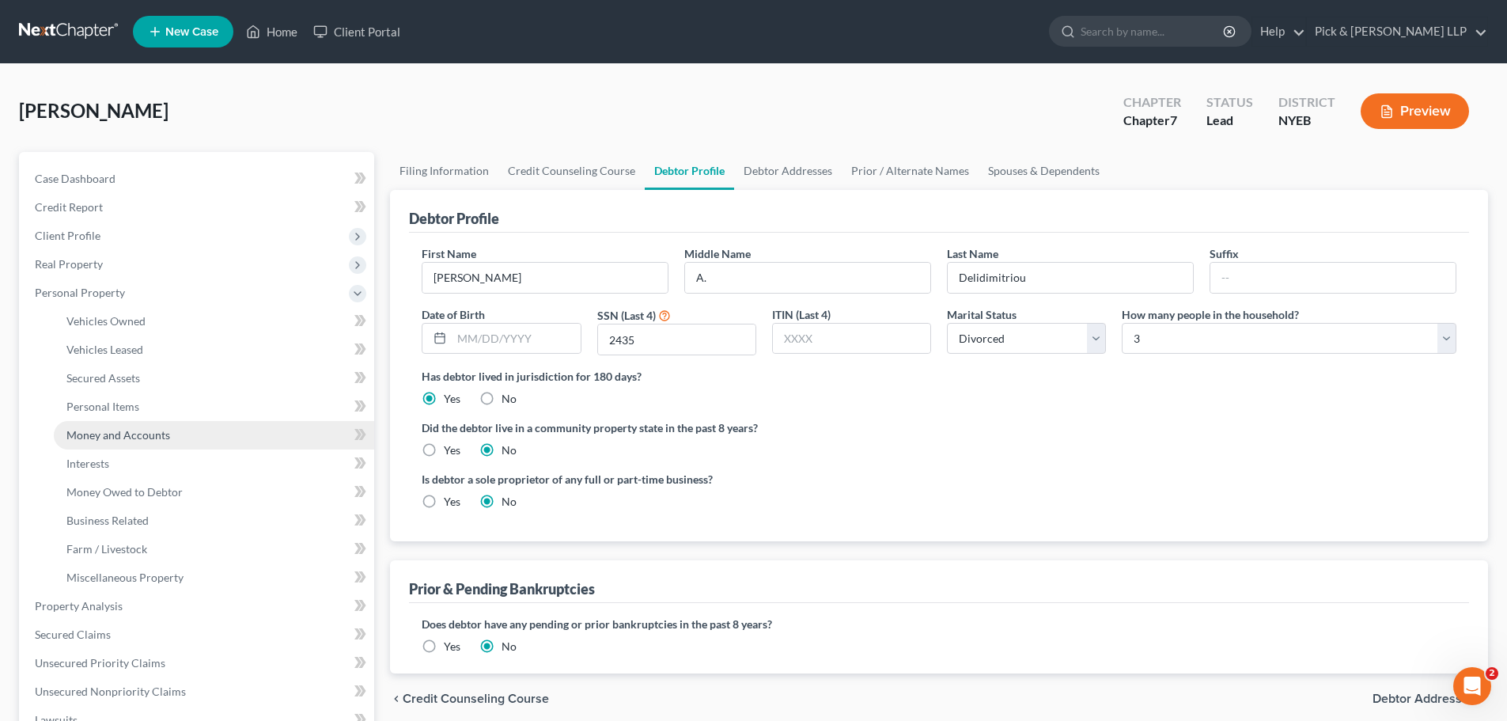
click at [148, 438] on span "Money and Accounts" at bounding box center [118, 434] width 104 height 13
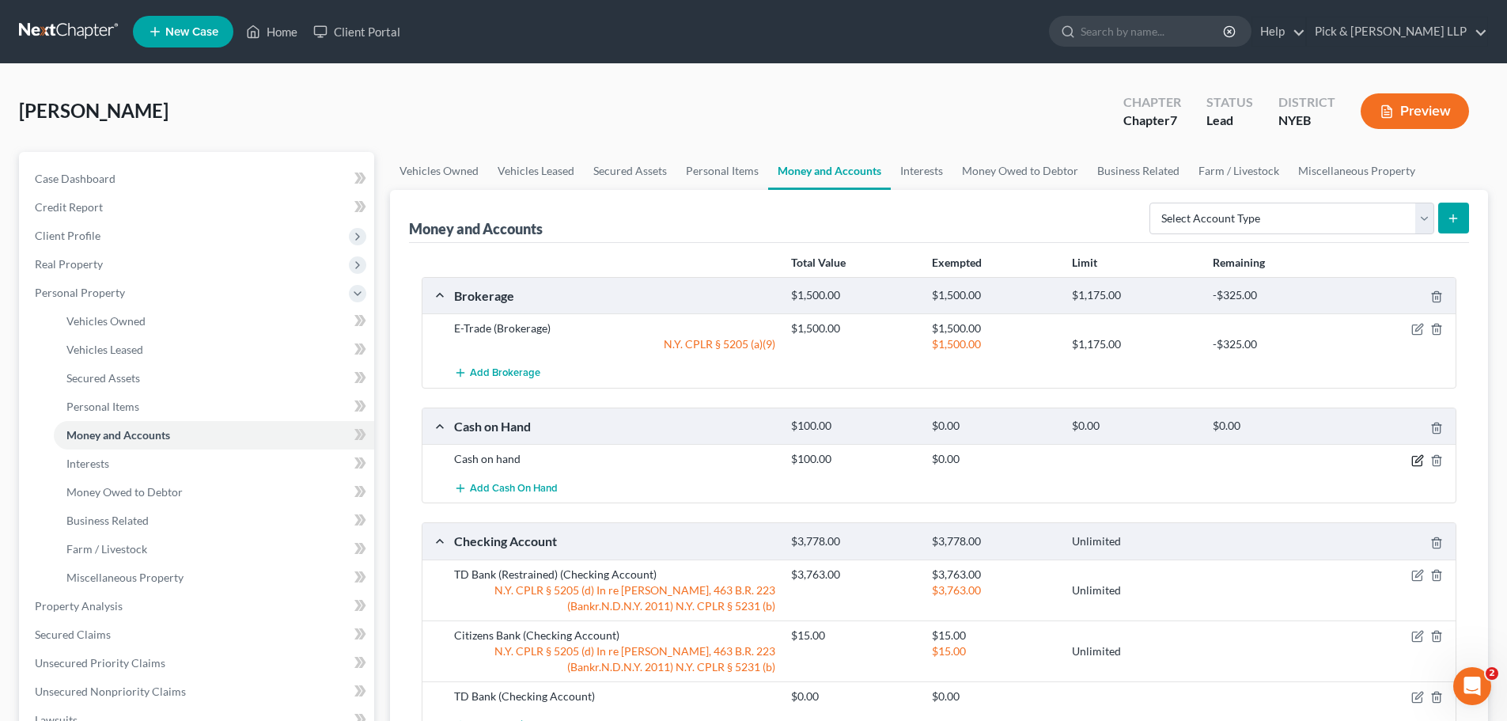
click at [1416, 460] on icon "button" at bounding box center [1418, 460] width 13 height 13
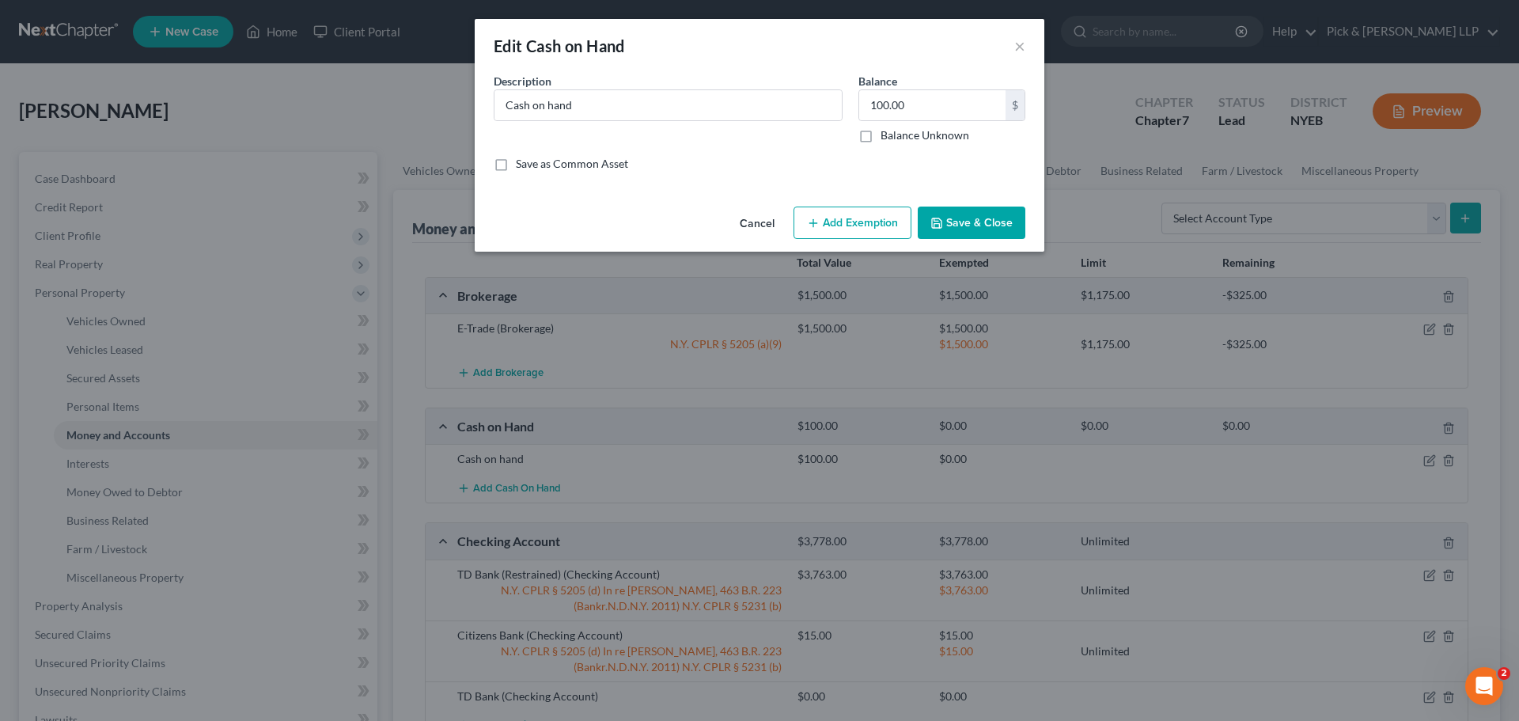
click at [857, 222] on button "Add Exemption" at bounding box center [853, 223] width 118 height 33
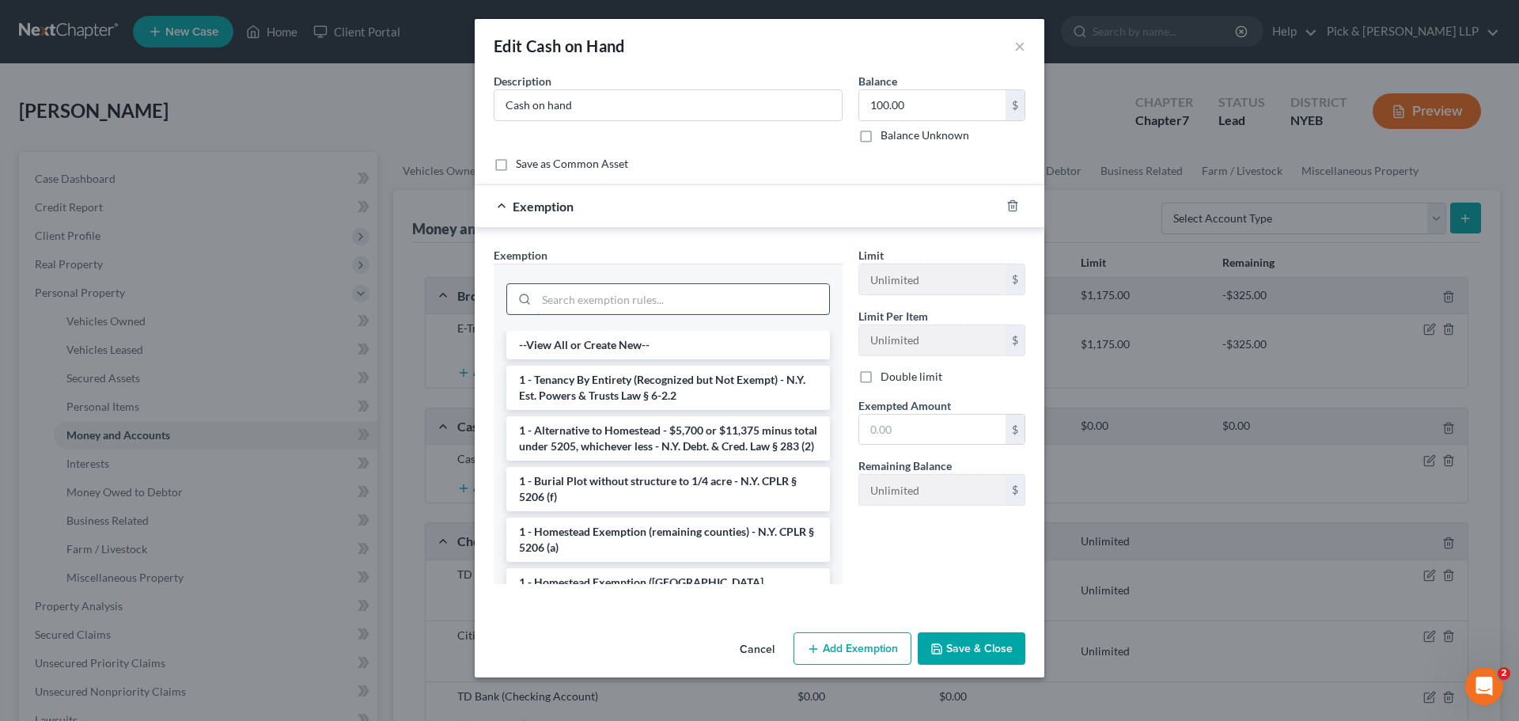
click at [618, 304] on input "search" at bounding box center [683, 299] width 293 height 30
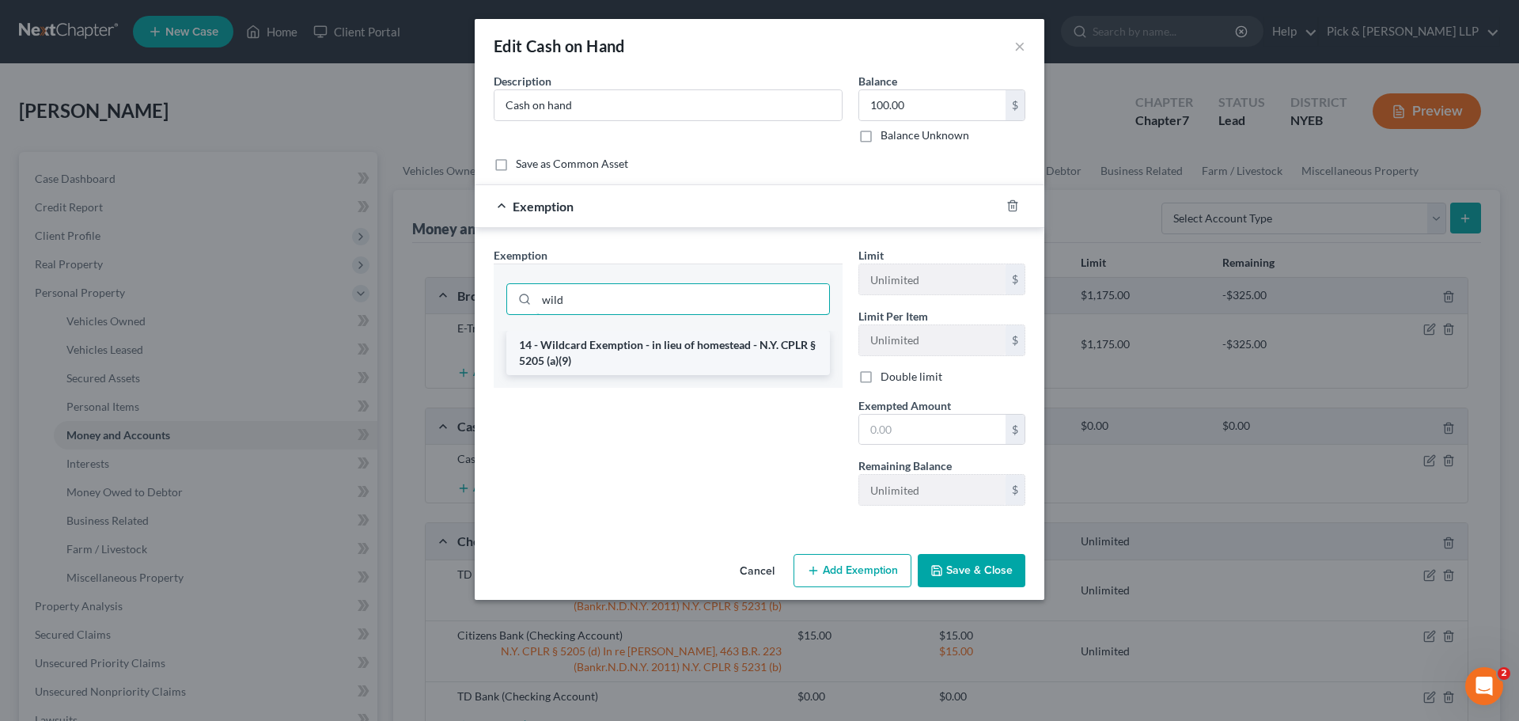
type input "wild"
click at [606, 344] on li "14 - Wildcard Exemption - in lieu of homestead - N.Y. CPLR § 5205 (a)(9)" at bounding box center [668, 353] width 324 height 44
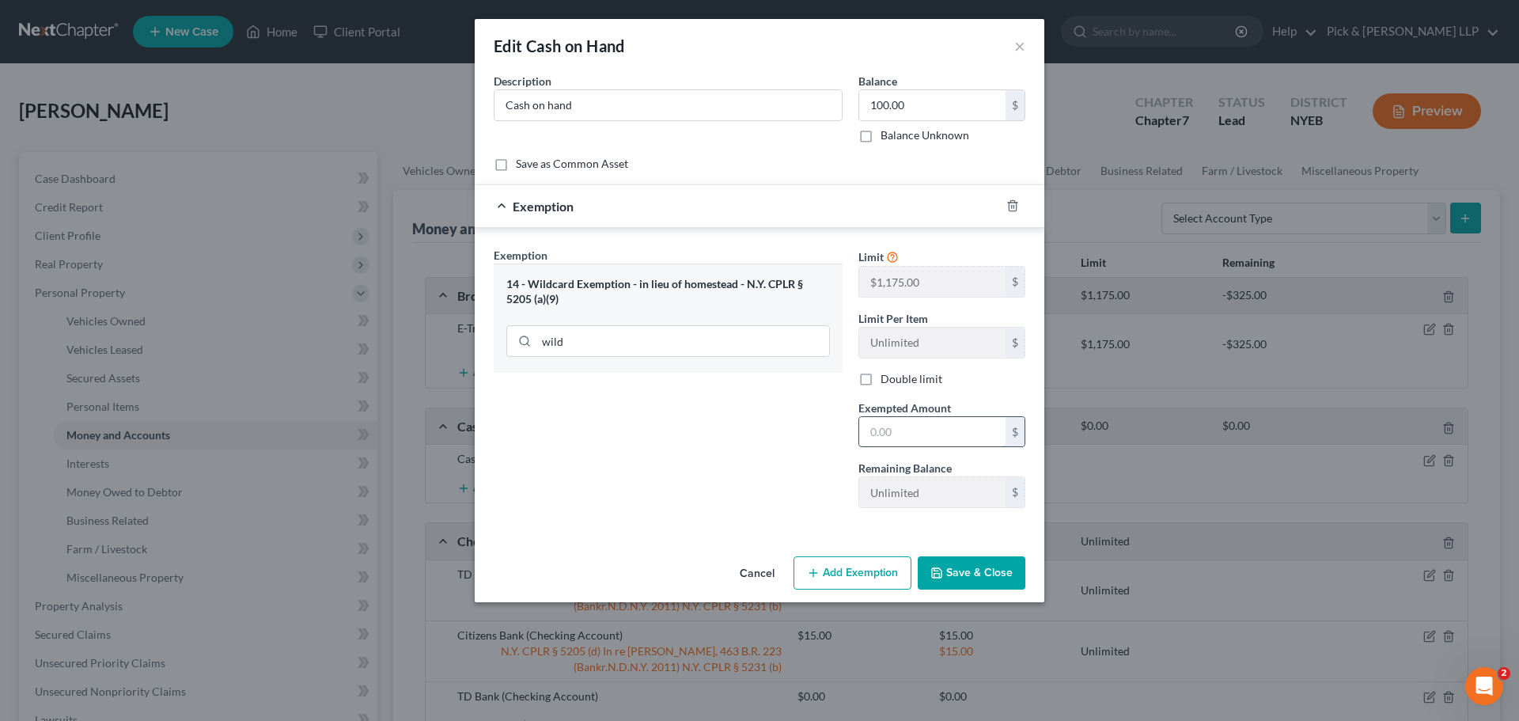
click at [897, 427] on input "text" at bounding box center [932, 432] width 146 height 30
type input "100.00"
click at [973, 584] on button "Save & Close" at bounding box center [972, 572] width 108 height 33
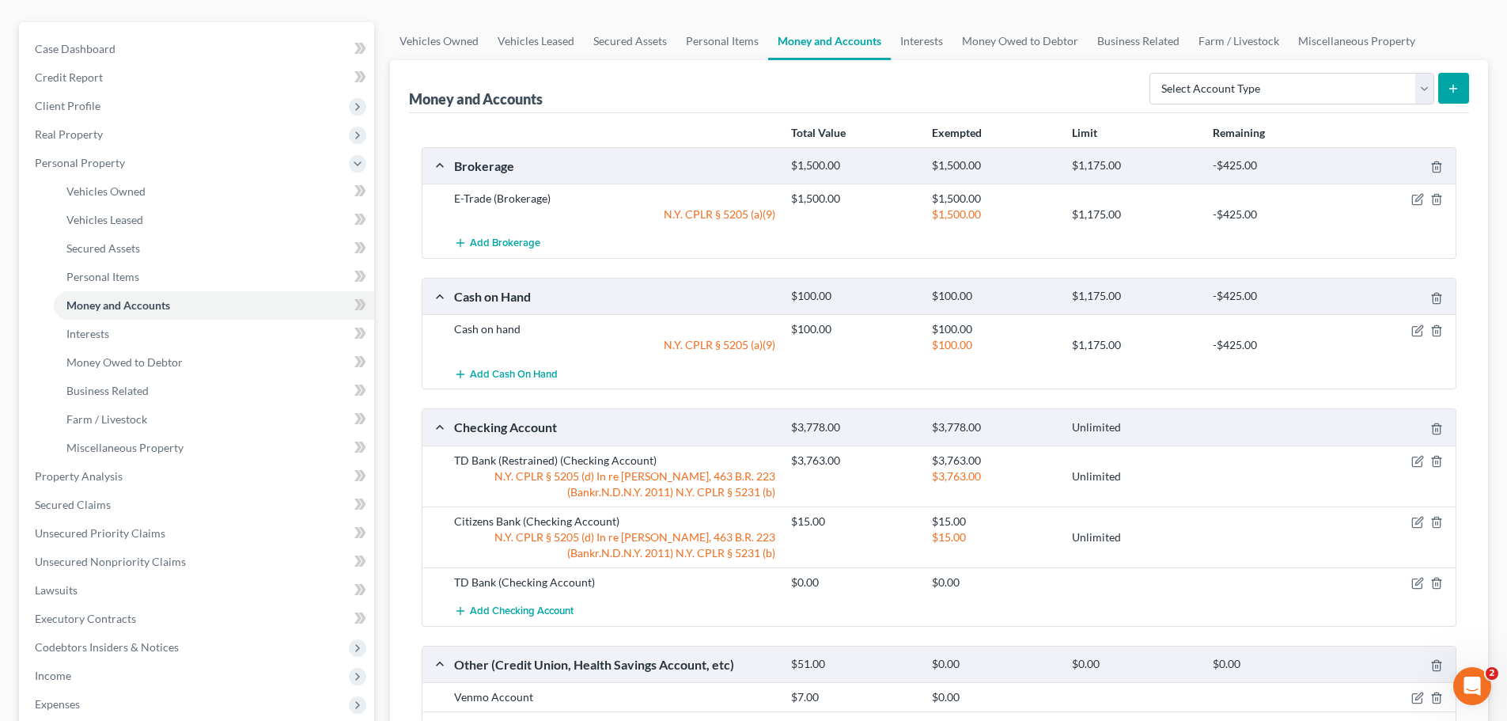
scroll to position [158, 0]
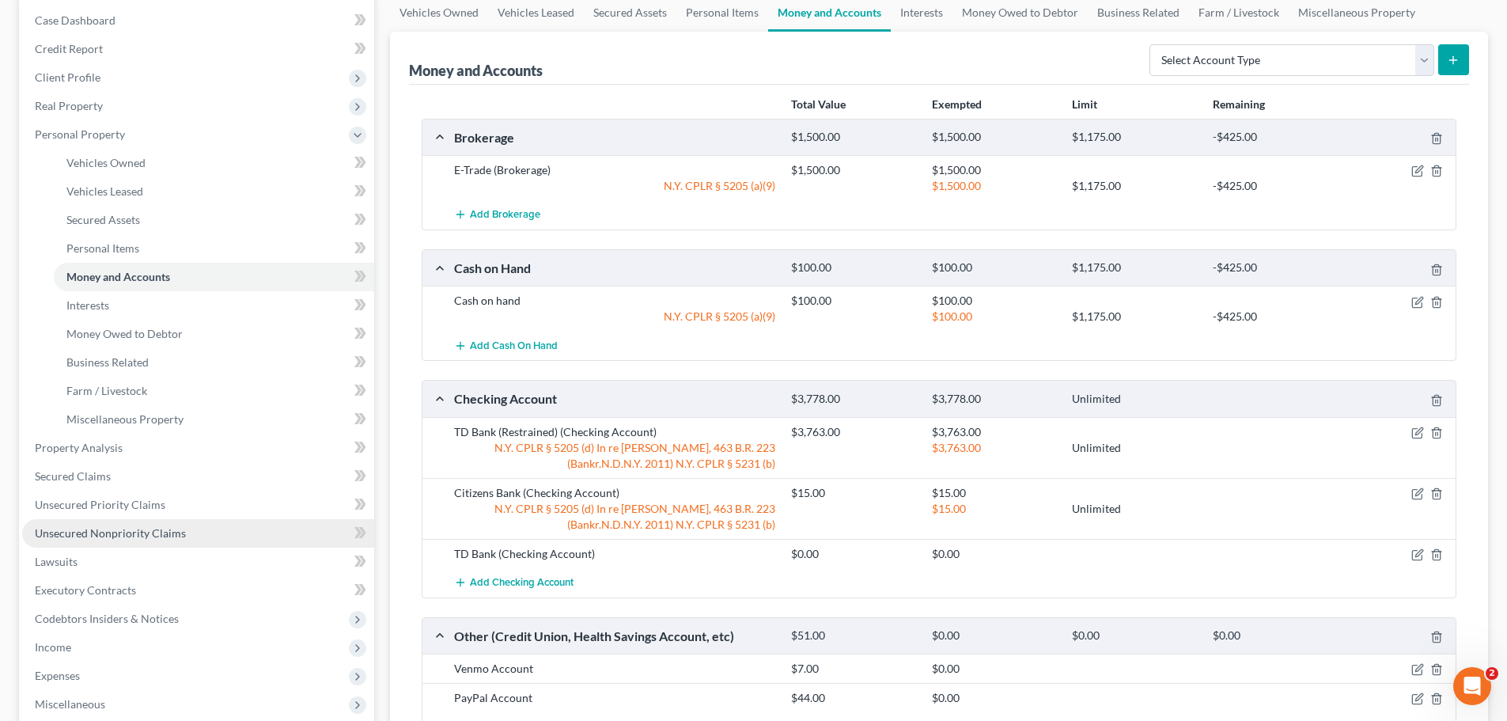
click at [122, 535] on span "Unsecured Nonpriority Claims" at bounding box center [110, 532] width 151 height 13
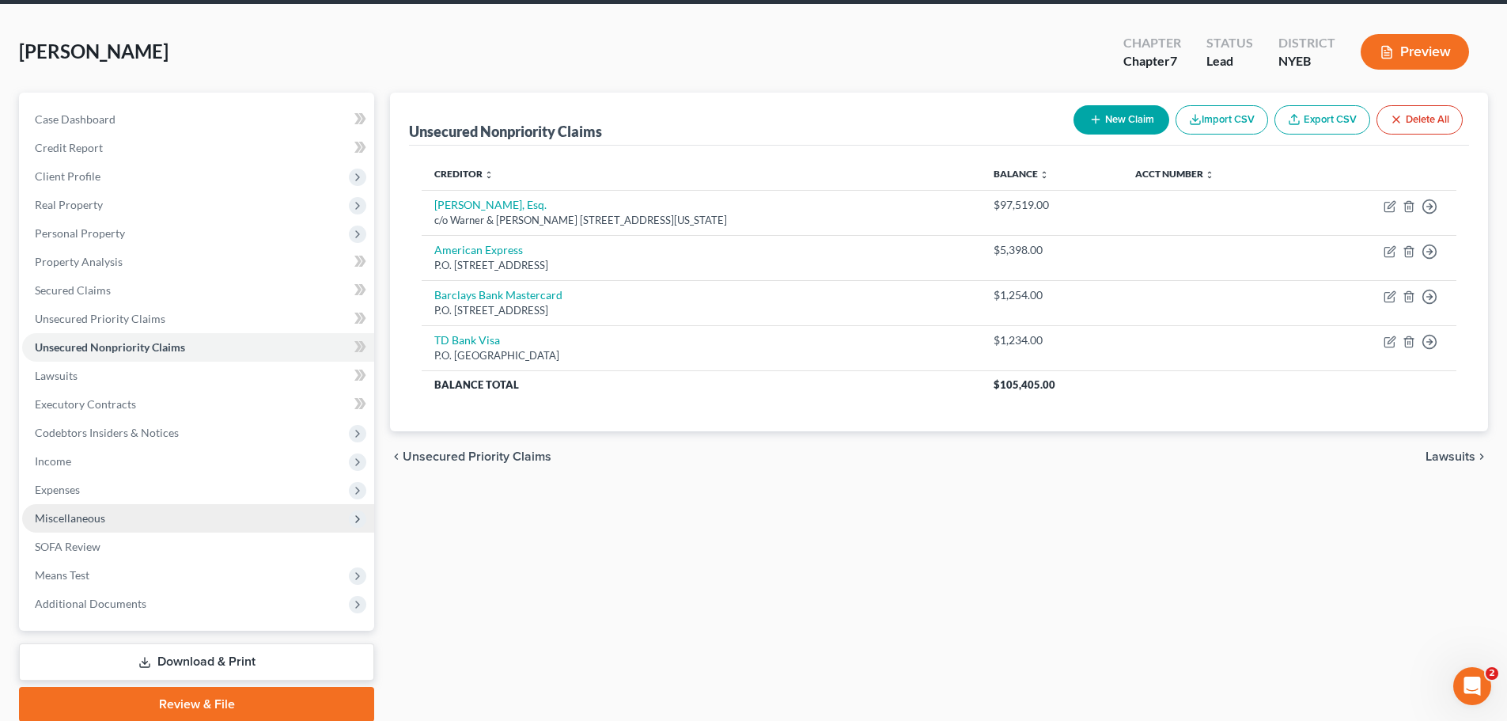
scroll to position [120, 0]
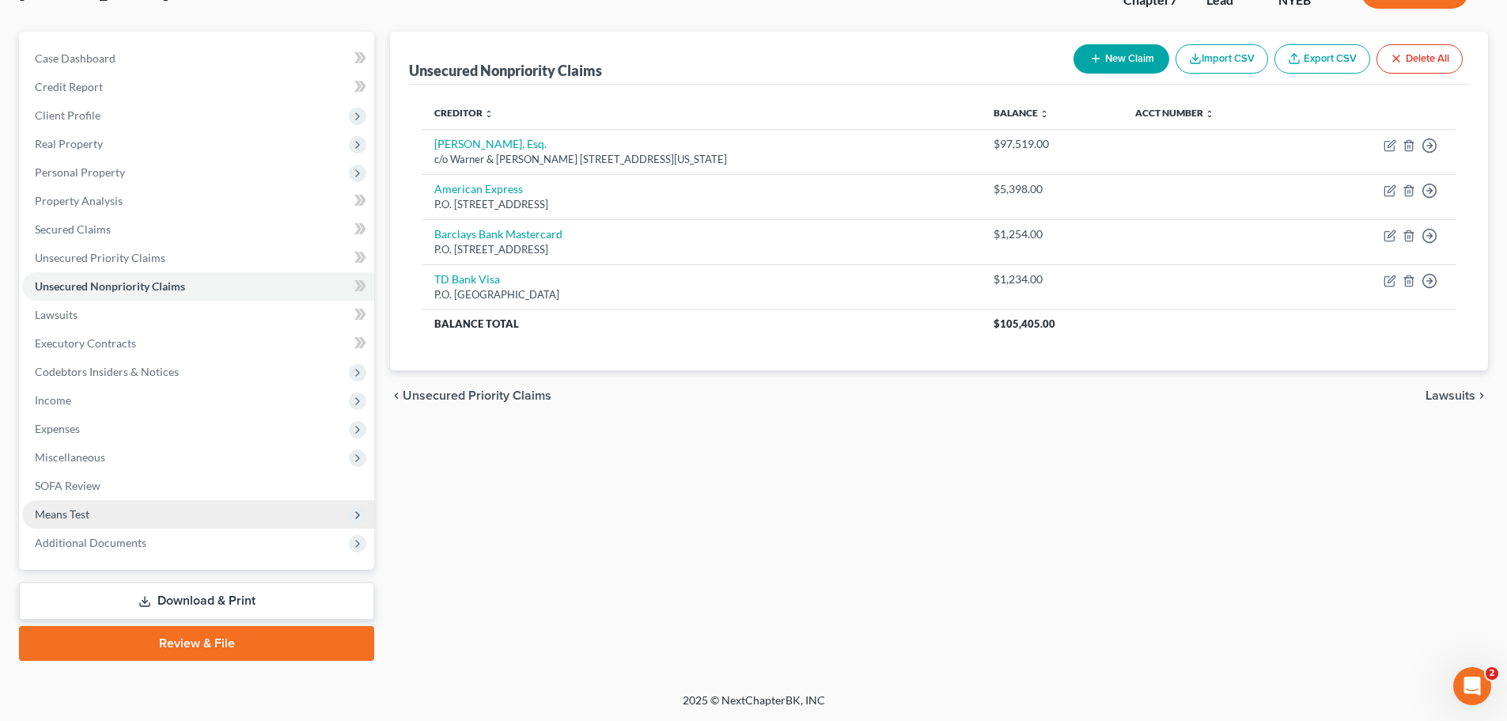
click at [212, 521] on span "Means Test" at bounding box center [198, 514] width 352 height 28
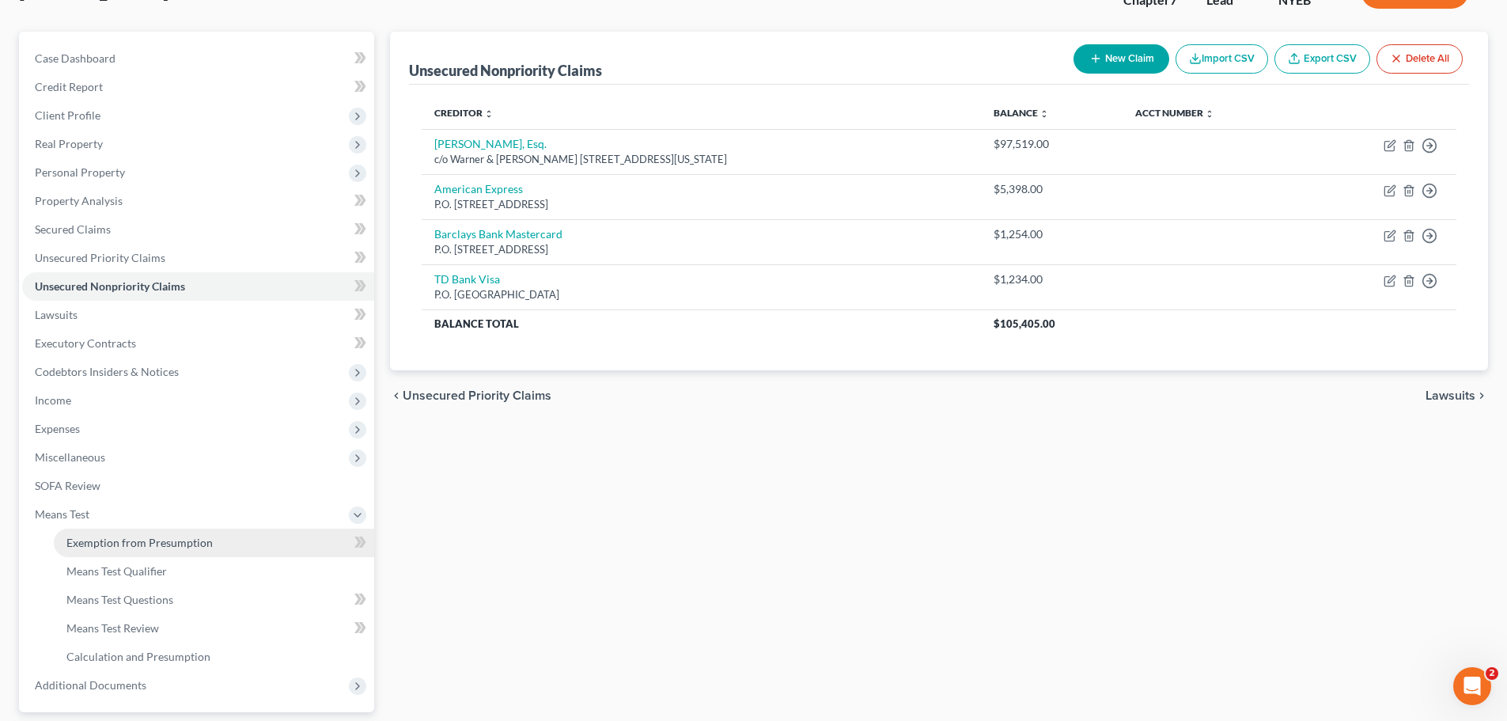
click at [195, 542] on span "Exemption from Presumption" at bounding box center [139, 542] width 146 height 13
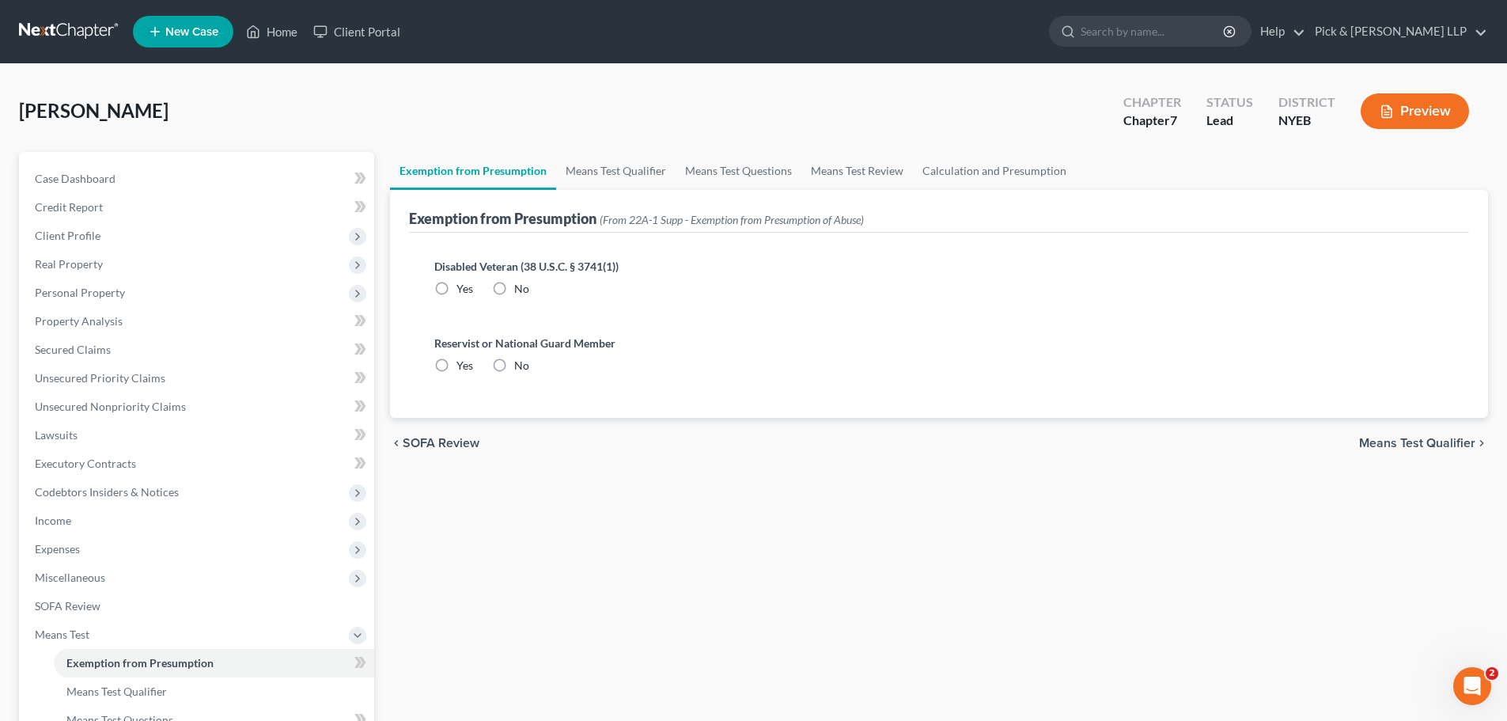
click at [1429, 448] on span "Means Test Qualifier" at bounding box center [1417, 443] width 116 height 13
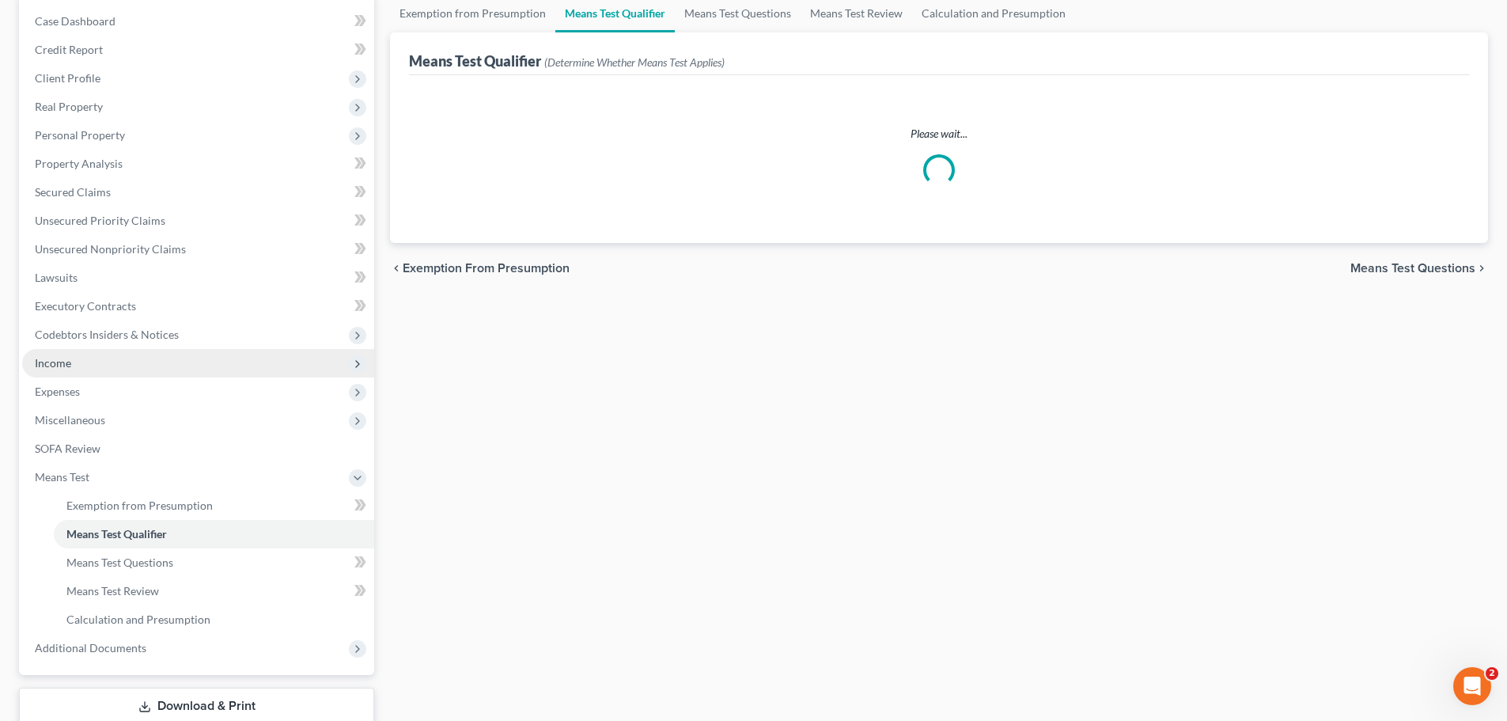
scroll to position [158, 0]
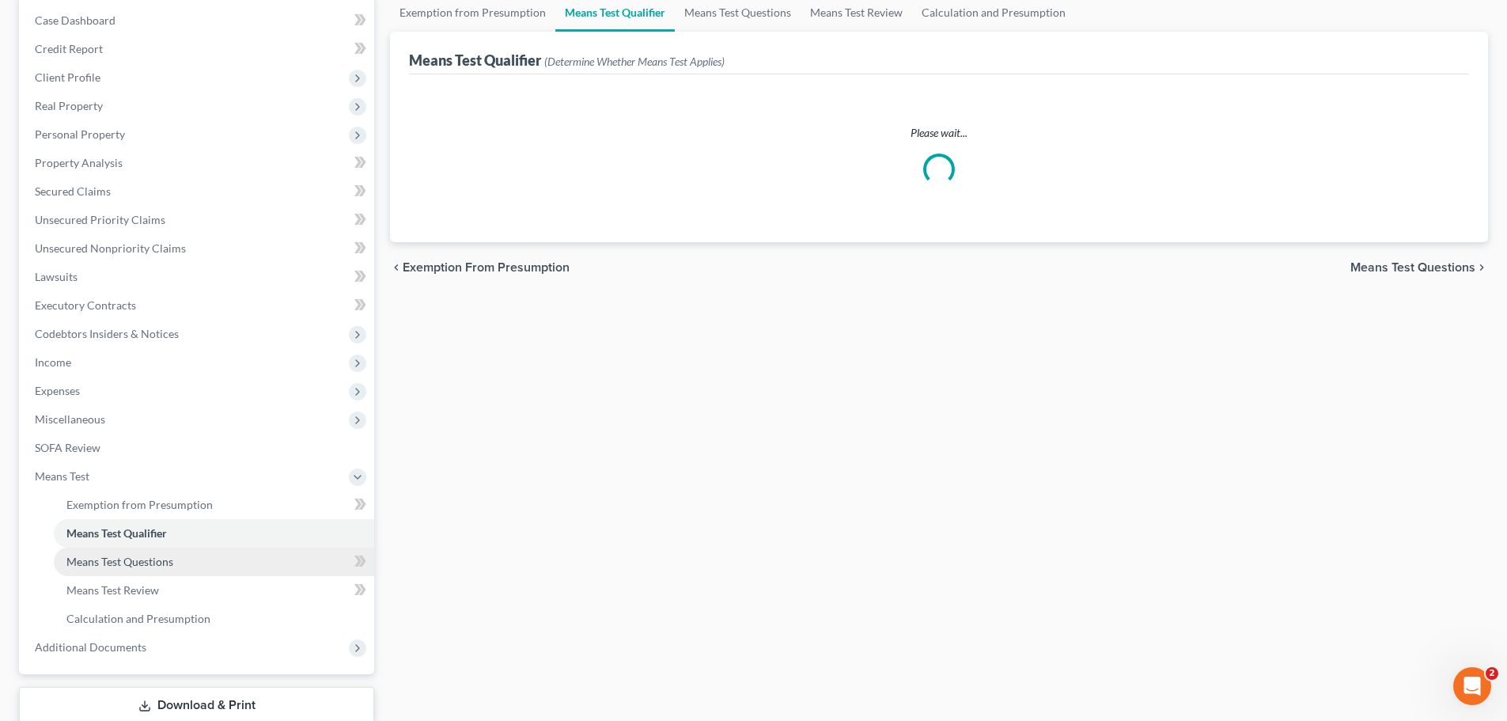
click at [230, 570] on link "Means Test Questions" at bounding box center [214, 562] width 320 height 28
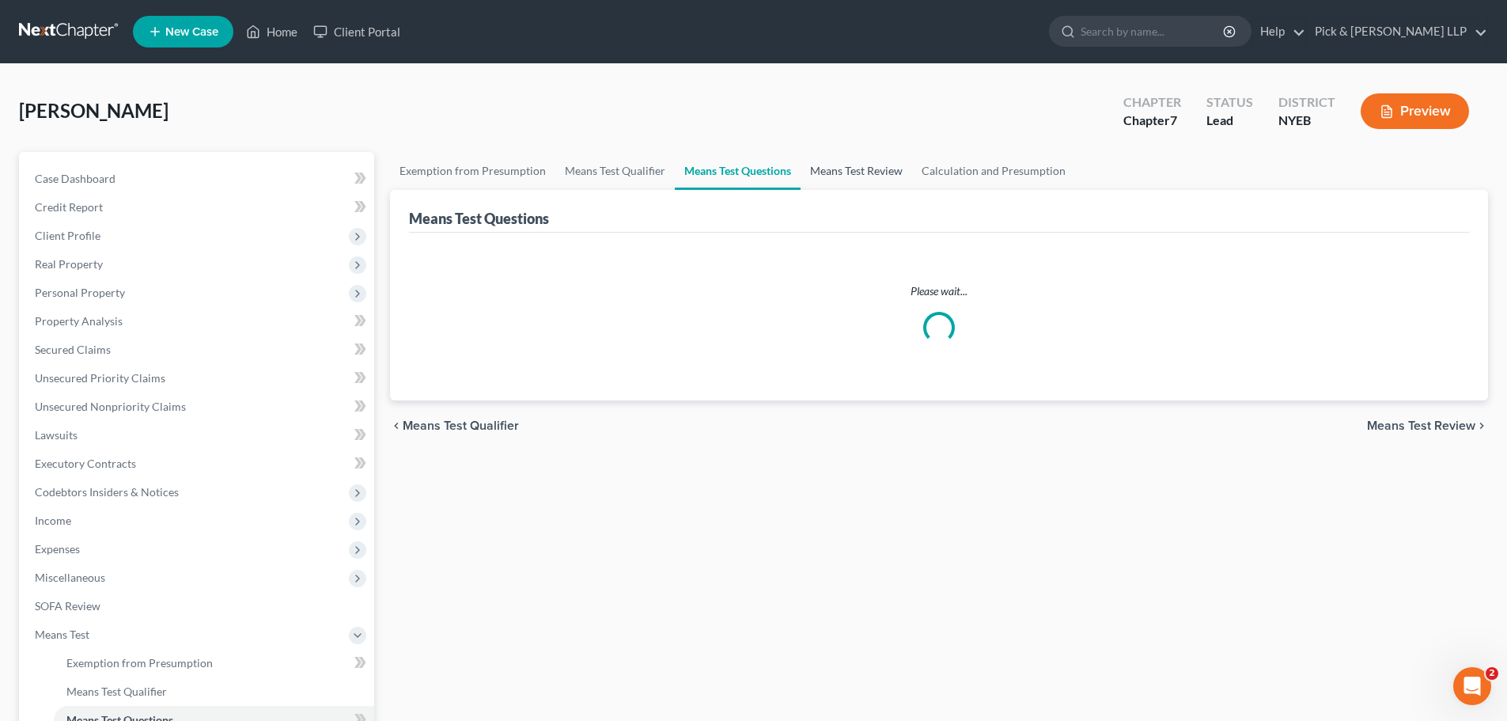
click at [859, 163] on link "Means Test Review" at bounding box center [857, 171] width 112 height 38
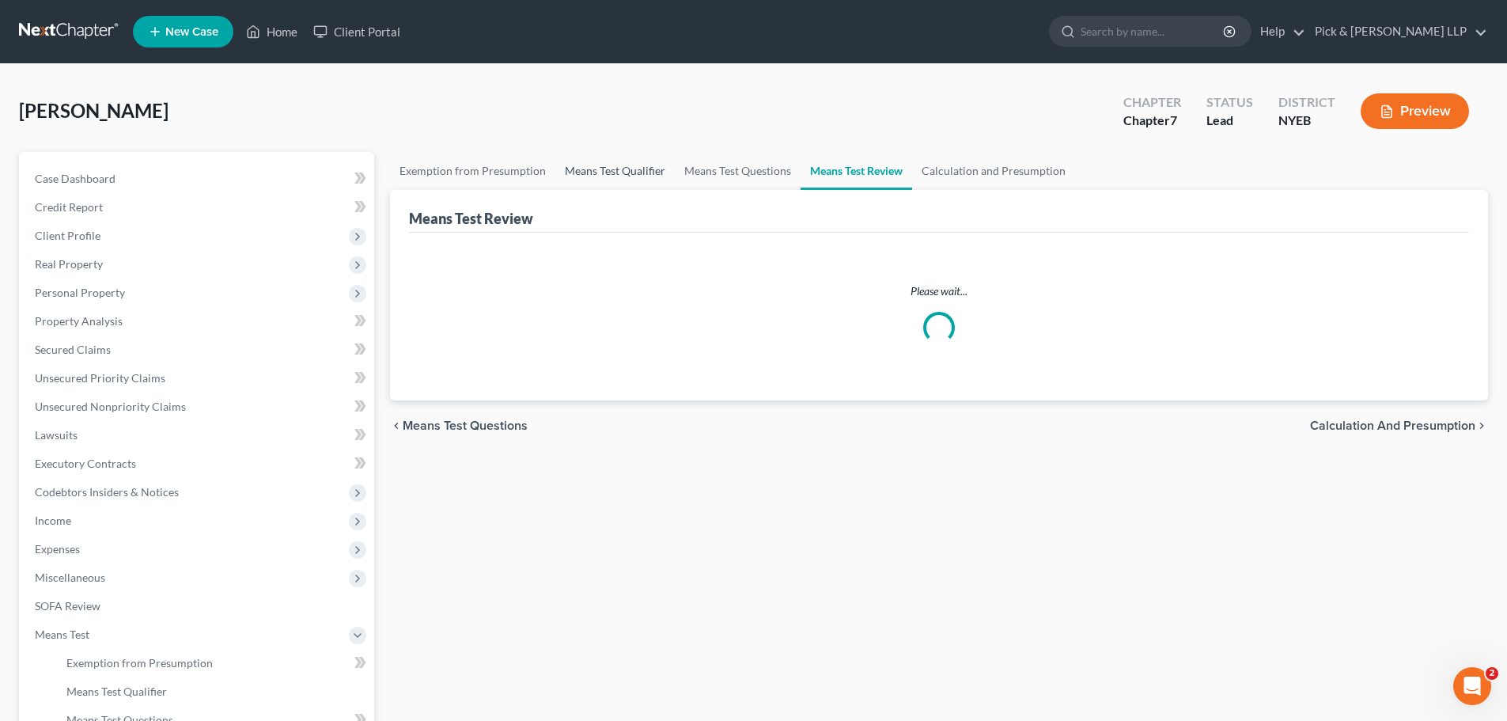
click at [621, 174] on link "Means Test Qualifier" at bounding box center [615, 171] width 119 height 38
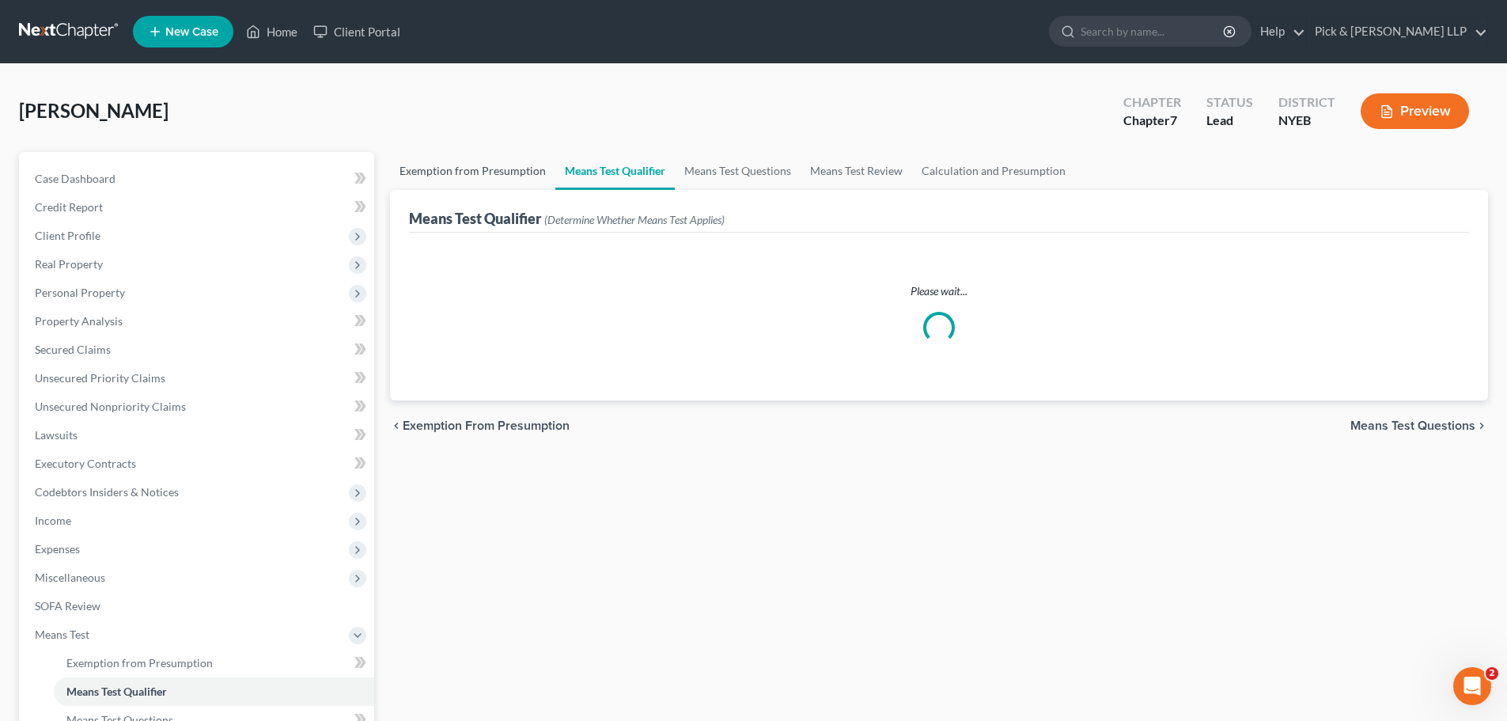
click at [423, 169] on link "Exemption from Presumption" at bounding box center [472, 171] width 165 height 38
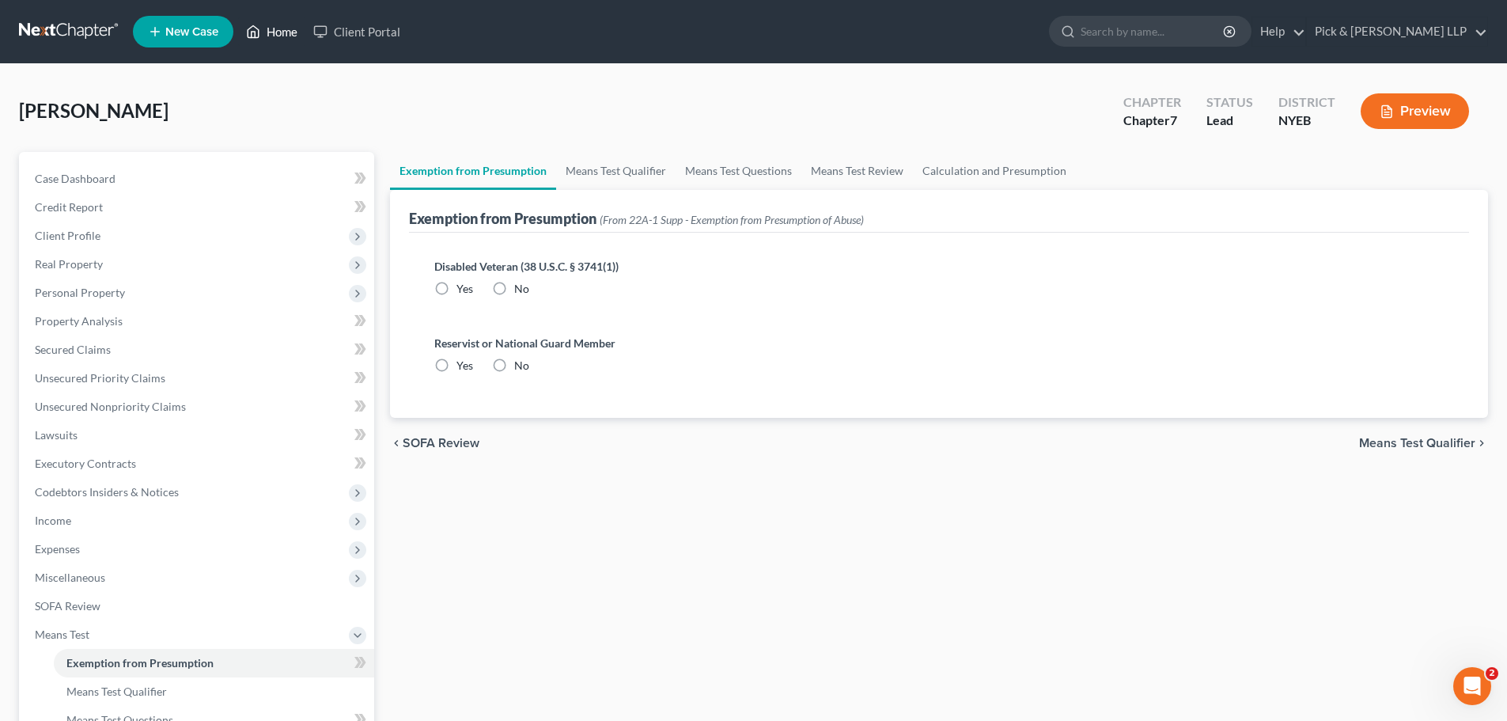
click at [264, 32] on link "Home" at bounding box center [271, 31] width 67 height 28
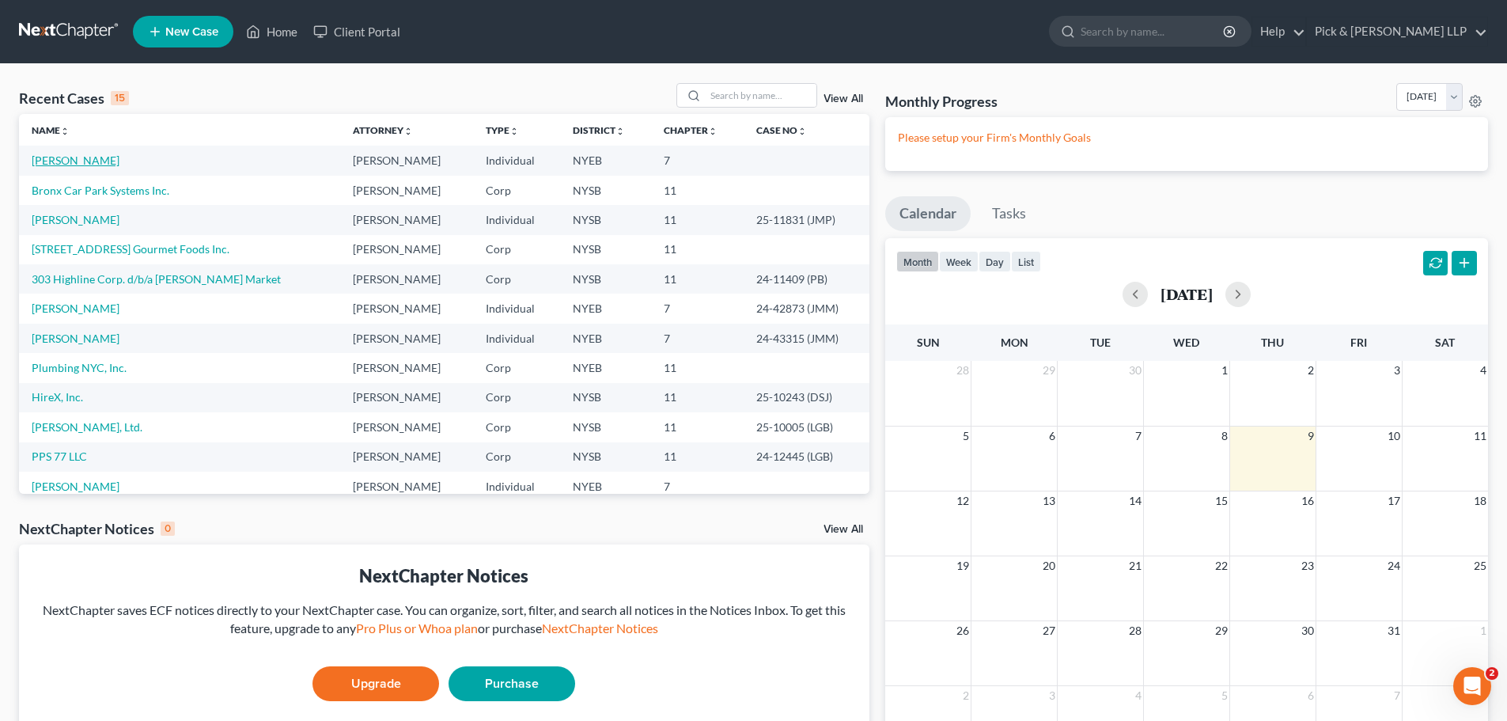
click at [48, 156] on link "[PERSON_NAME]" at bounding box center [76, 160] width 88 height 13
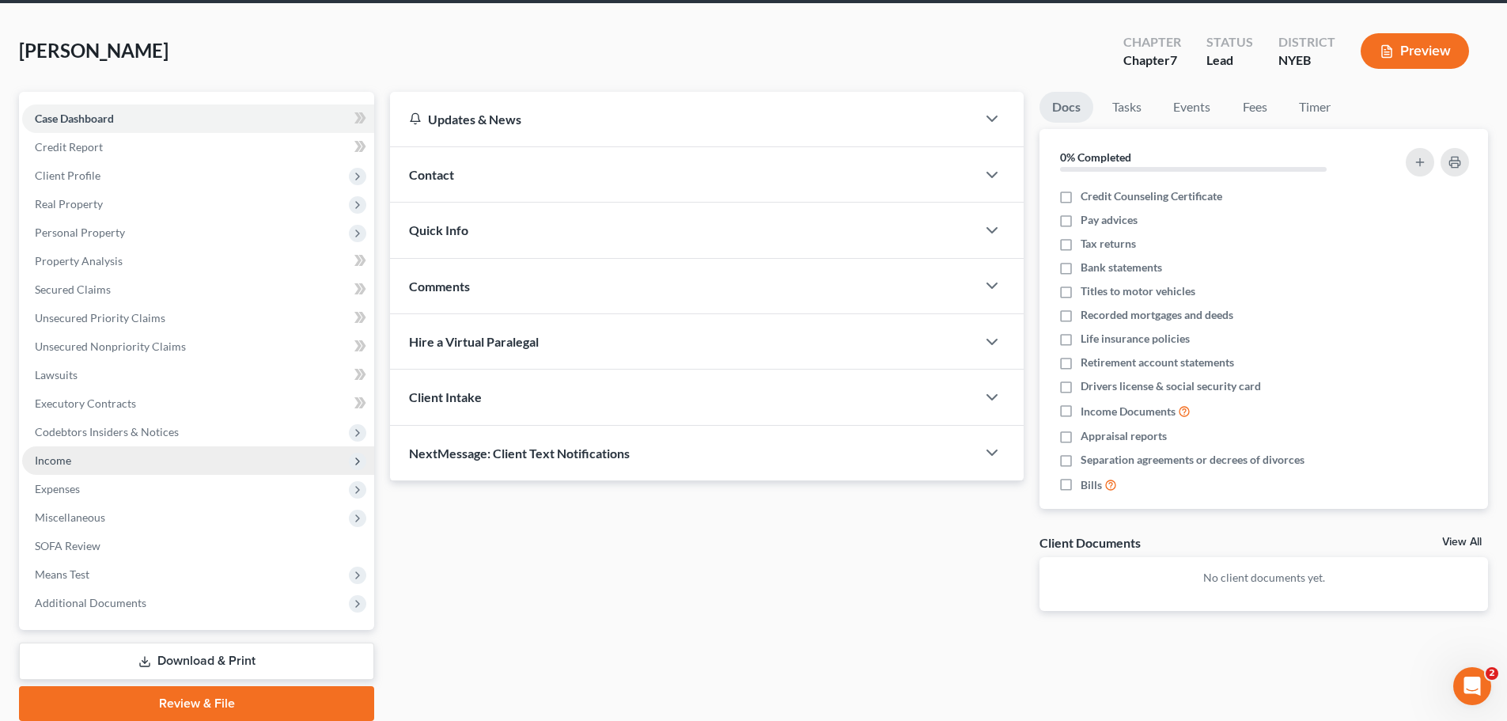
scroll to position [120, 0]
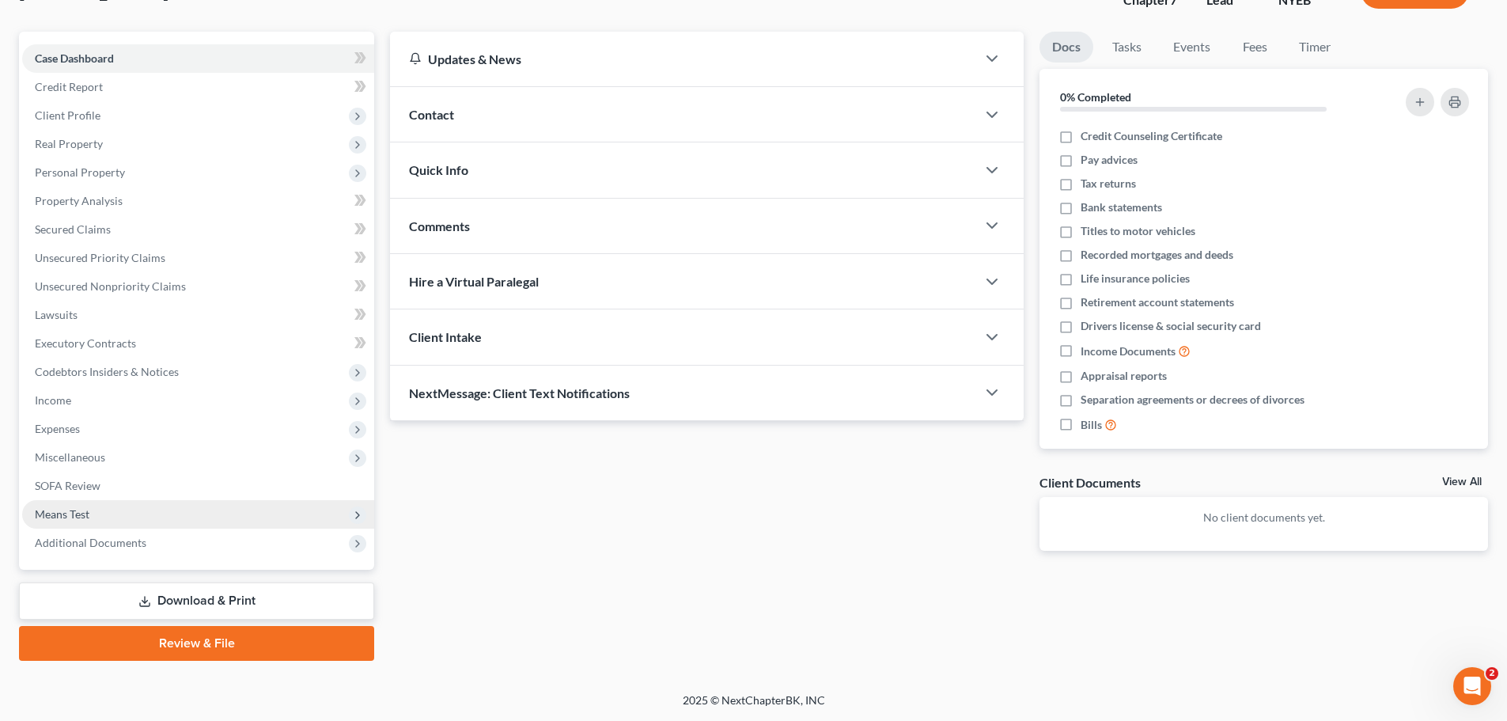
click at [362, 514] on icon at bounding box center [357, 515] width 13 height 13
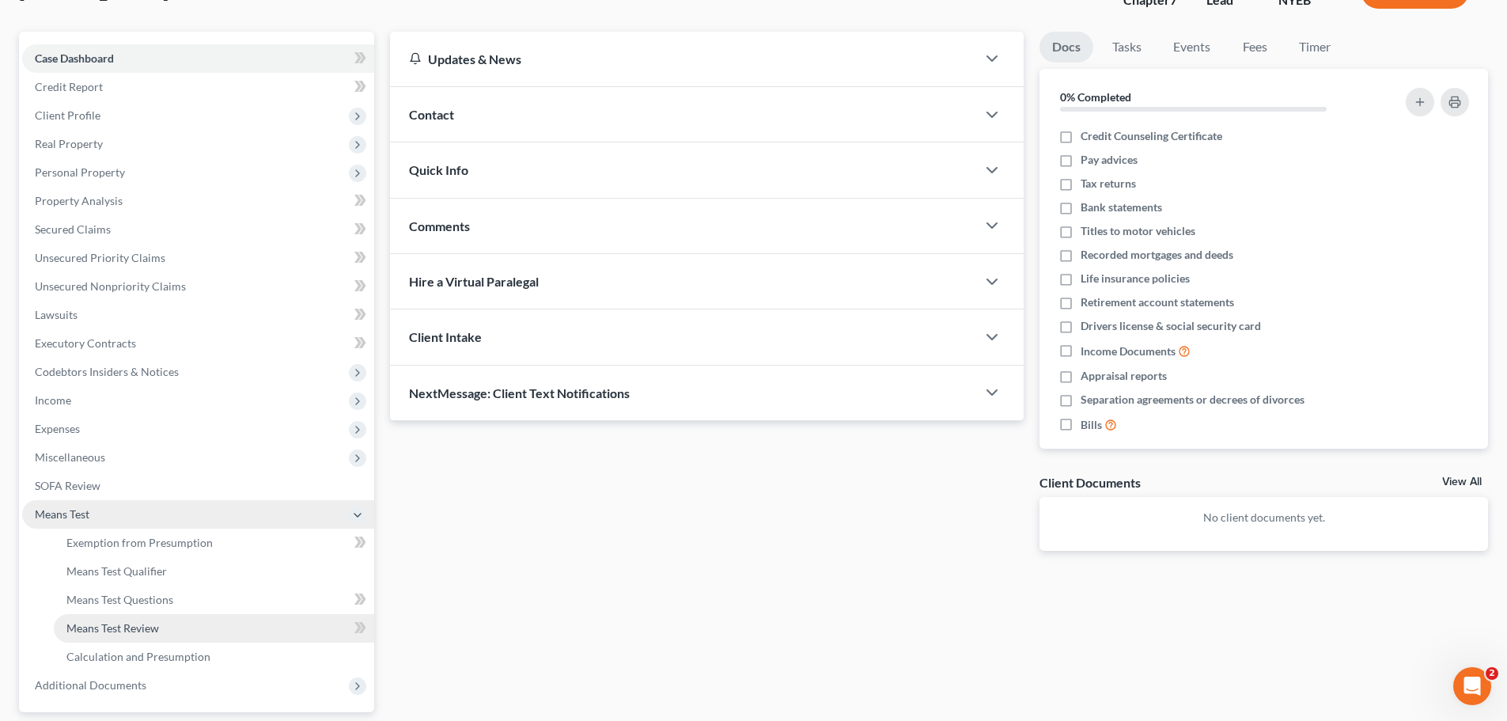
click at [217, 631] on link "Means Test Review" at bounding box center [214, 628] width 320 height 28
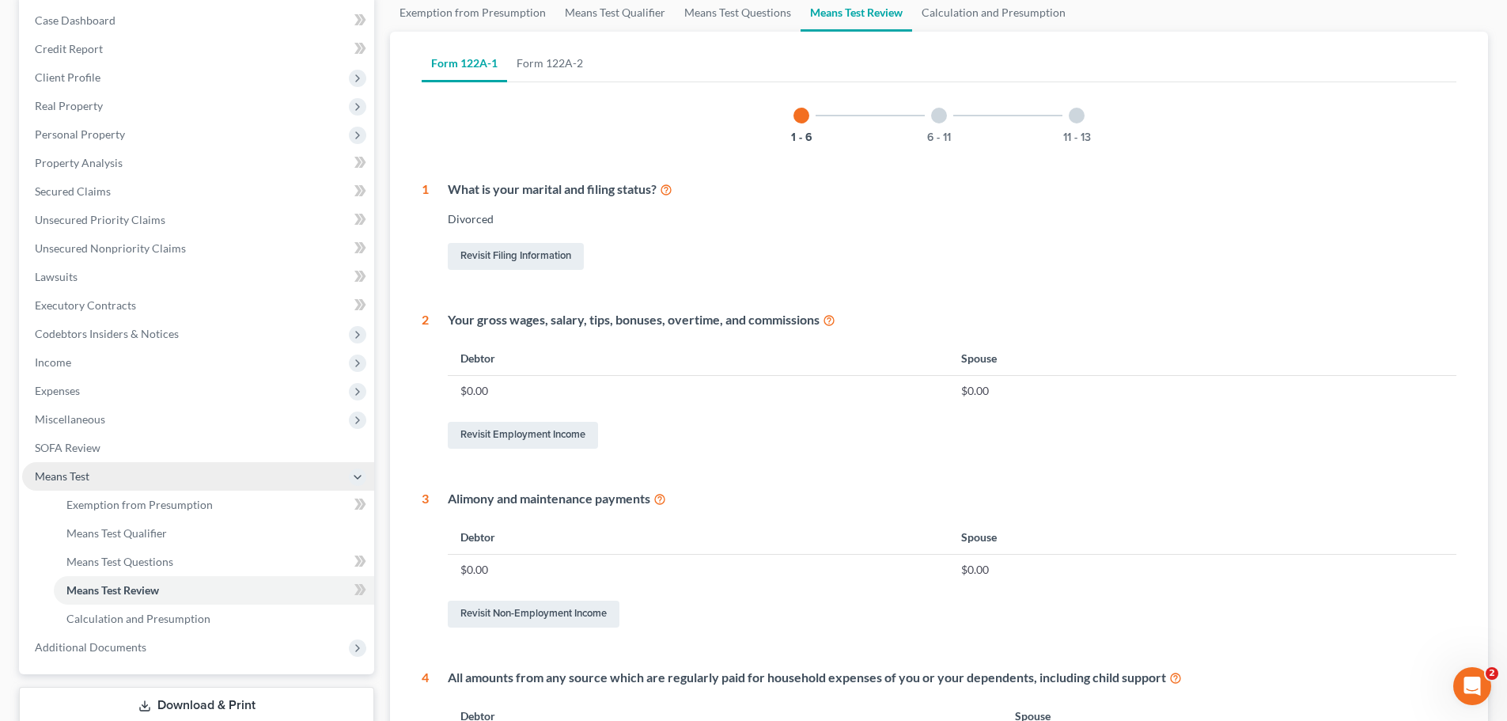
scroll to position [237, 0]
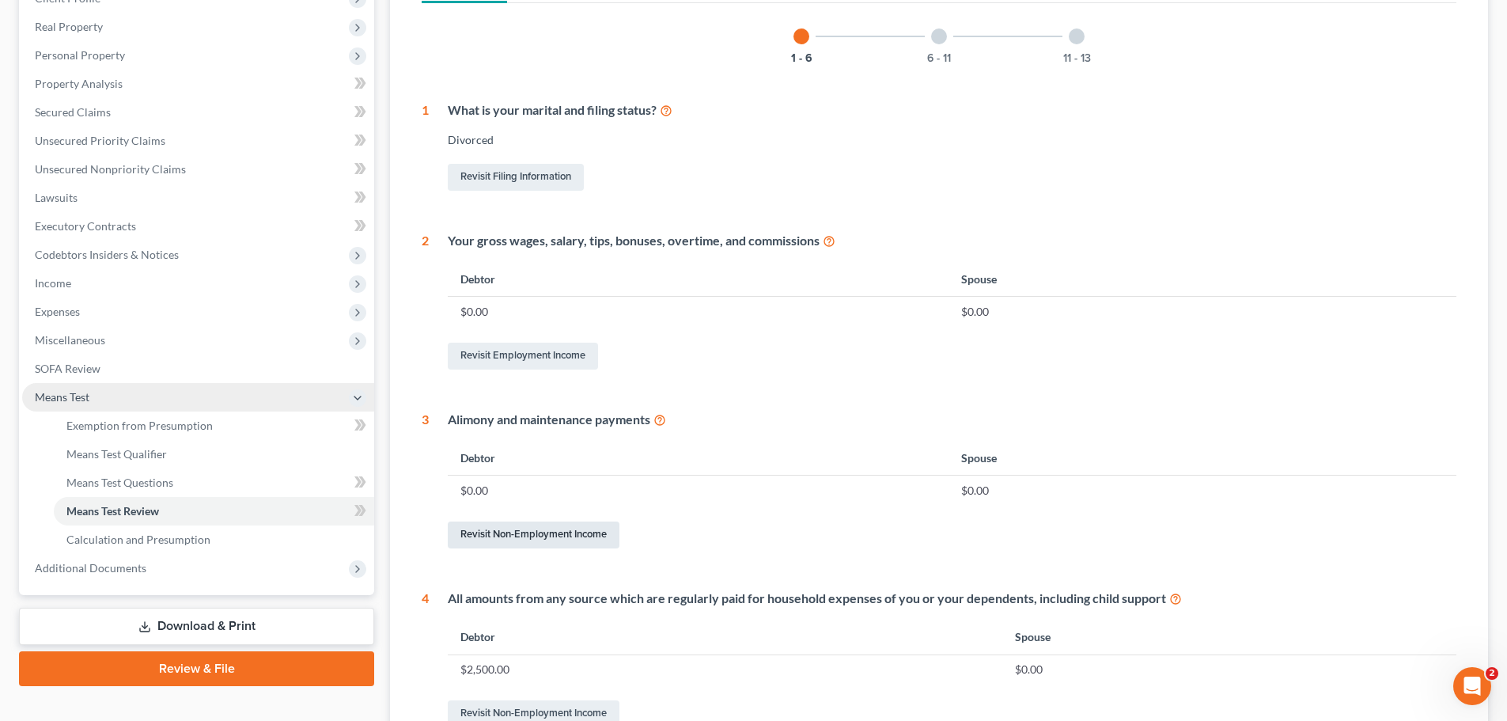
click at [571, 533] on link "Revisit Non-Employment Income" at bounding box center [534, 534] width 172 height 27
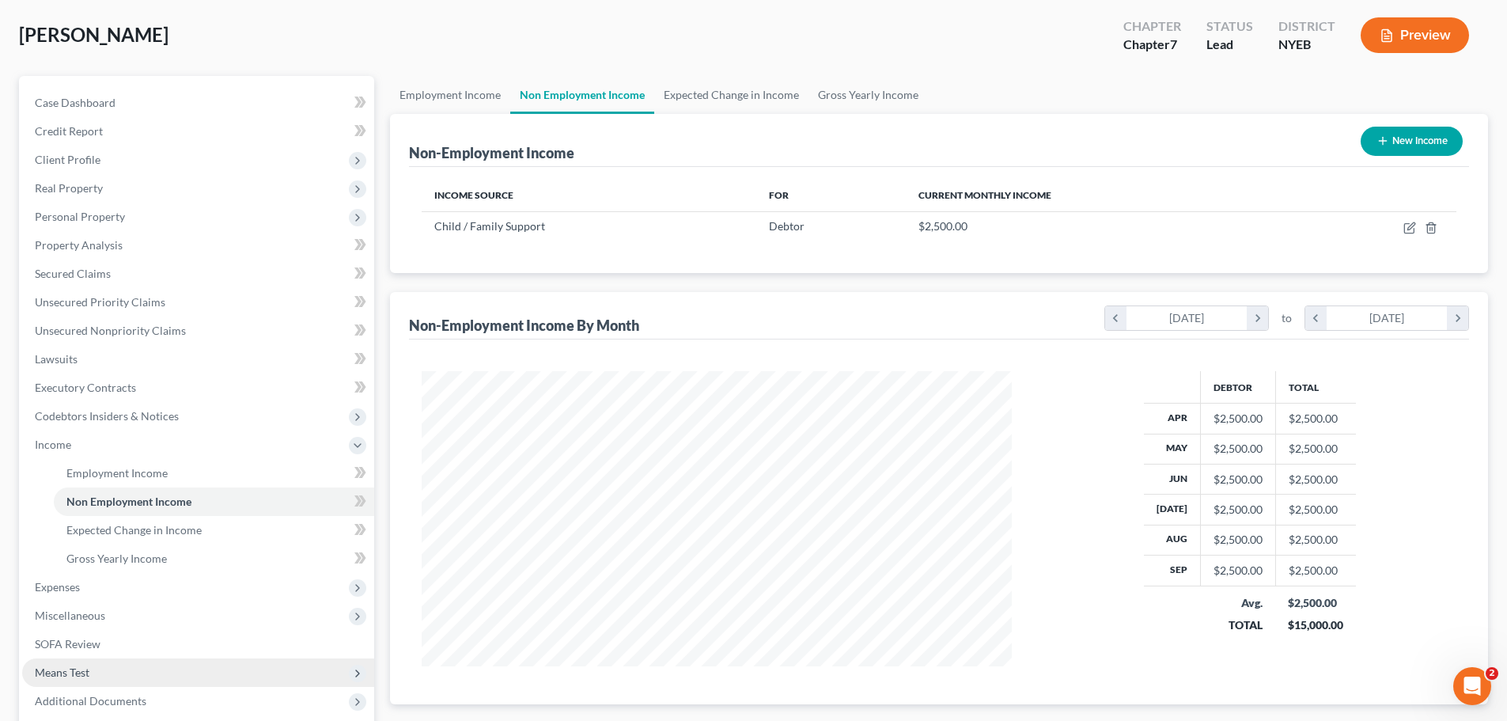
scroll to position [234, 0]
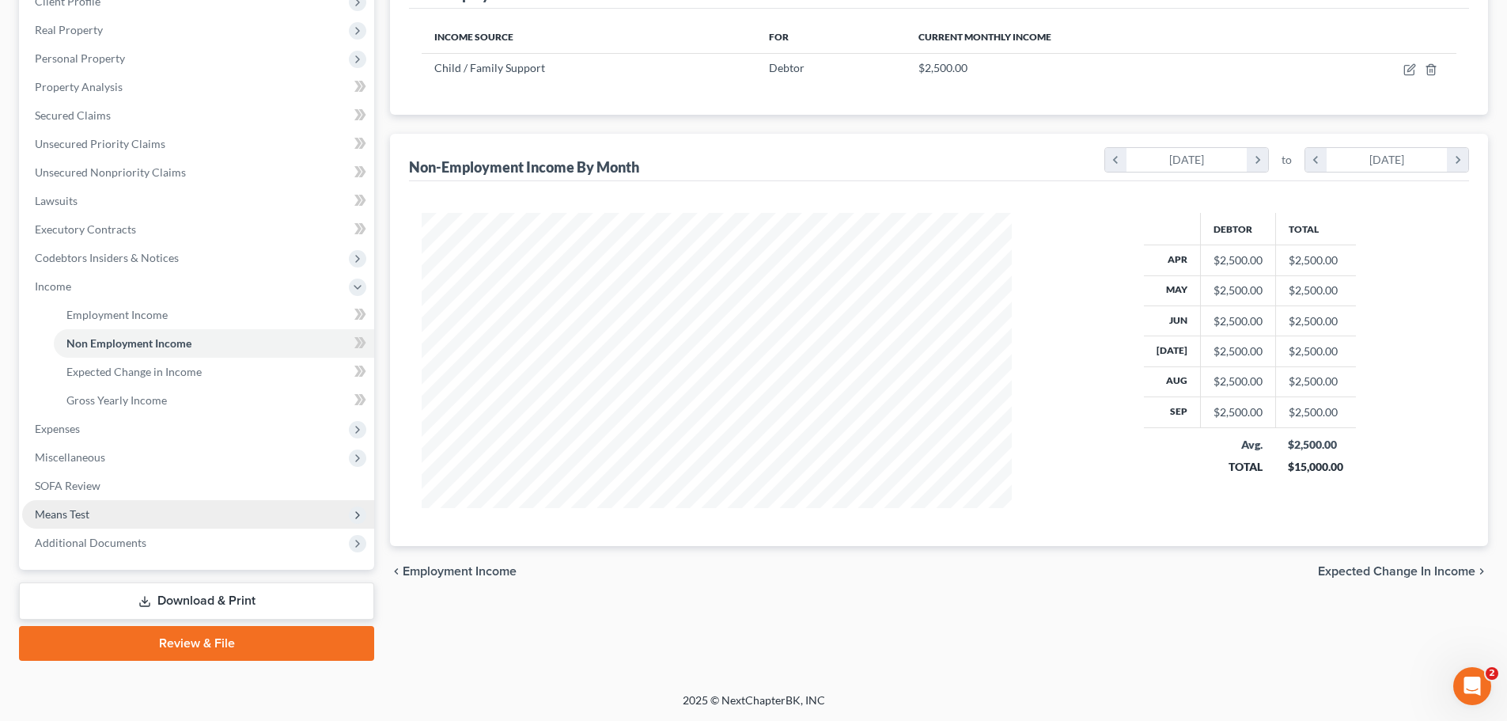
click at [99, 519] on span "Means Test" at bounding box center [198, 514] width 352 height 28
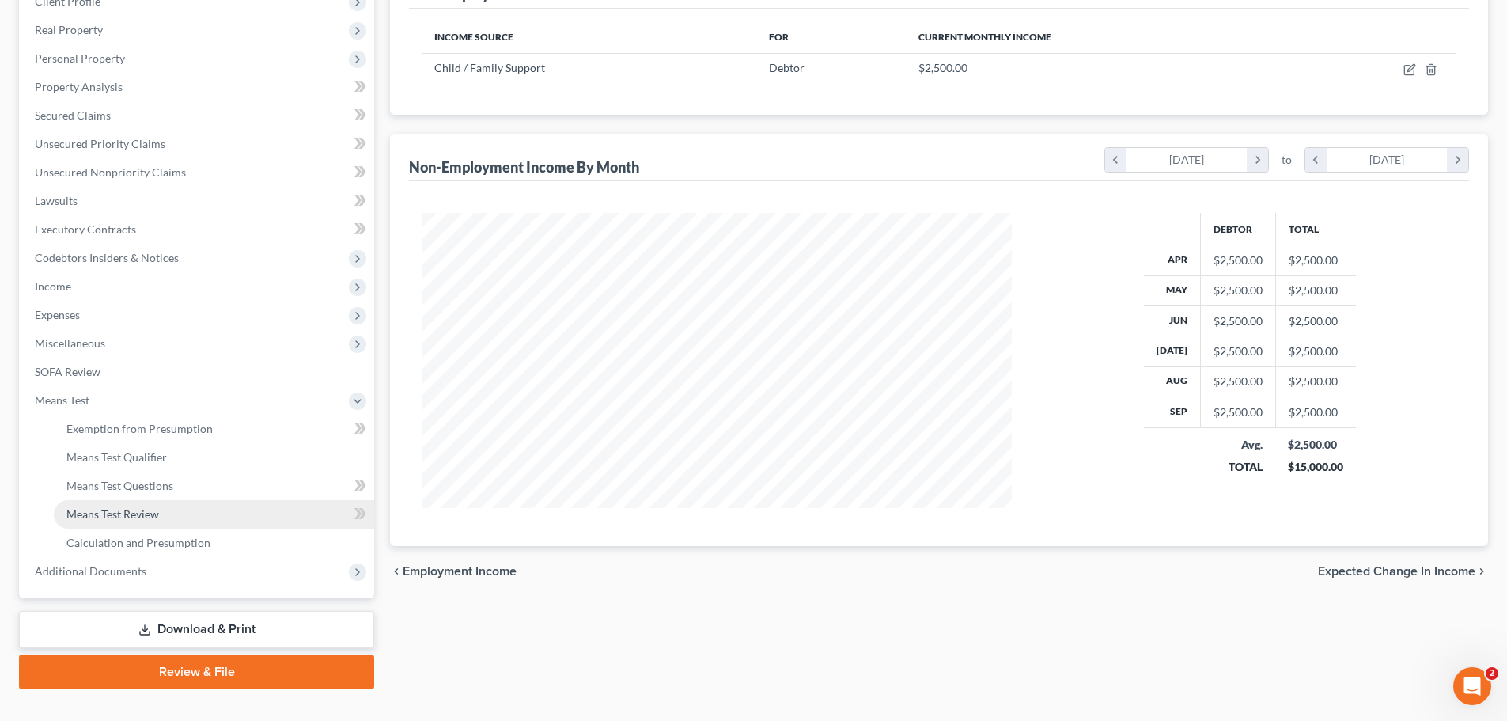
click at [148, 513] on span "Means Test Review" at bounding box center [112, 513] width 93 height 13
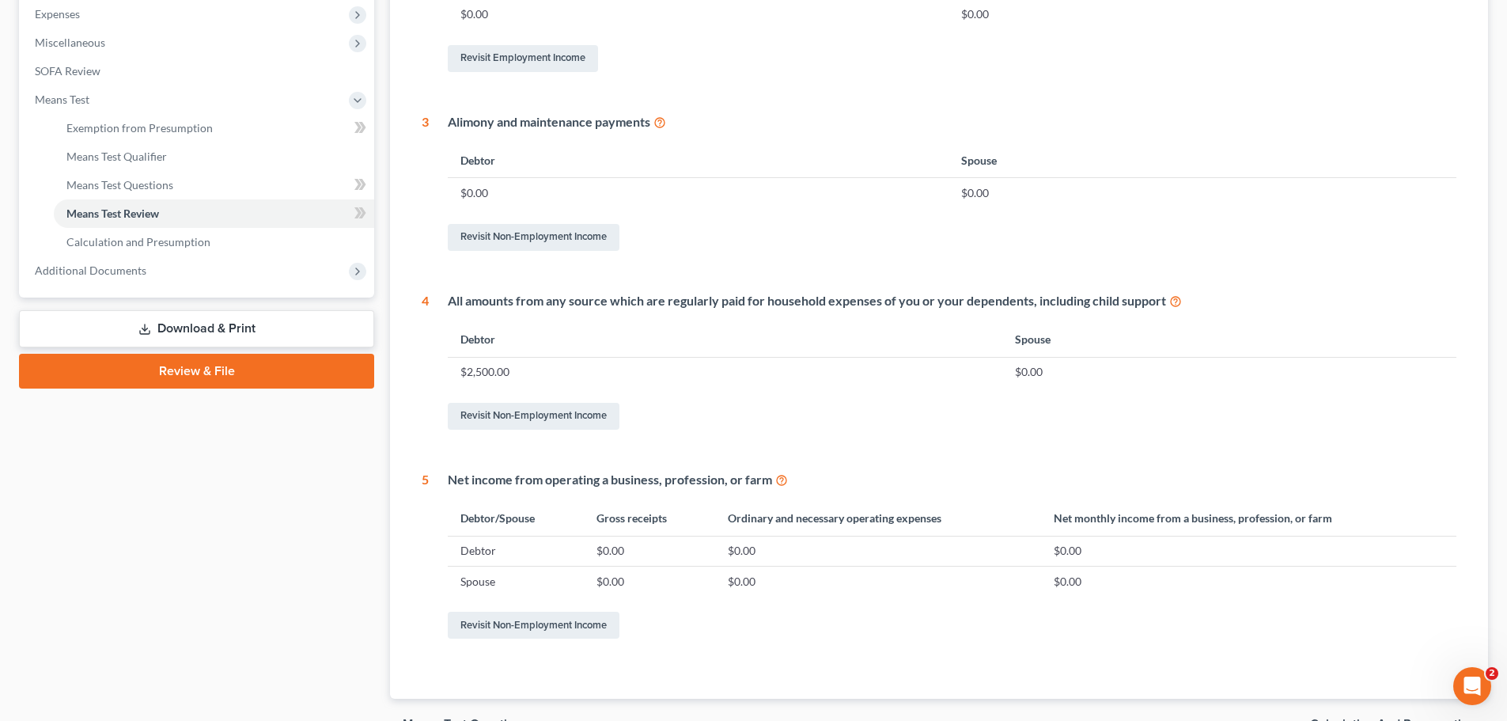
scroll to position [624, 0]
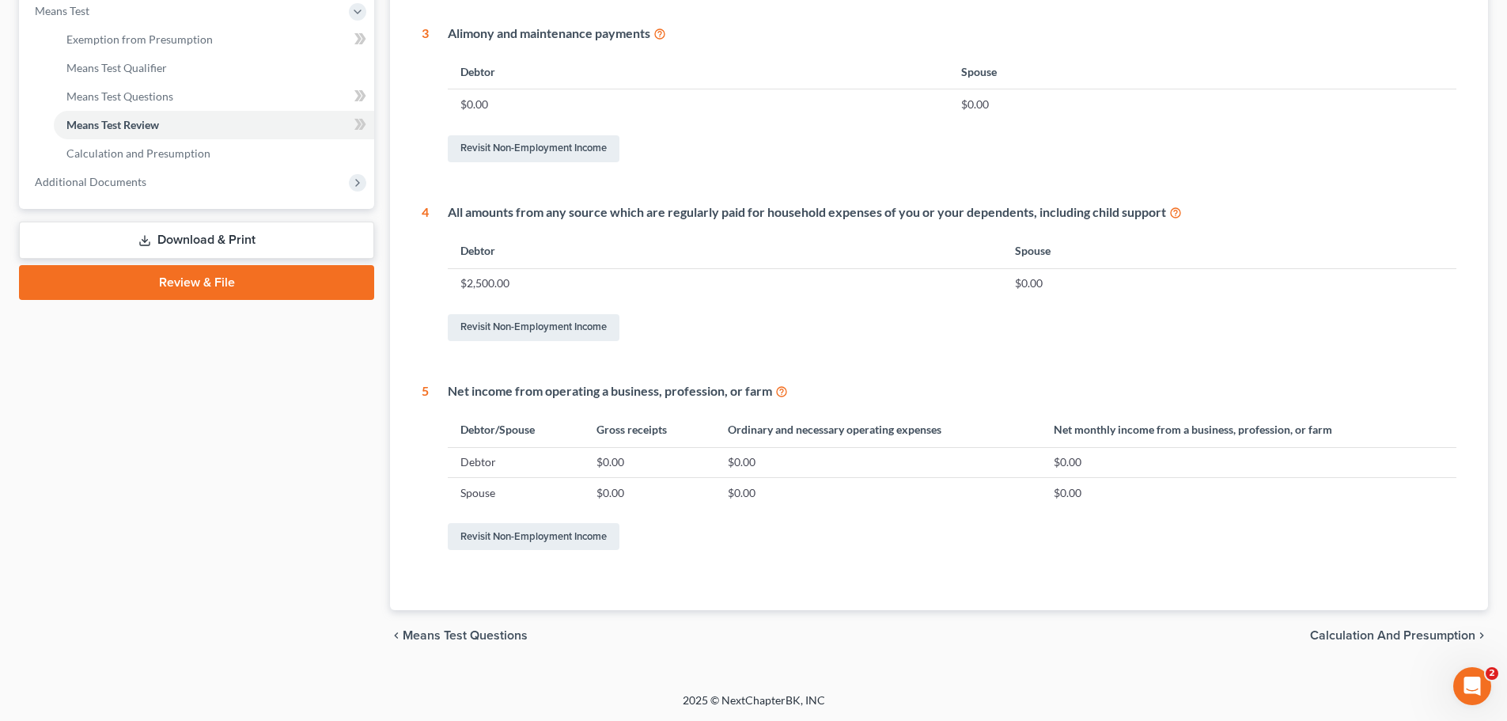
click at [1377, 632] on span "Calculation and Presumption" at bounding box center [1392, 635] width 165 height 13
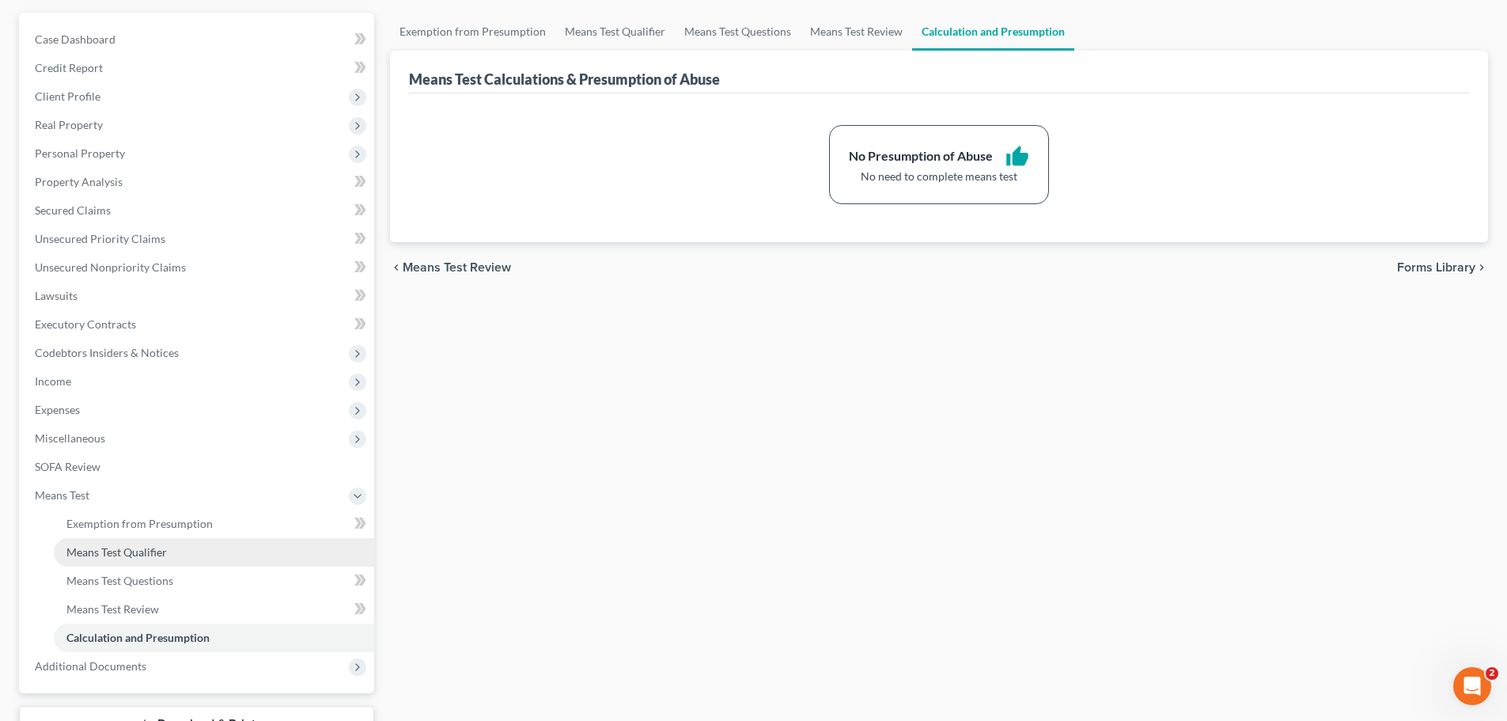
scroll to position [237, 0]
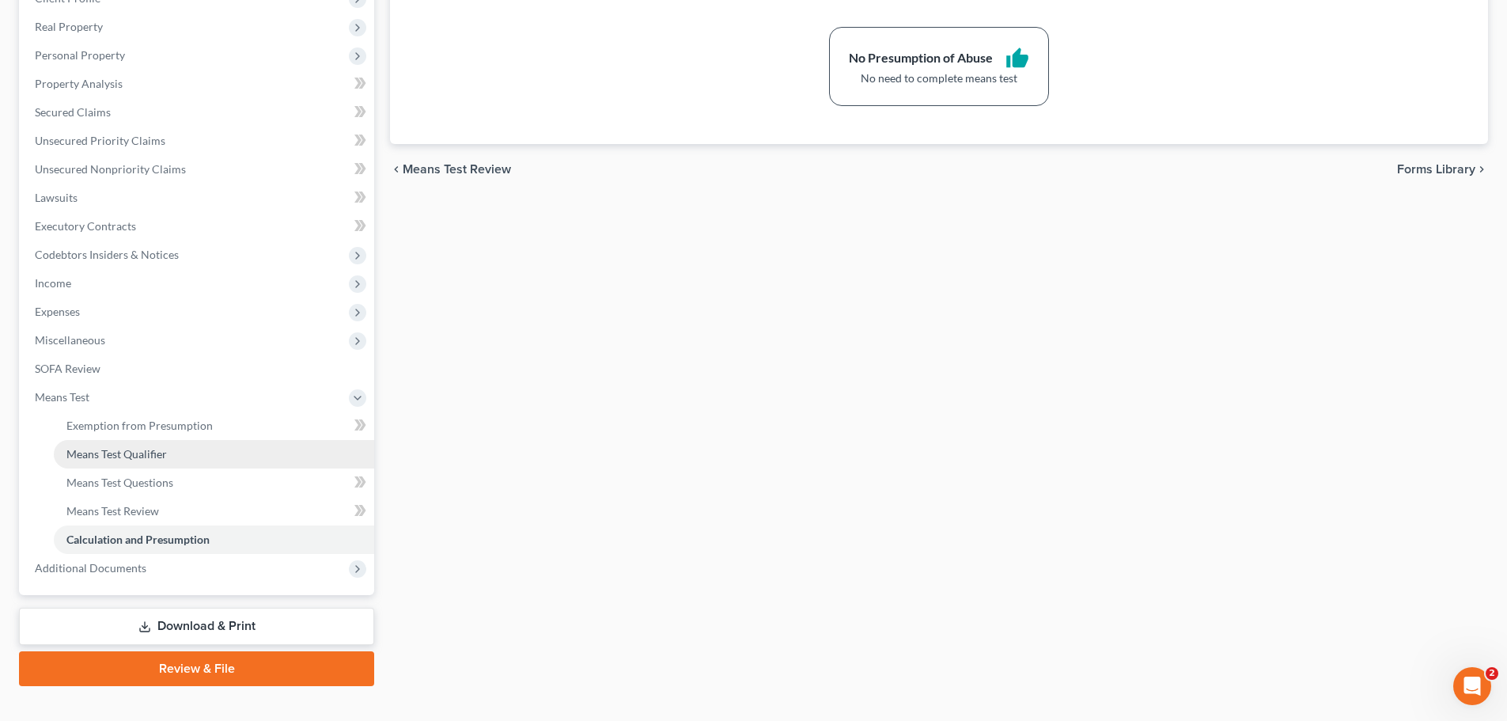
click at [165, 453] on span "Means Test Qualifier" at bounding box center [116, 453] width 100 height 13
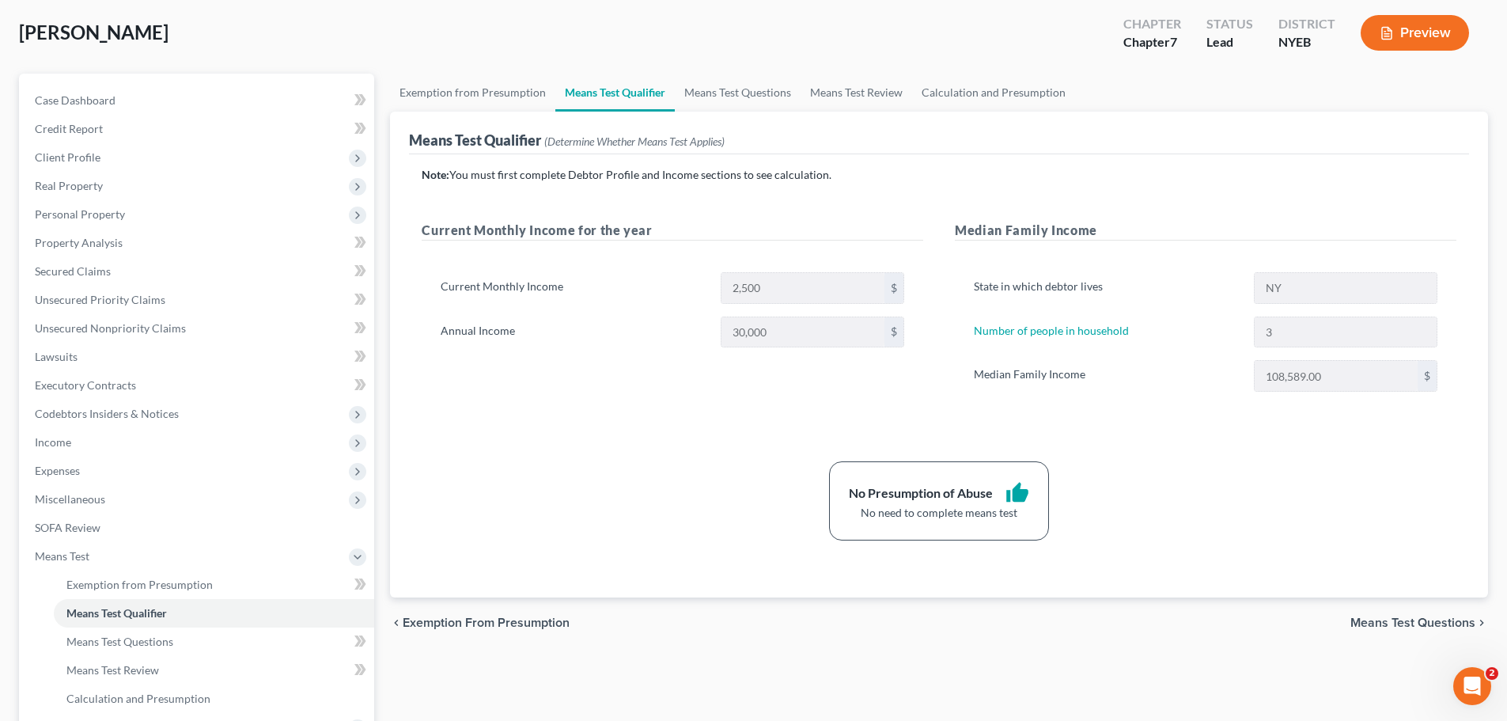
scroll to position [79, 0]
click at [1454, 620] on span "Means Test Questions" at bounding box center [1413, 622] width 125 height 13
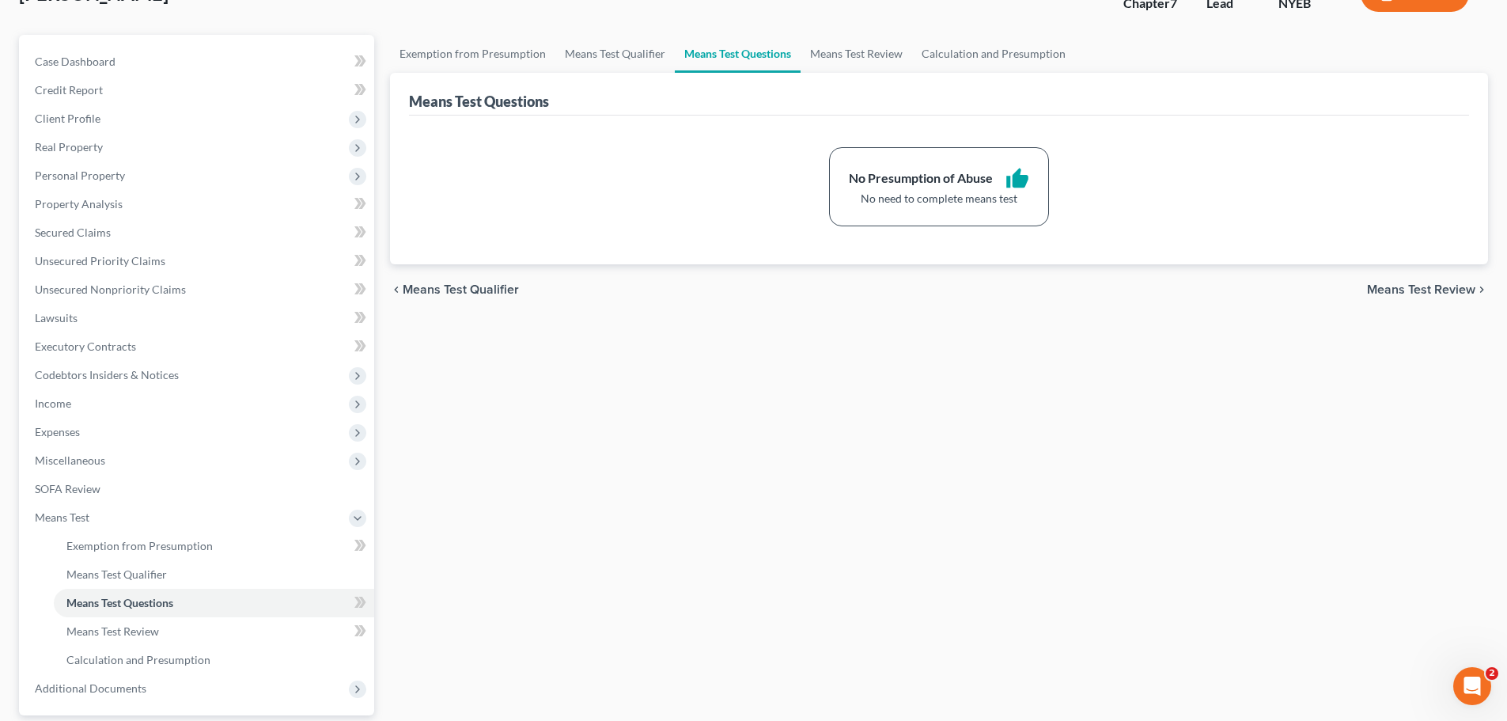
scroll to position [158, 0]
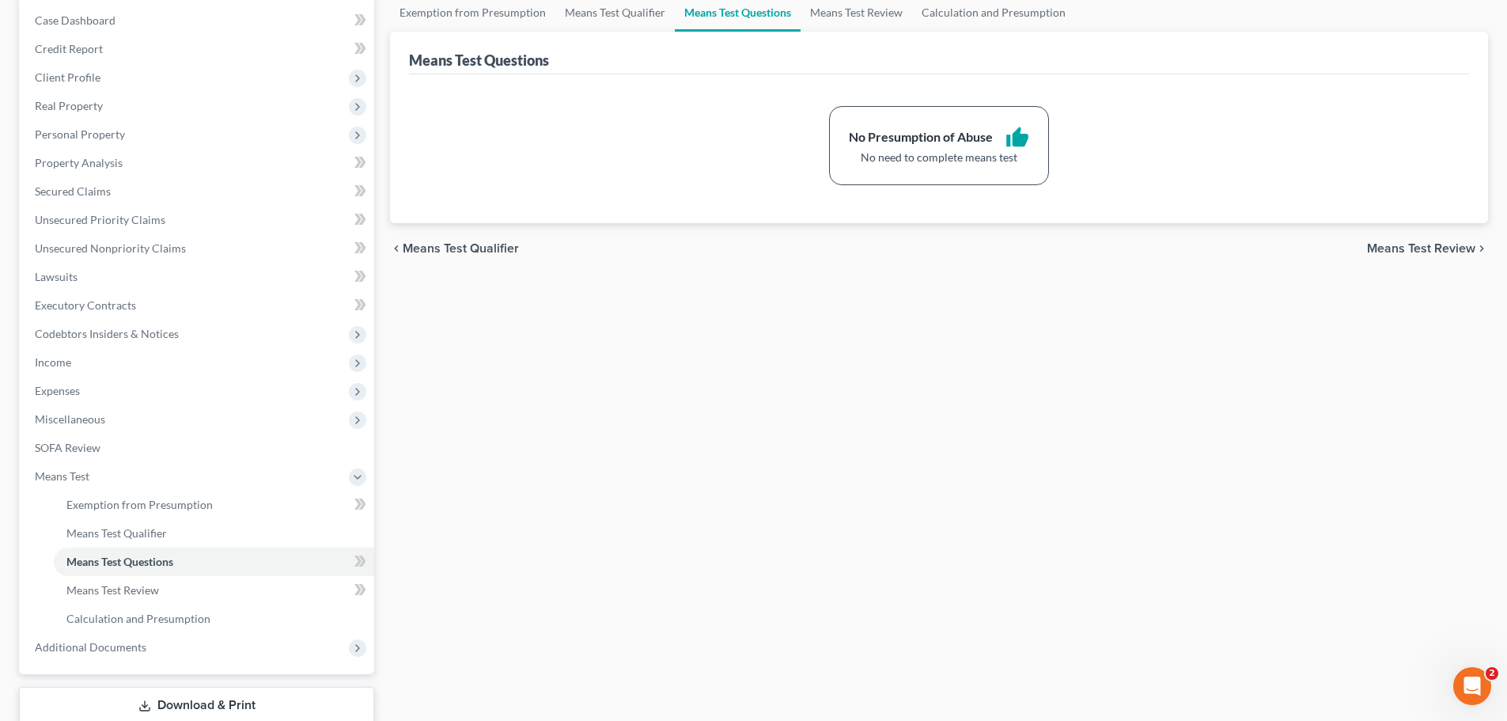
click at [1425, 251] on span "Means Test Review" at bounding box center [1421, 248] width 108 height 13
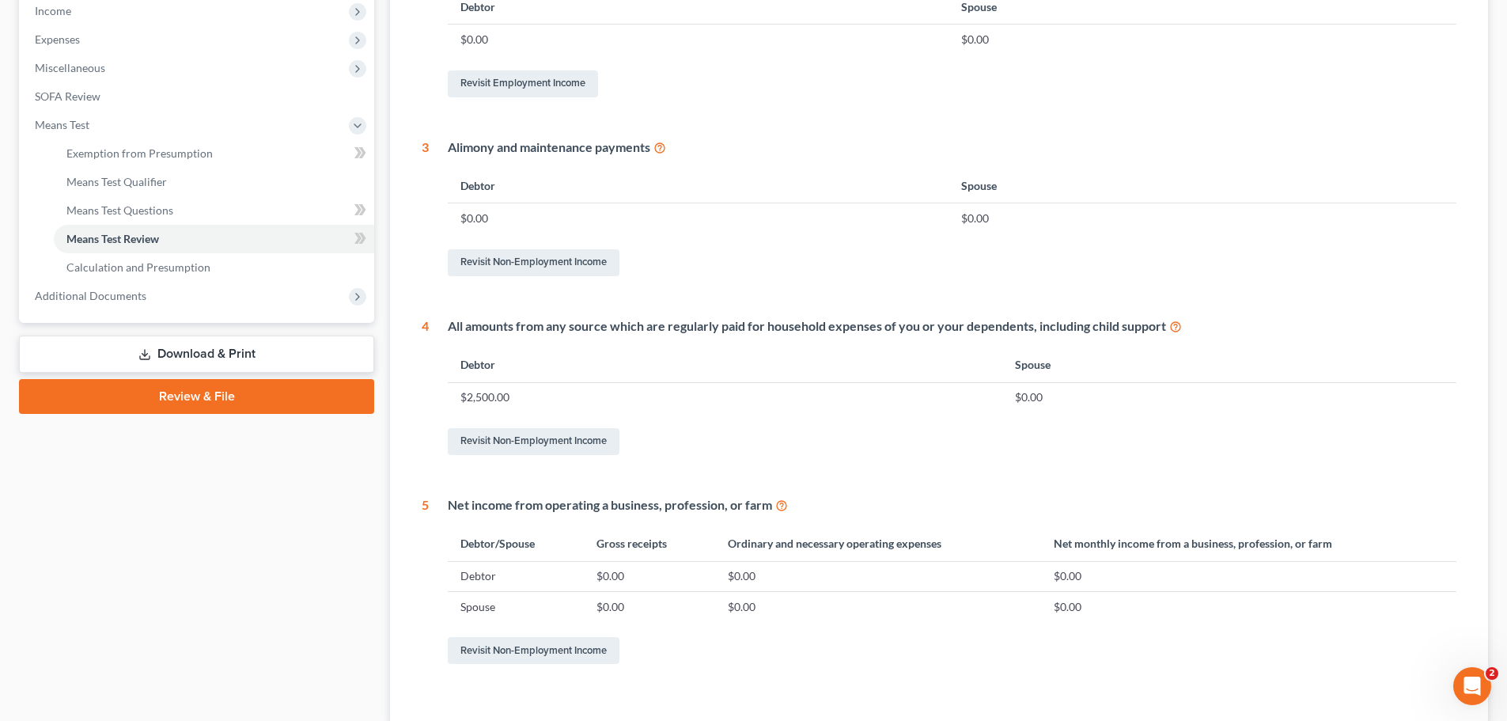
scroll to position [624, 0]
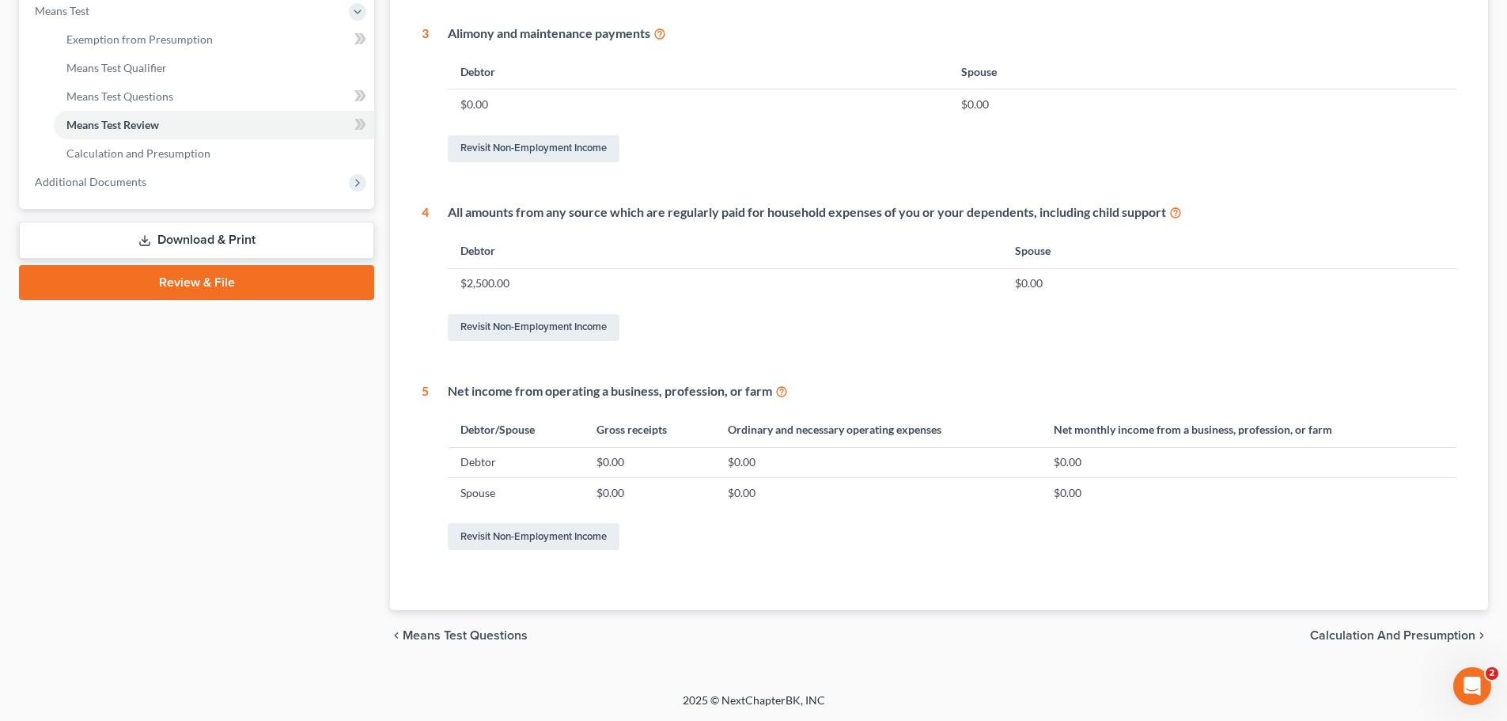
click at [1375, 639] on span "Calculation and Presumption" at bounding box center [1392, 635] width 165 height 13
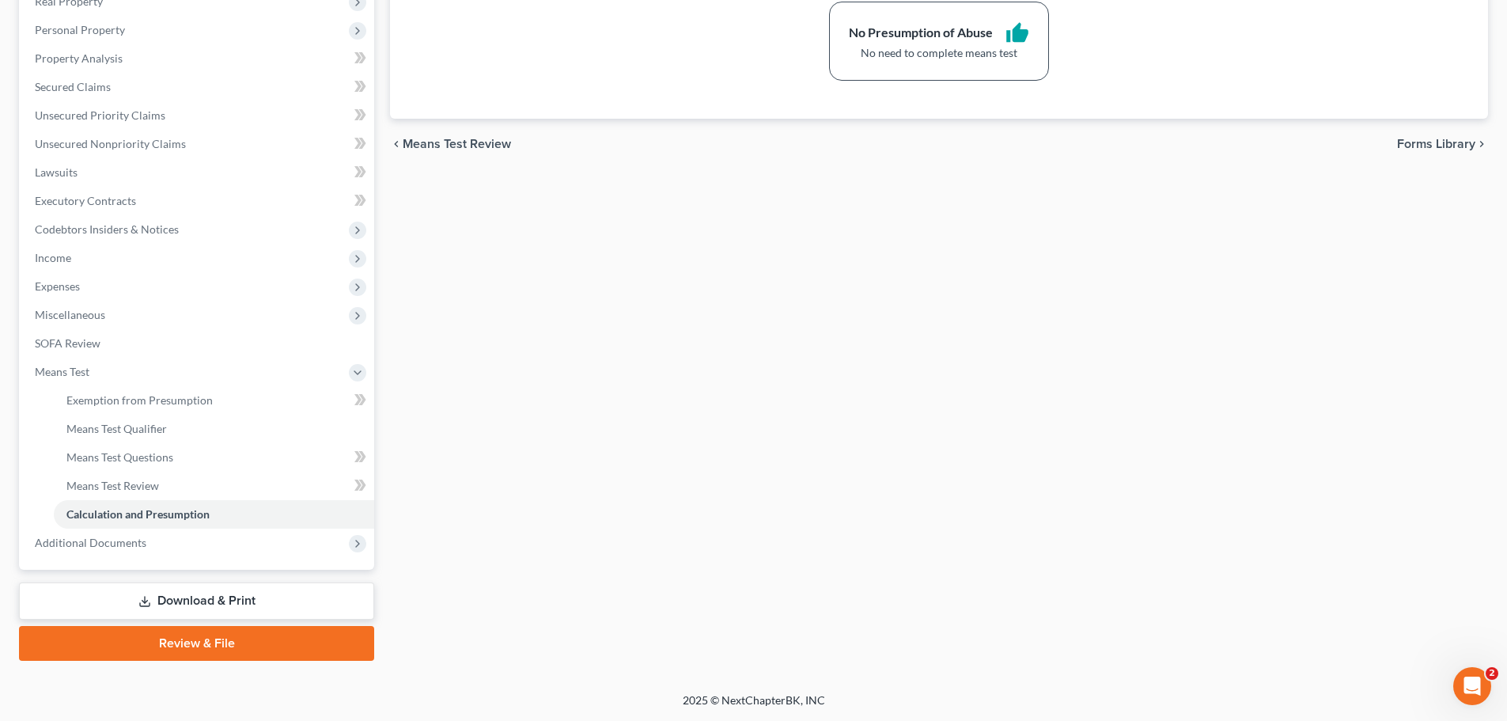
click at [176, 605] on link "Download & Print" at bounding box center [196, 600] width 355 height 37
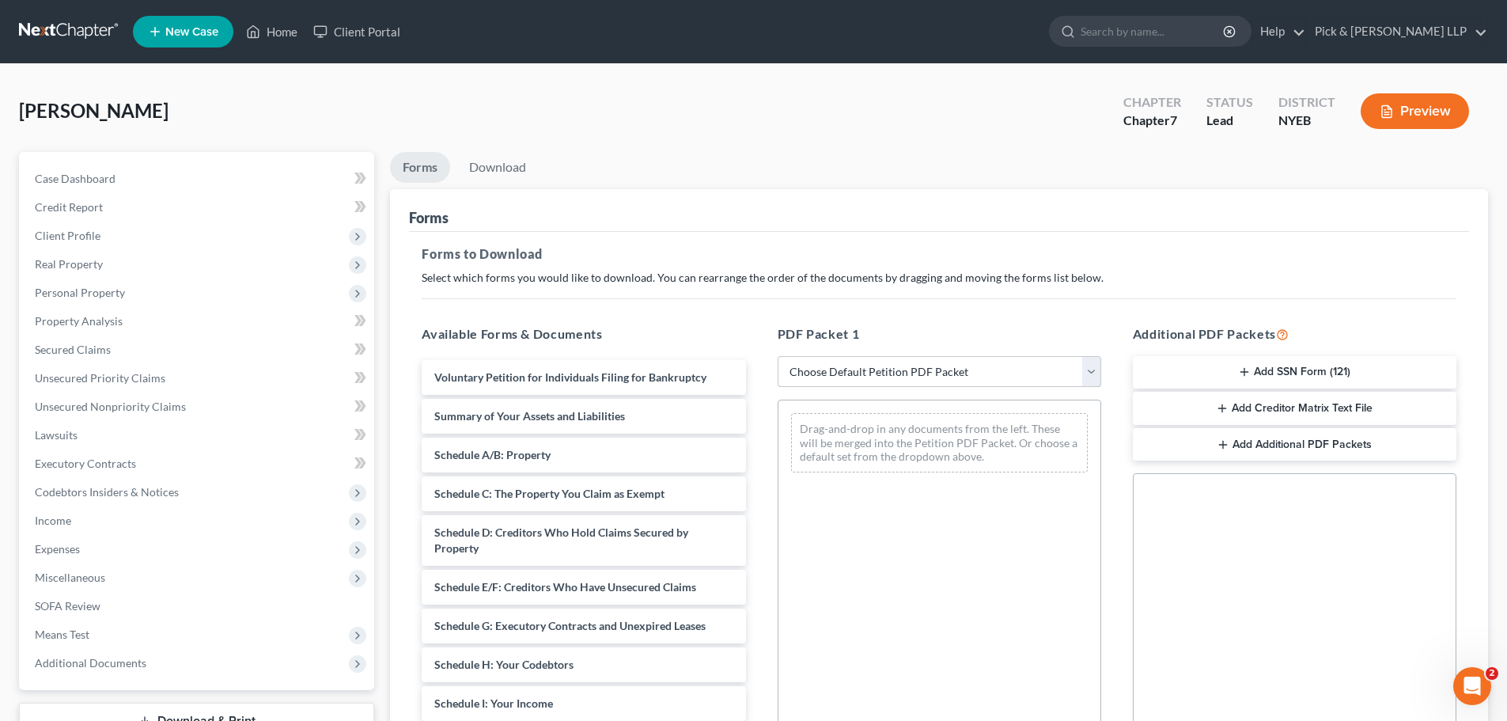
click at [863, 368] on select "Choose Default Petition PDF Packet Complete Bankruptcy Petition (all forms and …" at bounding box center [940, 372] width 324 height 32
select select "0"
click at [778, 356] on select "Choose Default Petition PDF Packet Complete Bankruptcy Petition (all forms and …" at bounding box center [940, 372] width 324 height 32
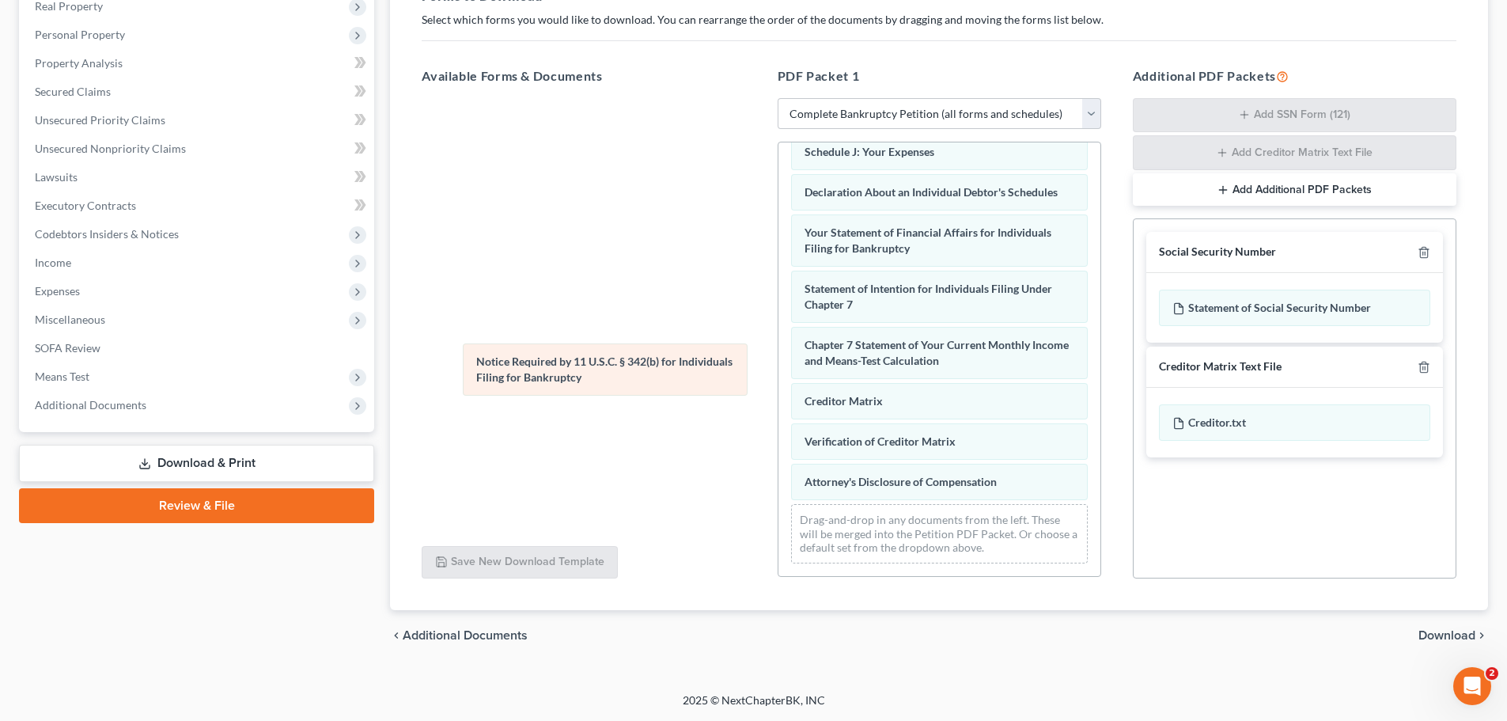
scroll to position [448, 0]
drag, startPoint x: 943, startPoint y: 429, endPoint x: 590, endPoint y: 356, distance: 360.4
click at [779, 356] on div "Notice Required by 11 U.S.C. § 342(b) for Individuals Filing for Bankruptcy Vol…" at bounding box center [940, 143] width 322 height 866
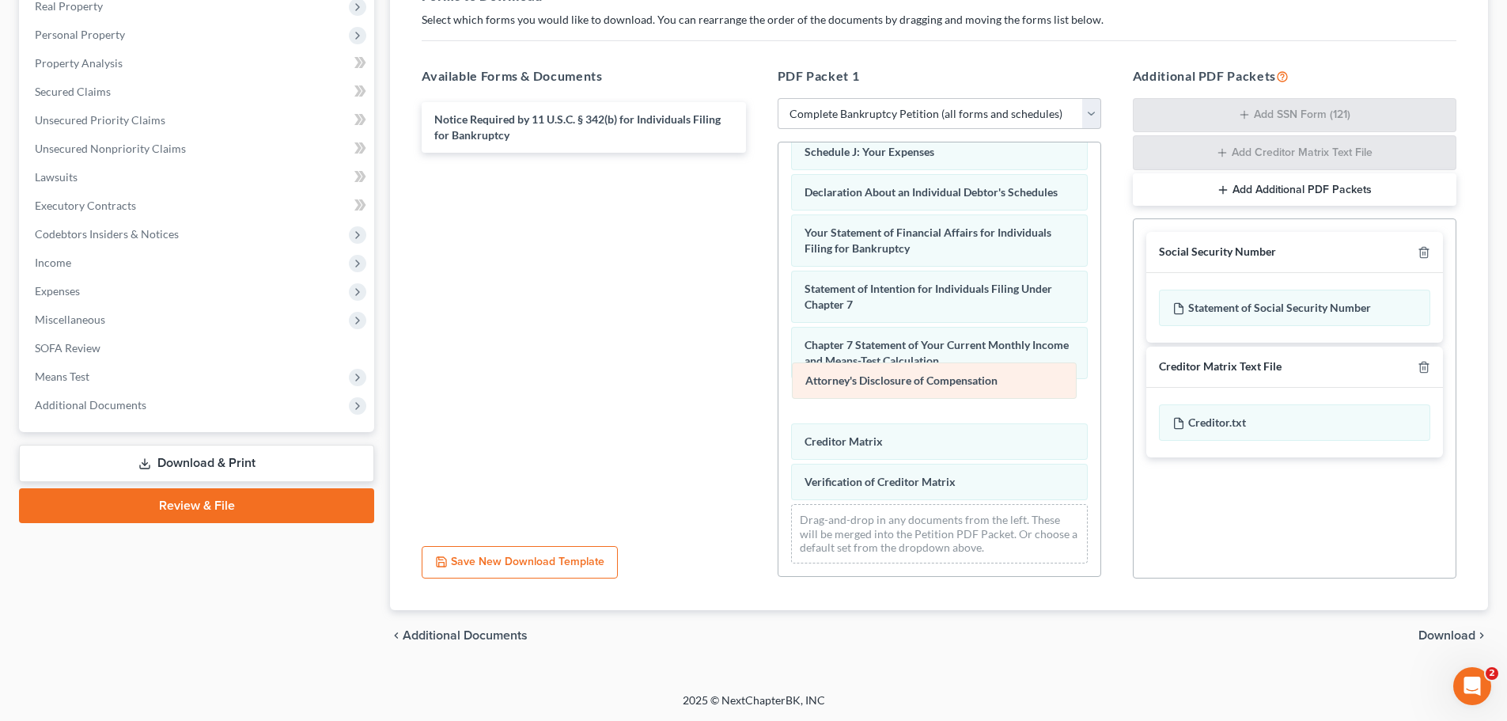
drag, startPoint x: 840, startPoint y: 480, endPoint x: 836, endPoint y: 384, distance: 96.7
click at [836, 384] on div "Attorney's Disclosure of Compensation Voluntary Petition for Individuals Filing…" at bounding box center [940, 143] width 322 height 866
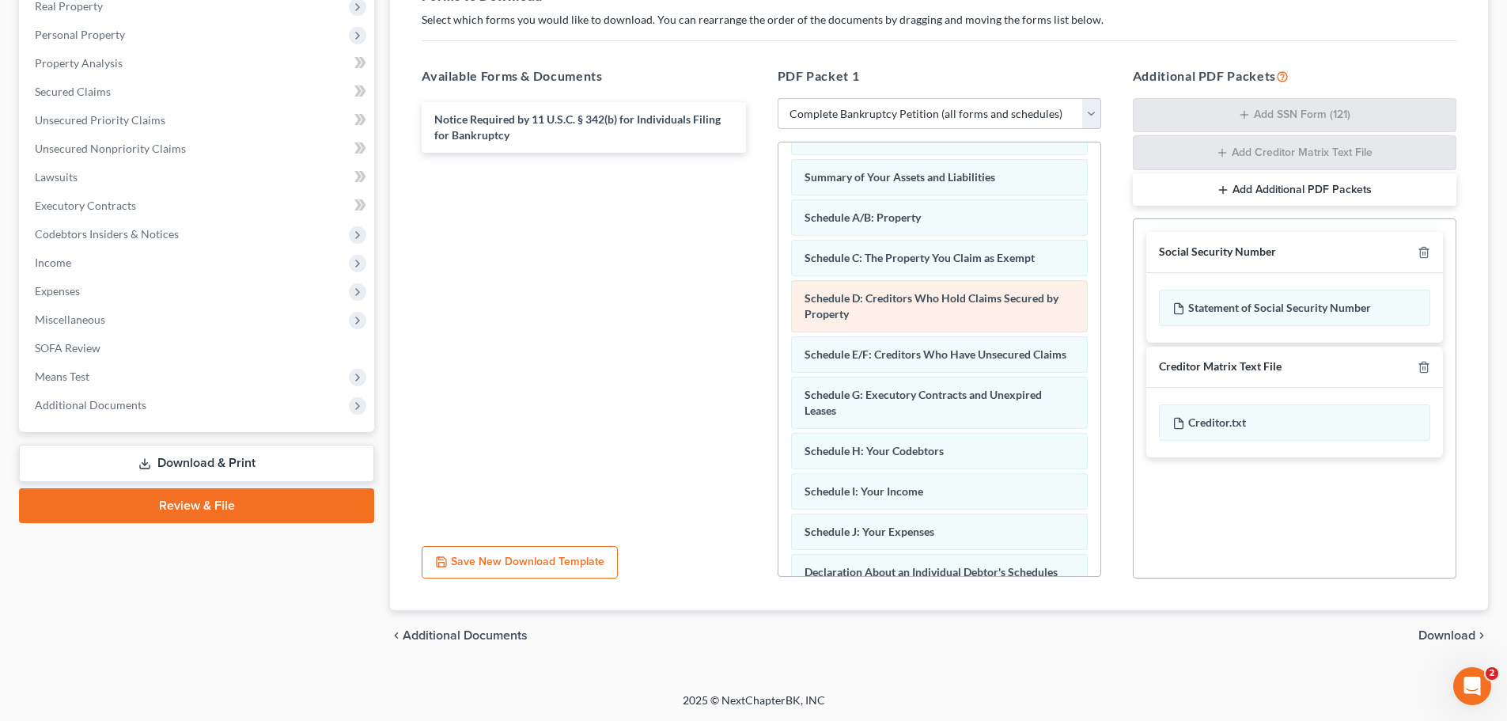
scroll to position [0, 0]
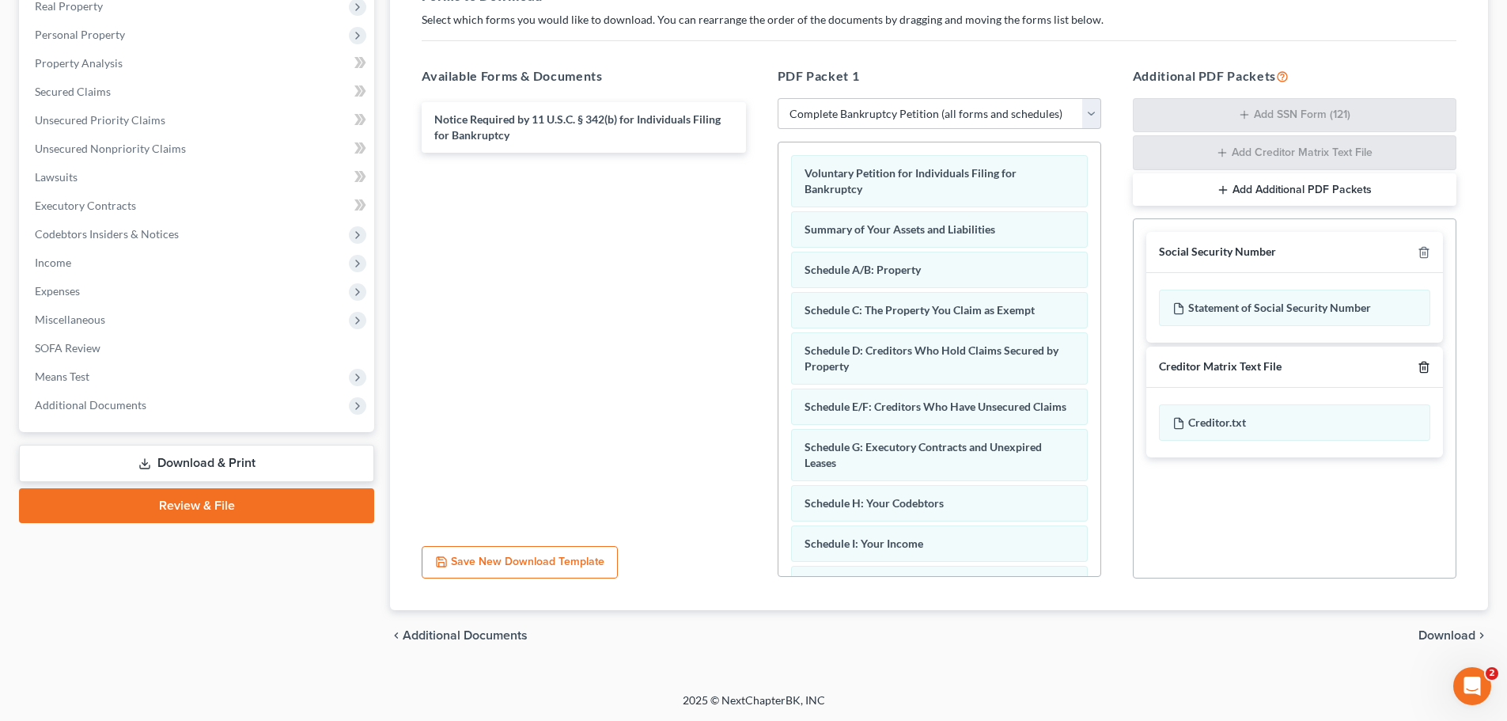
click at [1425, 369] on line "button" at bounding box center [1425, 367] width 0 height 3
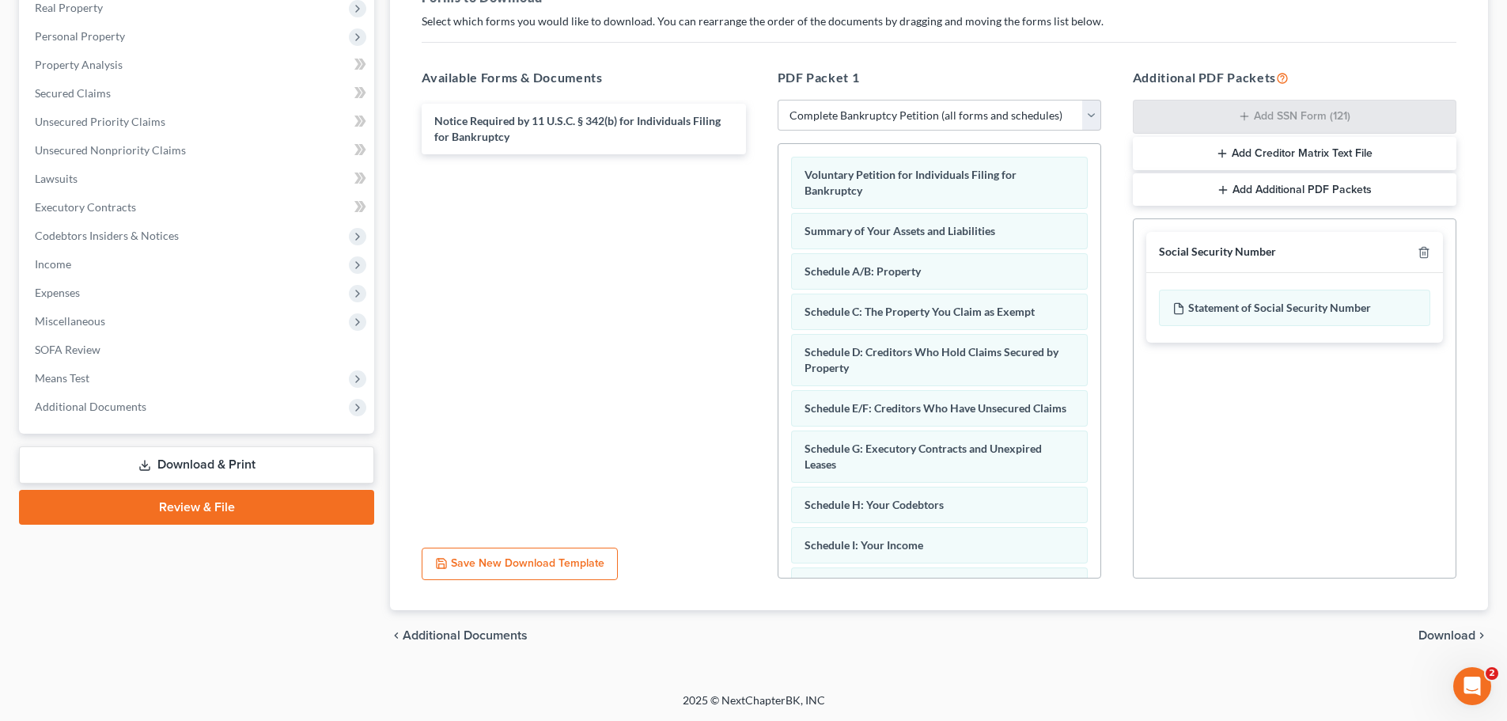
click at [1432, 631] on span "Download" at bounding box center [1447, 635] width 57 height 13
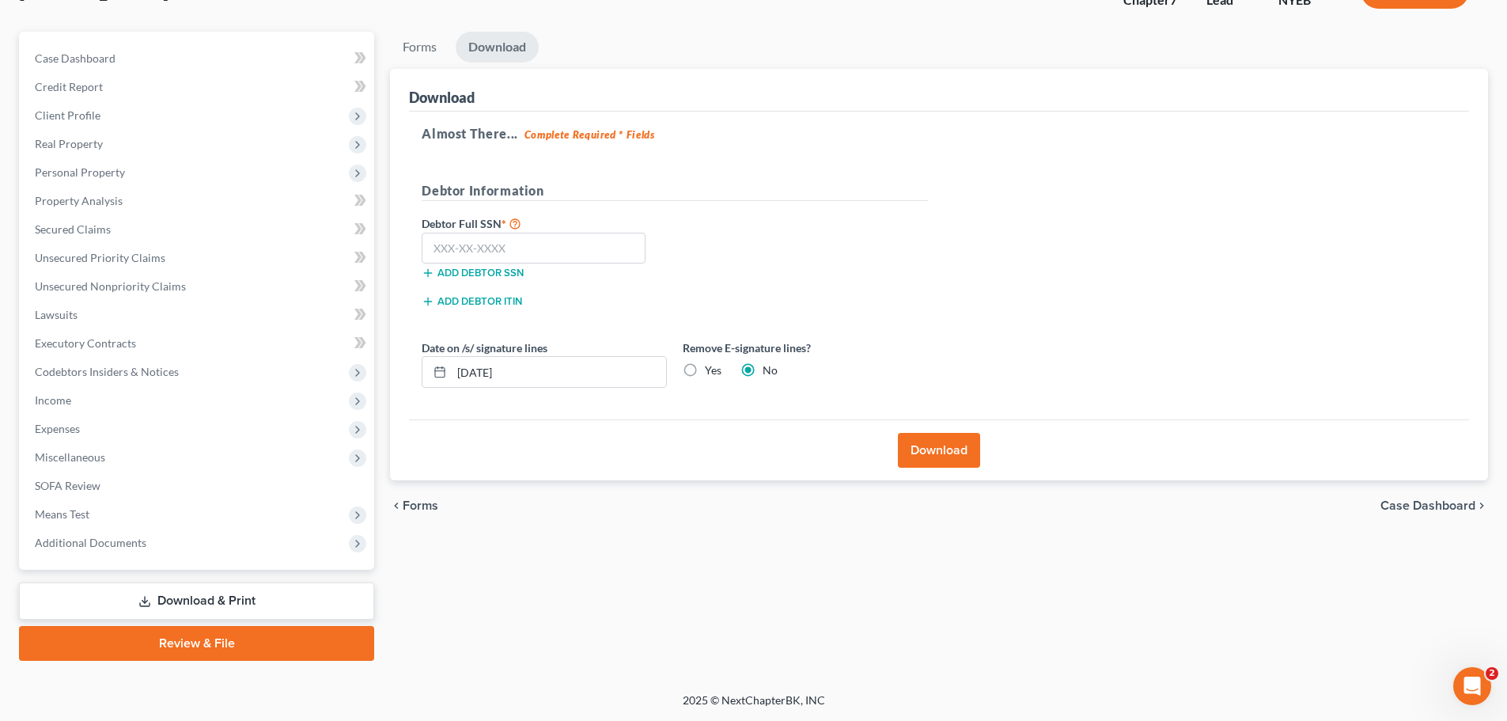
scroll to position [120, 0]
click at [438, 244] on input "text" at bounding box center [534, 249] width 224 height 32
type input "075-74-2436"
click at [927, 461] on button "Download" at bounding box center [939, 450] width 82 height 35
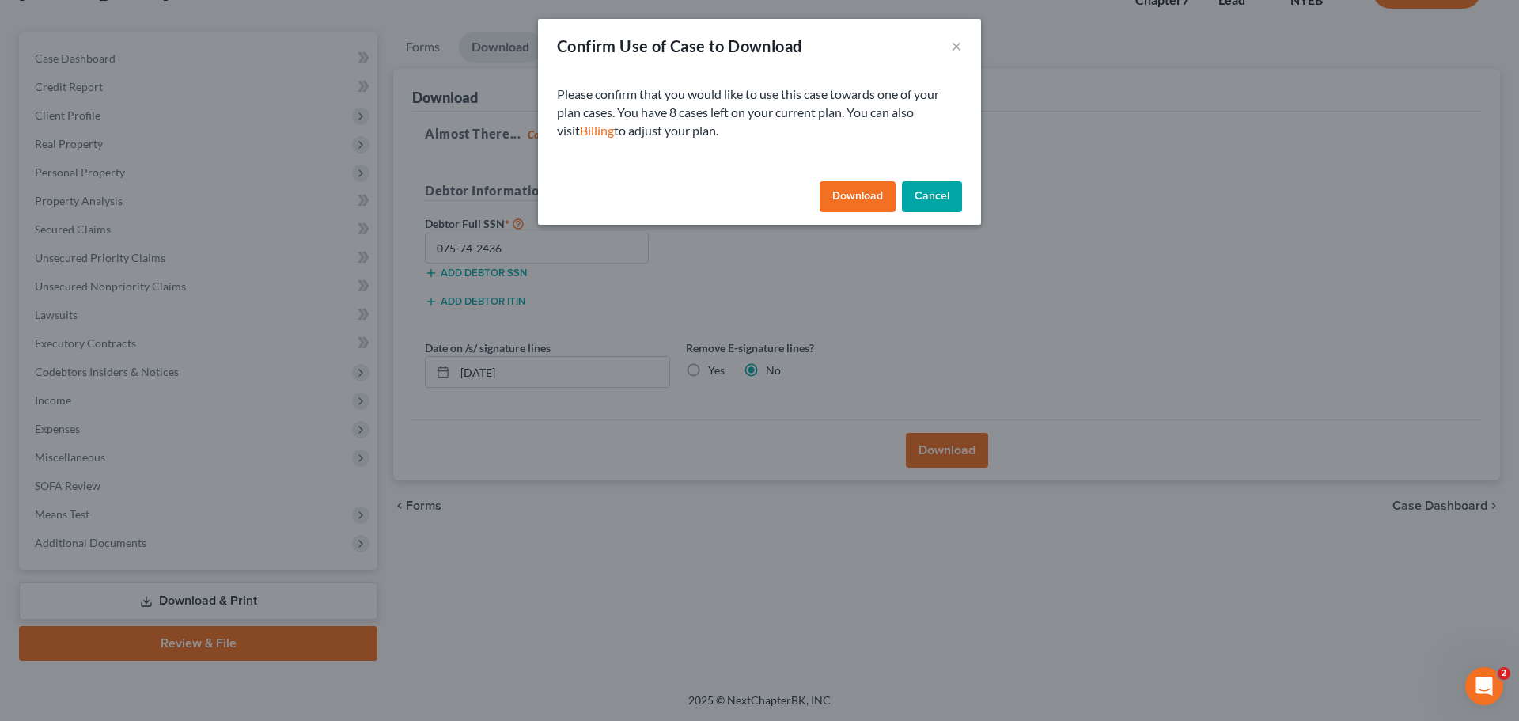
click at [850, 196] on button "Download" at bounding box center [858, 197] width 76 height 32
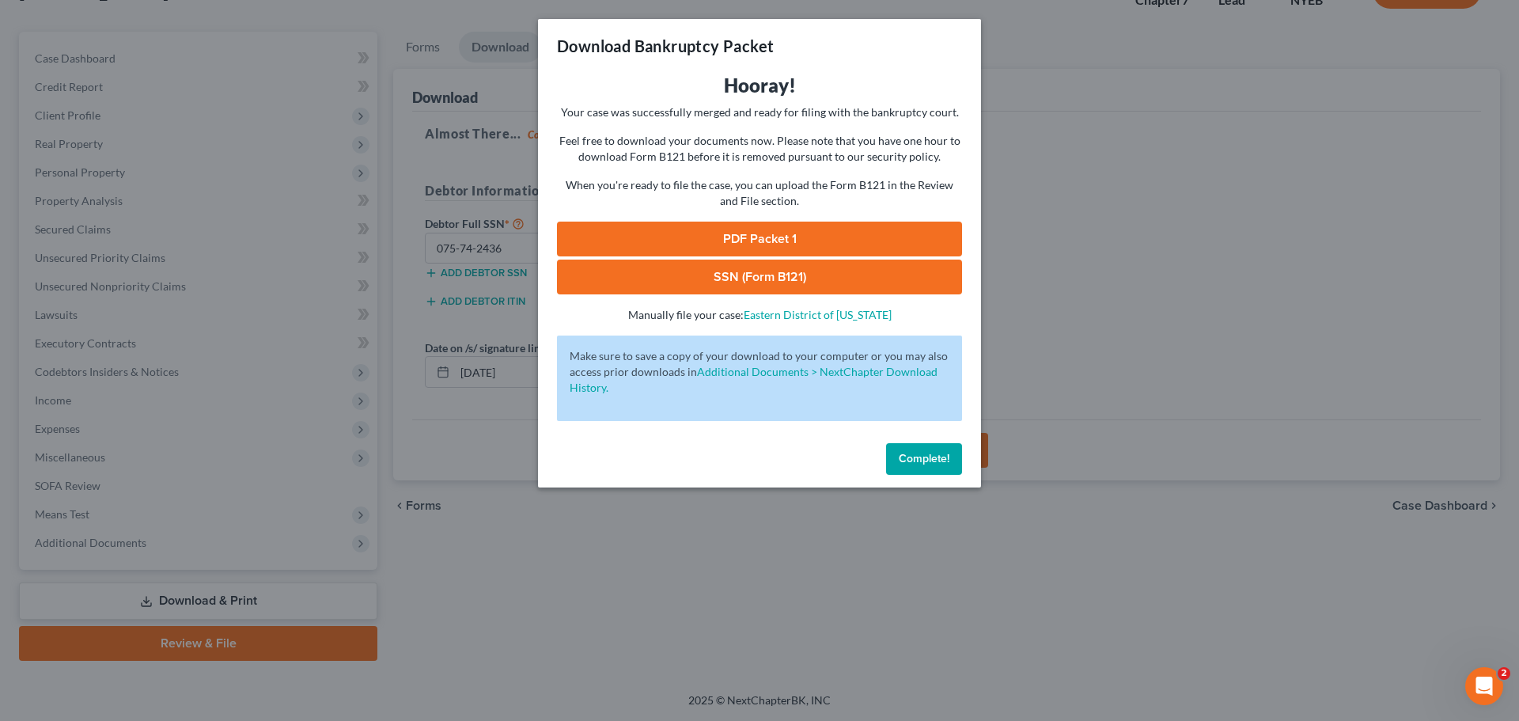
click at [811, 245] on link "PDF Packet 1" at bounding box center [759, 239] width 405 height 35
click at [924, 459] on span "Complete!" at bounding box center [924, 458] width 51 height 13
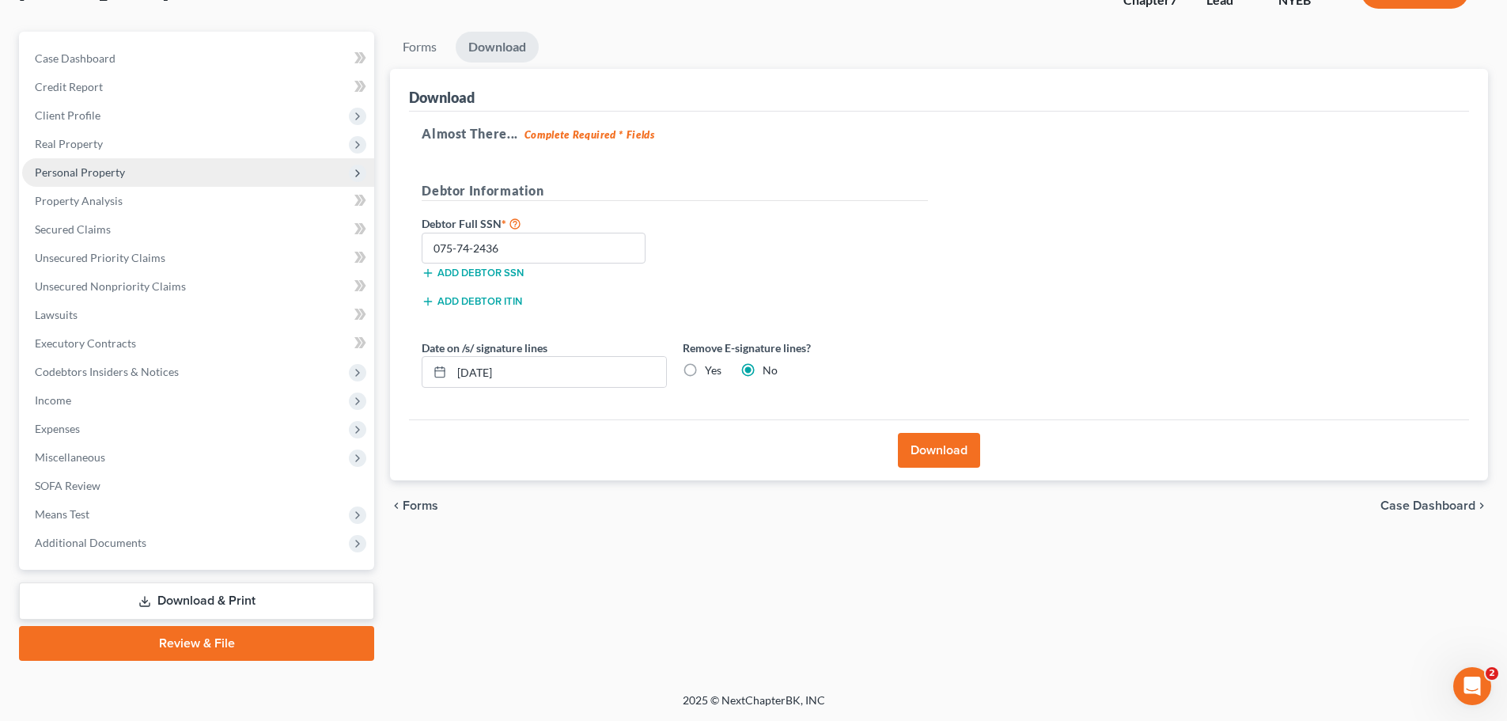
click at [118, 175] on span "Personal Property" at bounding box center [80, 171] width 90 height 13
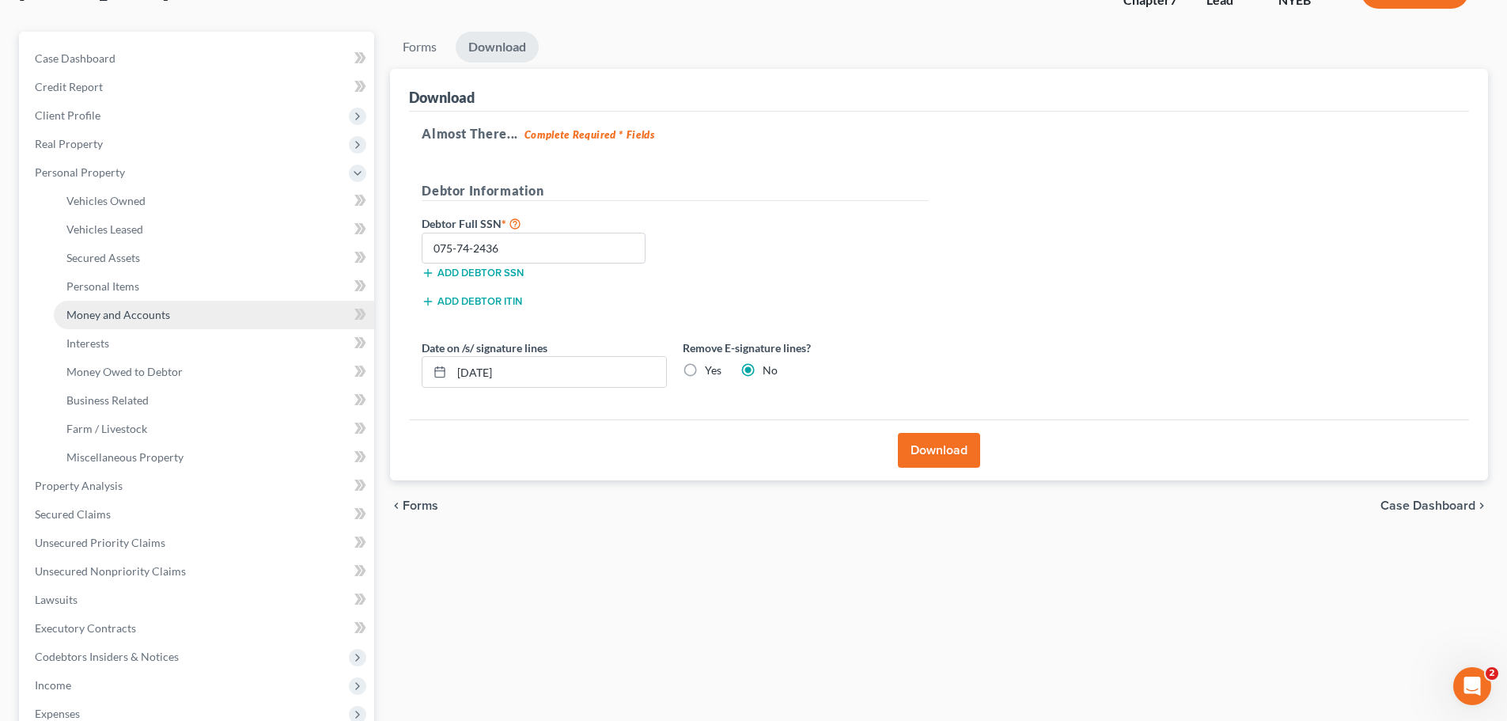
click at [116, 308] on span "Money and Accounts" at bounding box center [118, 314] width 104 height 13
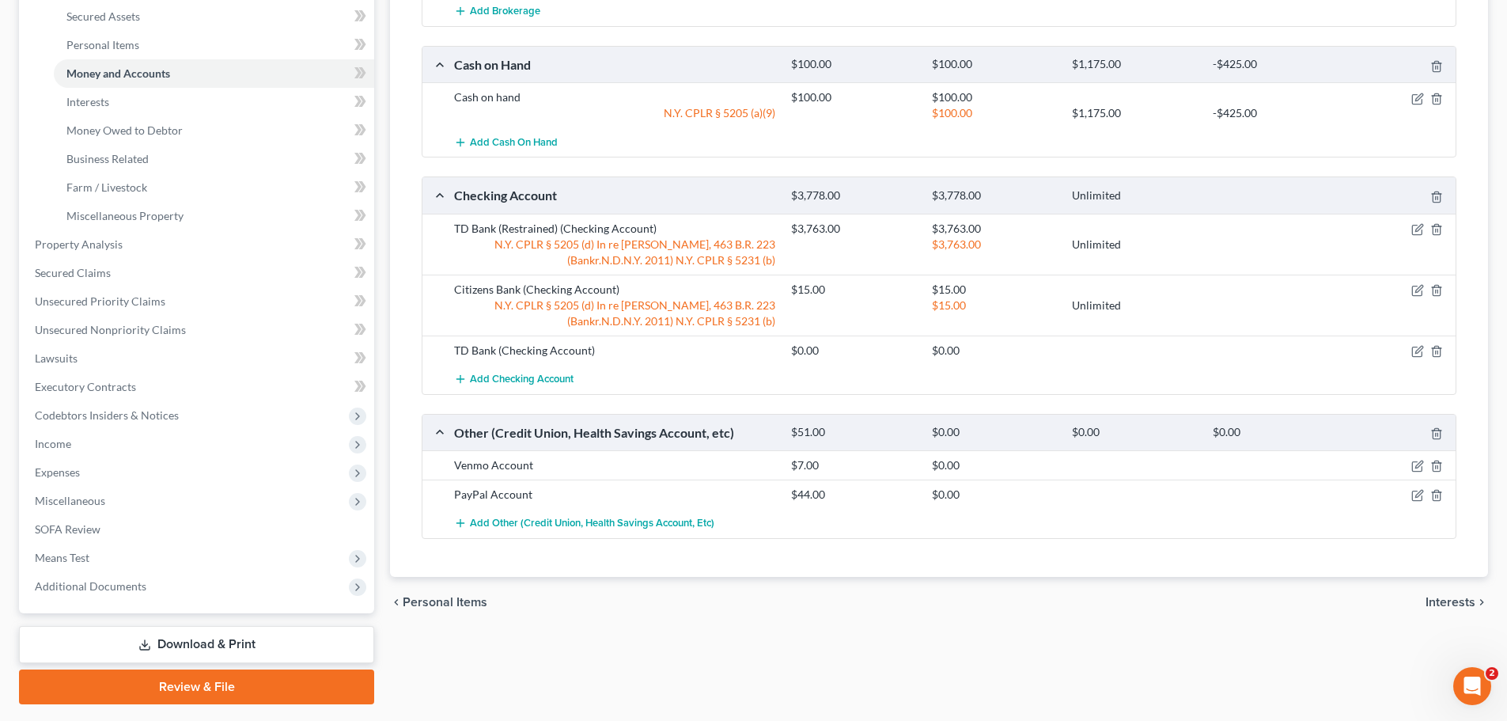
scroll to position [405, 0]
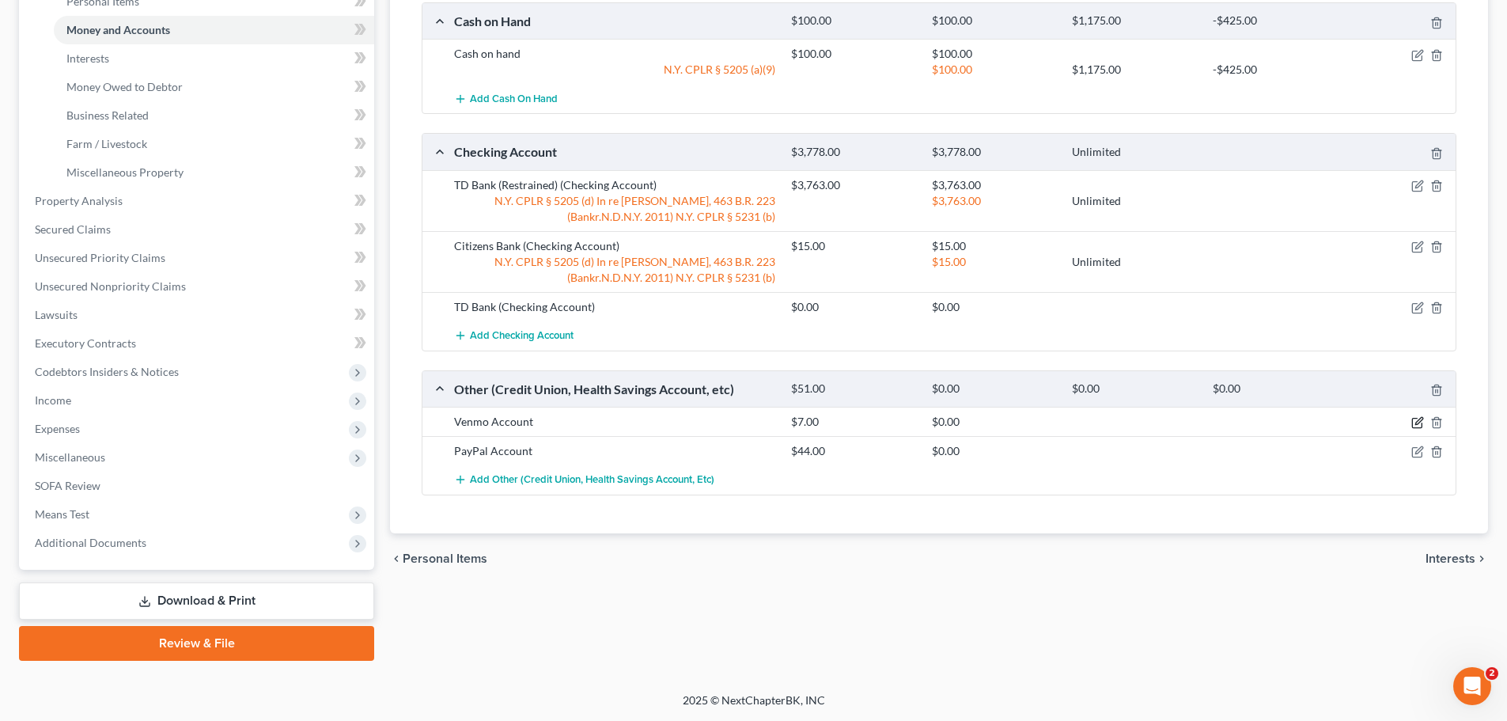
click at [1421, 419] on icon "button" at bounding box center [1418, 422] width 13 height 13
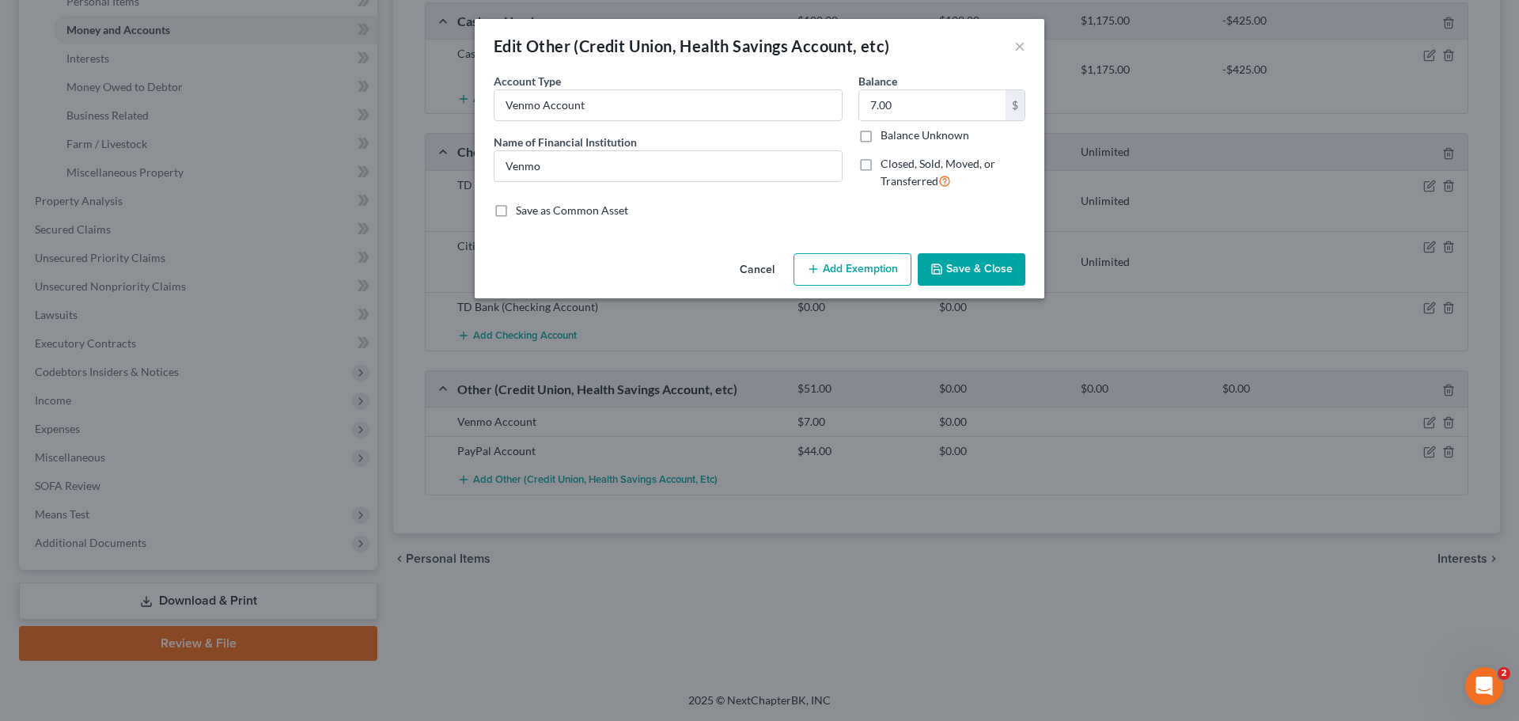
click at [821, 260] on button "Add Exemption" at bounding box center [853, 269] width 118 height 33
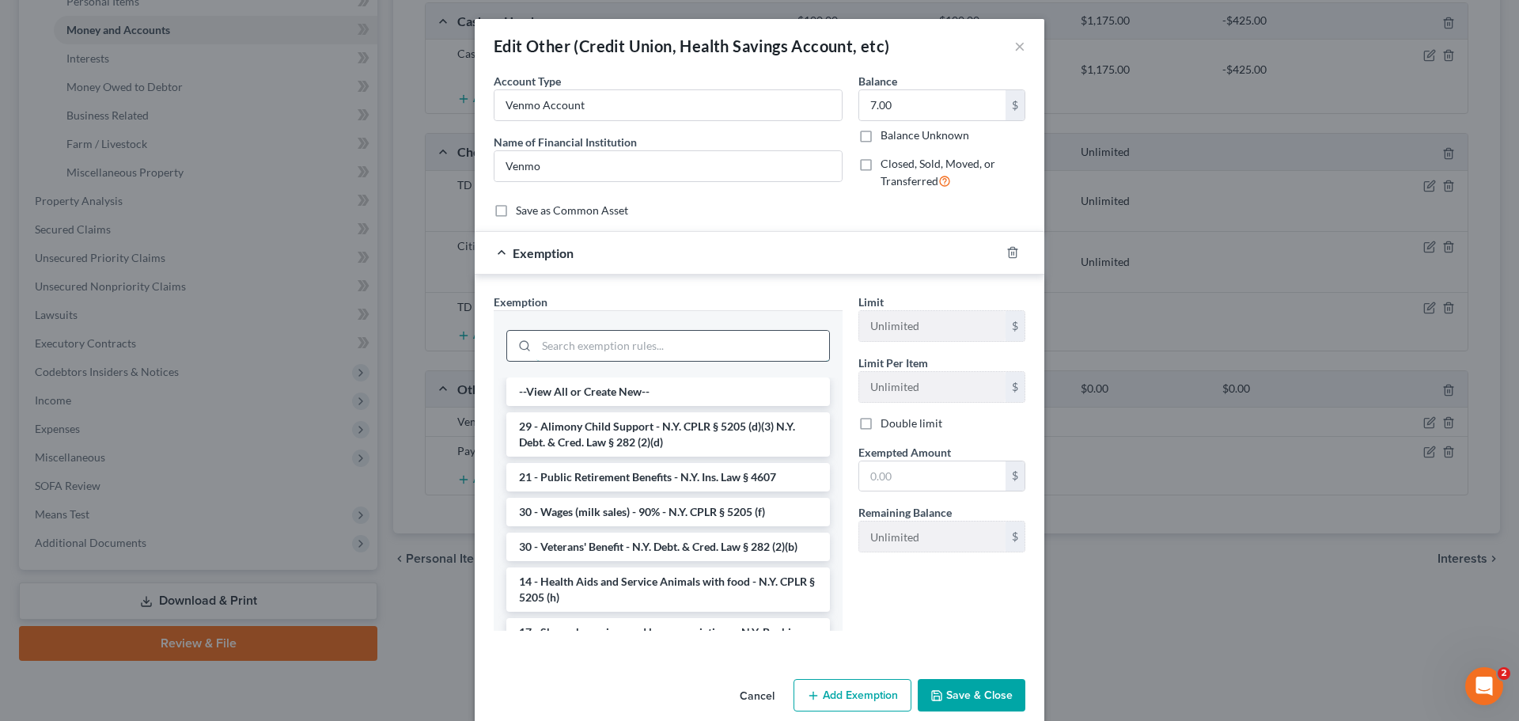
click at [684, 333] on input "search" at bounding box center [683, 346] width 293 height 30
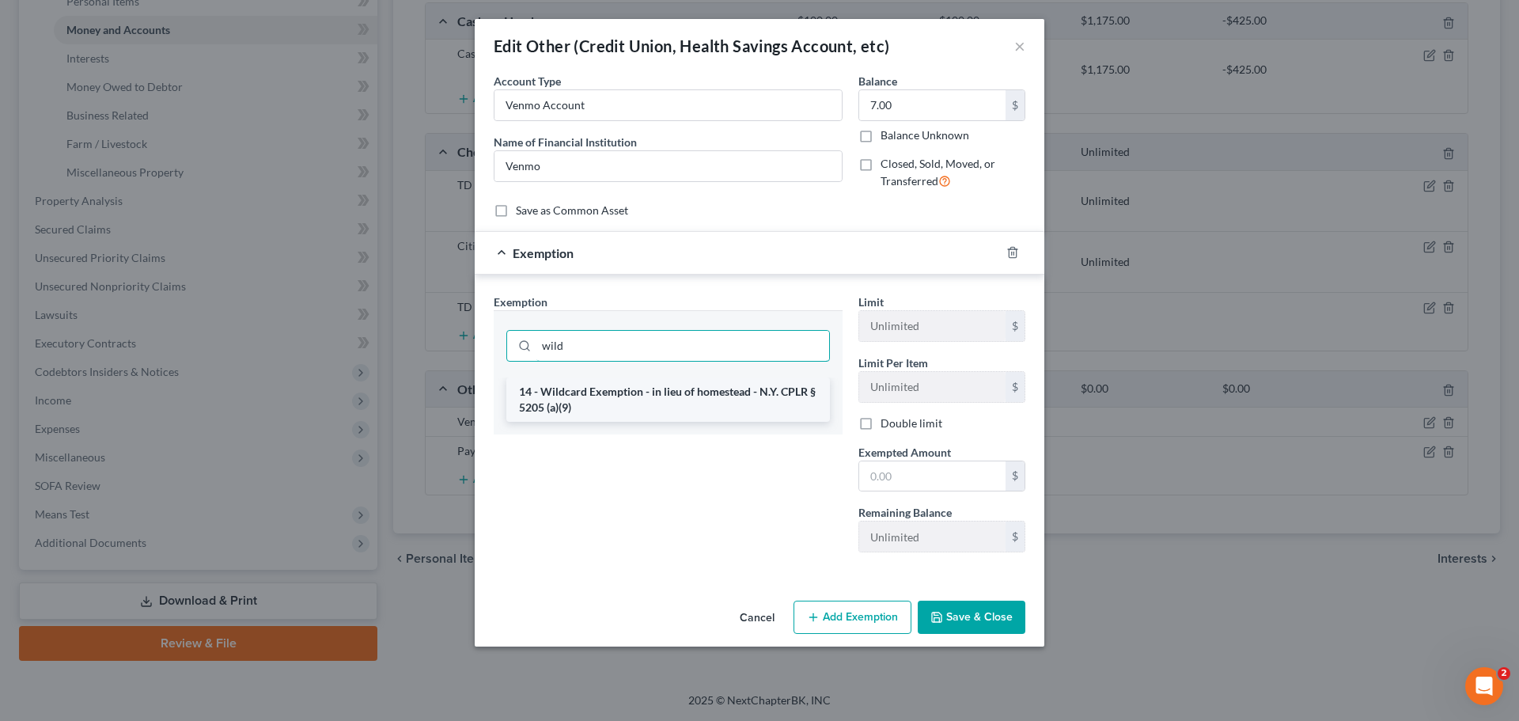
type input "wild"
click at [663, 409] on li "14 - Wildcard Exemption - in lieu of homestead - N.Y. CPLR § 5205 (a)(9)" at bounding box center [668, 399] width 324 height 44
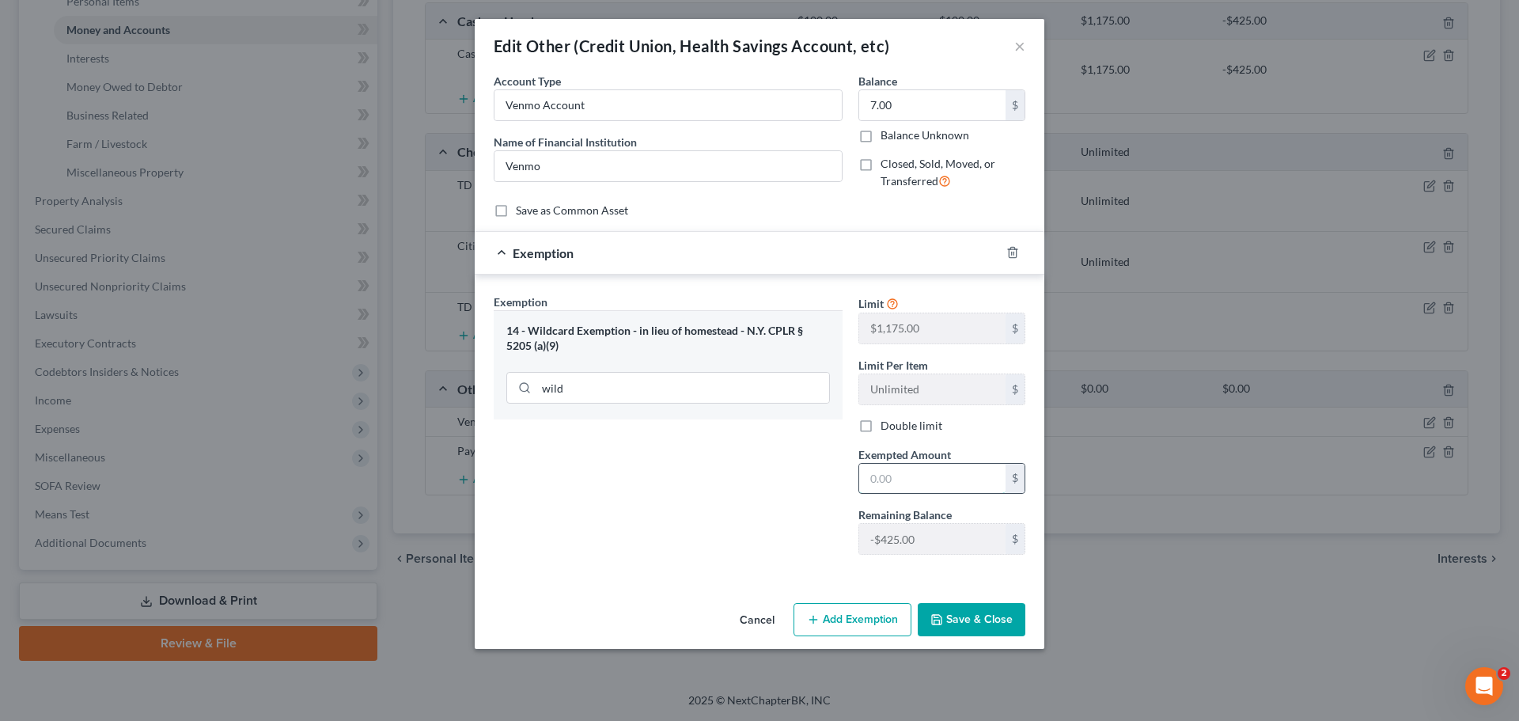
click at [971, 491] on input "text" at bounding box center [932, 479] width 146 height 30
type input "7.00"
click at [962, 625] on button "Save & Close" at bounding box center [972, 619] width 108 height 33
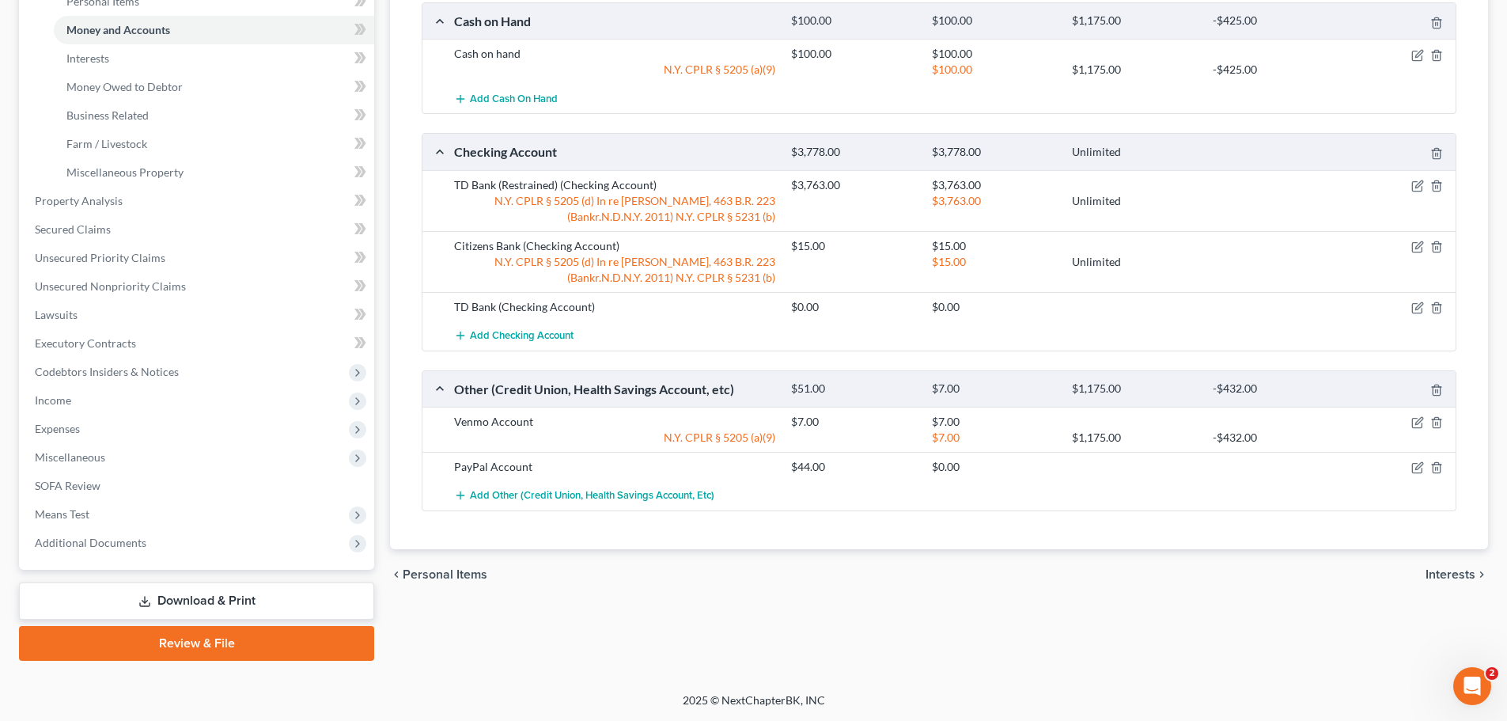
click at [1420, 452] on div "PayPal Account $44.00 $0.00" at bounding box center [939, 466] width 1033 height 29
click at [1416, 462] on icon "button" at bounding box center [1418, 467] width 13 height 13
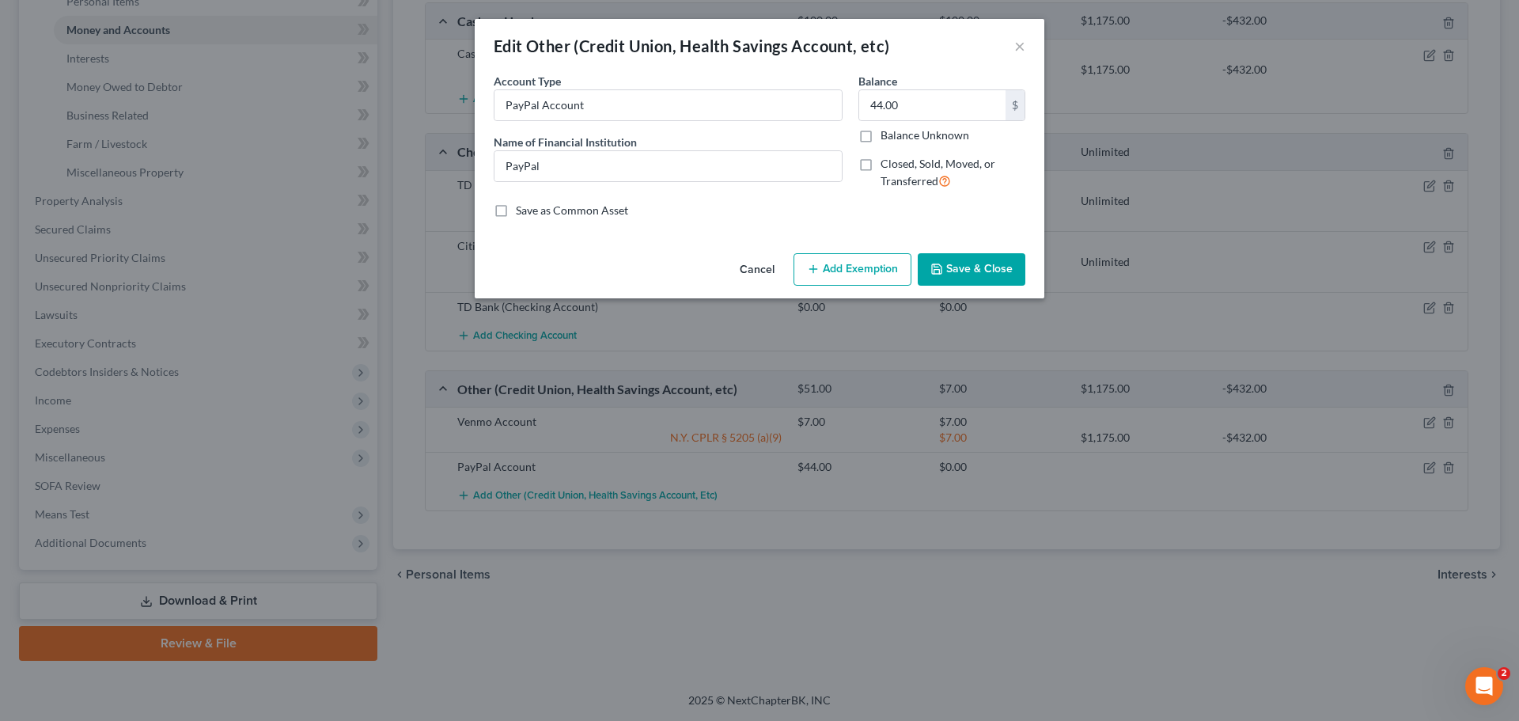
click at [847, 267] on button "Add Exemption" at bounding box center [853, 269] width 118 height 33
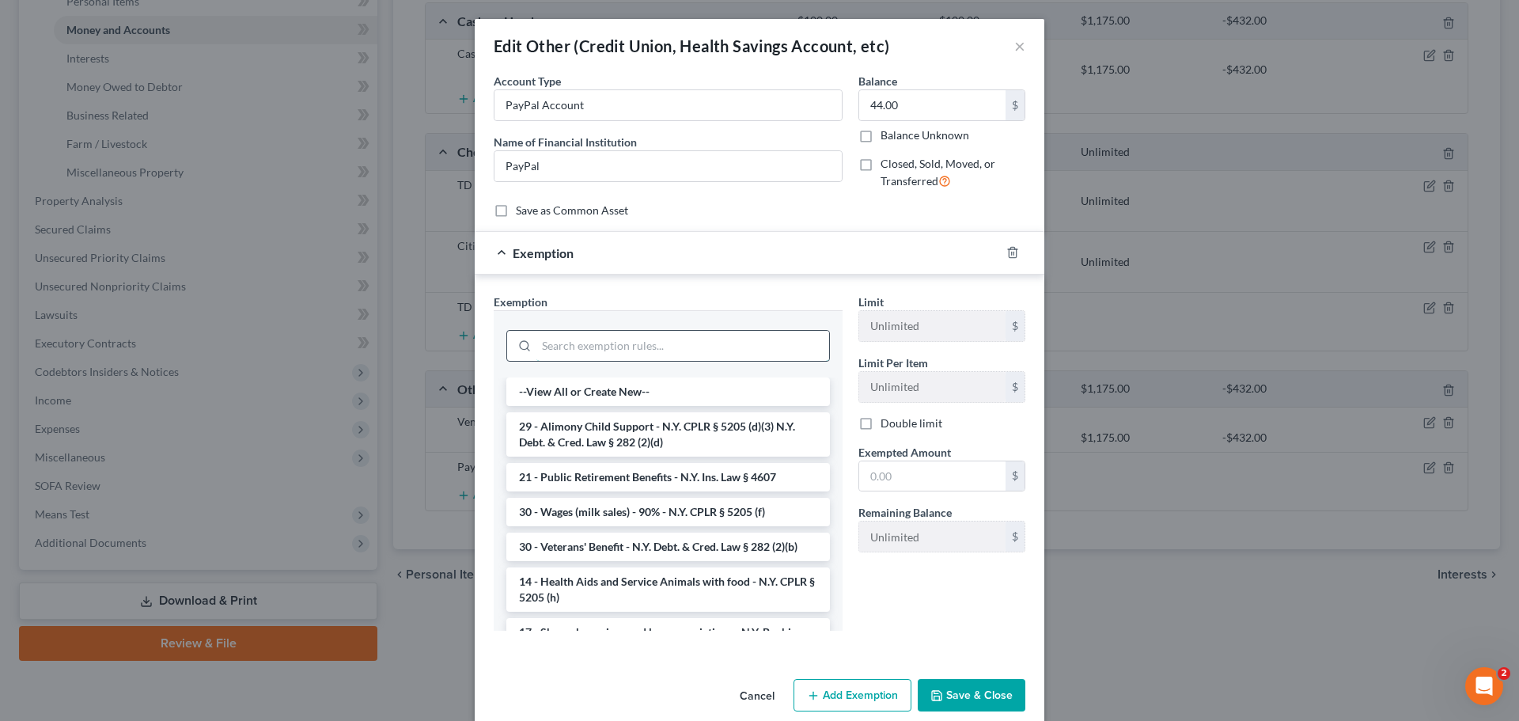
click at [656, 349] on input "search" at bounding box center [683, 346] width 293 height 30
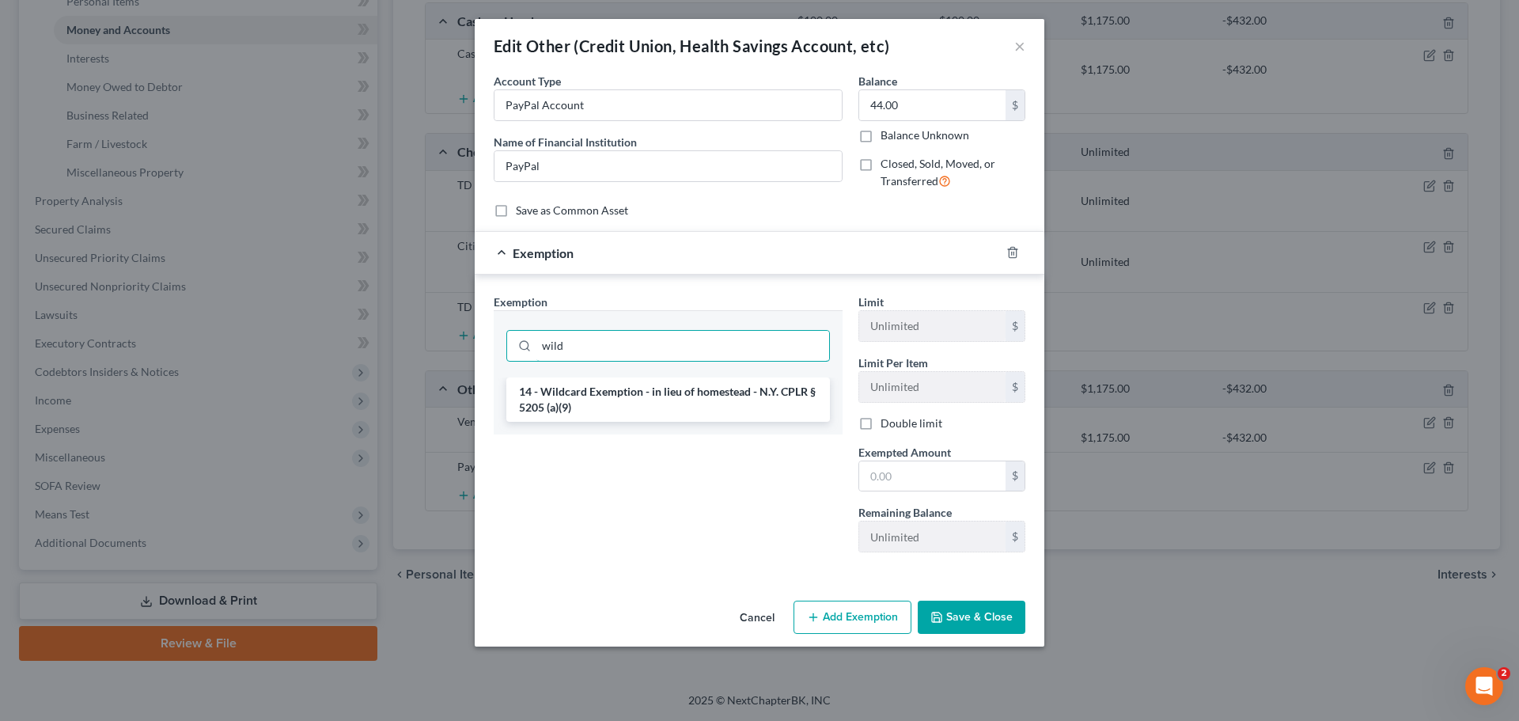
type input "wild"
click at [658, 399] on li "14 - Wildcard Exemption - in lieu of homestead - N.Y. CPLR § 5205 (a)(9)" at bounding box center [668, 399] width 324 height 44
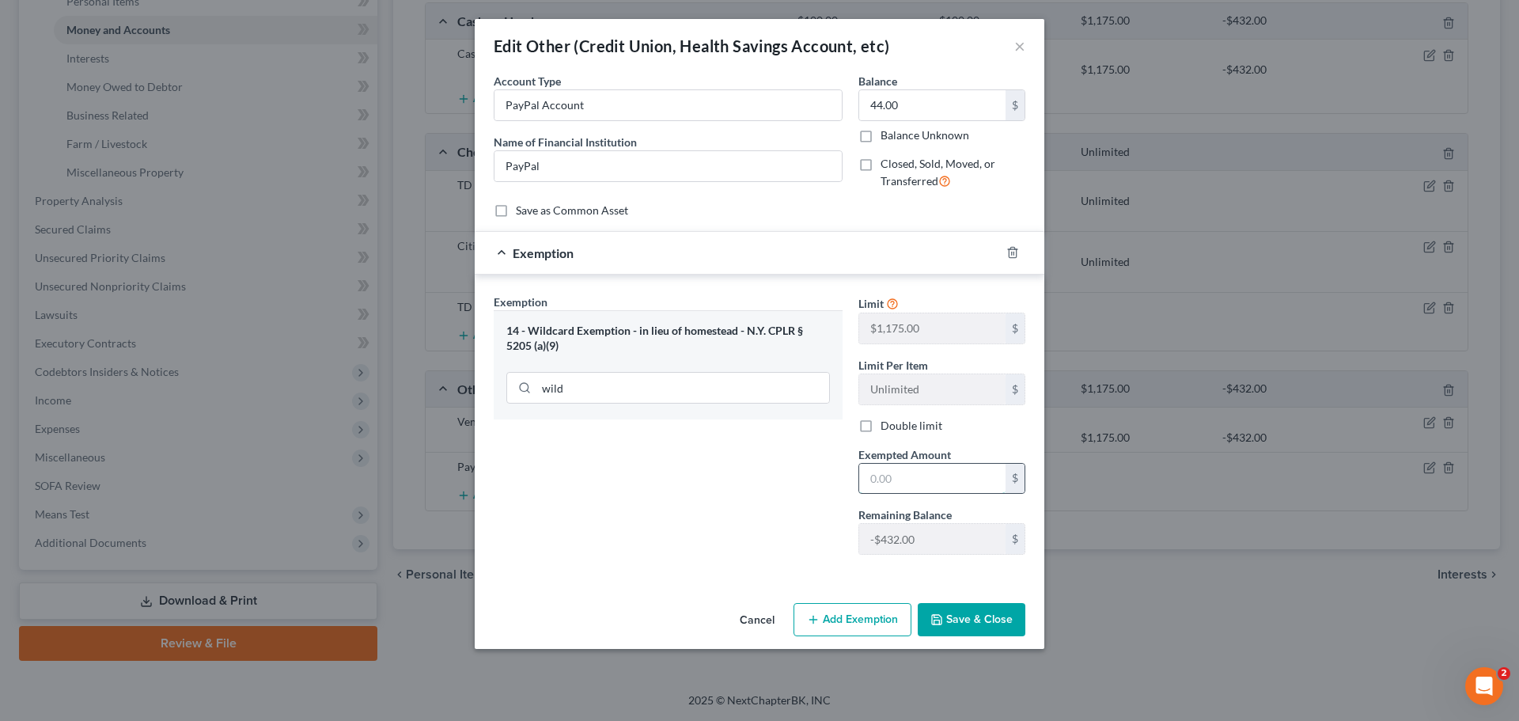
click at [928, 472] on input "text" at bounding box center [932, 479] width 146 height 30
type input "44.00"
click at [967, 617] on button "Save & Close" at bounding box center [972, 619] width 108 height 33
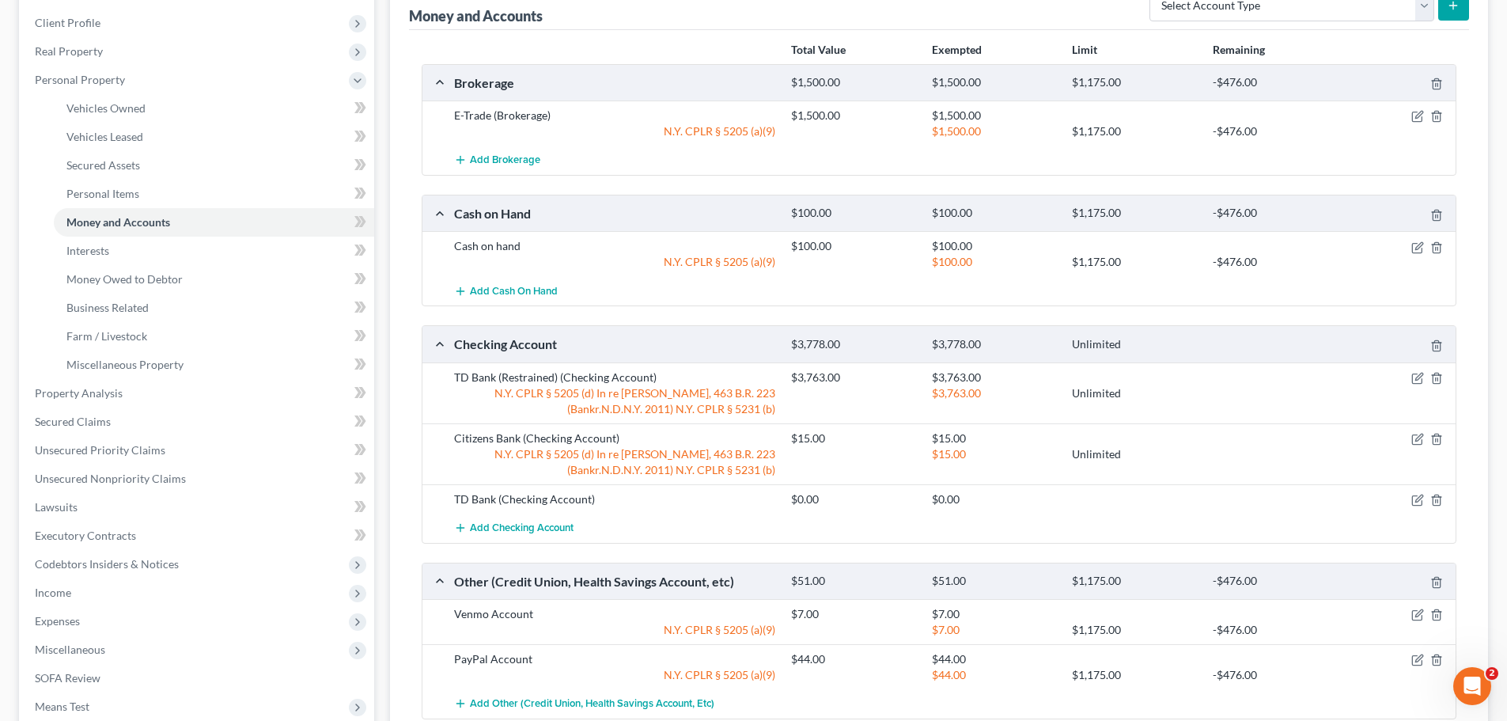
scroll to position [168, 0]
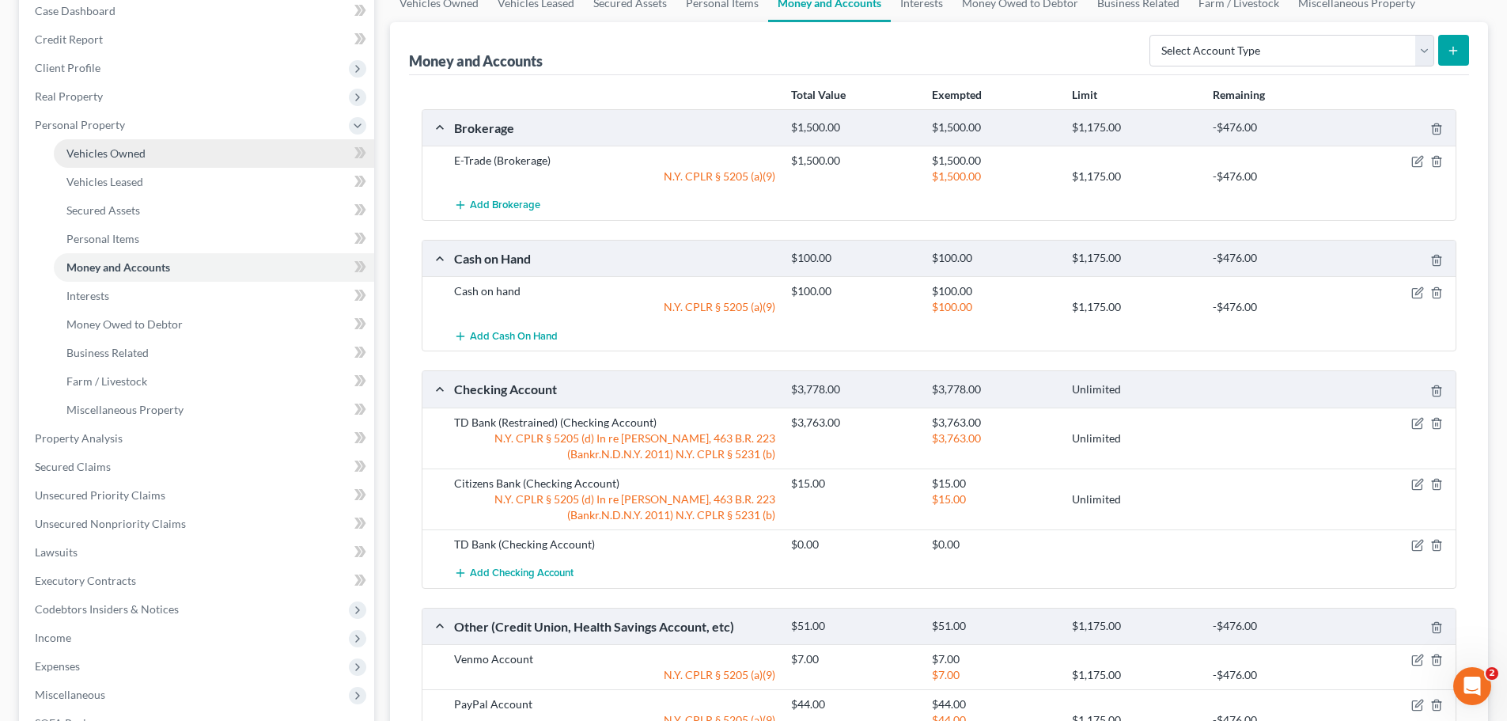
click at [171, 157] on link "Vehicles Owned" at bounding box center [214, 153] width 320 height 28
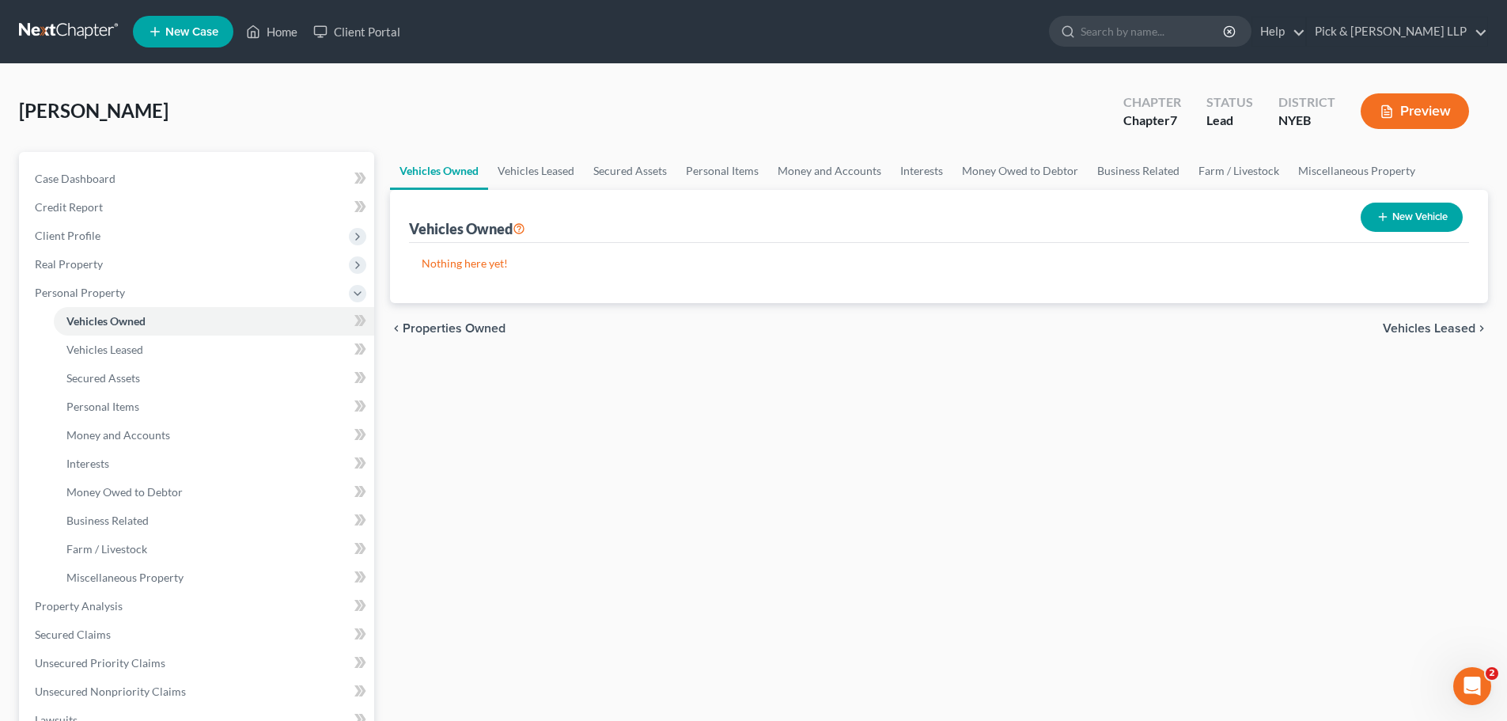
click at [1420, 332] on span "Vehicles Leased" at bounding box center [1429, 328] width 93 height 13
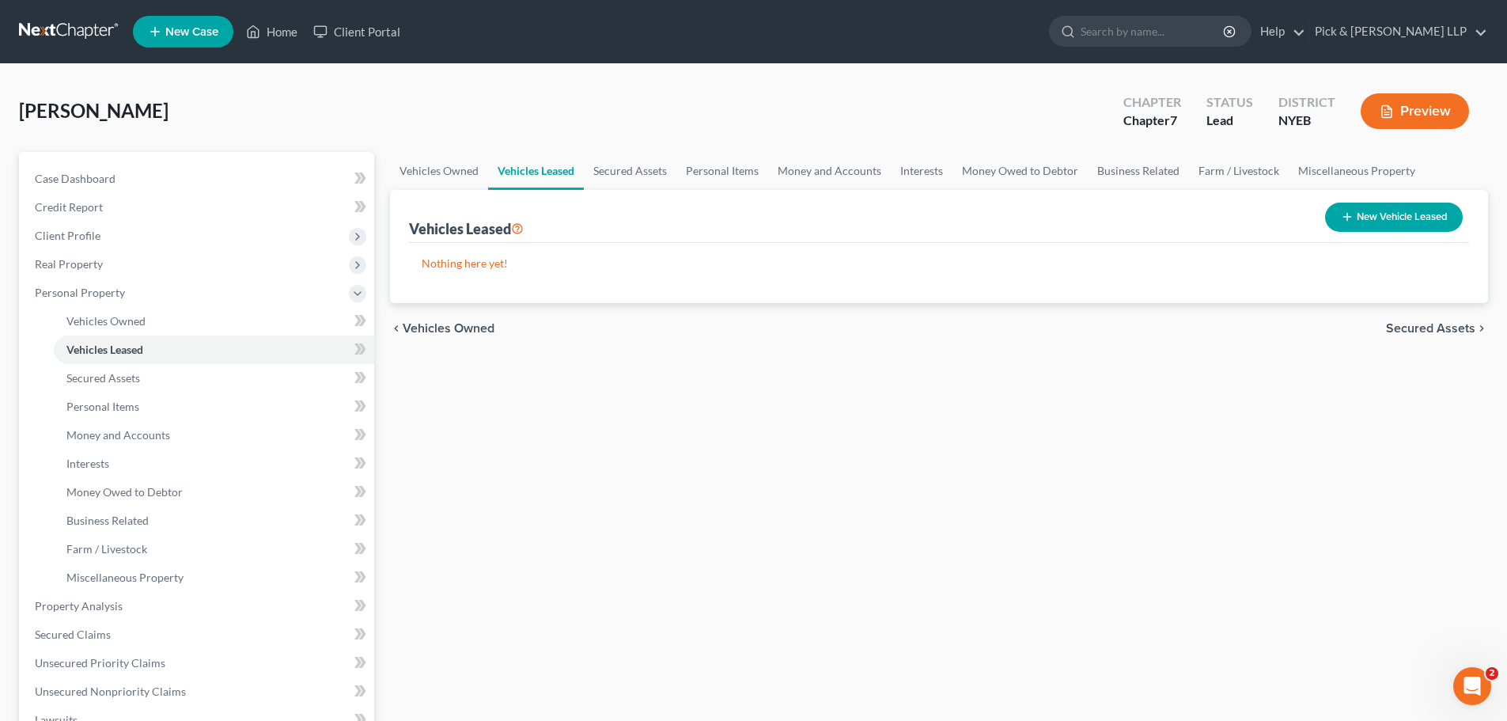
click at [1420, 332] on span "Secured Assets" at bounding box center [1430, 328] width 89 height 13
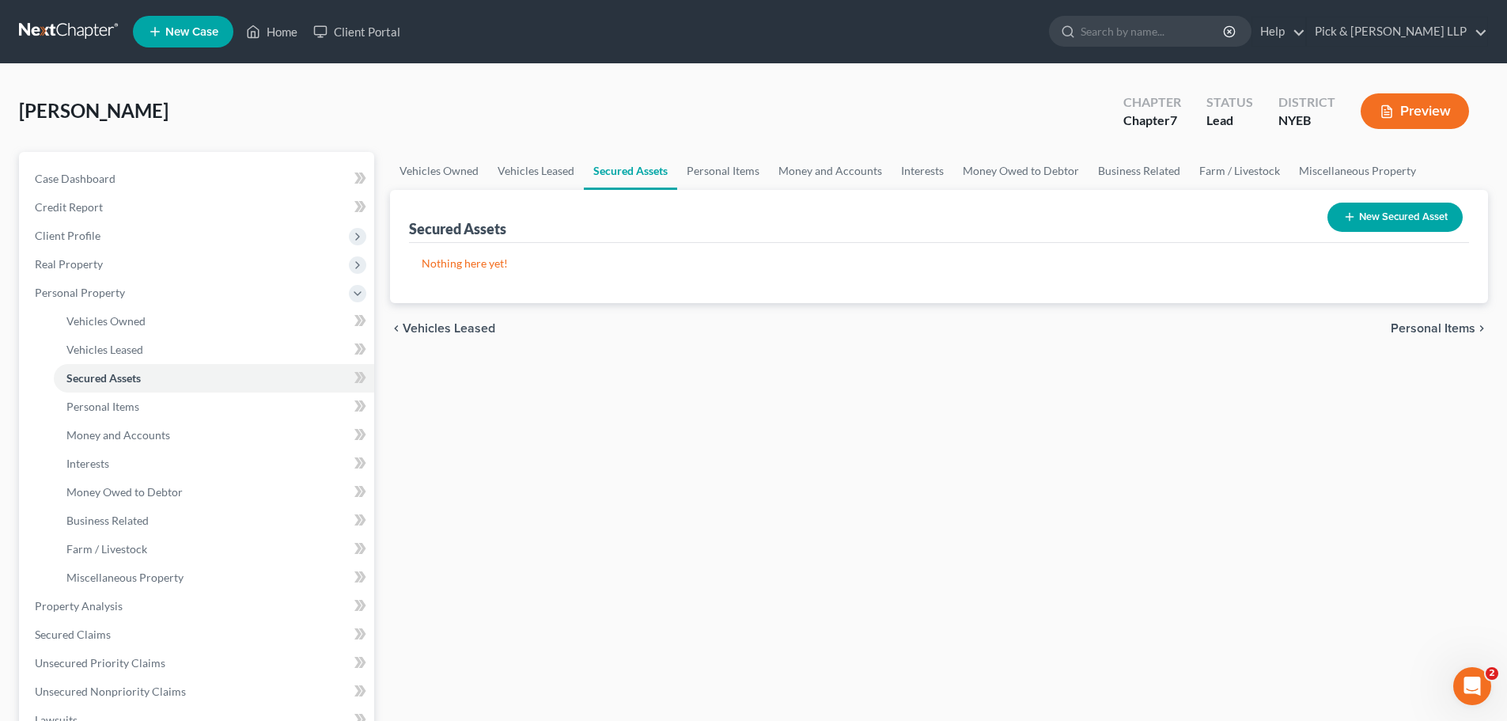
click at [1420, 332] on span "Personal Items" at bounding box center [1433, 328] width 85 height 13
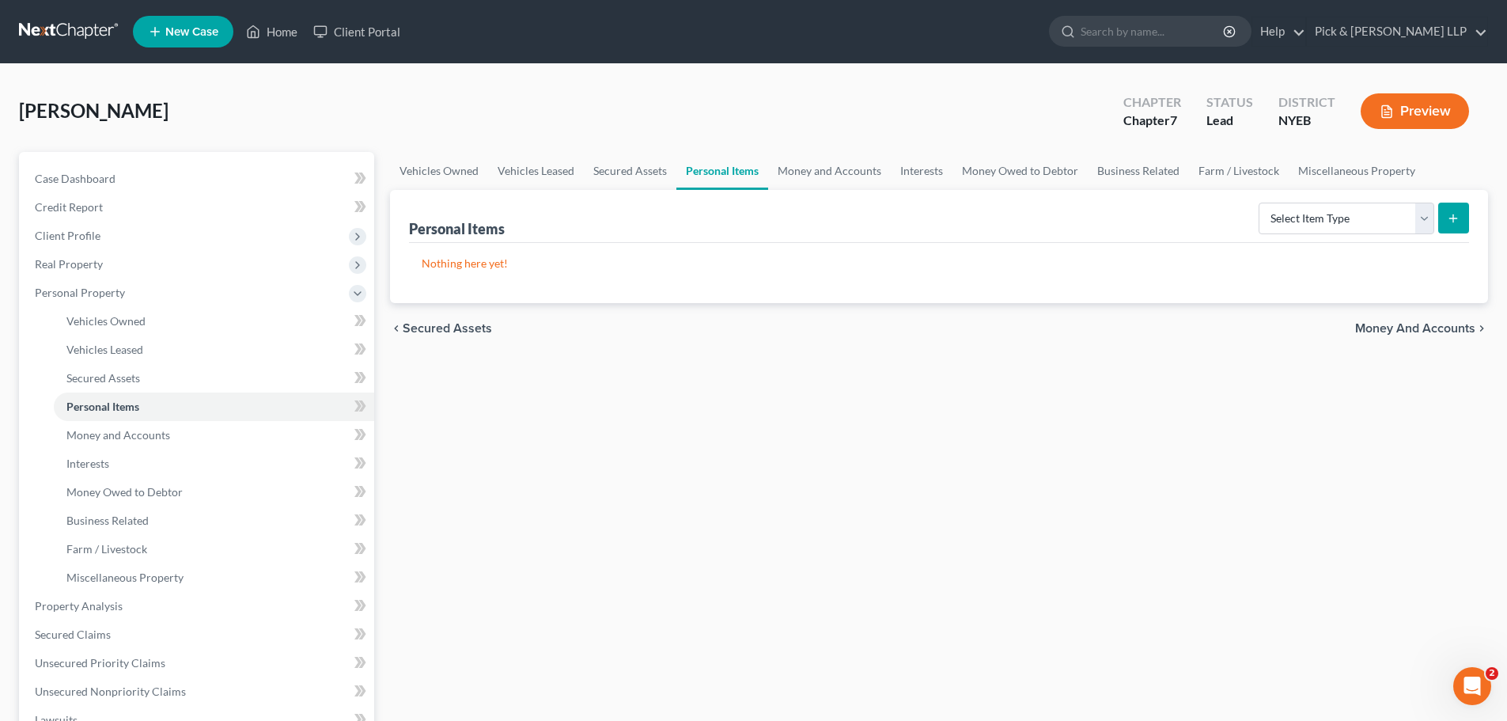
click at [1420, 332] on span "Money and Accounts" at bounding box center [1416, 328] width 120 height 13
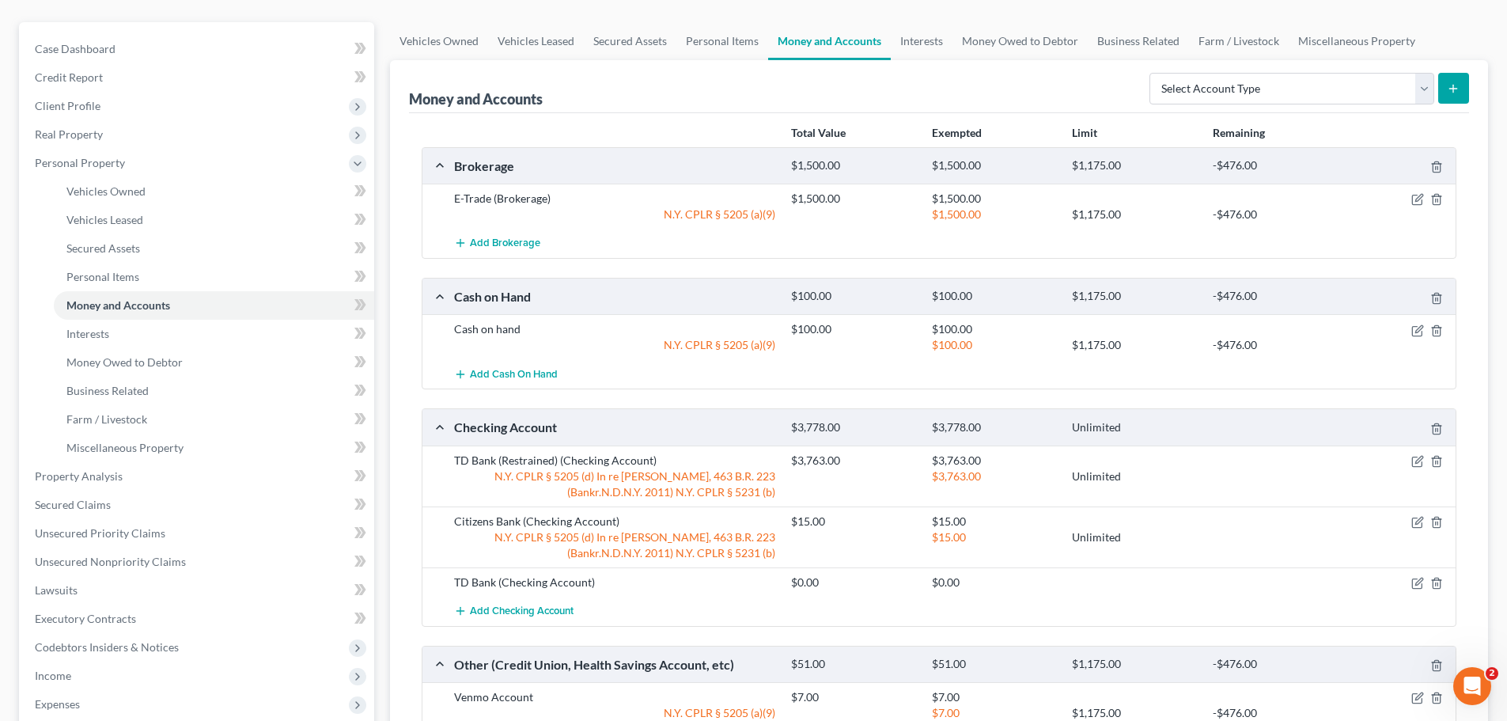
scroll to position [396, 0]
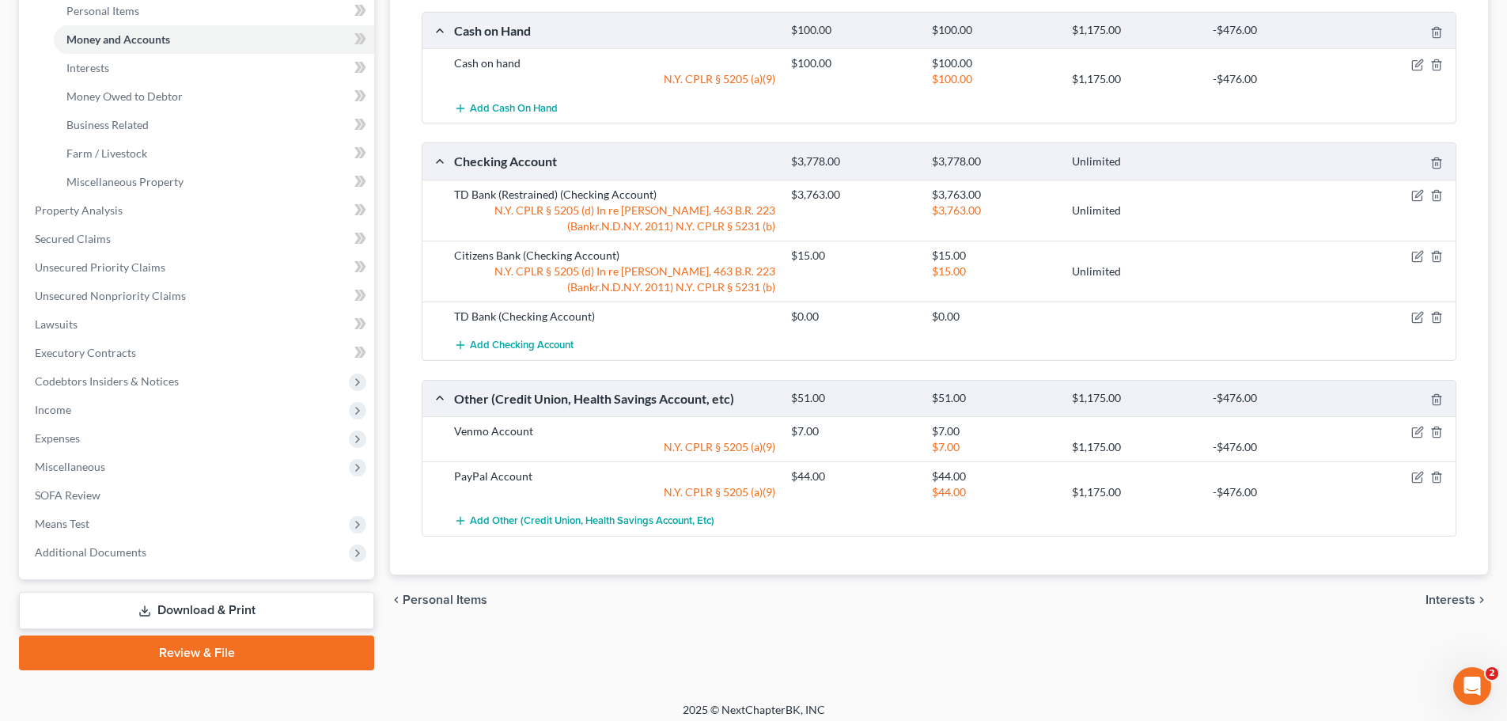
click at [1473, 599] on span "Interests" at bounding box center [1451, 599] width 50 height 13
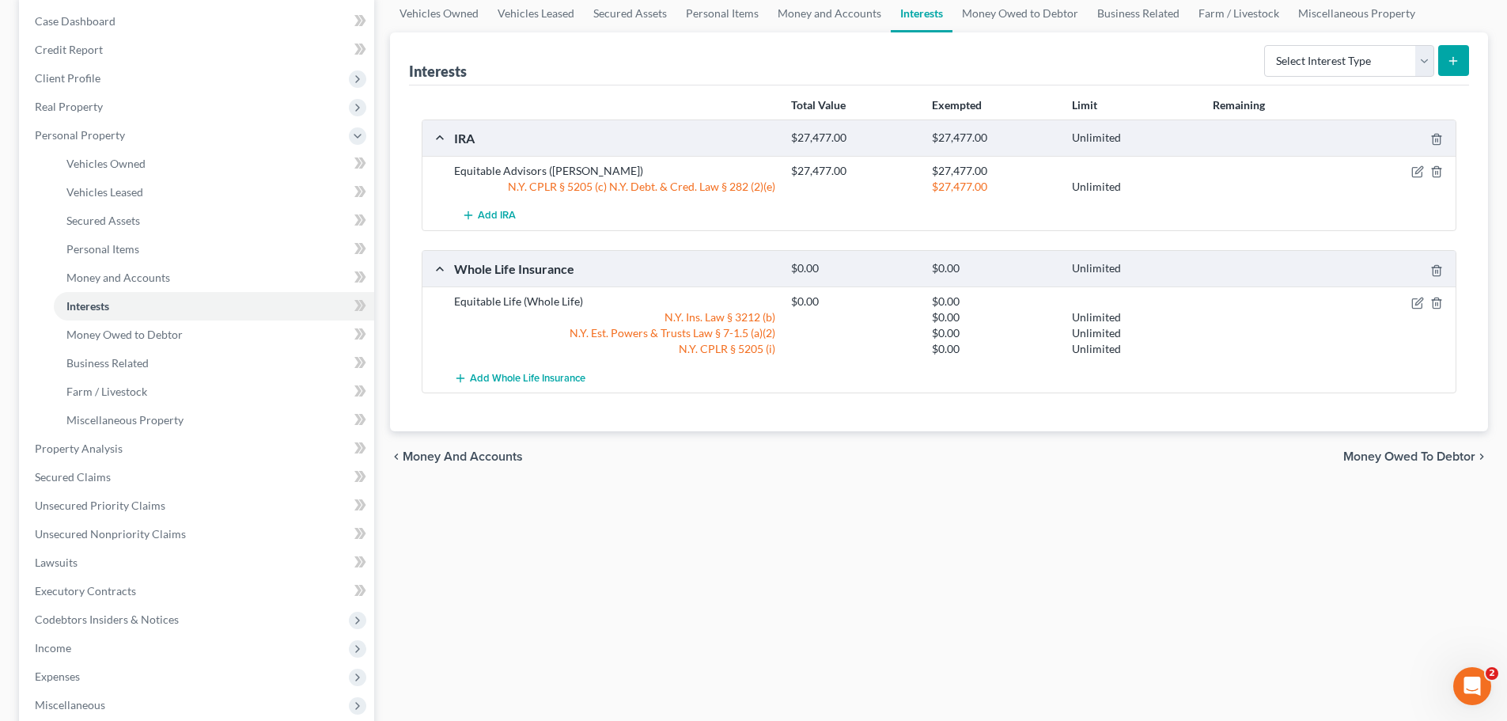
scroll to position [158, 0]
click at [1446, 458] on span "Money Owed to Debtor" at bounding box center [1410, 455] width 132 height 13
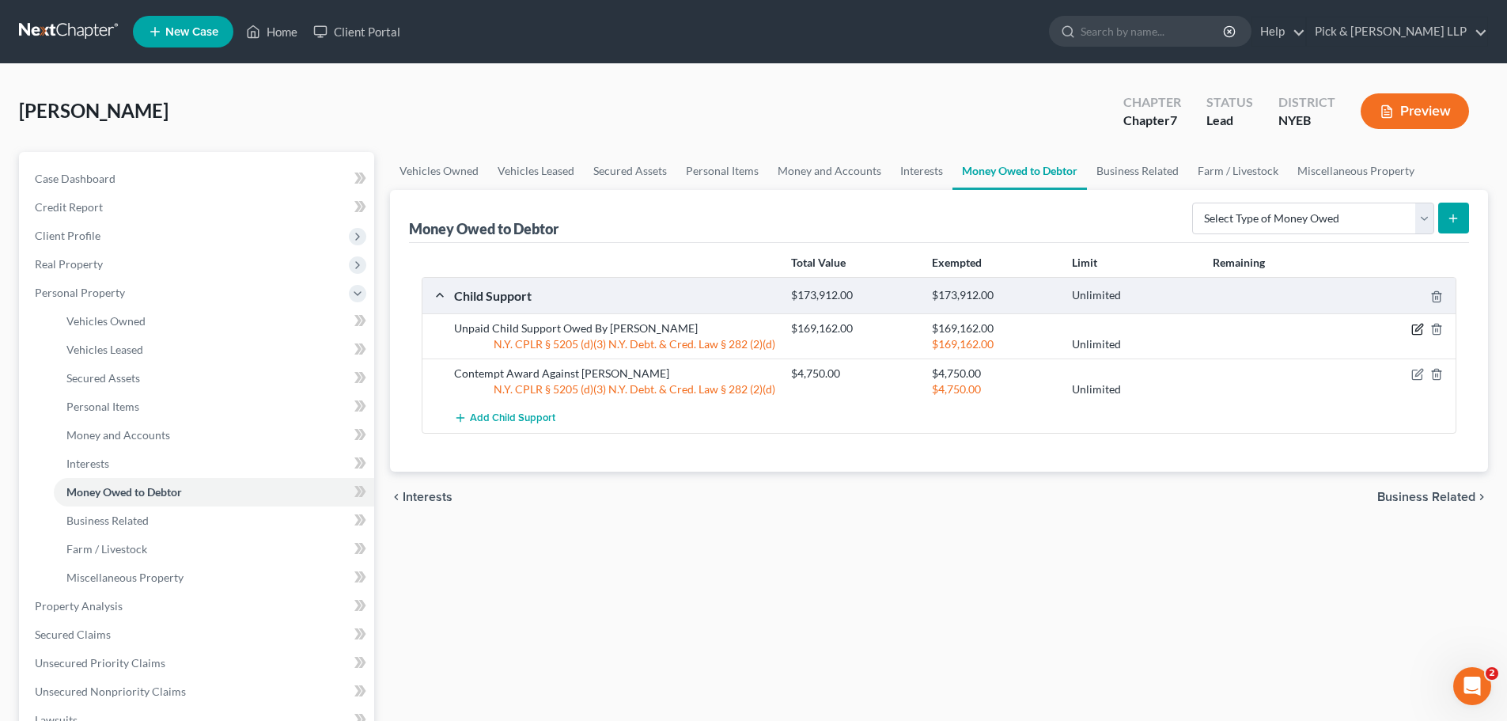
click at [1416, 332] on icon "button" at bounding box center [1418, 329] width 13 height 13
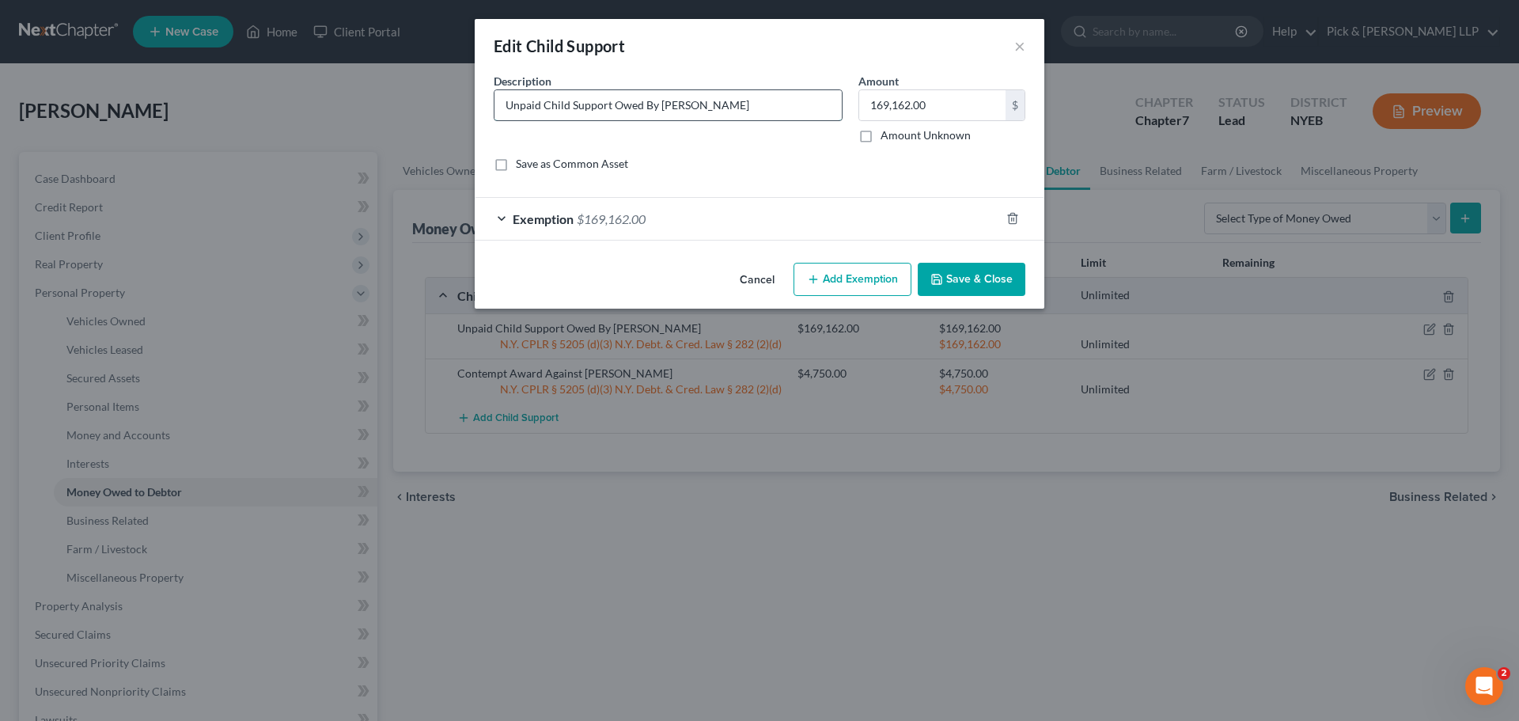
click at [767, 109] on input "Unpaid Child Support Owed By [PERSON_NAME]" at bounding box center [668, 105] width 347 height 30
type input "Unpaid Child Support Owed By [PERSON_NAME] ($169,162)"
click at [980, 270] on button "Save & Close" at bounding box center [972, 279] width 108 height 33
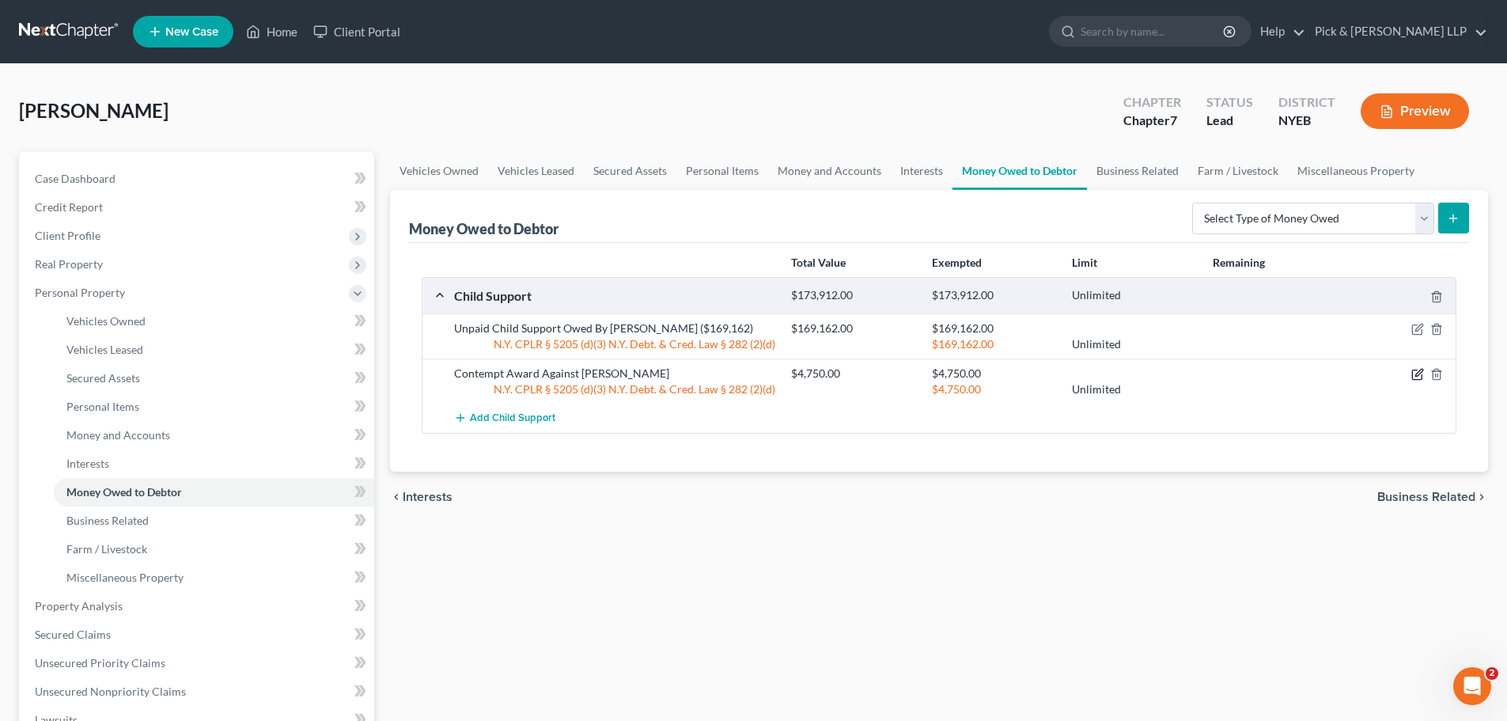
click at [1418, 376] on icon "button" at bounding box center [1419, 373] width 7 height 7
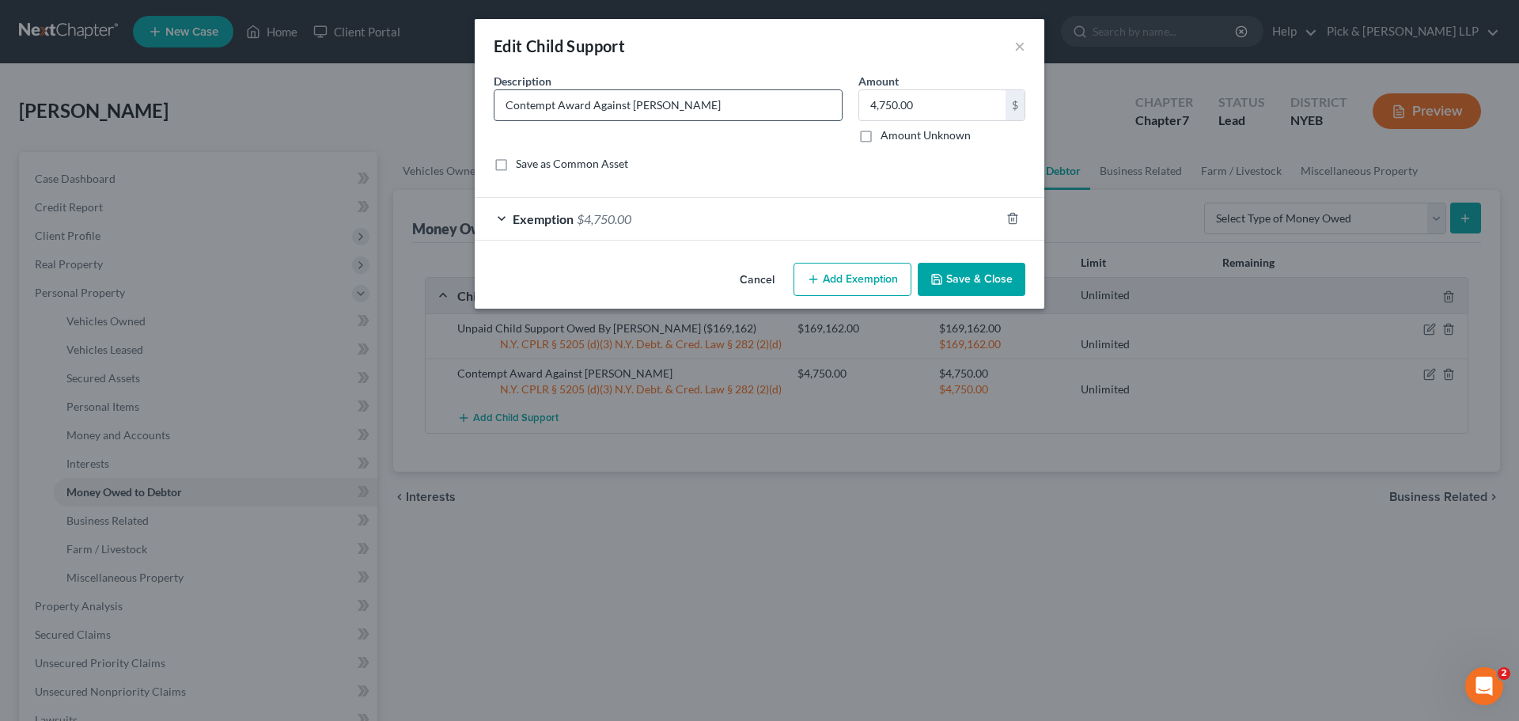
click at [726, 104] on input "Contempt Award Against [PERSON_NAME]" at bounding box center [668, 105] width 347 height 30
type input "Contempt Award Against [PERSON_NAME] ($4,750)"
click at [965, 275] on button "Save & Close" at bounding box center [972, 279] width 108 height 33
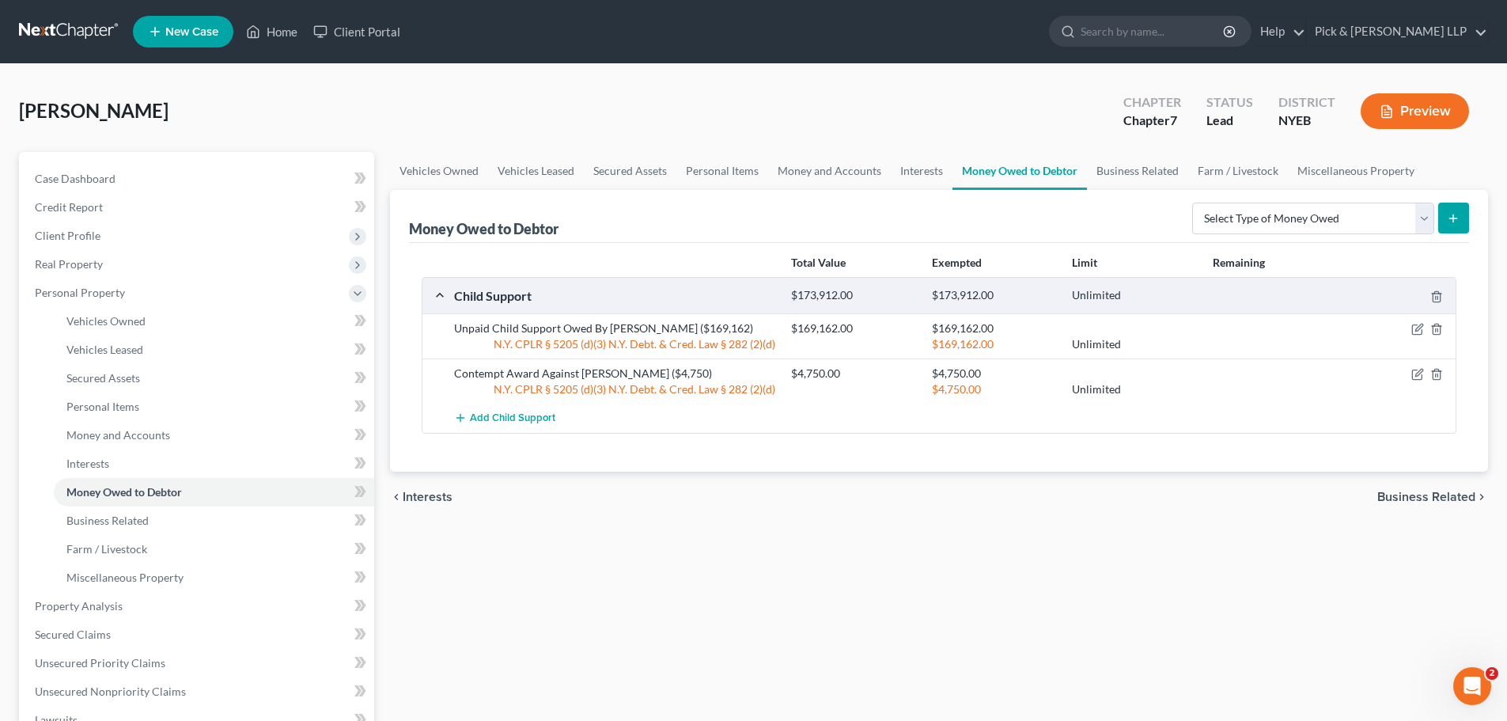
click at [1453, 499] on span "Business Related" at bounding box center [1427, 497] width 98 height 13
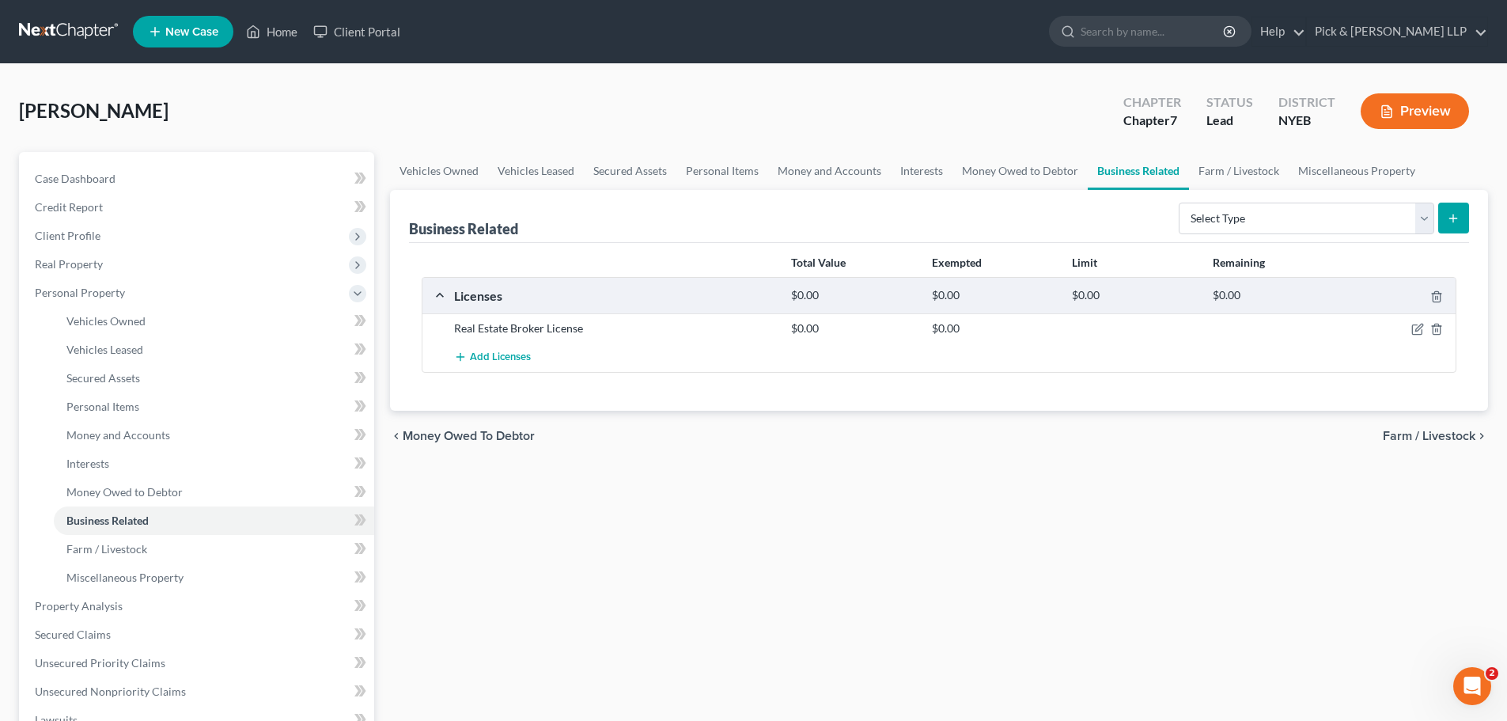
click at [1409, 440] on span "Farm / Livestock" at bounding box center [1429, 436] width 93 height 13
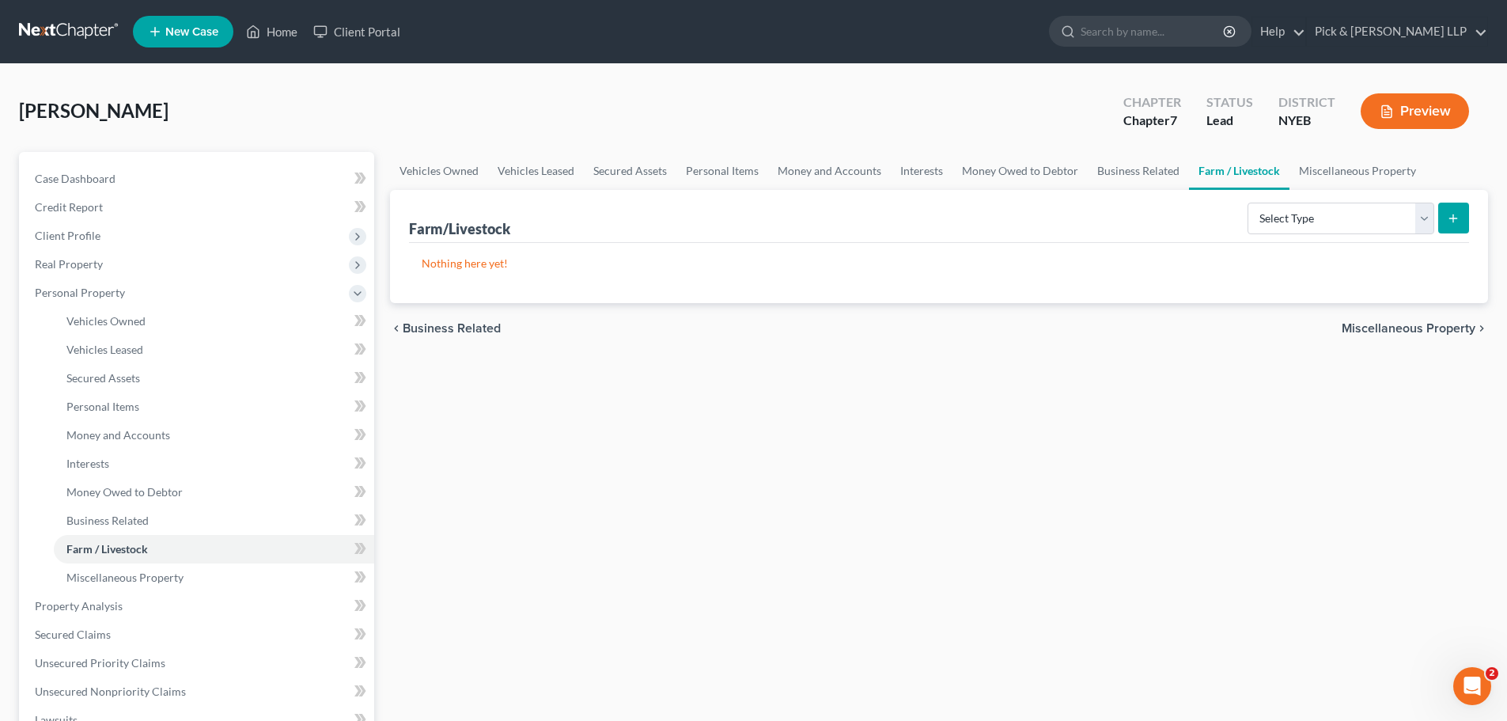
click at [1412, 329] on span "Miscellaneous Property" at bounding box center [1409, 328] width 134 height 13
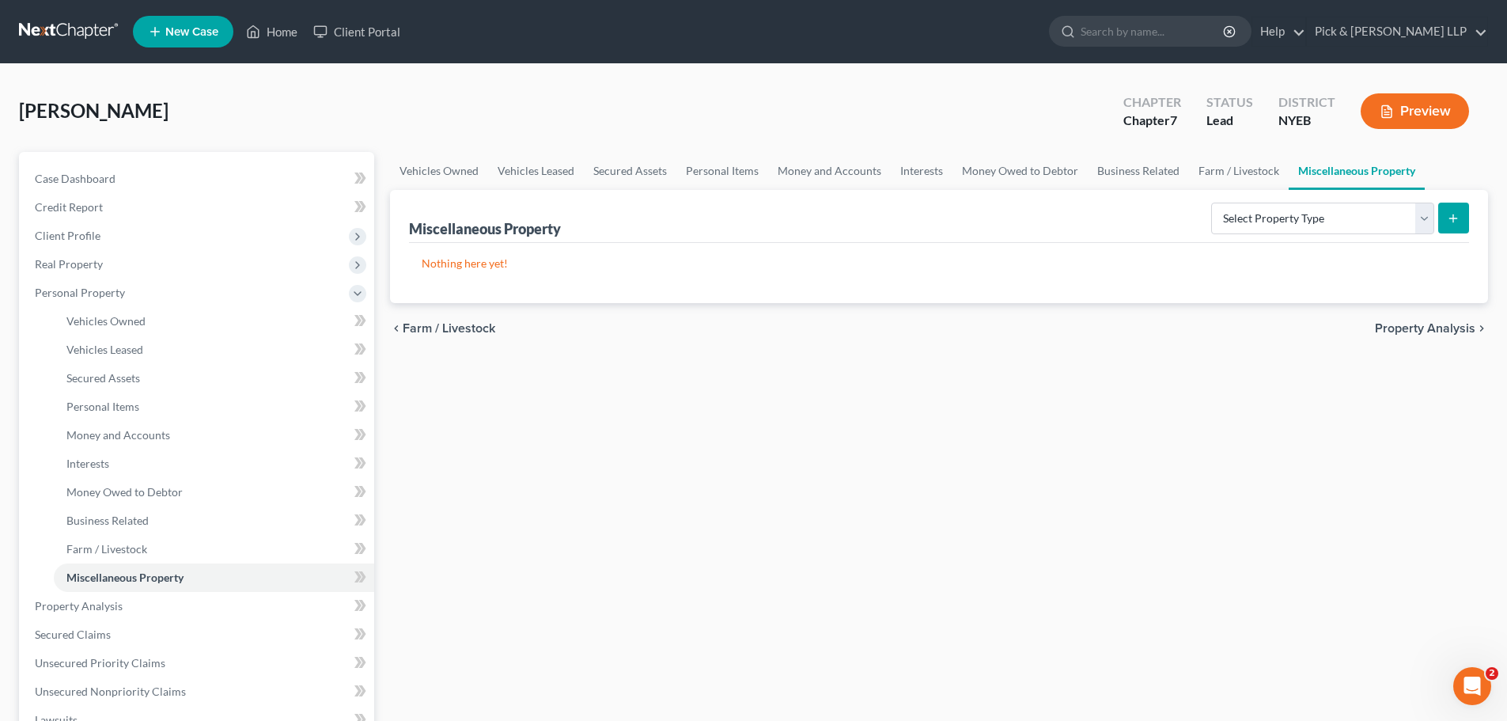
click at [1396, 332] on span "Property Analysis" at bounding box center [1425, 328] width 100 height 13
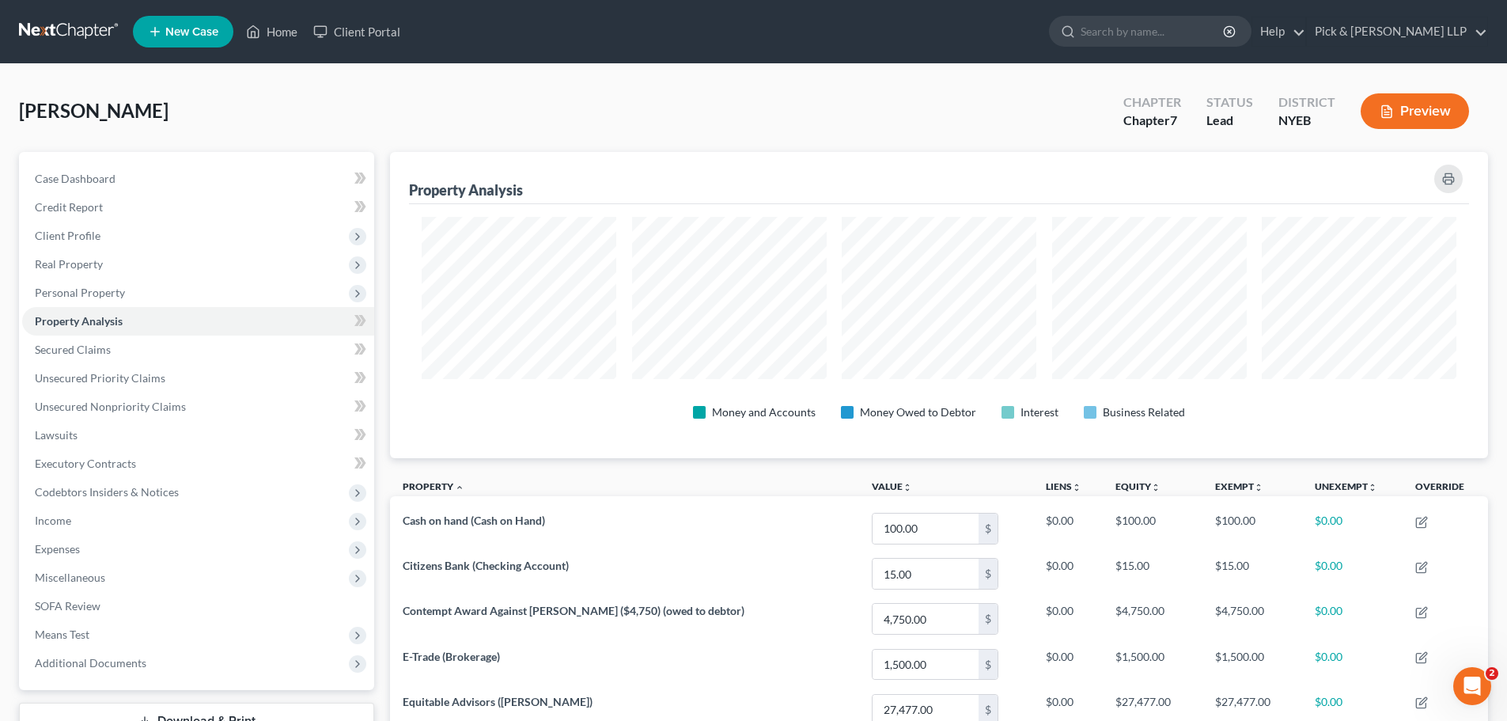
scroll to position [306, 1098]
click at [104, 283] on span "Personal Property" at bounding box center [198, 293] width 352 height 28
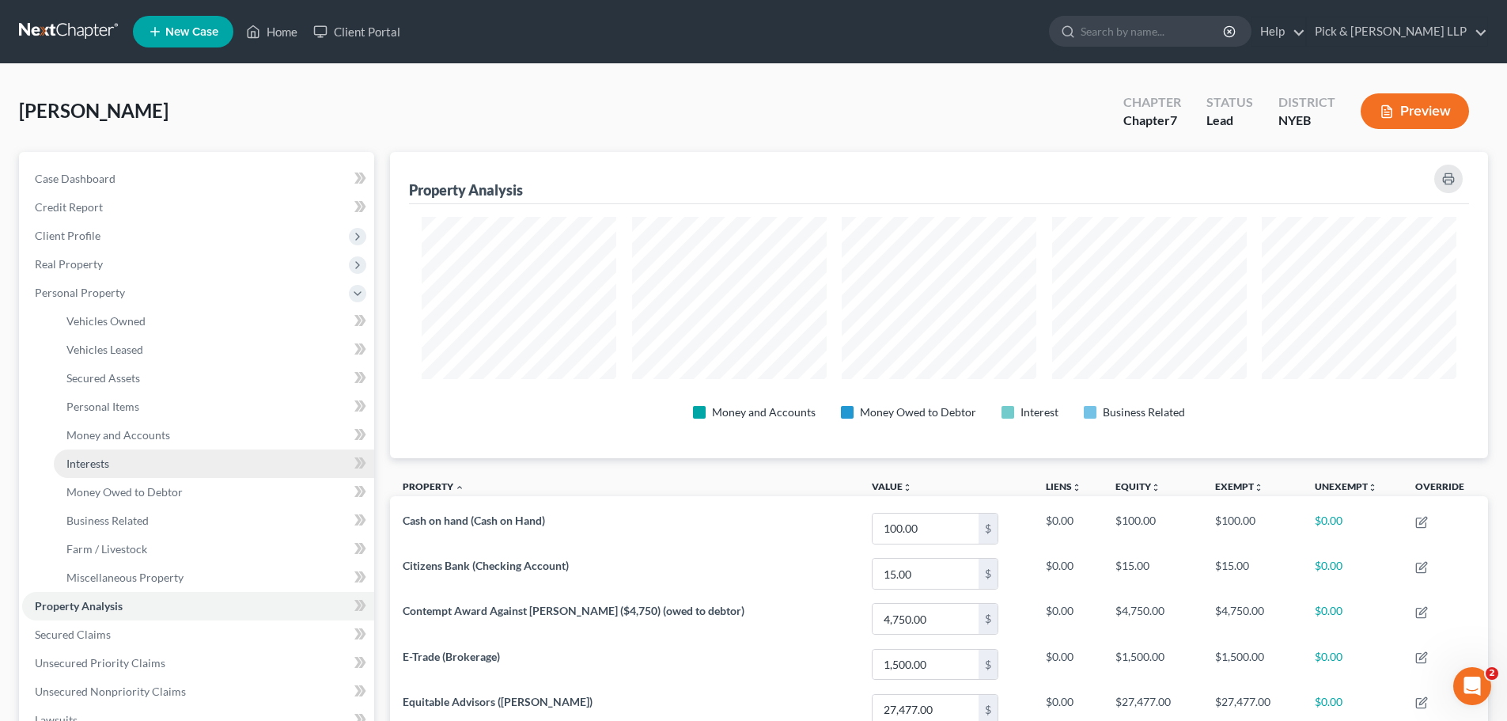
click at [119, 457] on link "Interests" at bounding box center [214, 463] width 320 height 28
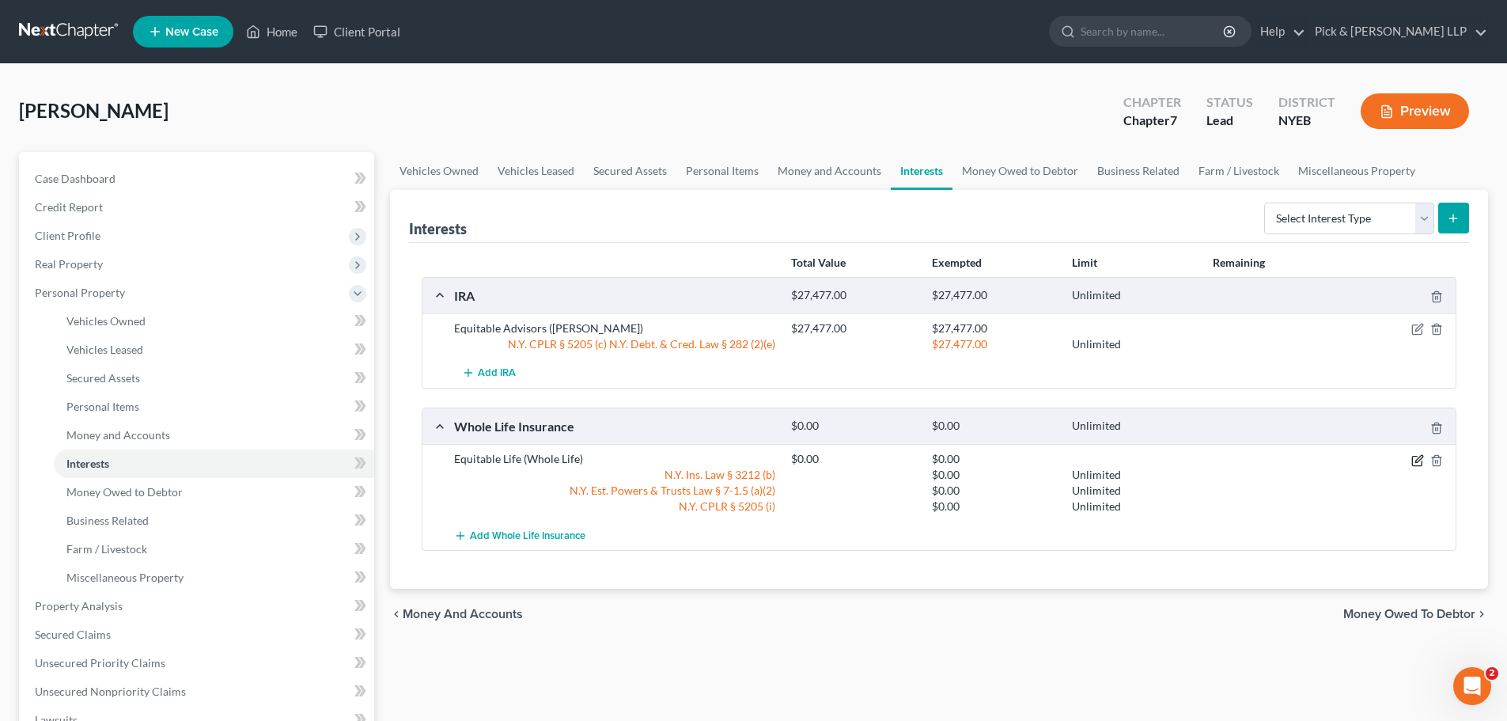
click at [1424, 454] on icon "button" at bounding box center [1418, 460] width 13 height 13
click at [1416, 465] on icon "button" at bounding box center [1417, 460] width 9 height 9
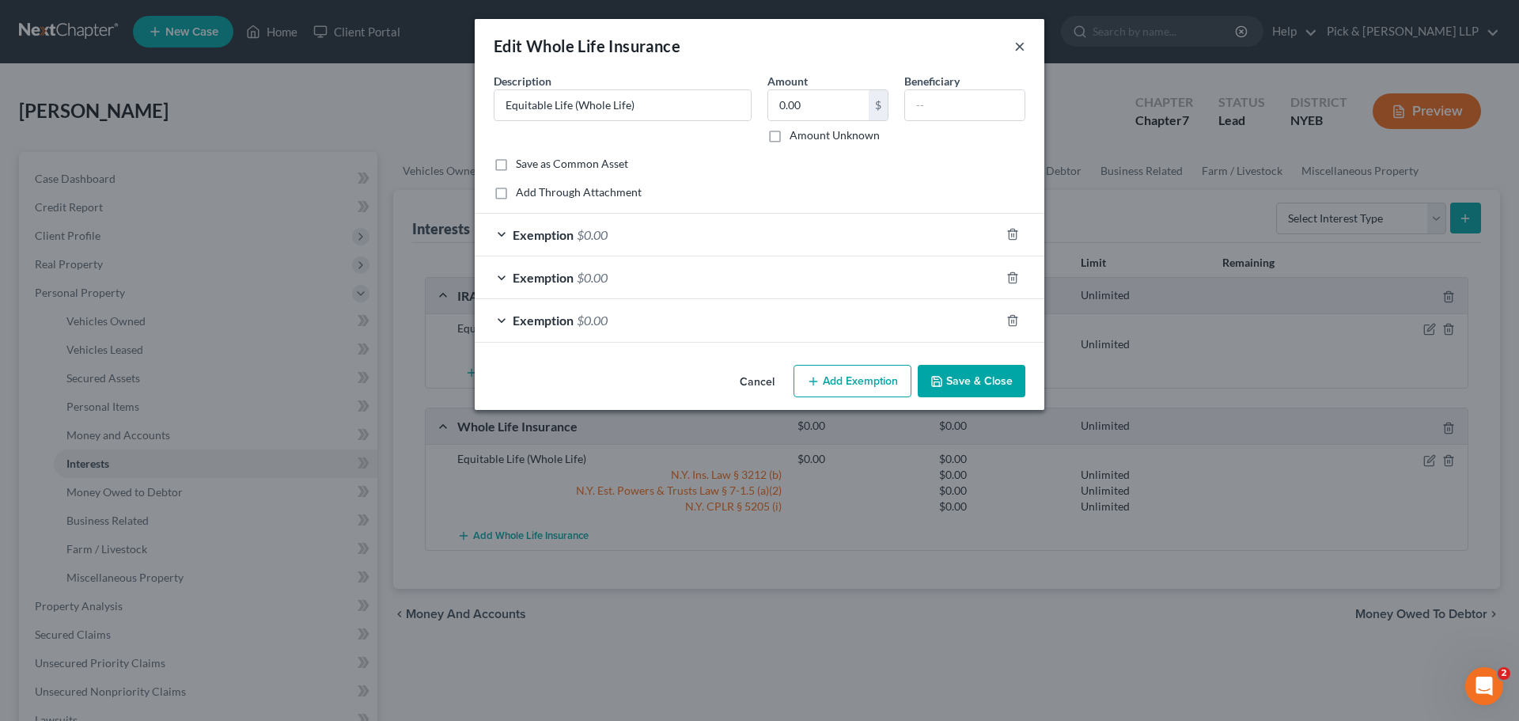
click at [1025, 48] on div "Edit Whole Life Insurance ×" at bounding box center [760, 46] width 570 height 54
click at [1022, 48] on button "×" at bounding box center [1019, 45] width 11 height 19
click at [1019, 47] on button "×" at bounding box center [1019, 45] width 11 height 19
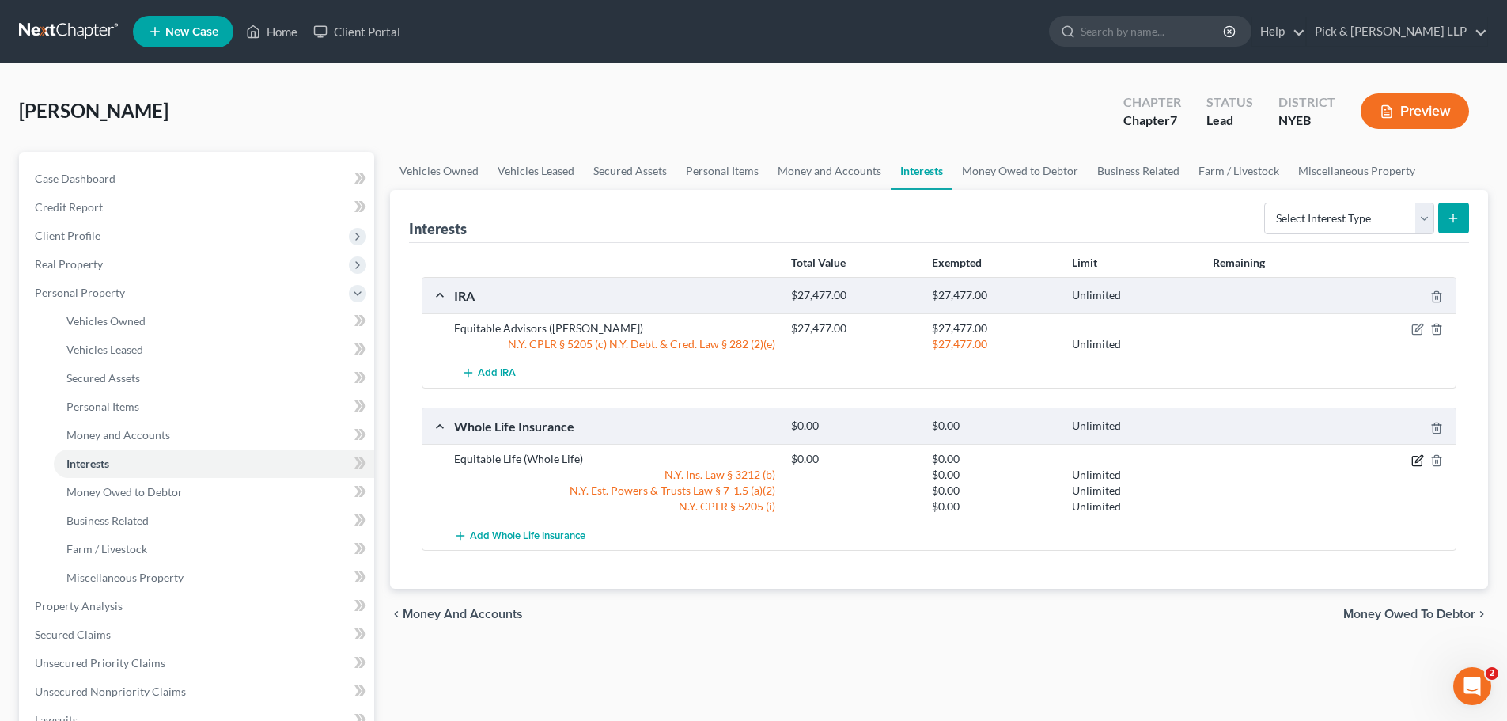
click at [1417, 459] on icon "button" at bounding box center [1419, 458] width 7 height 7
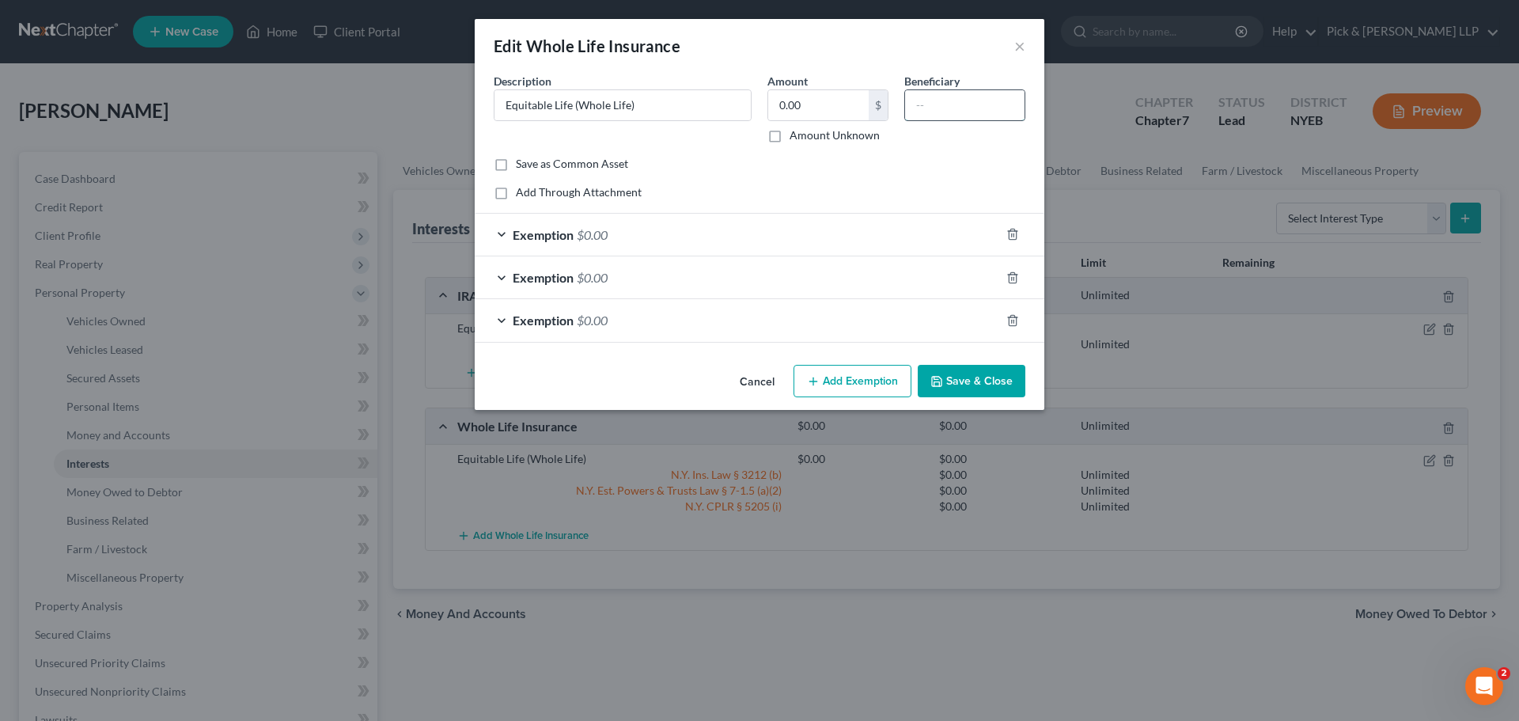
click at [951, 116] on input "text" at bounding box center [964, 105] width 119 height 30
type input "Children"
click at [969, 388] on button "Save & Close" at bounding box center [972, 381] width 108 height 33
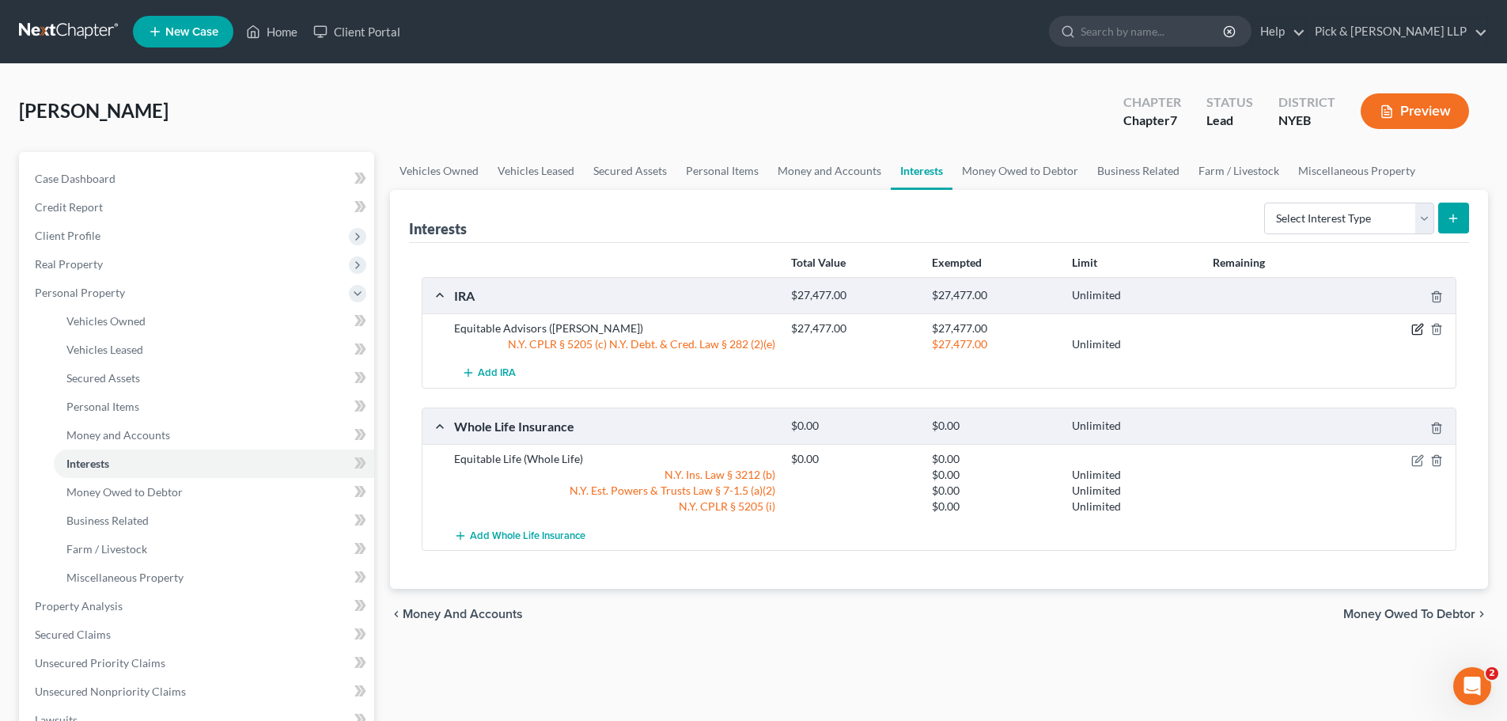
click at [1416, 330] on icon "button" at bounding box center [1419, 327] width 7 height 7
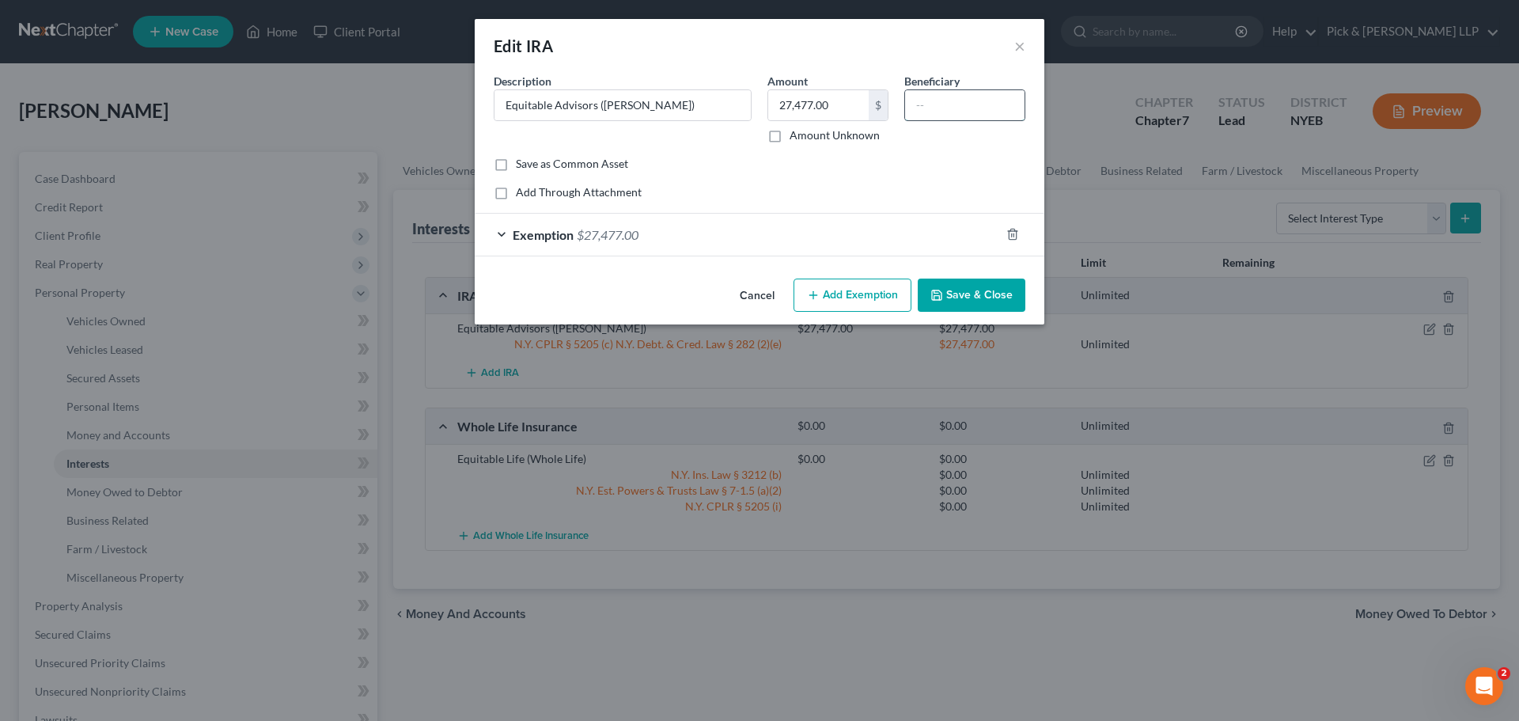
click at [992, 117] on input "text" at bounding box center [964, 105] width 119 height 30
type input "Children"
click at [969, 298] on button "Save & Close" at bounding box center [972, 295] width 108 height 33
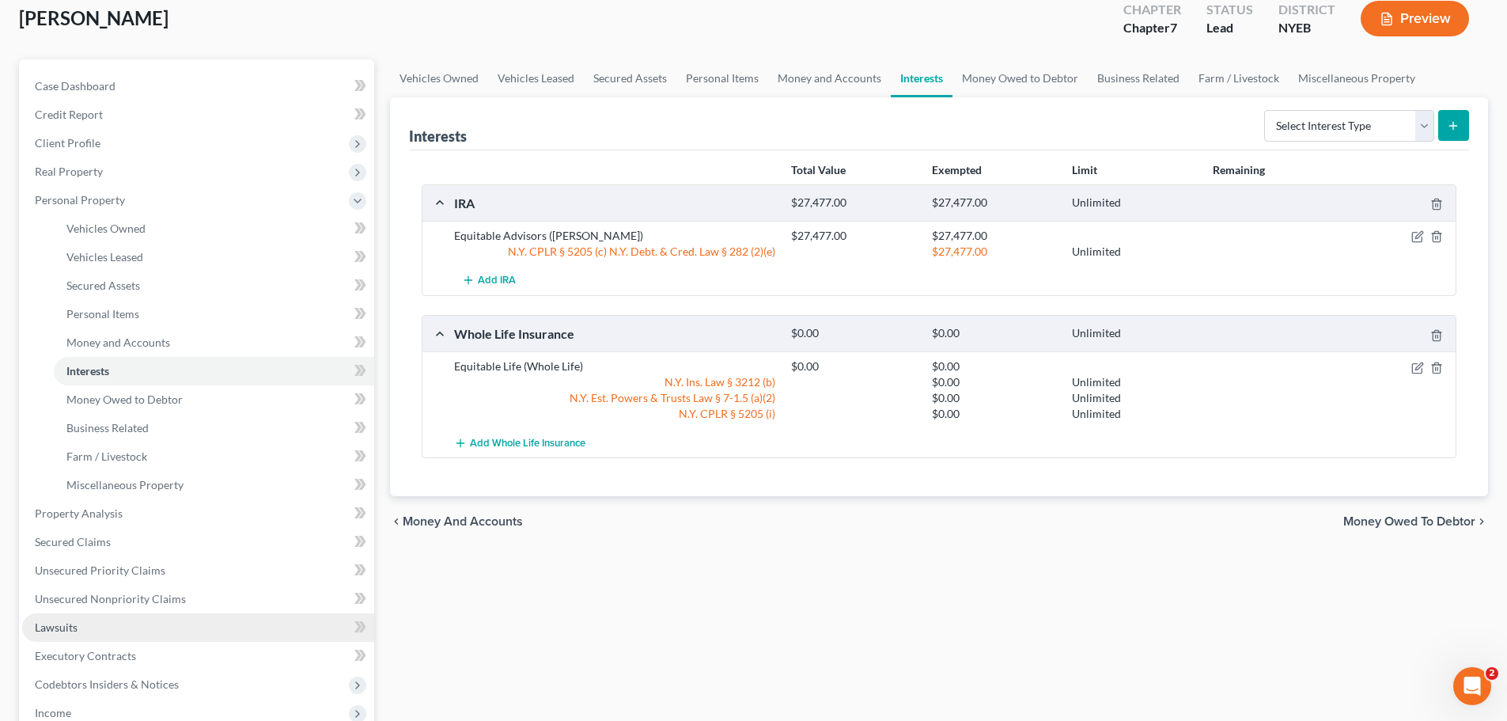
scroll to position [237, 0]
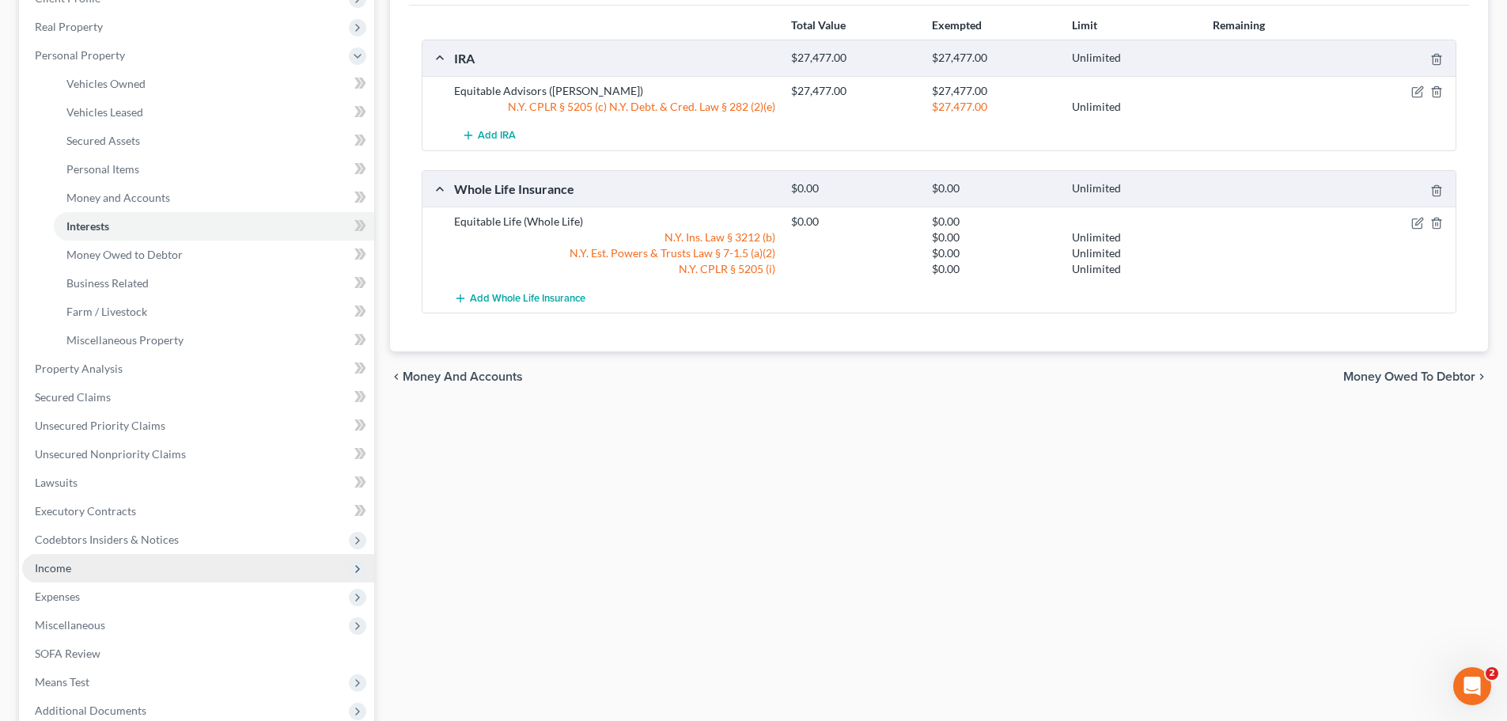
click at [84, 574] on span "Income" at bounding box center [198, 568] width 352 height 28
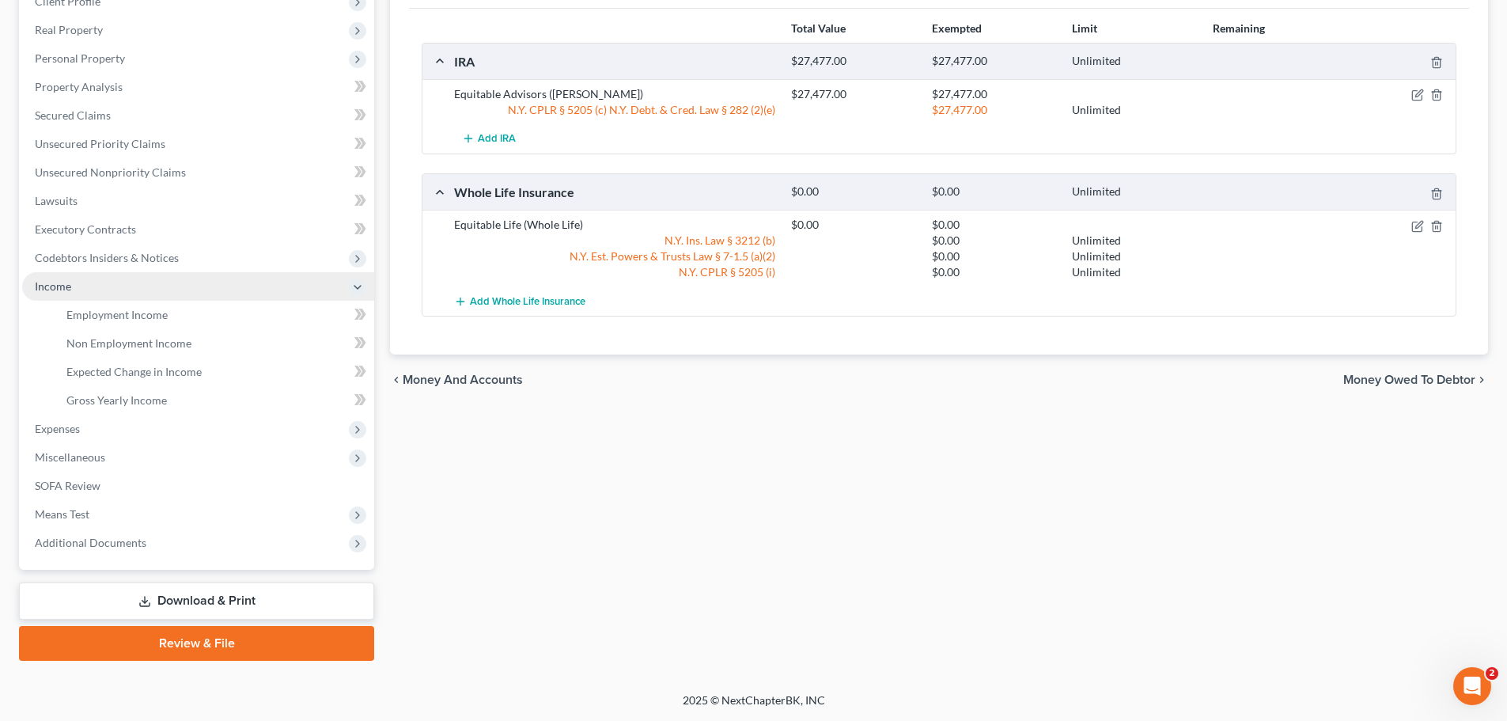
scroll to position [234, 0]
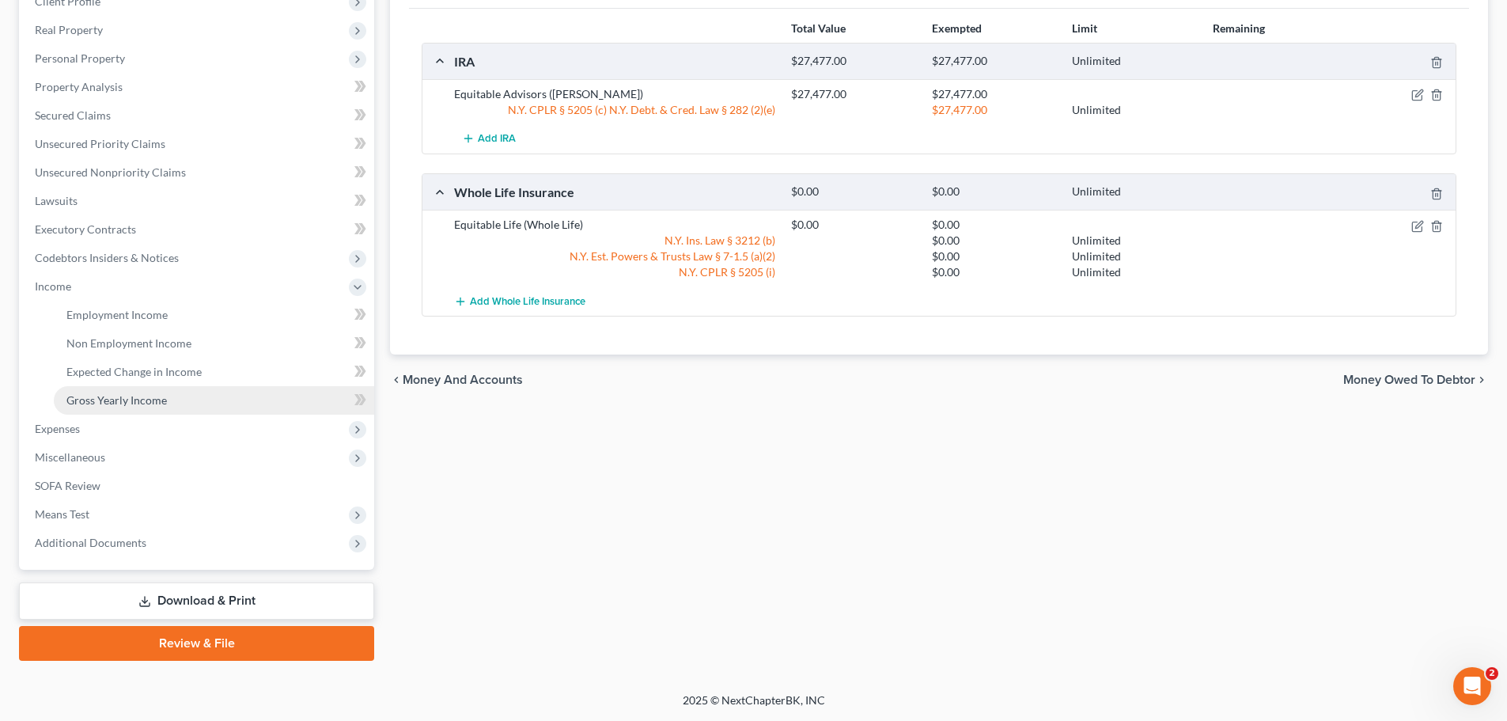
click at [128, 395] on span "Gross Yearly Income" at bounding box center [116, 399] width 100 height 13
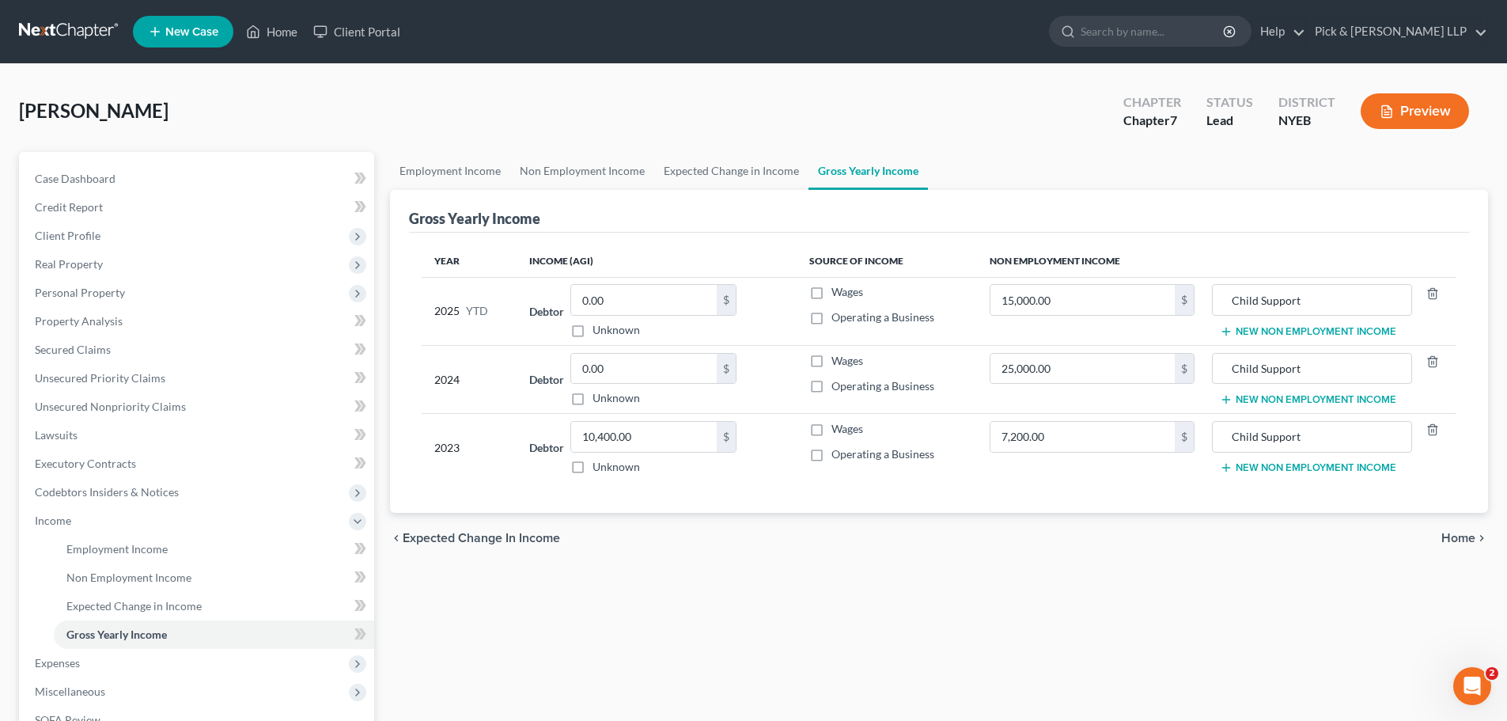
click at [832, 430] on label "Wages" at bounding box center [848, 429] width 32 height 16
click at [838, 430] on input "Wages" at bounding box center [843, 426] width 10 height 10
checkbox input "true"
click at [55, 235] on span "Client Profile" at bounding box center [68, 235] width 66 height 13
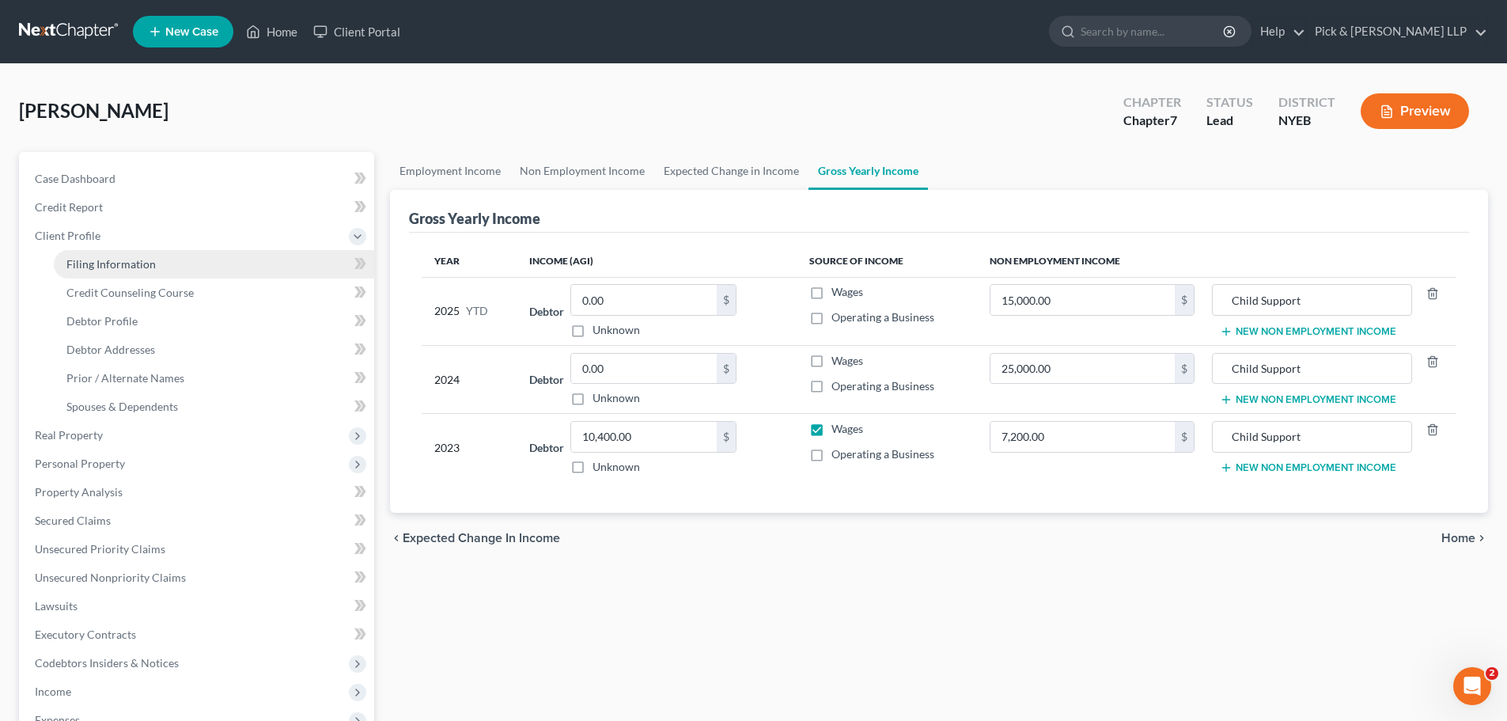
click at [151, 268] on span "Filing Information" at bounding box center [110, 263] width 89 height 13
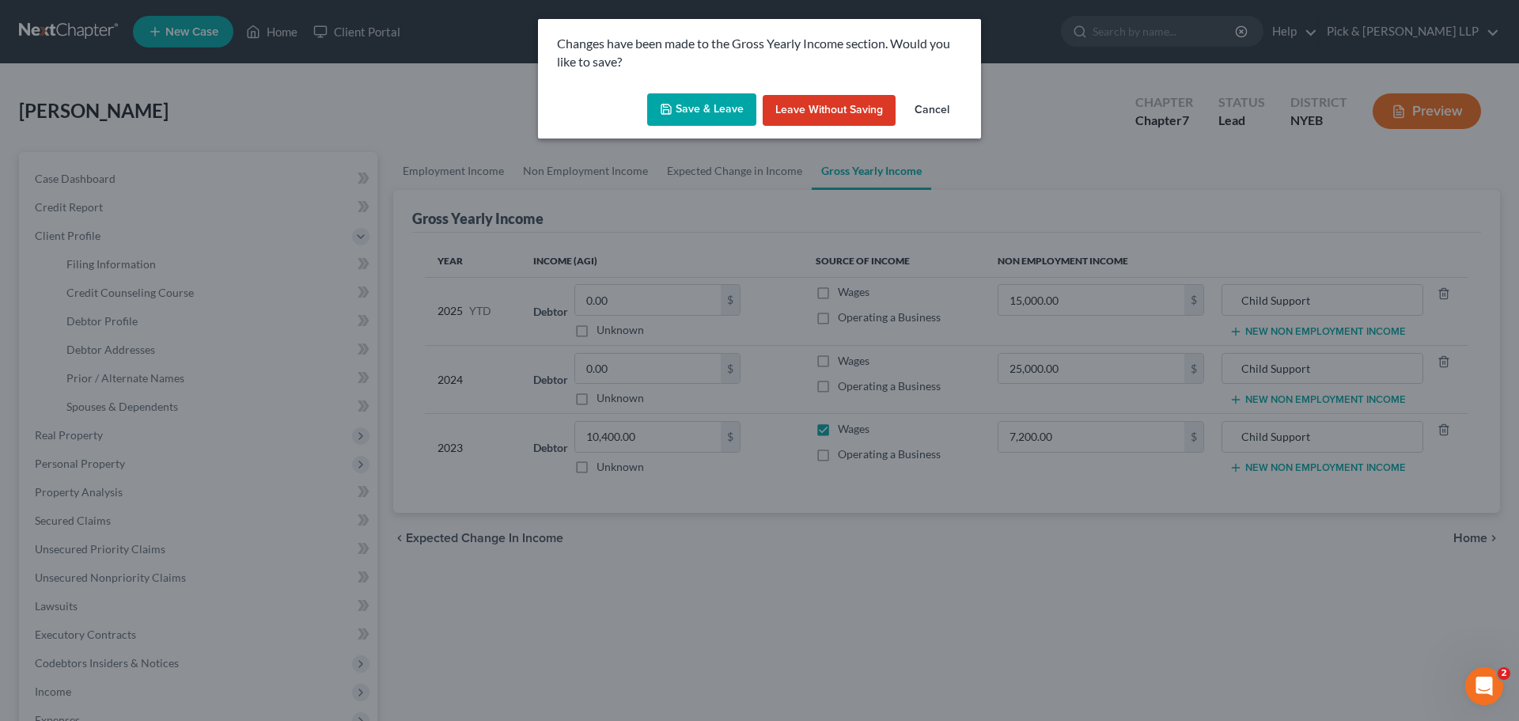
click at [730, 112] on button "Save & Leave" at bounding box center [701, 109] width 109 height 33
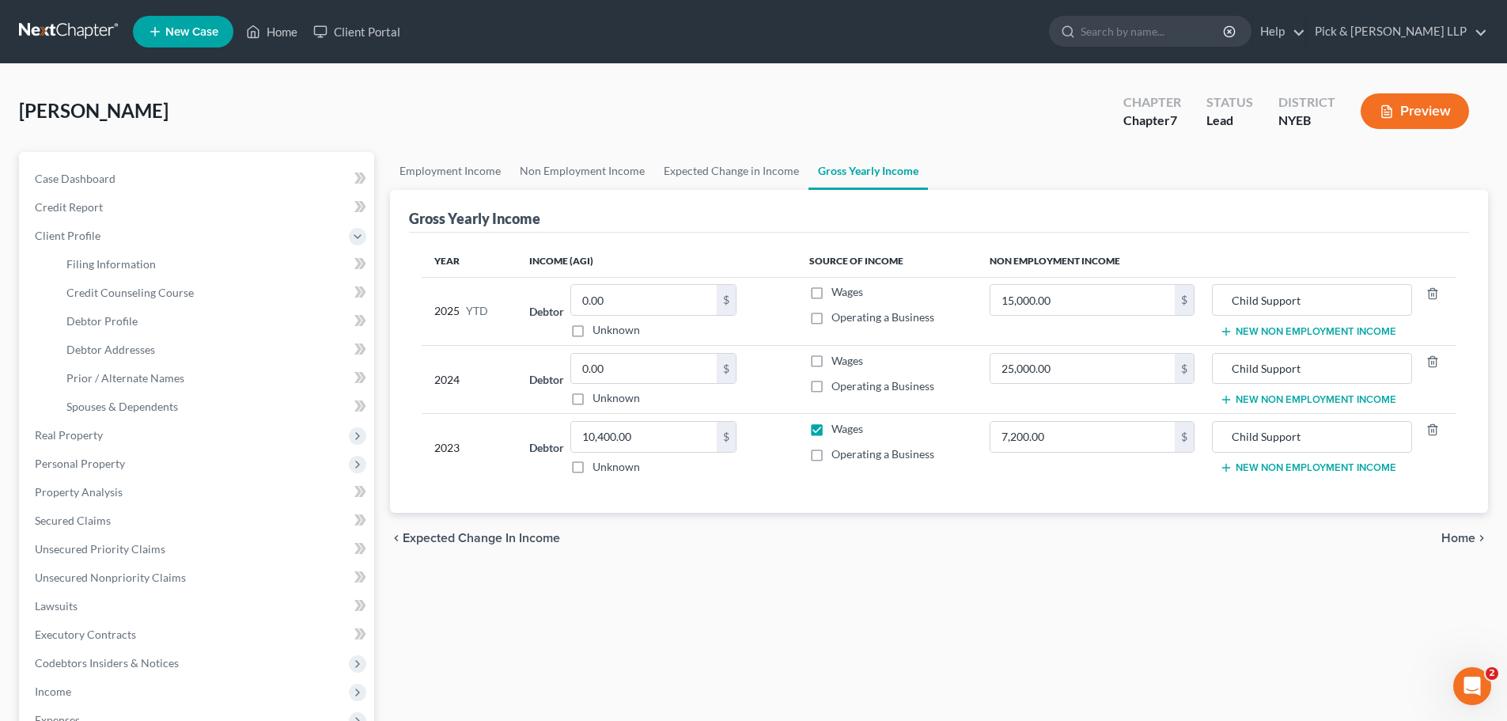
select select "1"
select select "0"
select select "35"
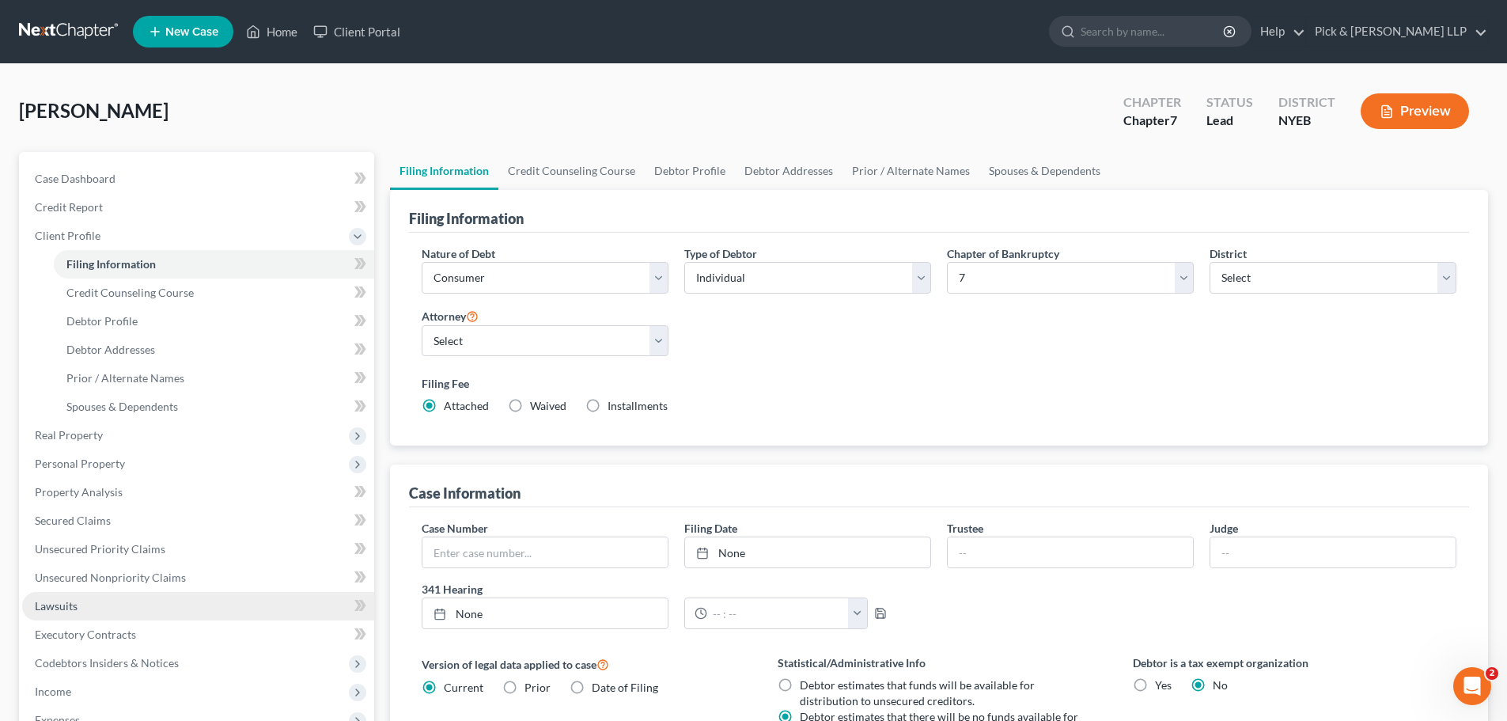
click at [62, 610] on span "Lawsuits" at bounding box center [56, 605] width 43 height 13
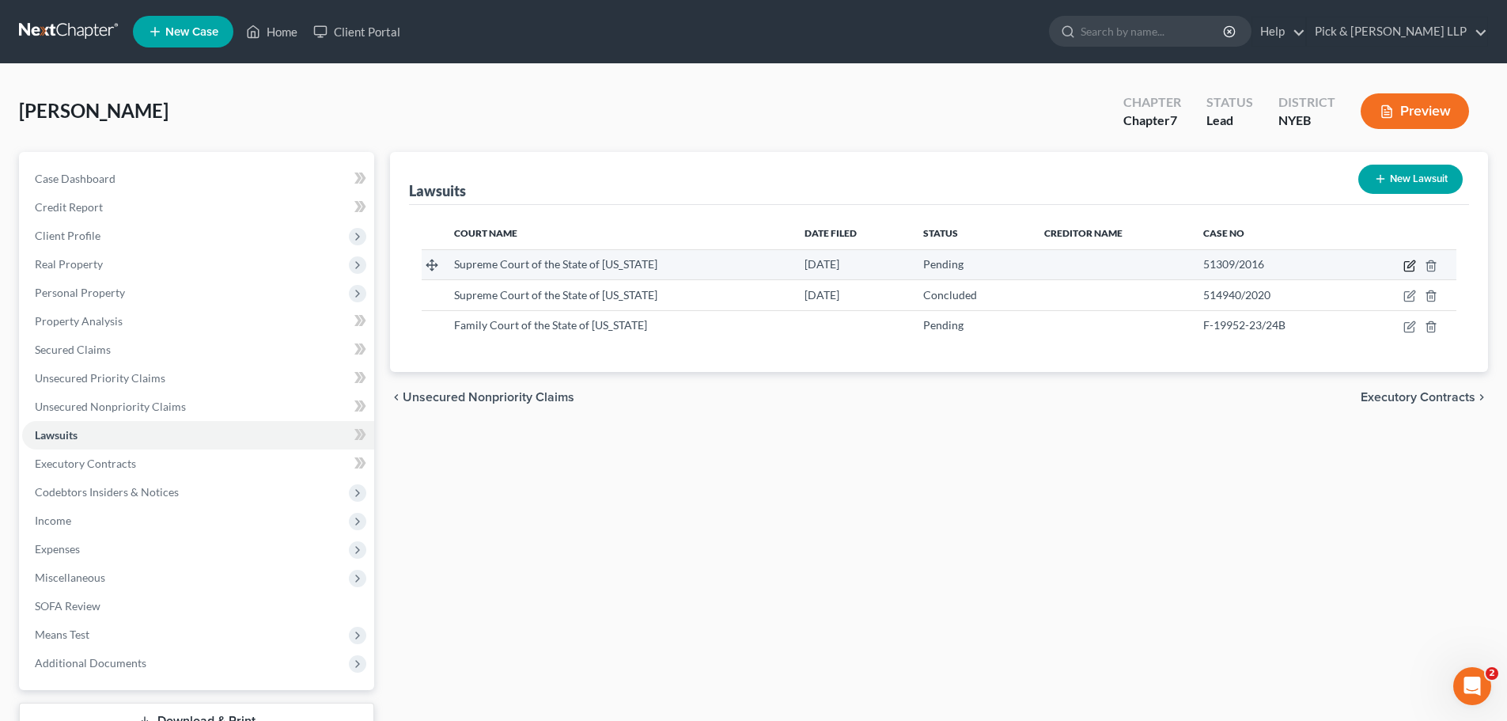
click at [1406, 263] on icon "button" at bounding box center [1410, 266] width 13 height 13
select select "0"
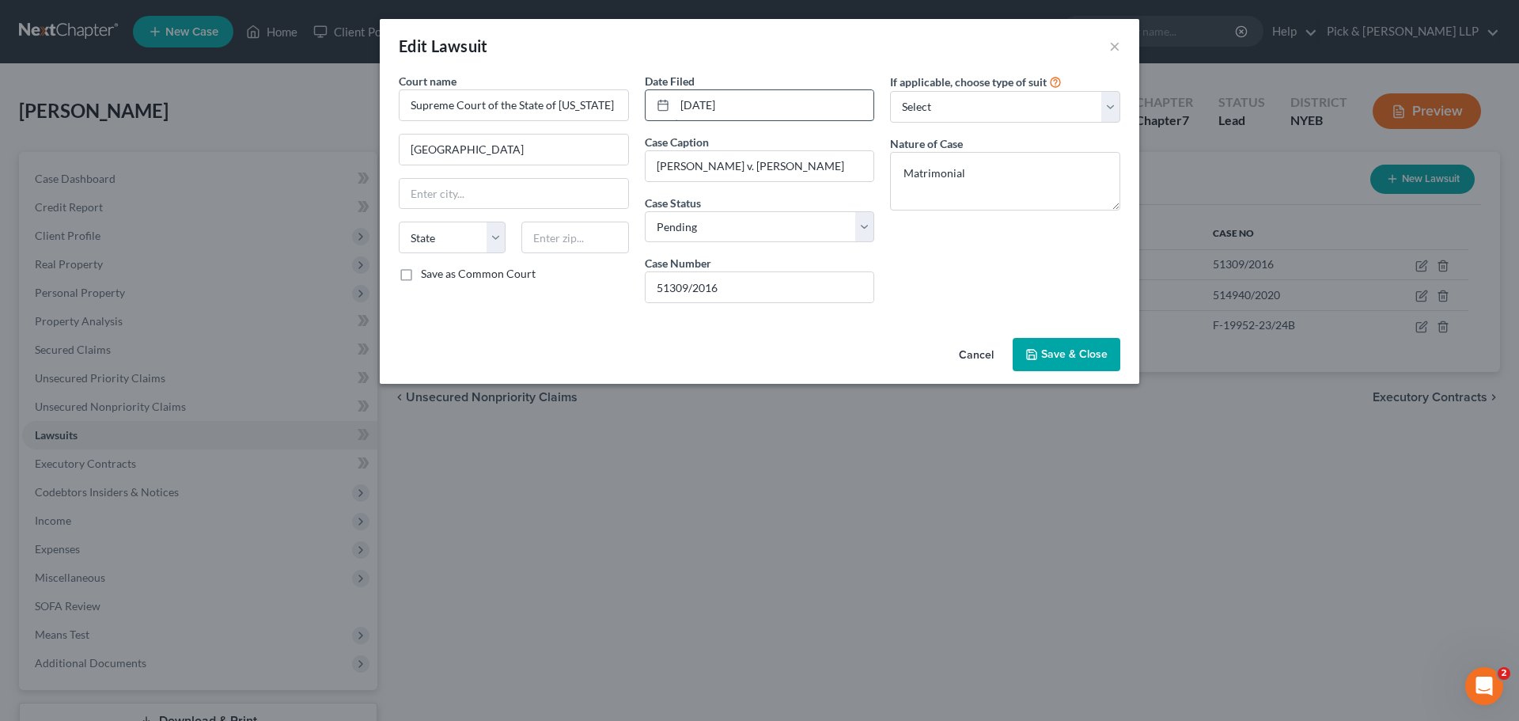
click at [750, 107] on input "[DATE]" at bounding box center [774, 105] width 199 height 30
drag, startPoint x: 726, startPoint y: 100, endPoint x: 623, endPoint y: 98, distance: 102.9
click at [668, 98] on div "[DATE]" at bounding box center [760, 105] width 230 height 32
click at [1104, 351] on span "Save & Close" at bounding box center [1074, 353] width 66 height 13
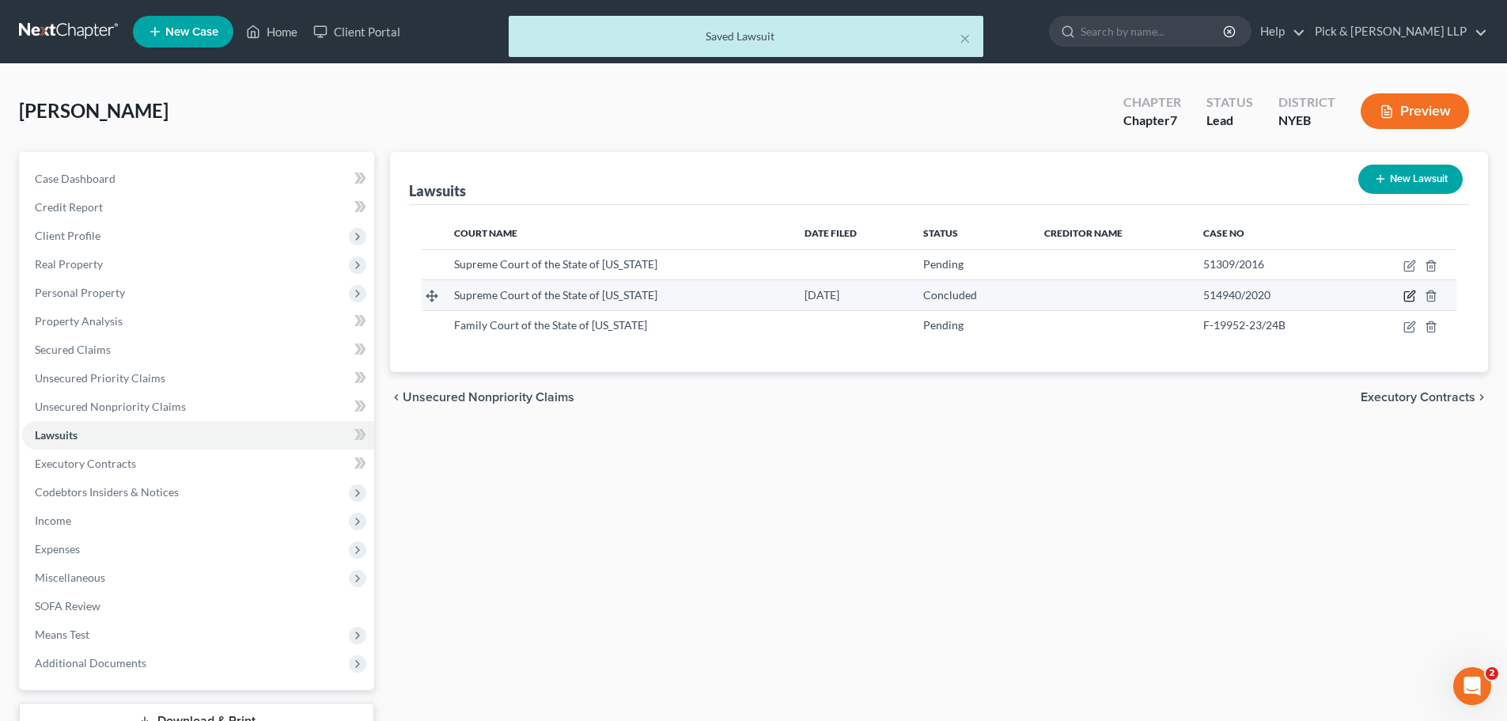
click at [1413, 293] on icon "button" at bounding box center [1411, 294] width 7 height 7
select select "2"
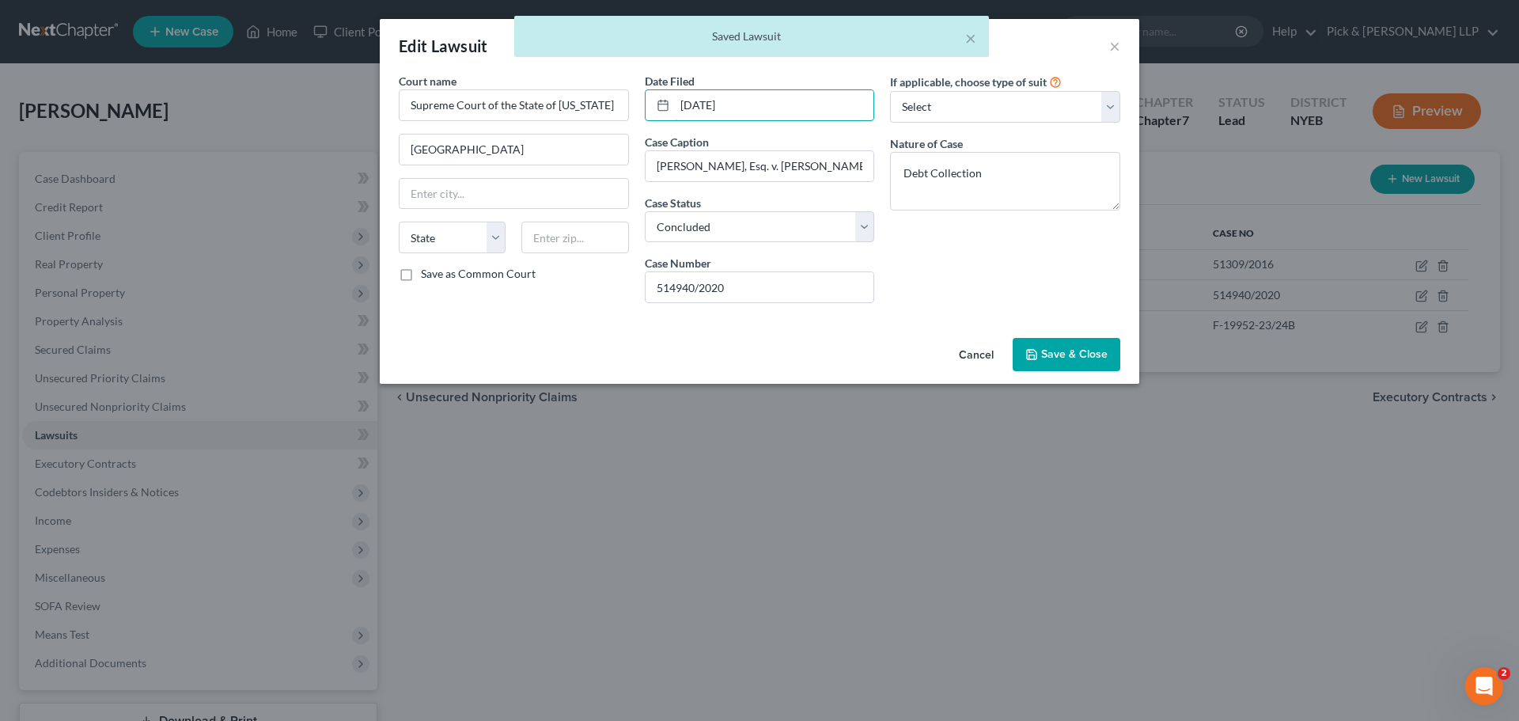
drag, startPoint x: 764, startPoint y: 107, endPoint x: 485, endPoint y: 29, distance: 289.9
click at [595, 81] on div "Court name * Supreme Court of the State of [US_STATE] Kings County State [US_ST…" at bounding box center [760, 194] width 738 height 243
click at [1082, 349] on span "Save & Close" at bounding box center [1074, 353] width 66 height 13
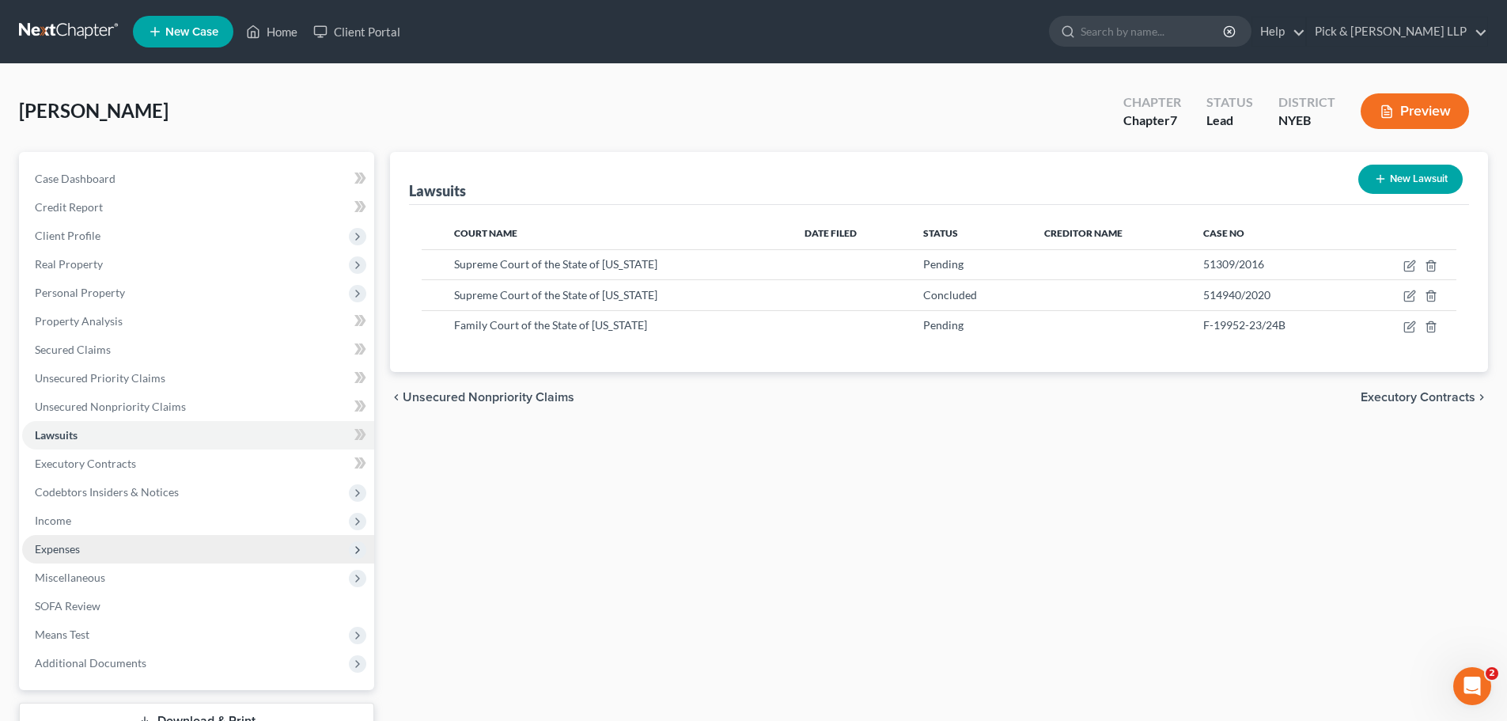
click at [89, 544] on span "Expenses" at bounding box center [198, 549] width 352 height 28
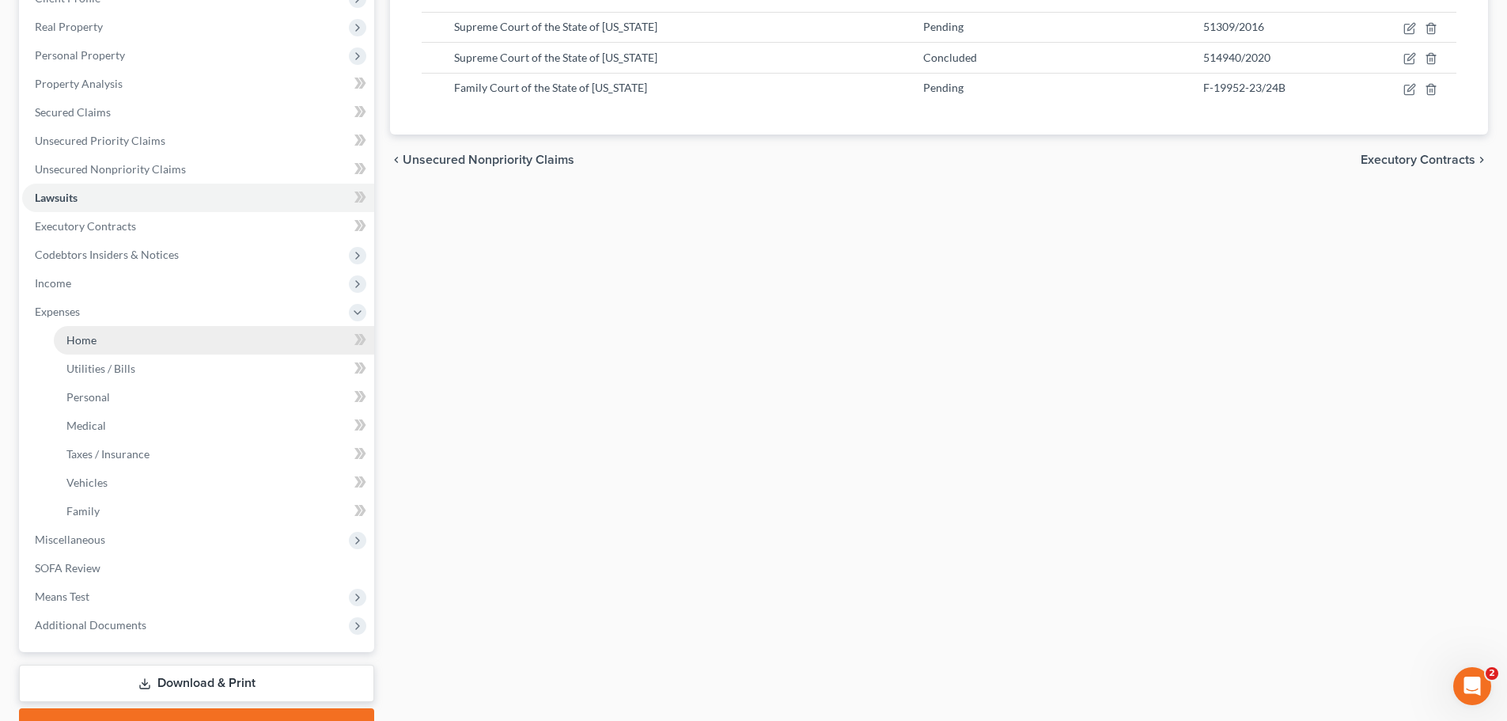
scroll to position [320, 0]
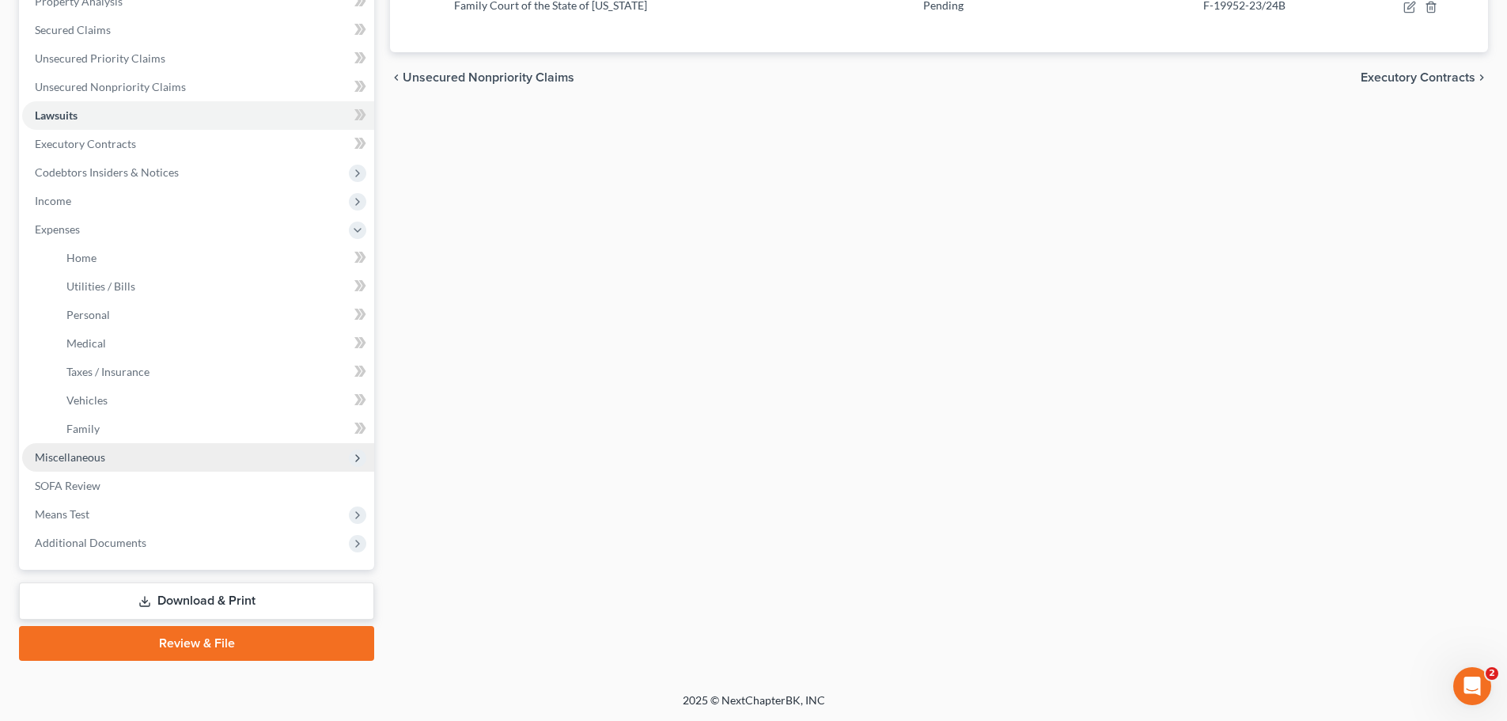
click at [109, 452] on span "Miscellaneous" at bounding box center [198, 457] width 352 height 28
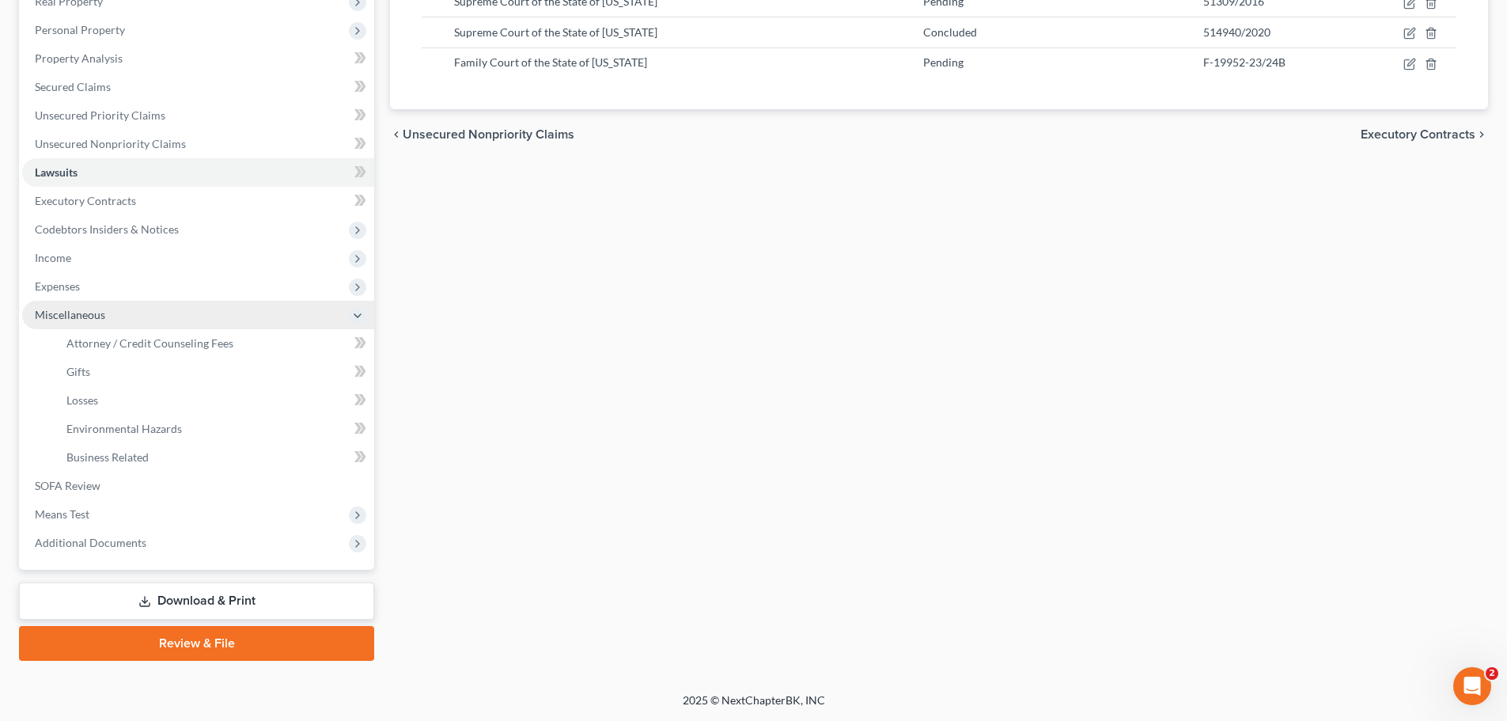
scroll to position [263, 0]
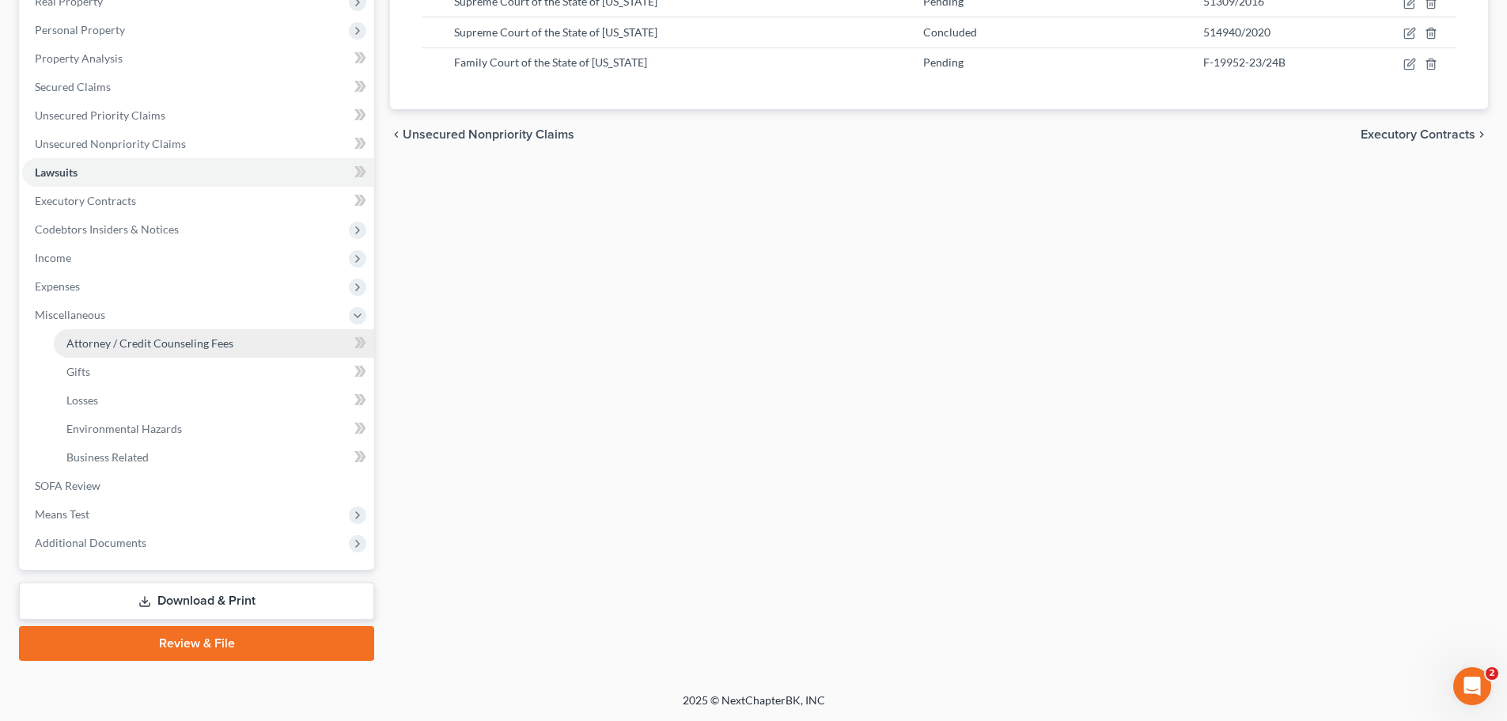
click at [153, 336] on span "Attorney / Credit Counseling Fees" at bounding box center [149, 342] width 167 height 13
select select "1"
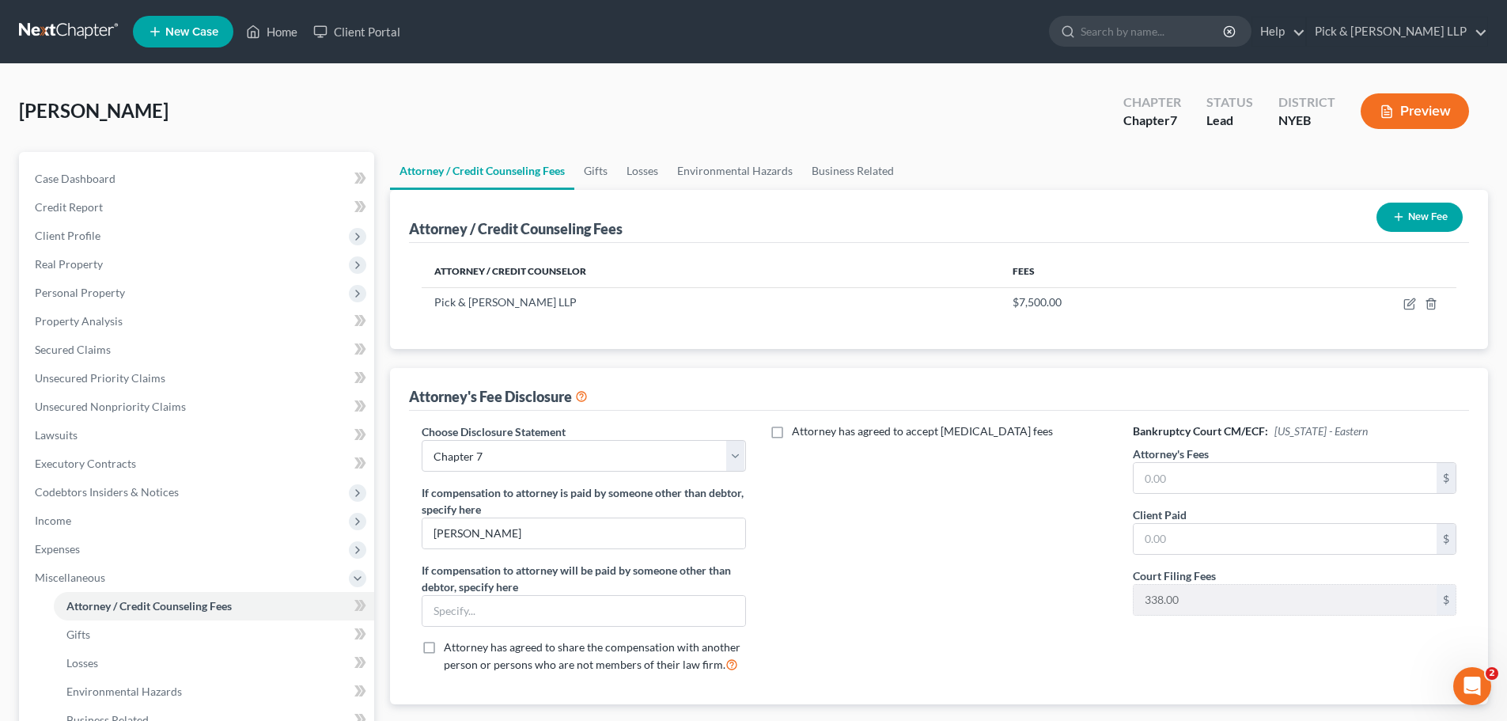
click at [1406, 115] on button "Preview" at bounding box center [1415, 111] width 108 height 36
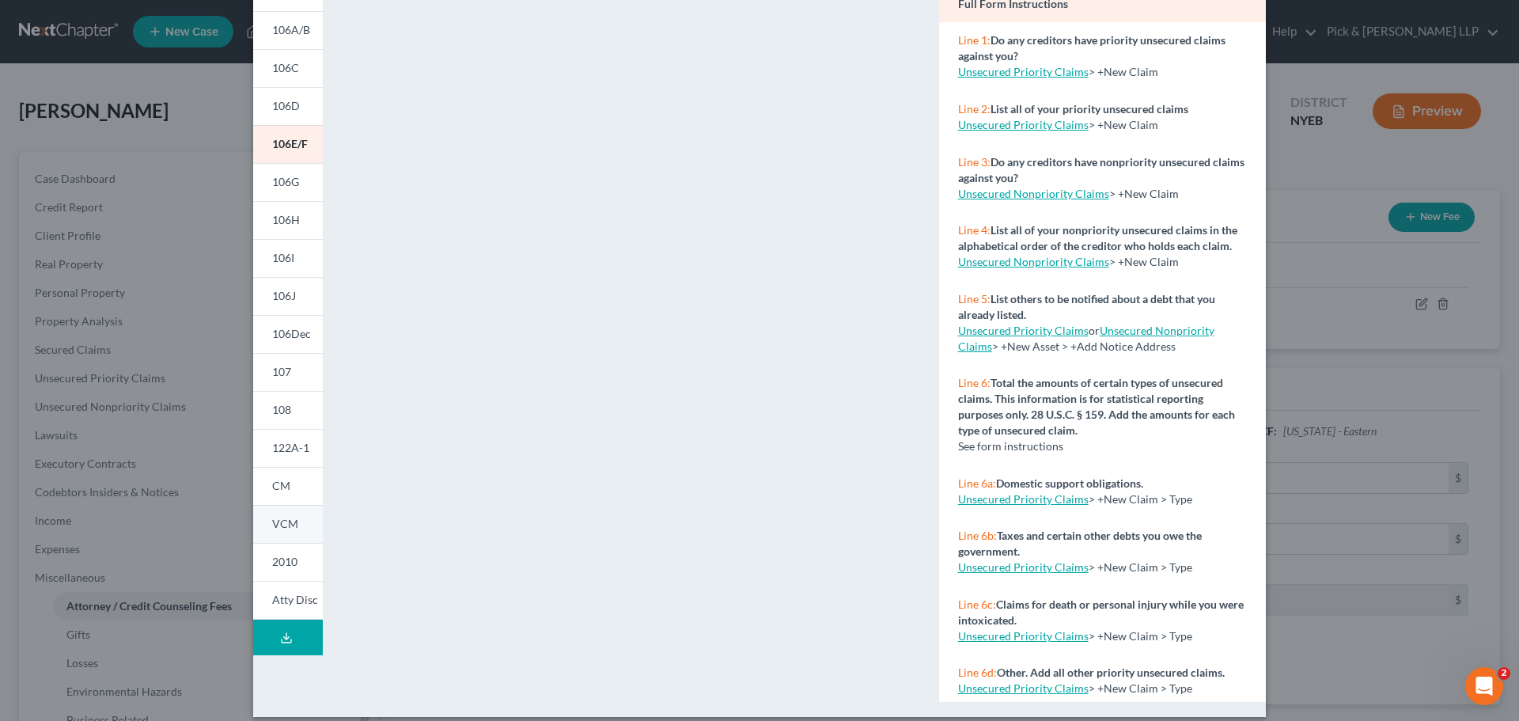
scroll to position [172, 0]
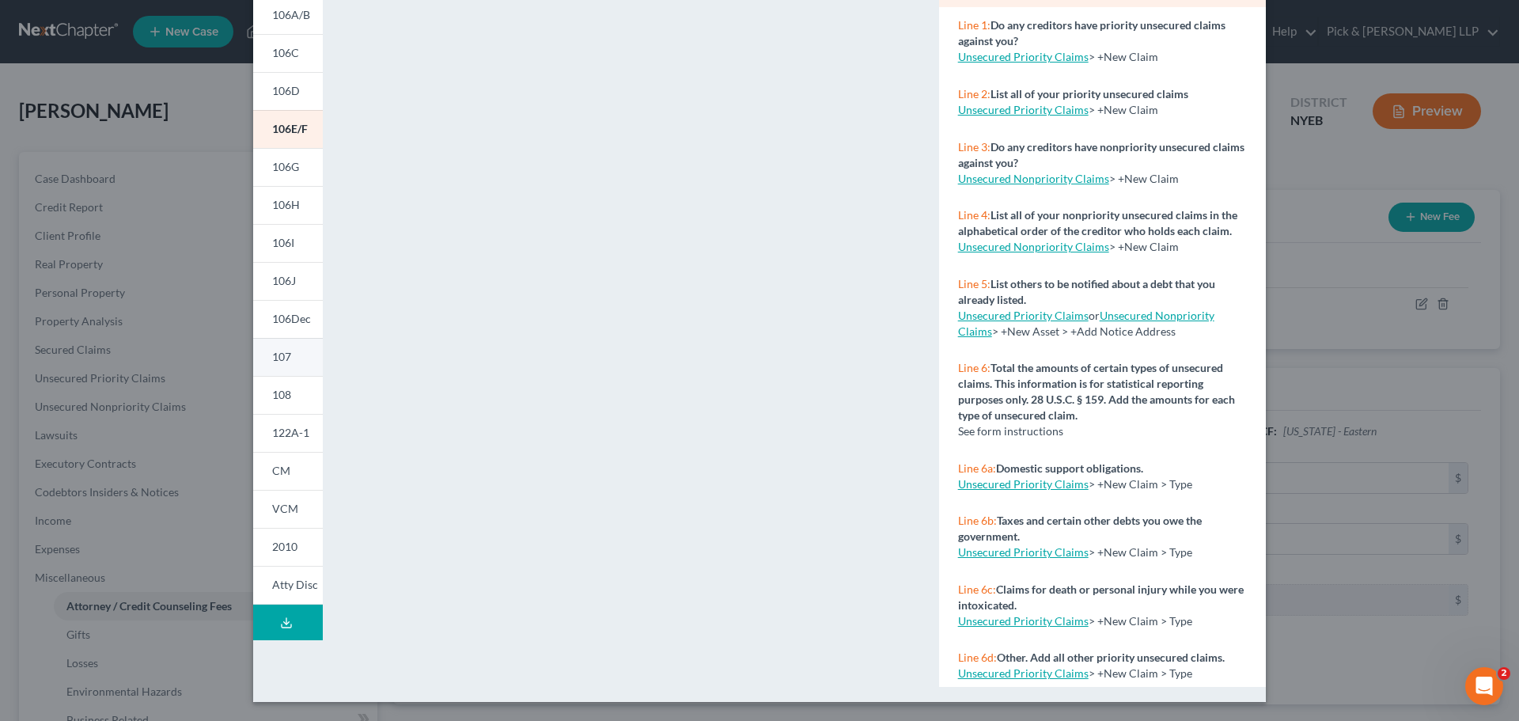
click at [290, 351] on link "107" at bounding box center [288, 357] width 70 height 38
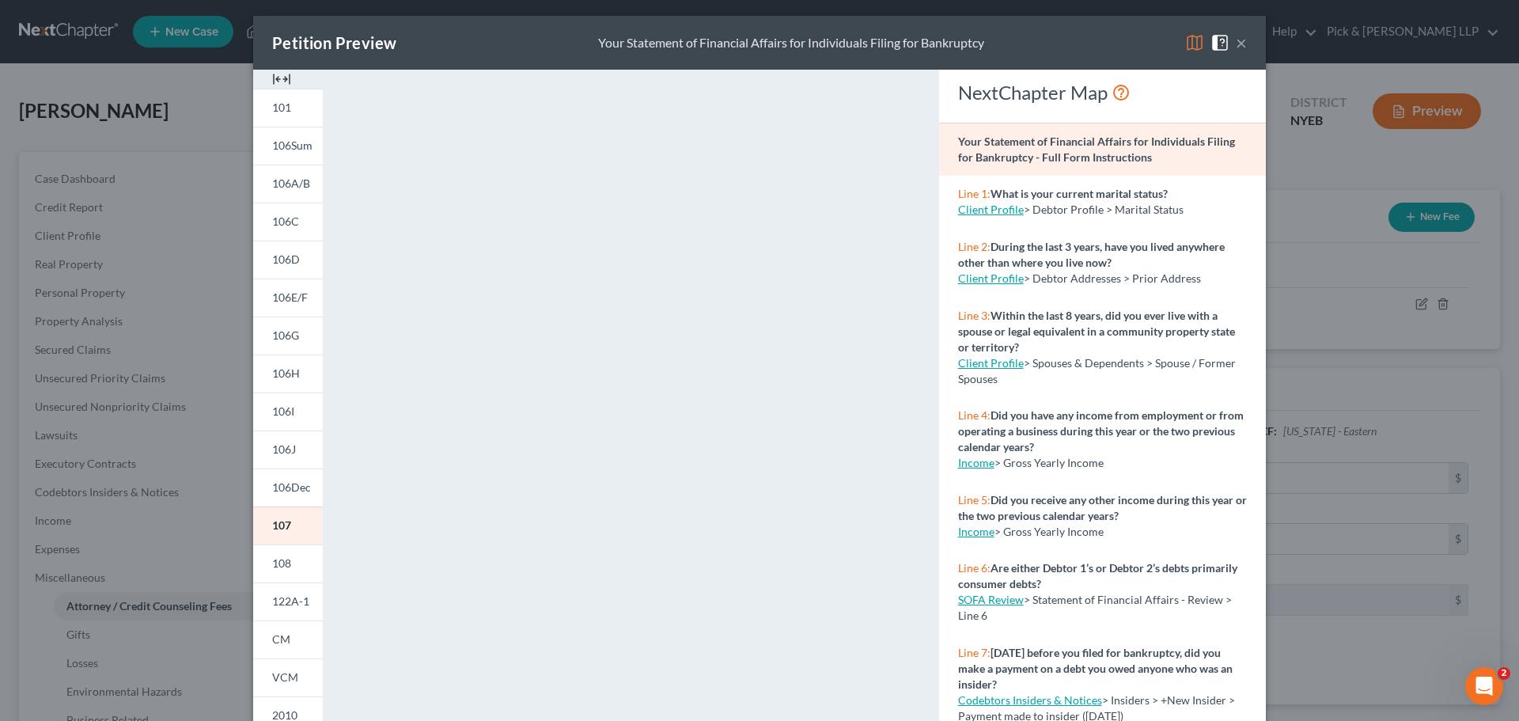
scroll to position [0, 0]
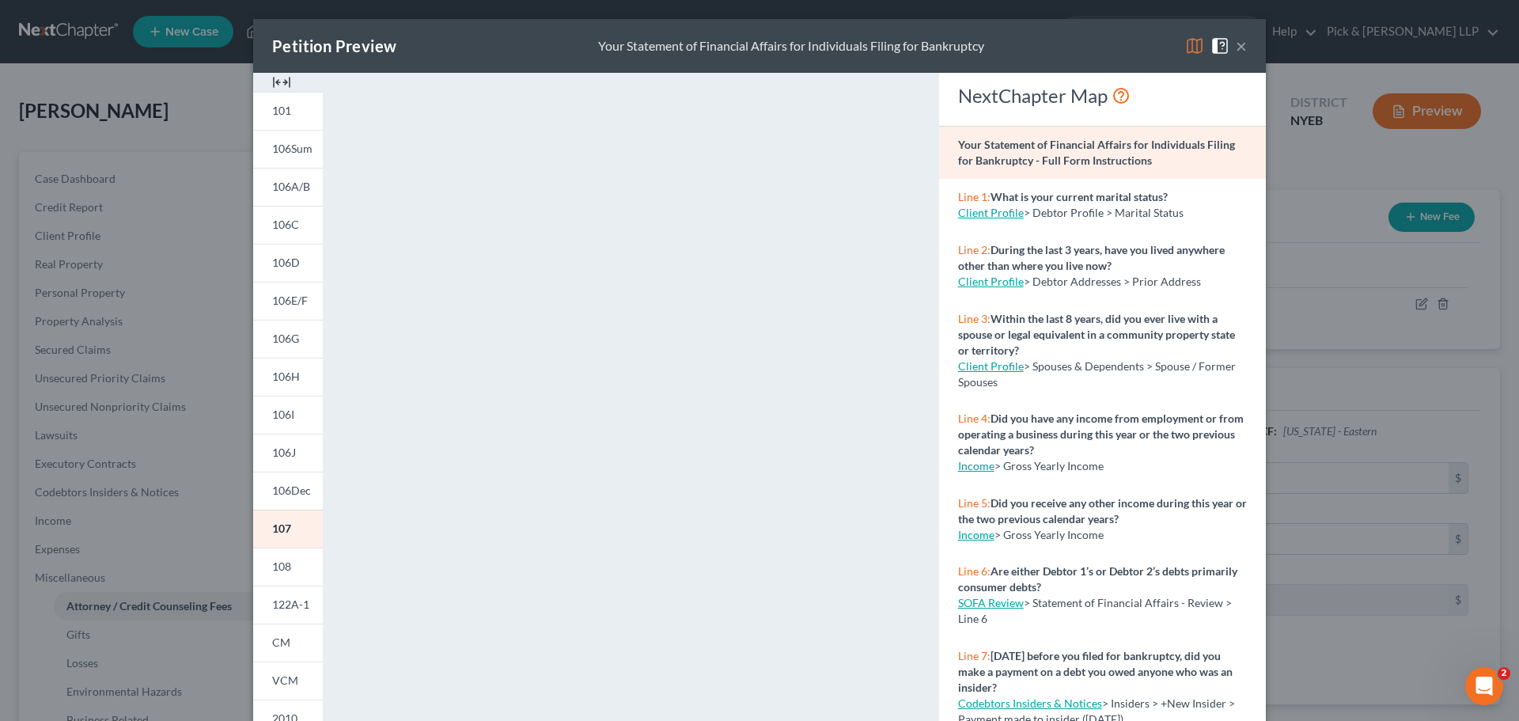
click at [1236, 50] on button "×" at bounding box center [1241, 45] width 11 height 19
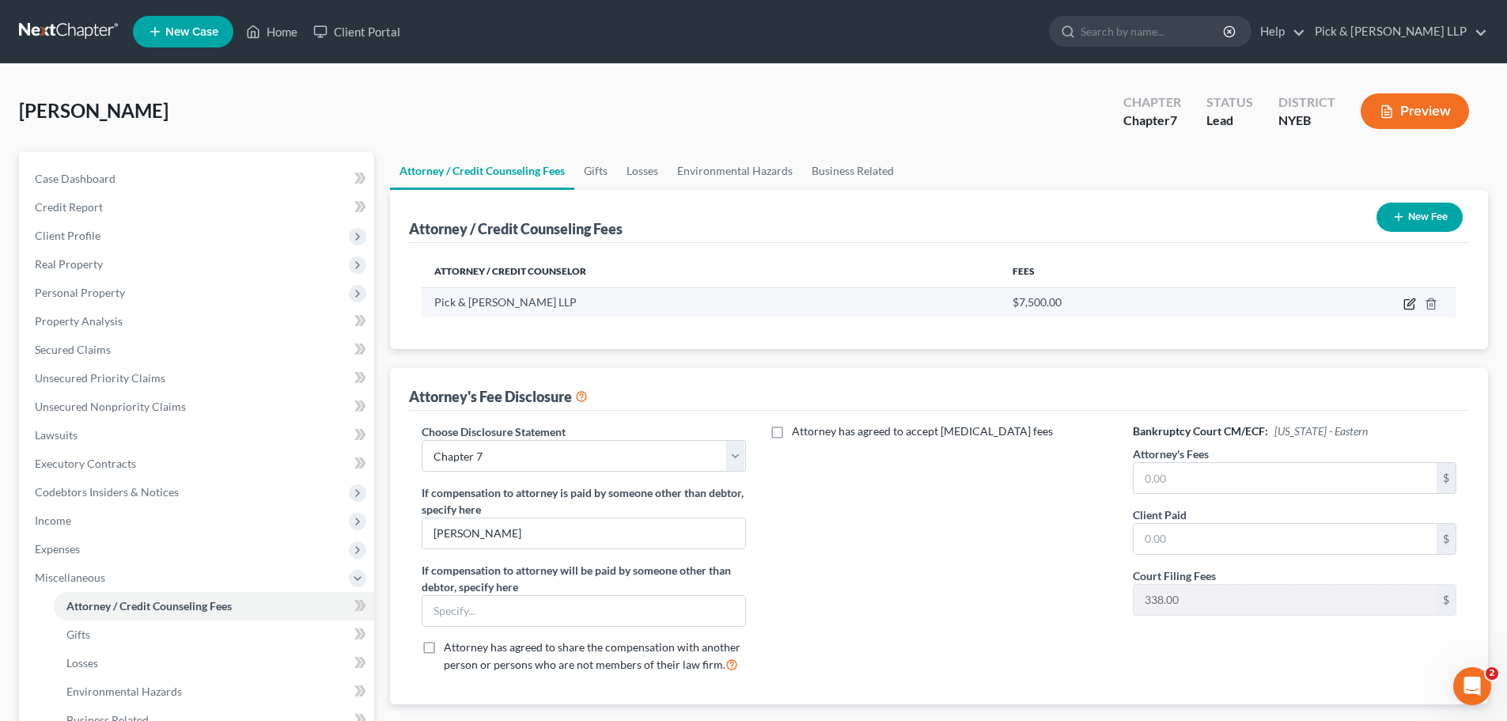
click at [1405, 305] on icon "button" at bounding box center [1409, 304] width 9 height 9
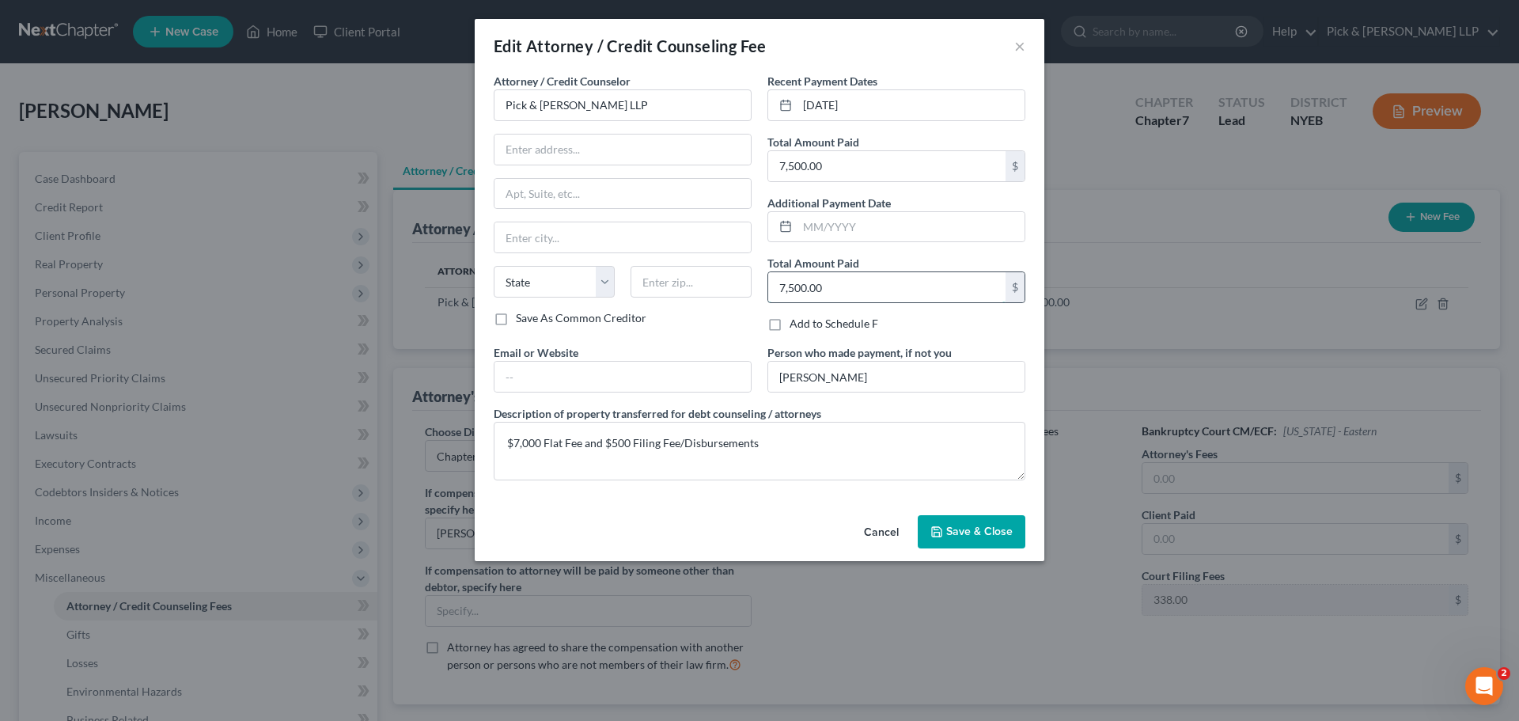
click at [783, 290] on input "7,500.00" at bounding box center [886, 287] width 237 height 30
click at [975, 529] on span "Save & Close" at bounding box center [979, 531] width 66 height 13
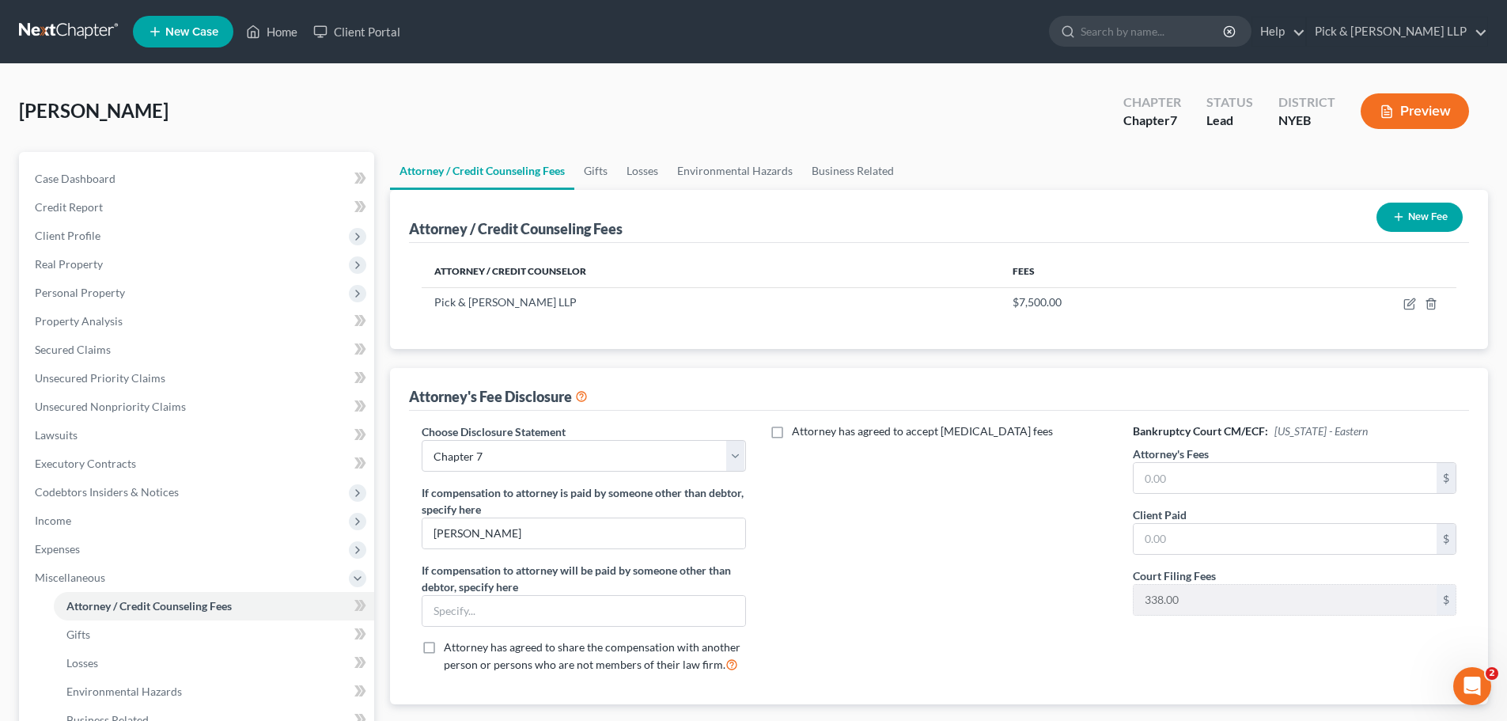
click at [1428, 105] on button "Preview" at bounding box center [1415, 111] width 108 height 36
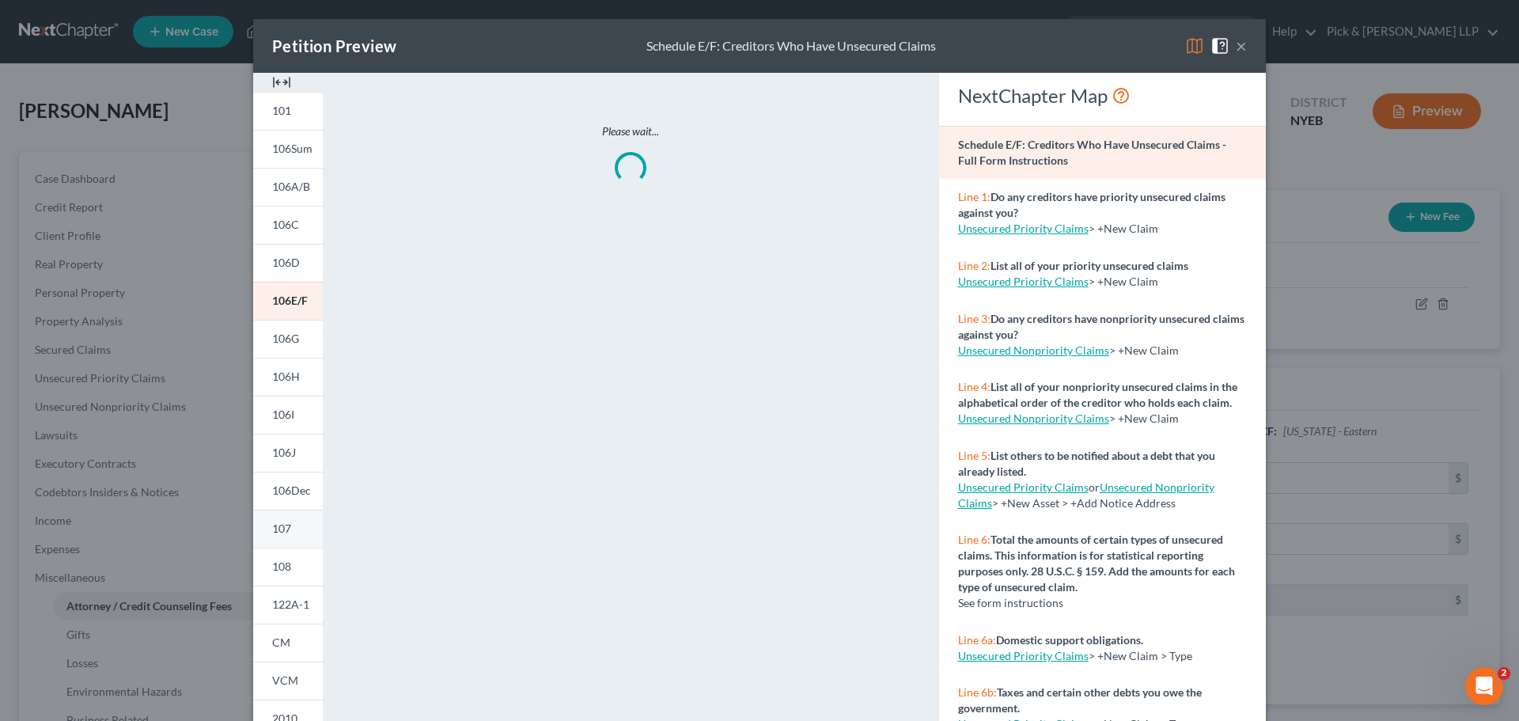
click at [281, 533] on span "107" at bounding box center [281, 527] width 19 height 13
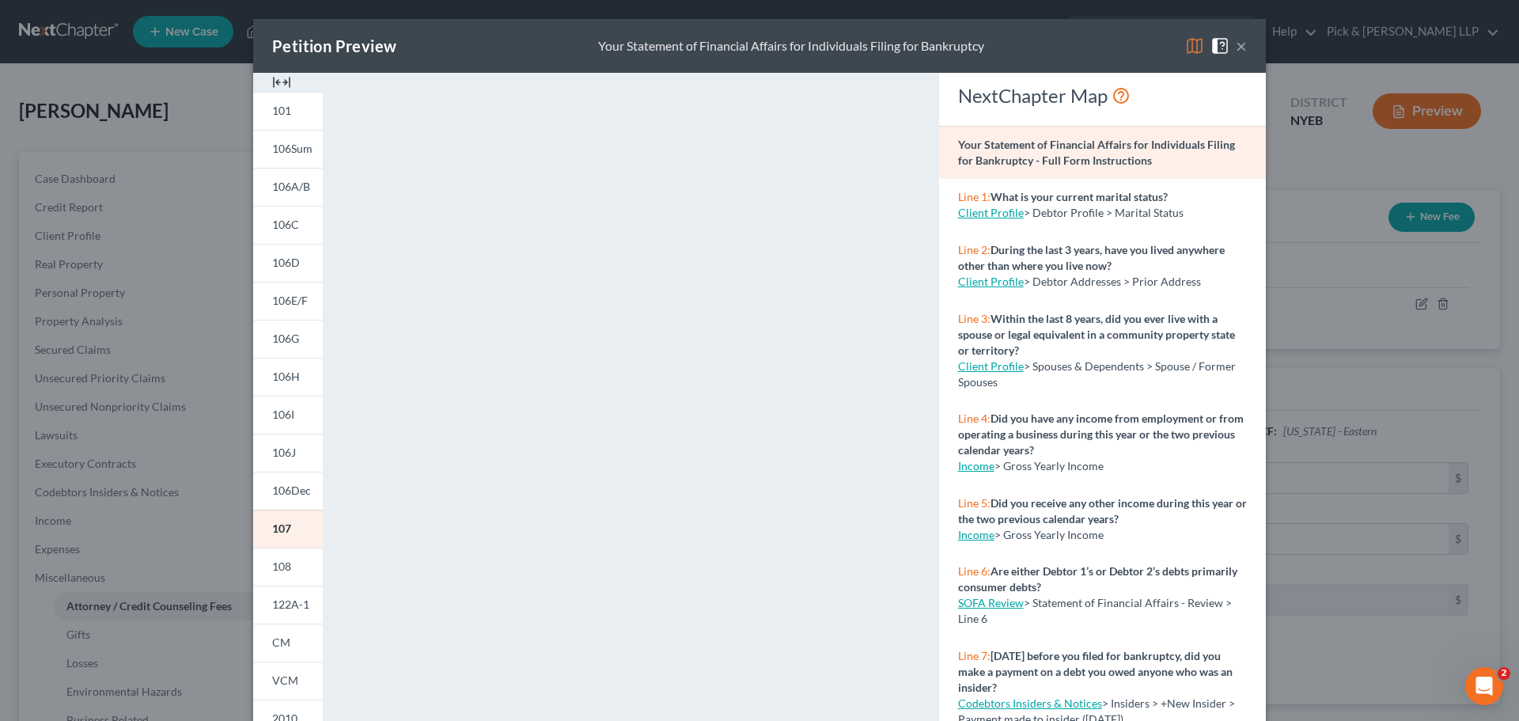
click at [1236, 51] on button "×" at bounding box center [1241, 45] width 11 height 19
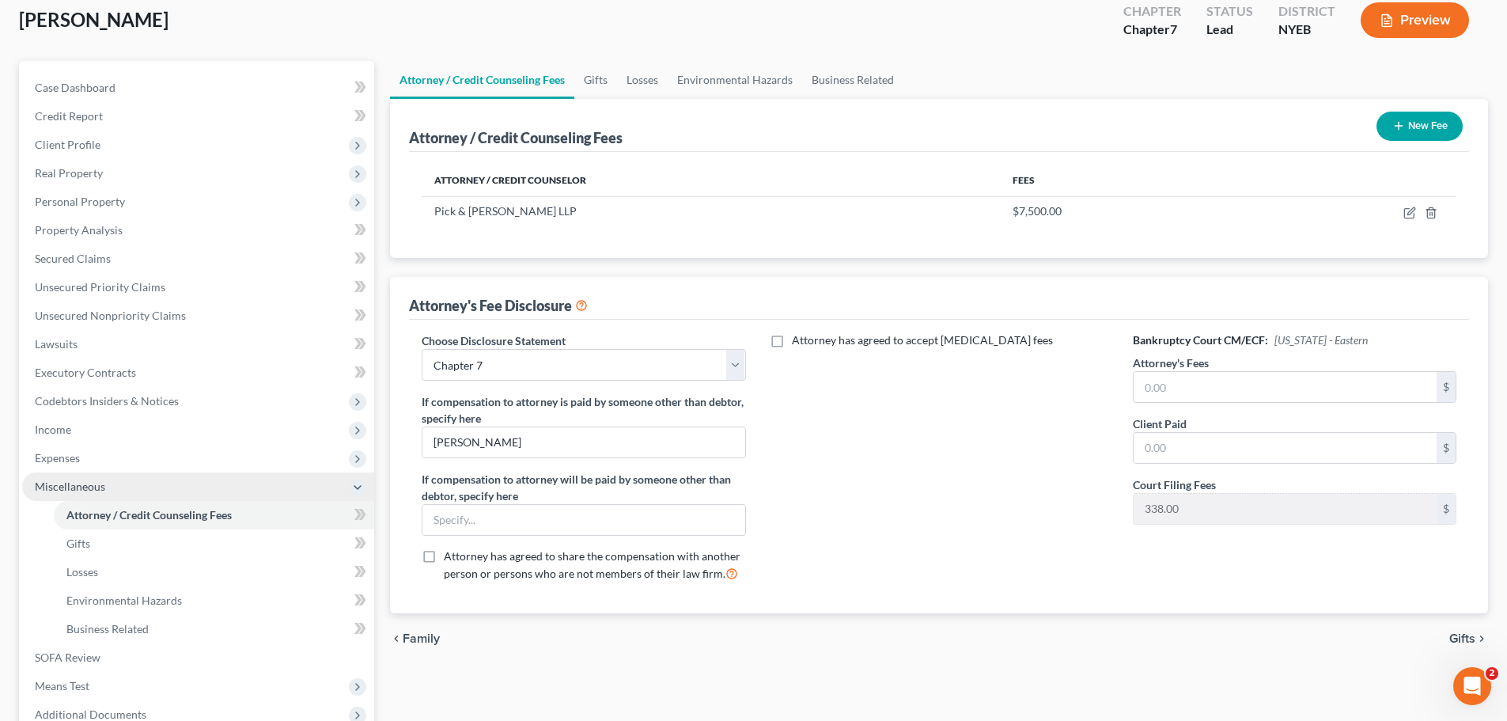
scroll to position [263, 0]
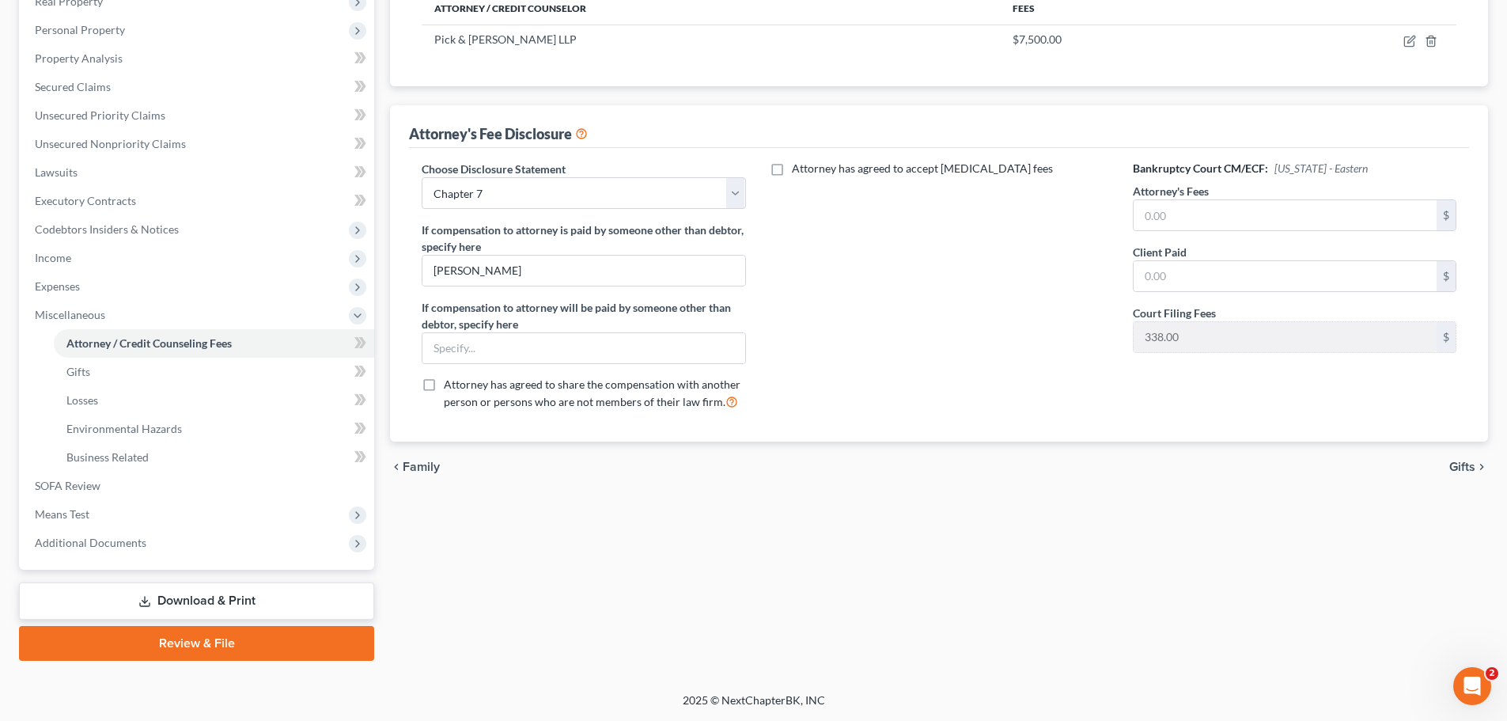
click at [123, 594] on link "Download & Print" at bounding box center [196, 600] width 355 height 37
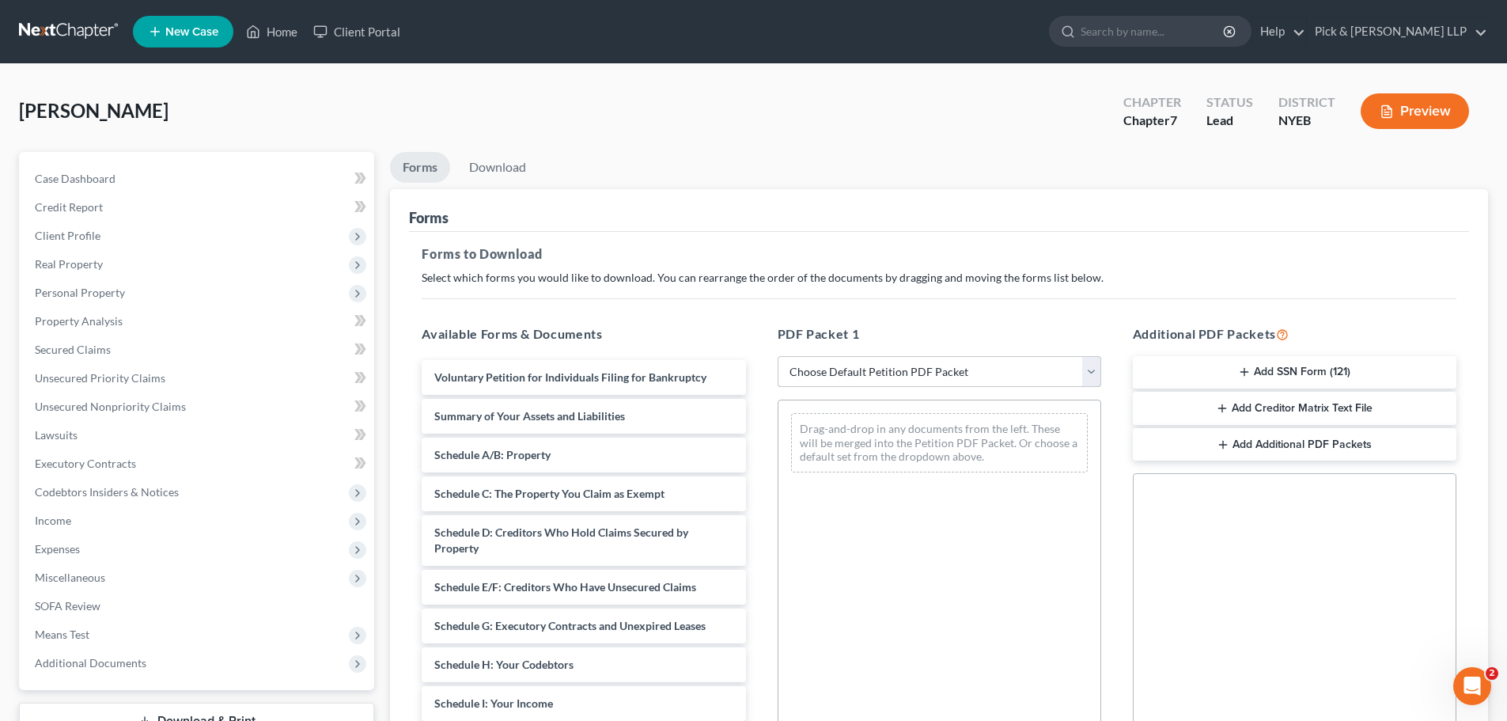
click at [987, 370] on select "Choose Default Petition PDF Packet Complete Bankruptcy Petition (all forms and …" at bounding box center [940, 372] width 324 height 32
select select "0"
click at [778, 356] on select "Choose Default Petition PDF Packet Complete Bankruptcy Petition (all forms and …" at bounding box center [940, 372] width 324 height 32
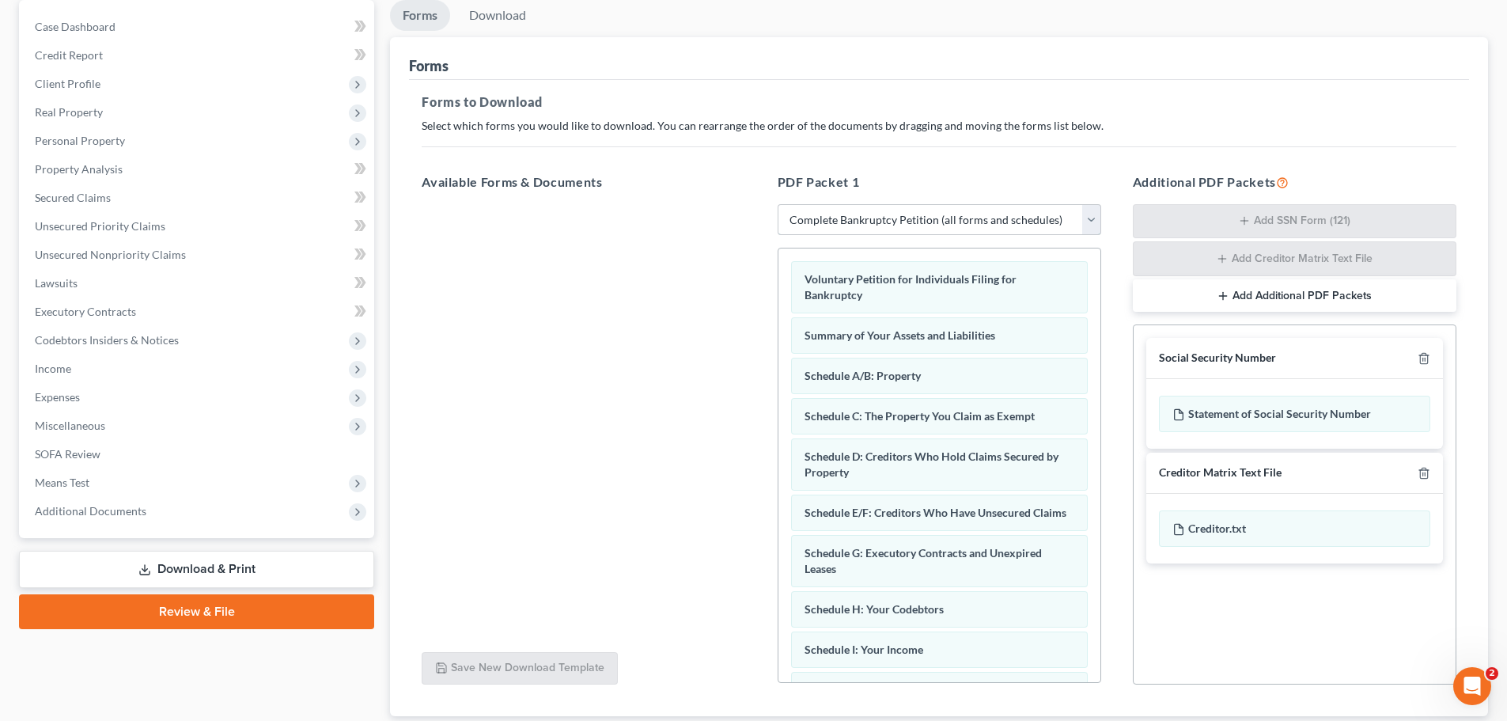
scroll to position [158, 0]
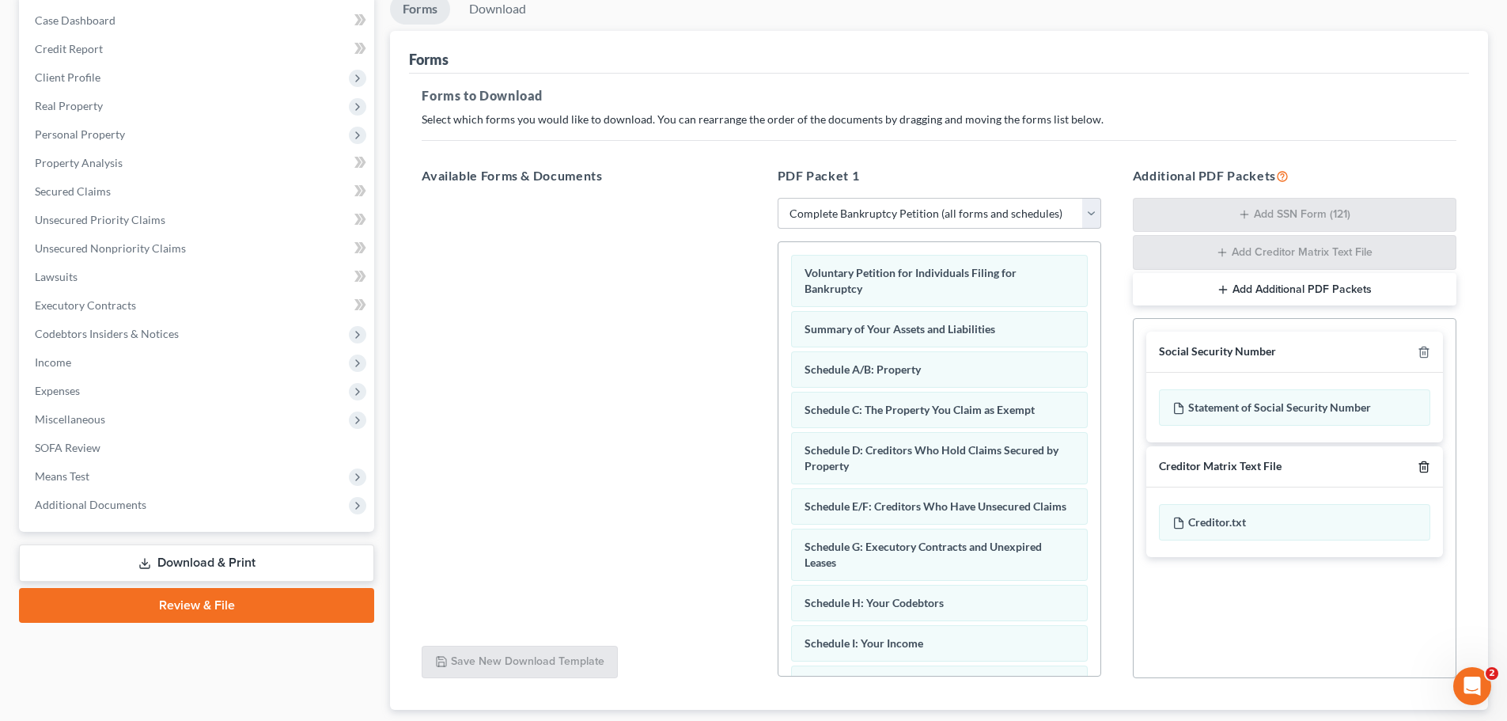
click at [1424, 469] on icon "button" at bounding box center [1424, 467] width 13 height 13
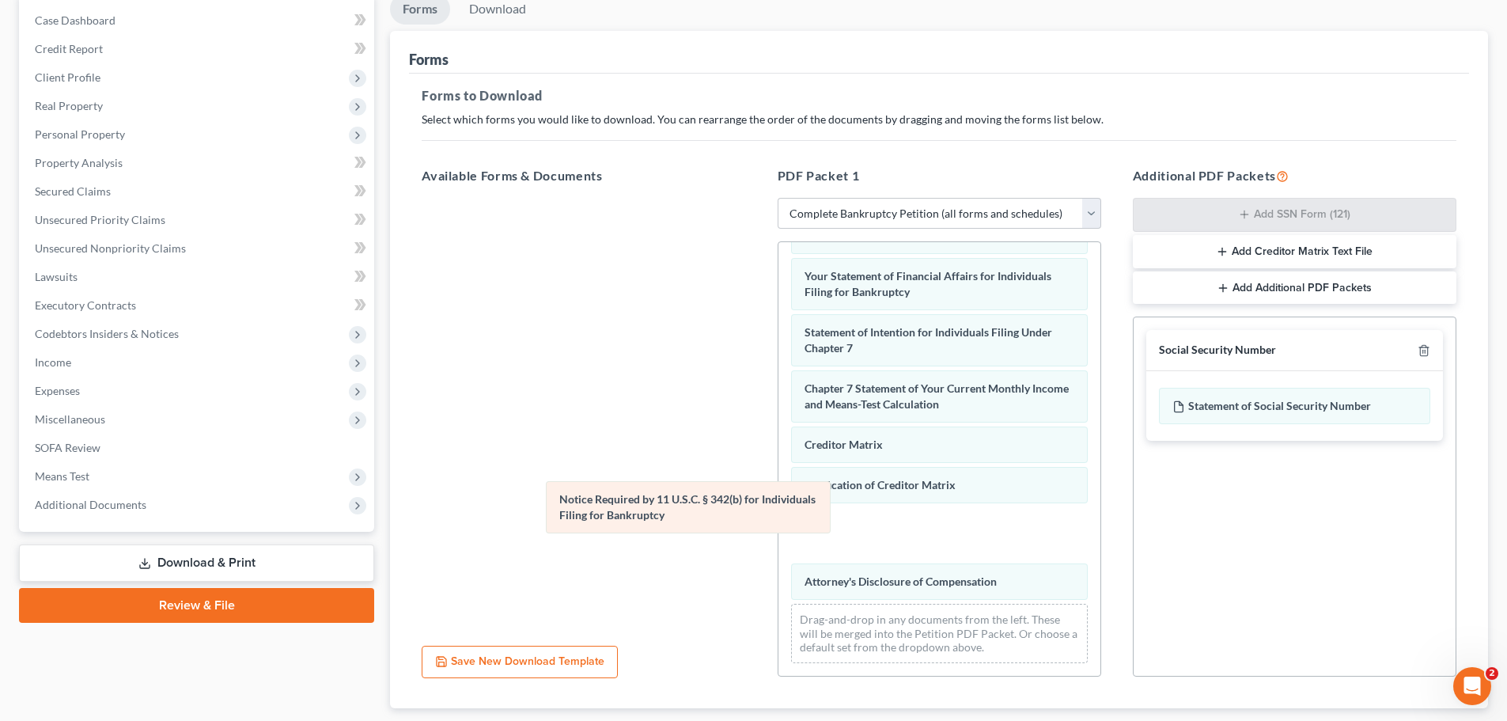
scroll to position [448, 0]
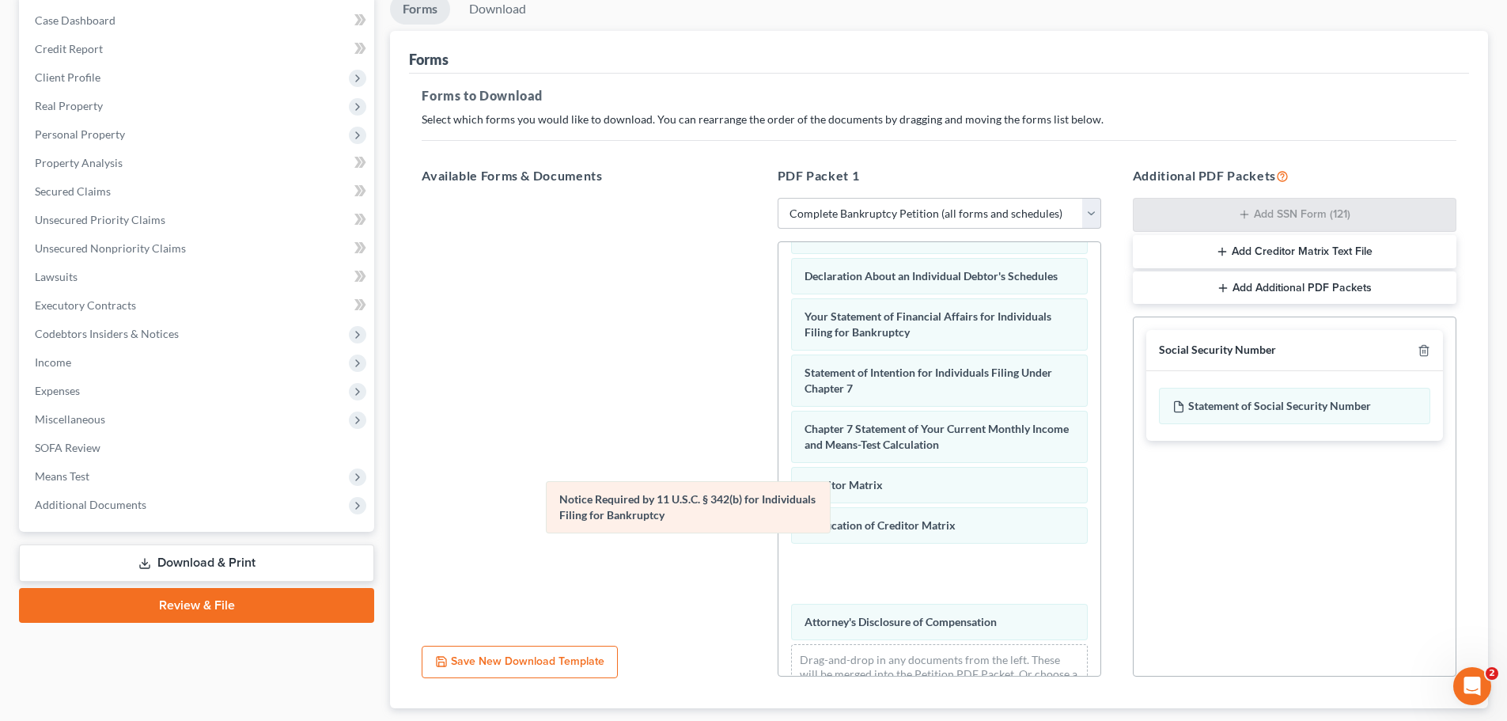
drag, startPoint x: 881, startPoint y: 533, endPoint x: 521, endPoint y: 485, distance: 362.4
click at [779, 480] on div "Notice Required by 11 U.S.C. § 342(b) for Individuals Filing for Bankruptcy Vol…" at bounding box center [940, 255] width 322 height 922
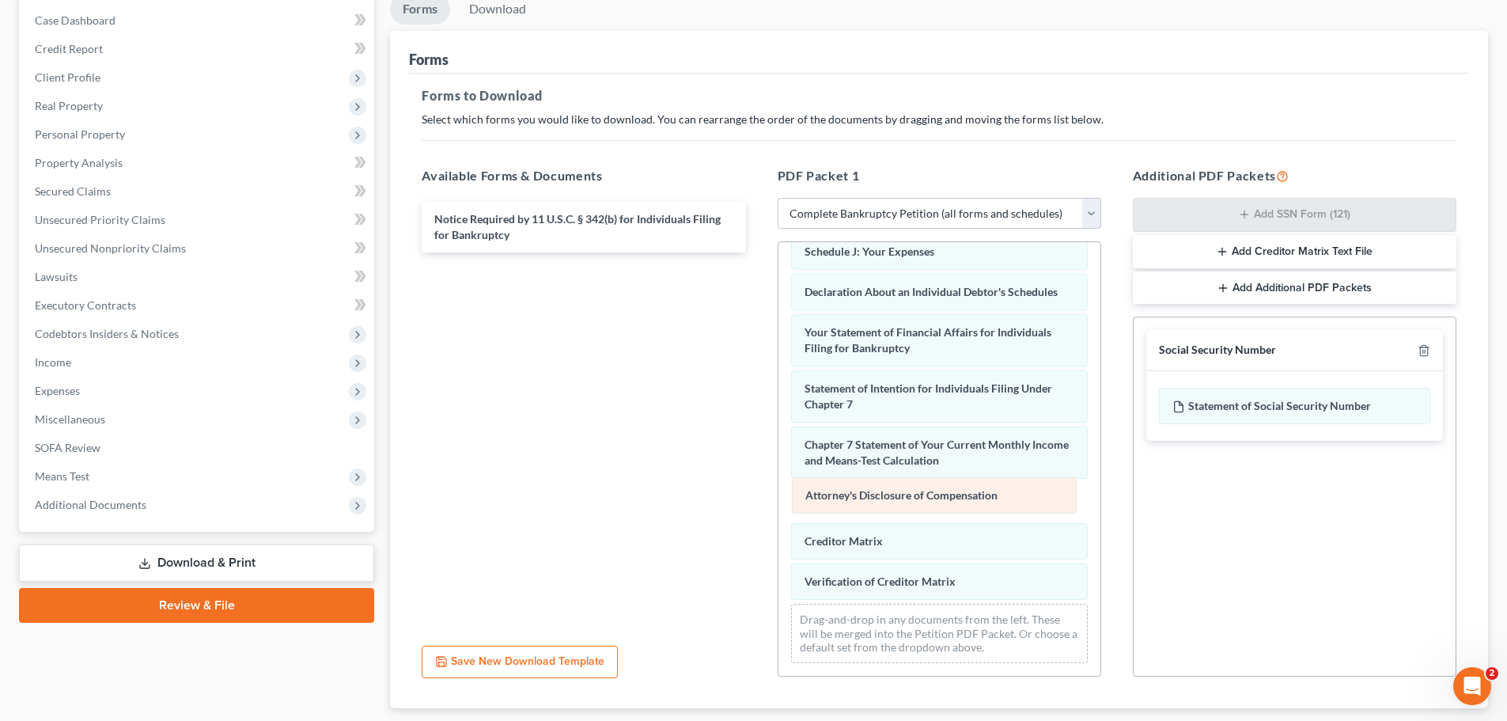
drag, startPoint x: 838, startPoint y: 586, endPoint x: 839, endPoint y: 499, distance: 86.3
click at [839, 499] on div "Attorney's Disclosure of Compensation Voluntary Petition for Individuals Filing…" at bounding box center [940, 243] width 322 height 866
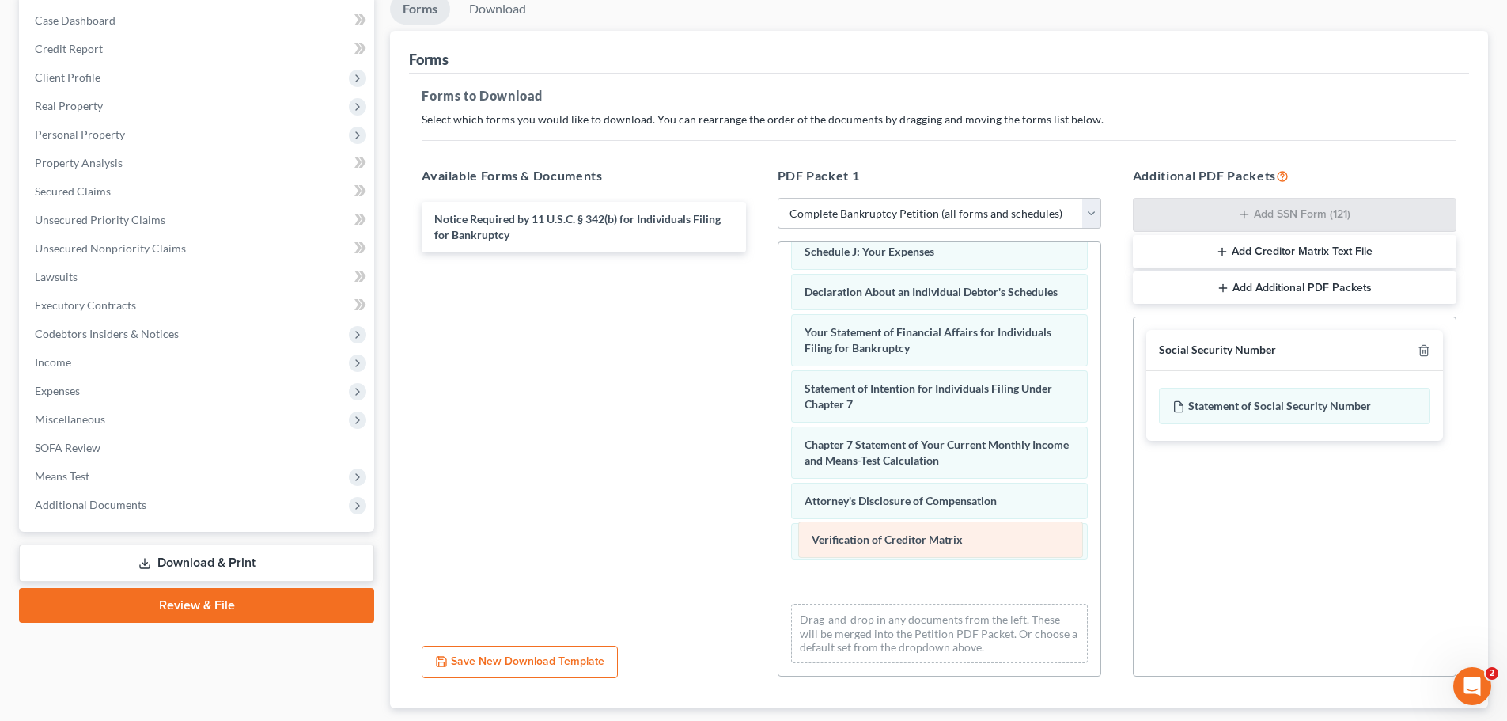
drag, startPoint x: 829, startPoint y: 585, endPoint x: 836, endPoint y: 543, distance: 42.5
click at [836, 543] on div "Verification of Creditor Matrix Voluntary Petition for Individuals Filing for B…" at bounding box center [940, 243] width 322 height 866
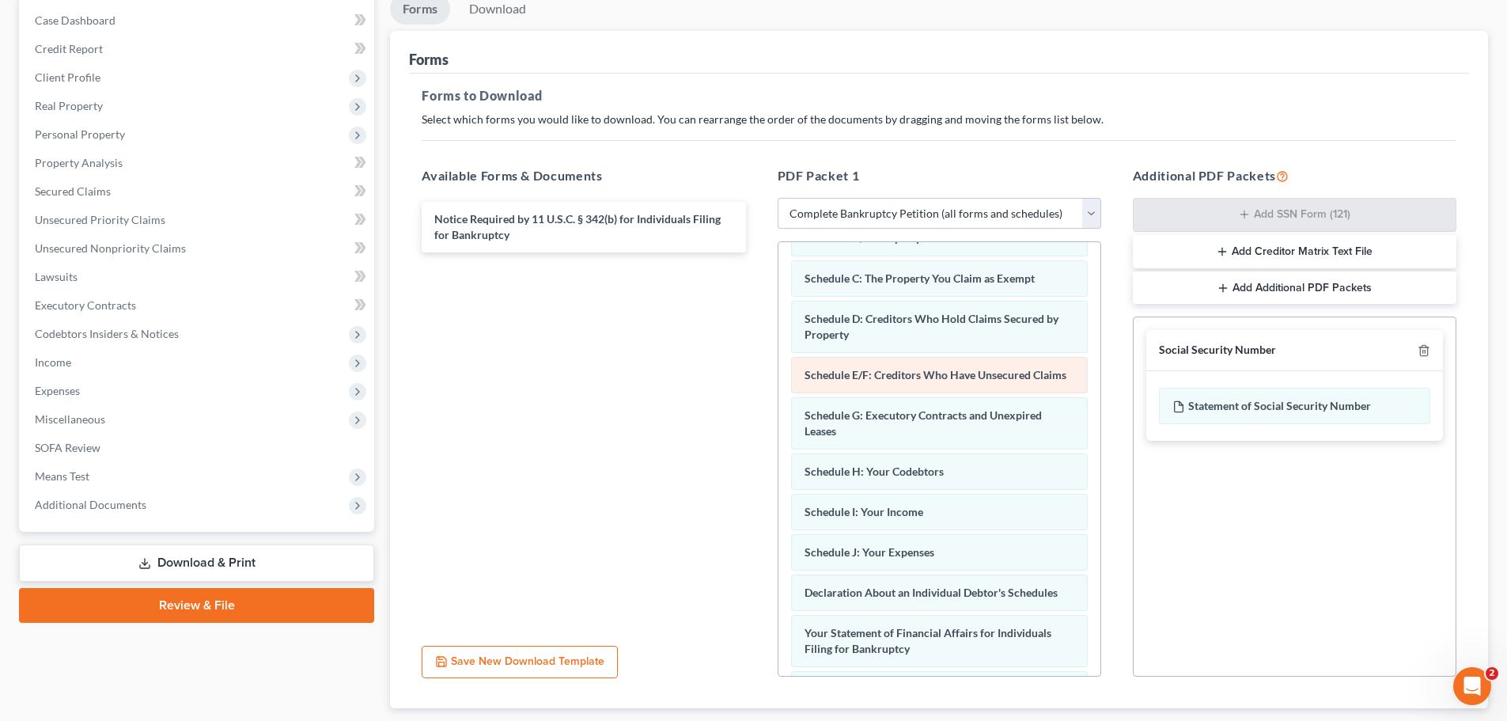
scroll to position [0, 0]
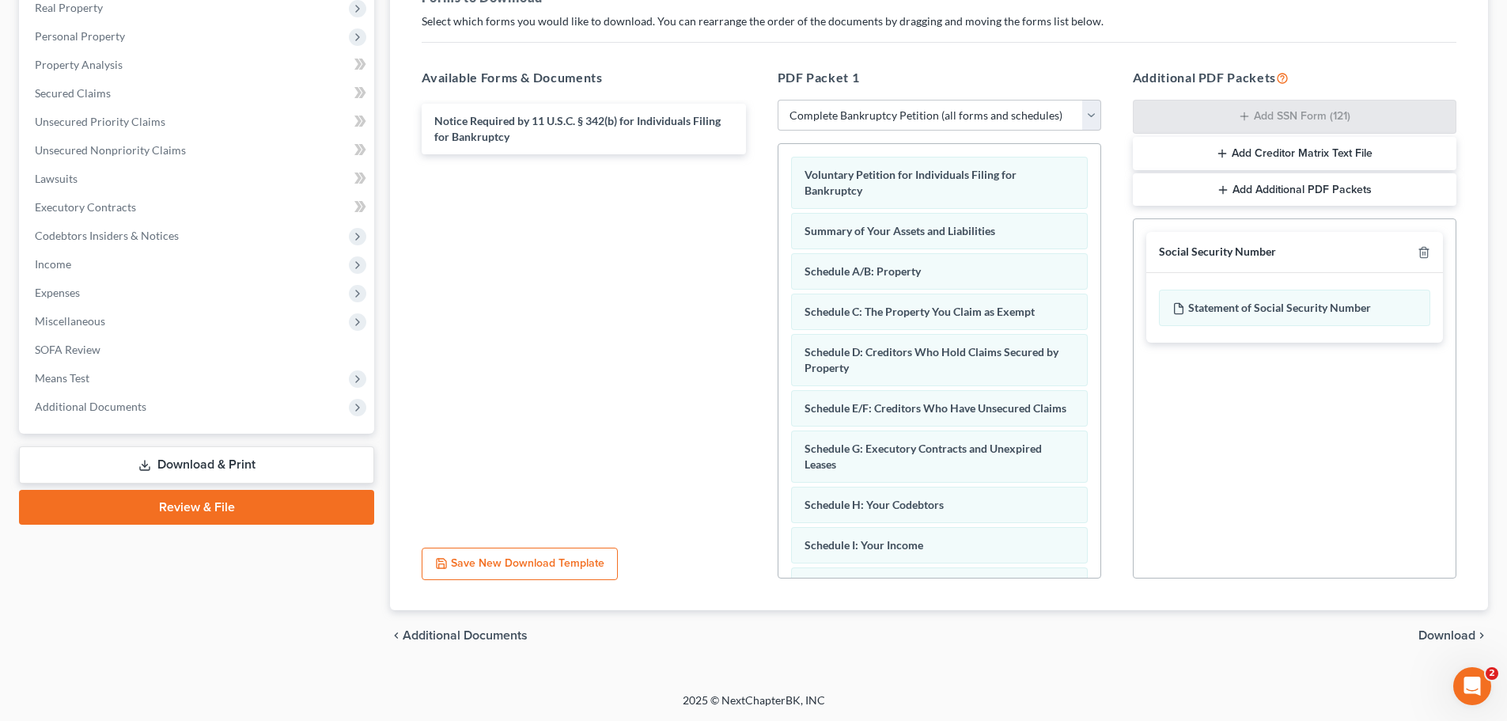
click at [1443, 632] on span "Download" at bounding box center [1447, 635] width 57 height 13
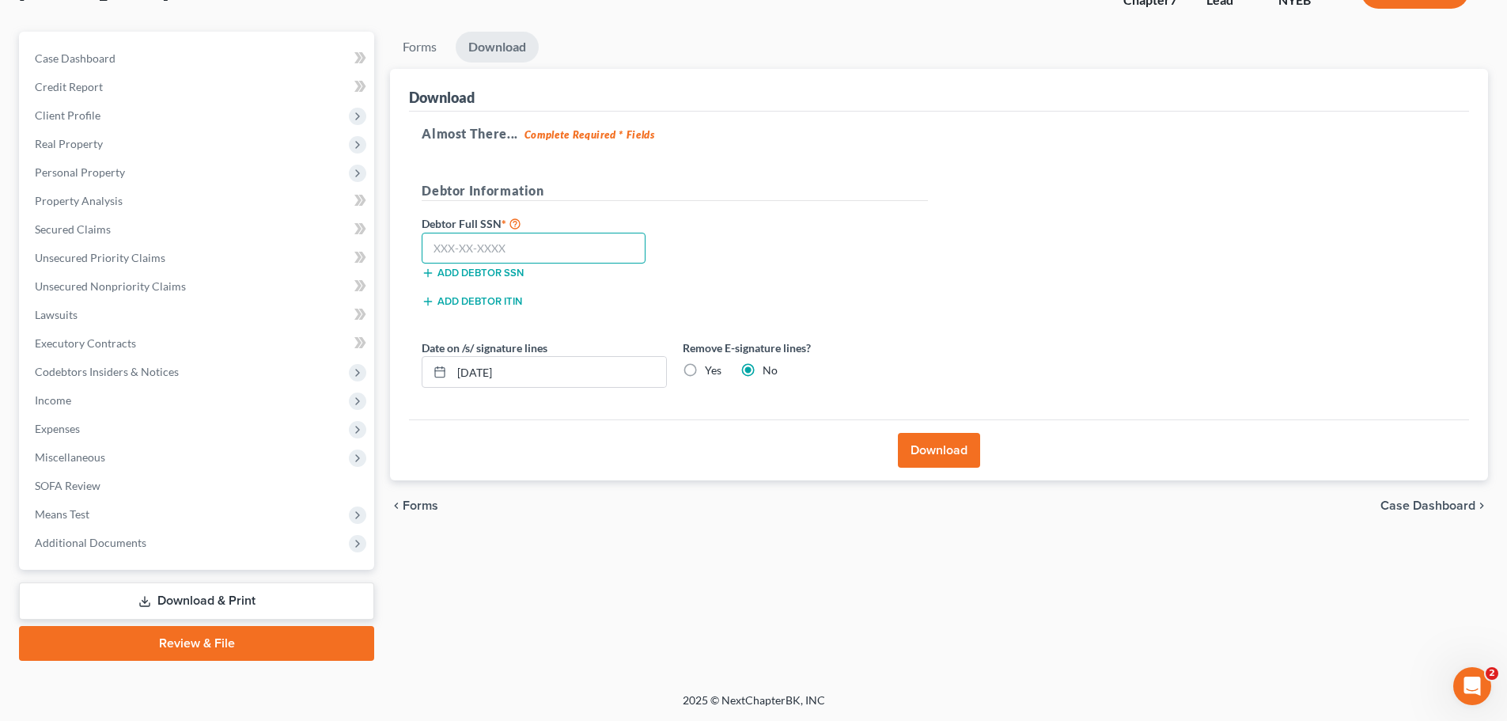
click at [454, 250] on input "text" at bounding box center [534, 249] width 224 height 32
type input "075-74-2435"
click at [926, 447] on button "Download" at bounding box center [939, 450] width 82 height 35
click at [942, 446] on button "Download" at bounding box center [939, 450] width 82 height 35
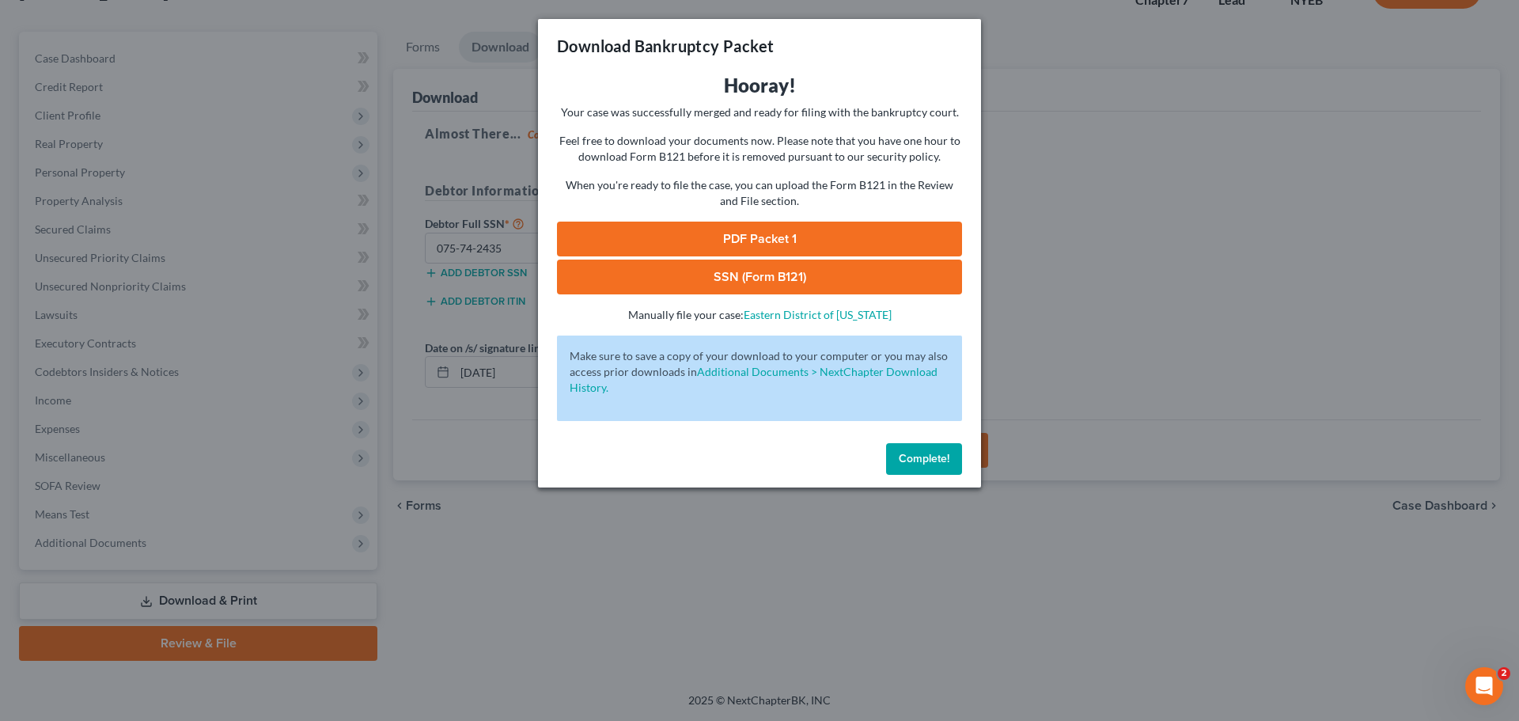
click at [814, 233] on link "PDF Packet 1" at bounding box center [759, 239] width 405 height 35
click at [718, 275] on link "SSN (Form B121)" at bounding box center [759, 277] width 405 height 35
